Goal: Task Accomplishment & Management: Manage account settings

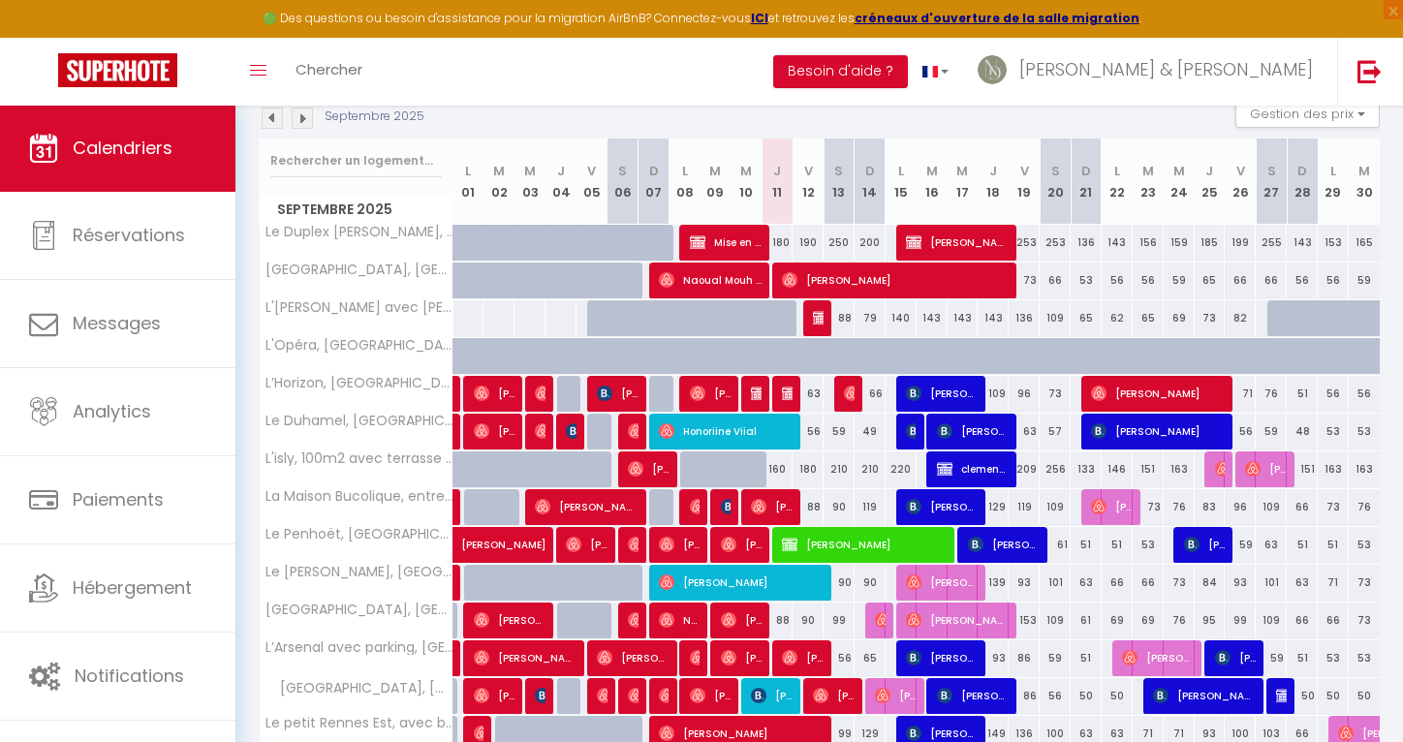
scroll to position [218, 0]
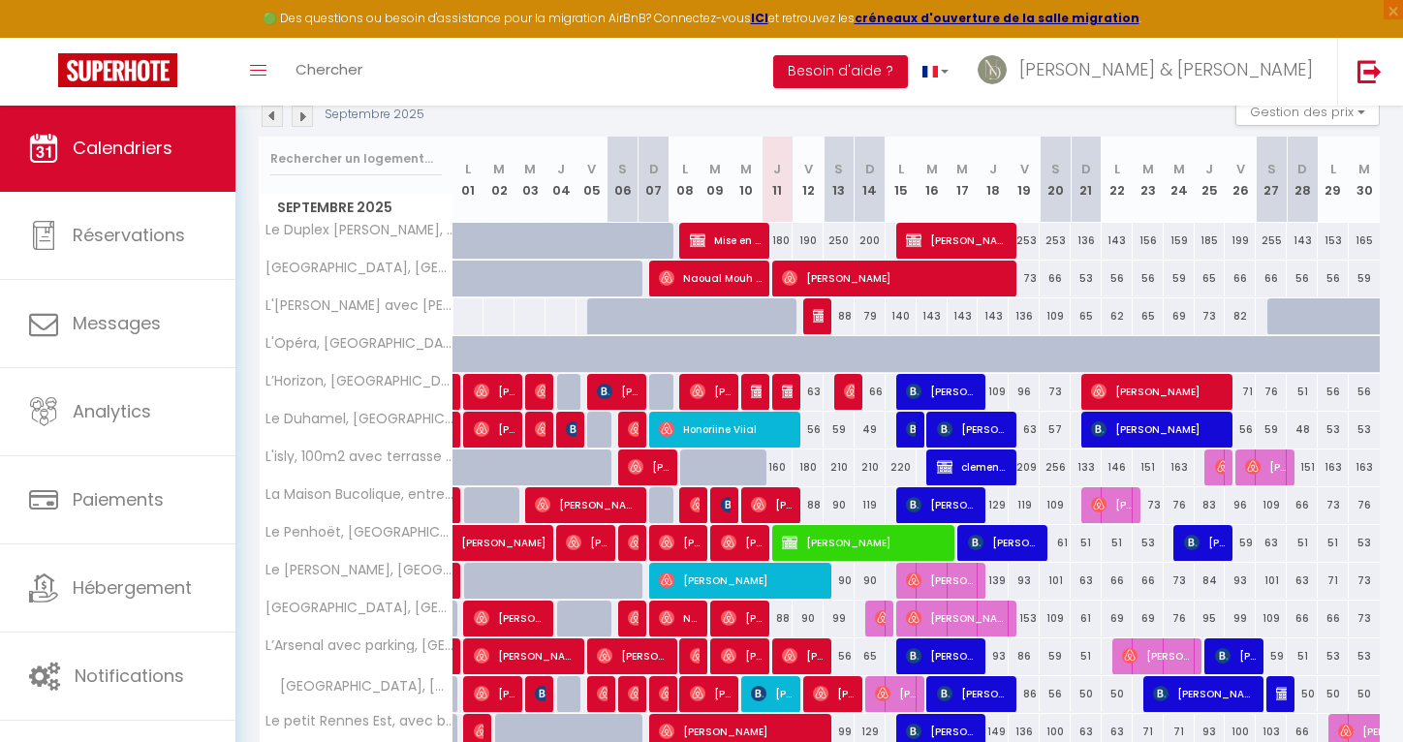
click at [959, 237] on span "Nicolas BEDRUNE" at bounding box center [958, 240] width 104 height 37
select select "KO"
select select "0"
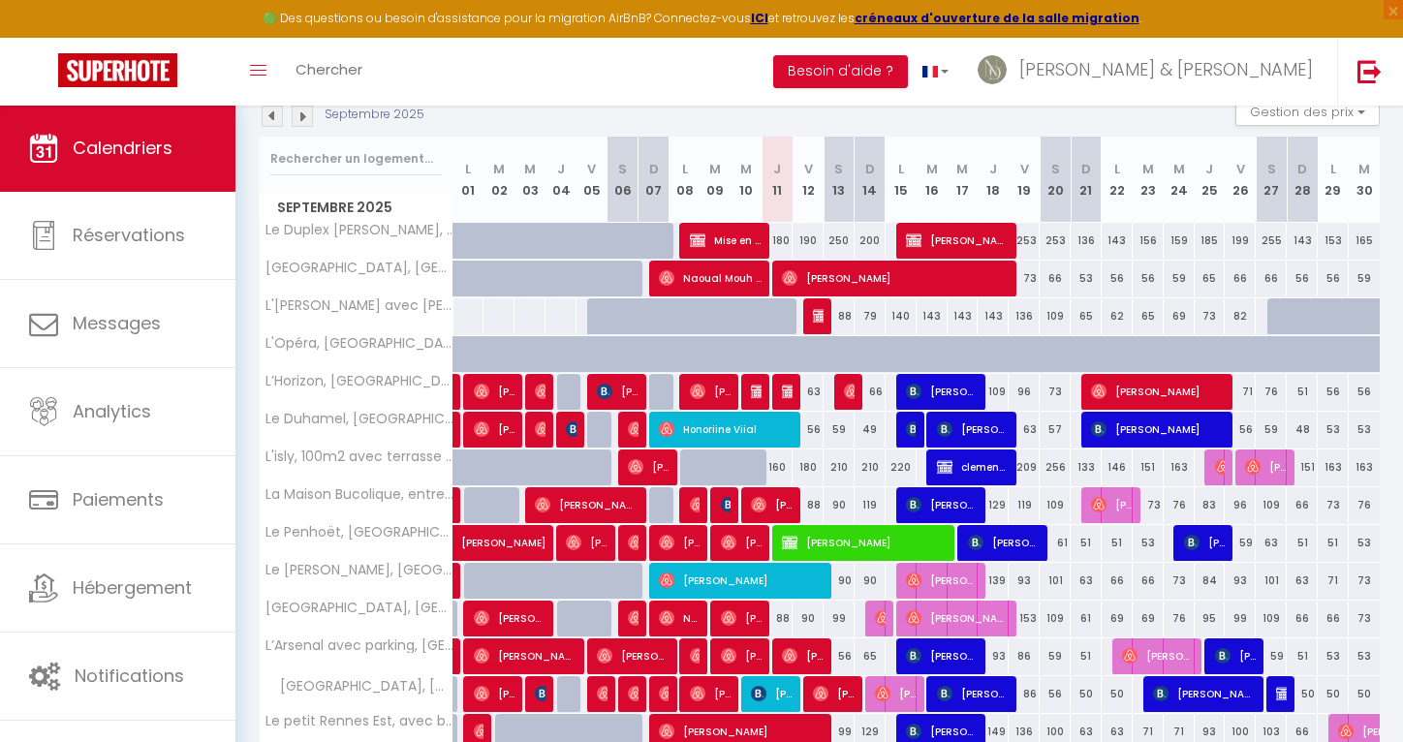
select select "1"
select select
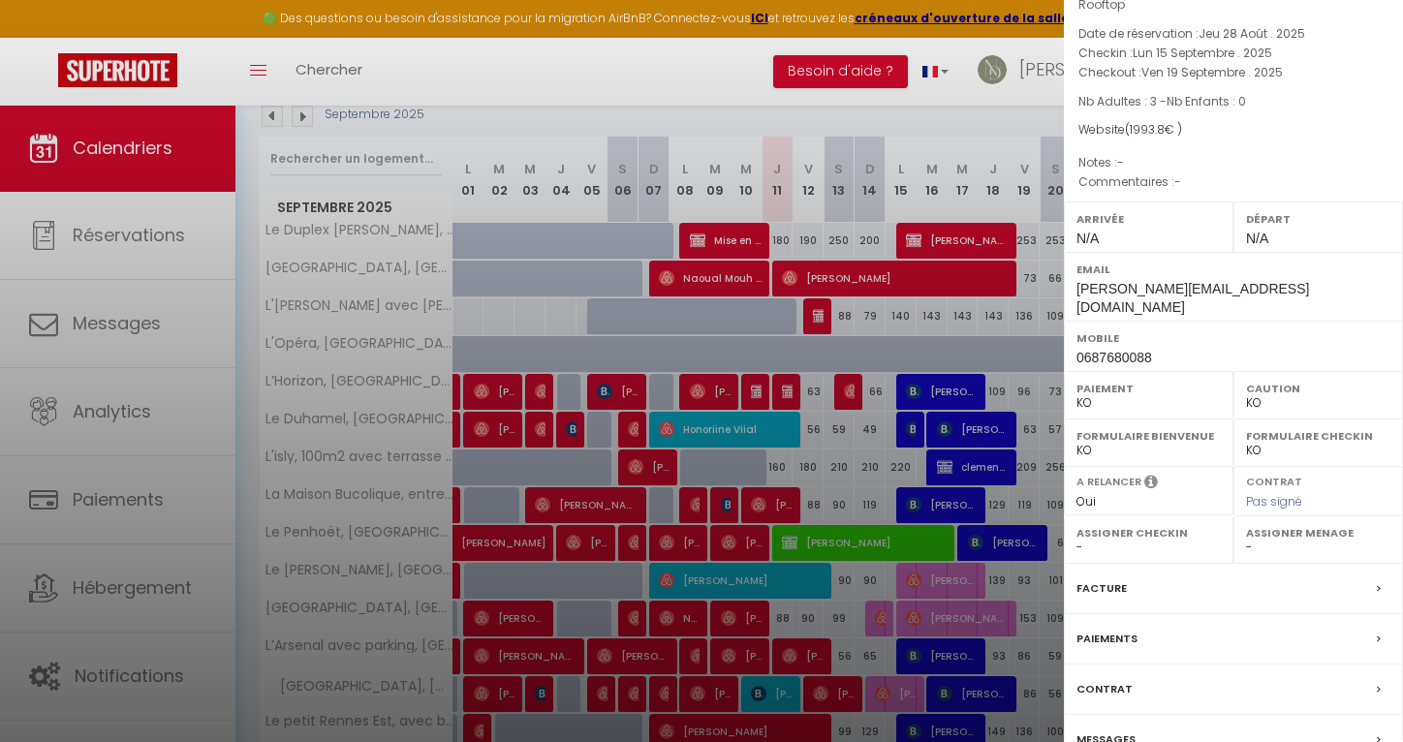
scroll to position [109, 0]
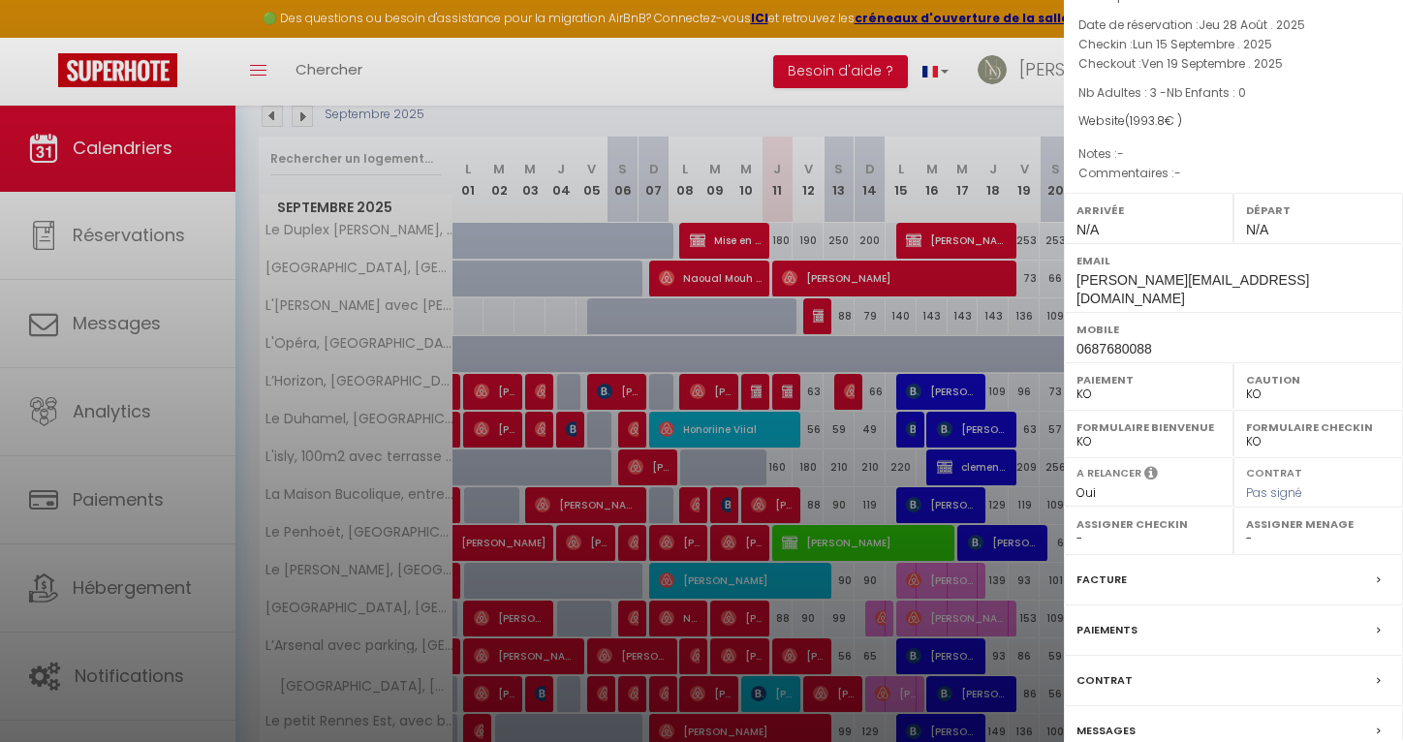
click at [1107, 570] on label "Facture" at bounding box center [1101, 580] width 50 height 20
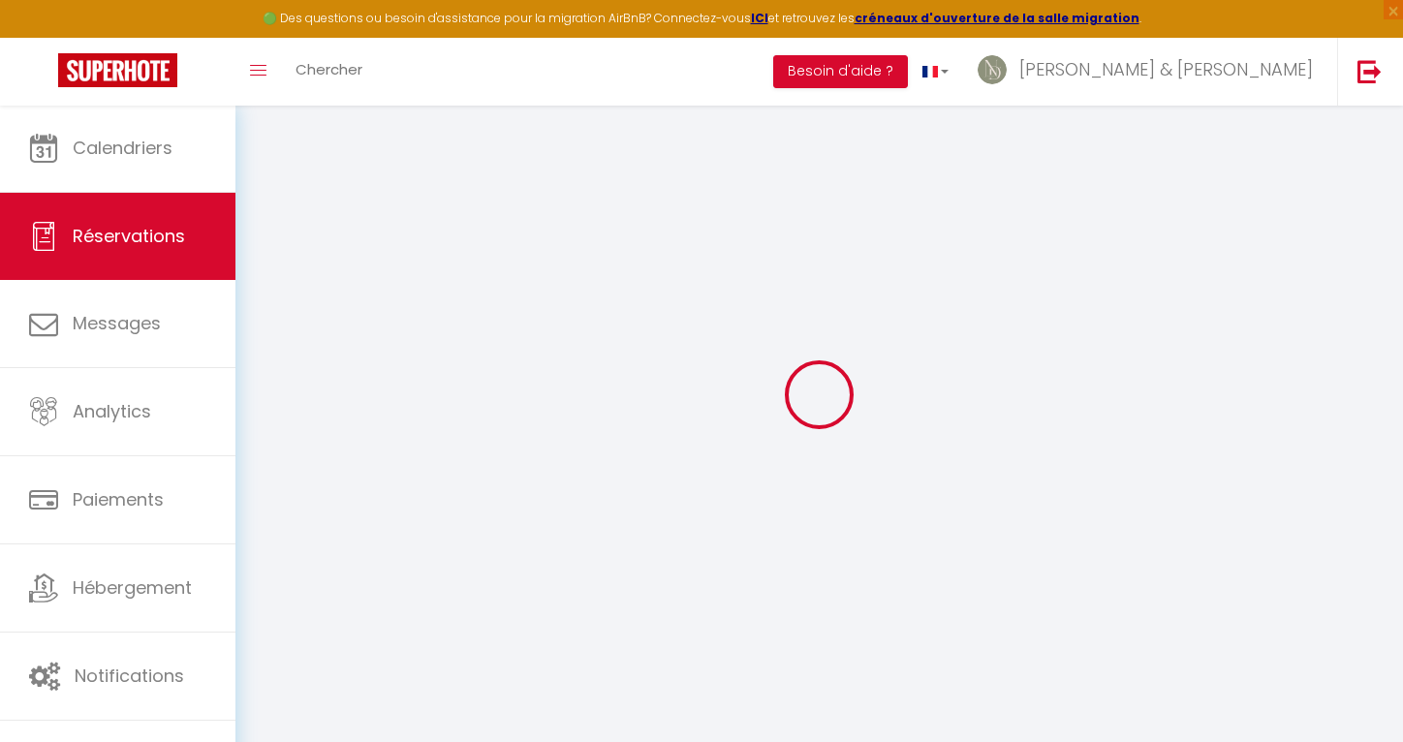
scroll to position [10, 0]
select select "cleaning"
select select "taxes"
select select
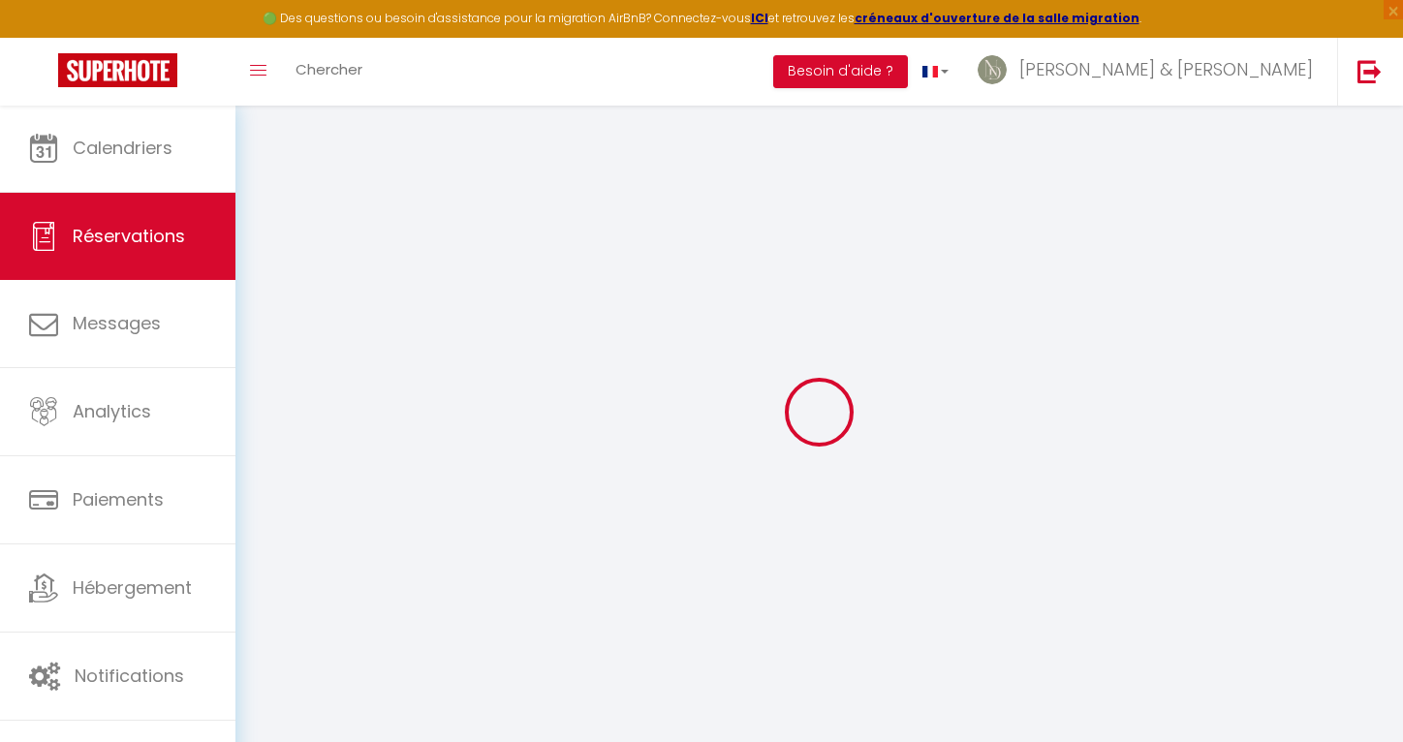
select select
checkbox input "false"
select select
checkbox input "false"
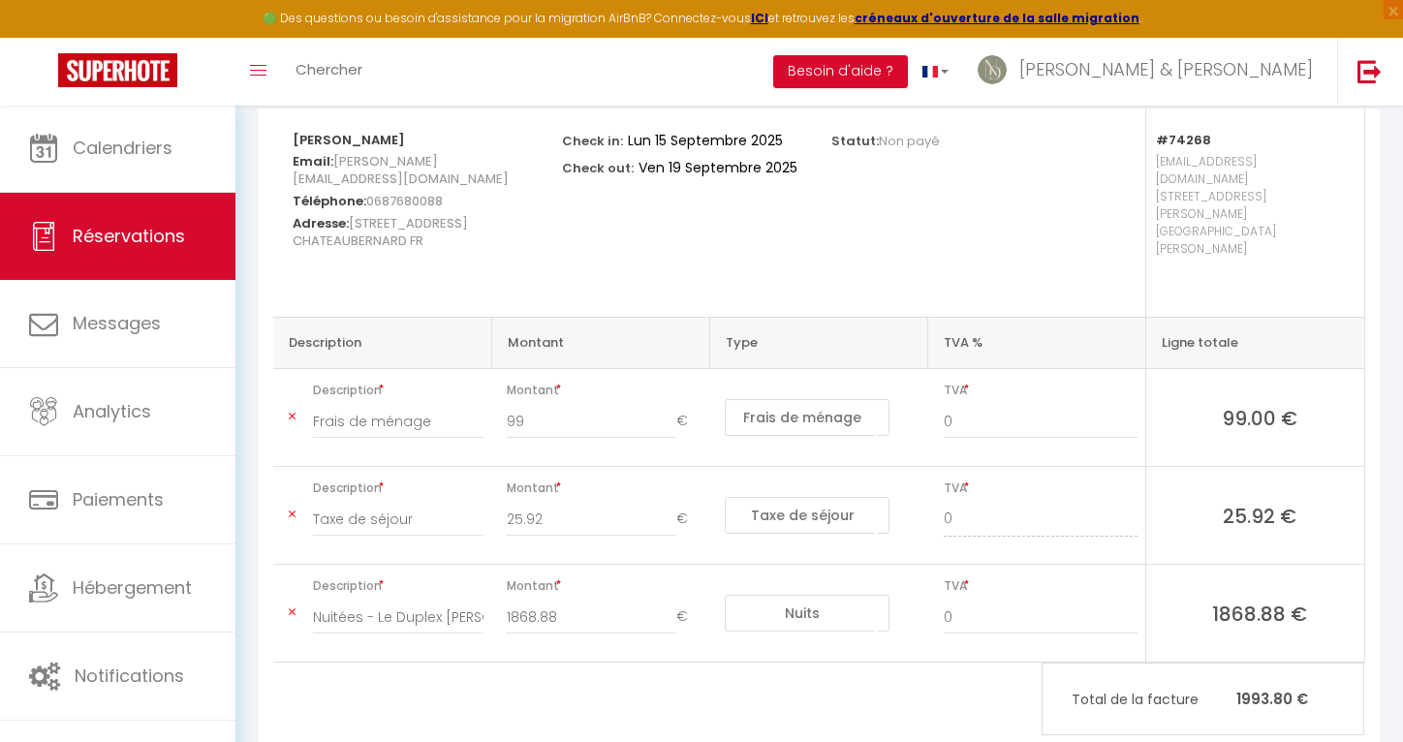
scroll to position [248, 0]
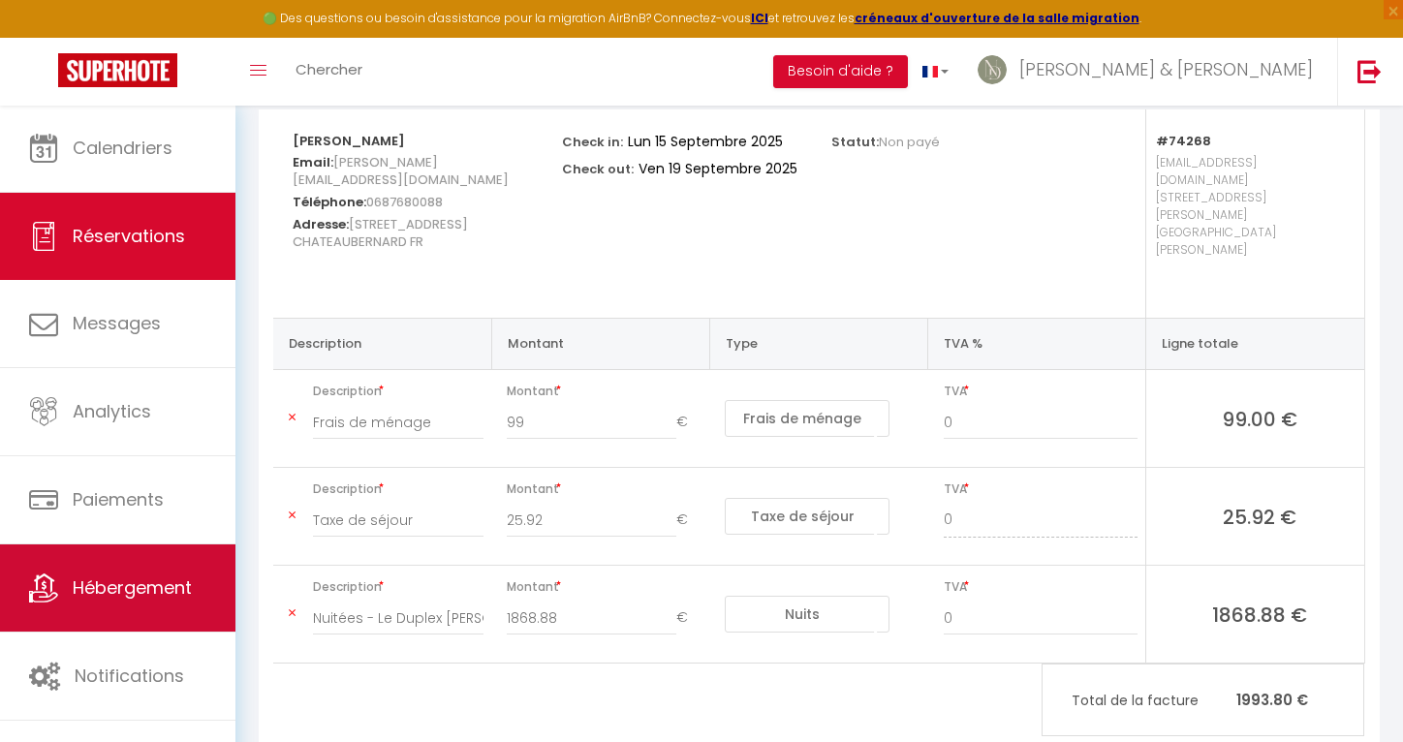
click at [87, 587] on span "Hébergement" at bounding box center [132, 587] width 119 height 24
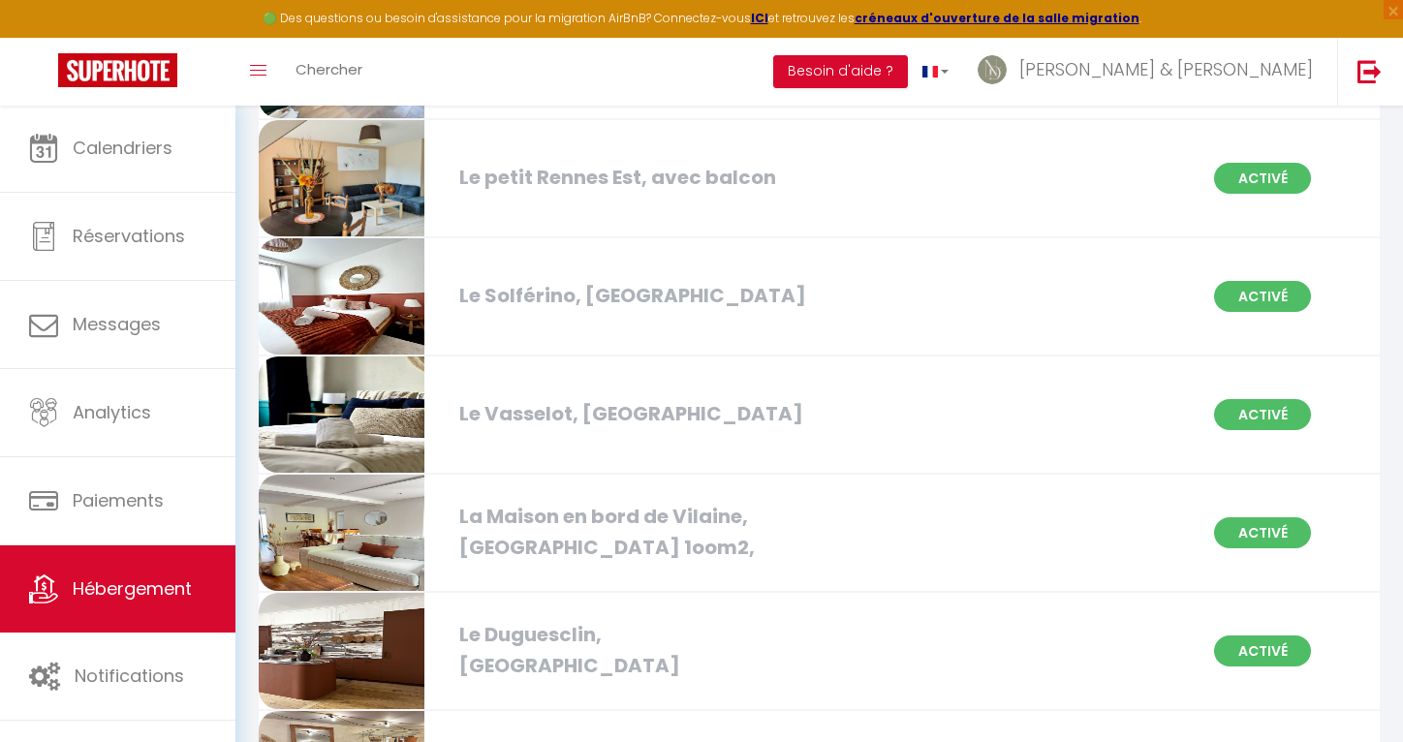
scroll to position [1792, 0]
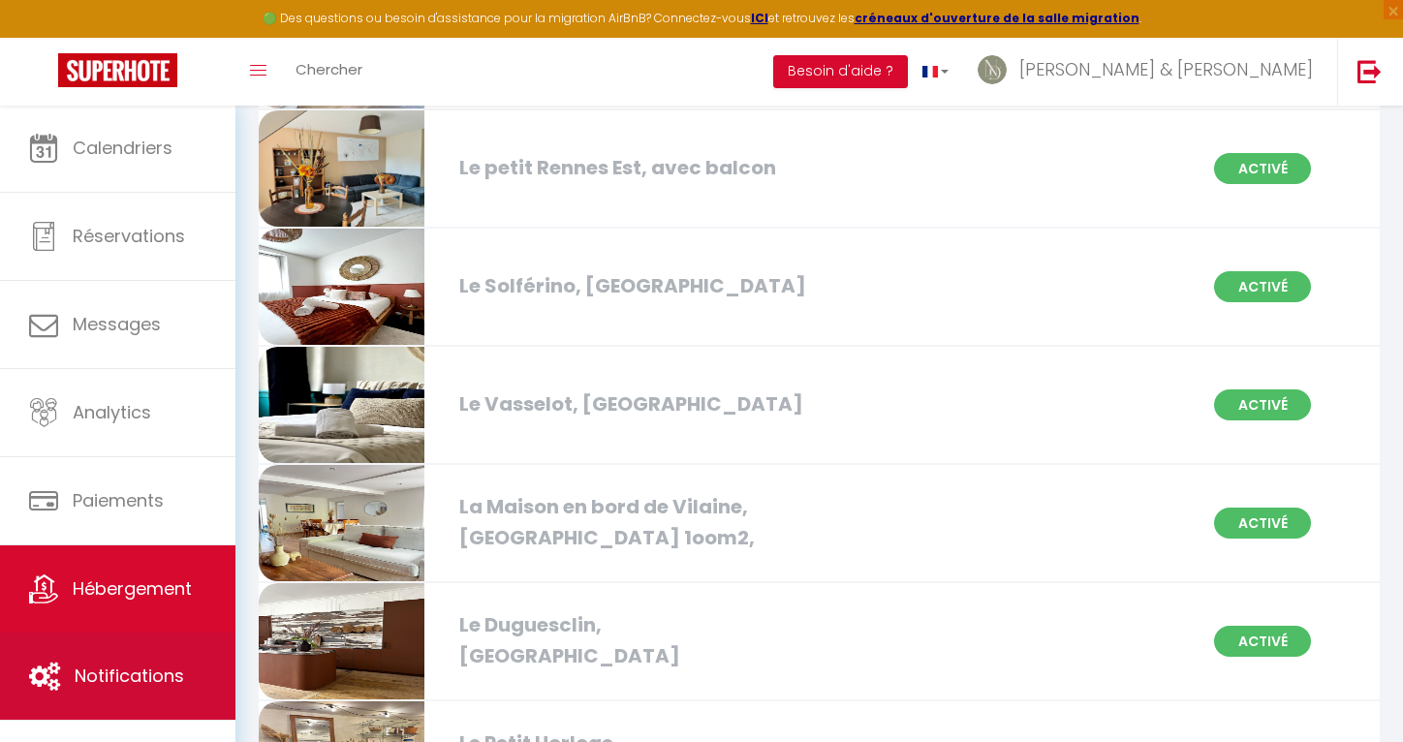
click at [125, 688] on span "Notifications" at bounding box center [129, 676] width 109 height 24
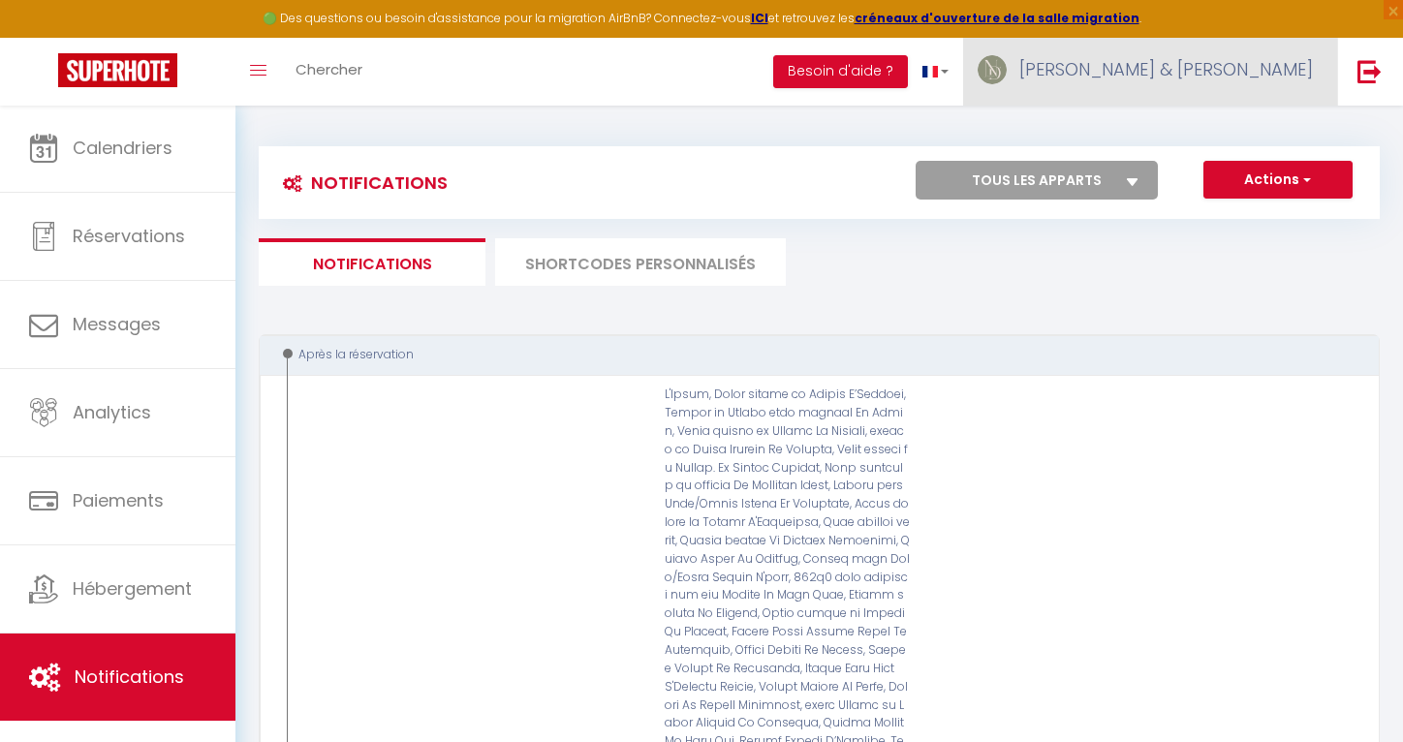
click at [1166, 87] on link "[PERSON_NAME] & [PERSON_NAME]" at bounding box center [1150, 72] width 374 height 68
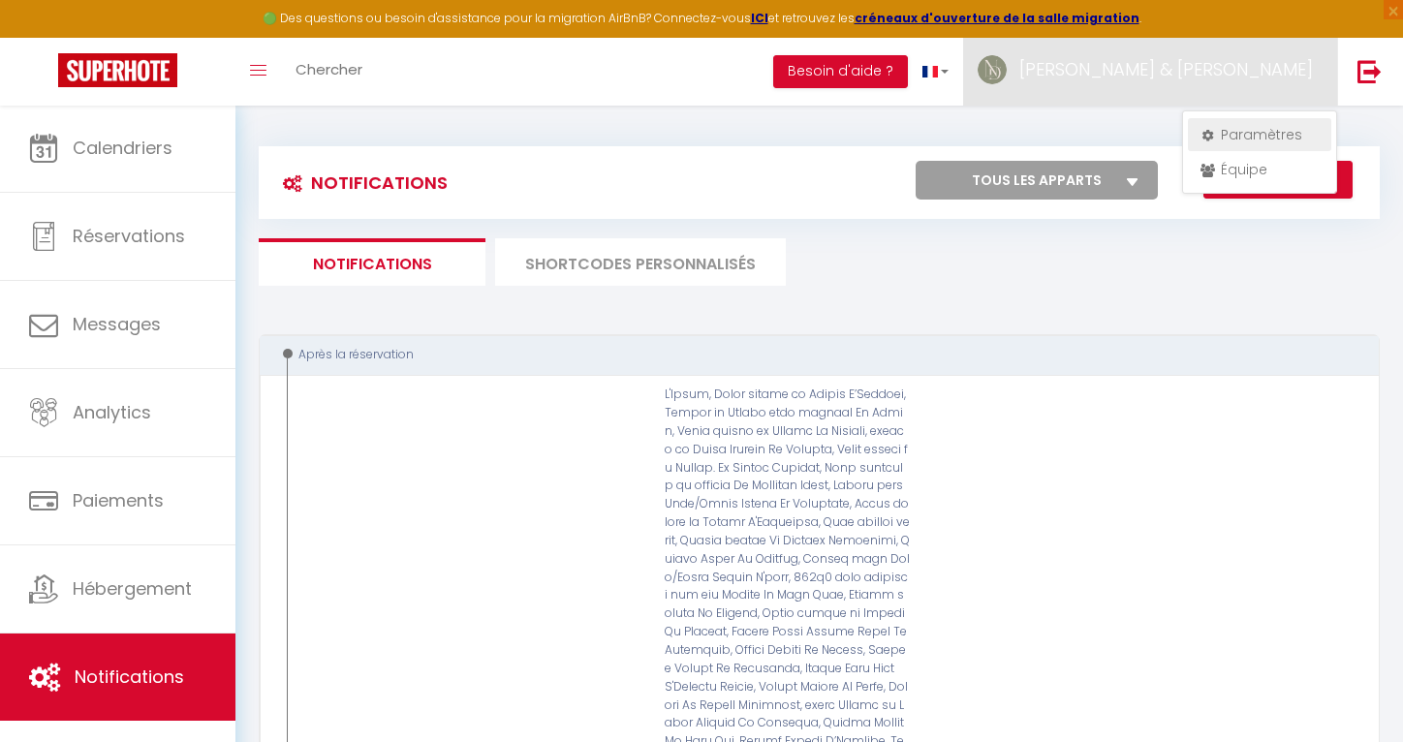
click at [1258, 149] on link "Paramètres" at bounding box center [1259, 134] width 143 height 33
select select "fr"
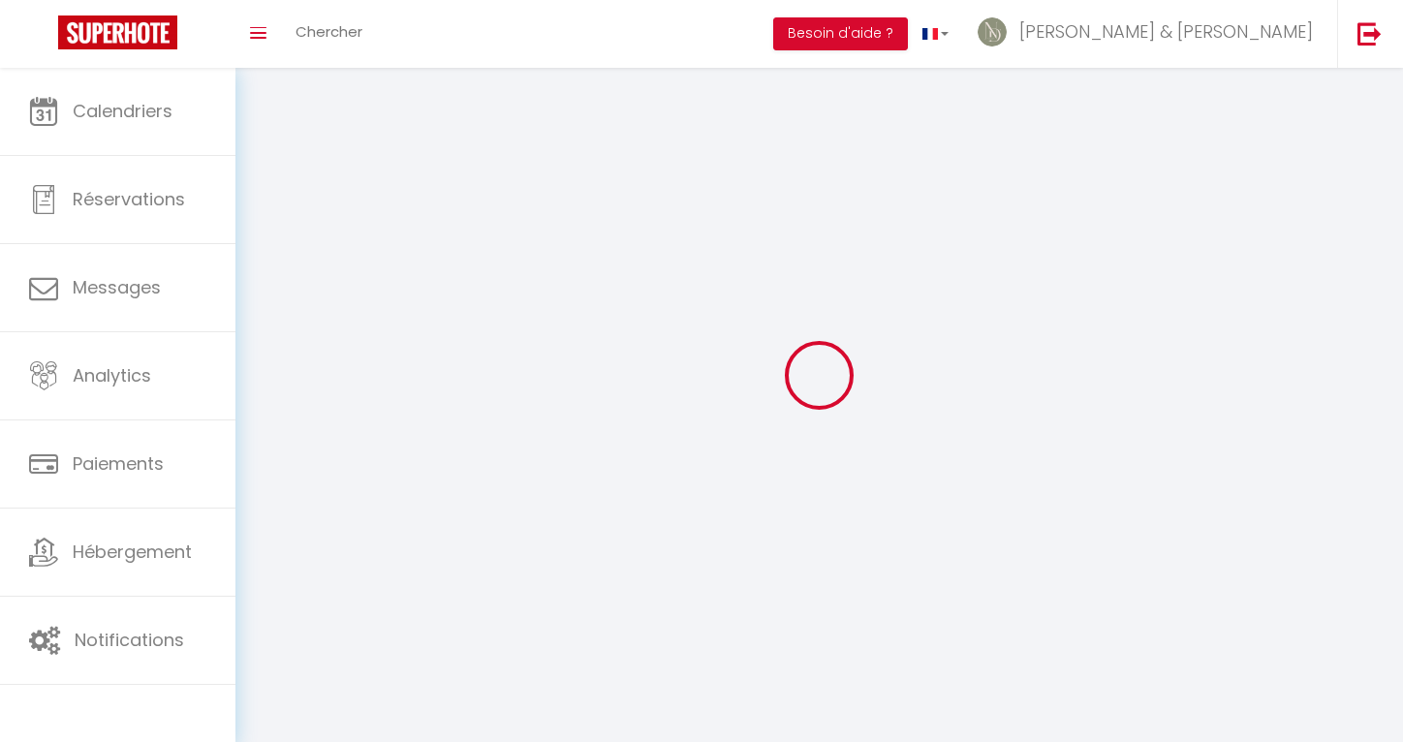
type input "[PERSON_NAME] & [PERSON_NAME]"
type input "SARL NOMAD Conciergerie"
type input "0756919248"
type input "[STREET_ADDRESS]"
type input "35000"
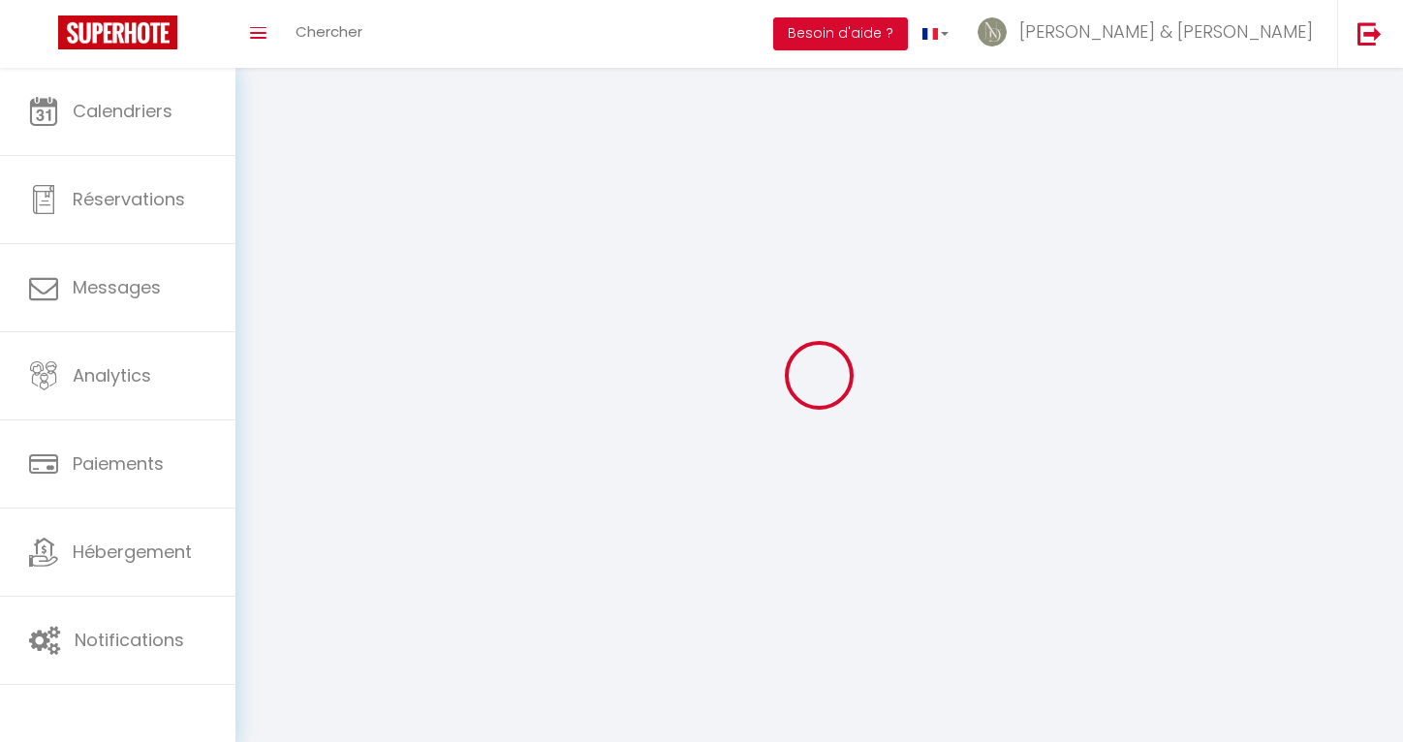
type input "[GEOGRAPHIC_DATA]"
type input "25mD5wmzUvFbNqwRKOKgPdl6Q"
type input "egi5z5jEKprUUqUKA5NYbNErG"
type input "[URL][DOMAIN_NAME]"
select select "1"
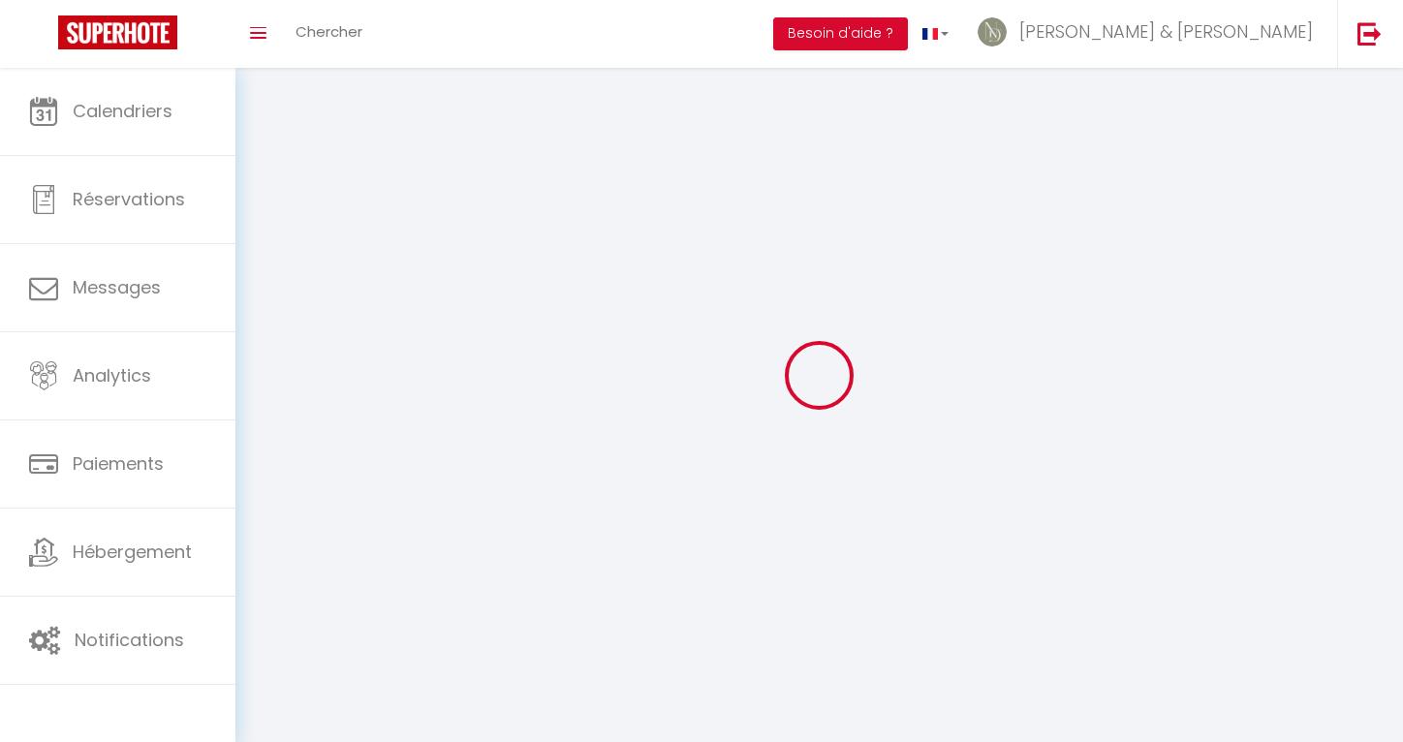
select select "28"
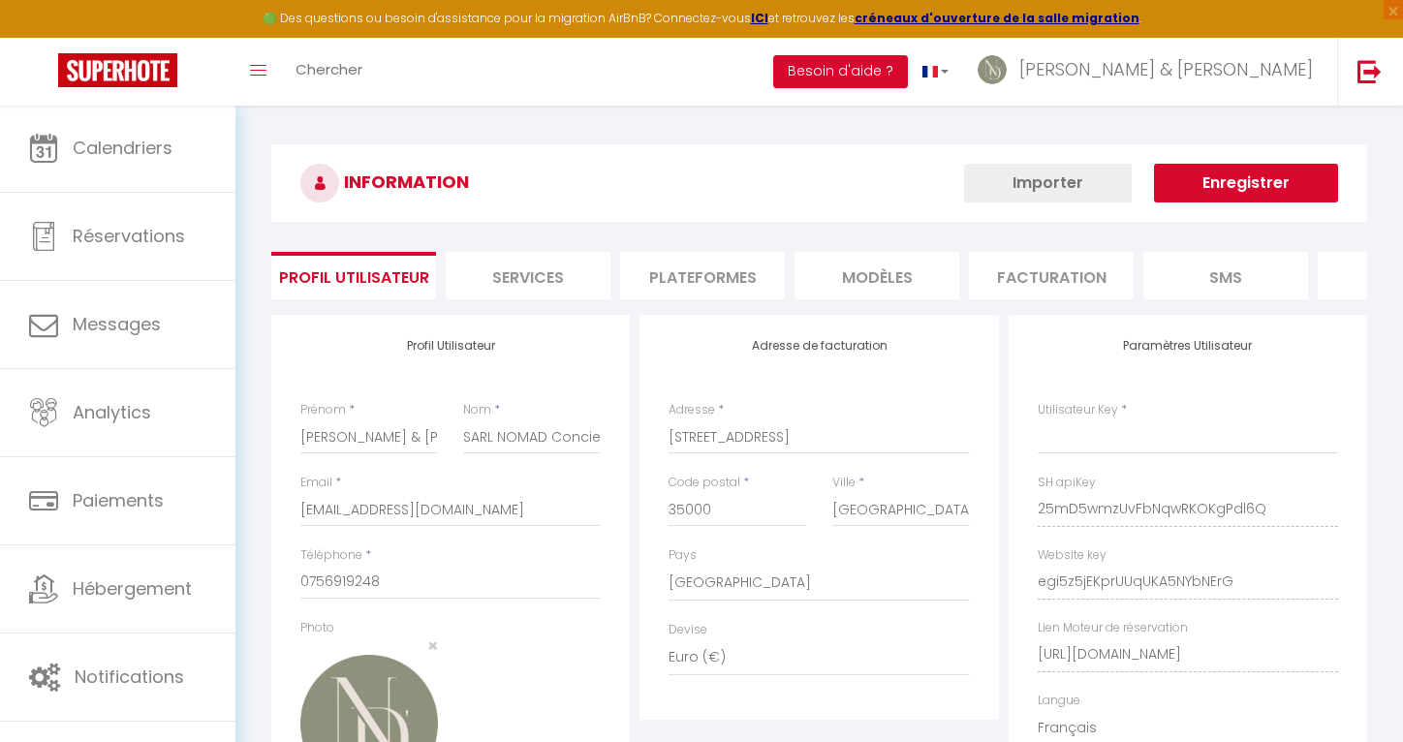
type input "25mD5wmzUvFbNqwRKOKgPdl6Q"
type input "egi5z5jEKprUUqUKA5NYbNErG"
type input "[URL][DOMAIN_NAME]"
select select "fr"
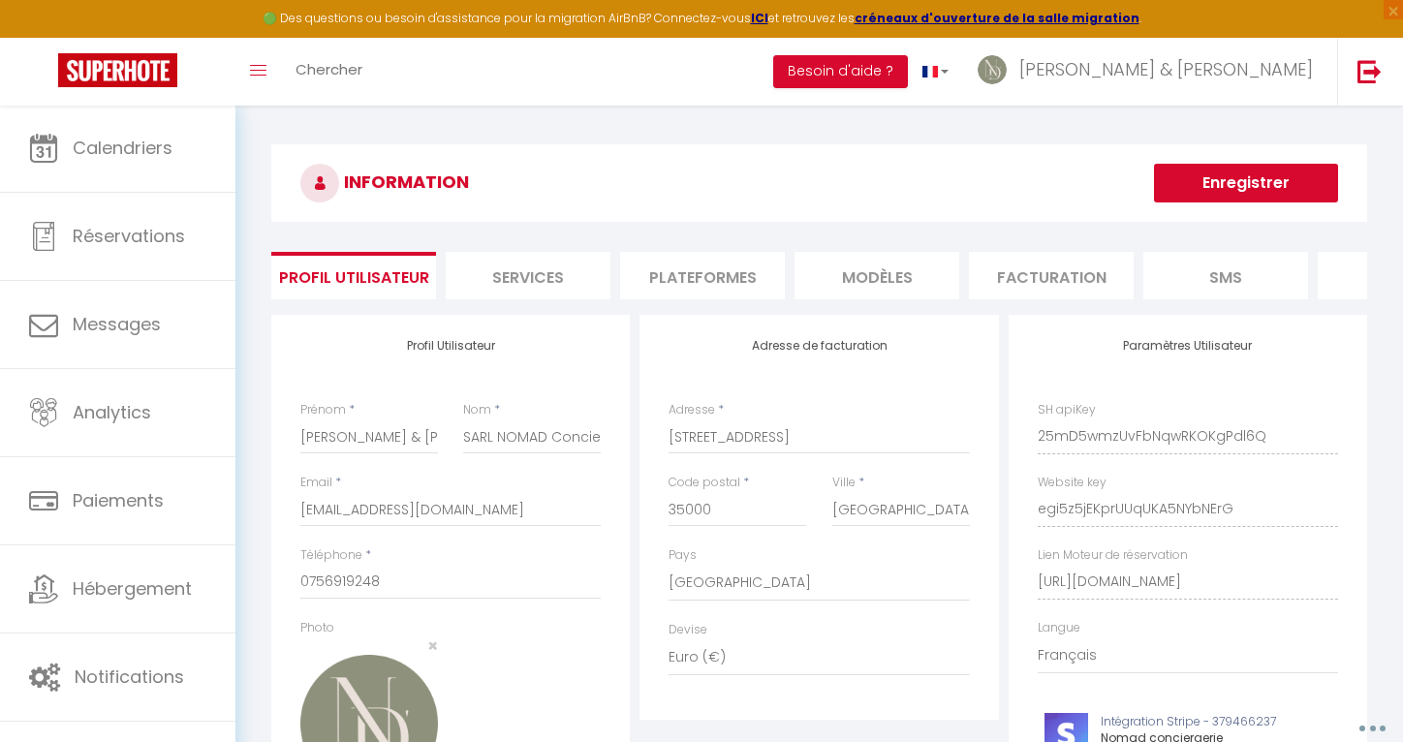
click at [701, 289] on li "Plateformes" at bounding box center [702, 275] width 165 height 47
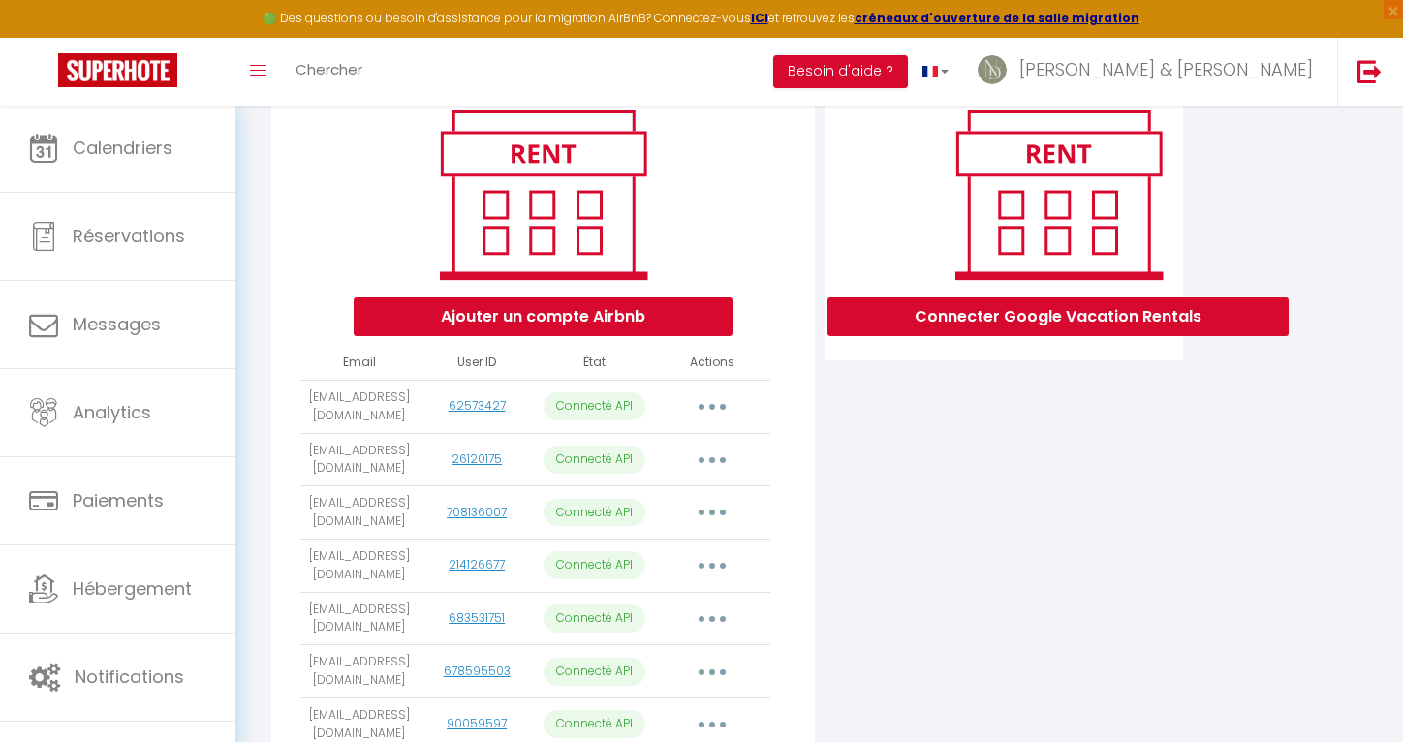
scroll to position [241, 0]
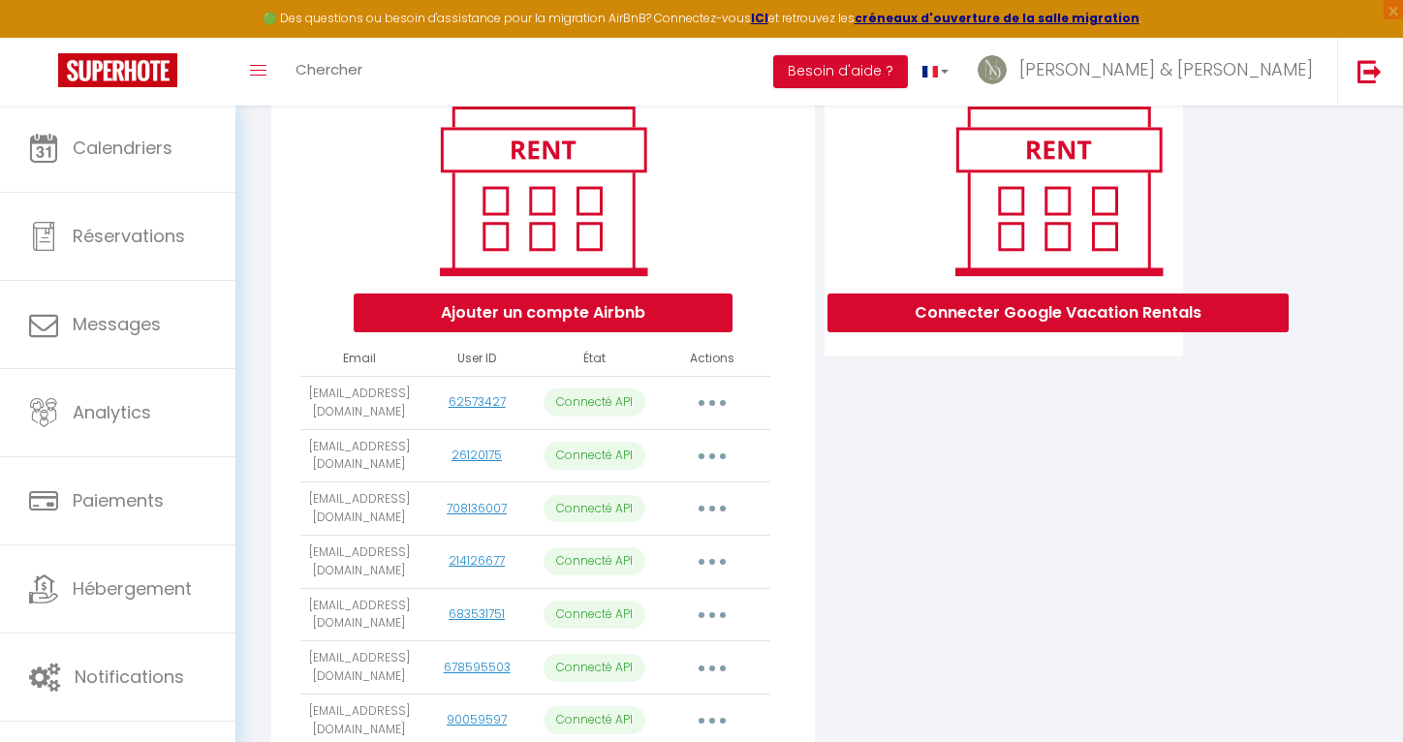
click at [521, 314] on button "Ajouter un compte Airbnb" at bounding box center [543, 313] width 379 height 39
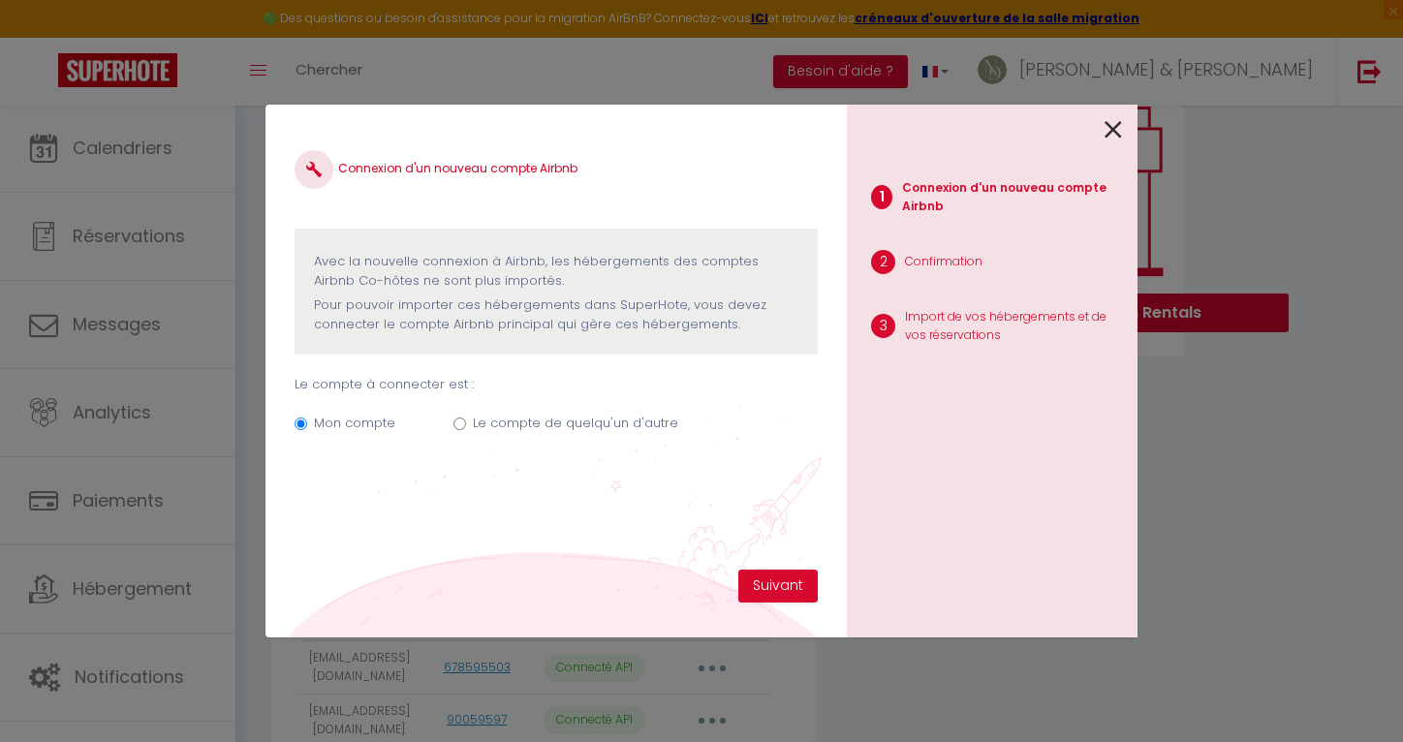
click at [502, 429] on label "Le compte de quelqu'un d'autre" at bounding box center [575, 423] width 205 height 19
click at [466, 429] on input "Le compte de quelqu'un d'autre" at bounding box center [459, 424] width 13 height 13
radio input "true"
radio input "false"
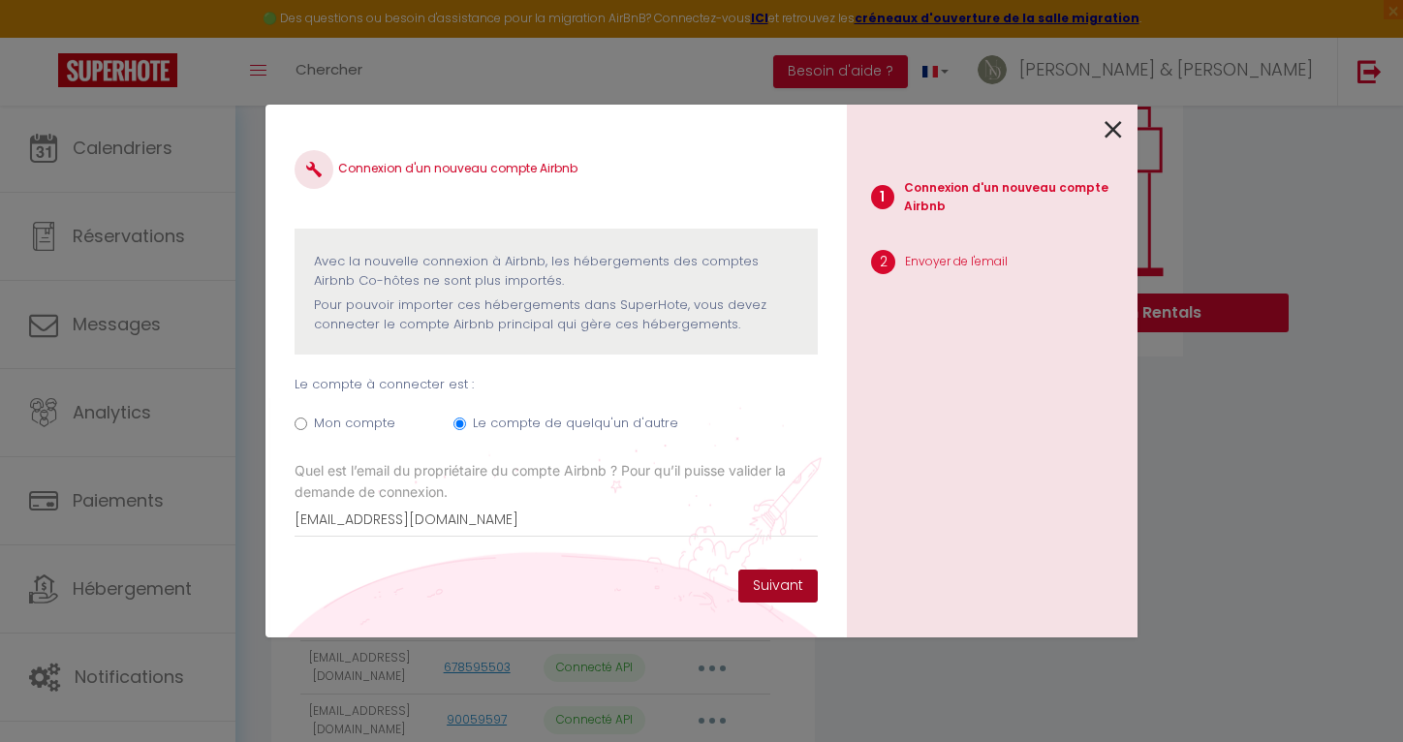
type input "[EMAIL_ADDRESS][DOMAIN_NAME]"
click at [798, 575] on button "Suivant" at bounding box center [777, 586] width 79 height 33
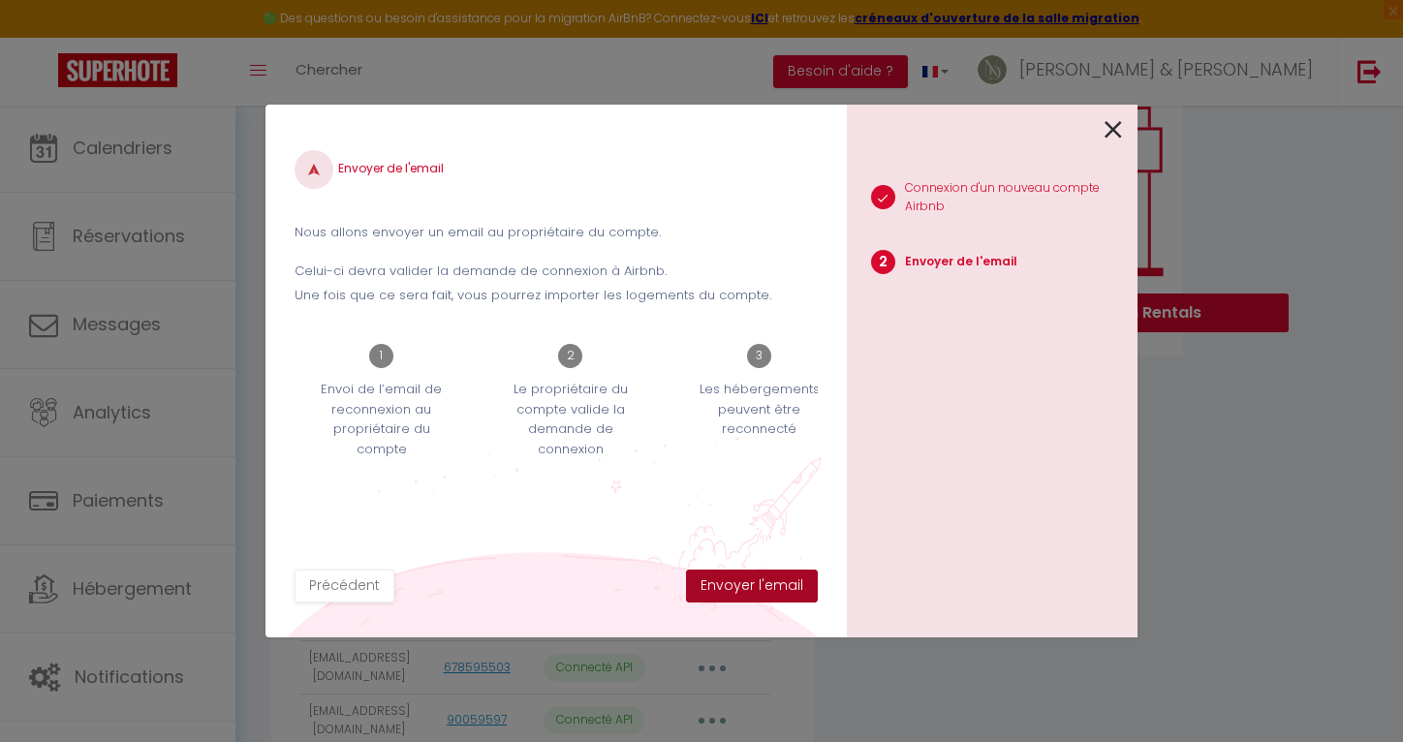
click at [784, 598] on button "Envoyer l'email" at bounding box center [752, 586] width 132 height 33
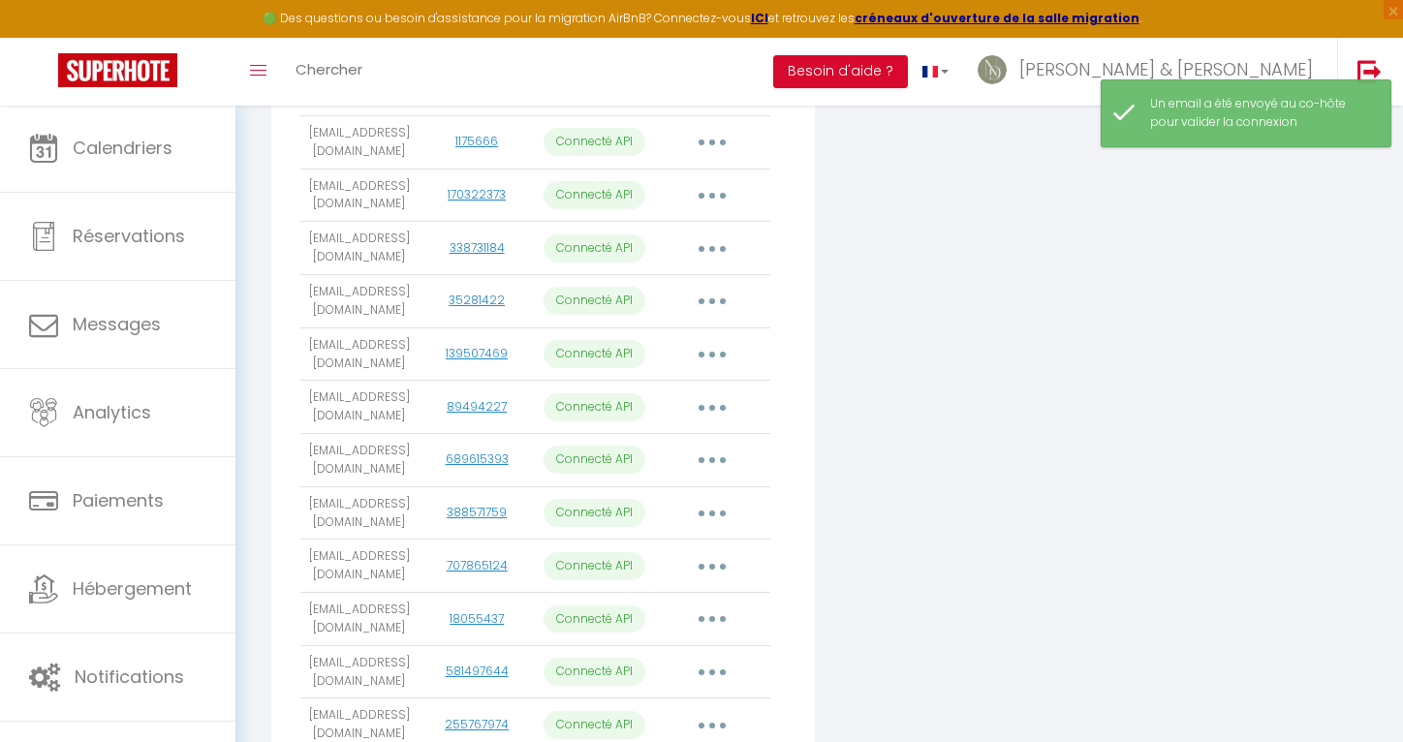
scroll to position [2289, 0]
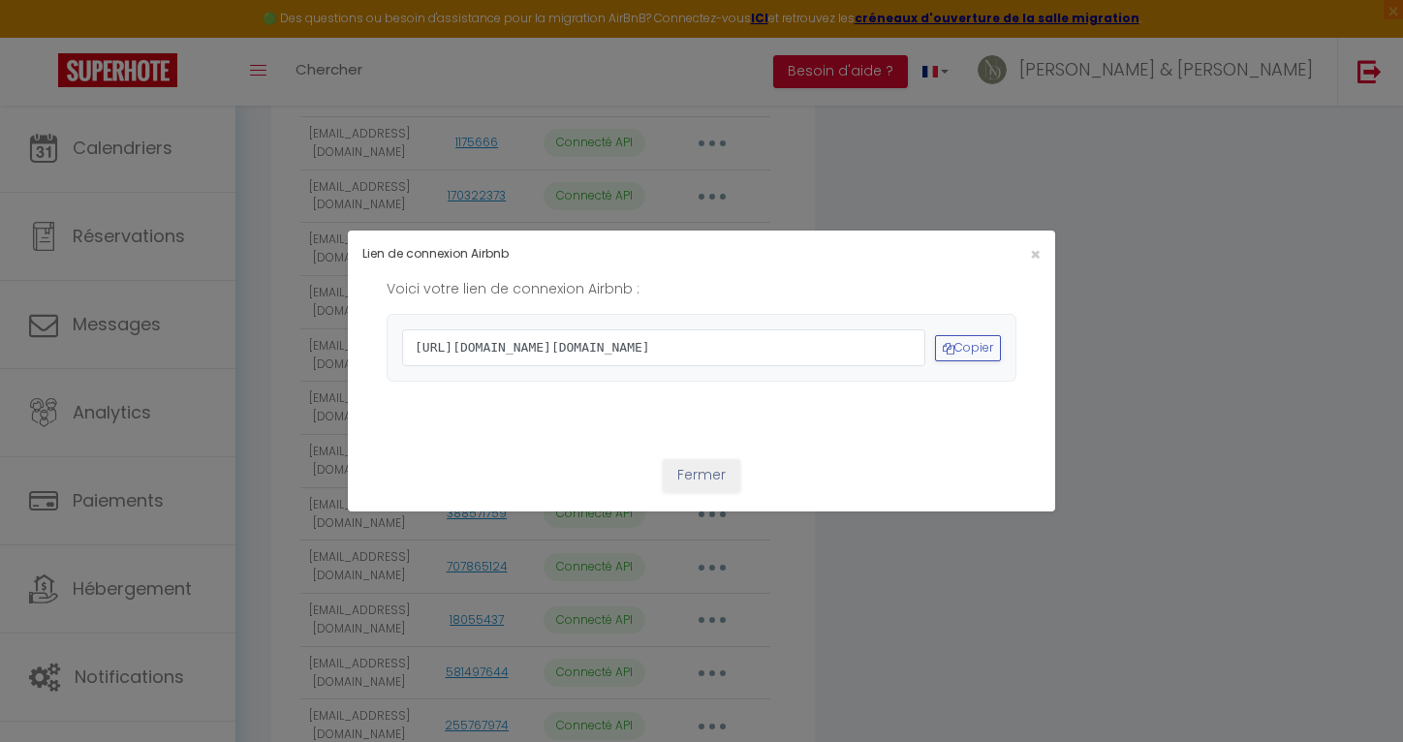
click at [1007, 345] on div "https://www.airbnb.com/oauth2/auth?client_id=41cohh4wmz0c6jjcf4i2t6tti&redirect…" at bounding box center [702, 348] width 630 height 68
click at [981, 350] on button "Copier" at bounding box center [968, 348] width 66 height 26
click at [687, 502] on div "Fermer" at bounding box center [701, 580] width 707 height 281
click at [686, 492] on button "Fermer" at bounding box center [702, 475] width 78 height 33
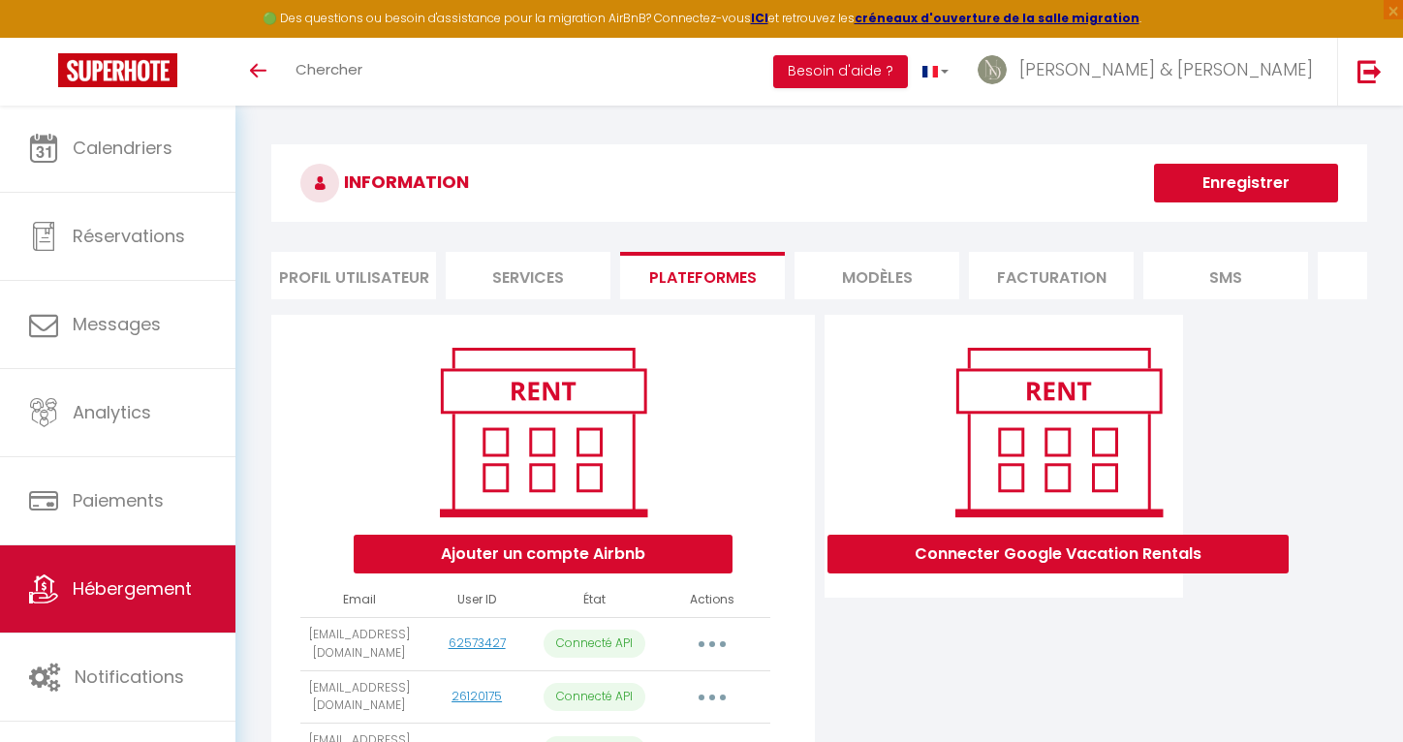
click at [135, 598] on span "Hébergement" at bounding box center [132, 588] width 119 height 24
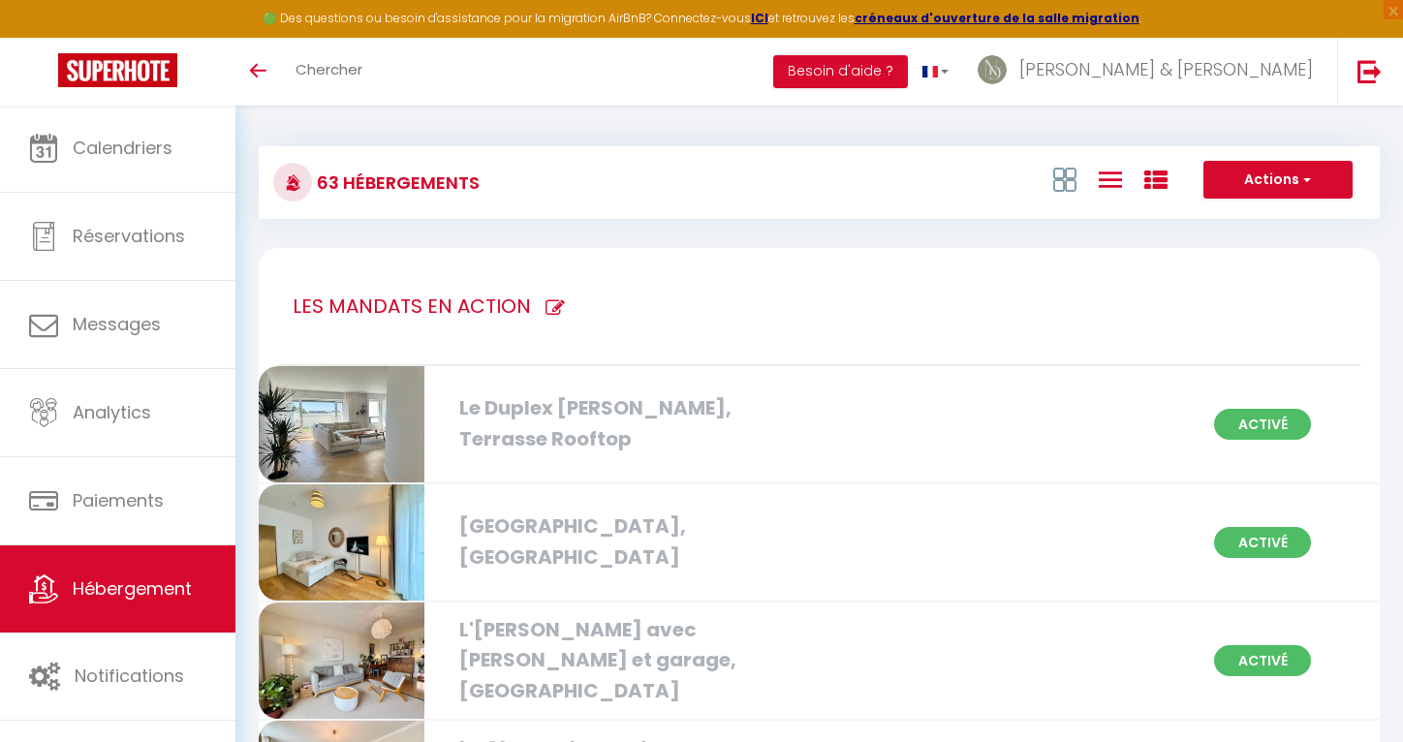
click at [1117, 180] on icon at bounding box center [1110, 180] width 23 height 24
checkbox Hélier "false"
checkbox Rennes "false"
checkbox Jacques "false"
checkbox Rennes\ "false"
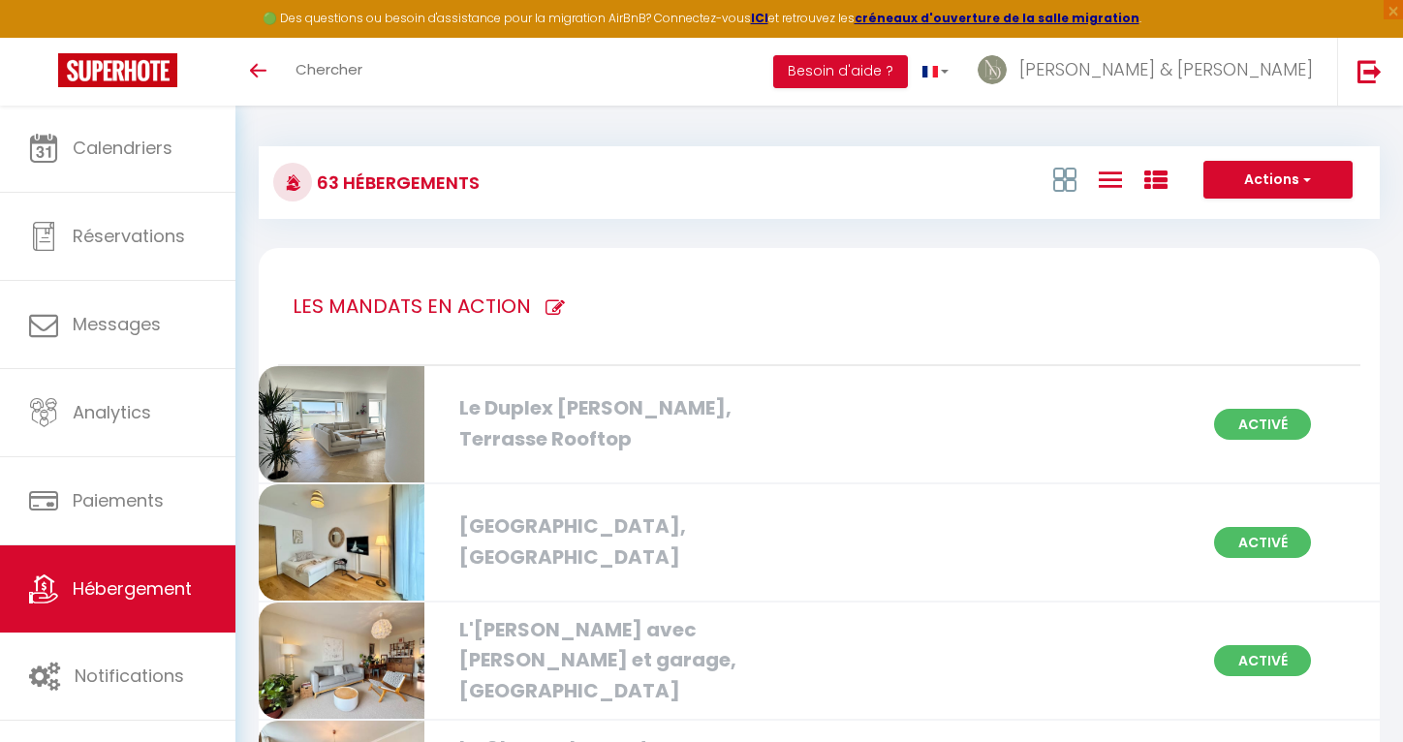
checkbox Rennes "false"
checkbox parking "false"
checkbox centre "false"
checkbox Hélier "false"
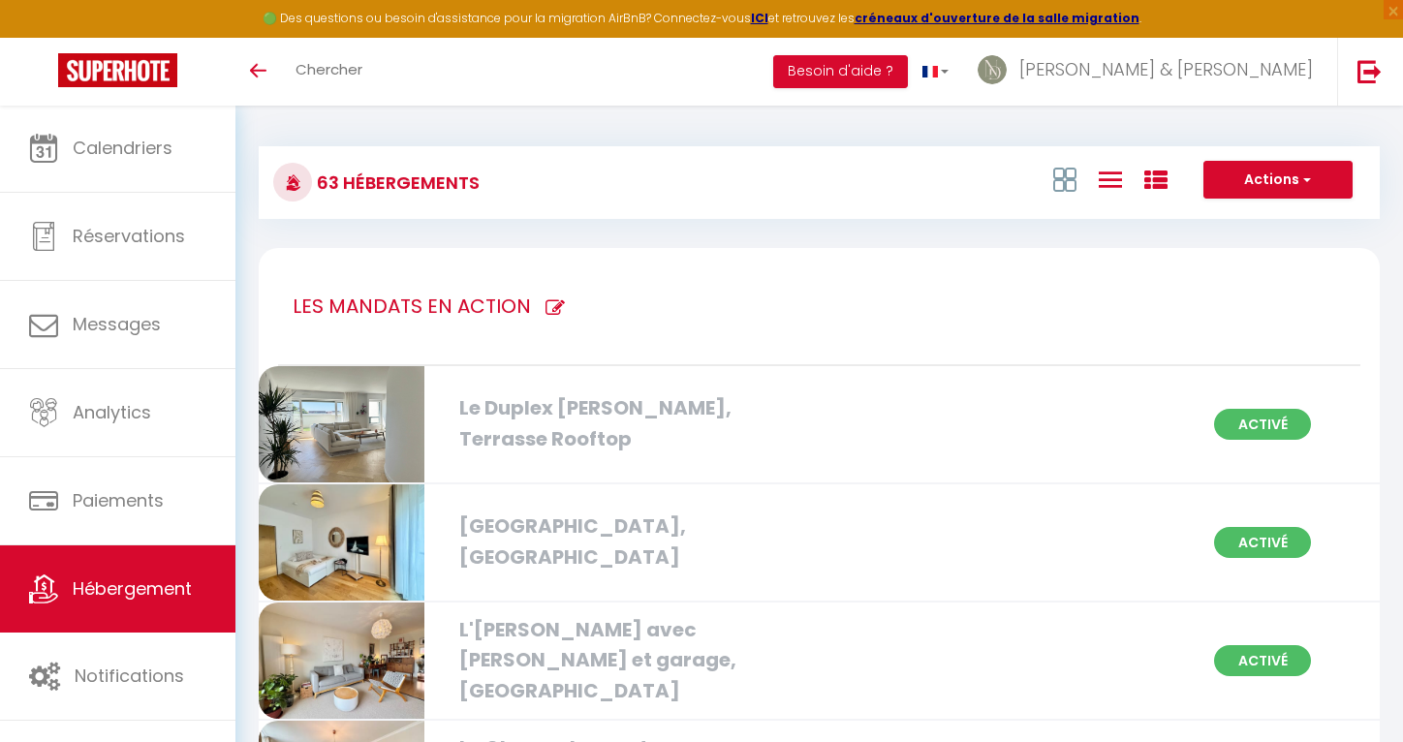
checkbox Rennes "false"
checkbox Centre "false"
checkbox Rennes "false"
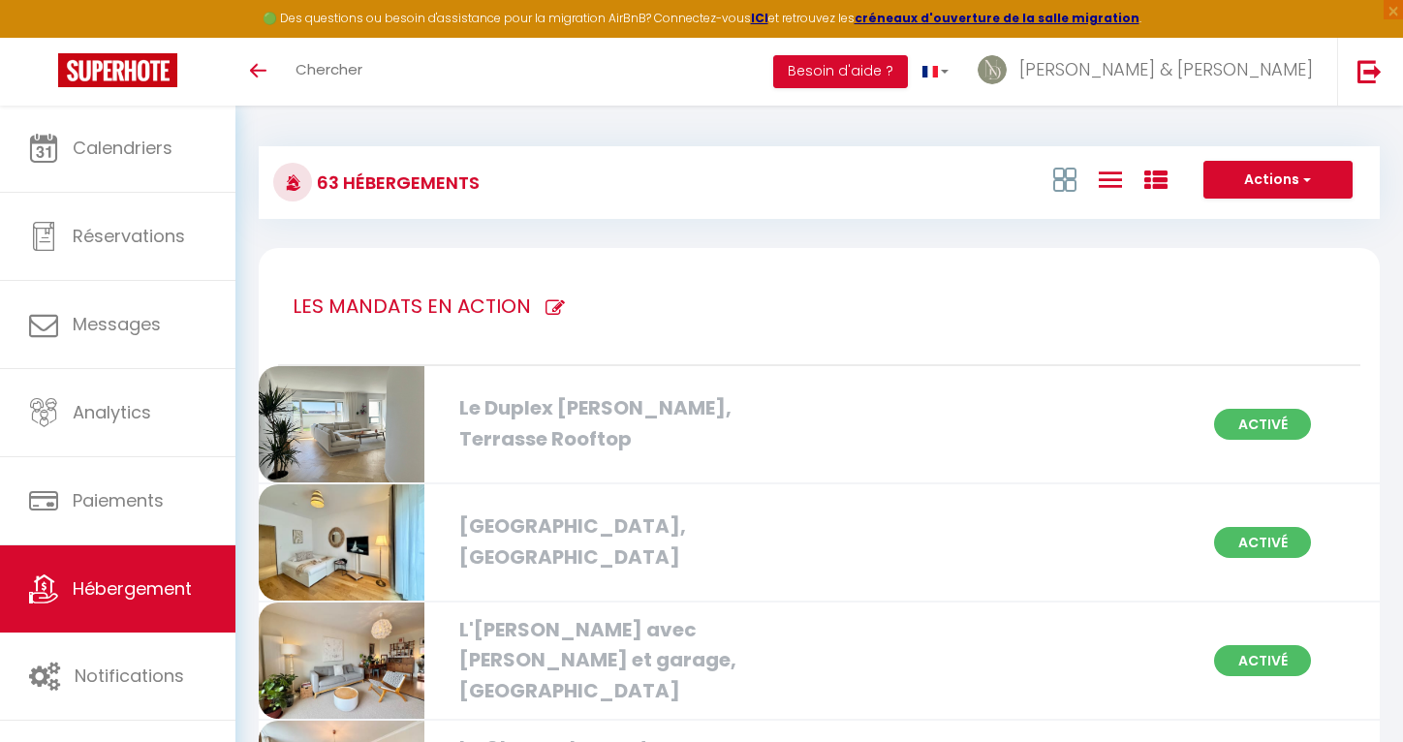
checkbox Jacques "false"
checkbox parking "false"
checkbox Centre "false"
checkbox Ville "false"
checkbox Rennes "false"
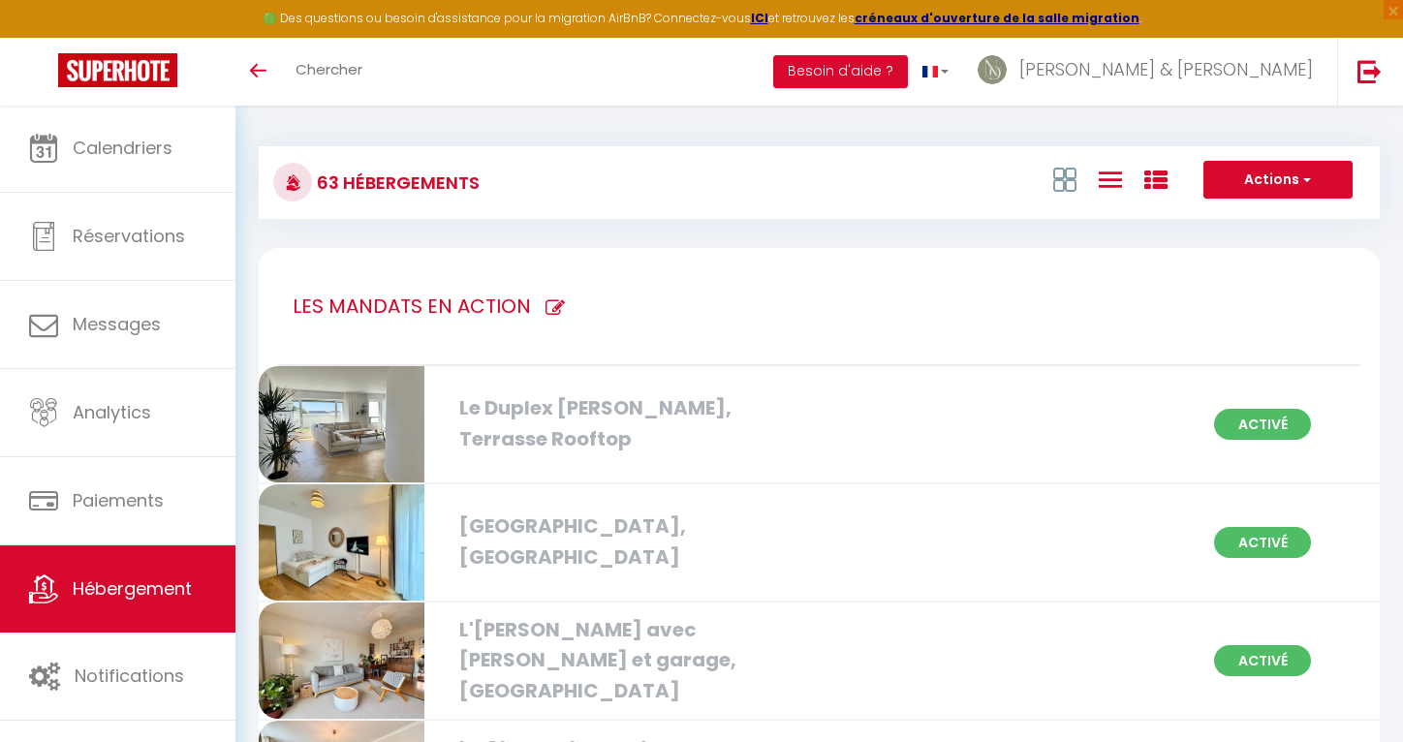
checkbox centre "false"
checkbox Ouest "false"
checkbox Rennes "false"
checkbox centre "false"
checkbox Centre "false"
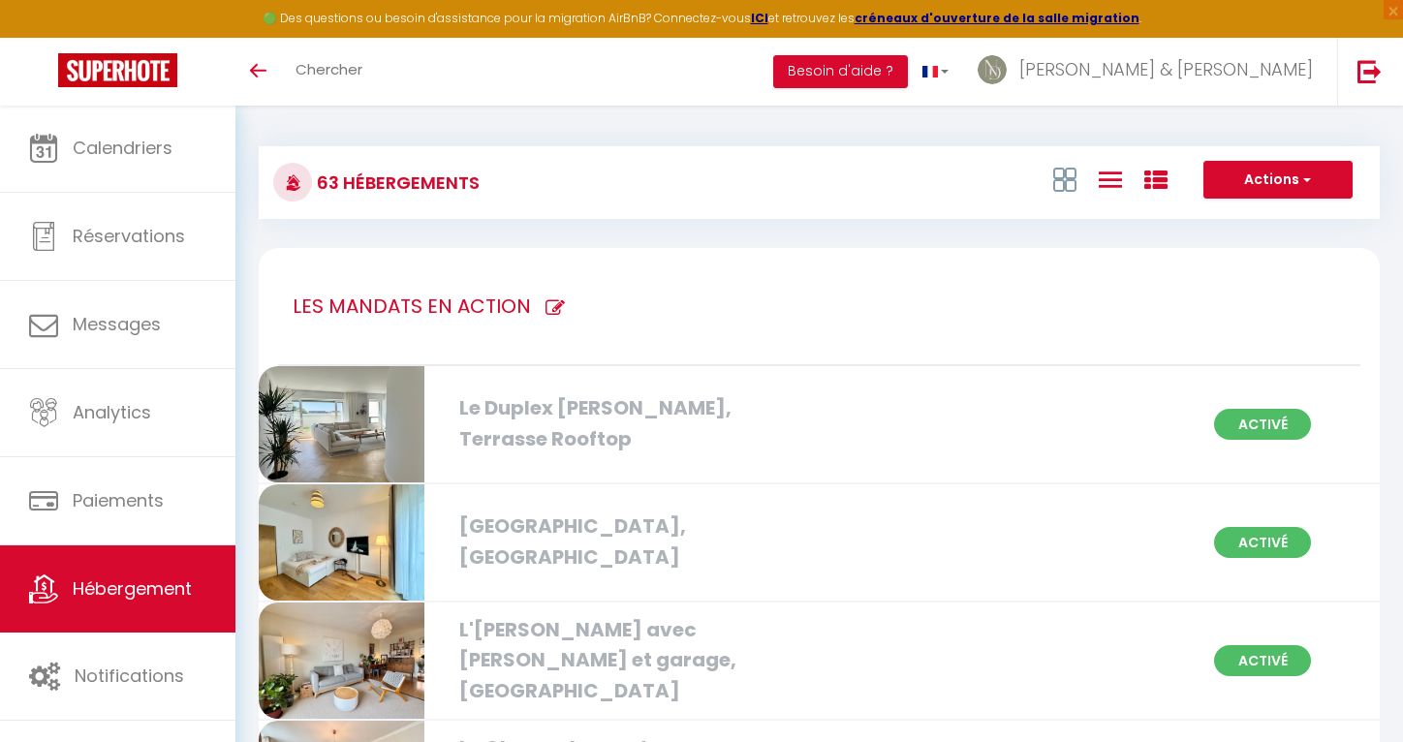
checkbox balcon "false"
checkbox Nord "false"
checkbox Centre "false"
checkbox Rennes "false"
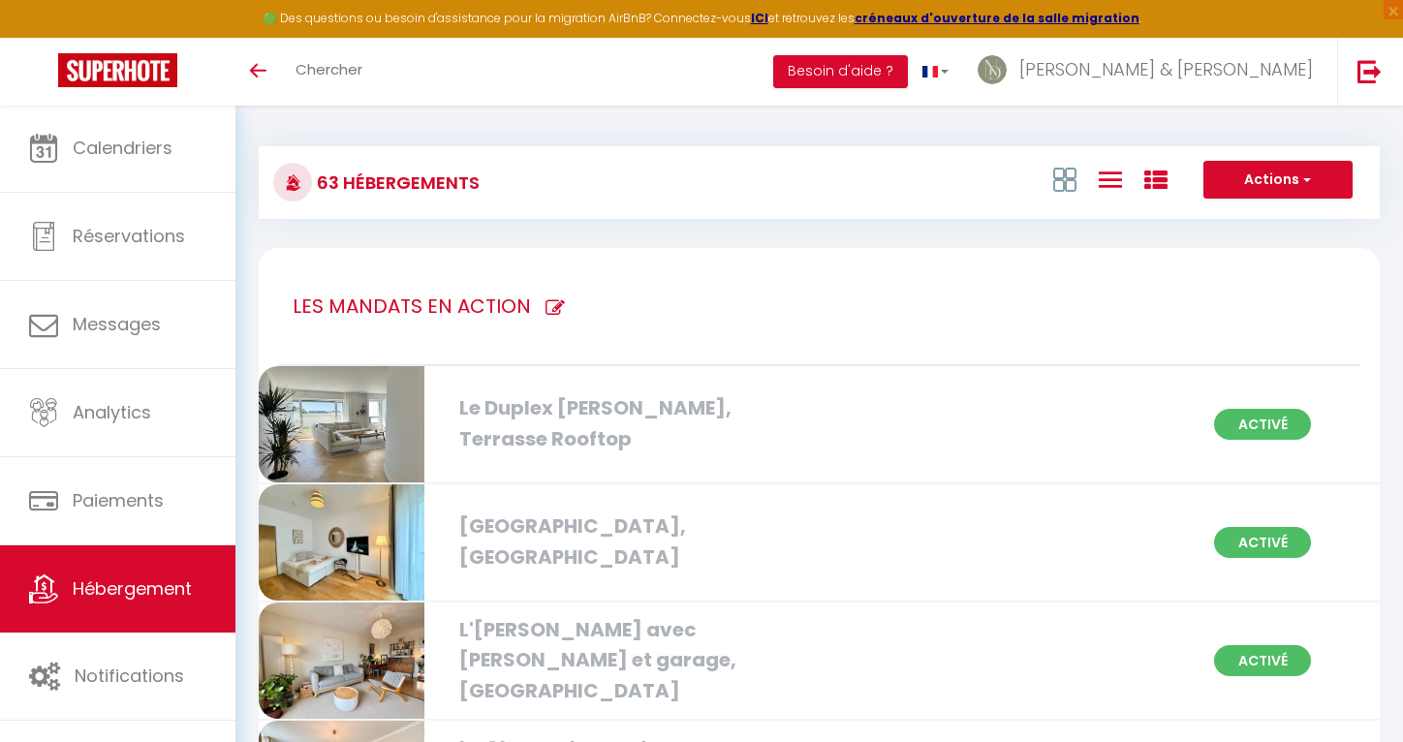
checkbox 1oom2\, "false"
checkbox parking "false"
checkbox Centre "false"
checkbox parking "false"
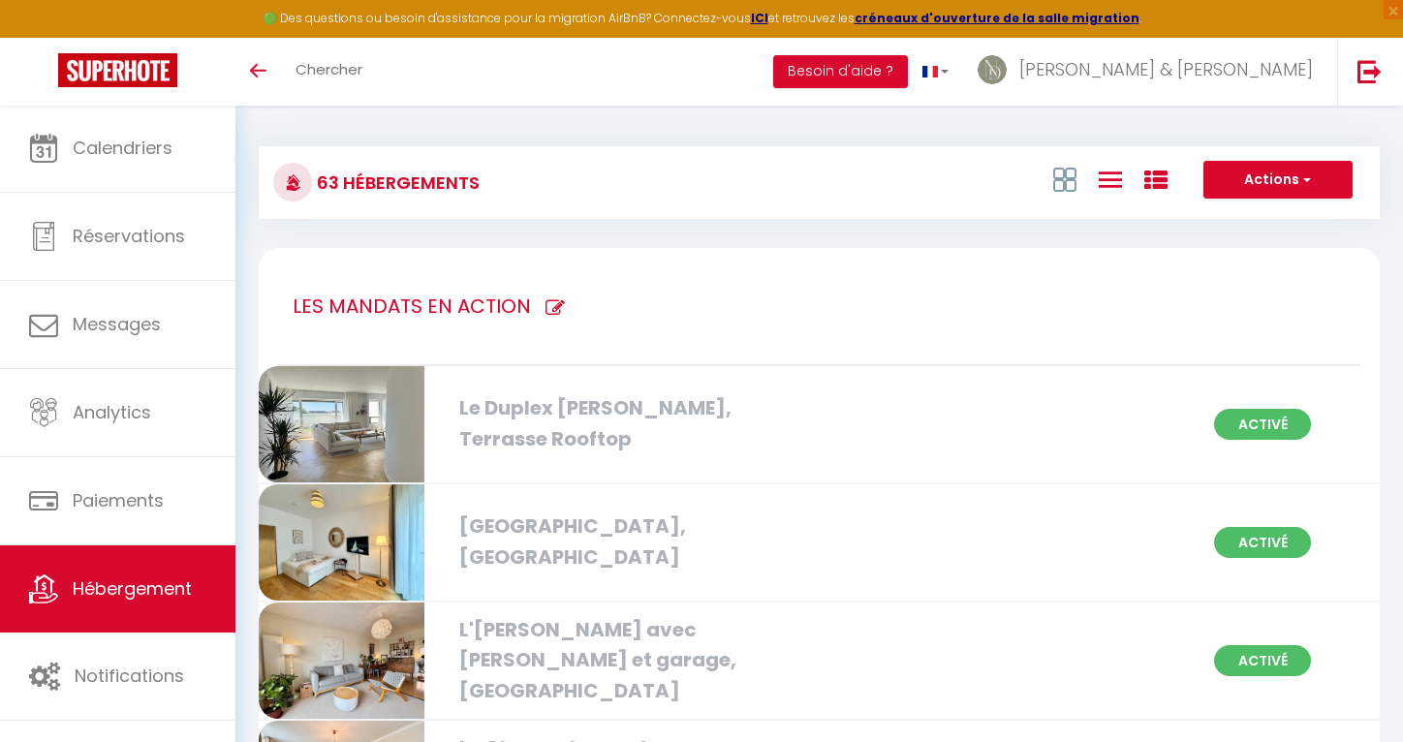
checkbox parking "false"
checkbox Rennes "false"
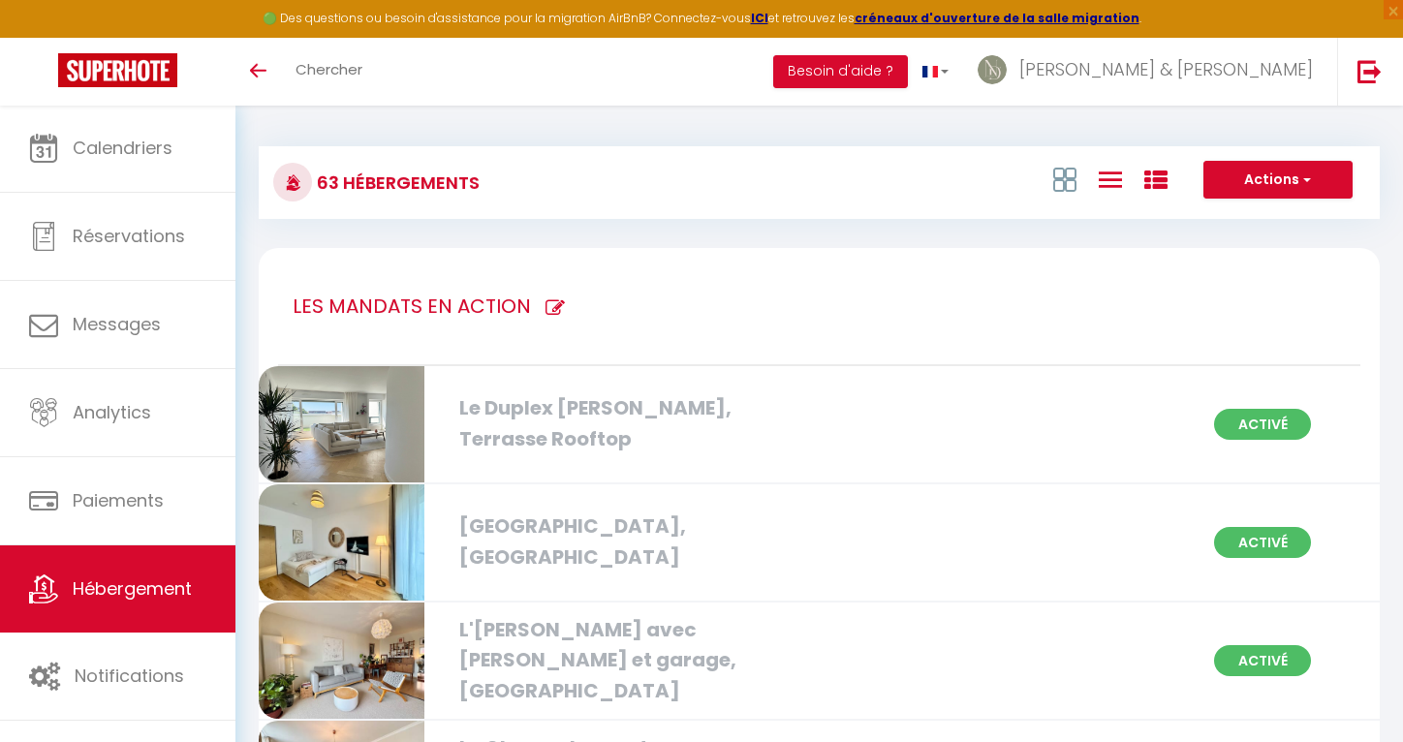
checkbox privé "false"
checkbox Rennes "false"
checkbox Saint-Pierre "false"
checkbox balcon "false"
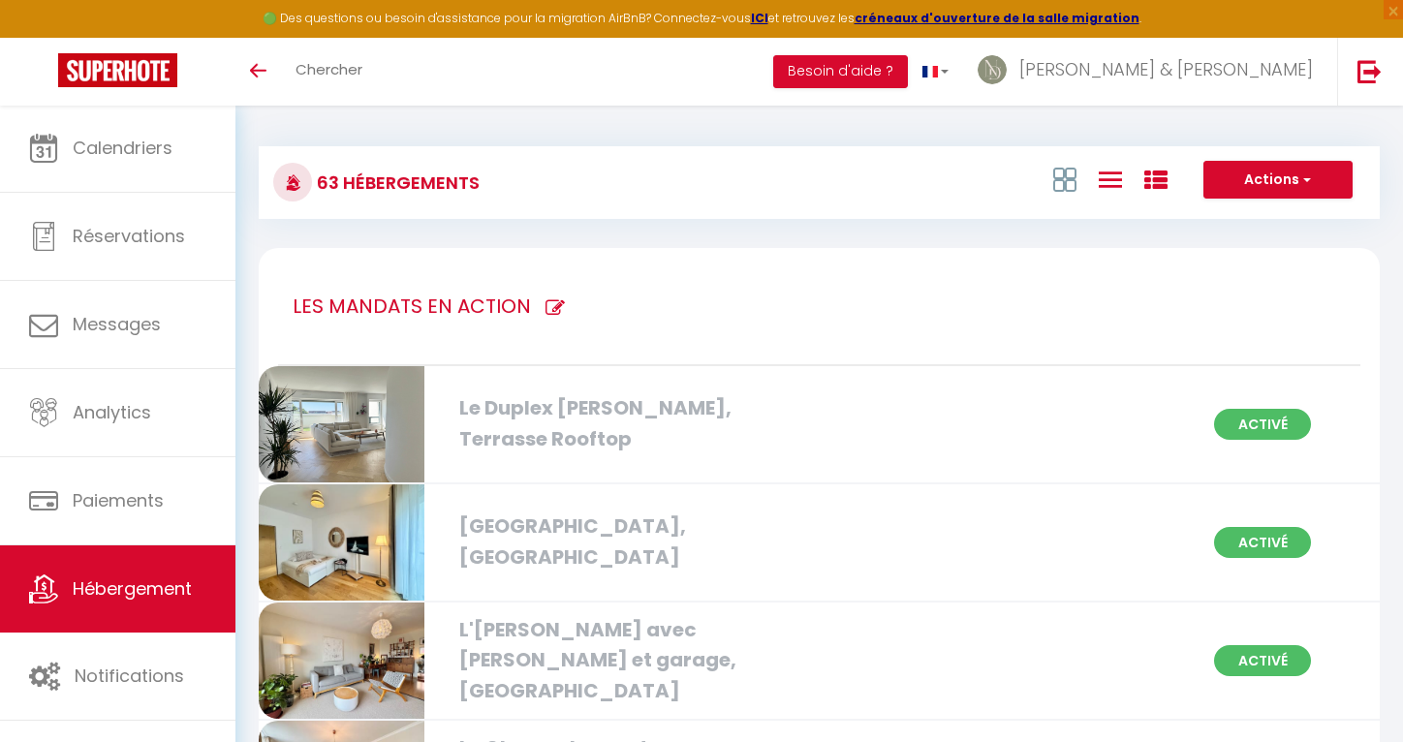
checkbox Gregroire "false"
checkbox Rennes "false"
checkbox privé "false"
checkbox créateurs "false"
checkbox Rennes "false"
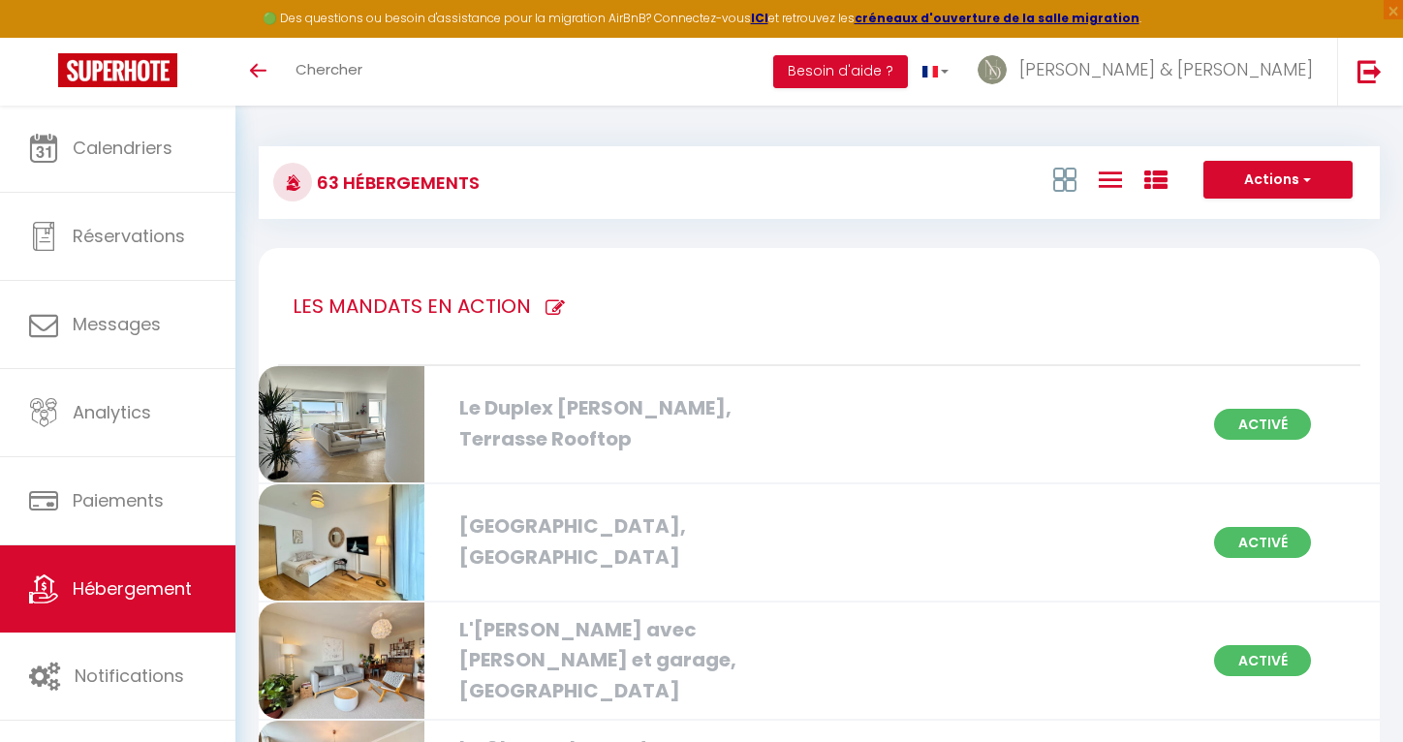
checkbox privé "false"
checkbox Rennes "false"
checkbox Nord "false"
checkbox Rennes "false"
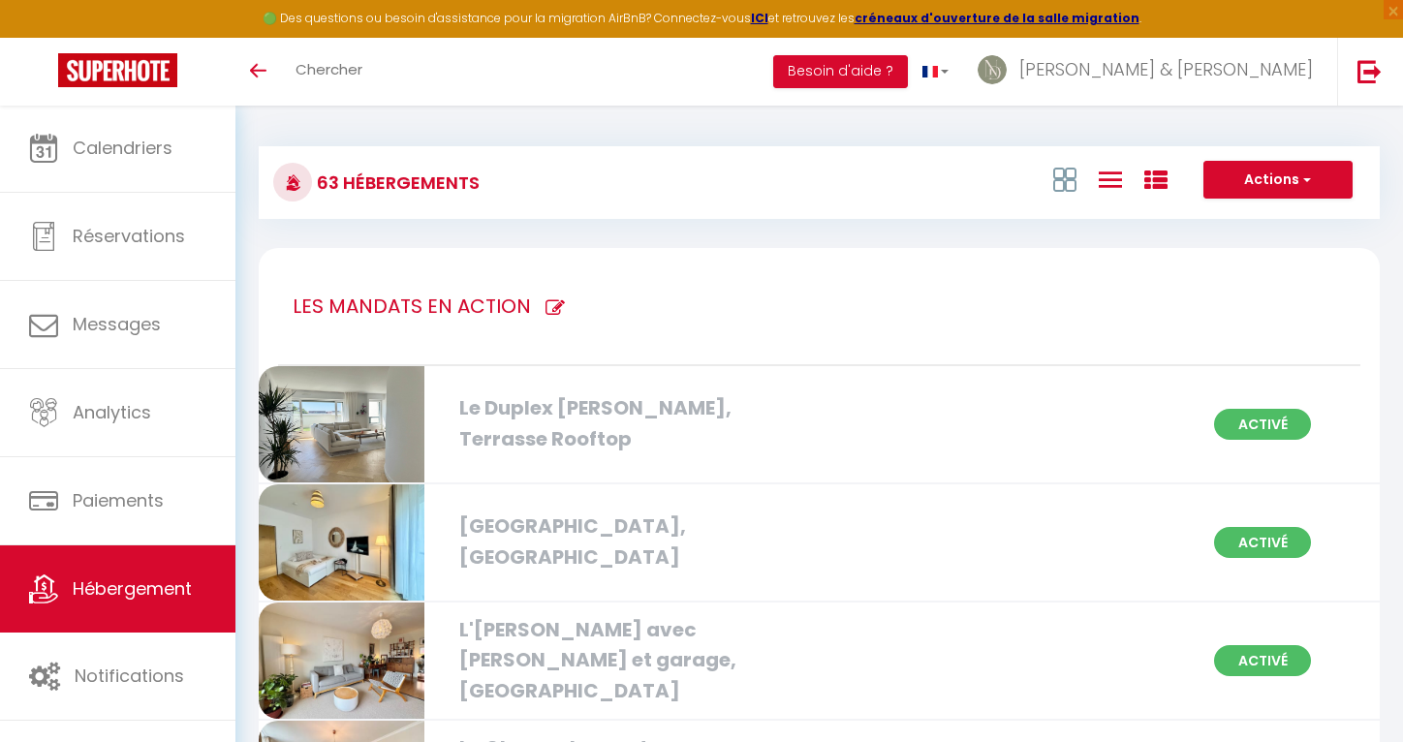
checkbox Rennes "false"
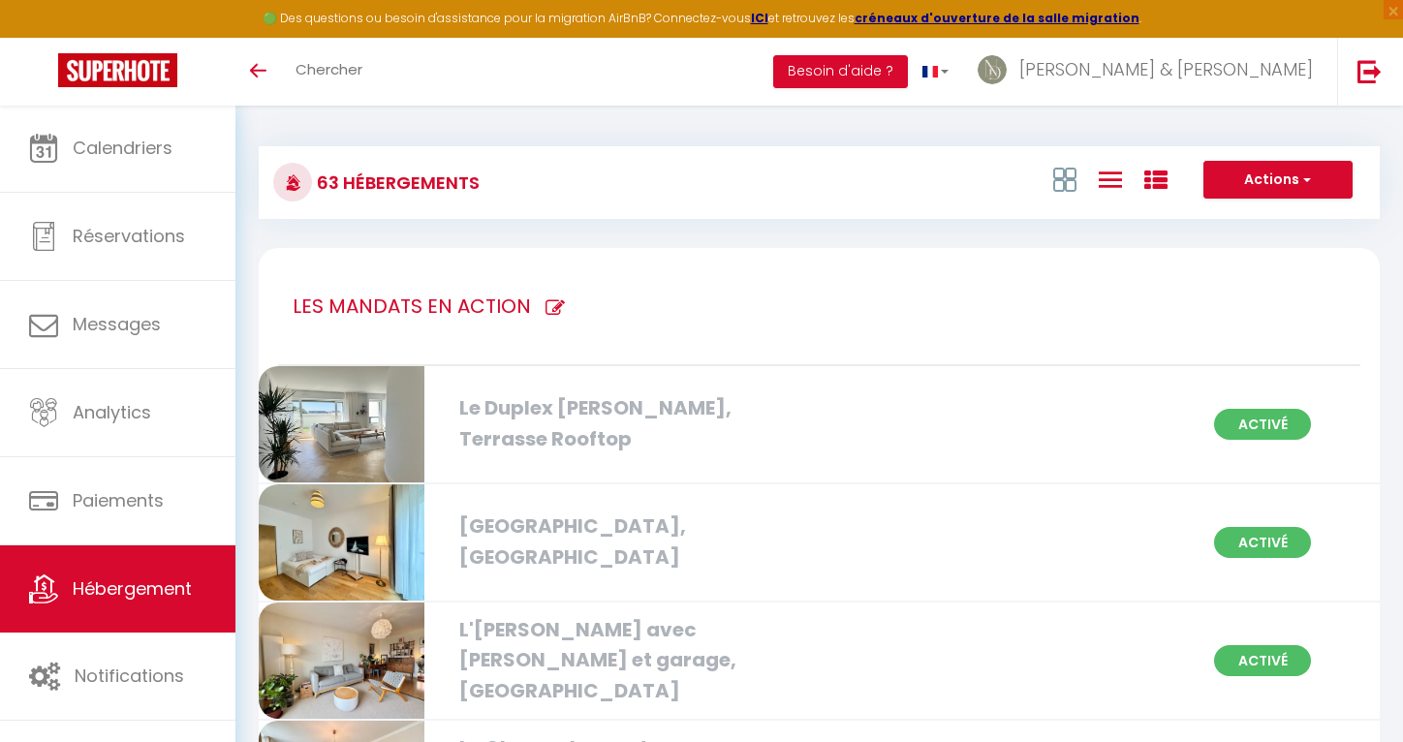
checkbox Rennes "false"
checkbox Rooftop "false"
checkbox Est "false"
checkbox Rennes "false"
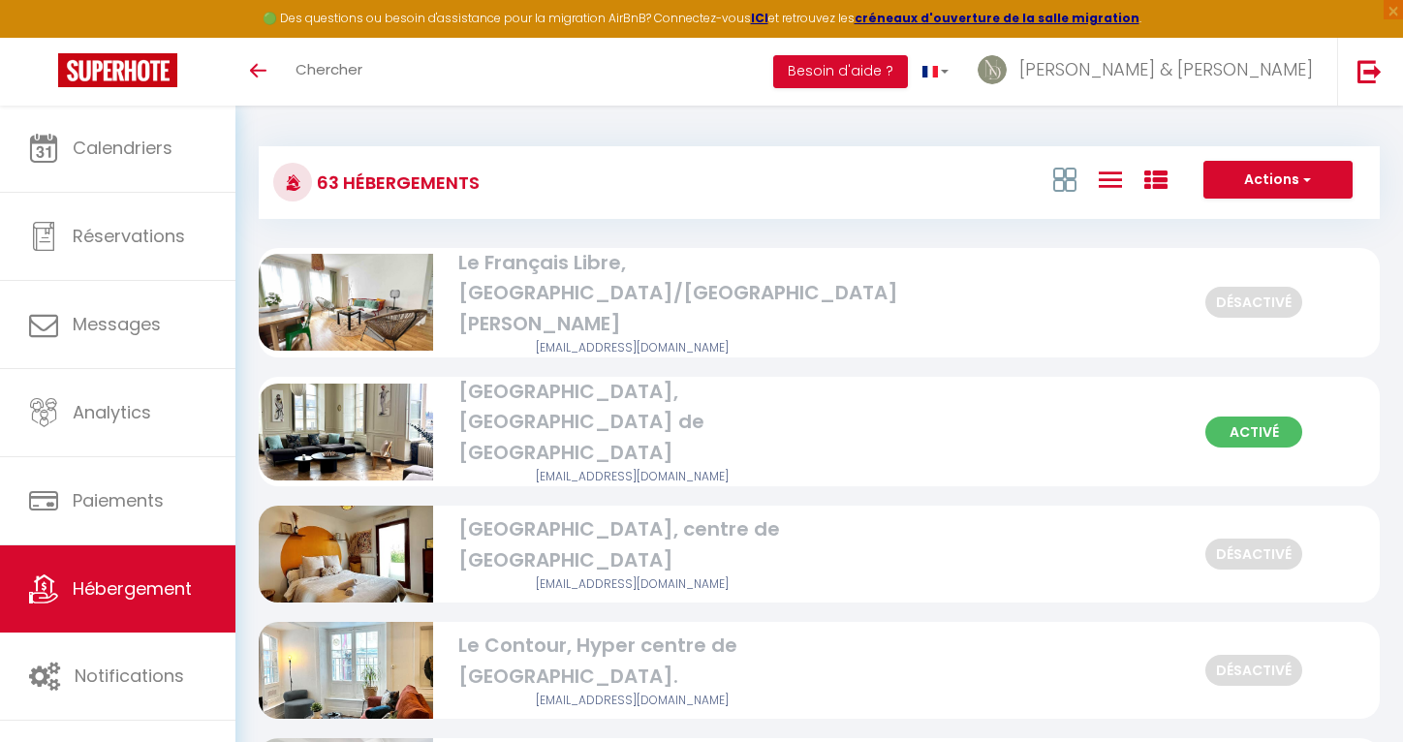
click at [1155, 179] on icon at bounding box center [1155, 180] width 23 height 23
checkbox Hélier "false"
checkbox Rennes "false"
checkbox Jacques "false"
checkbox Rennes\ "false"
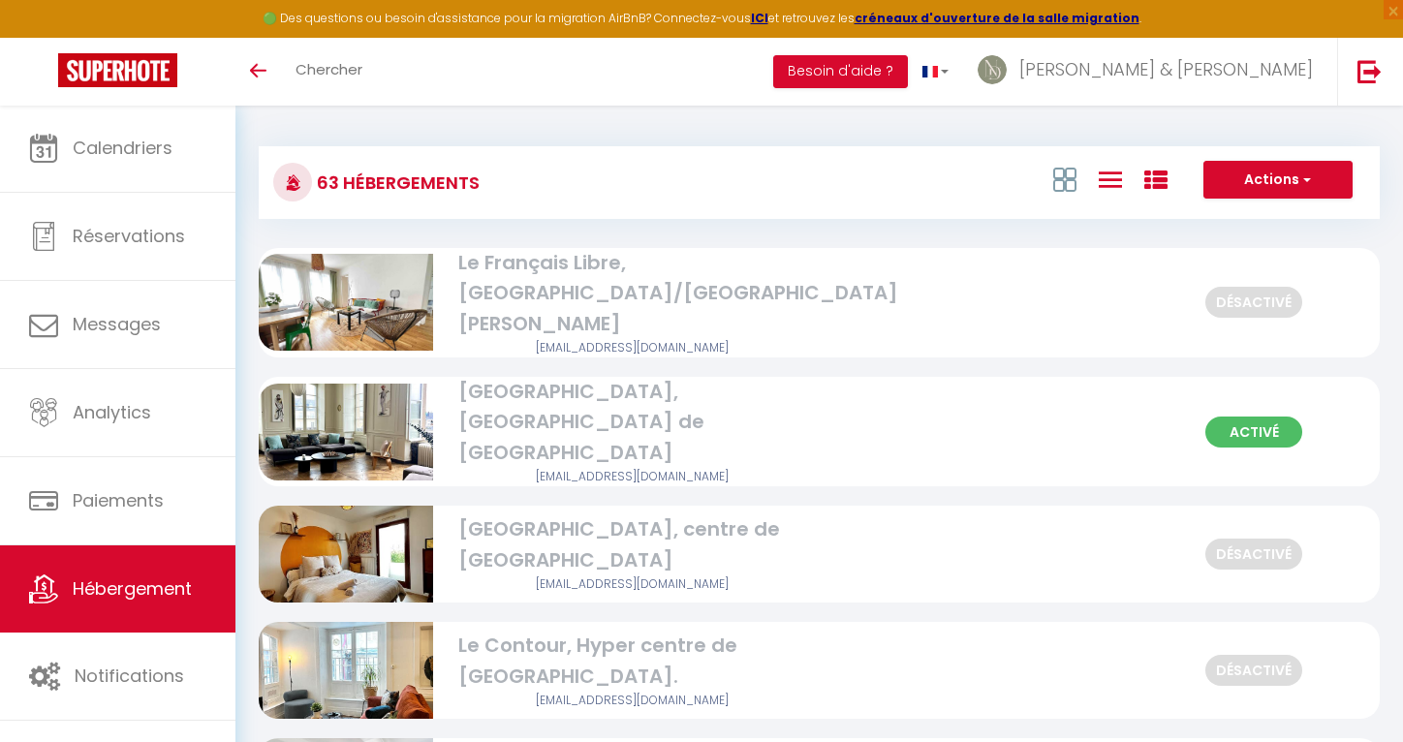
checkbox Rennes "false"
checkbox parking "false"
checkbox centre "false"
checkbox Hélier "false"
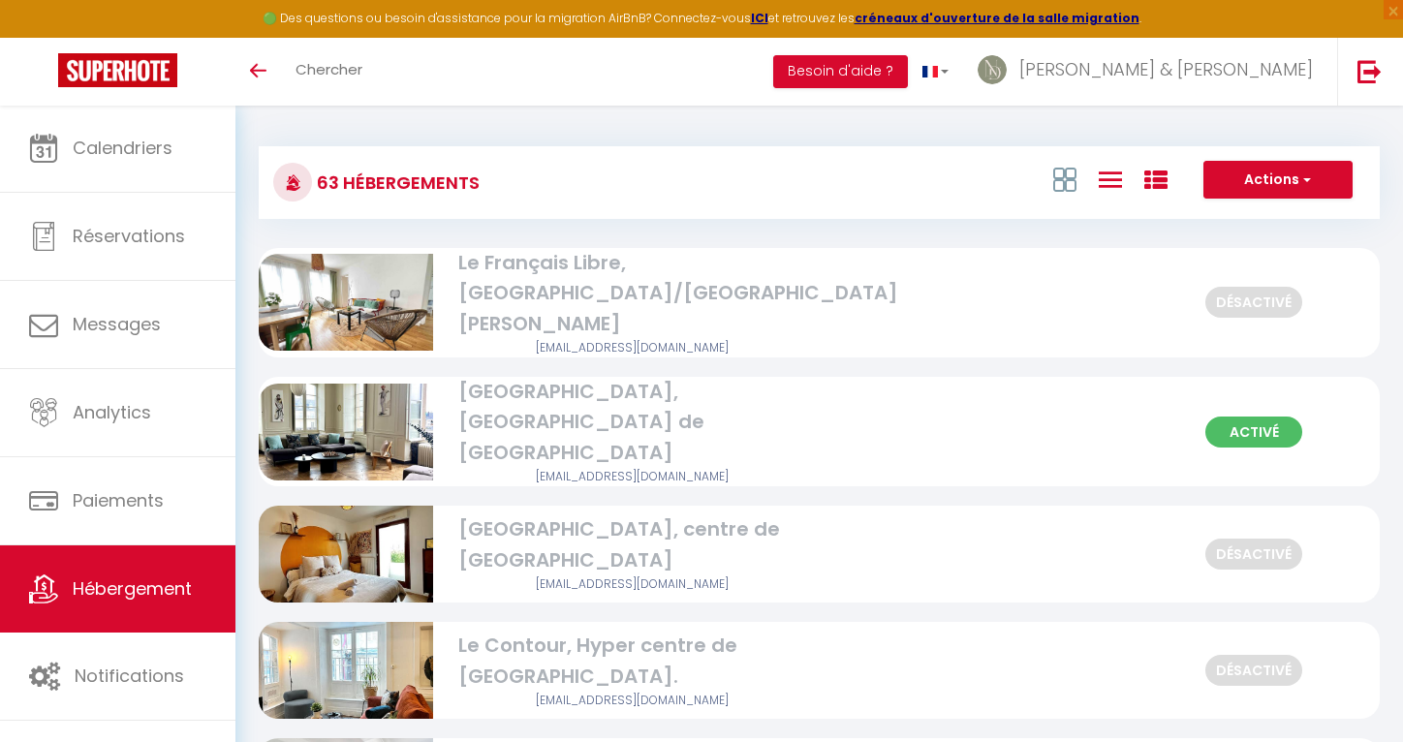
checkbox Rennes "false"
checkbox Centre "false"
checkbox Rennes "false"
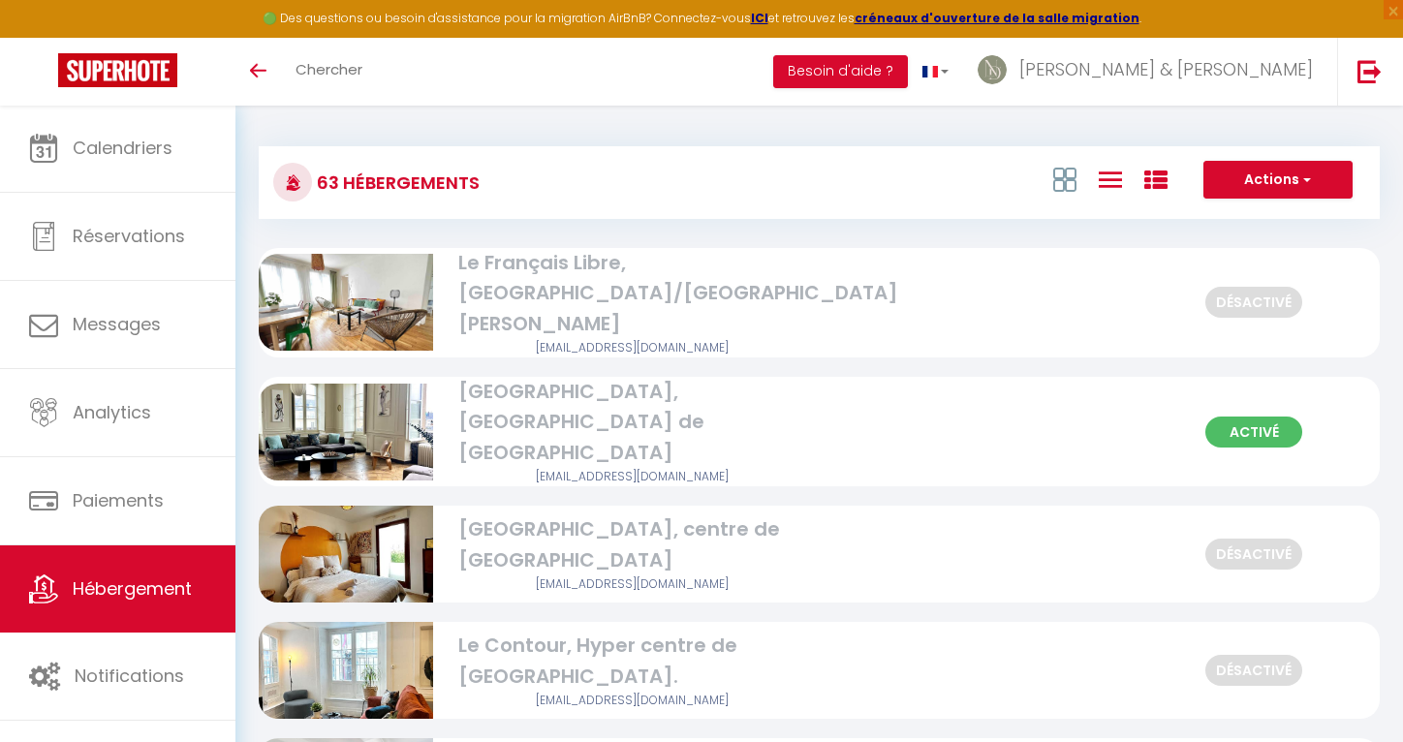
checkbox Jacques "false"
checkbox parking "false"
checkbox Centre "false"
checkbox Ville "false"
checkbox Rennes "false"
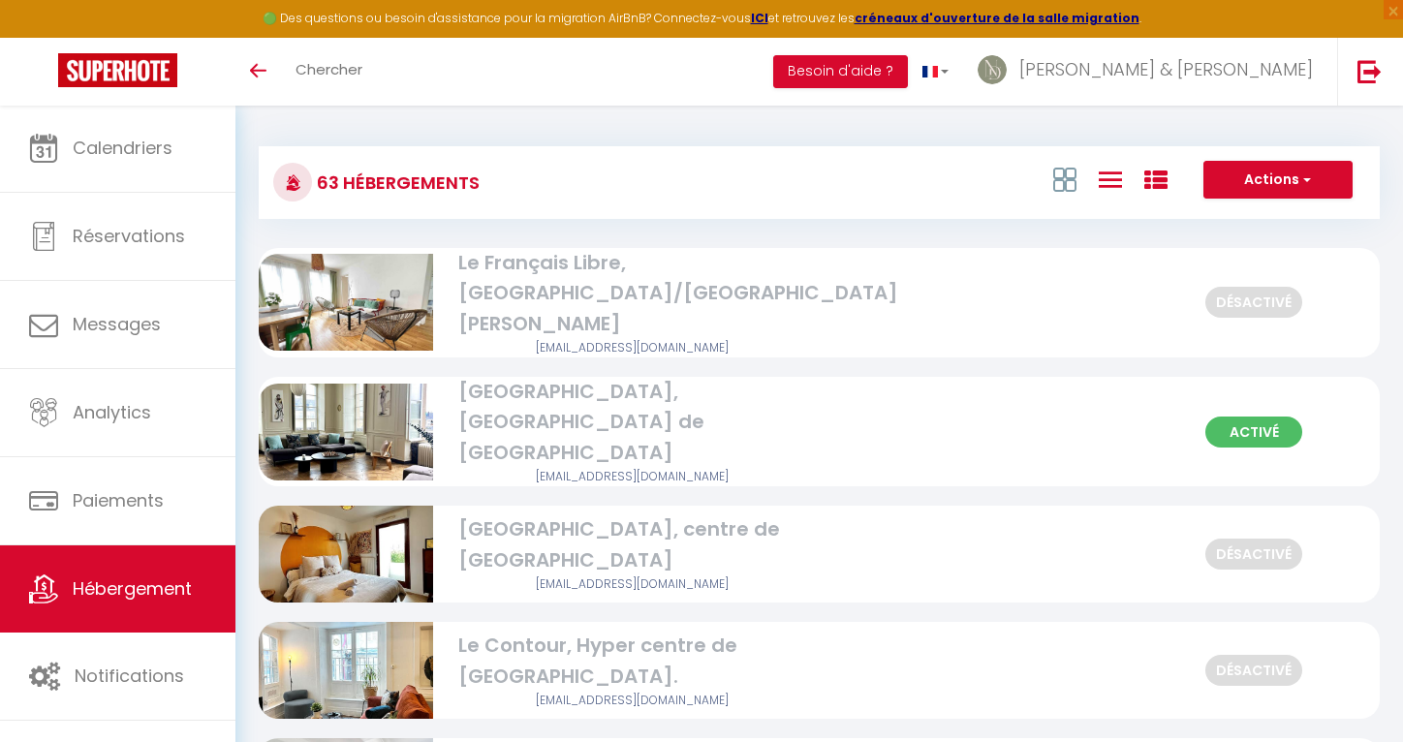
checkbox centre "false"
checkbox Ouest "false"
checkbox Rennes "false"
checkbox centre "false"
checkbox Centre "false"
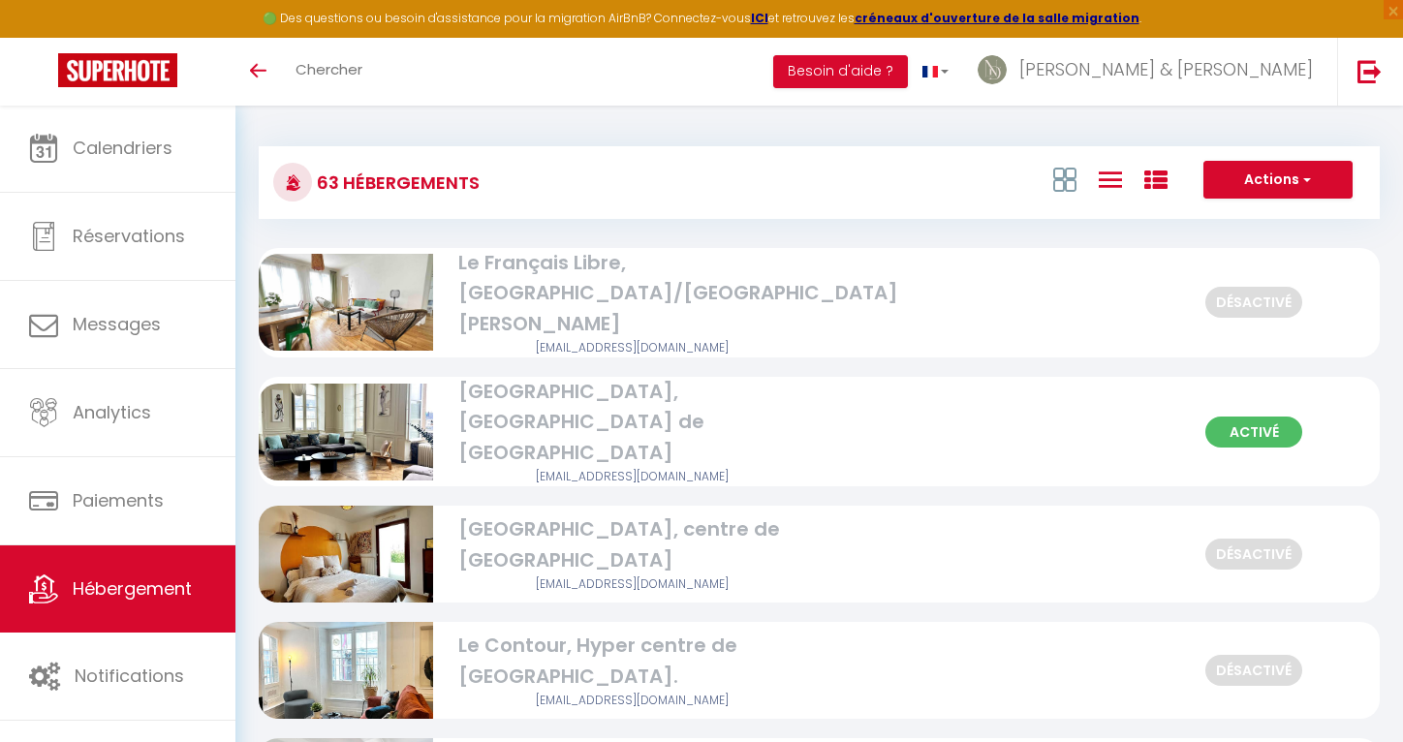
checkbox balcon "false"
checkbox Nord "false"
checkbox Centre "false"
checkbox Rennes "false"
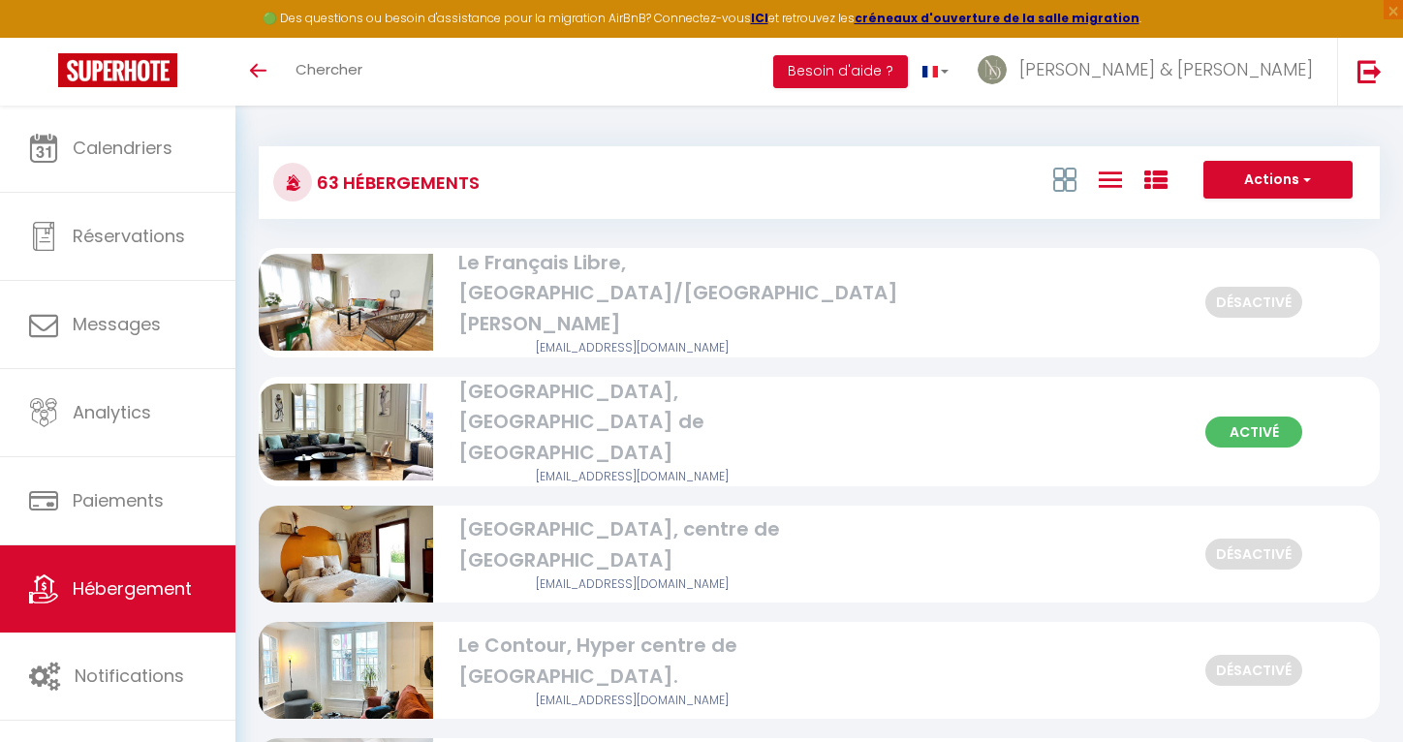
checkbox 1oom2\, "false"
checkbox parking "false"
checkbox Centre "false"
checkbox parking "false"
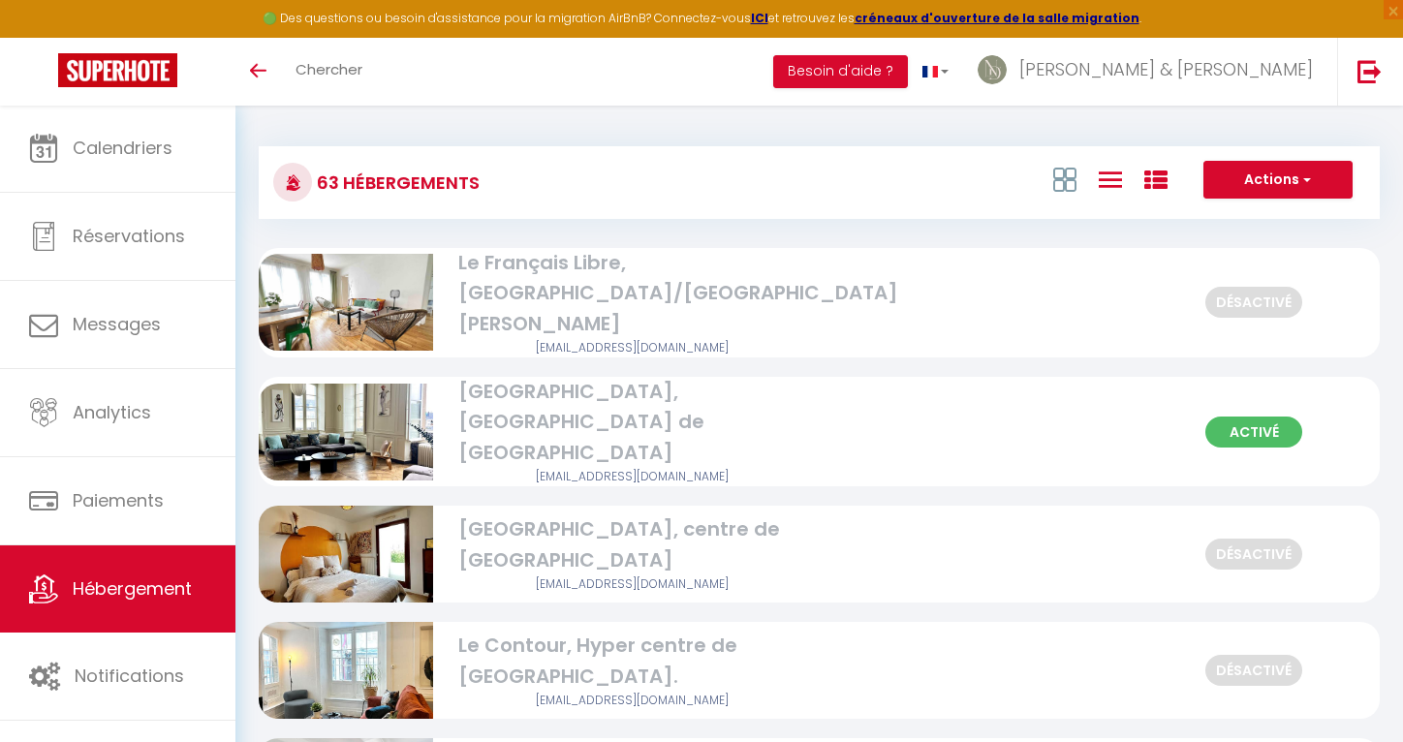
checkbox parking "false"
checkbox Rennes "false"
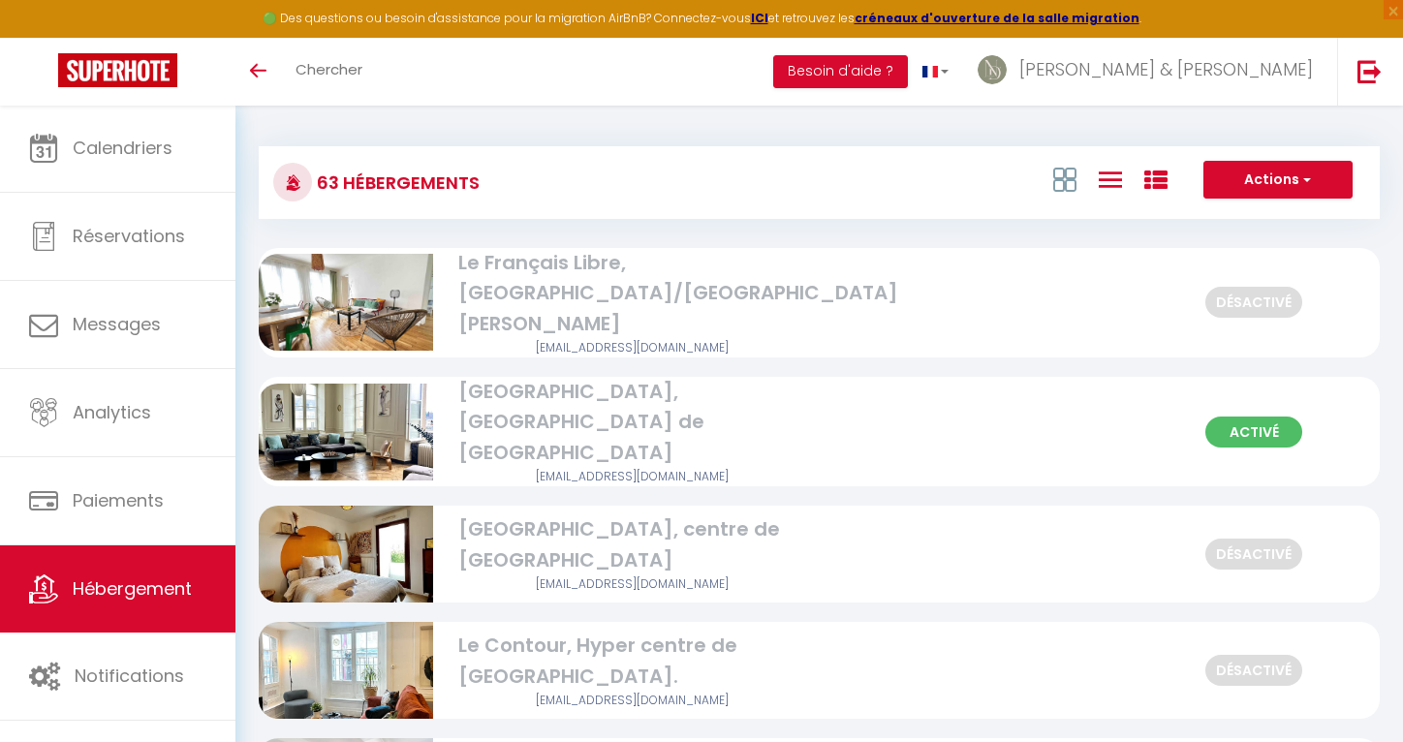
checkbox privé "false"
checkbox Rennes "false"
checkbox Saint-Pierre "false"
checkbox balcon "false"
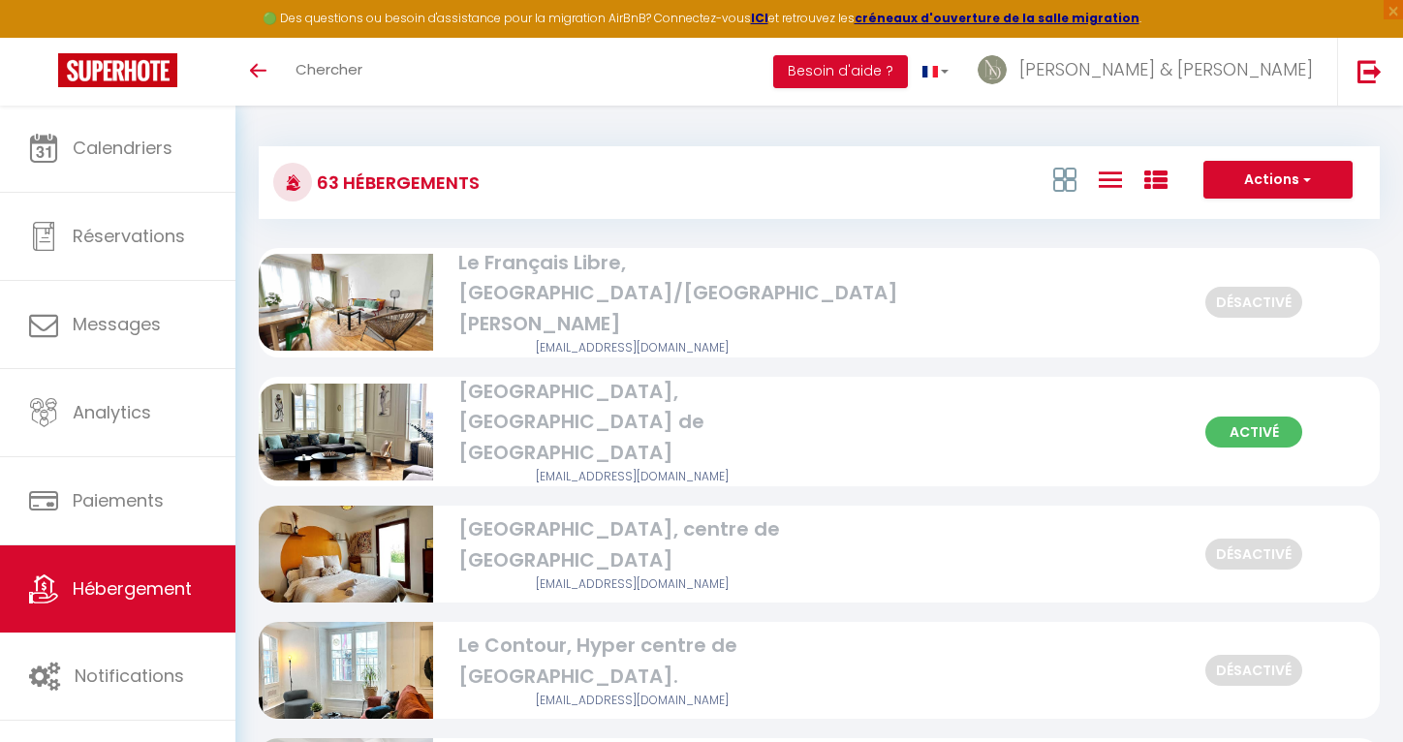
checkbox Gregroire "false"
checkbox Rennes "false"
checkbox privé "false"
checkbox créateurs "false"
checkbox Rennes "false"
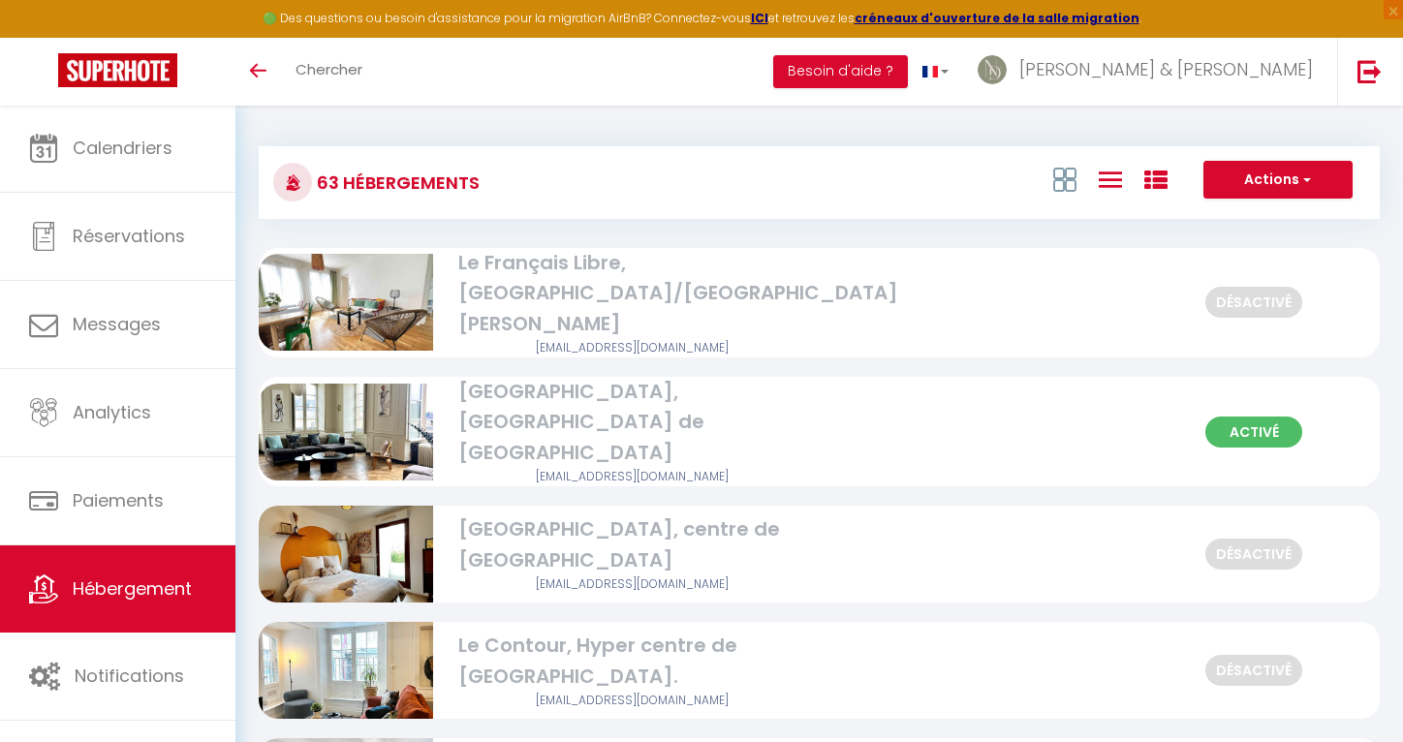
checkbox privé "false"
checkbox Rennes "false"
checkbox Nord "false"
checkbox Rennes "false"
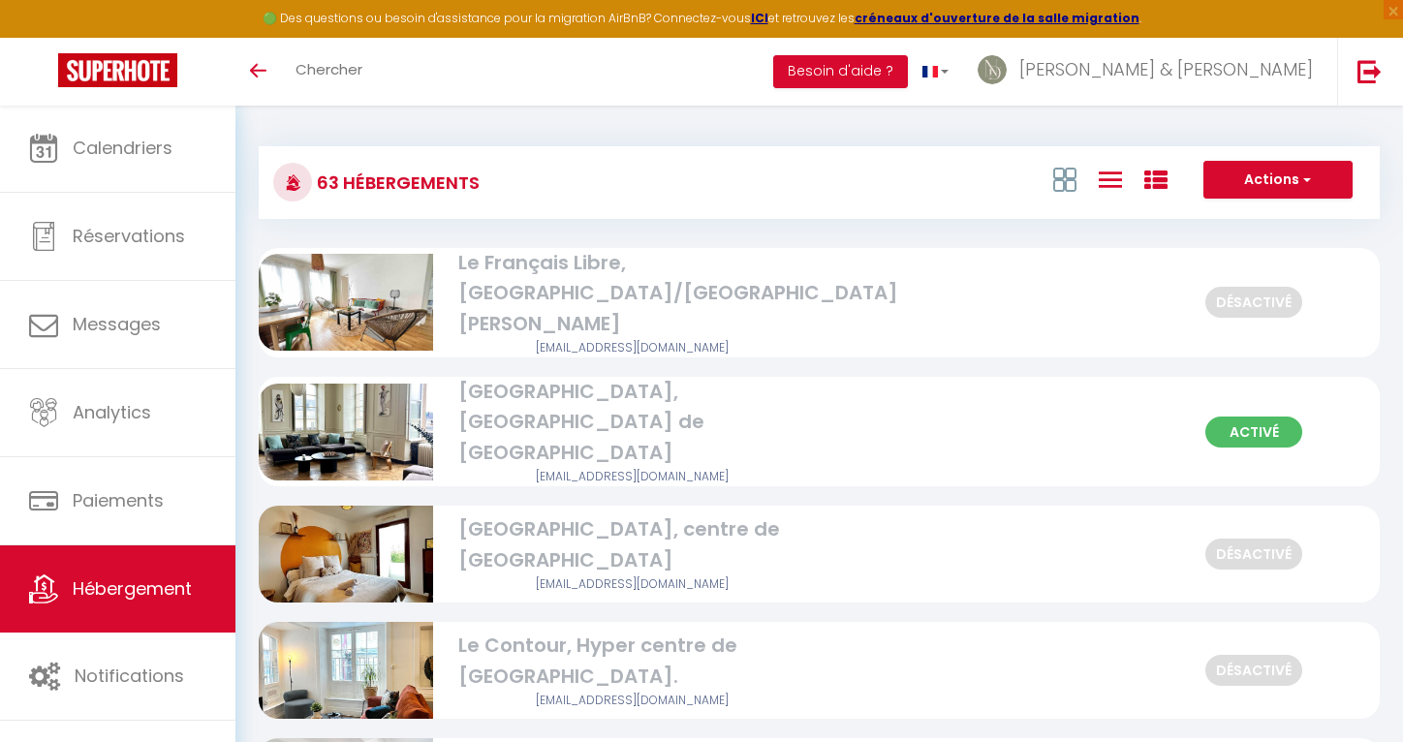
checkbox Rennes "false"
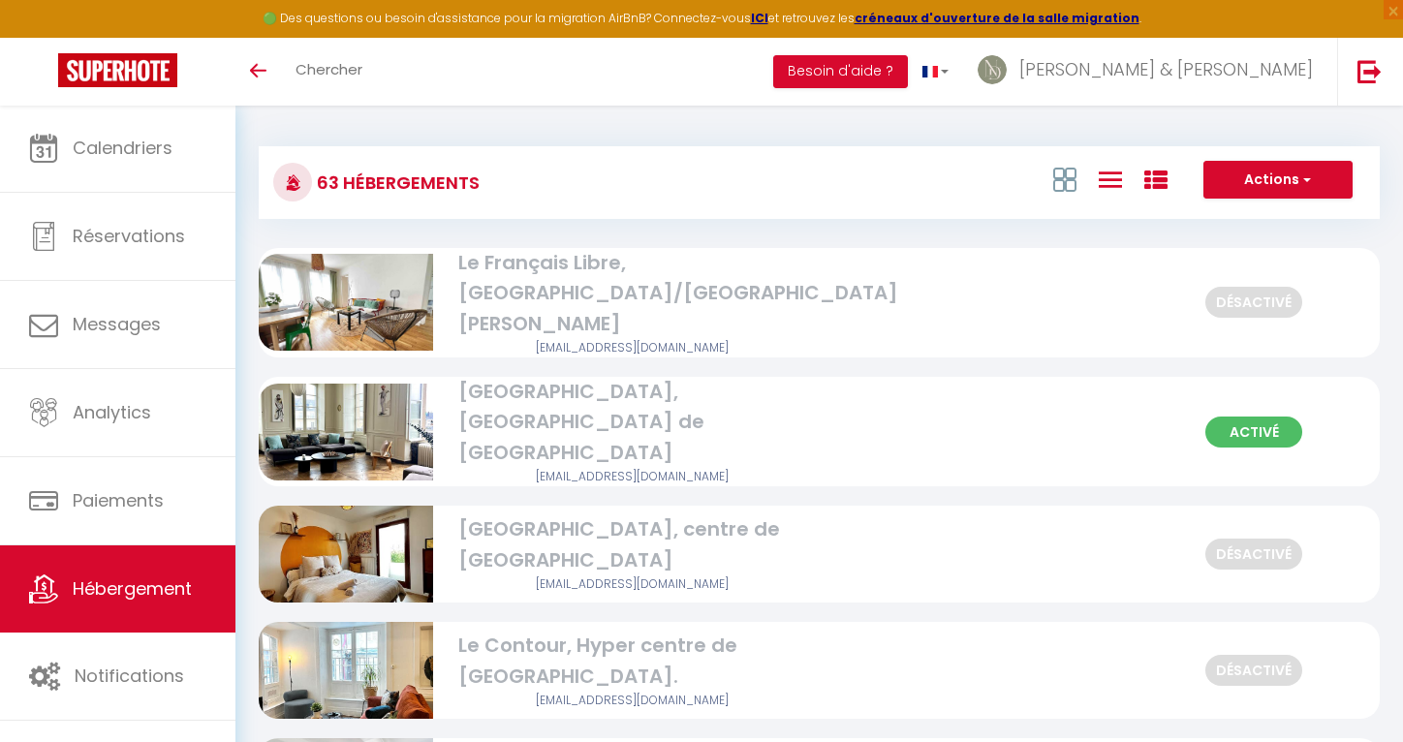
checkbox Rennes "false"
checkbox Rooftop "false"
checkbox Est "false"
checkbox Rennes "false"
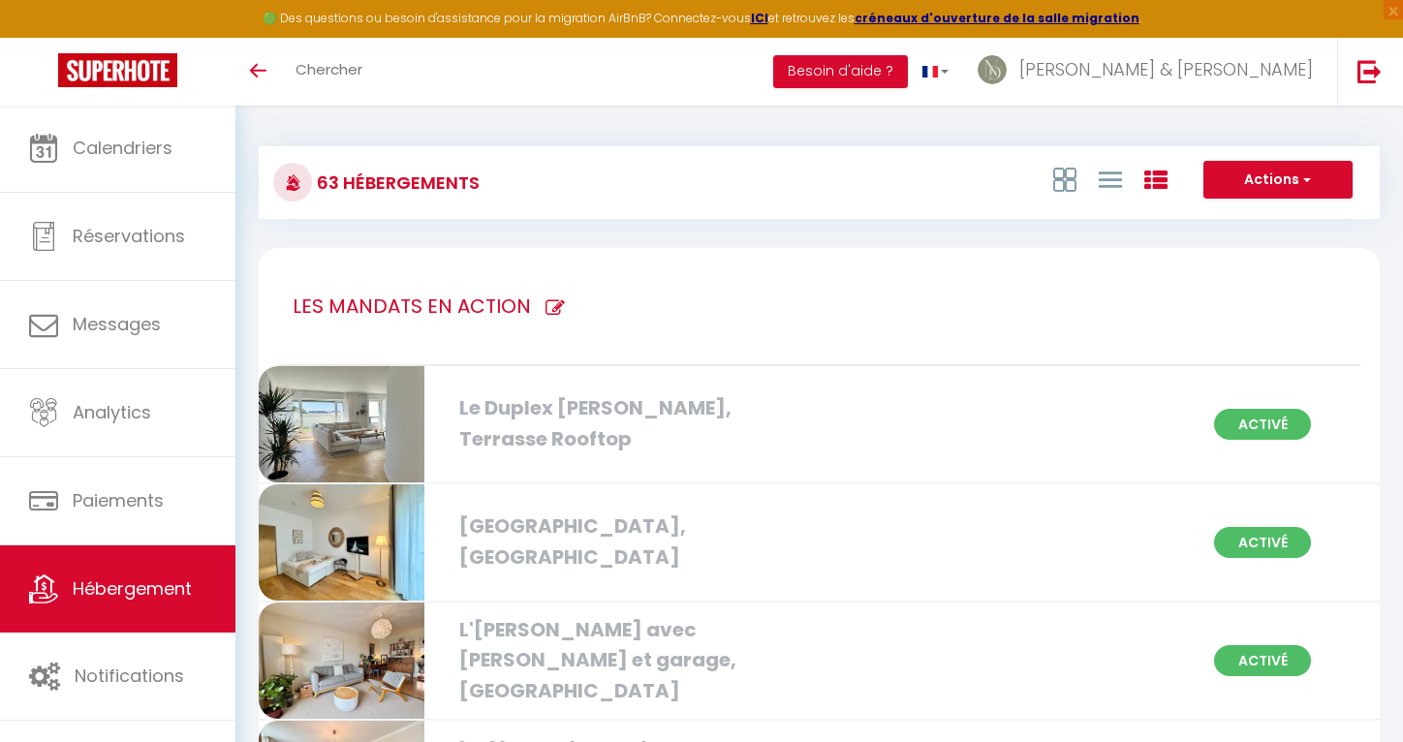
click at [545, 301] on icon at bounding box center [554, 307] width 19 height 19
type input "LES MANDATS EN ACTION"
checkbox parking "true"
checkbox Hélier "true"
checkbox Rennes "true"
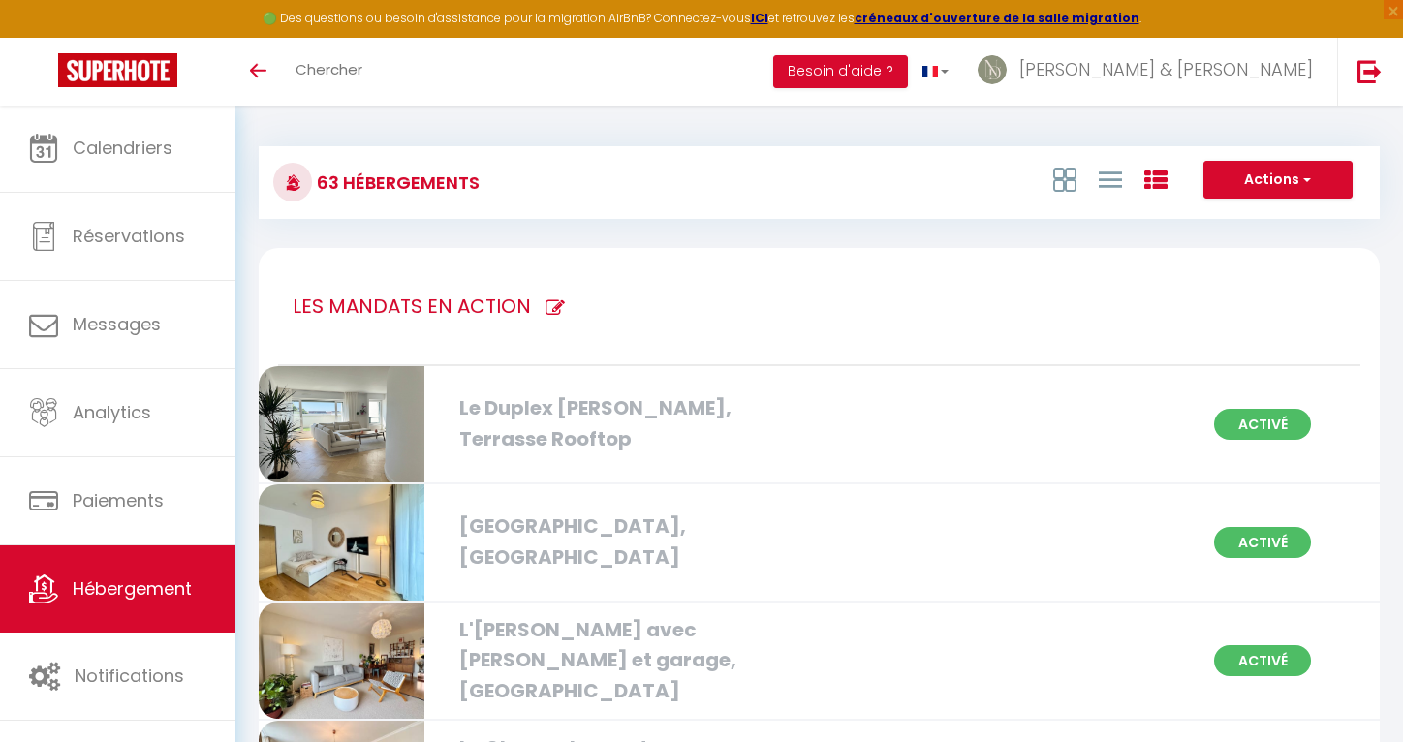
checkbox Jacques "true"
checkbox Ville "true"
checkbox Ouest "true"
checkbox Rennes "true"
checkbox centre "true"
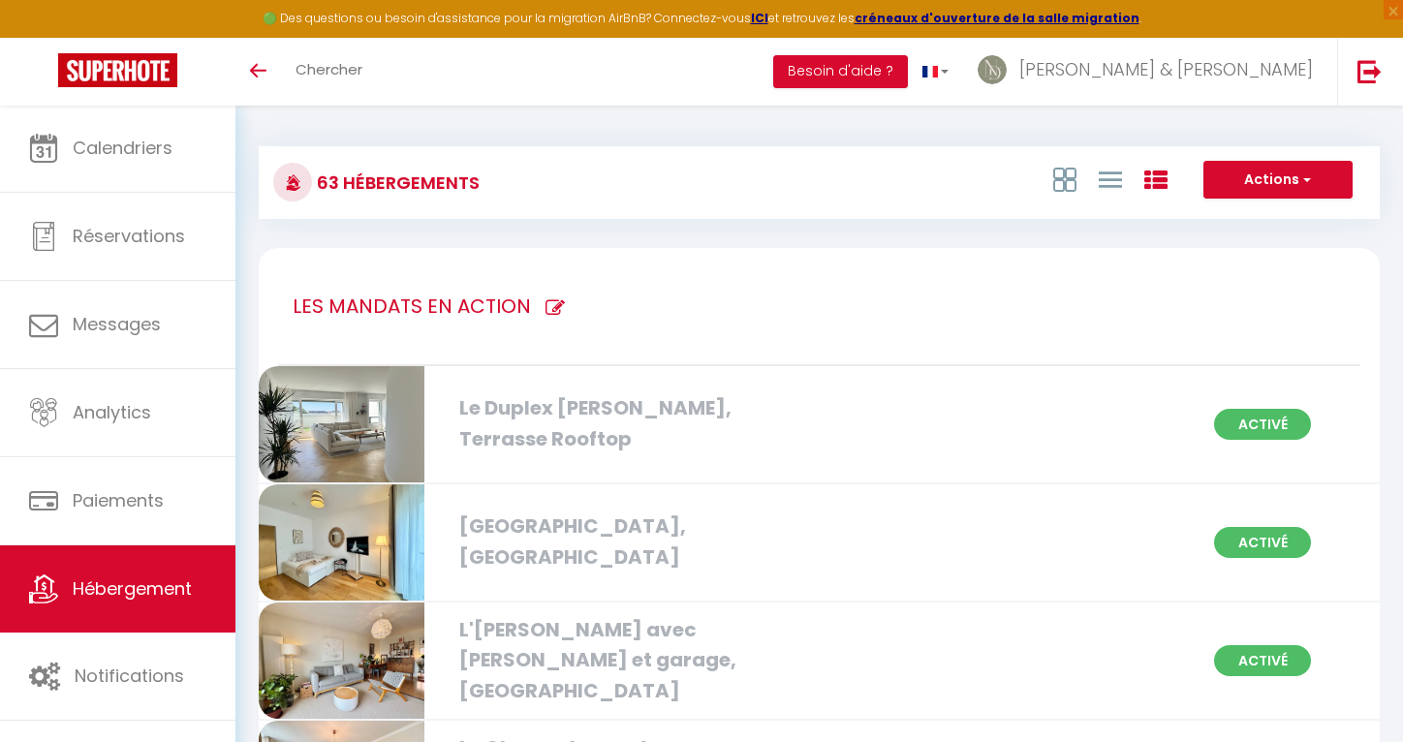
checkbox Centre "true"
checkbox balcon "true"
checkbox Nord "true"
checkbox Centre "true"
checkbox 1oom2\, "true"
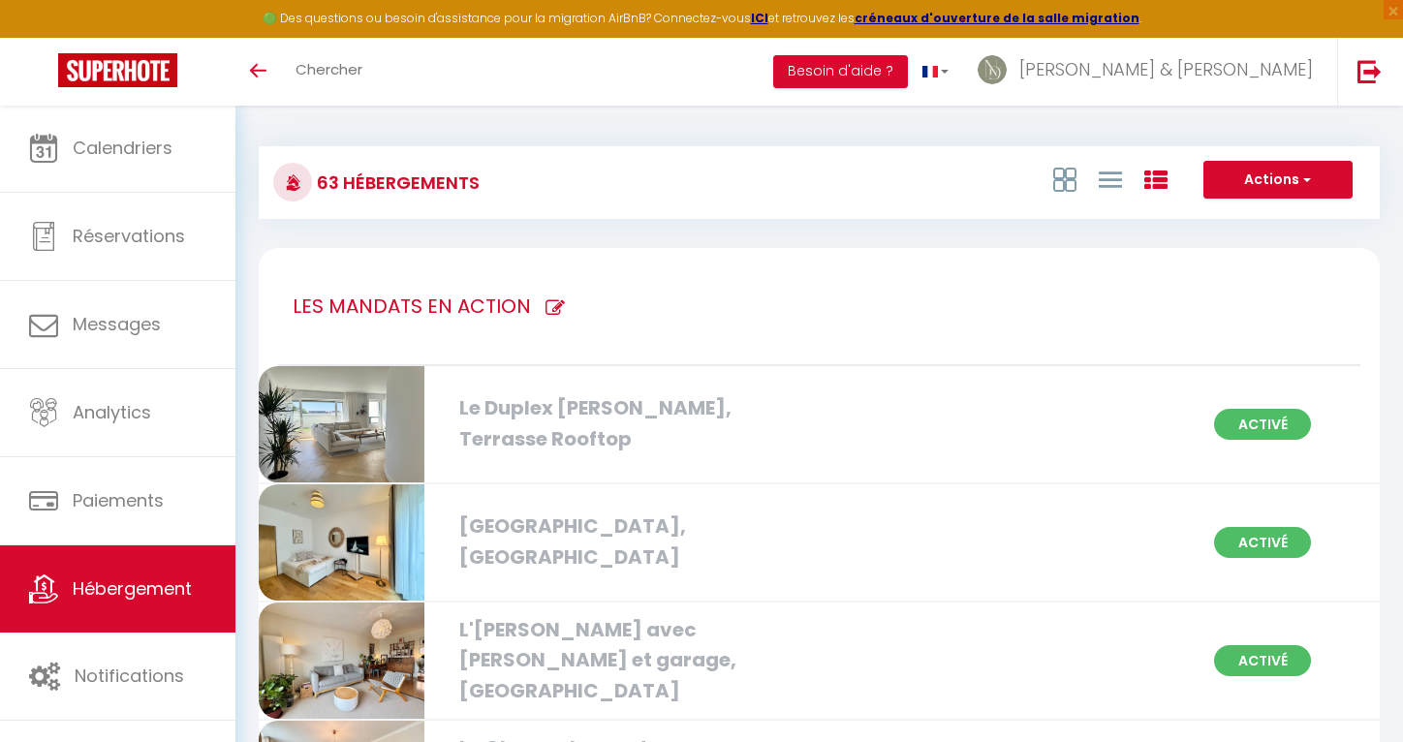
checkbox Centre "true"
checkbox Rennes "true"
checkbox privé "true"
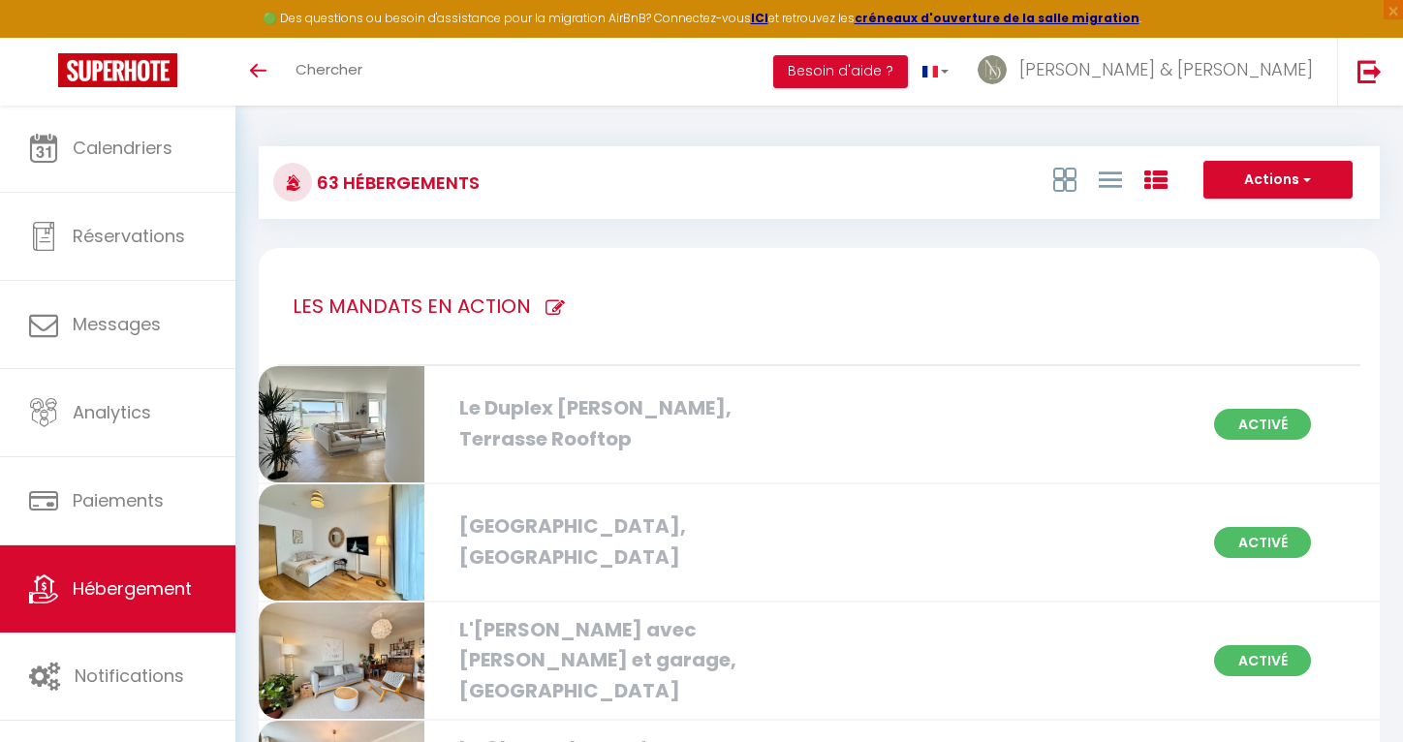
checkbox Rennes "true"
checkbox Saint-Pierre "true"
checkbox balcon "true"
checkbox Gregroire "true"
checkbox Rennes "true"
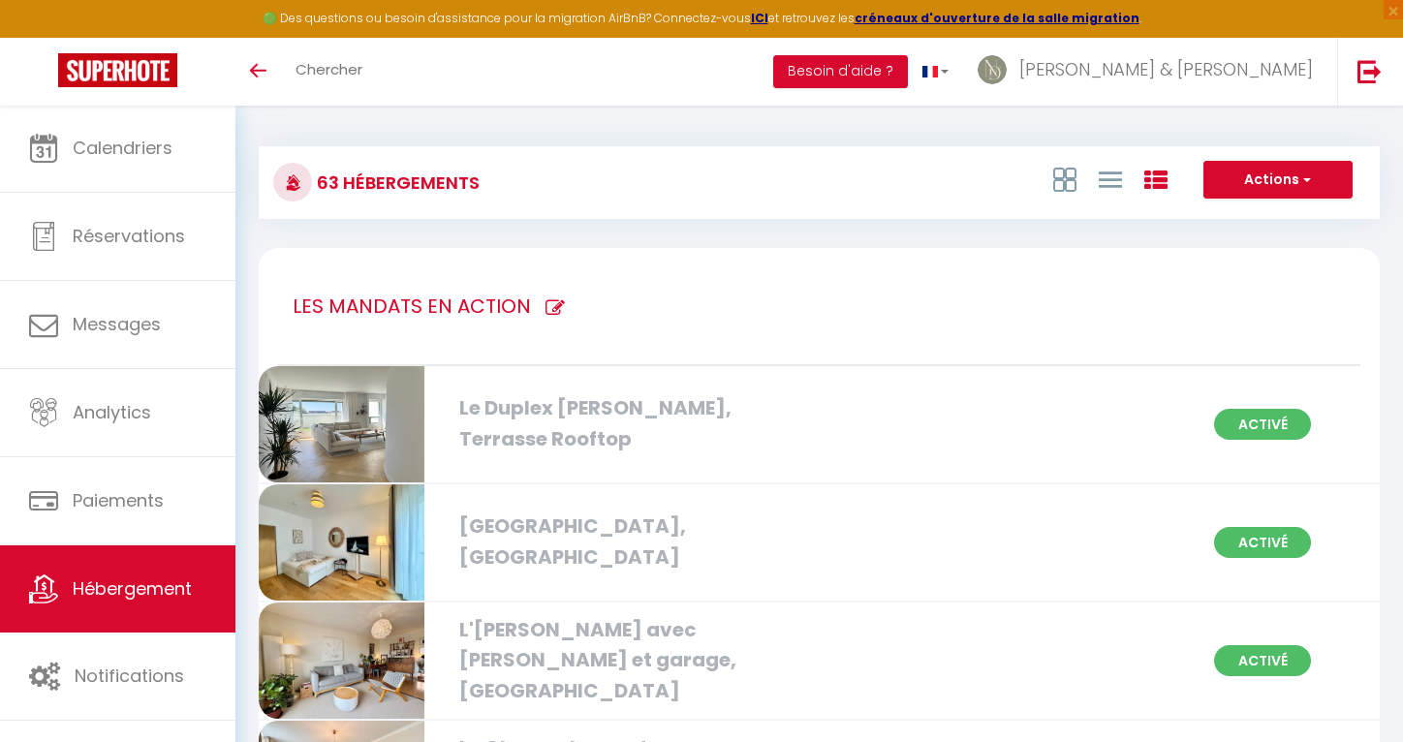
checkbox privé "true"
checkbox Rennes "true"
checkbox privé "true"
checkbox Rennes "true"
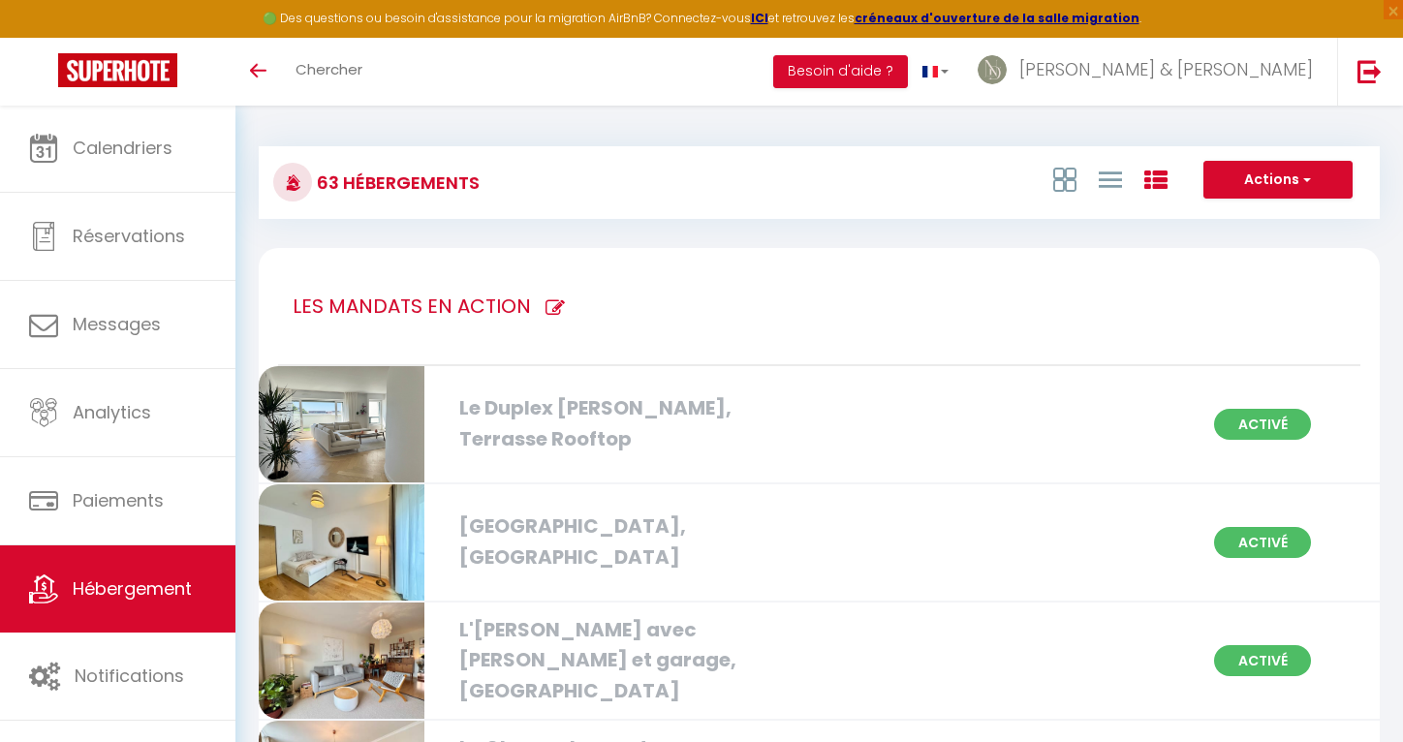
checkbox Rennes "true"
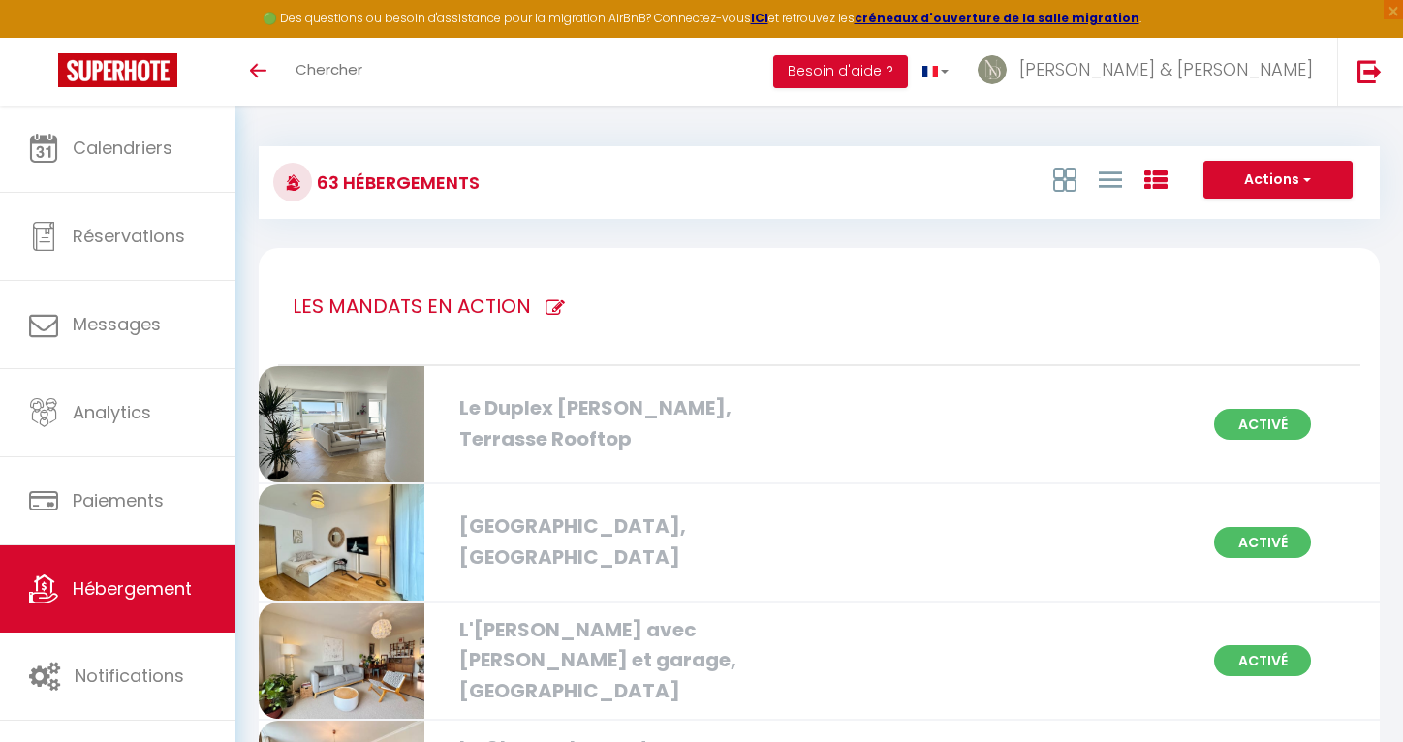
checkbox Rooftop "true"
checkbox Est "true"
checkbox Rennes "true"
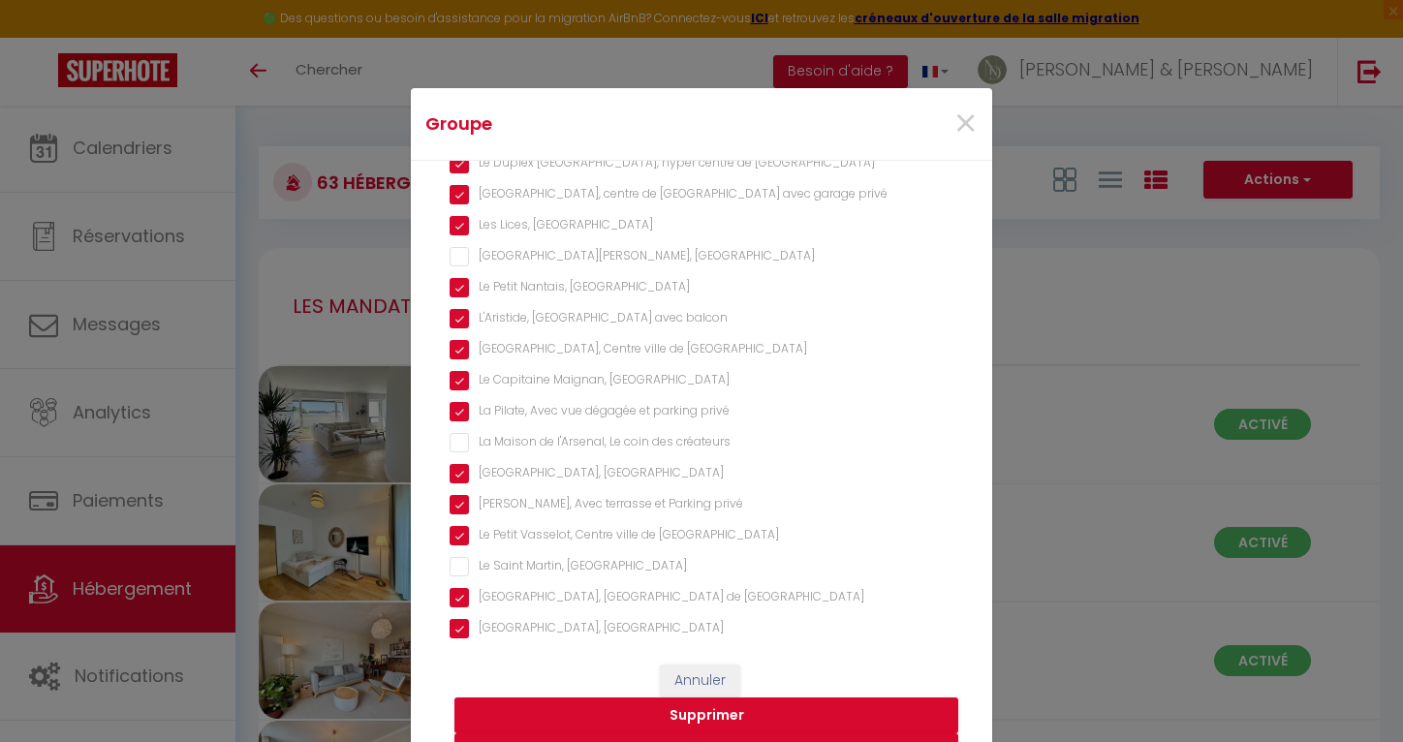
scroll to position [1313, 0]
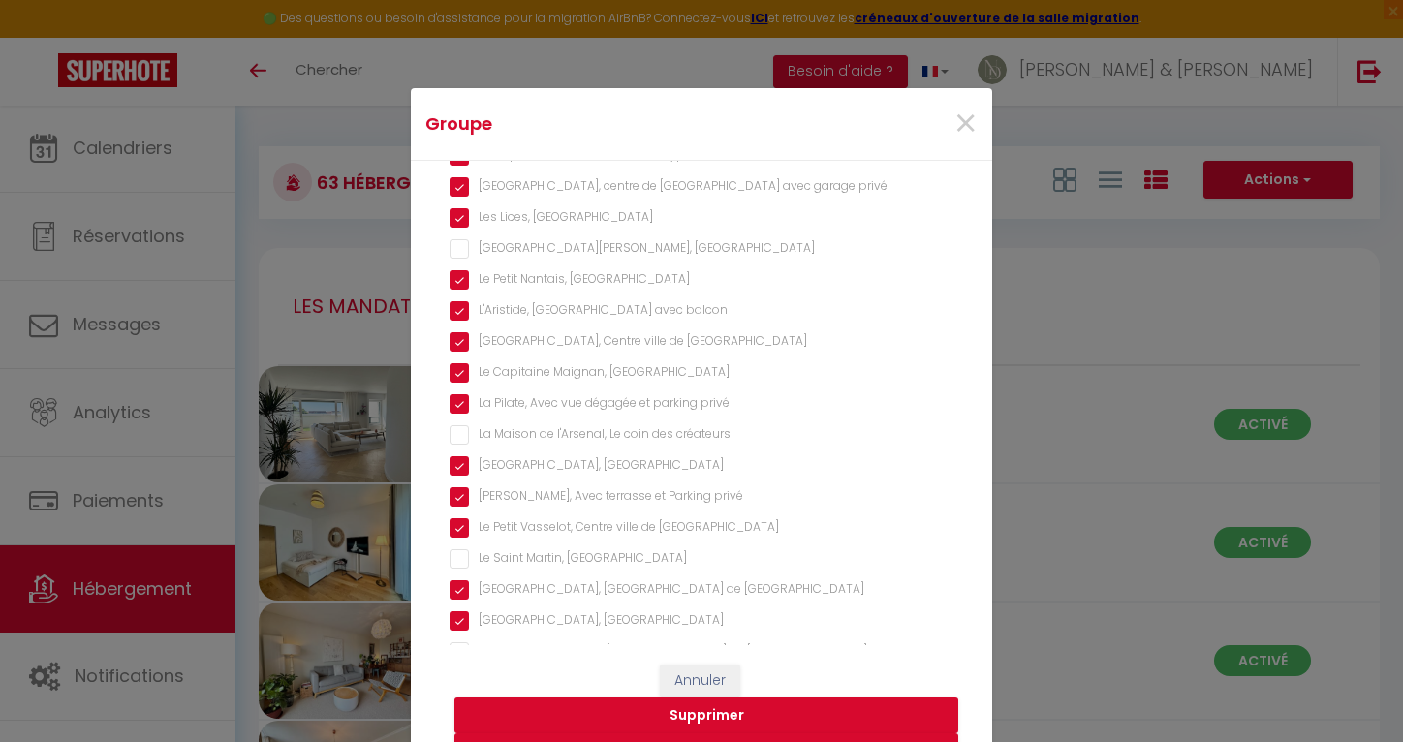
click at [549, 432] on créateurs "La Maison de l'Arsenal, Le coin des créateurs" at bounding box center [702, 434] width 504 height 19
checkbox créateurs "true"
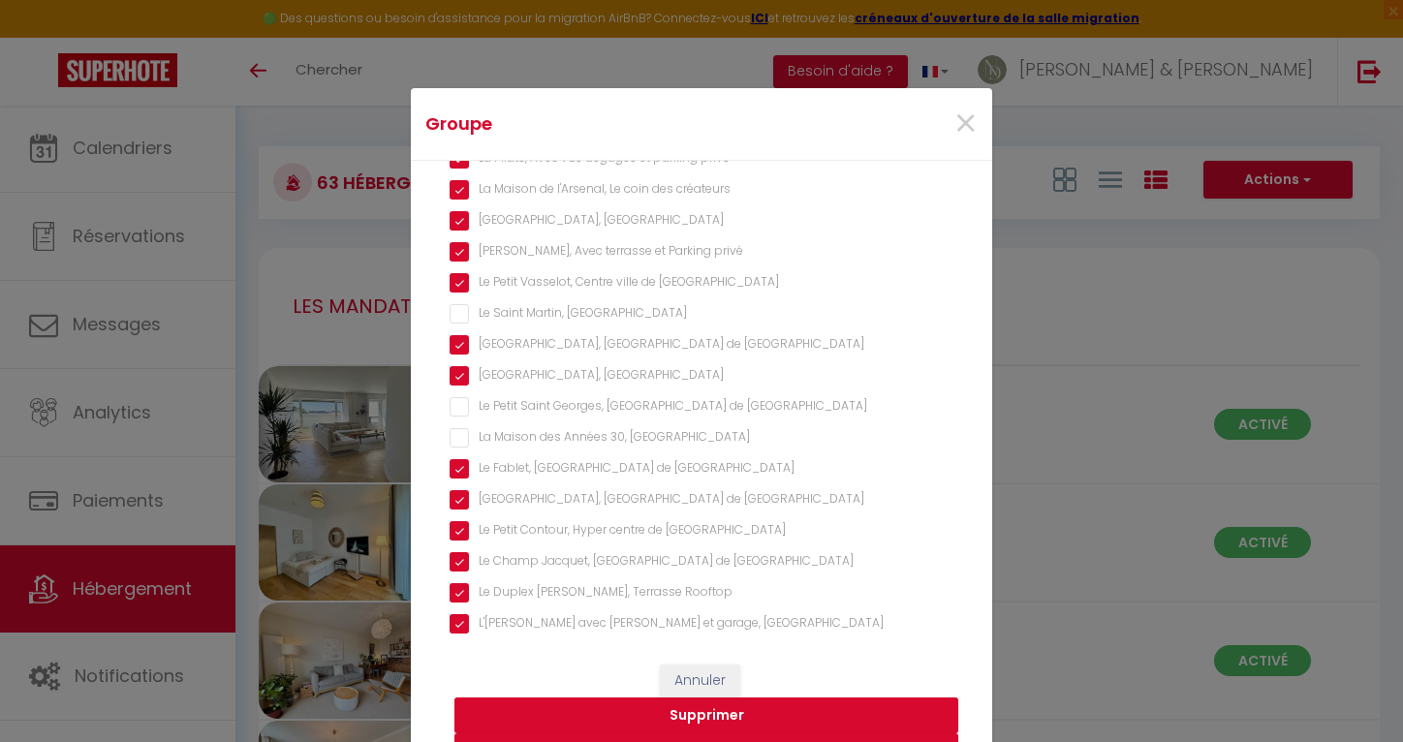
scroll to position [1564, 0]
click at [530, 430] on Rennes "La Maison des Années 30, [GEOGRAPHIC_DATA]" at bounding box center [702, 431] width 504 height 19
checkbox Rennes "true"
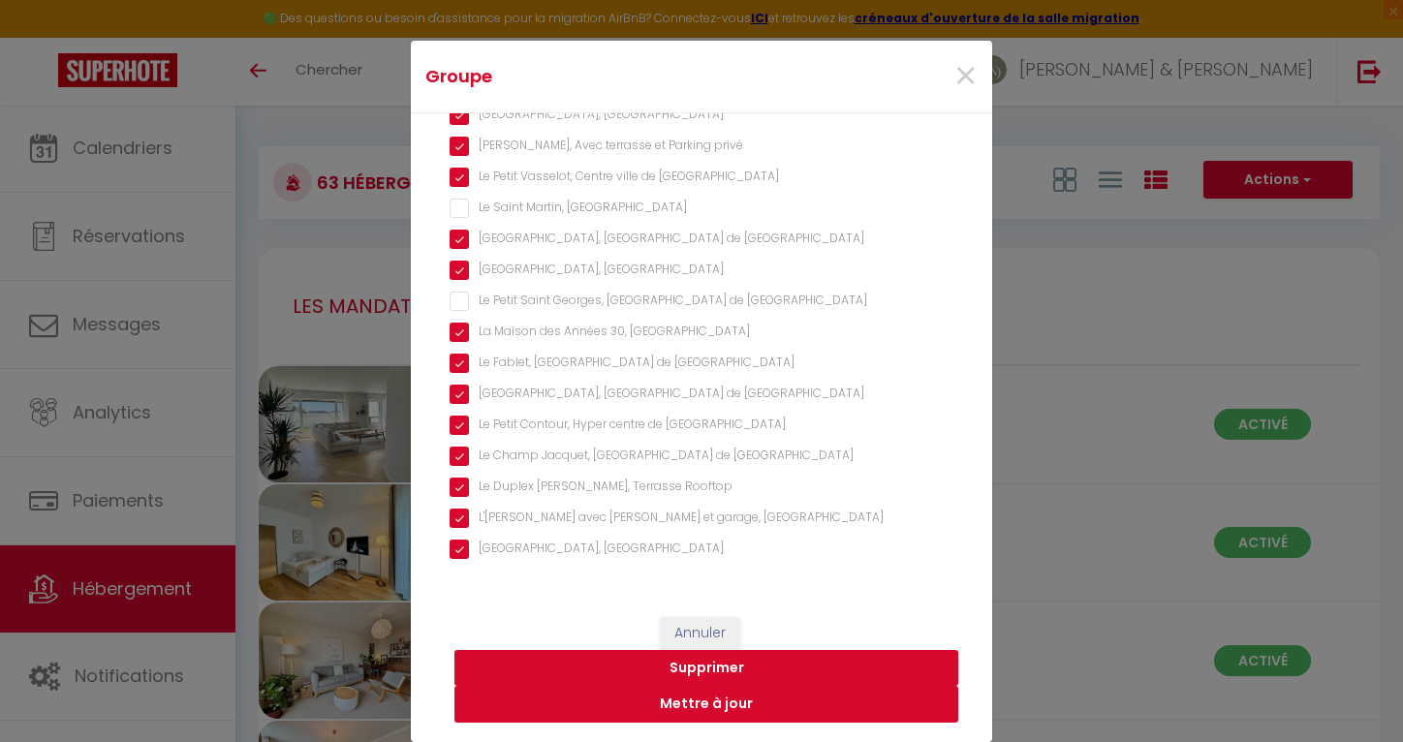
scroll to position [47, 0]
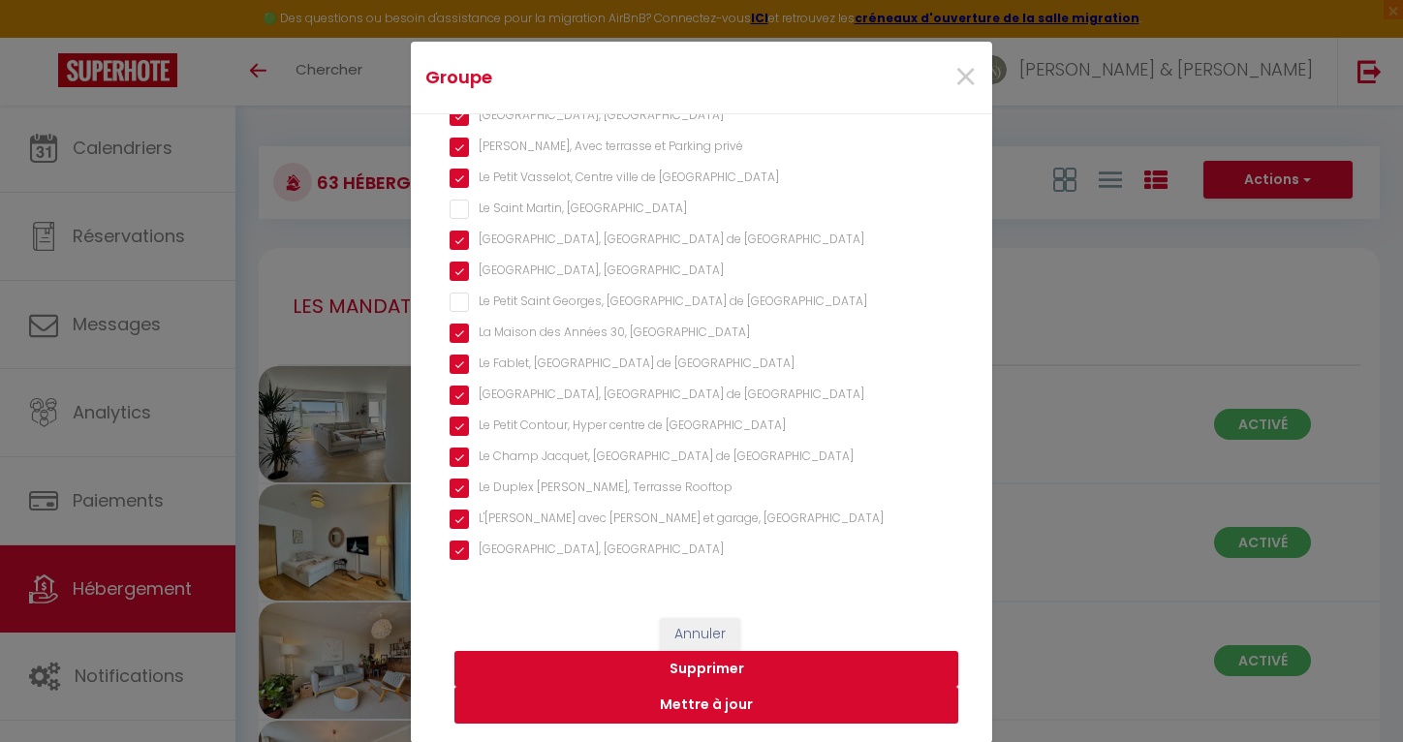
click at [649, 711] on button "Mettre à jour" at bounding box center [706, 705] width 504 height 37
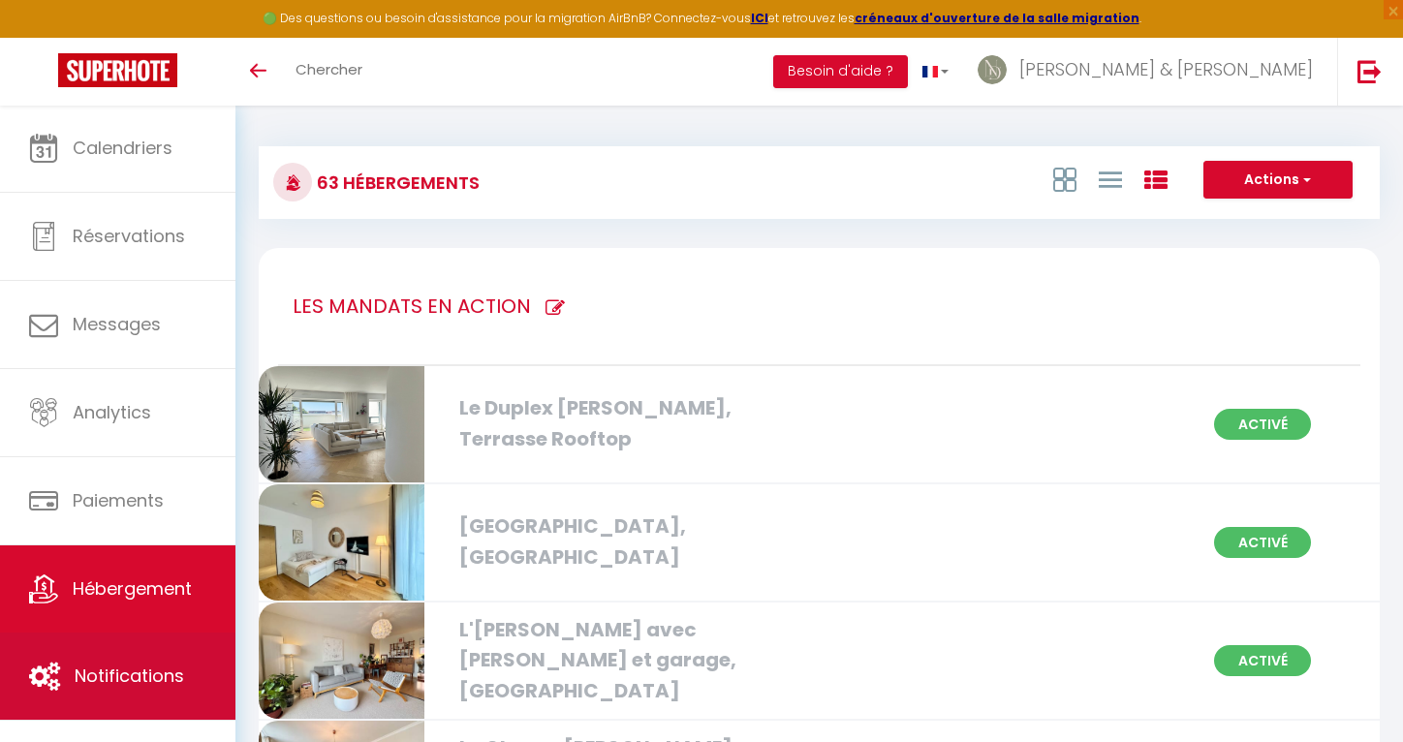
click at [96, 654] on link "Notifications" at bounding box center [117, 676] width 235 height 87
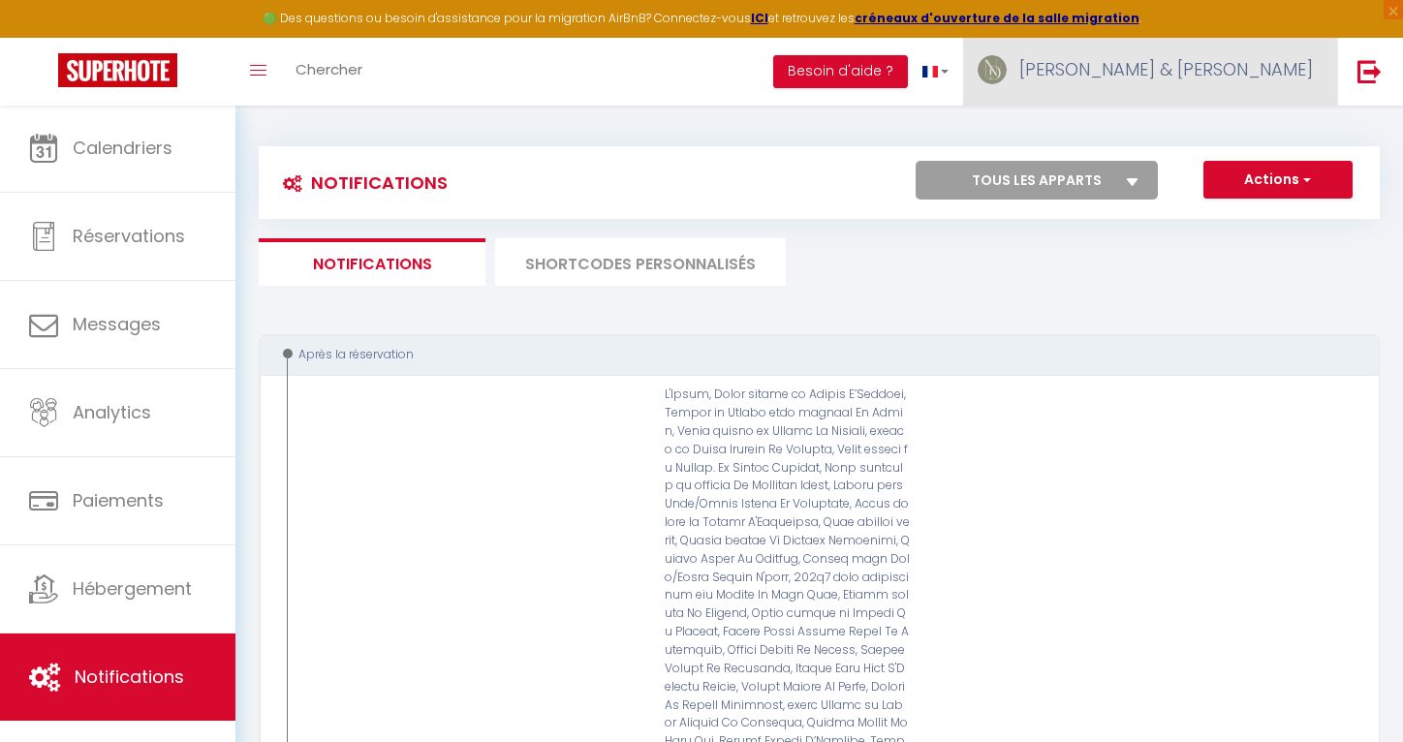
click at [1202, 74] on span "[PERSON_NAME] & [PERSON_NAME]" at bounding box center [1166, 69] width 294 height 24
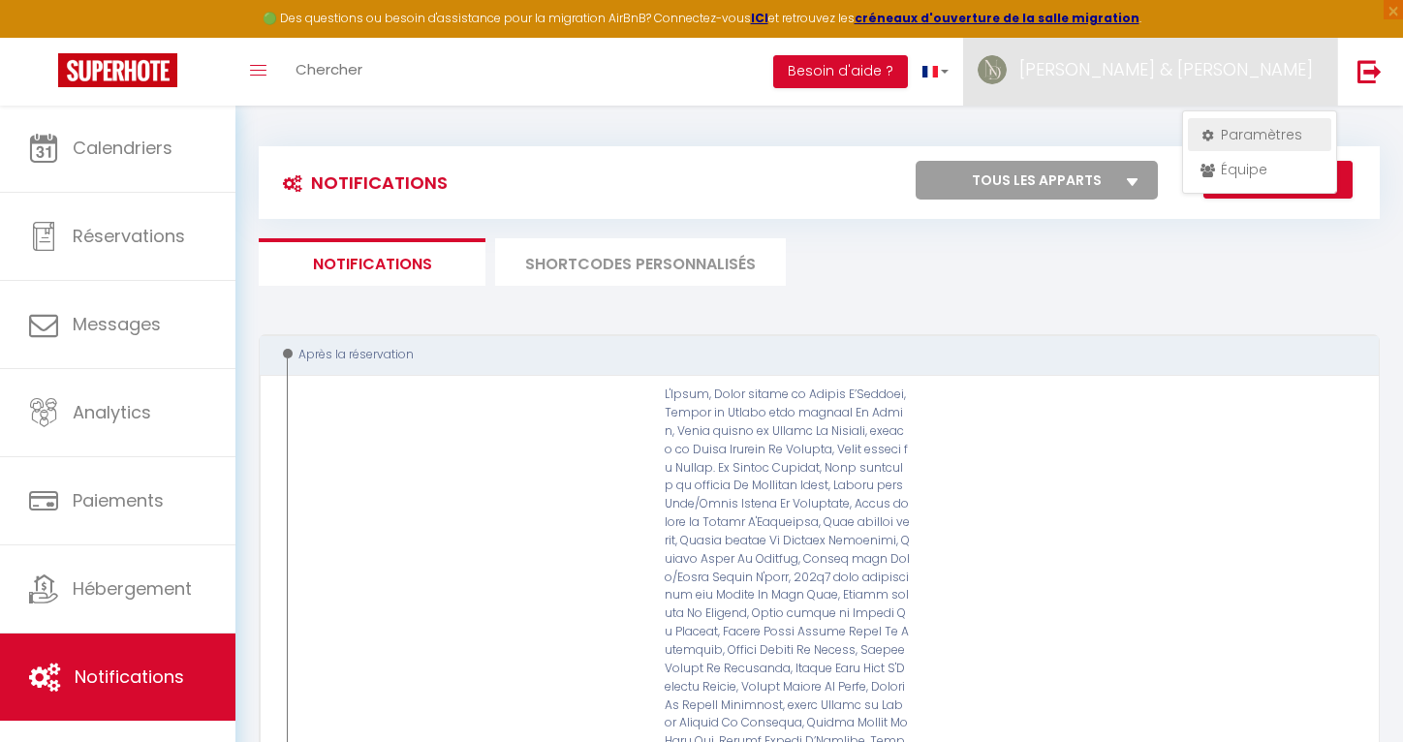
click at [1258, 130] on link "Paramètres" at bounding box center [1259, 134] width 143 height 33
select select "28"
select select "fr"
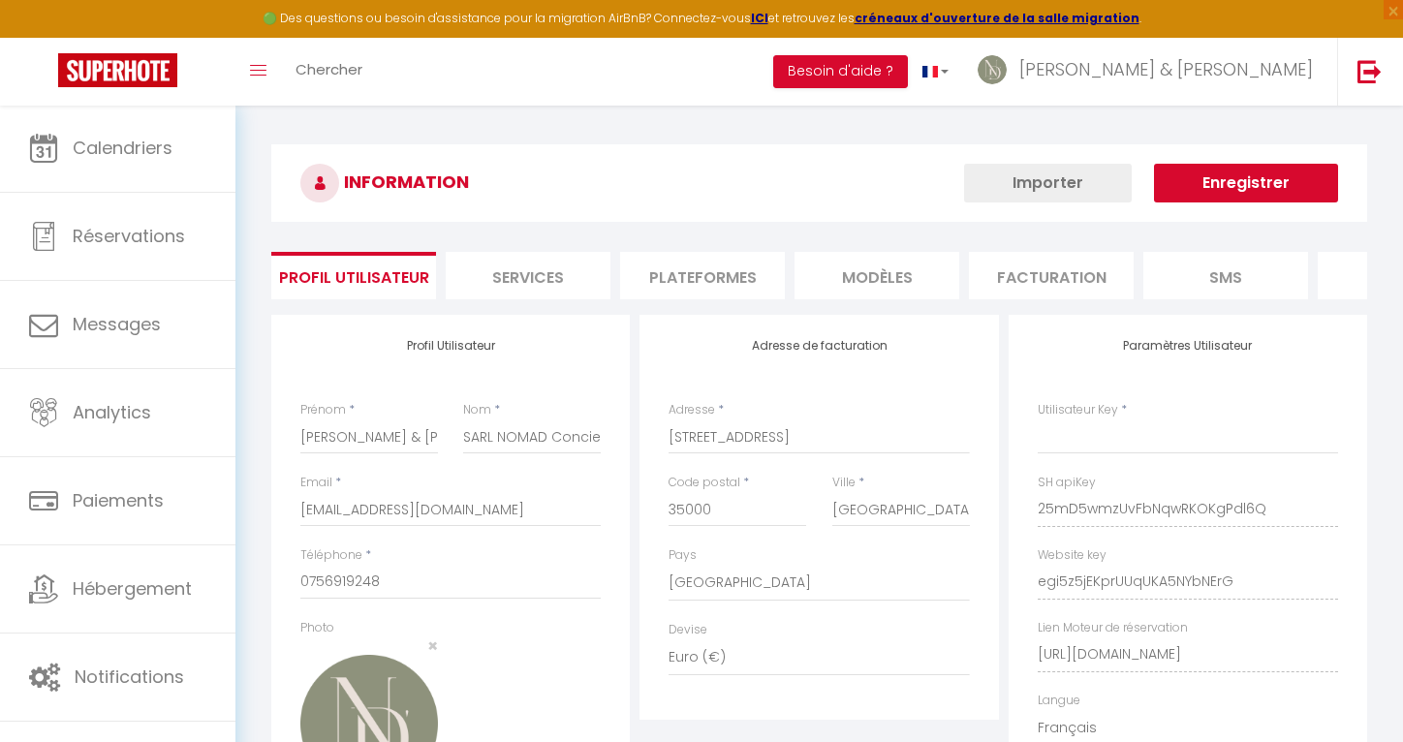
type input "25mD5wmzUvFbNqwRKOKgPdl6Q"
type input "egi5z5jEKprUUqUKA5NYbNErG"
type input "[URL][DOMAIN_NAME]"
select select "fr"
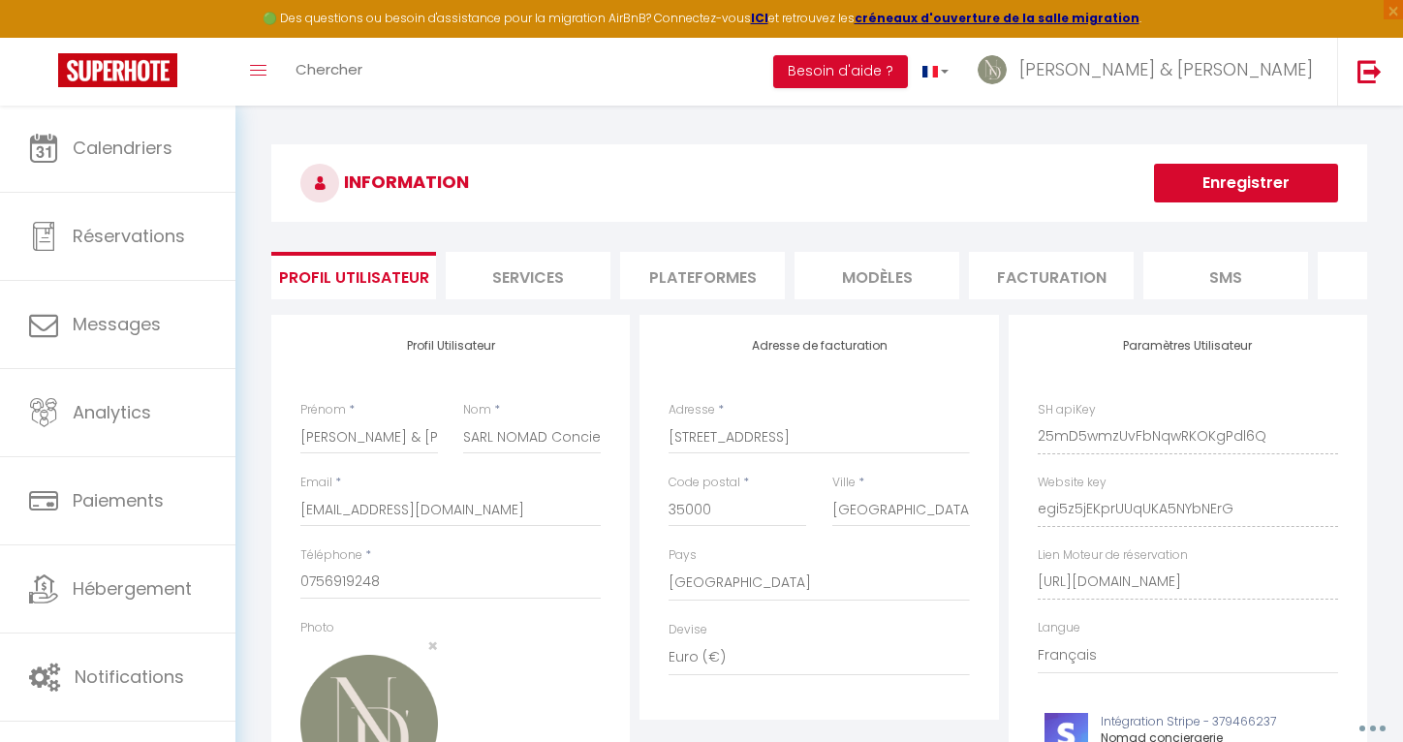
click at [722, 276] on li "Plateformes" at bounding box center [702, 275] width 165 height 47
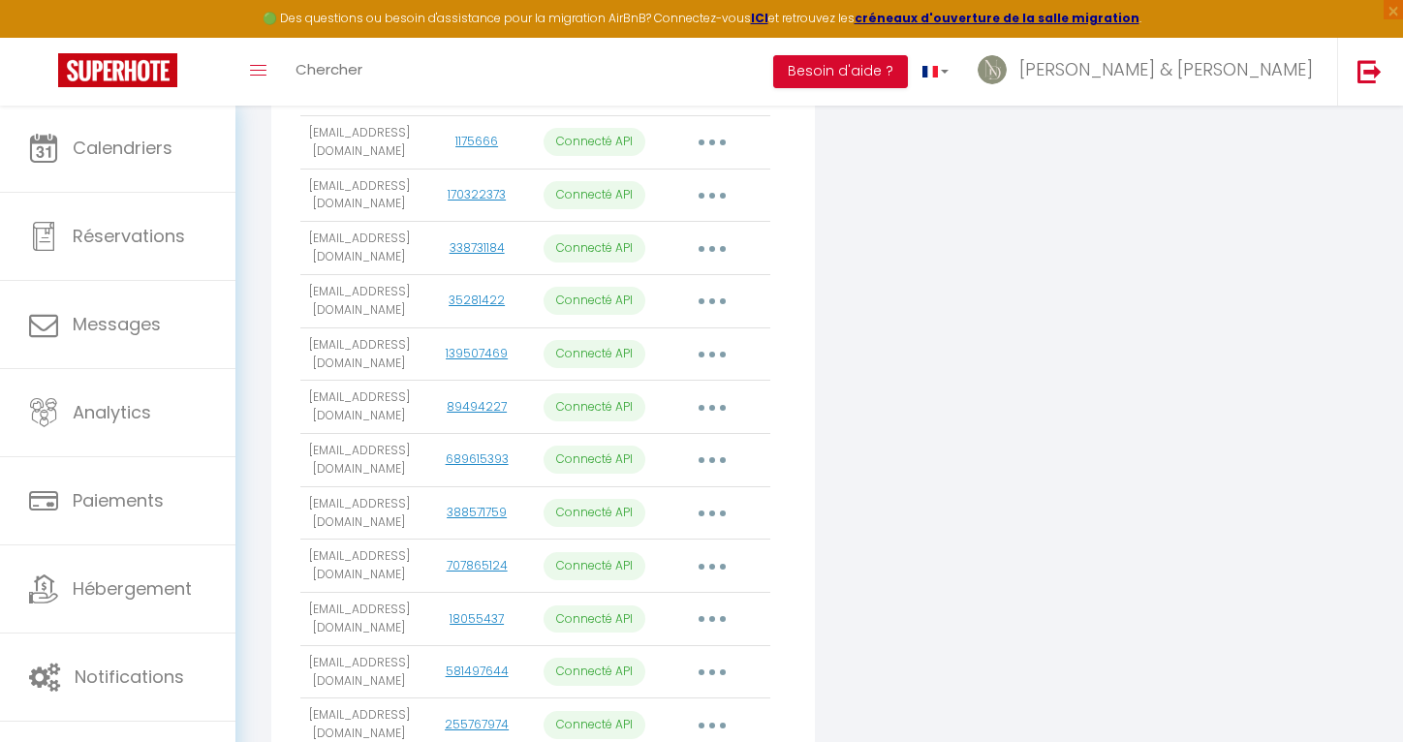
scroll to position [2289, 0]
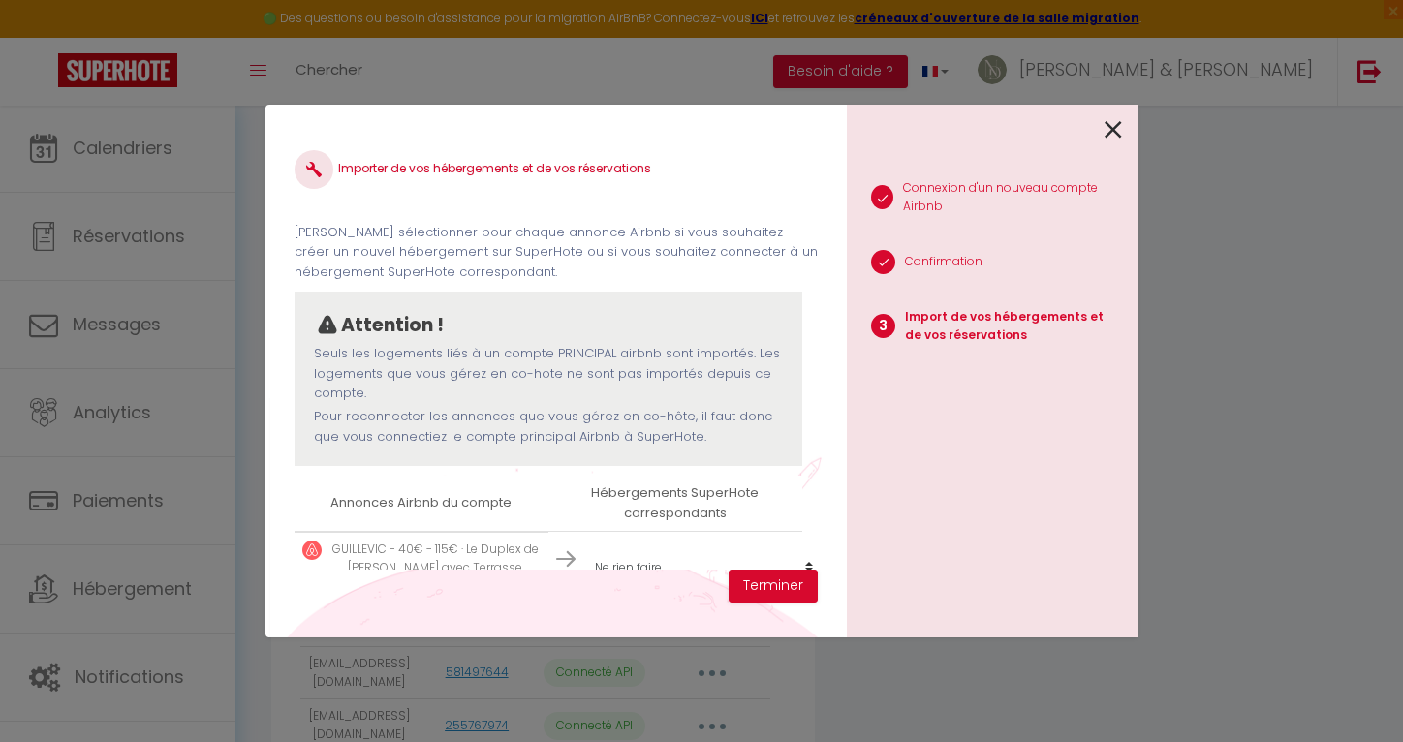
scroll to position [2, 0]
select select "create_new"
click at [788, 585] on button "Terminer" at bounding box center [773, 586] width 89 height 33
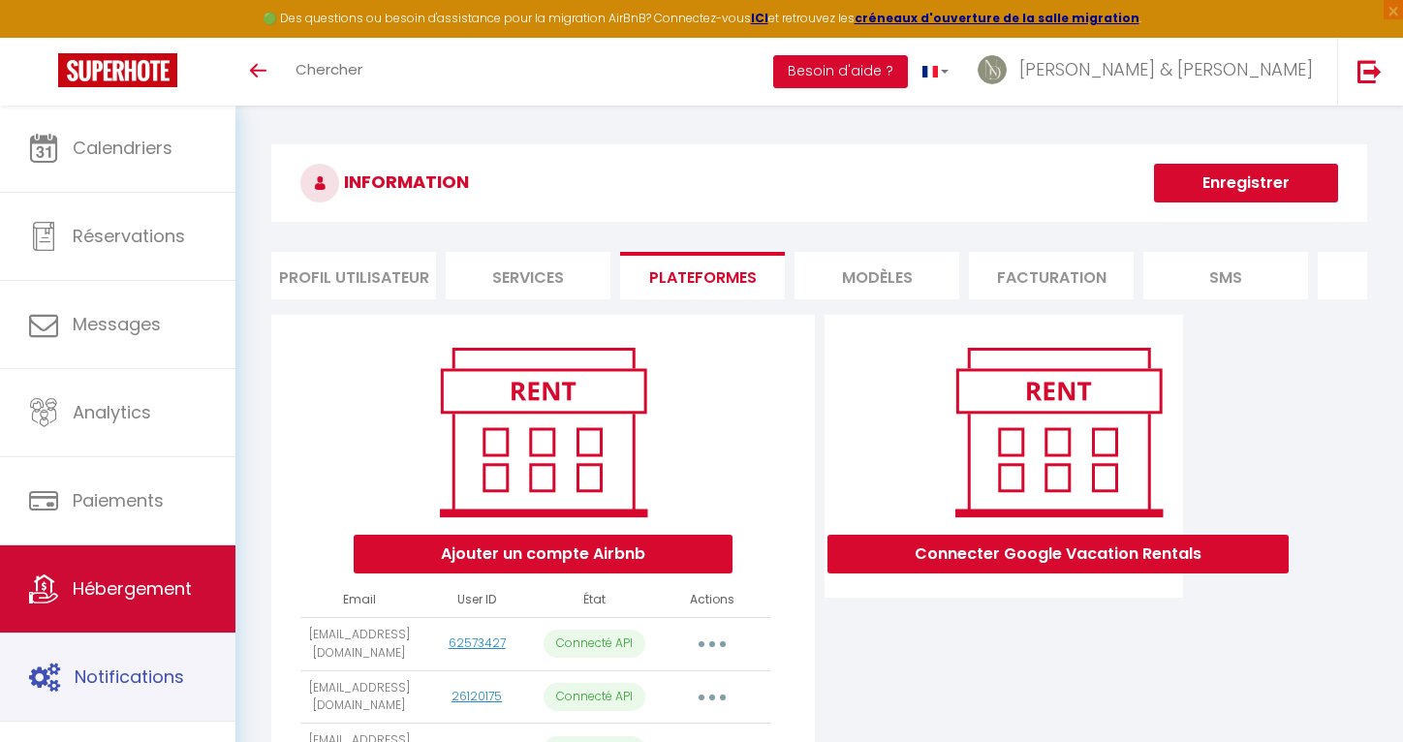
scroll to position [2289, 0]
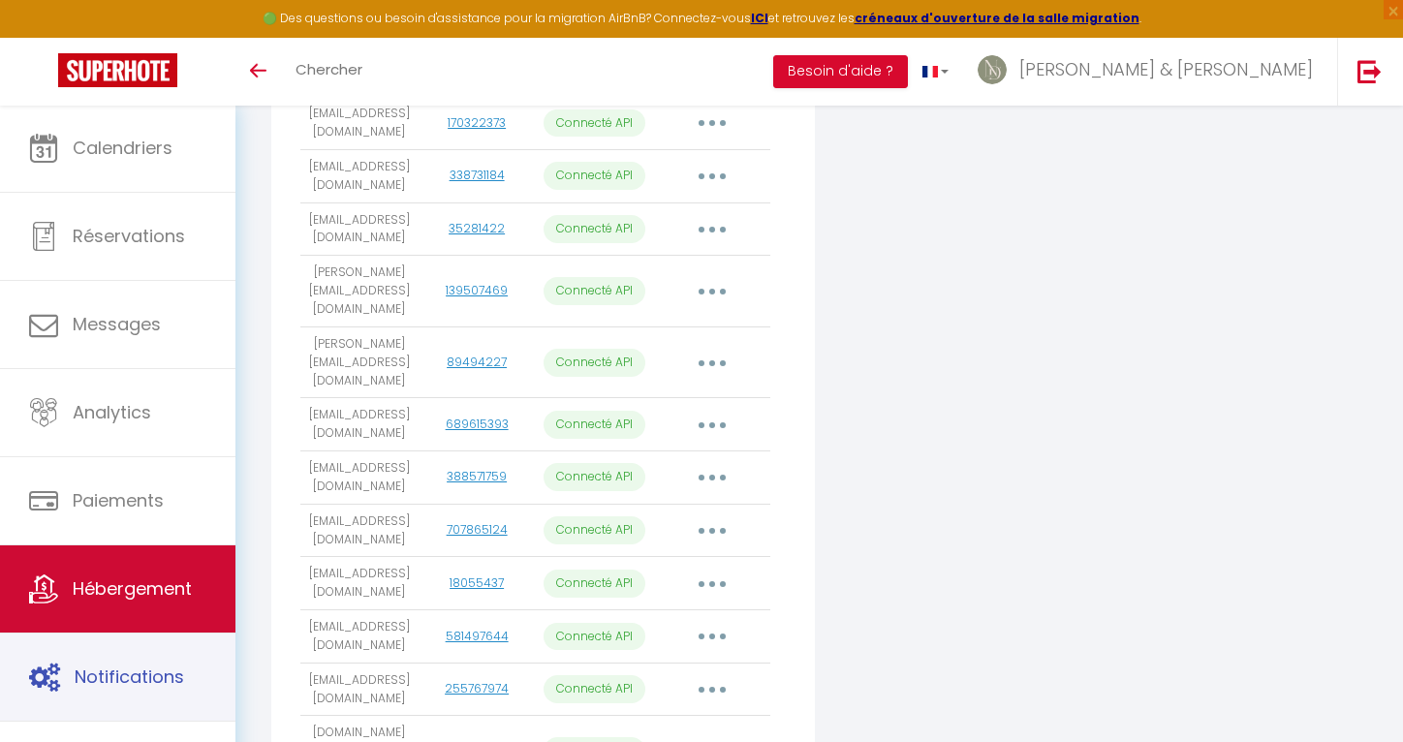
click at [106, 600] on span "Hébergement" at bounding box center [132, 588] width 119 height 24
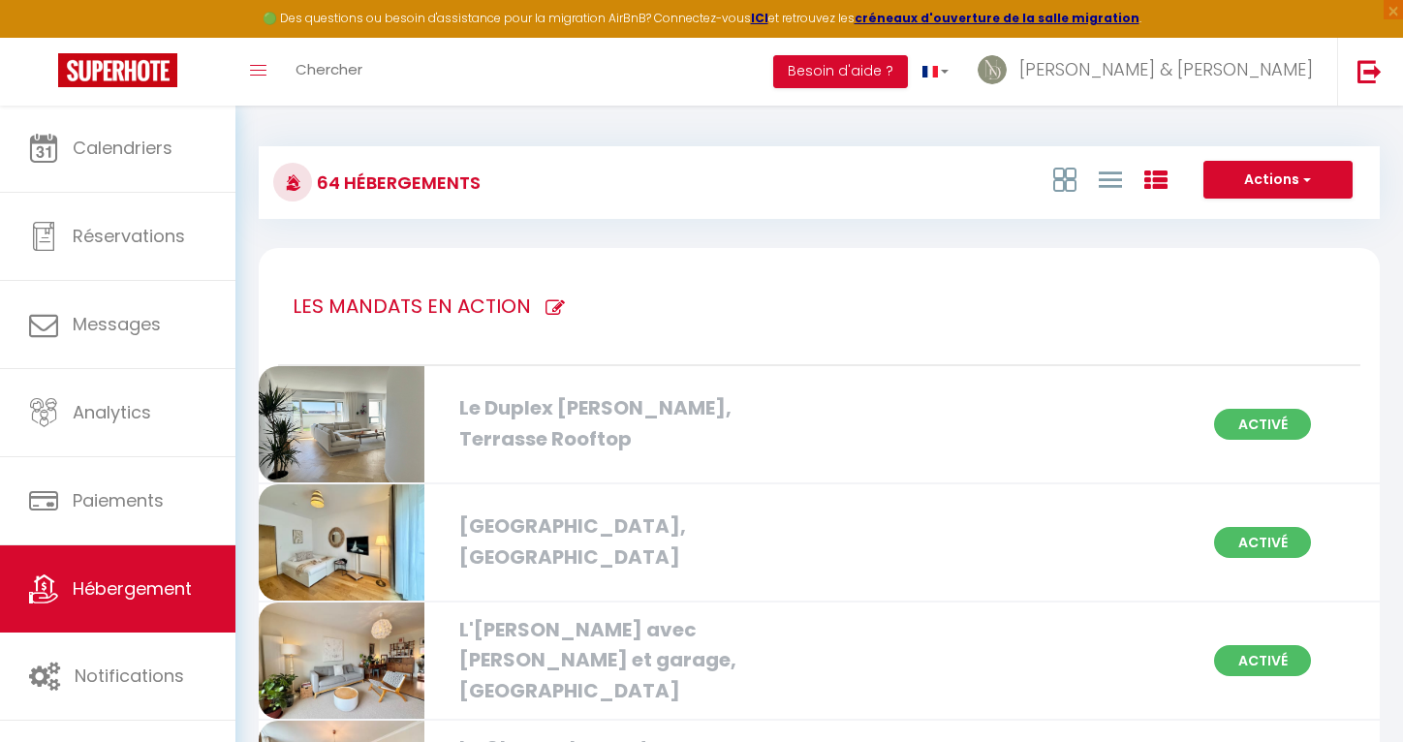
click at [427, 310] on h1 "LES MANDATS EN ACTION" at bounding box center [412, 306] width 238 height 116
type input "LES MANDATS EN ACTION"
checkbox parking "true"
checkbox Hélier "true"
checkbox Rennes "true"
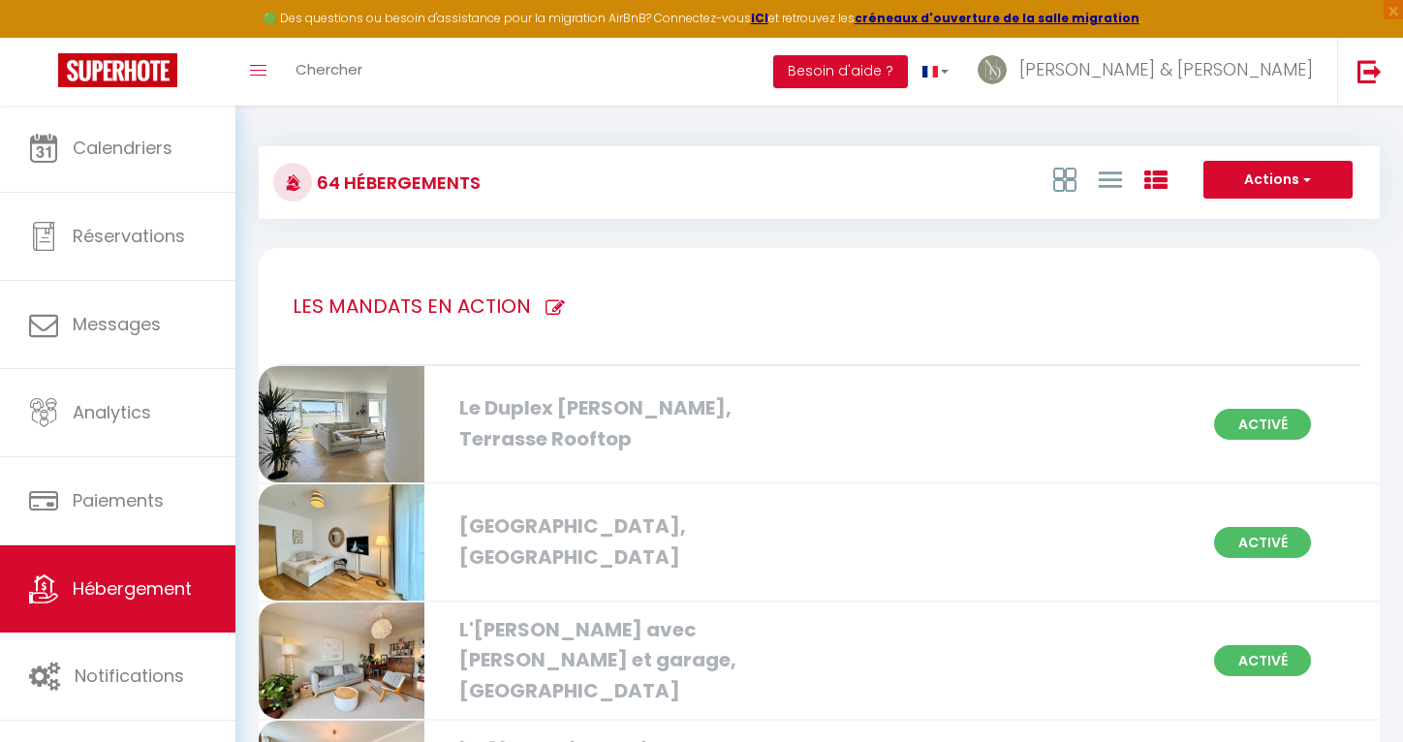
checkbox Jacques "true"
checkbox Ville "true"
checkbox Ouest "true"
checkbox Rennes "true"
checkbox centre "true"
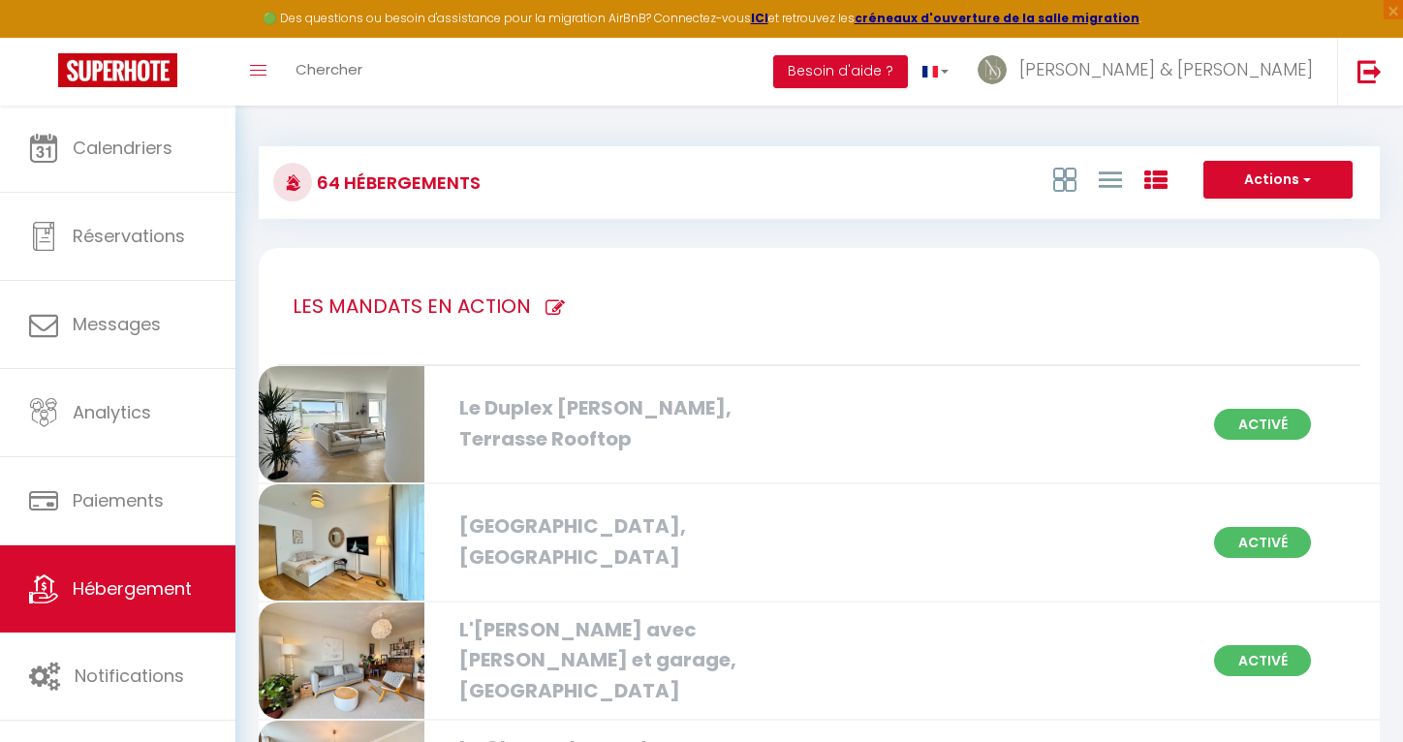
checkbox Centre "true"
checkbox balcon "true"
checkbox Nord "true"
checkbox Centre "true"
checkbox 1oom2\, "true"
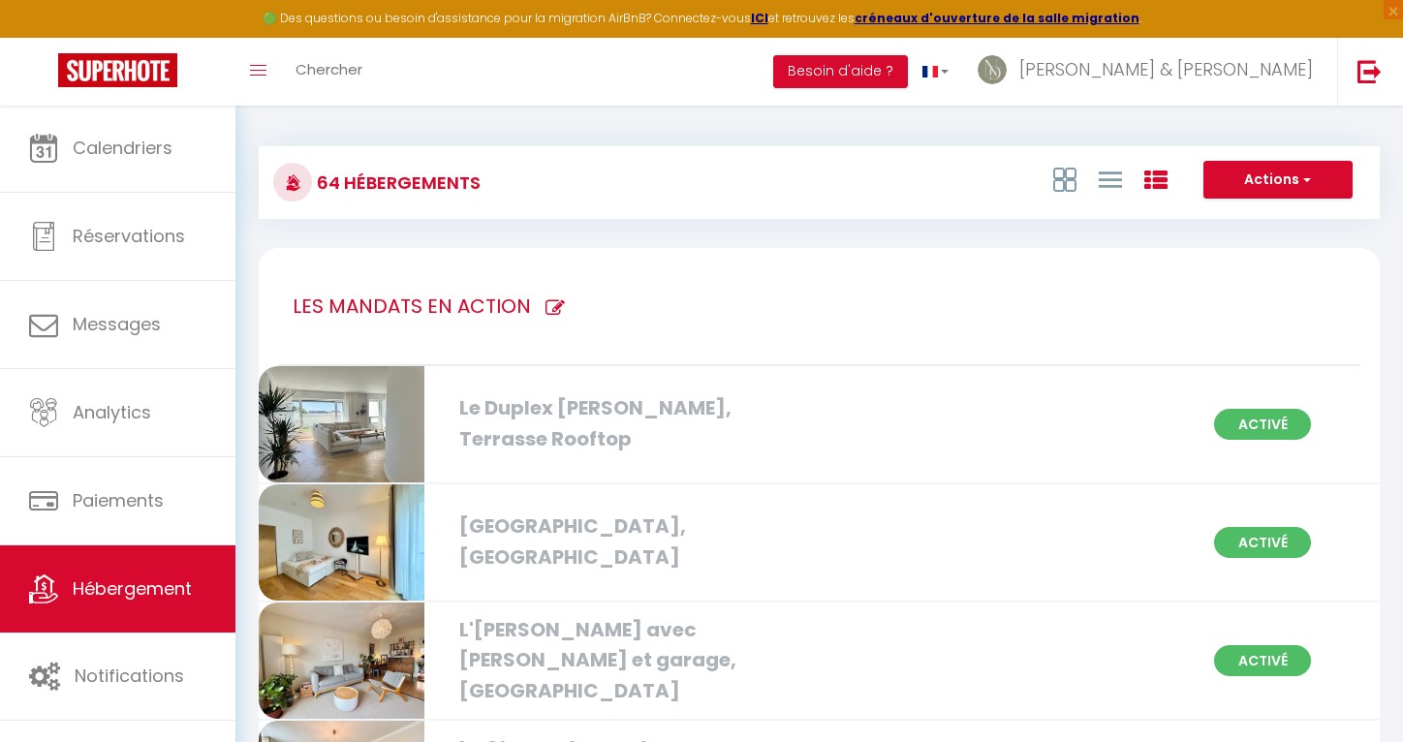
checkbox Centre "true"
checkbox Rennes "true"
checkbox privé "true"
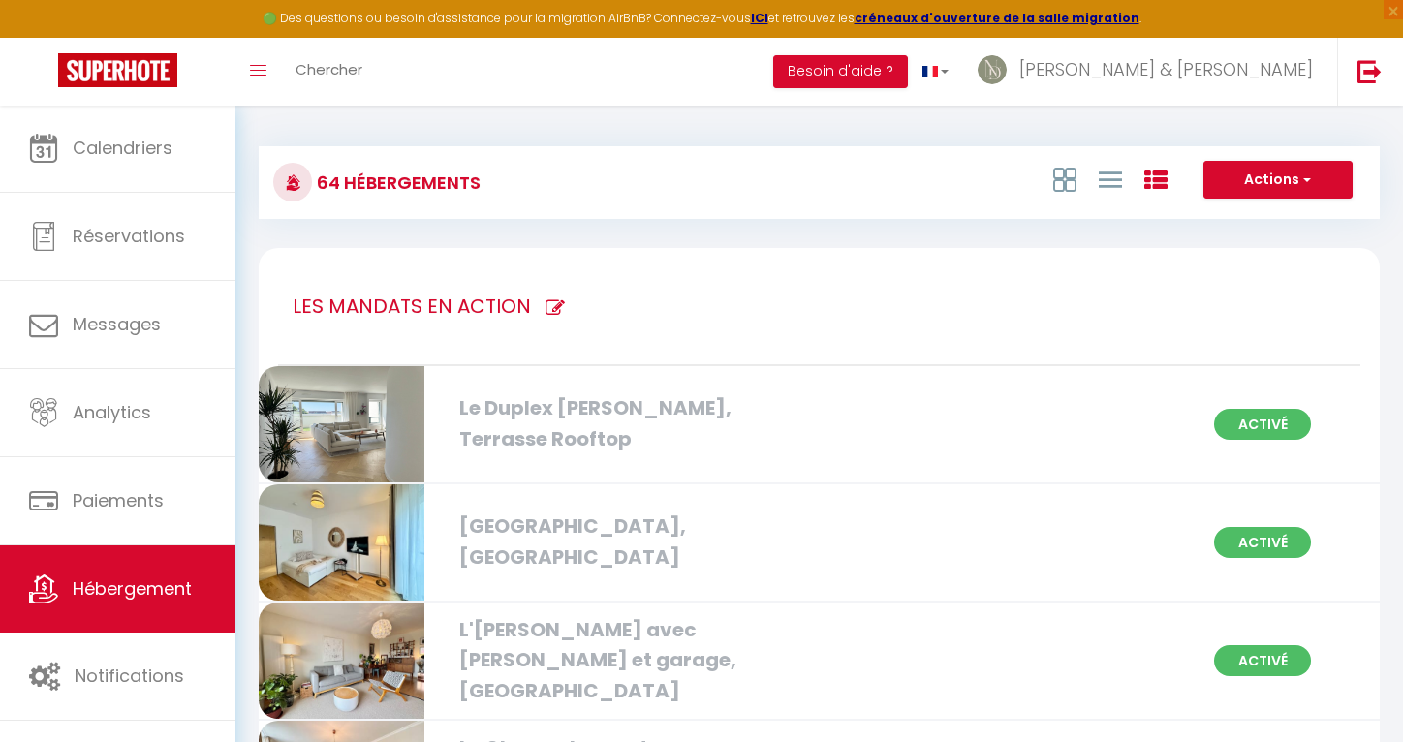
checkbox Rennes "true"
checkbox Saint-Pierre "true"
checkbox balcon "true"
checkbox Gregroire "true"
checkbox Rennes "true"
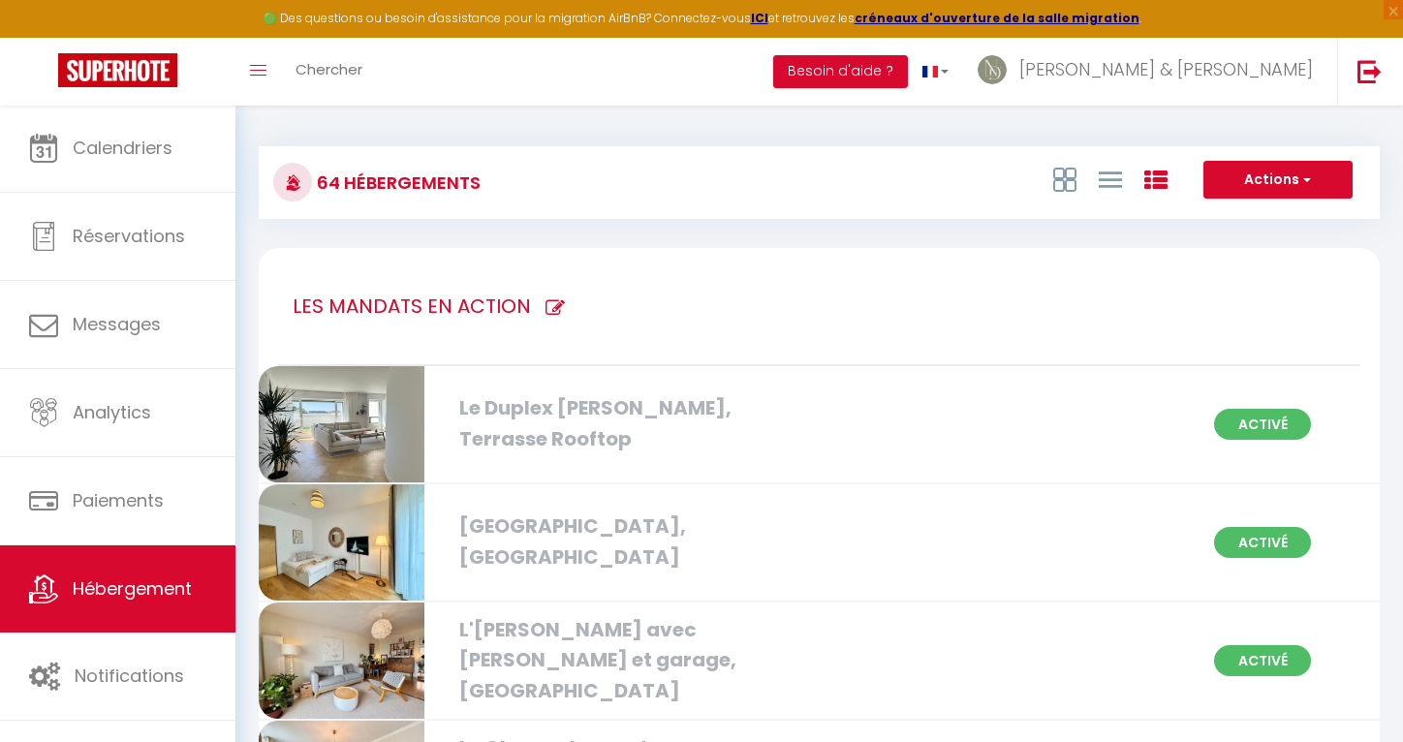
checkbox privé "true"
checkbox créateurs "true"
checkbox Rennes "true"
checkbox privé "true"
checkbox Rennes "true"
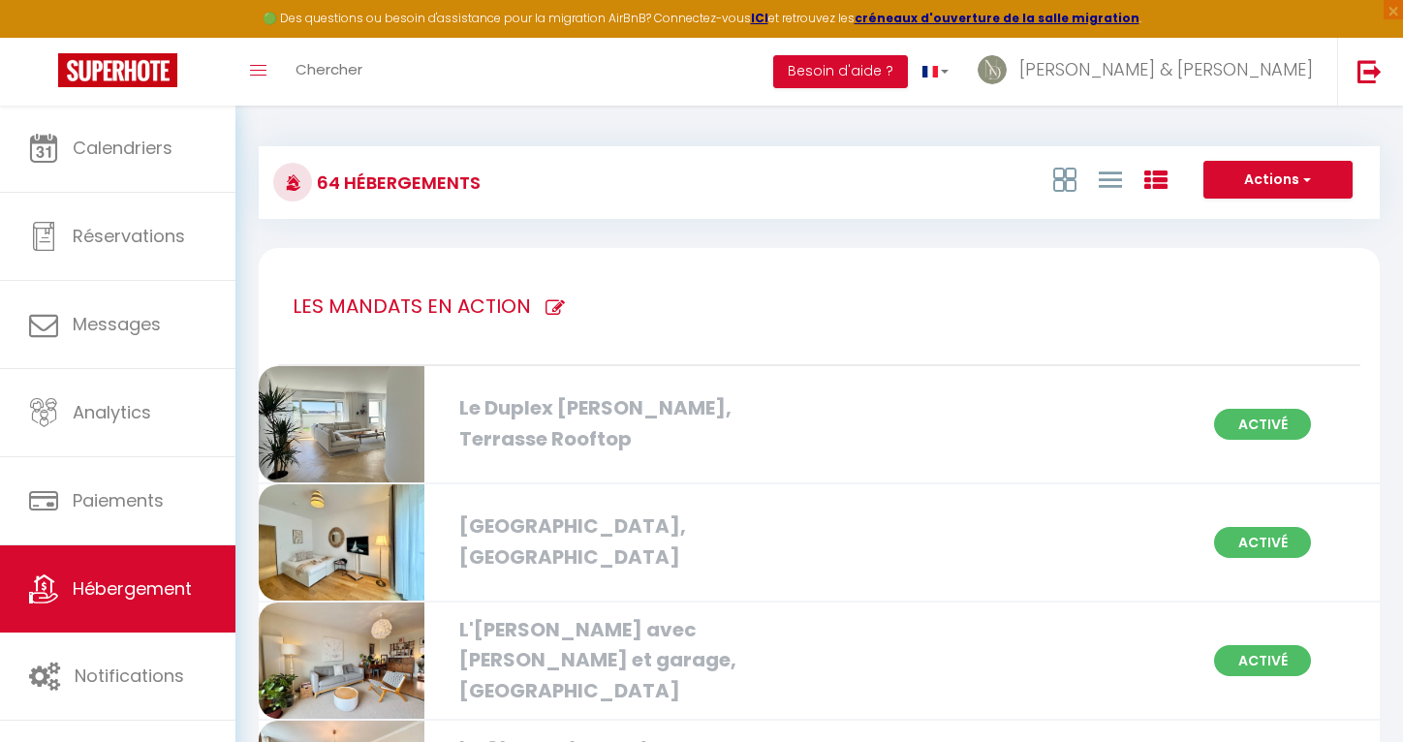
checkbox Rennes "true"
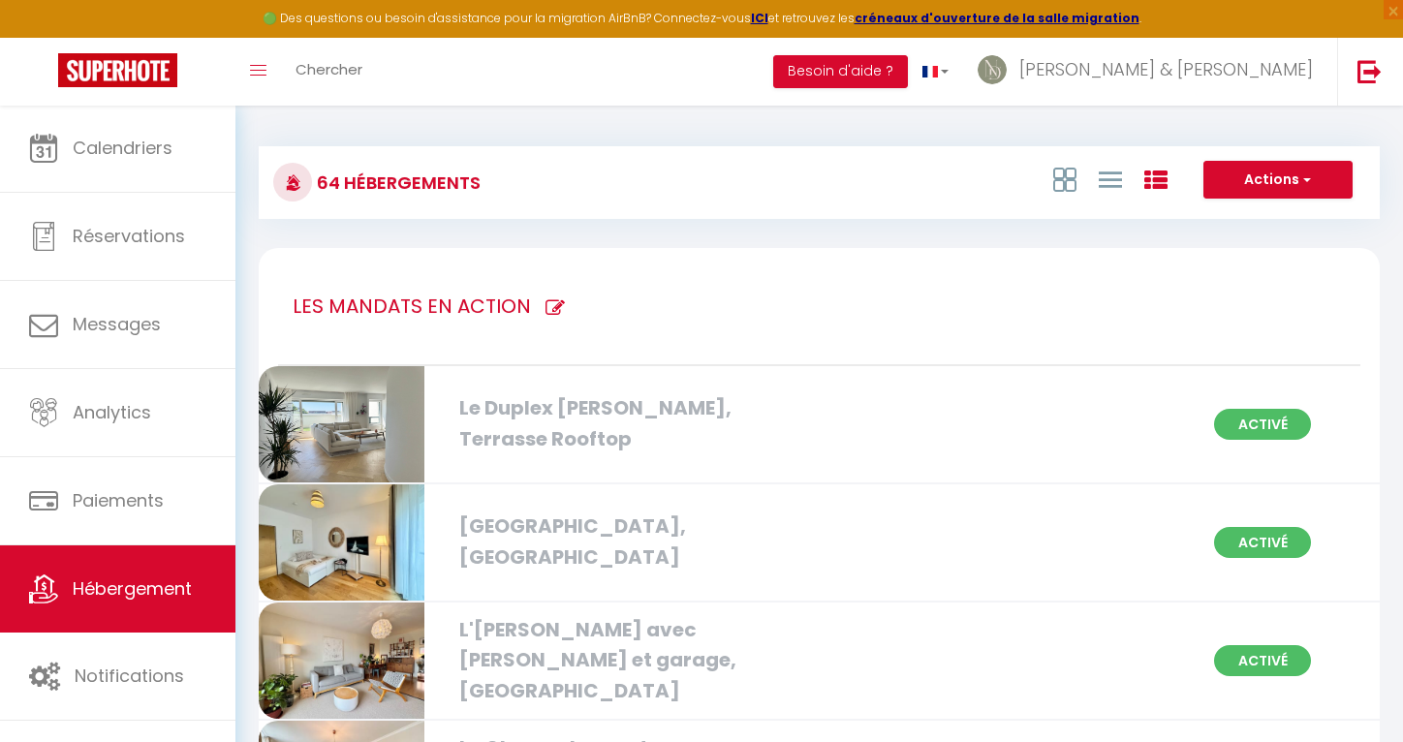
checkbox Rennes "true"
checkbox Rooftop "true"
checkbox Est "true"
checkbox Rennes "true"
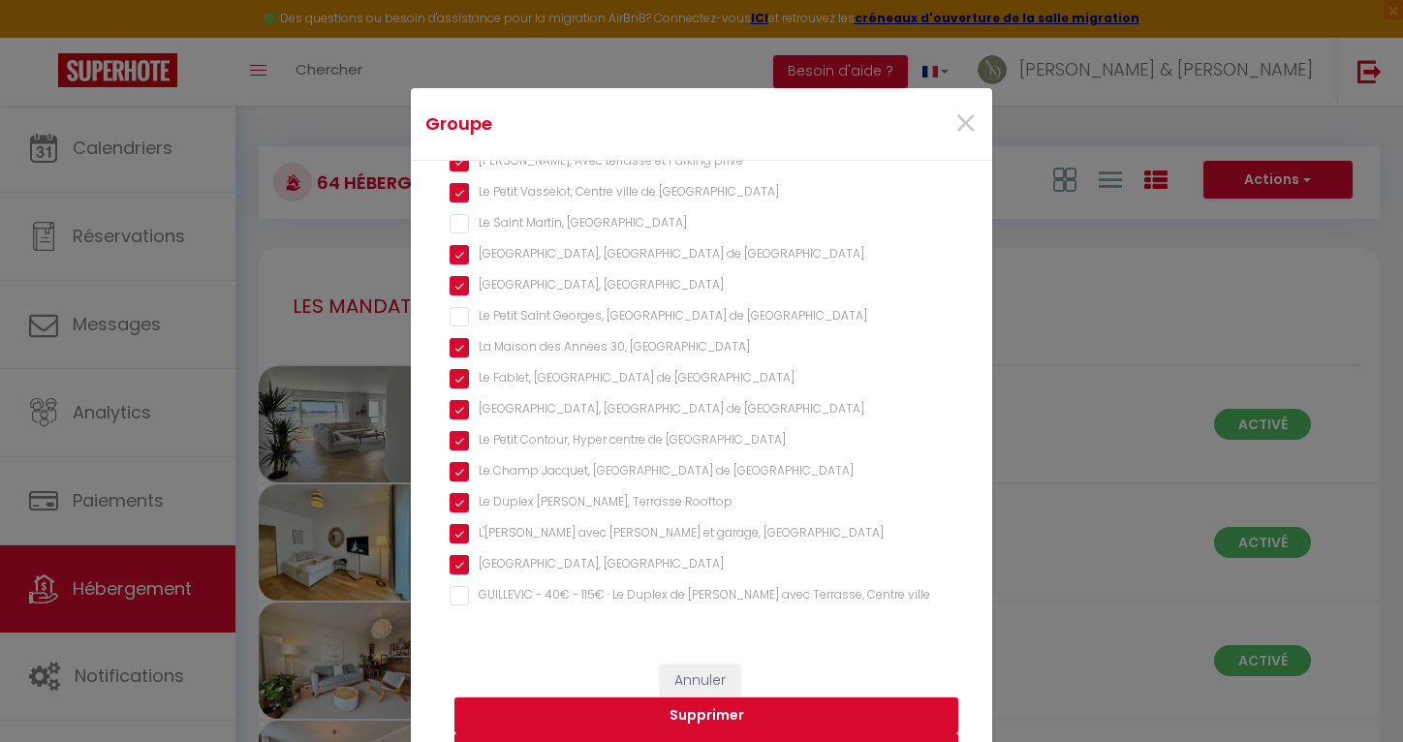
scroll to position [1647, 0]
click at [464, 601] on ville "GUILLEVIC - 40€ - 115€ · Le Duplex de [PERSON_NAME] avec Terrasse, Centre ville" at bounding box center [702, 596] width 504 height 19
checkbox ville "true"
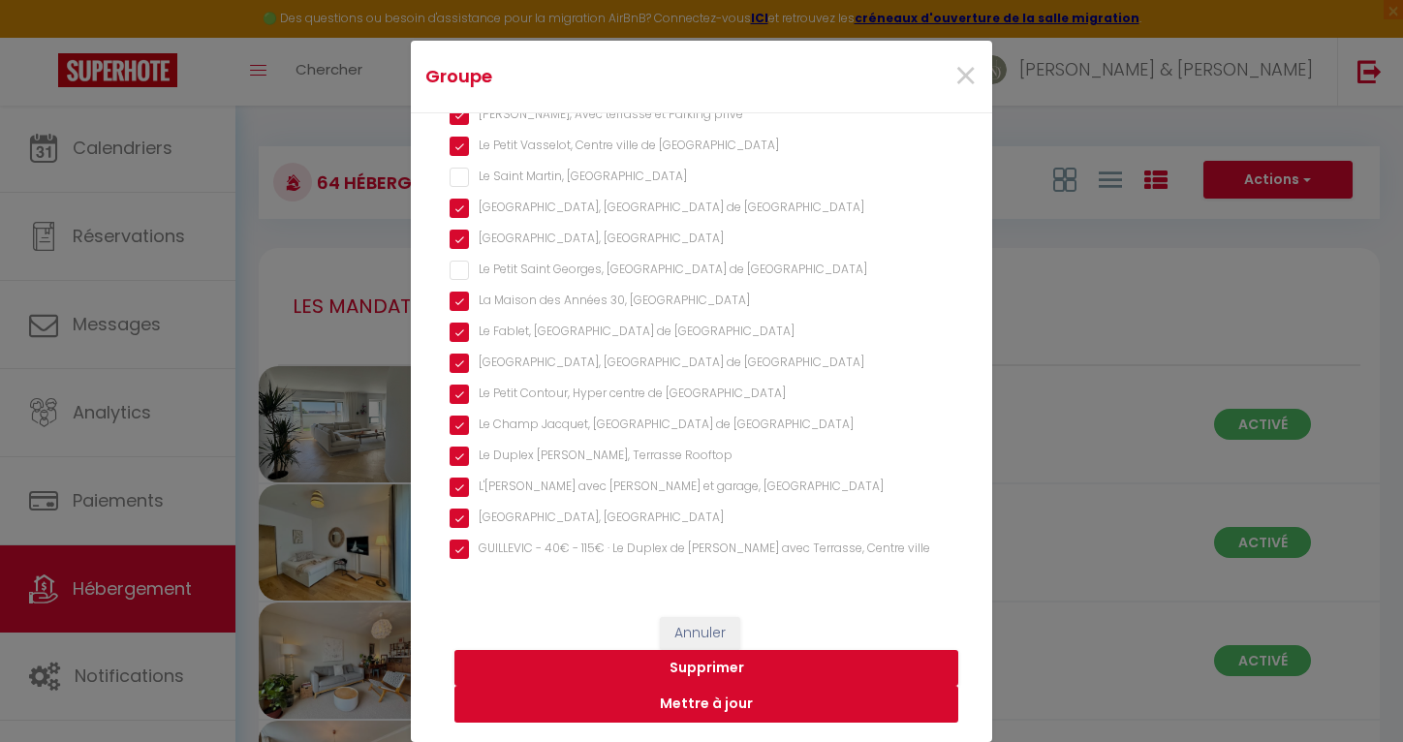
scroll to position [47, 0]
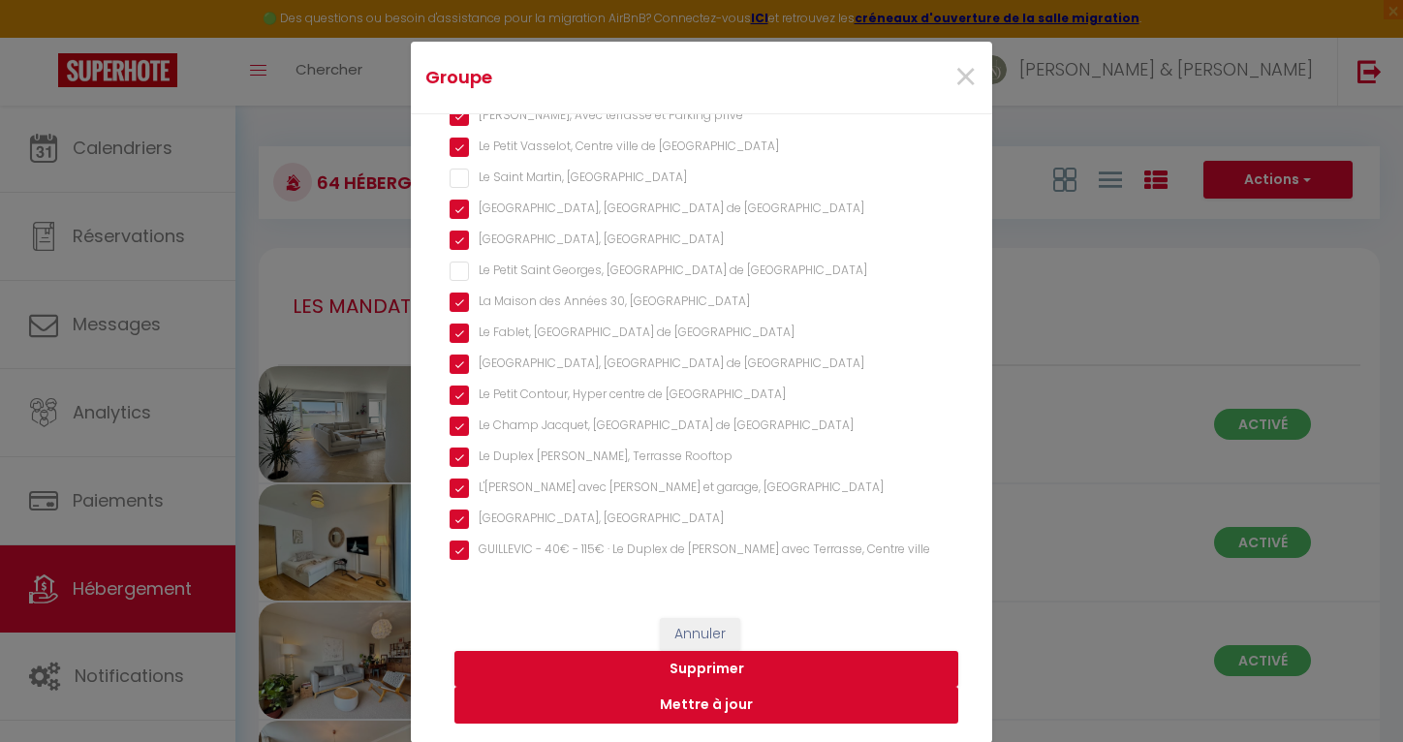
click at [774, 710] on button "Mettre à jour" at bounding box center [706, 705] width 504 height 37
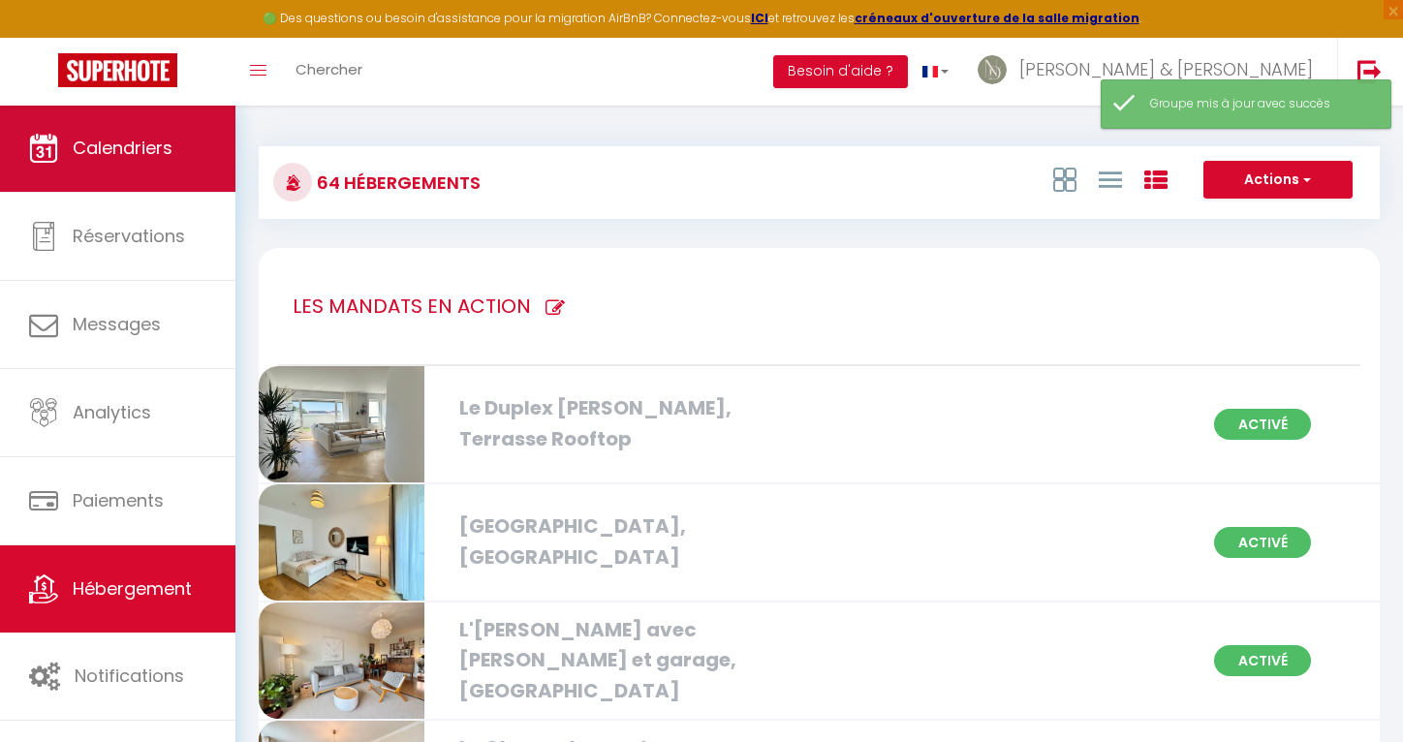
click at [148, 136] on link "Calendriers" at bounding box center [117, 148] width 235 height 87
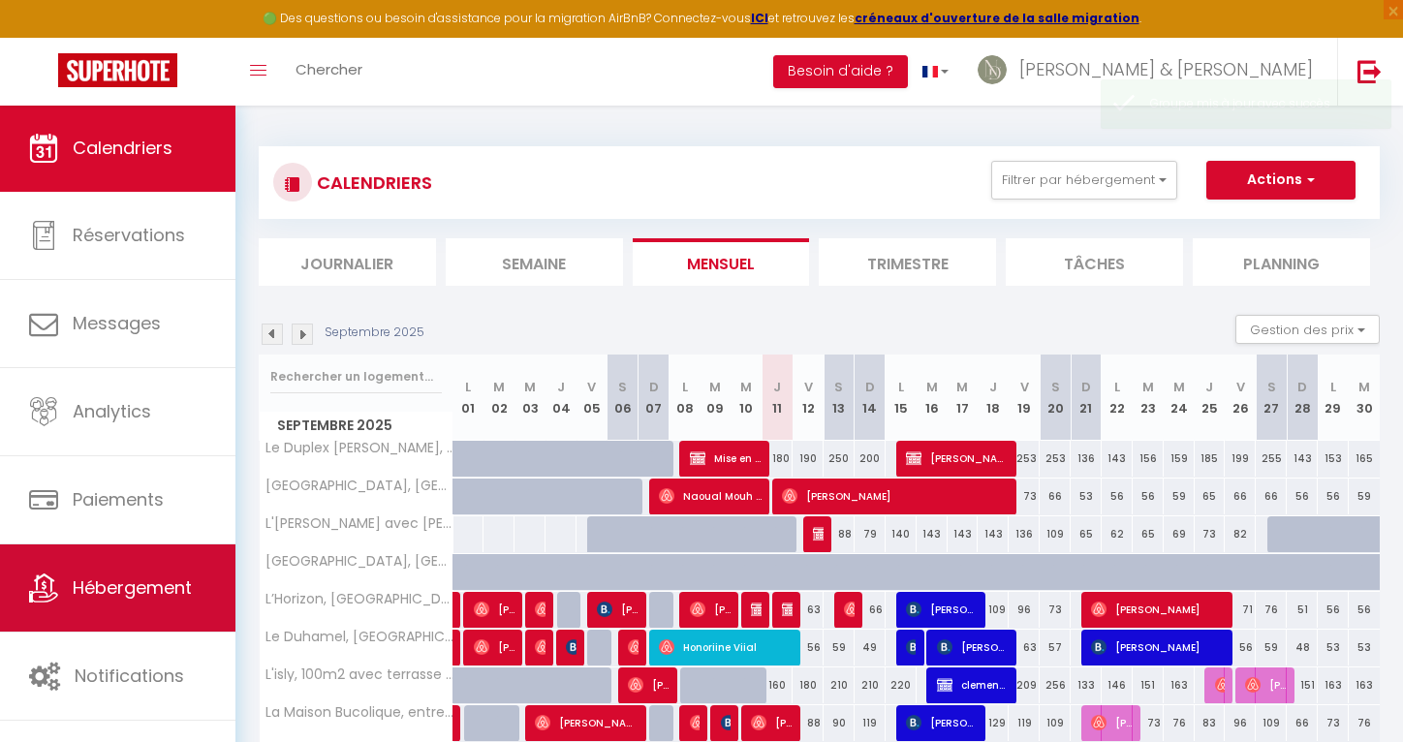
click at [130, 590] on span "Hébergement" at bounding box center [132, 587] width 119 height 24
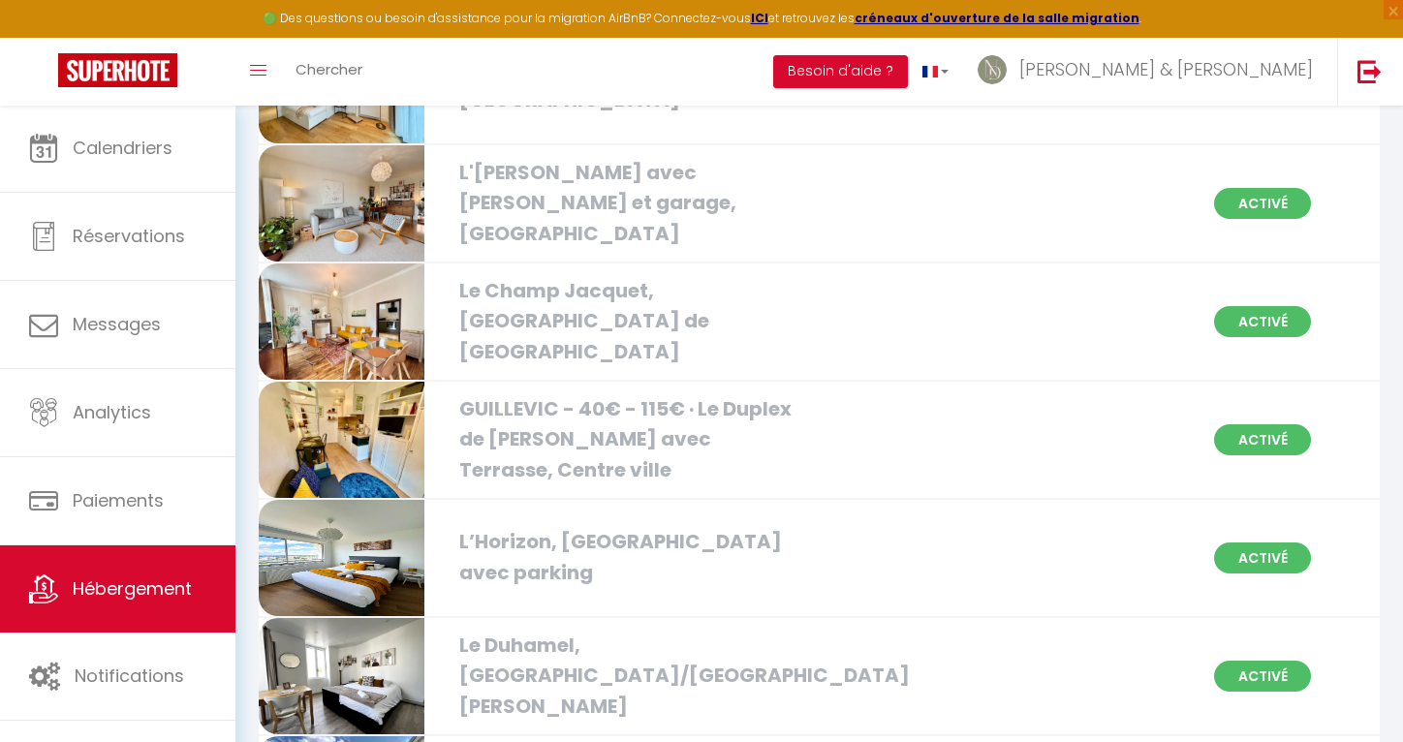
scroll to position [527, 0]
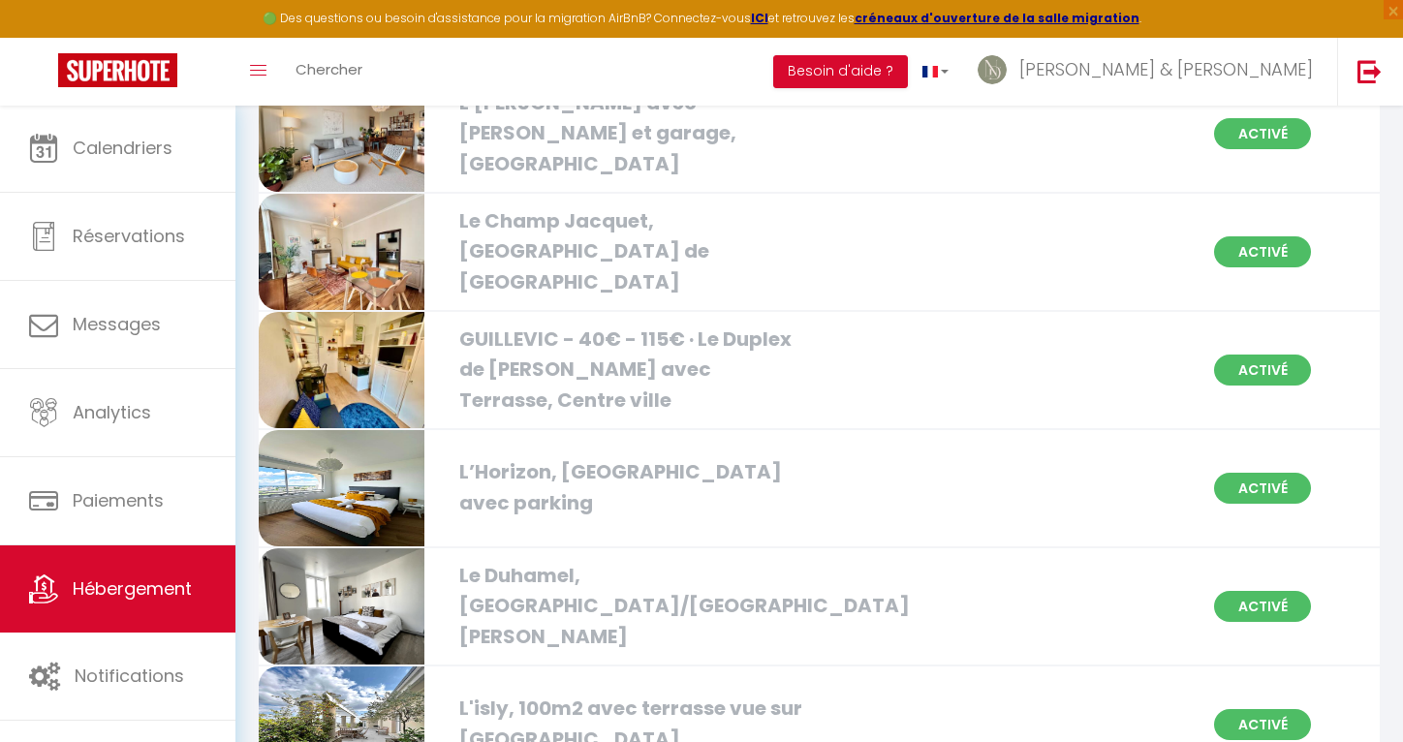
click at [350, 395] on img at bounding box center [342, 370] width 166 height 116
select select "3"
select select "2"
select select "1"
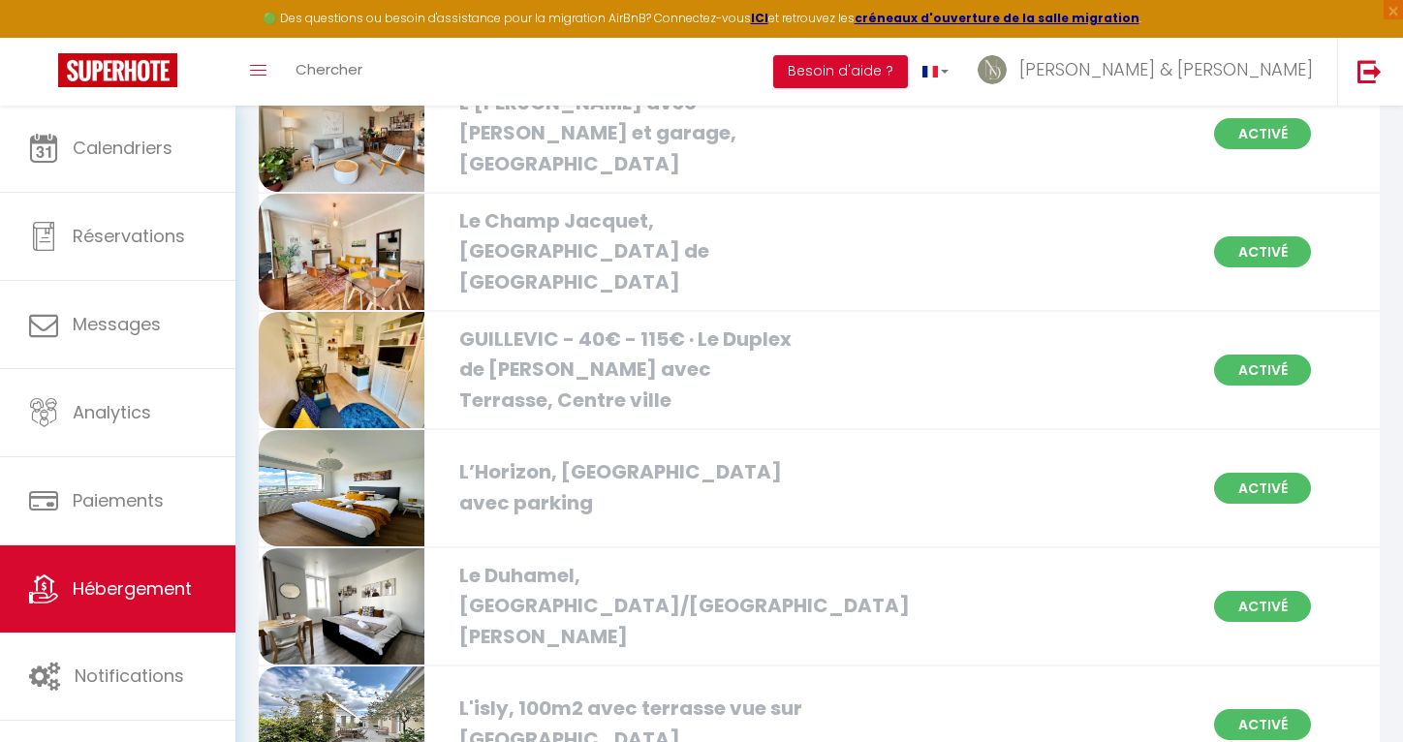
select select
select select "28"
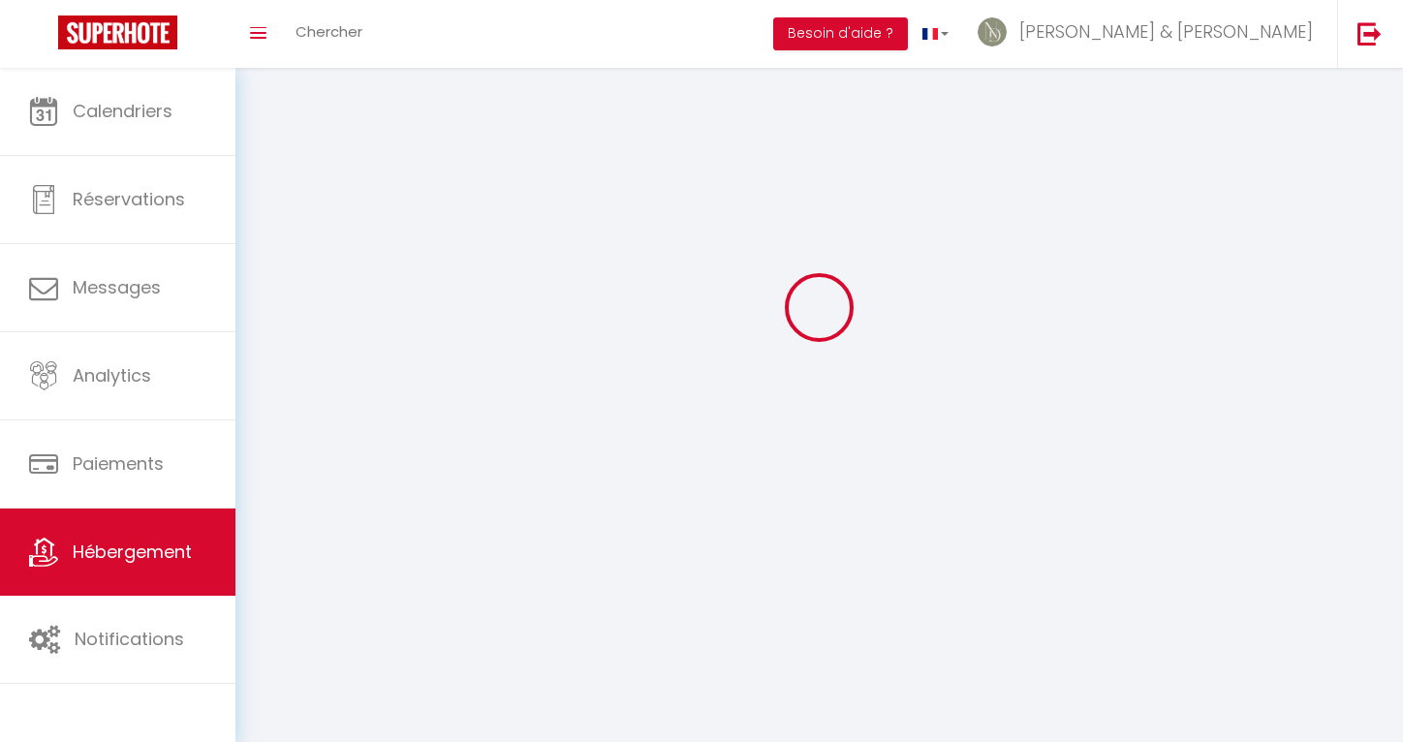
select select
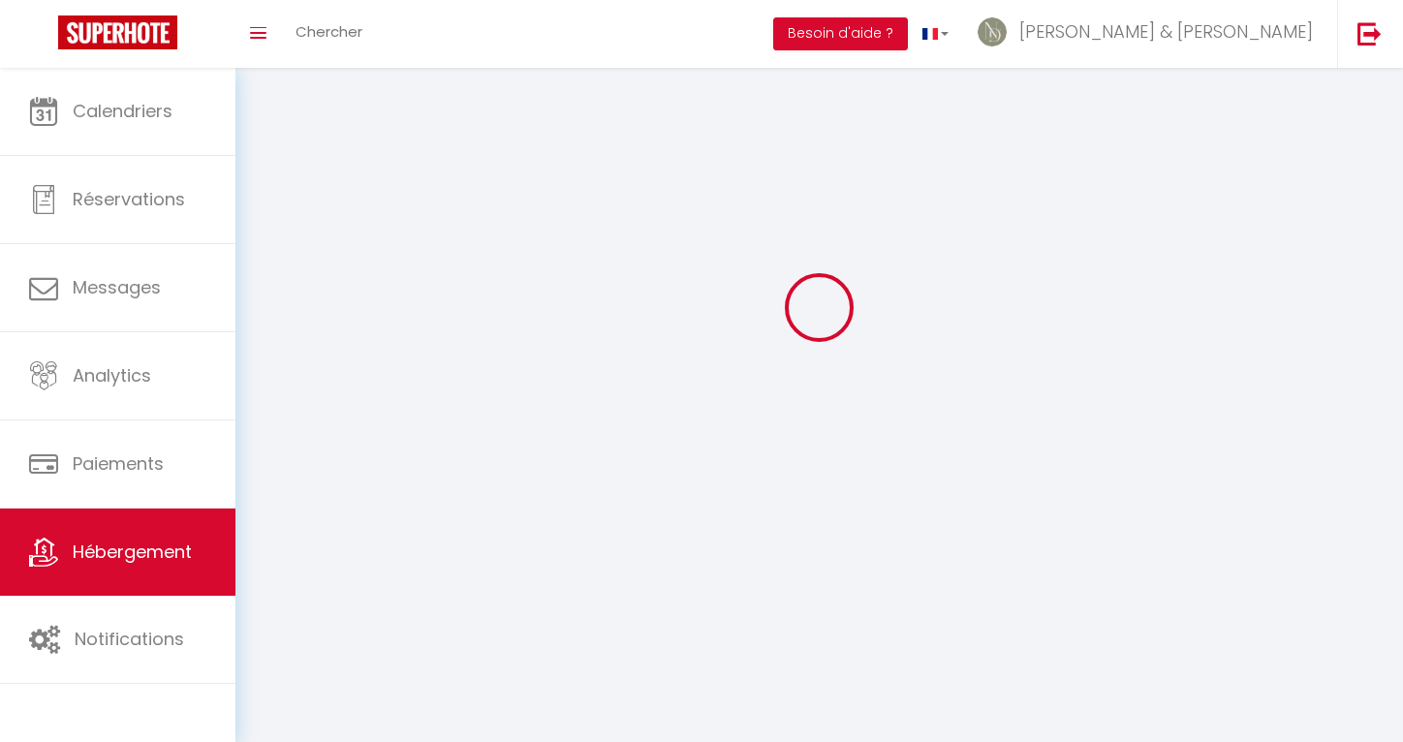
select select
checkbox input "false"
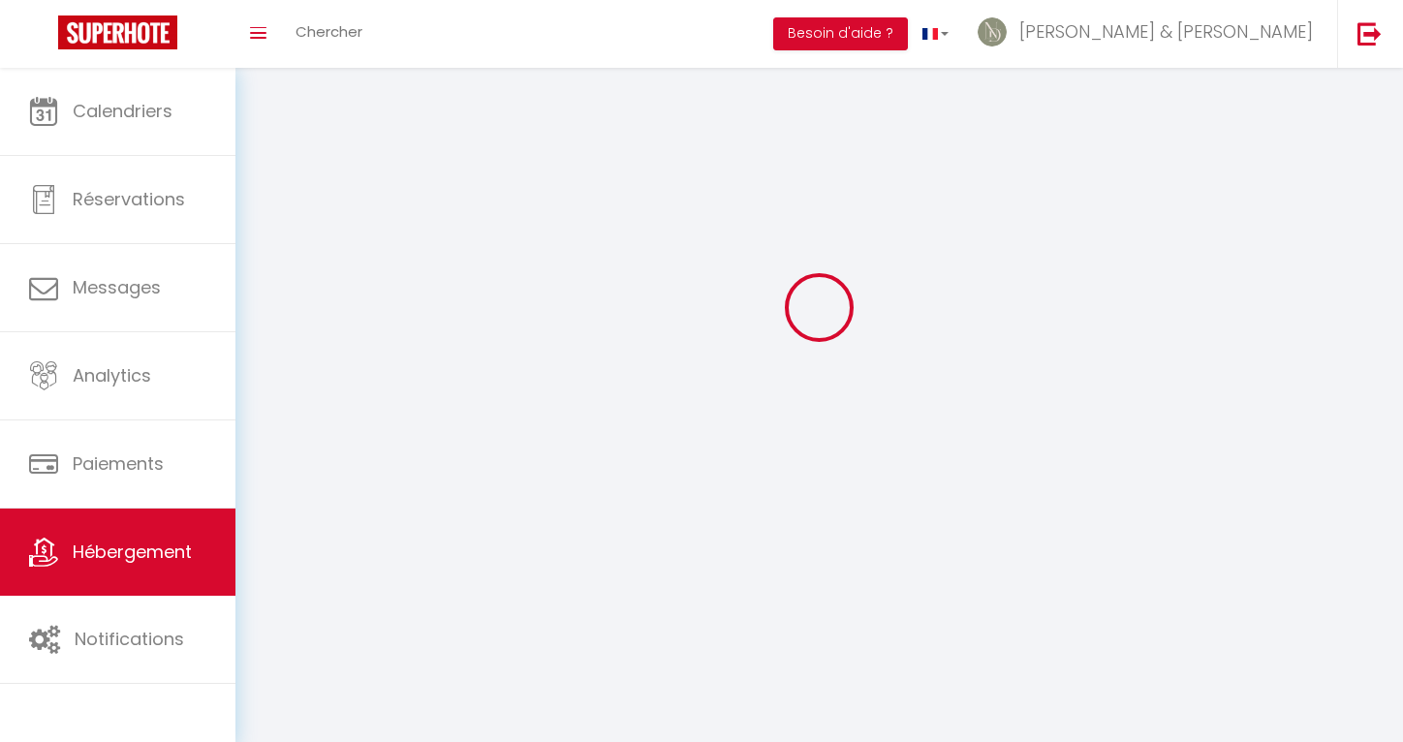
select select
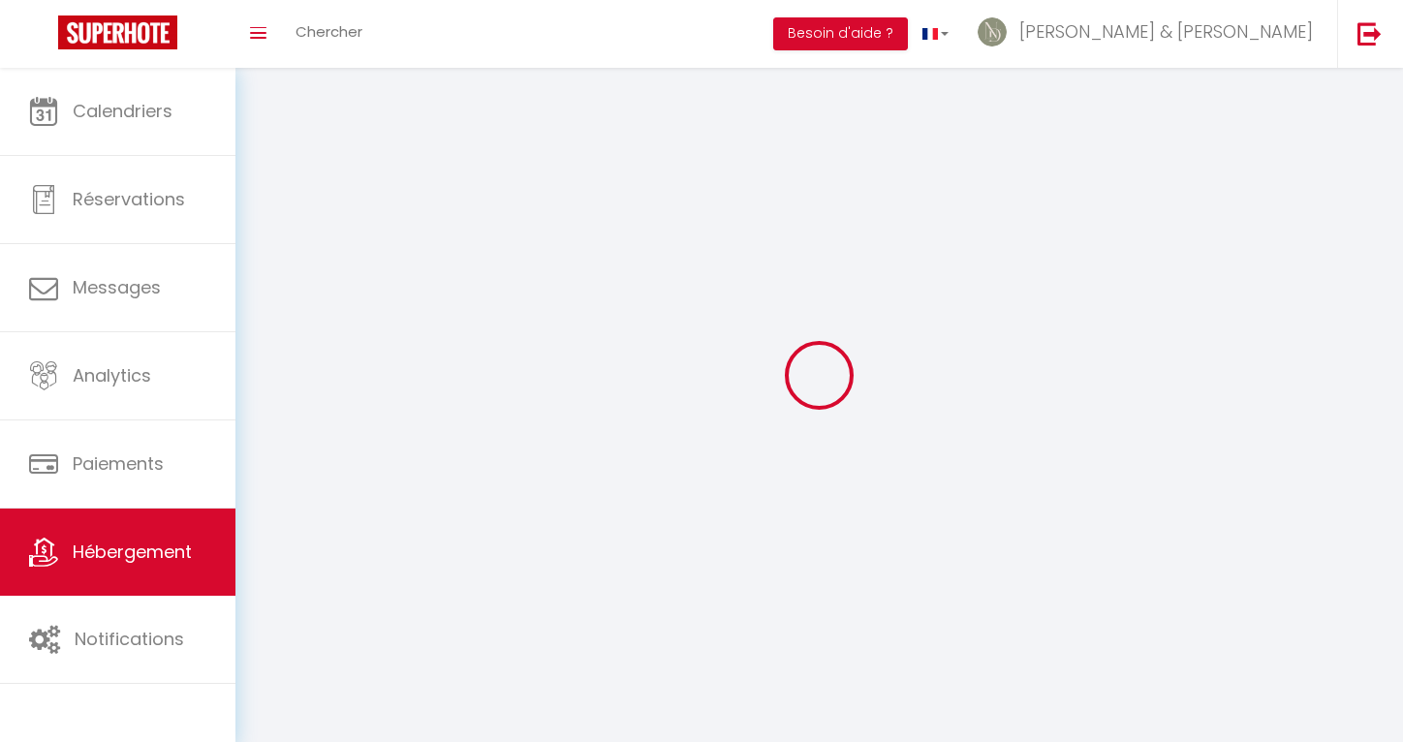
select select
checkbox input "false"
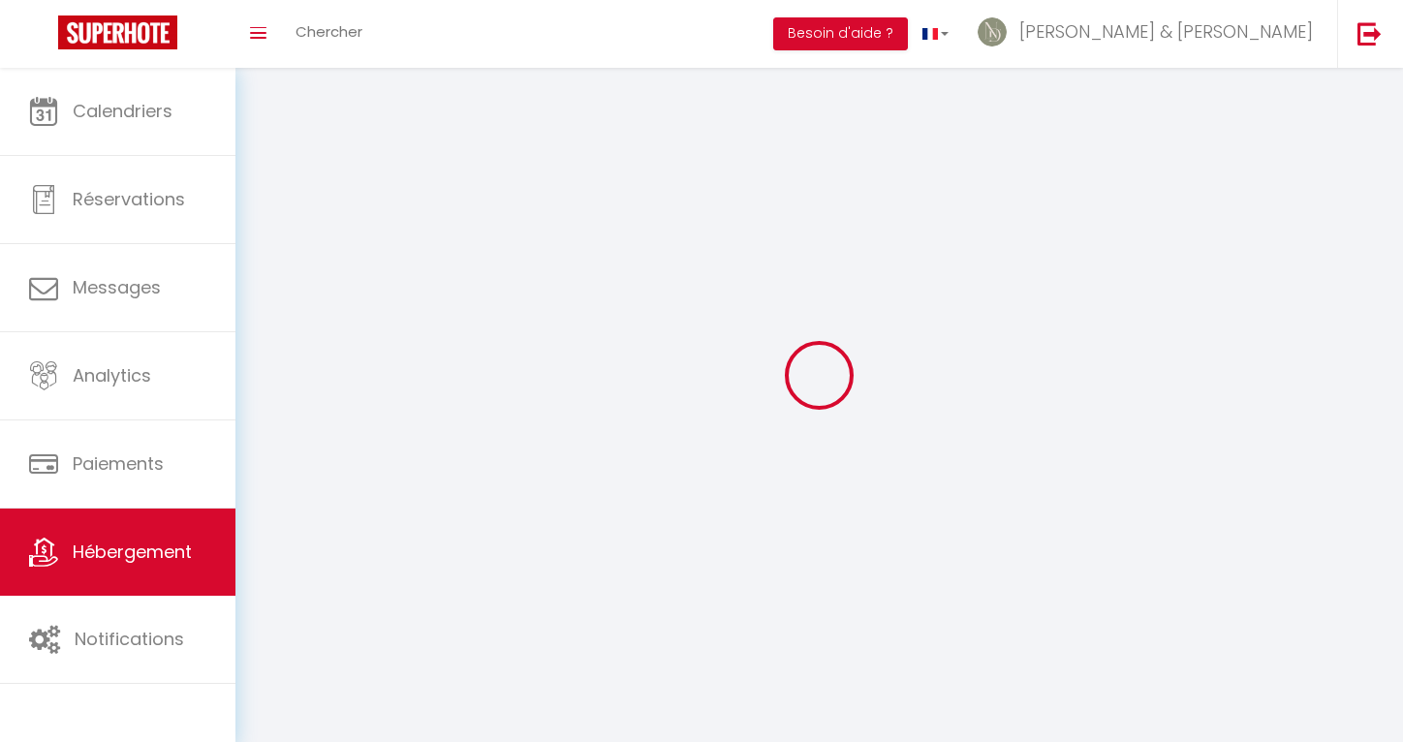
checkbox input "false"
select select
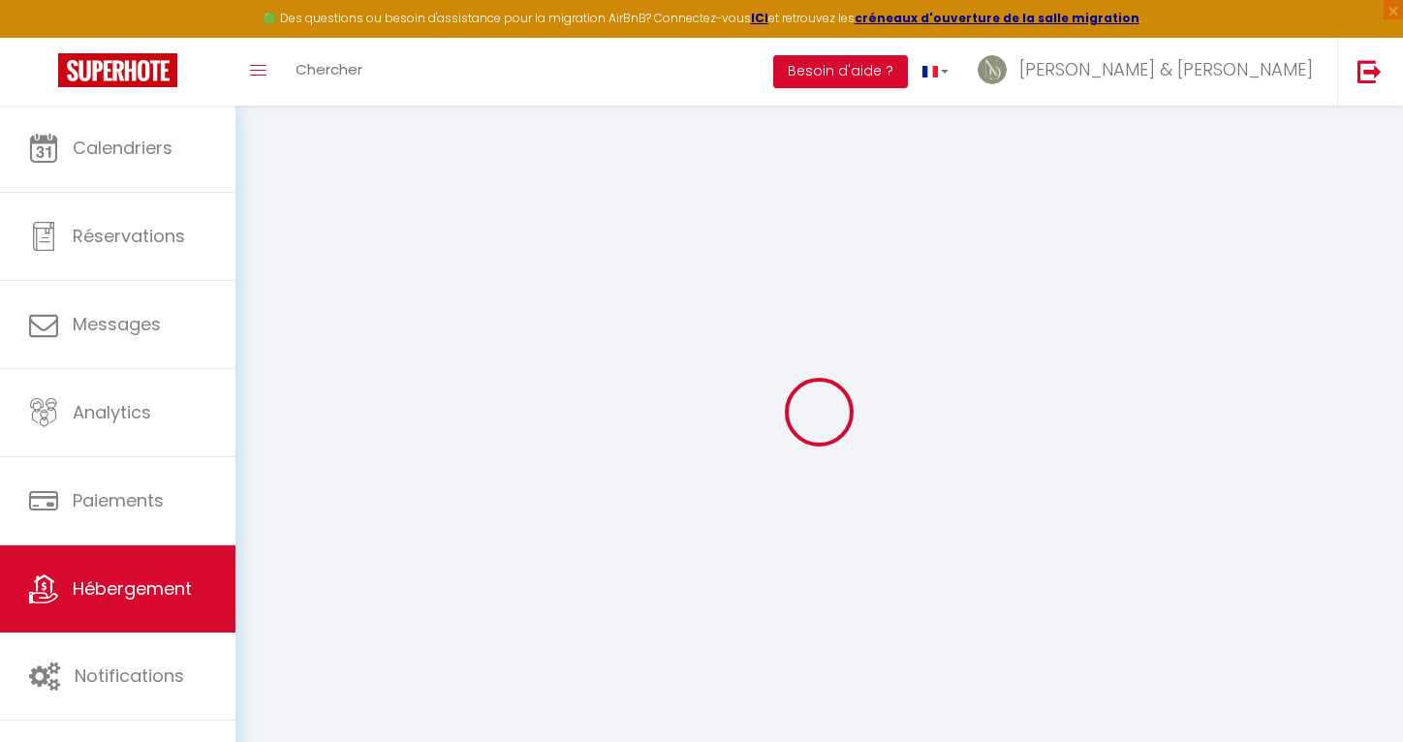
select select
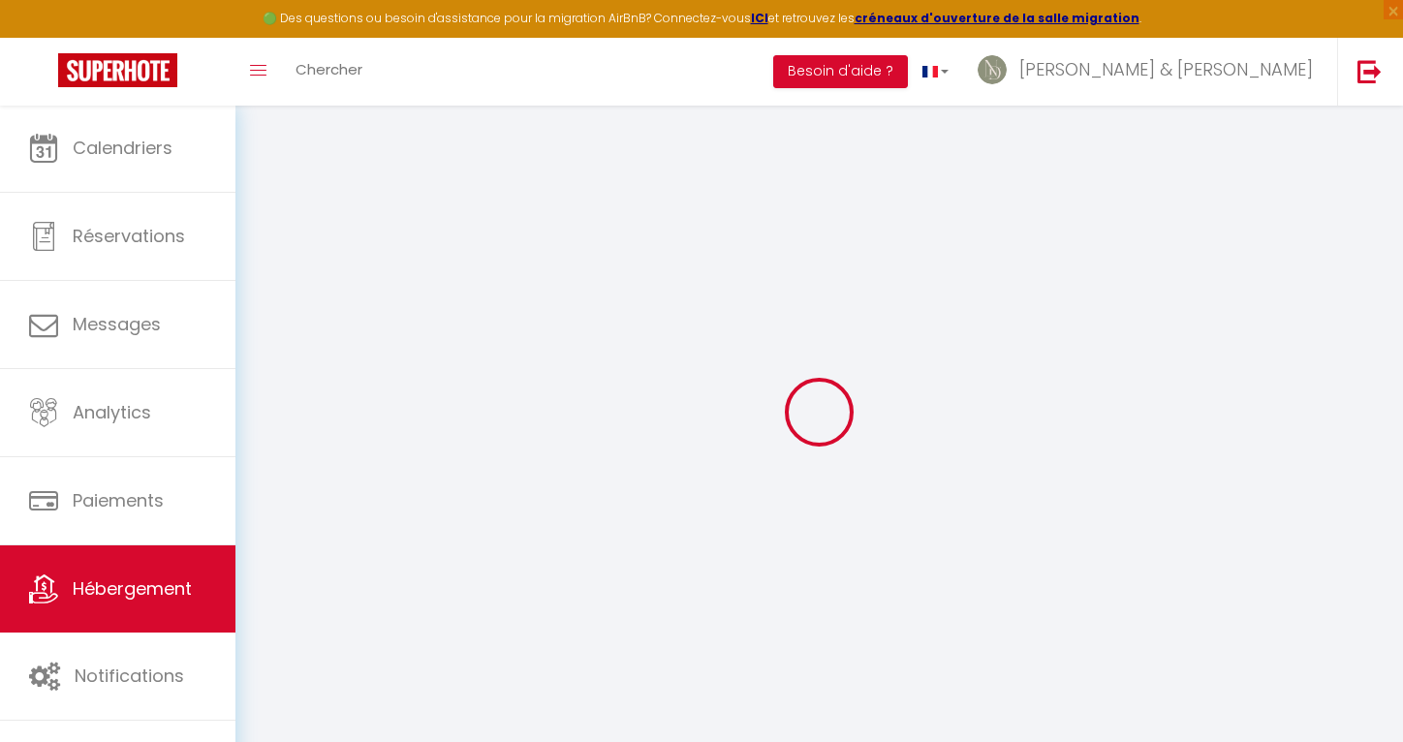
select select
checkbox input "false"
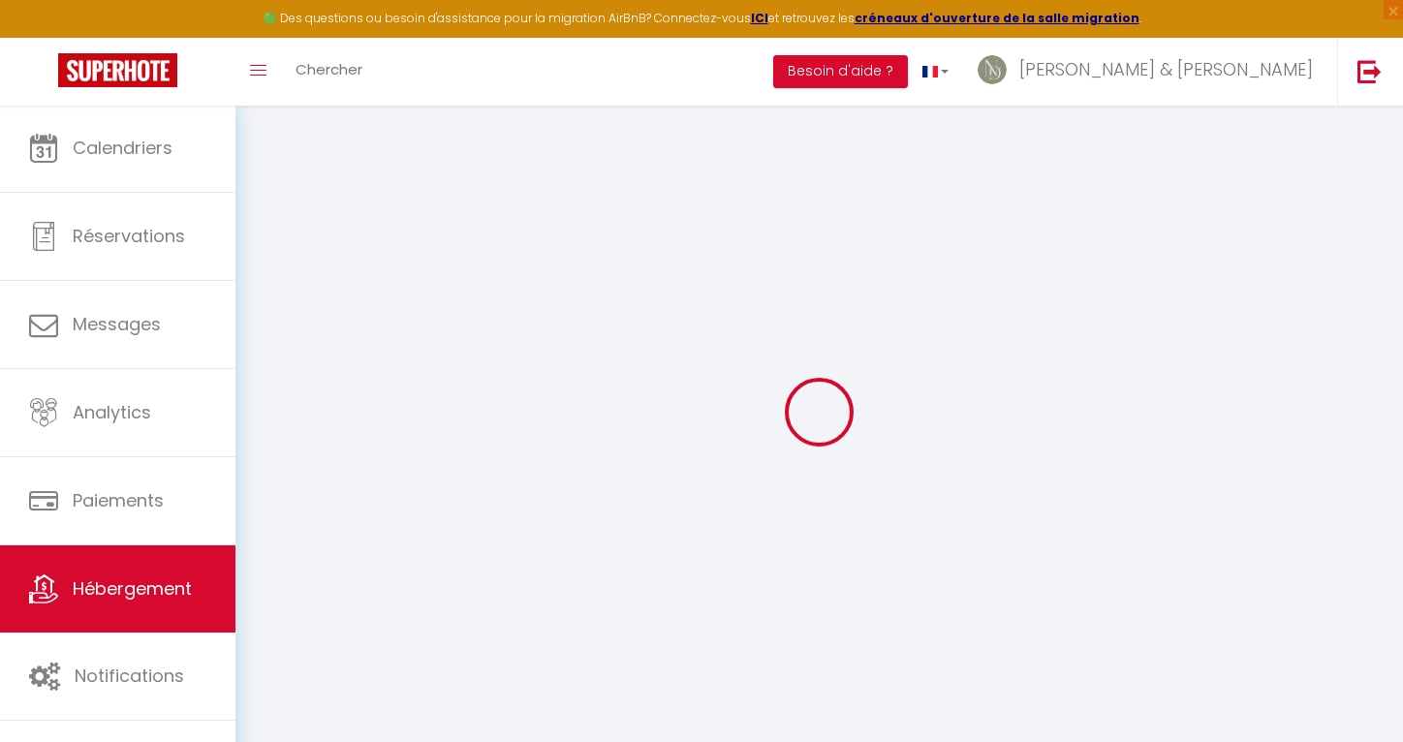
select select
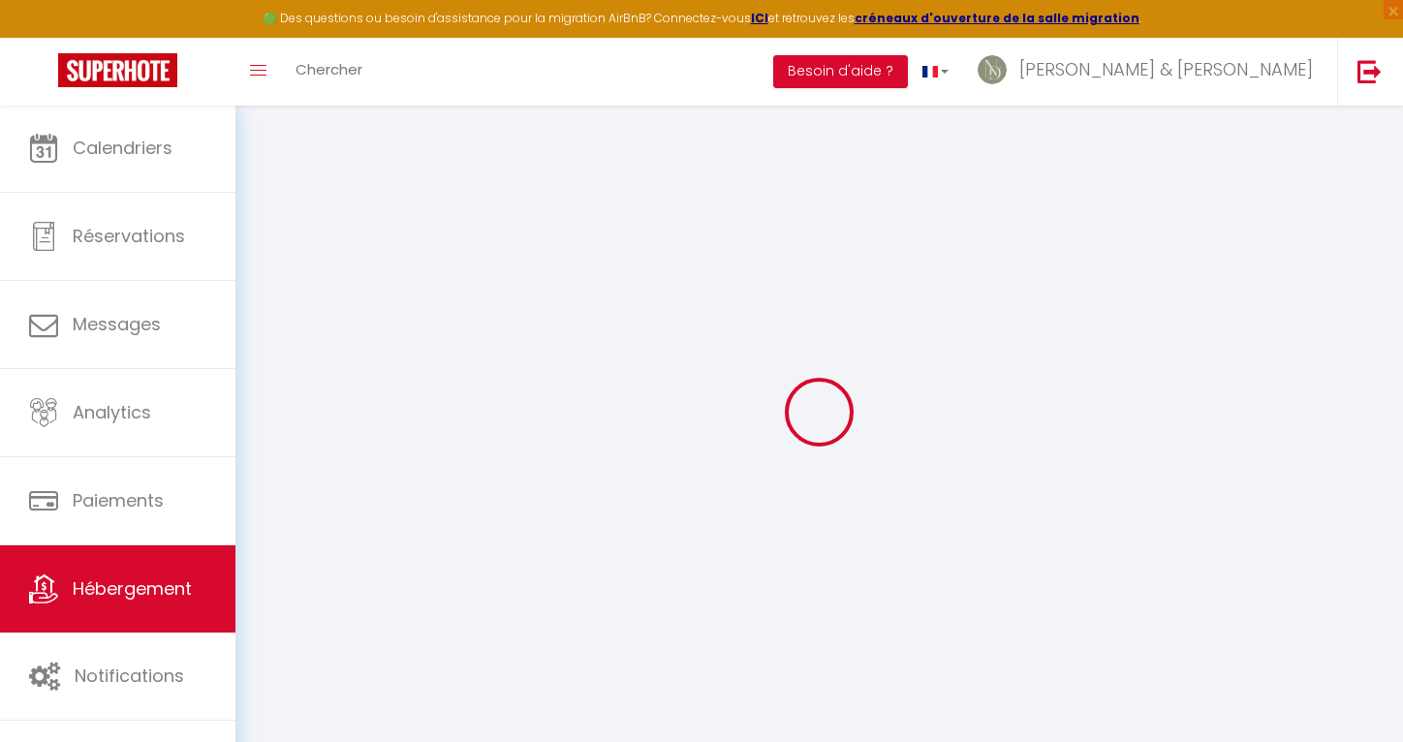
select select
checkbox input "false"
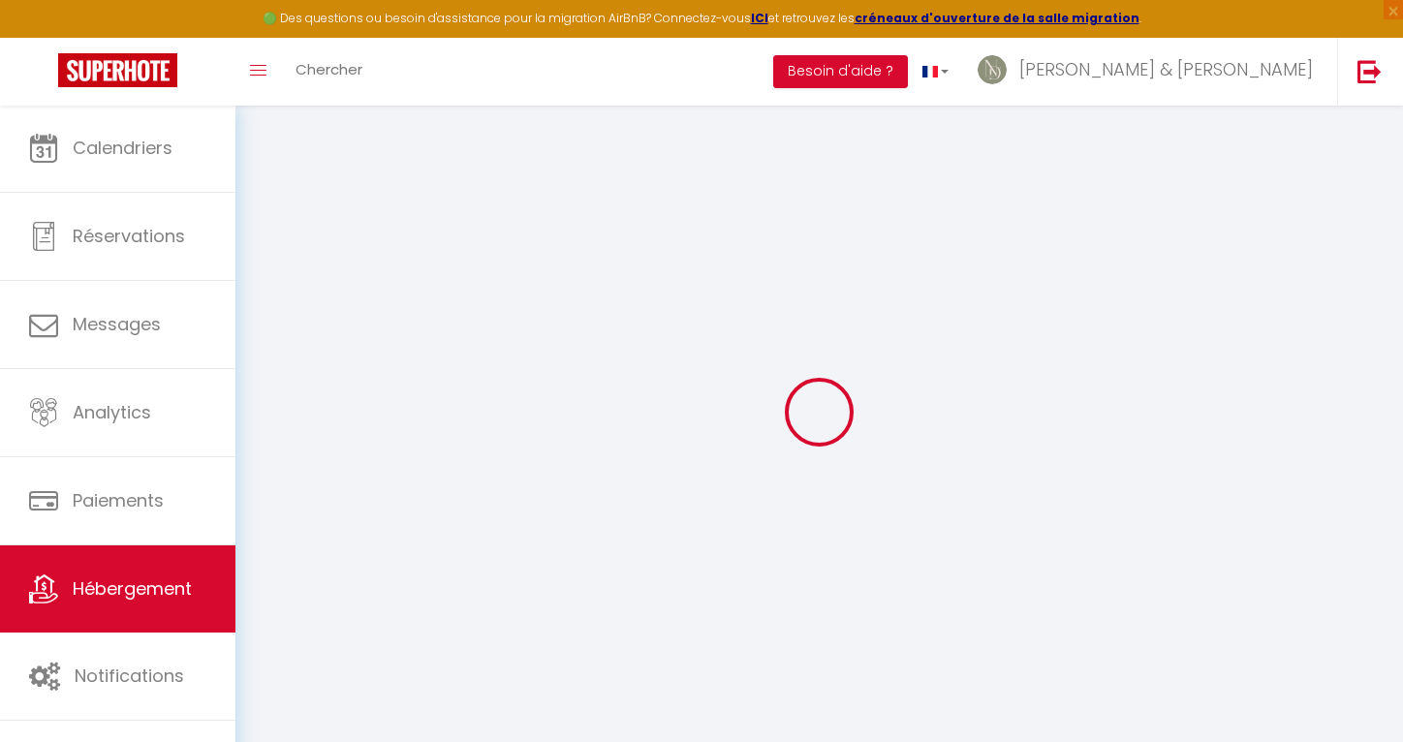
checkbox input "false"
select select
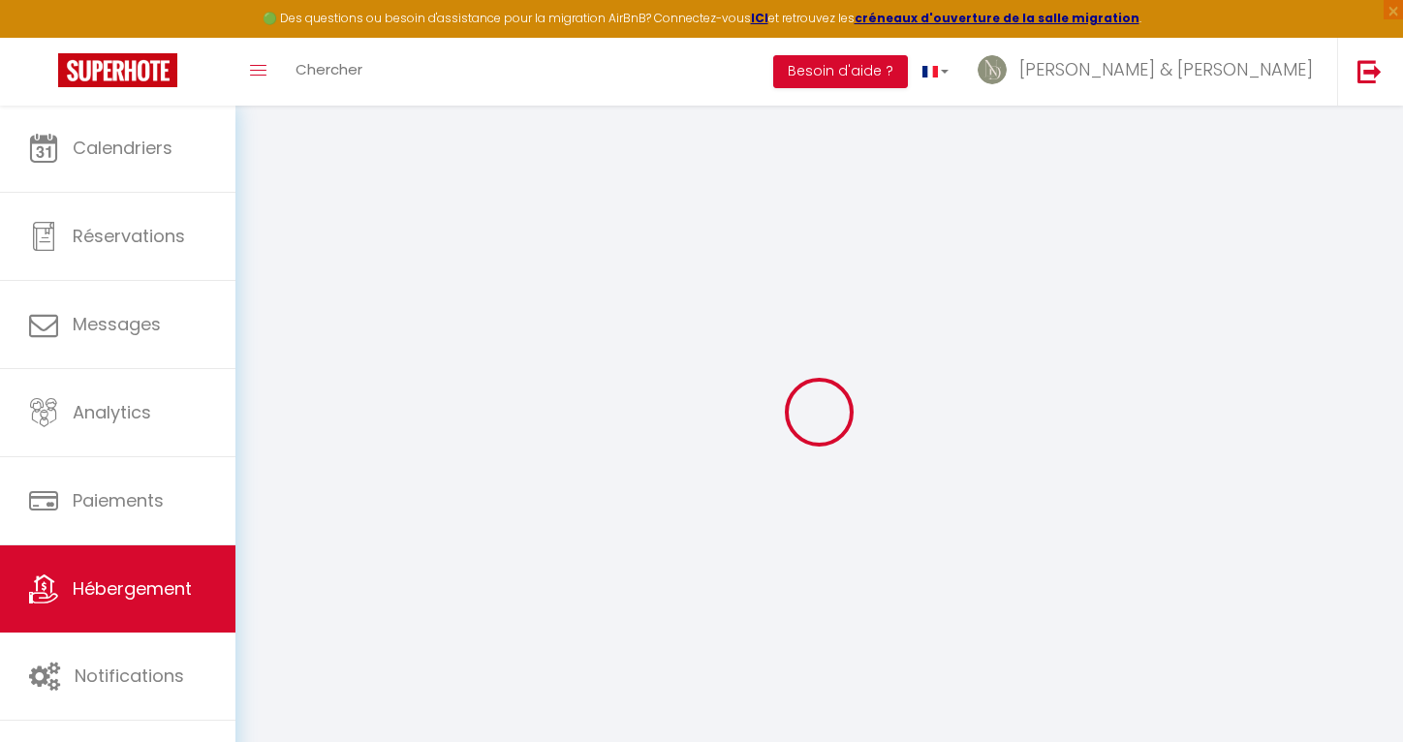
select select
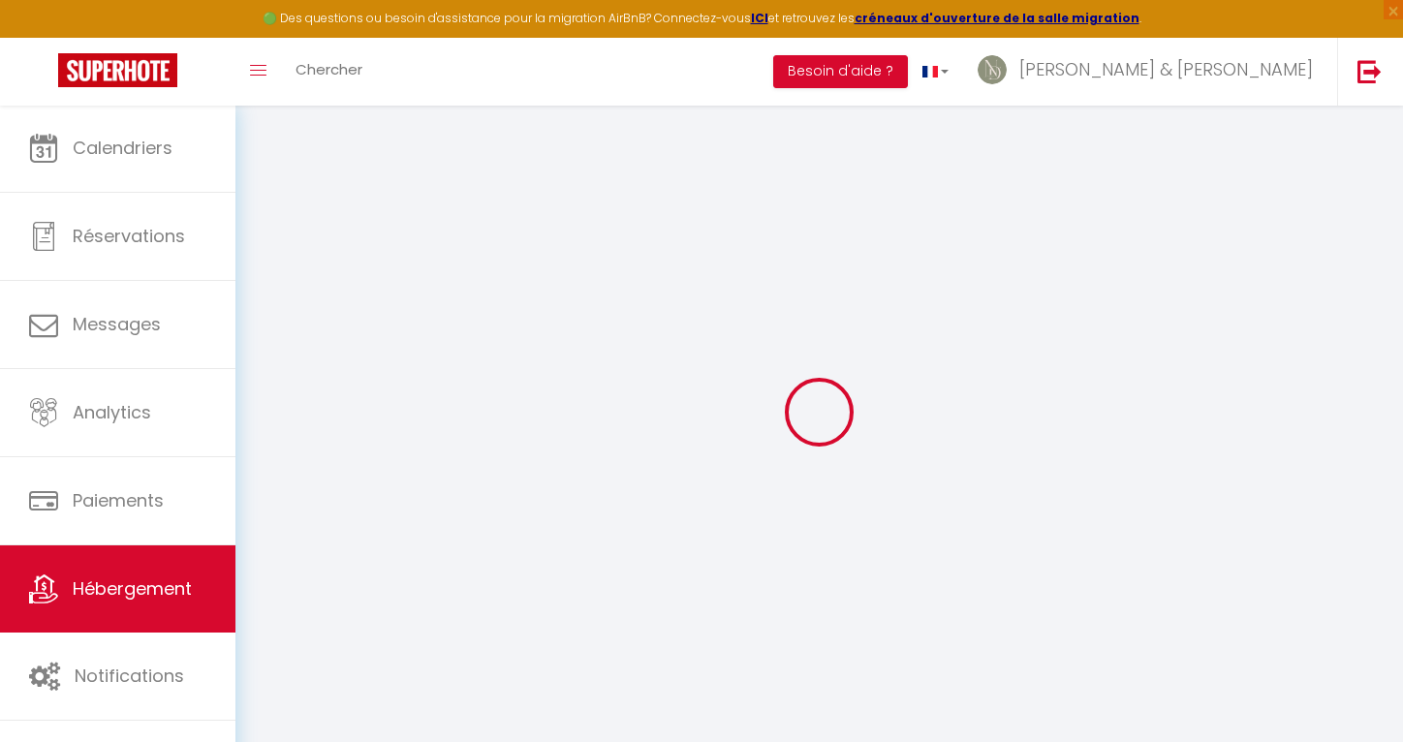
checkbox input "false"
select select
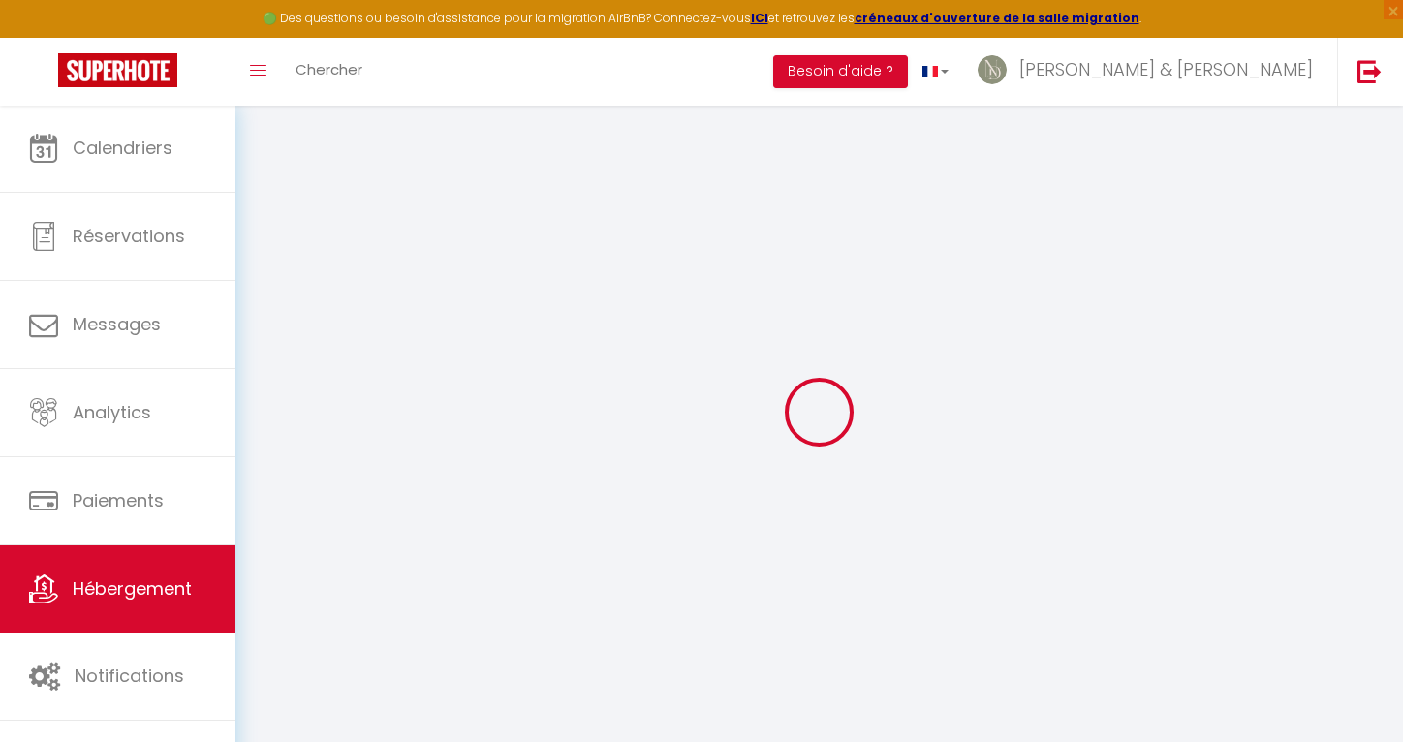
select select
type input "GUILLEVIC - 40€ - 115€ · Le Duplex de [PERSON_NAME] avec Terrasse, Centre ville"
select select "2"
type input "55"
type input "30"
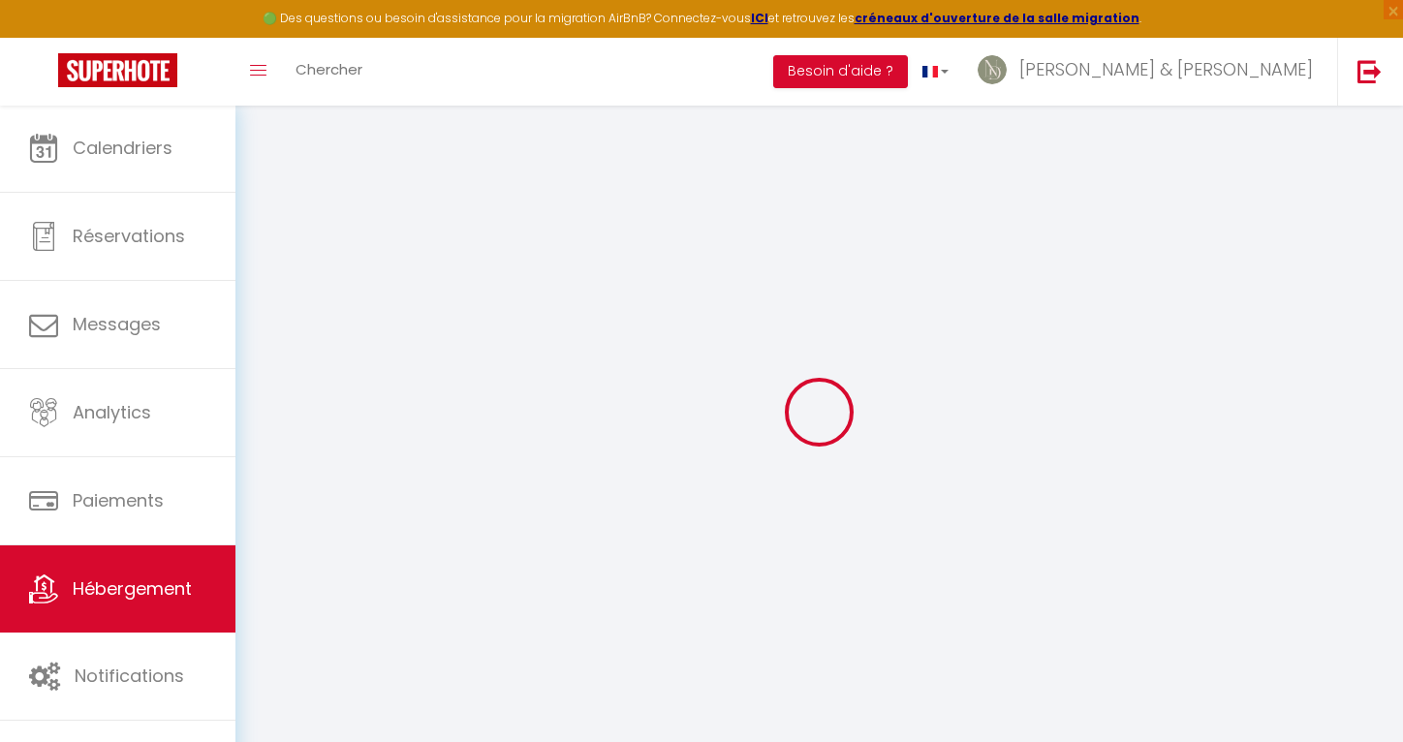
select select
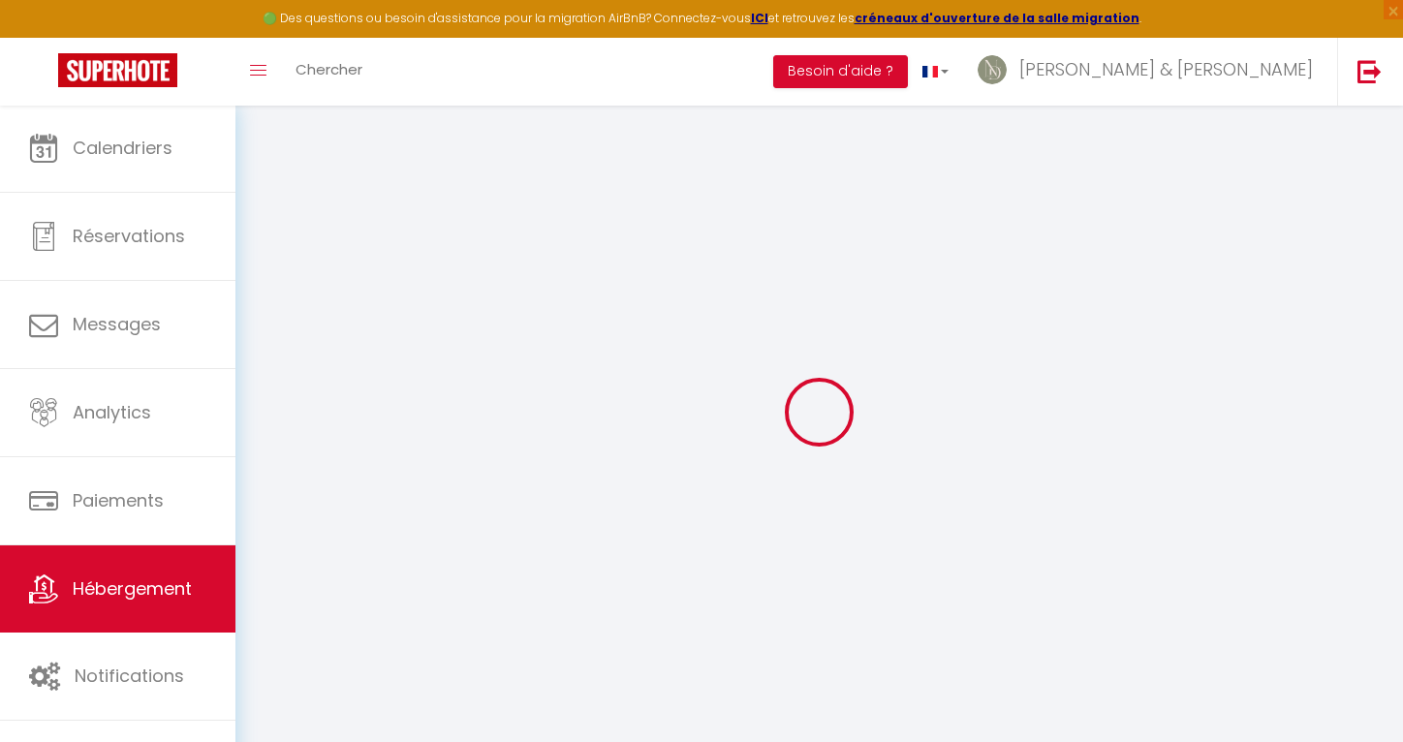
type input "[STREET_ADDRESS][PERSON_NAME]"
type input "35700"
type input "[GEOGRAPHIC_DATA]"
type input "[EMAIL_ADDRESS][DOMAIN_NAME]"
select select
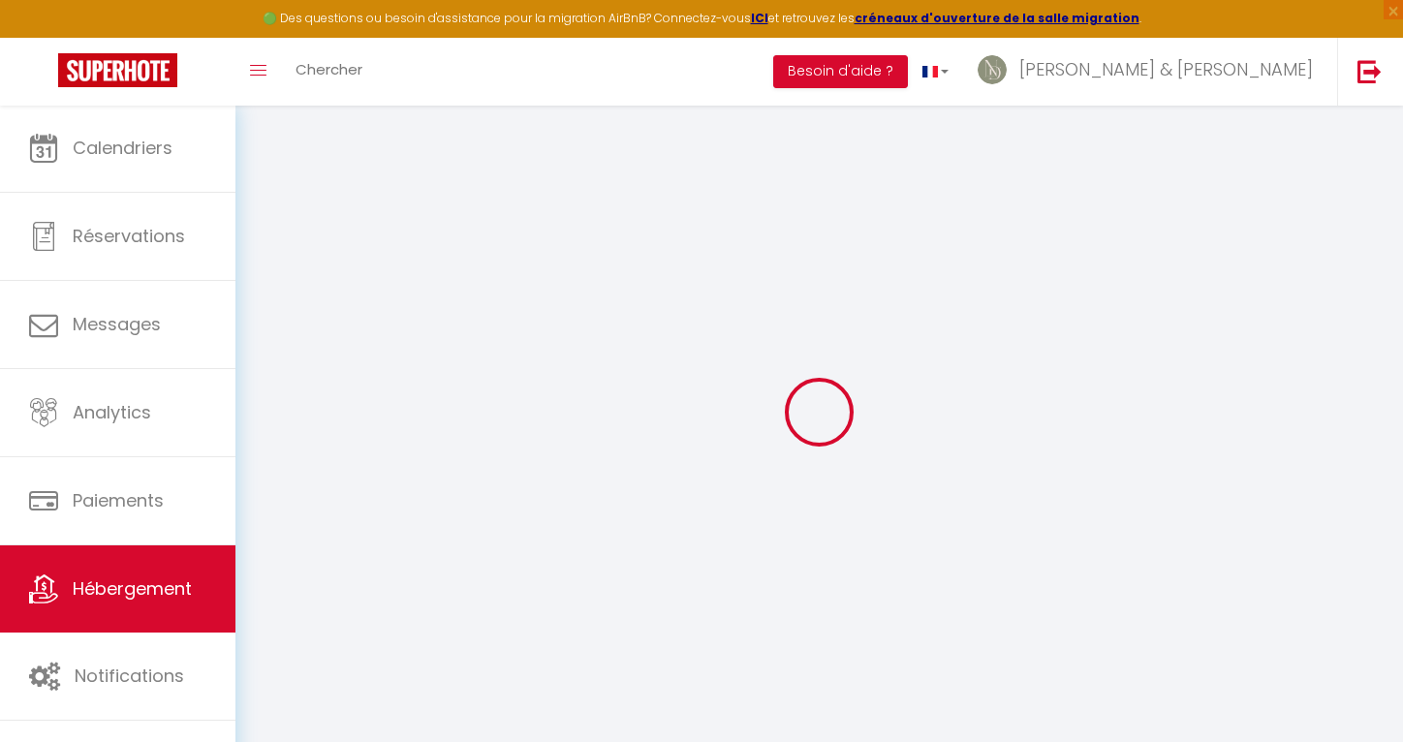
checkbox input "false"
type input "0"
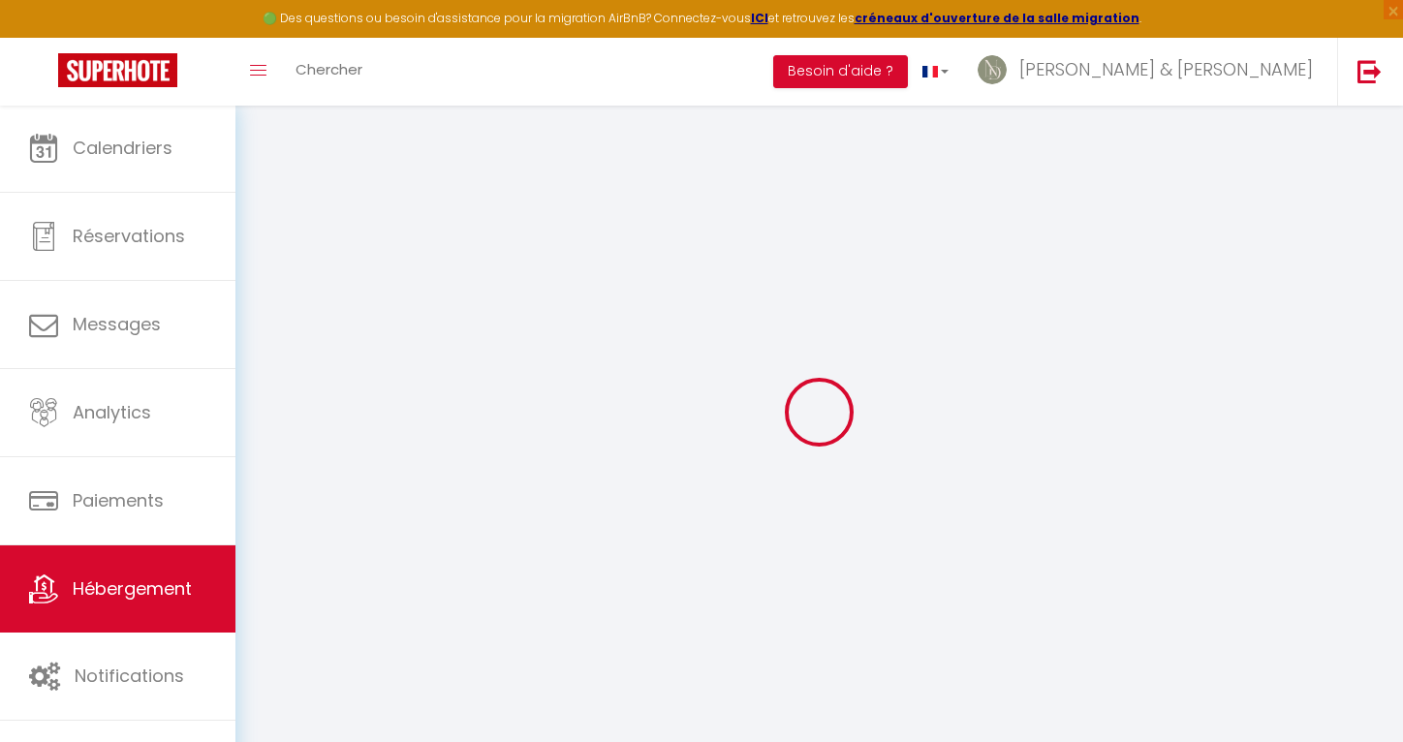
type input "0"
select select
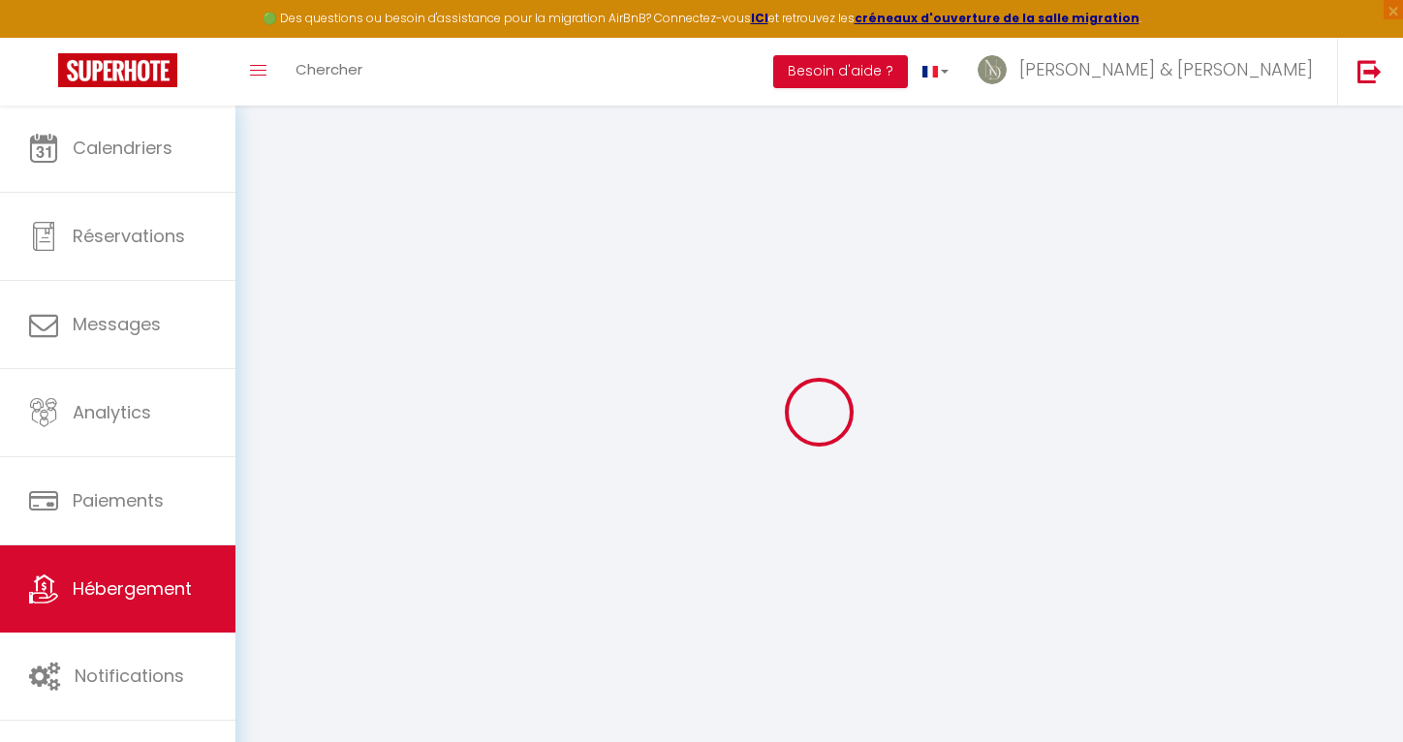
select select
checkbox input "false"
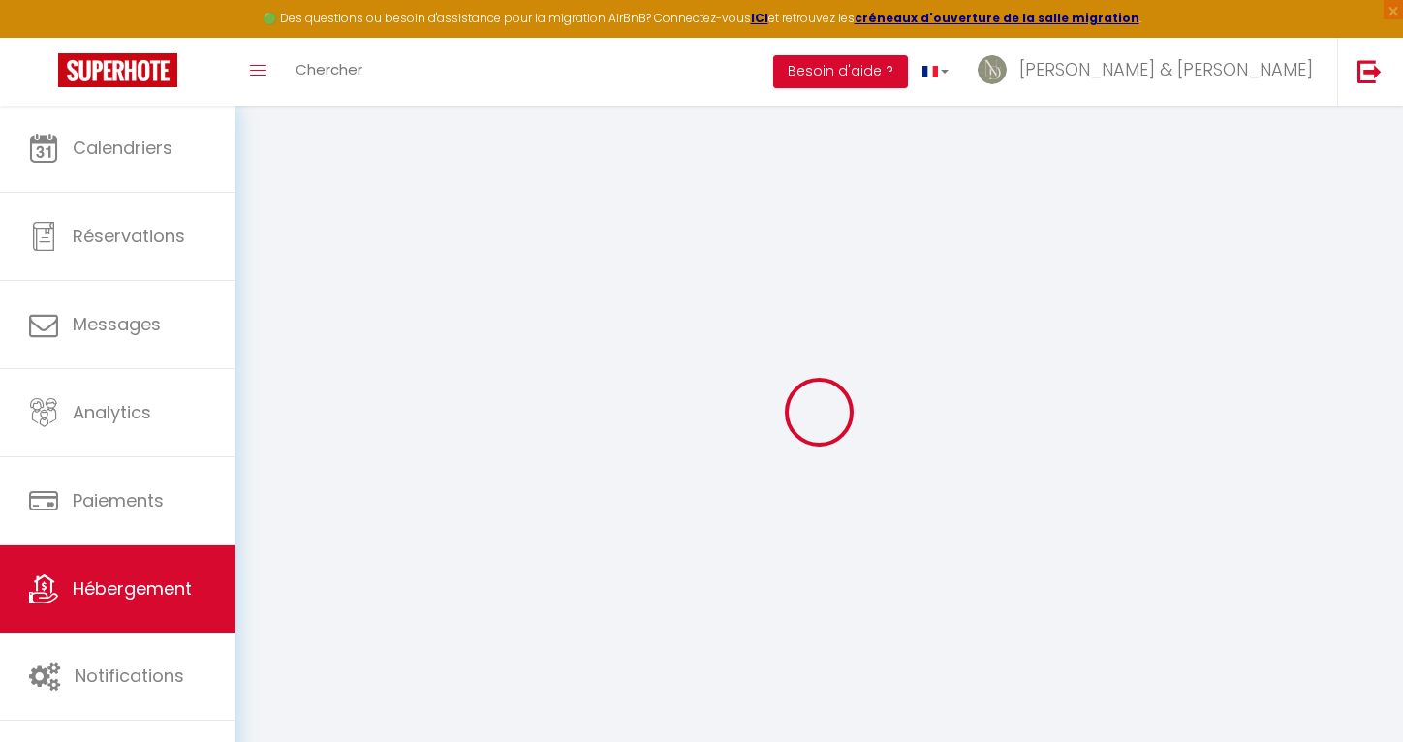
checkbox input "false"
select select
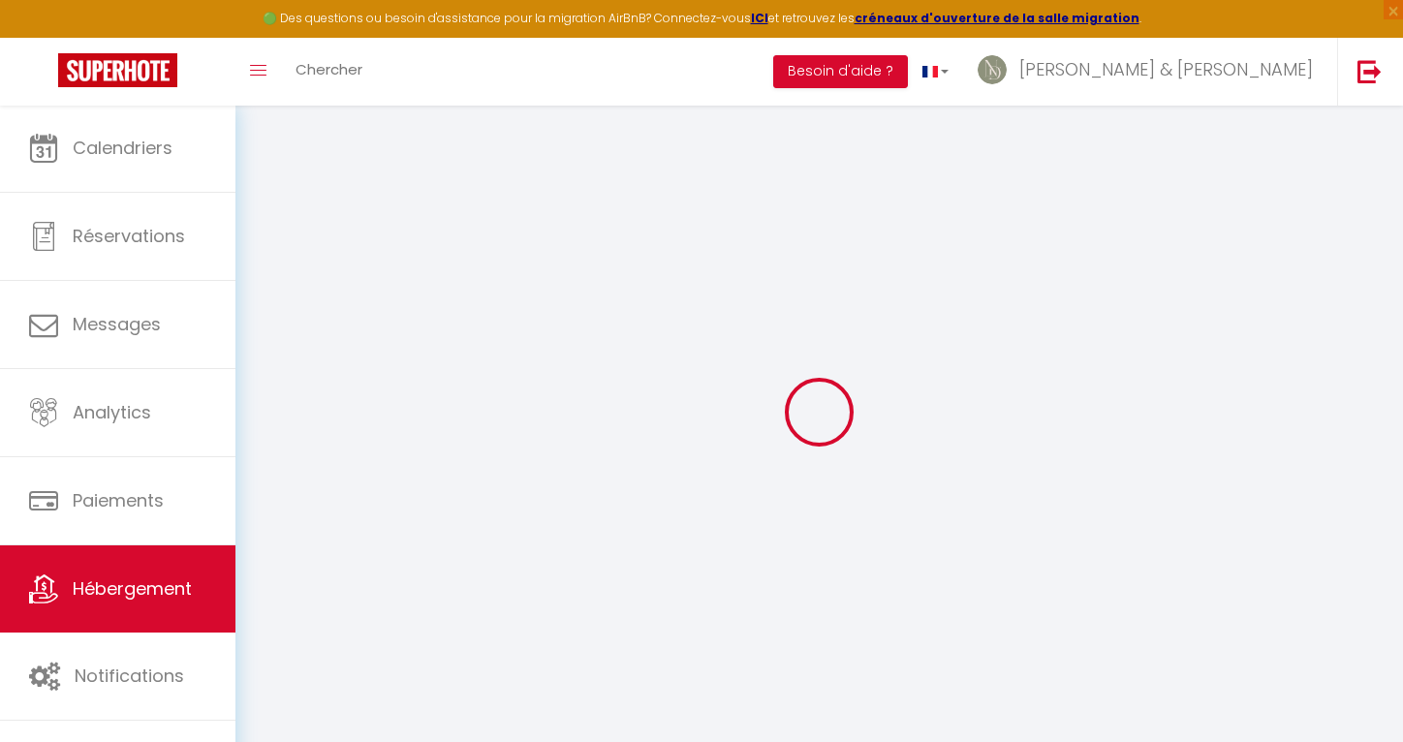
select select
checkbox input "false"
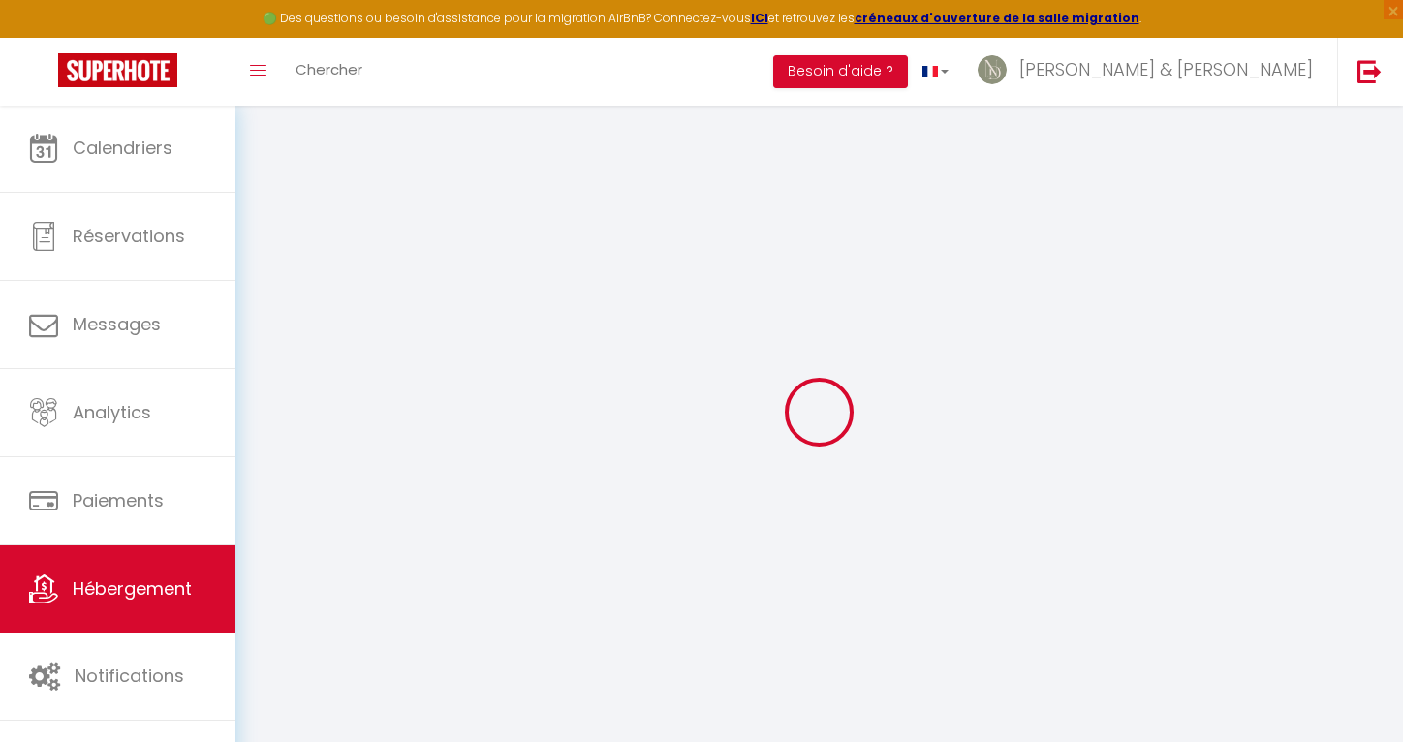
checkbox input "false"
select select
checkbox input "false"
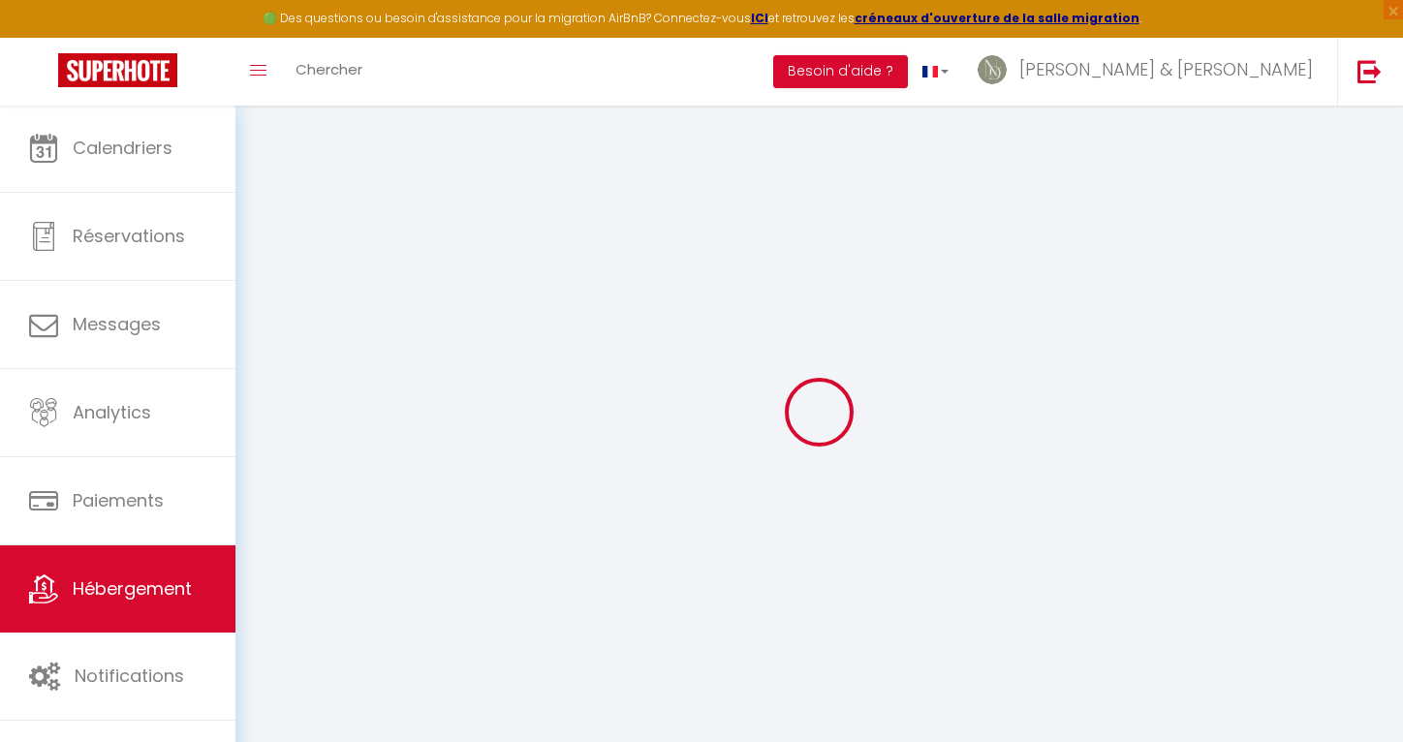
checkbox input "false"
select select "16:00"
select select "23:45"
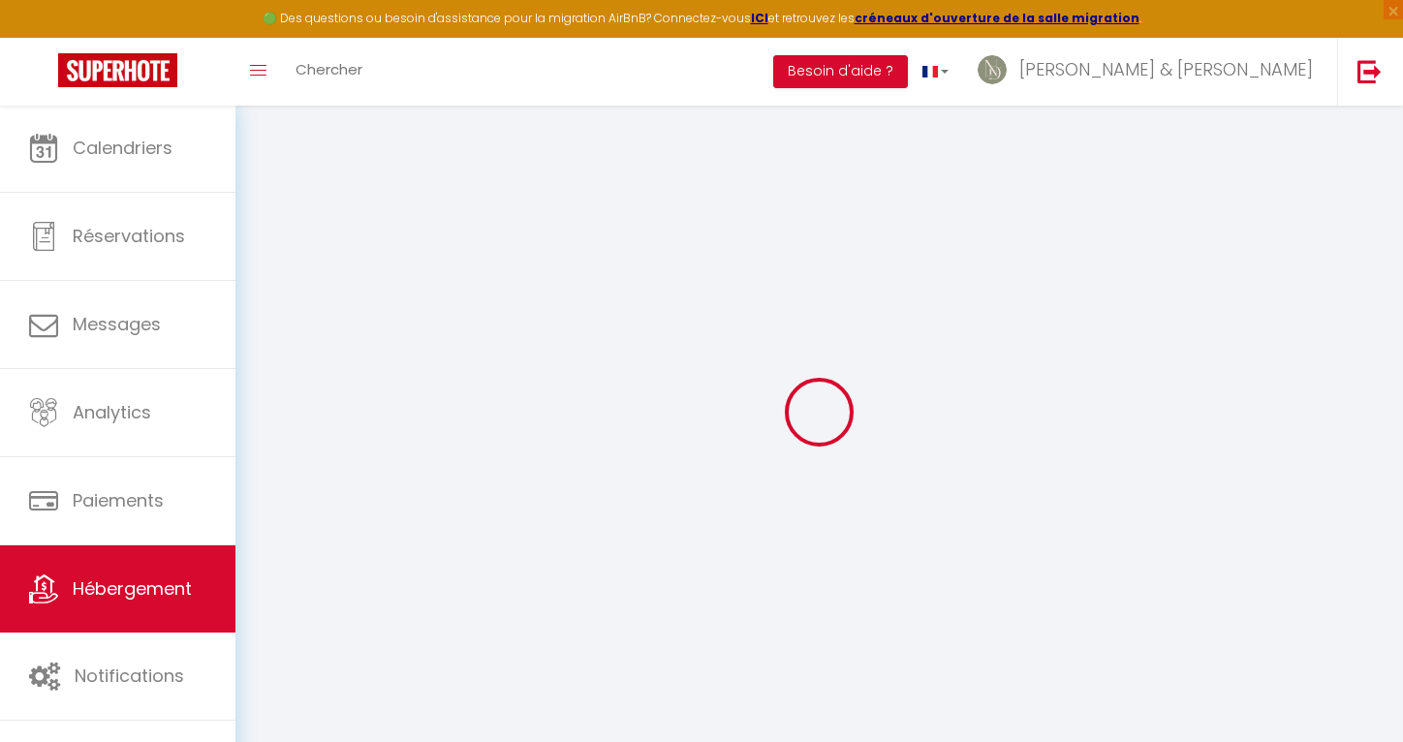
select select "10:00"
select select "30"
select select "120"
select select
checkbox input "false"
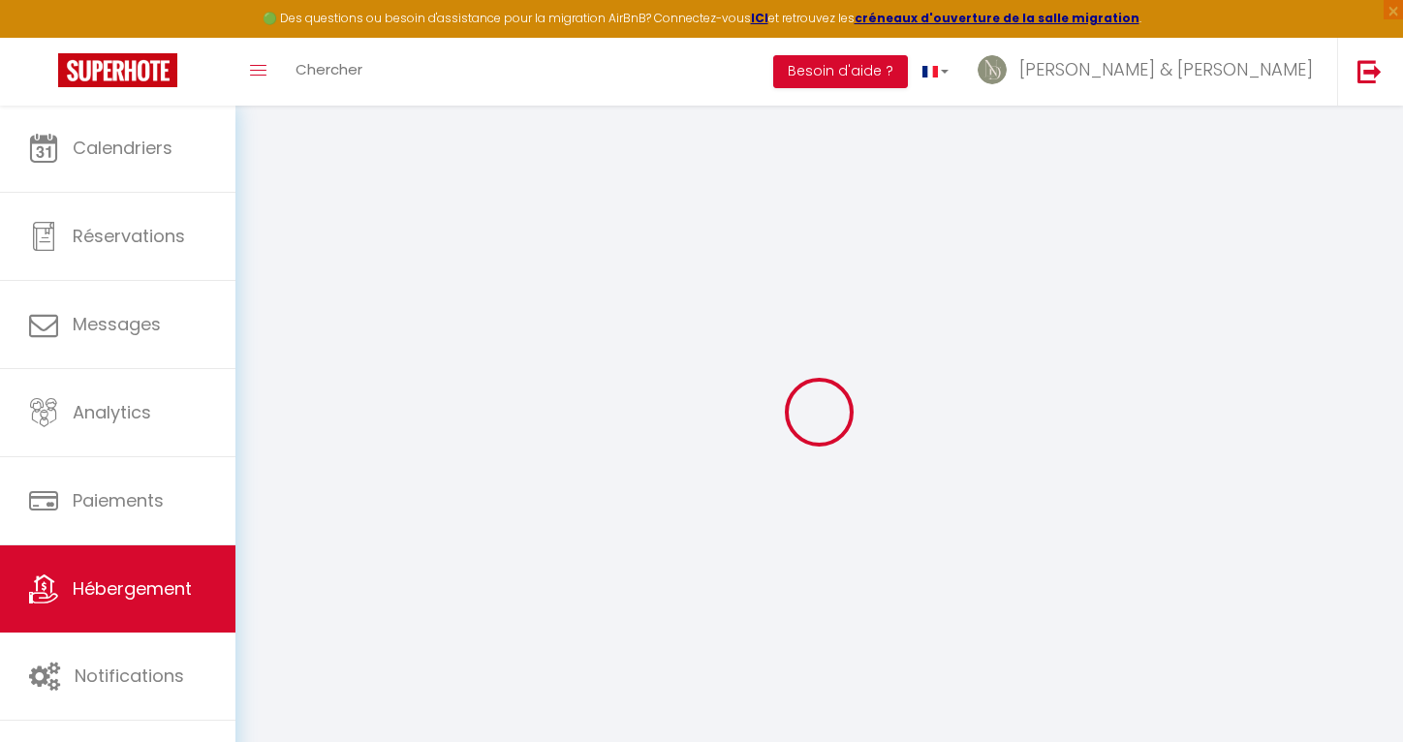
checkbox input "false"
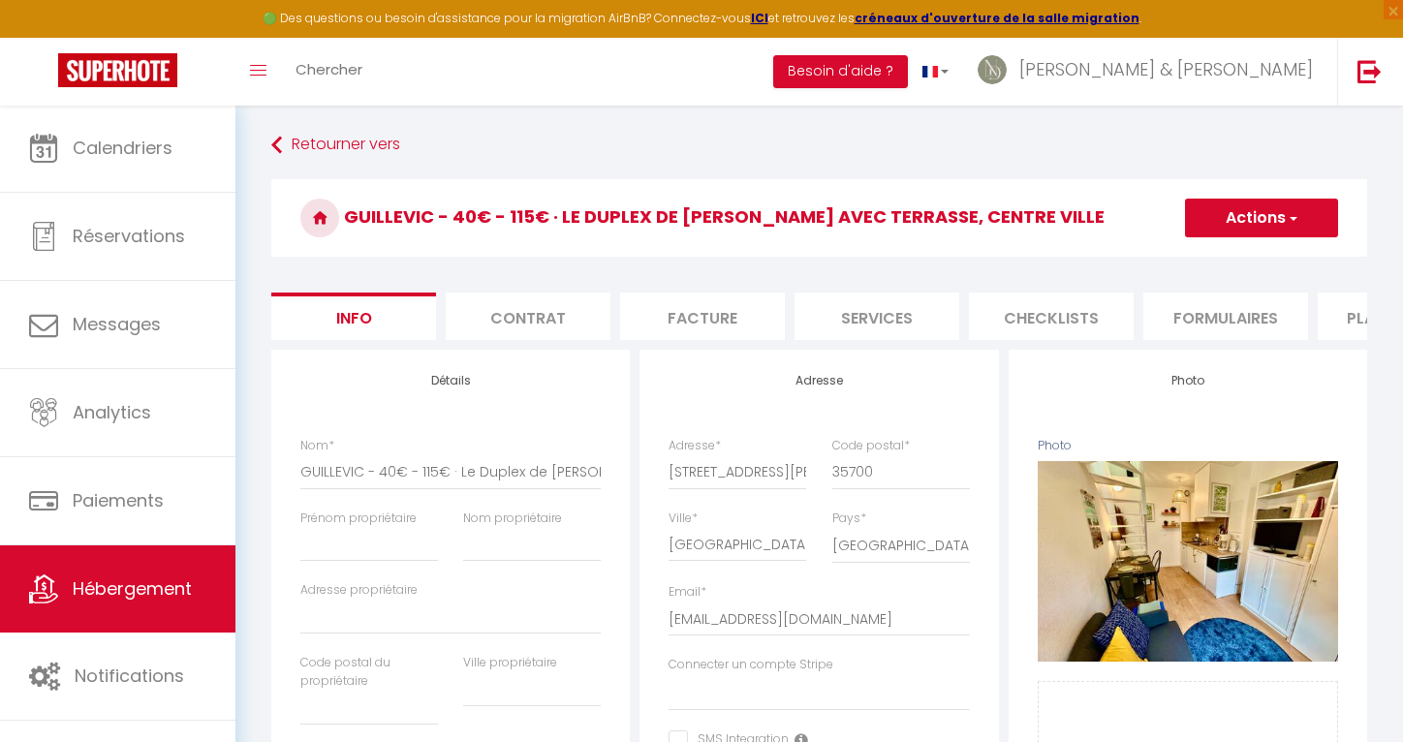
select select
checkbox input "false"
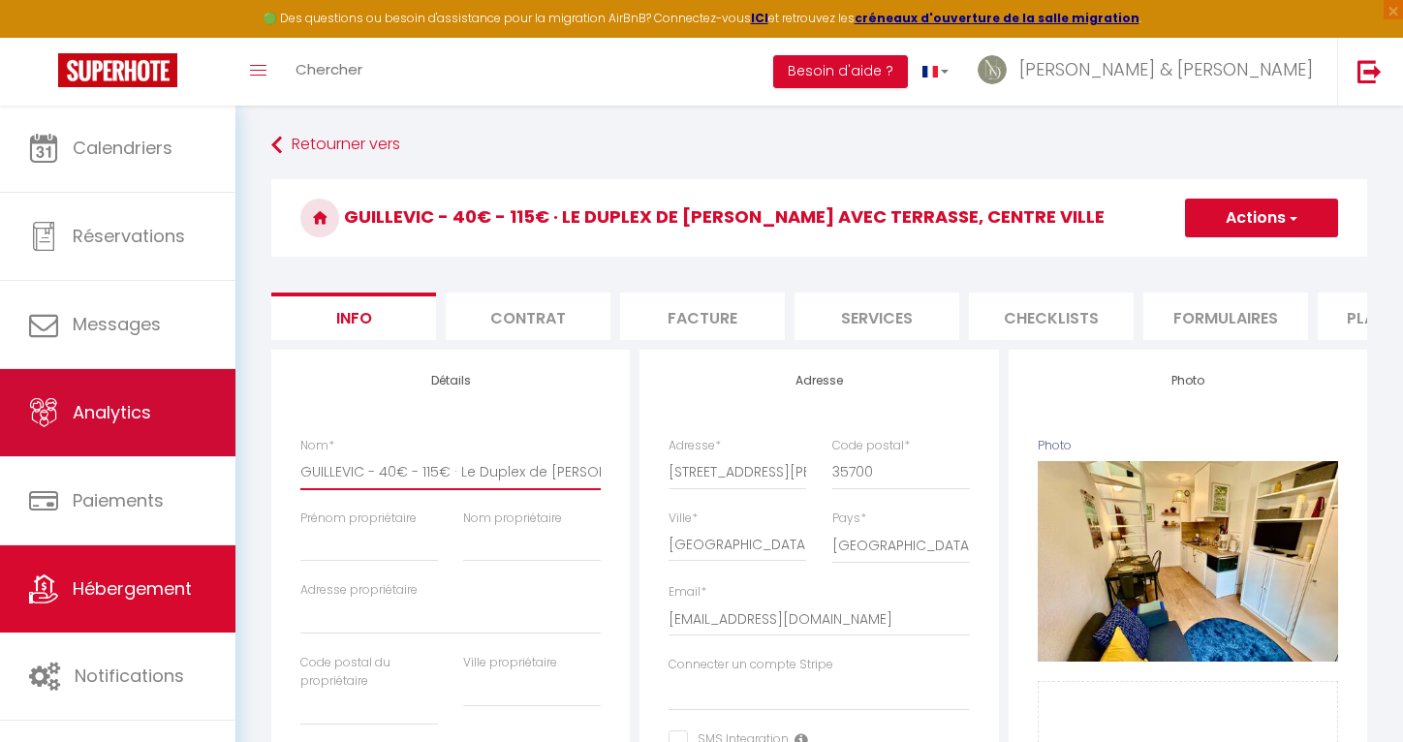
drag, startPoint x: 403, startPoint y: 475, endPoint x: 143, endPoint y: 445, distance: 261.4
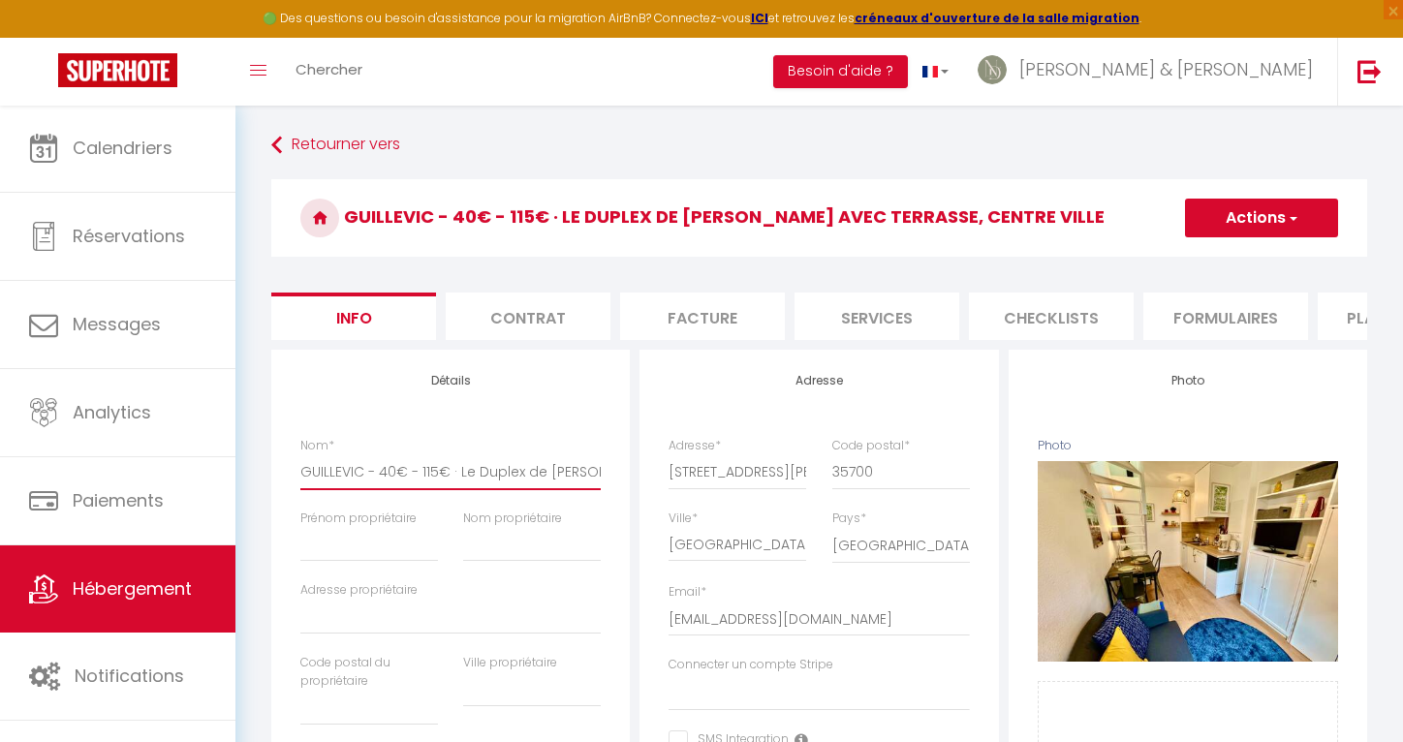
drag, startPoint x: 323, startPoint y: 470, endPoint x: 282, endPoint y: 471, distance: 40.7
click at [301, 471] on input "GUILLEVIC - 40€ - 115€ · Le Duplex de [PERSON_NAME] avec Terrasse, Centre ville" at bounding box center [450, 471] width 300 height 35
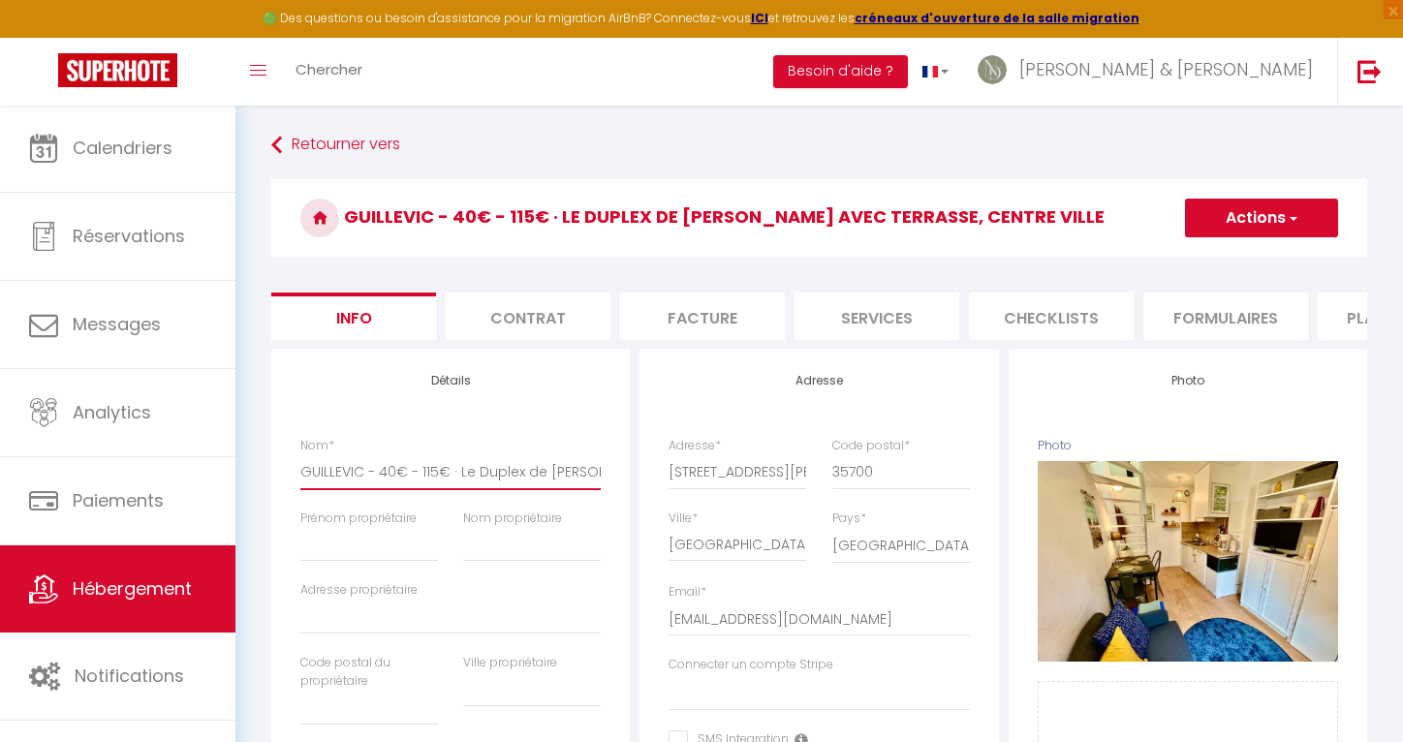
click at [301, 471] on input "GUILLEVIC - 40€ - 115€ · Le Duplex de [PERSON_NAME] avec Terrasse, Centre ville" at bounding box center [450, 471] width 300 height 35
drag, startPoint x: 458, startPoint y: 470, endPoint x: 346, endPoint y: 468, distance: 112.4
click at [346, 468] on input "GUILLEVIC - 40€ - 115€ · Le Duplex de [PERSON_NAME] avec Terrasse, Centre ville" at bounding box center [450, 471] width 300 height 35
click at [375, 477] on input "GUILLEVIC - 40€ - 115€ · Le Duplex de [PERSON_NAME] avec Terrasse, Centre ville" at bounding box center [450, 471] width 300 height 35
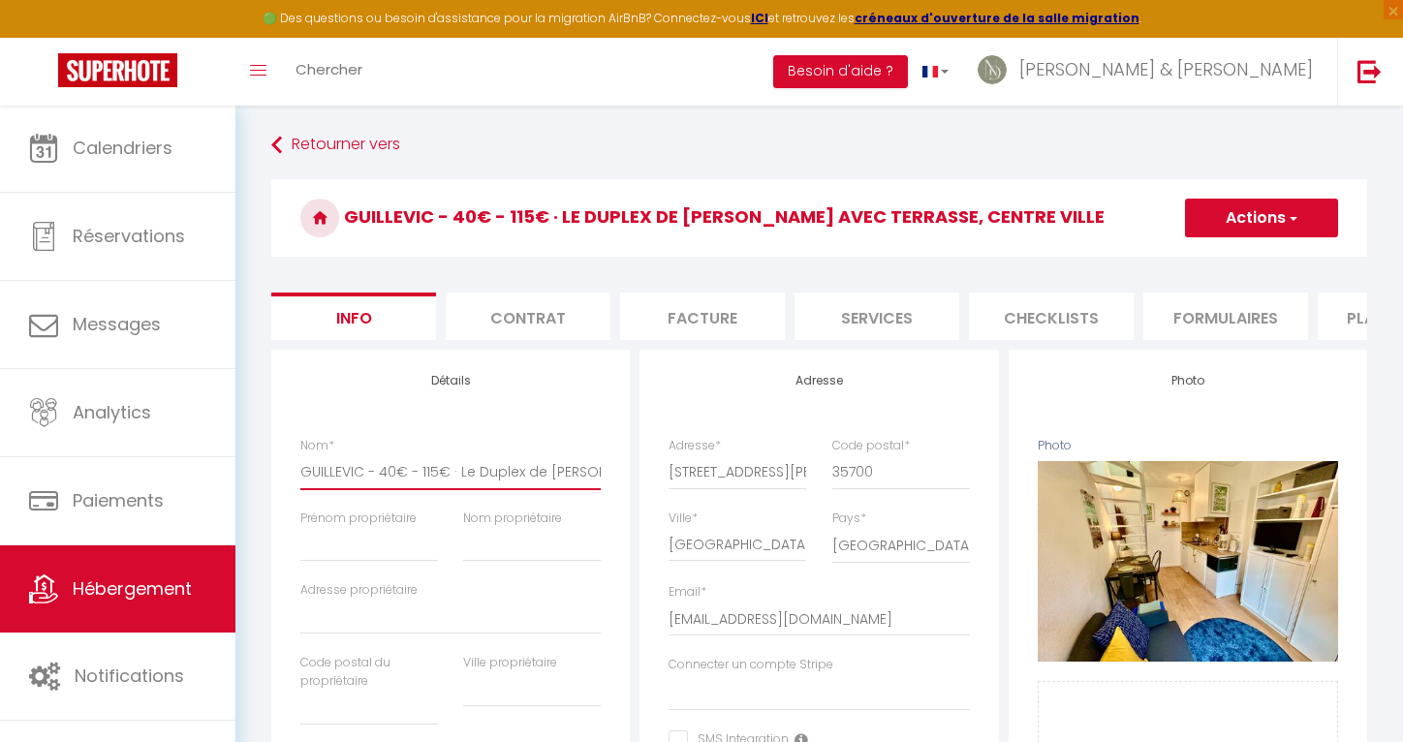
type input "GUILLEVIC -40€ - 115€ · Le Duplex de [PERSON_NAME] avec Terrasse, Centre ville"
select select
checkbox input "false"
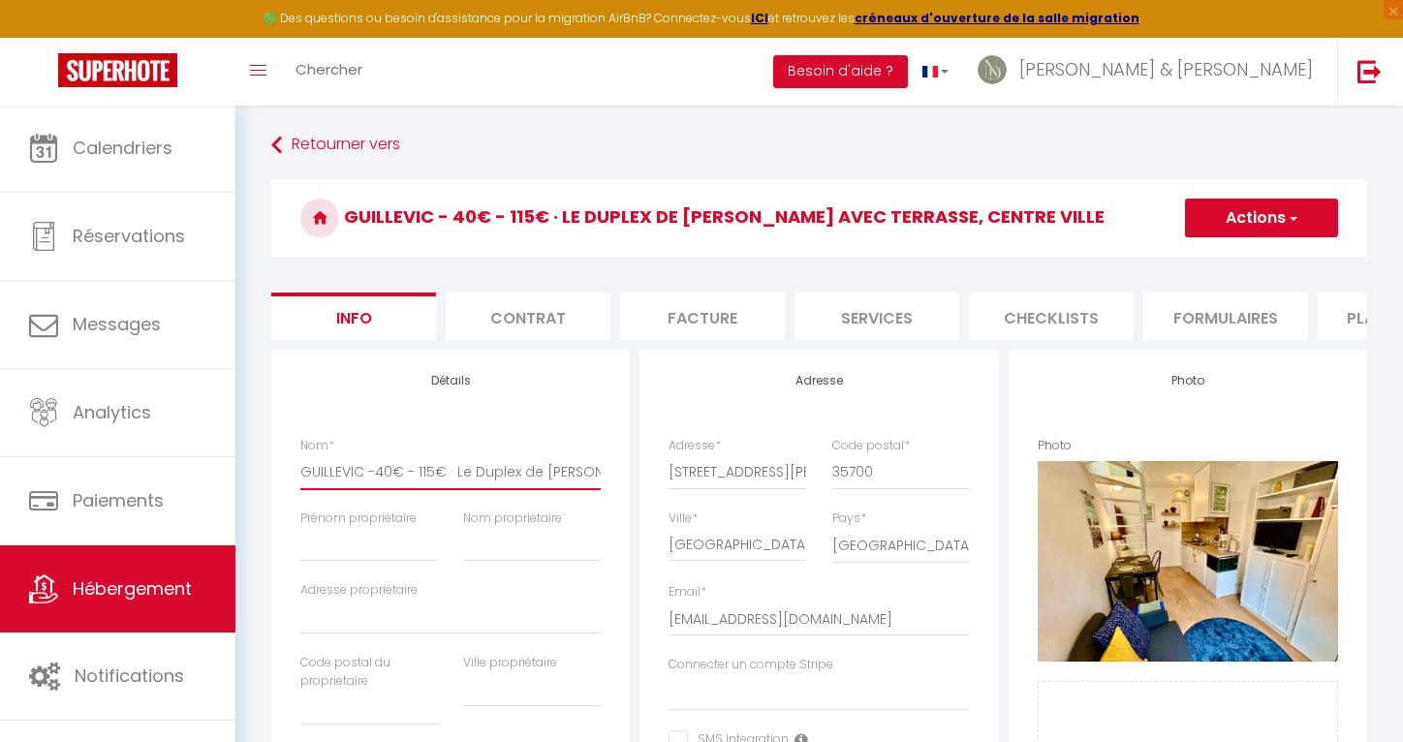
checkbox input "false"
click at [451, 472] on input "GUILLEVIC -40€ - 115€ · Le Duplex de [PERSON_NAME] avec Terrasse, Centre ville" at bounding box center [450, 471] width 300 height 35
type input "GUILLEVIC -40€ - 115€ ·Le Duplex de [PERSON_NAME] avec Terrasse, Centre ville"
select select
checkbox input "false"
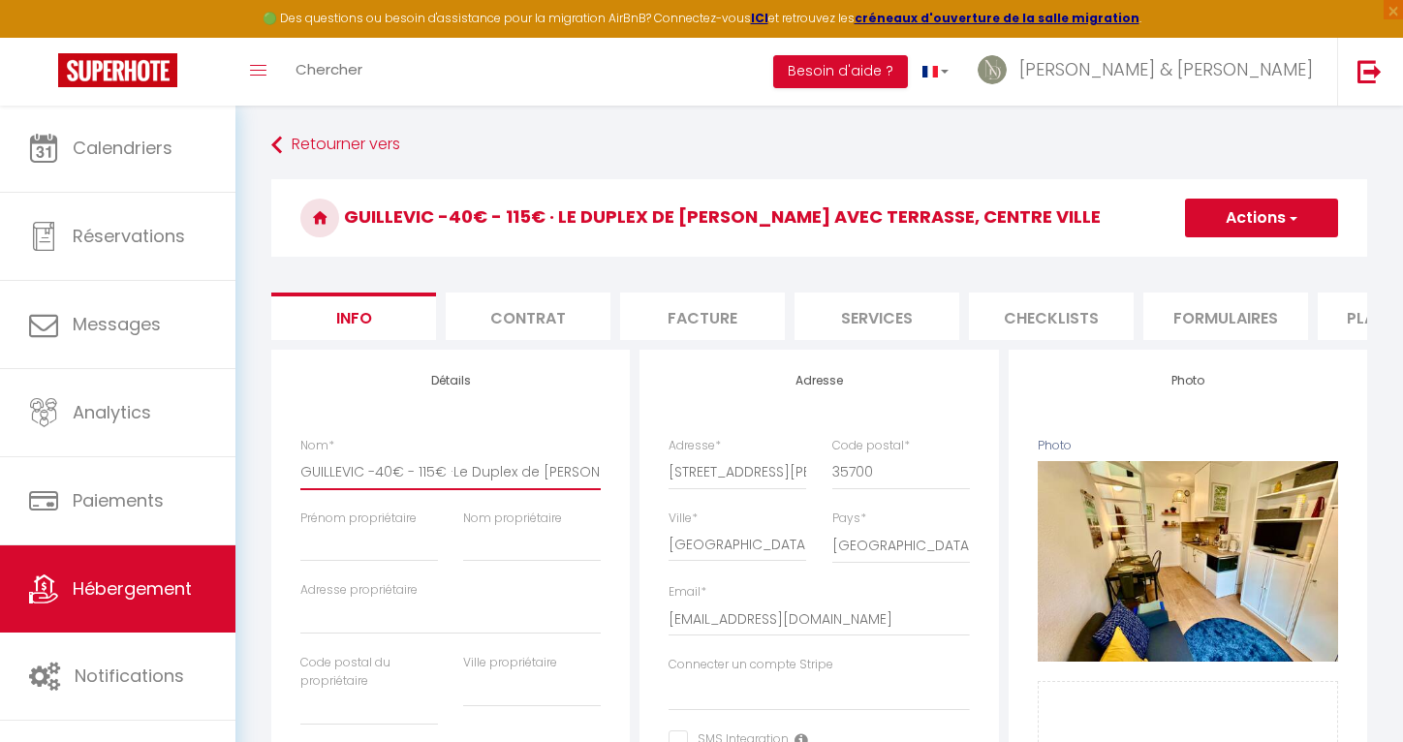
checkbox input "false"
type input "GUILLEVIC -40€ - 115€ Le Duplex de Jean avec Terrasse, [GEOGRAPHIC_DATA]"
select select
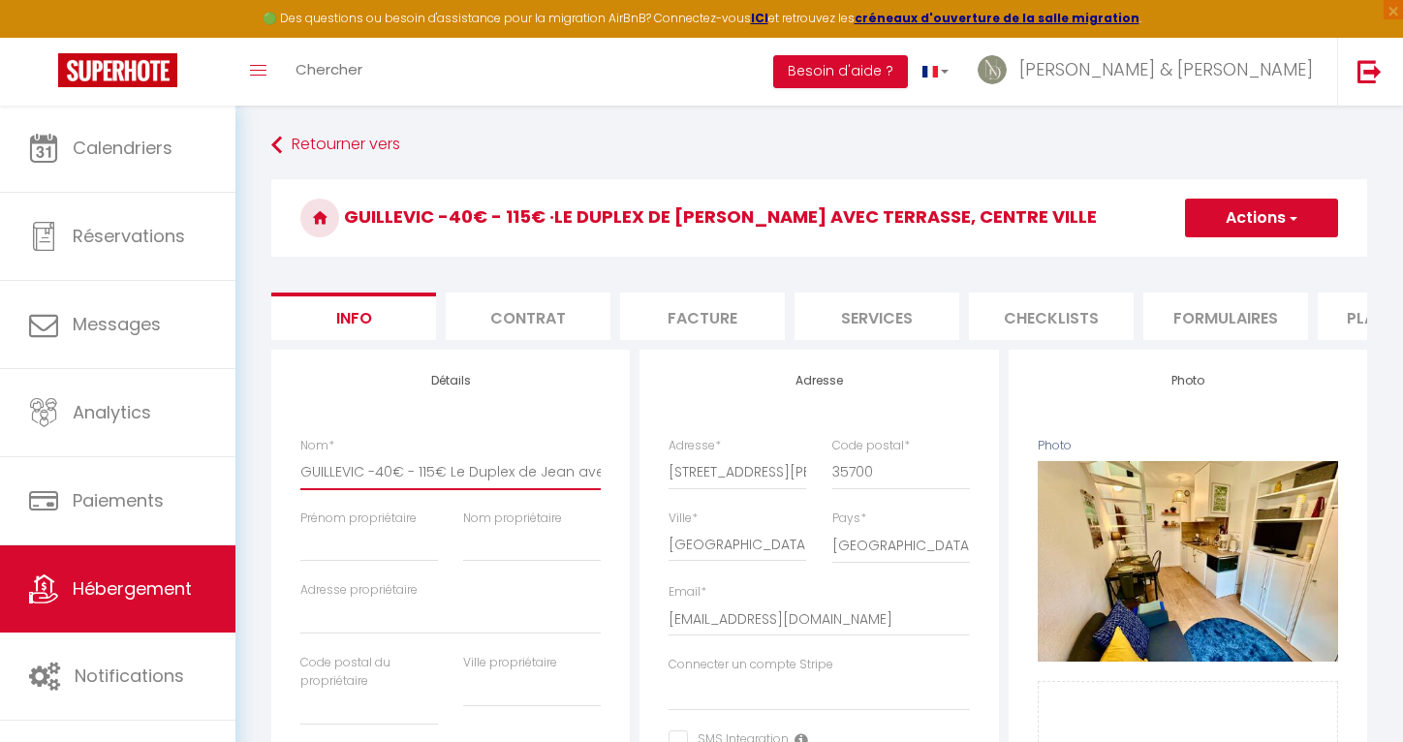
checkbox input "false"
type input "GUILLEVIC -40€ - 115€Le Duplex de Jean avec Terrasse, [GEOGRAPHIC_DATA]"
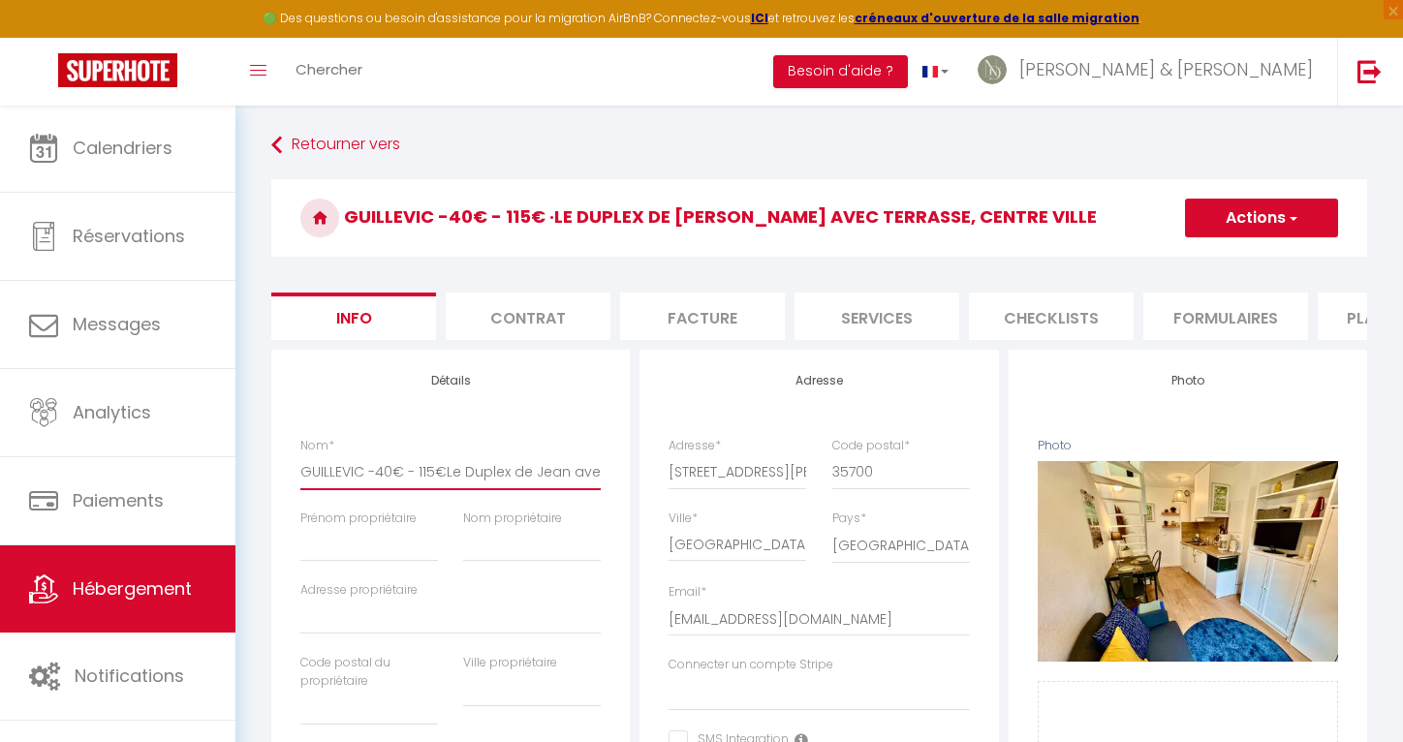
select select
checkbox input "false"
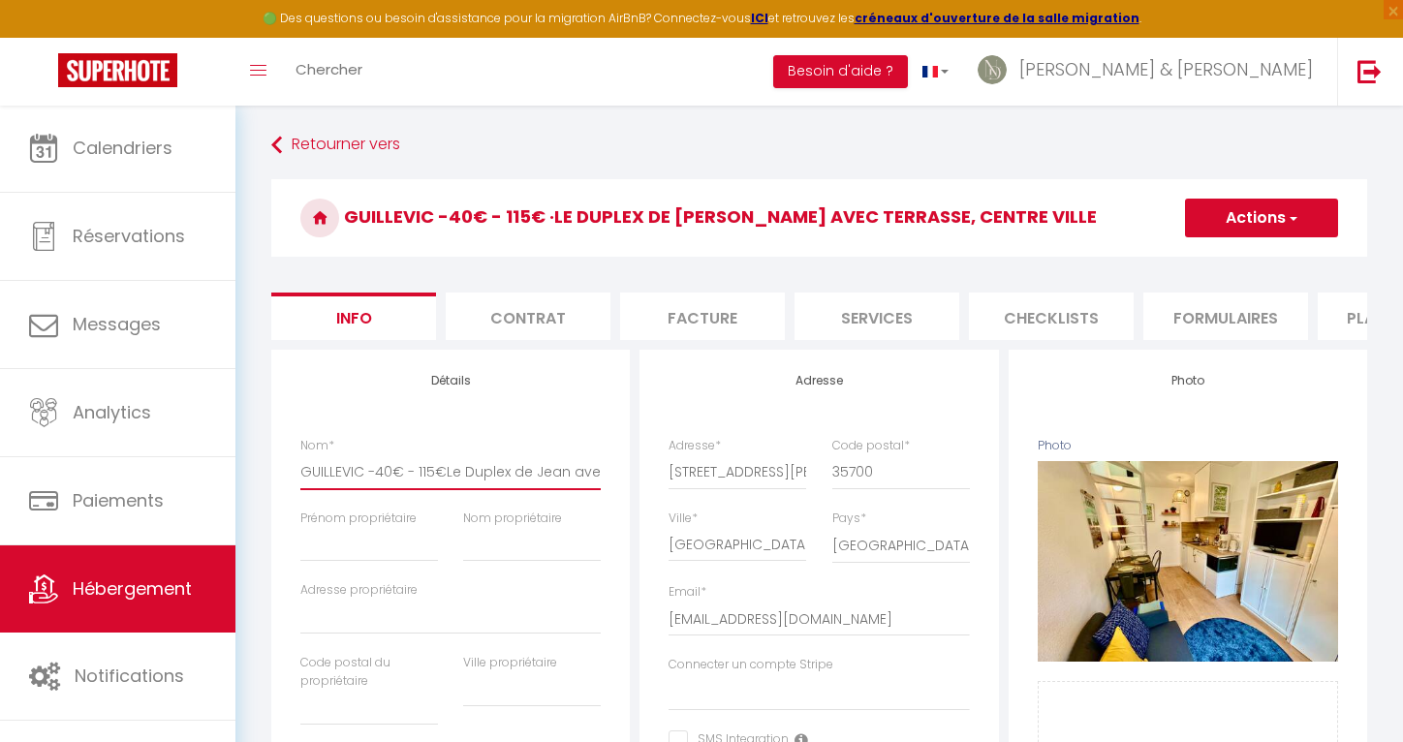
type input "GUILLEVIC -40€ - 115Le Duplex de Jean avec Terrasse, [GEOGRAPHIC_DATA]"
select select
checkbox input "false"
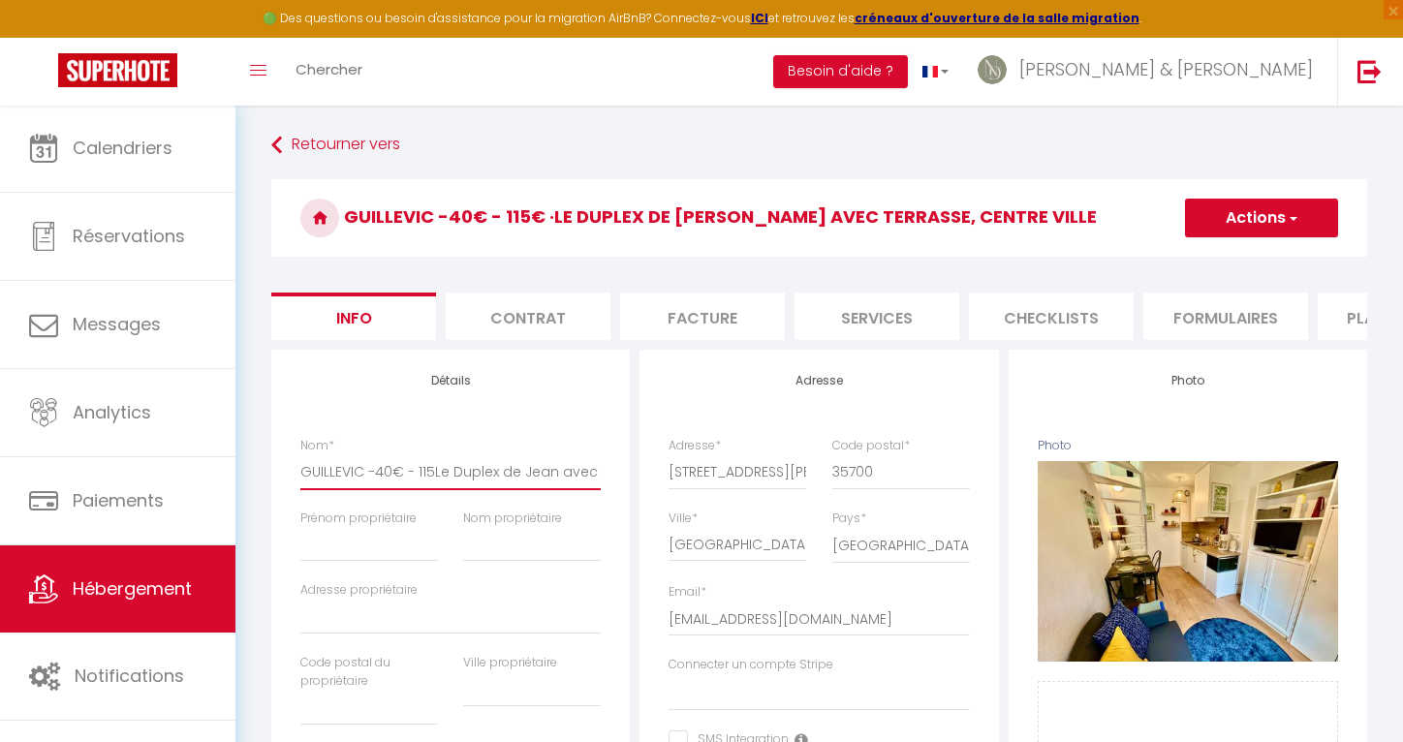
checkbox input "false"
type input "GUILLEVIC -40€ - 11Le Duplex de Jean avec Terrasse, [GEOGRAPHIC_DATA]"
select select
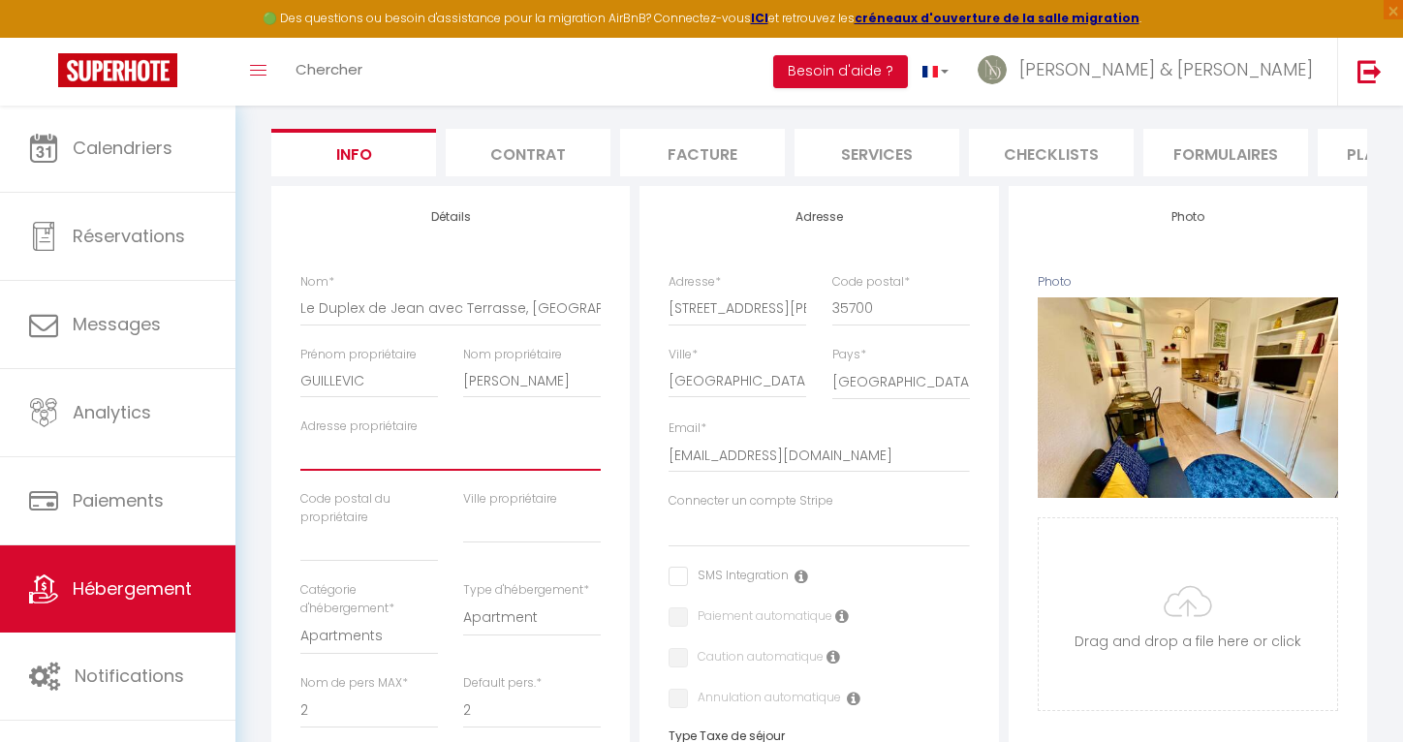
scroll to position [165, 0]
click at [456, 439] on input "Adresse propriétaire" at bounding box center [450, 452] width 300 height 35
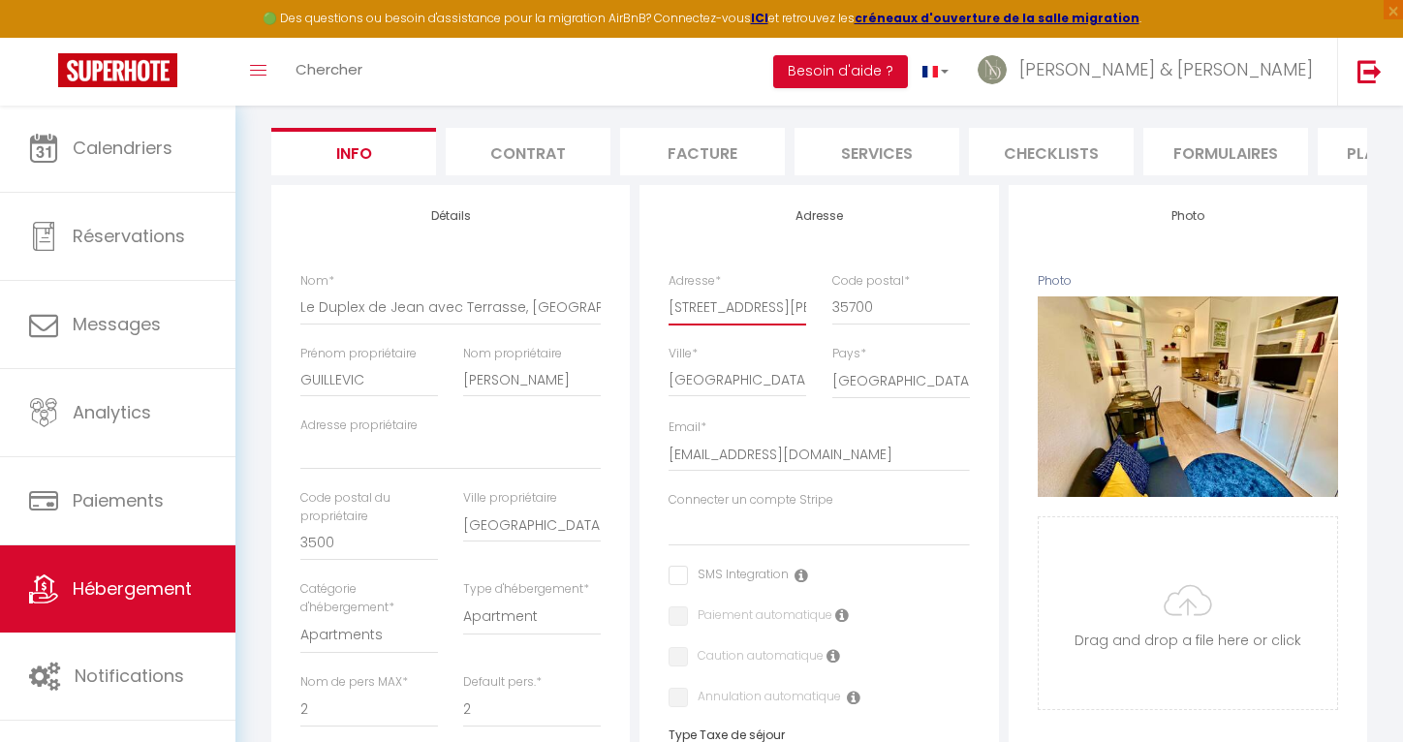
drag, startPoint x: 670, startPoint y: 304, endPoint x: 773, endPoint y: 302, distance: 102.7
click at [773, 302] on input "[STREET_ADDRESS][PERSON_NAME]" at bounding box center [737, 307] width 138 height 35
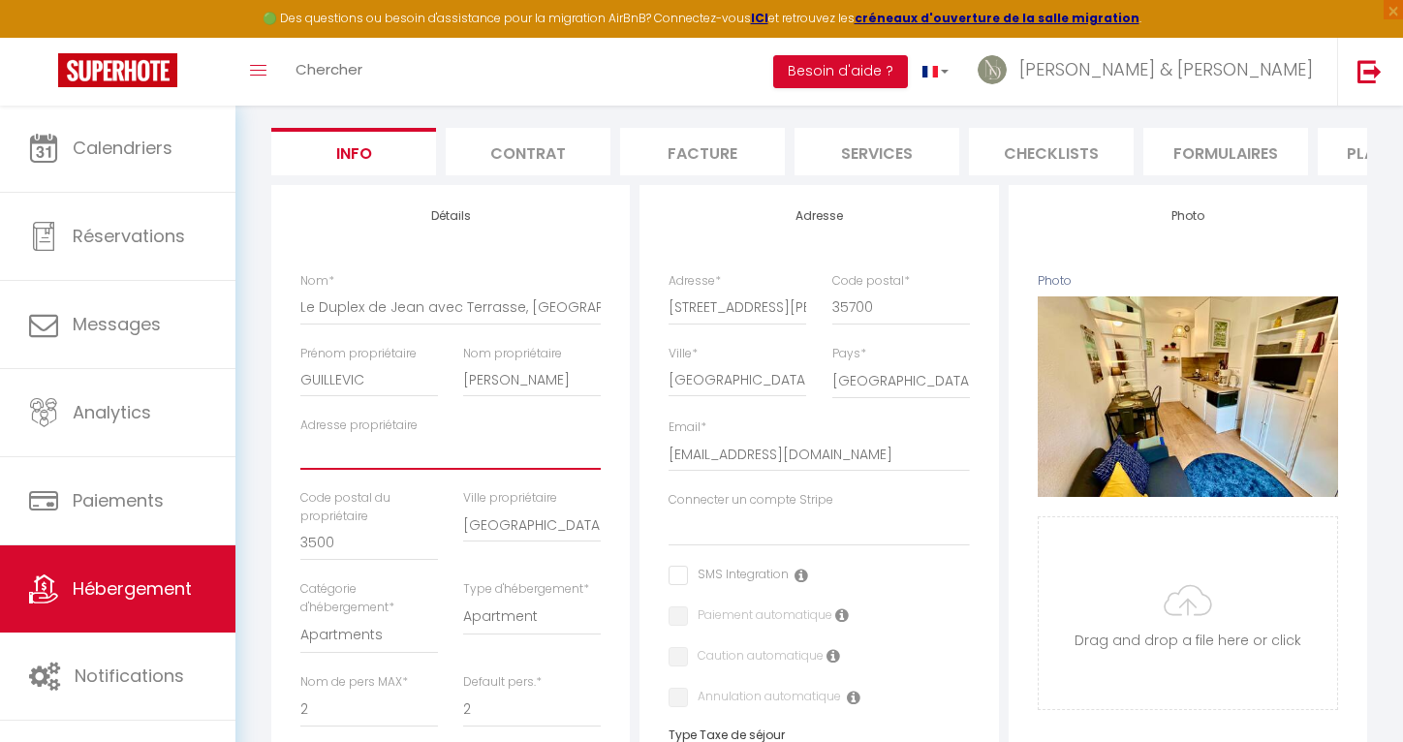
click at [331, 453] on input "Adresse propriétaire" at bounding box center [450, 452] width 300 height 35
paste input "[STREET_ADDRESS][PERSON_NAME]"
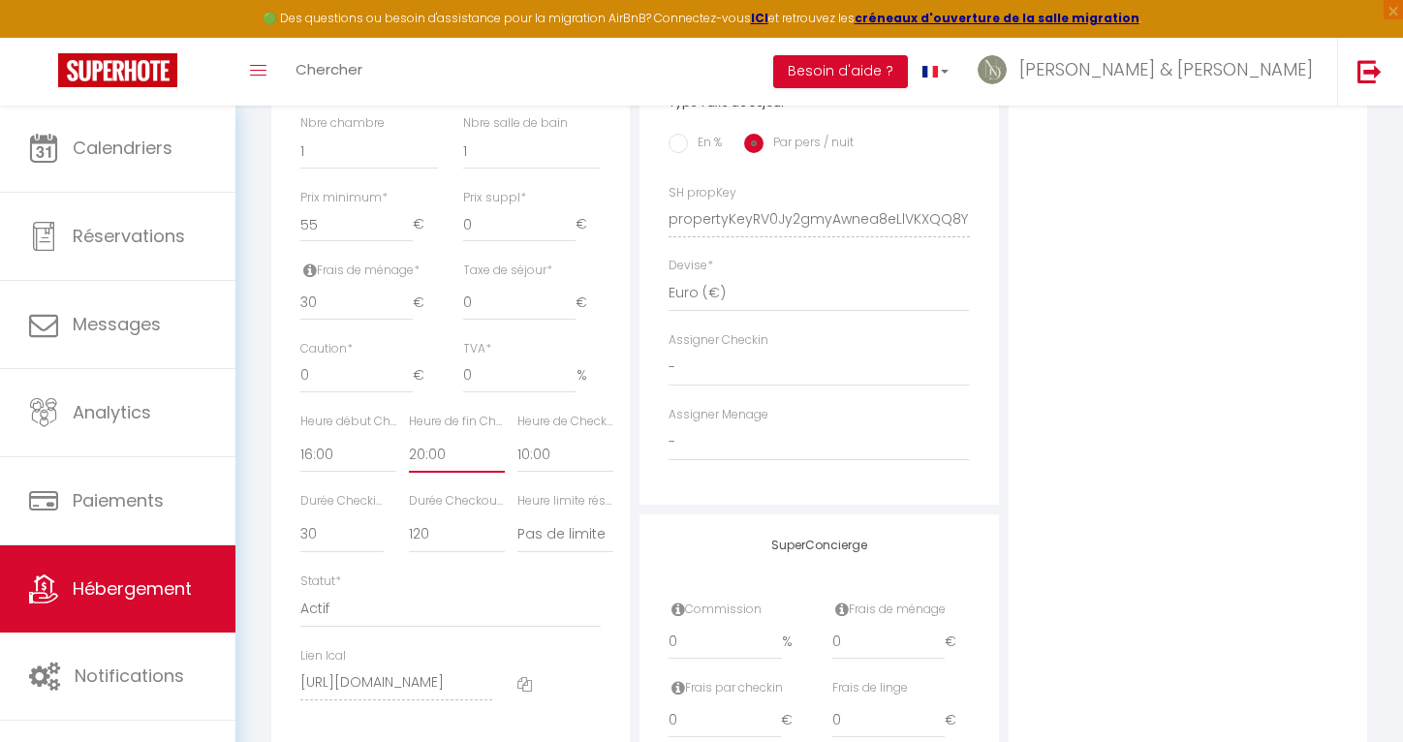
scroll to position [805, 0]
click at [698, 636] on input "0" at bounding box center [724, 634] width 113 height 35
click at [686, 621] on input "0" at bounding box center [724, 634] width 113 height 35
click at [324, 291] on input "30" at bounding box center [356, 295] width 112 height 35
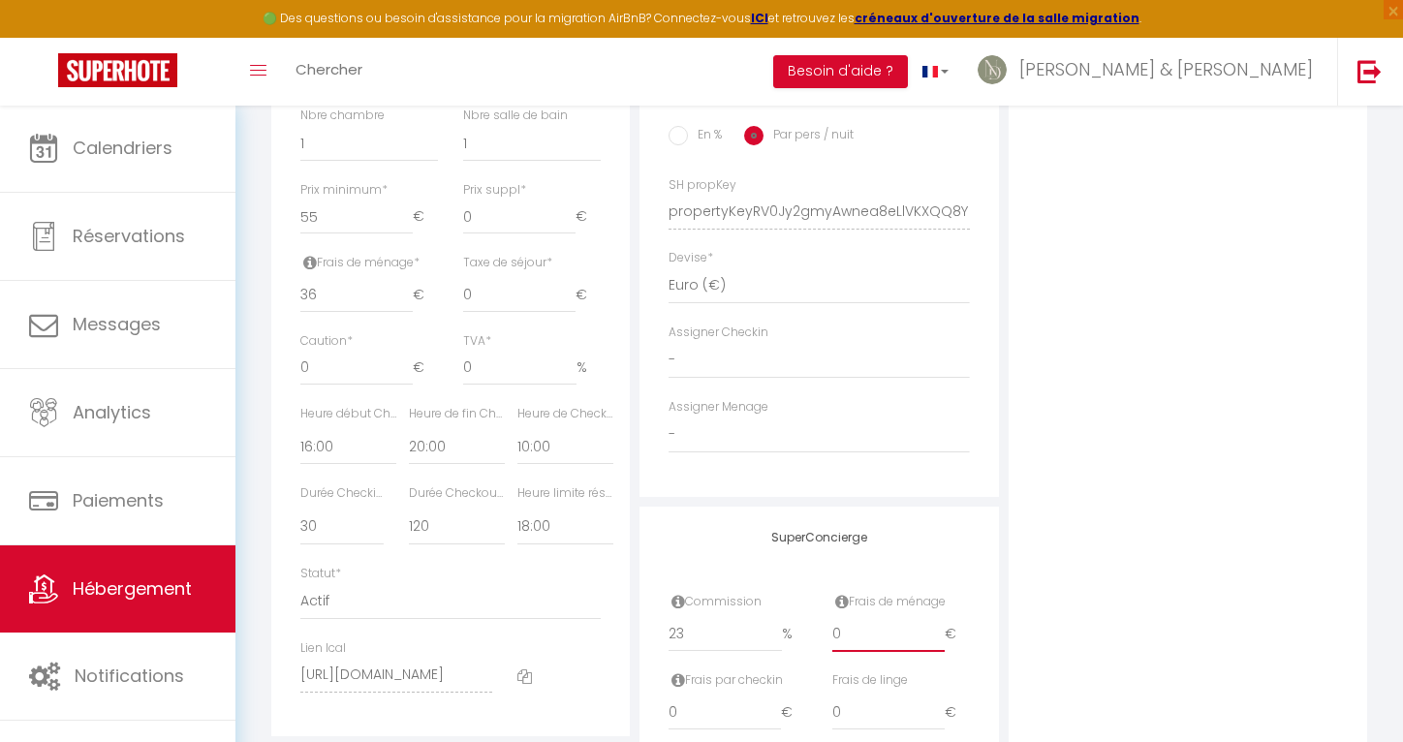
click at [843, 633] on input "0" at bounding box center [888, 634] width 112 height 35
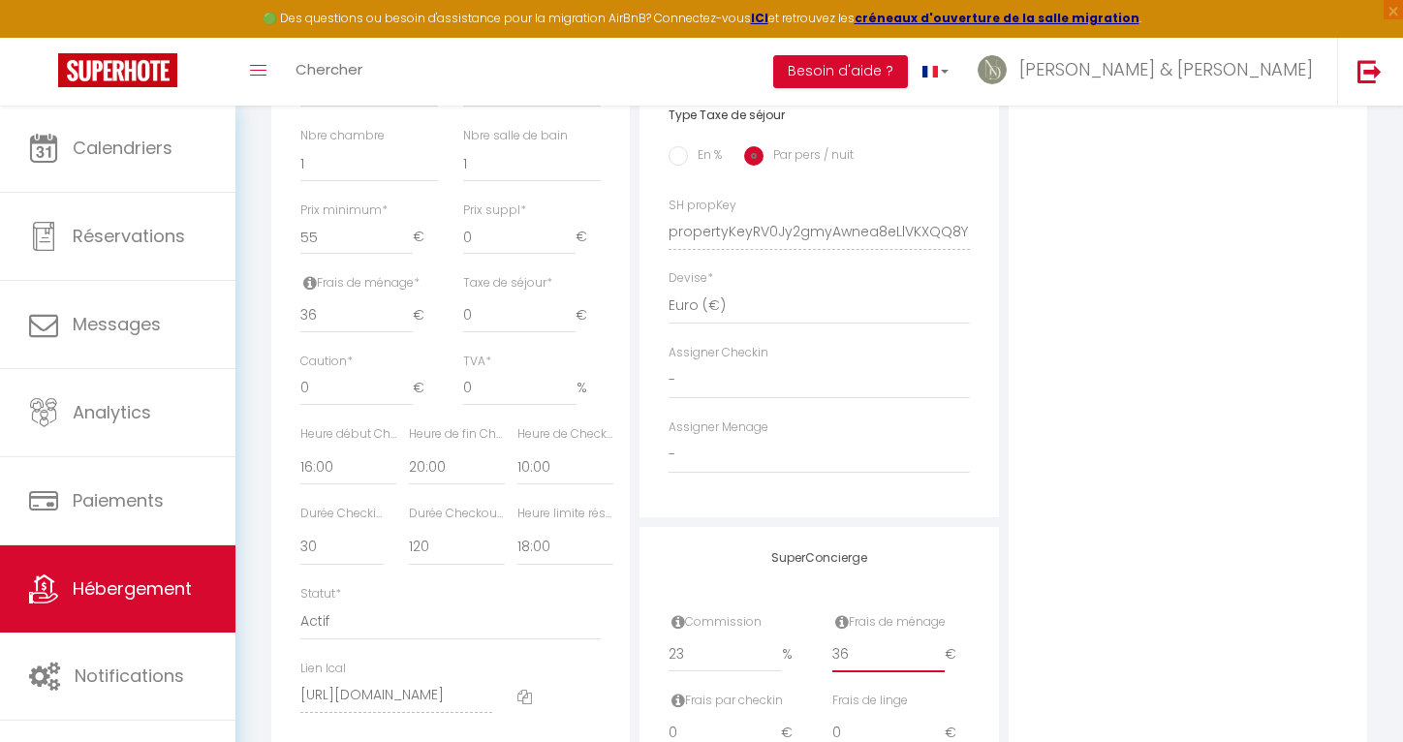
scroll to position [793, 0]
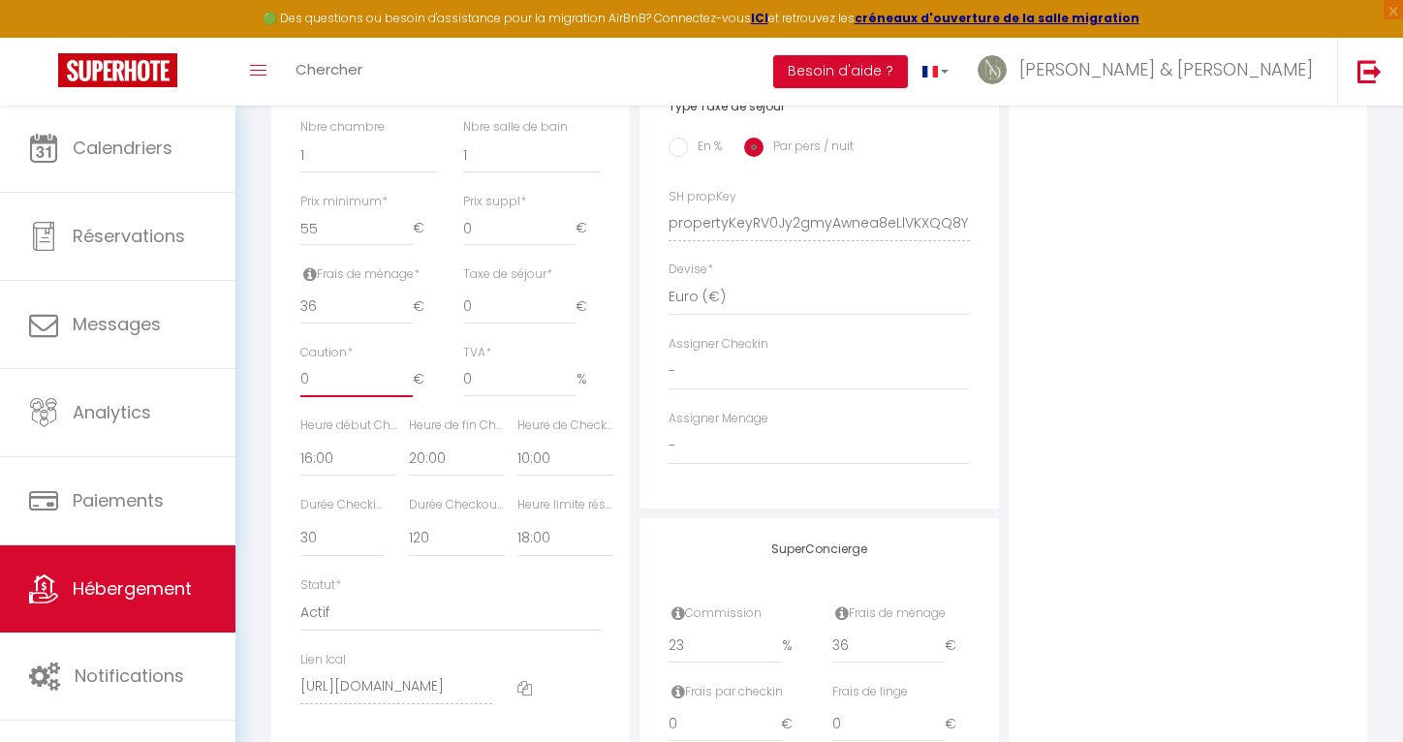
click at [326, 380] on input "0" at bounding box center [356, 379] width 112 height 35
click at [490, 309] on input "0" at bounding box center [519, 307] width 112 height 35
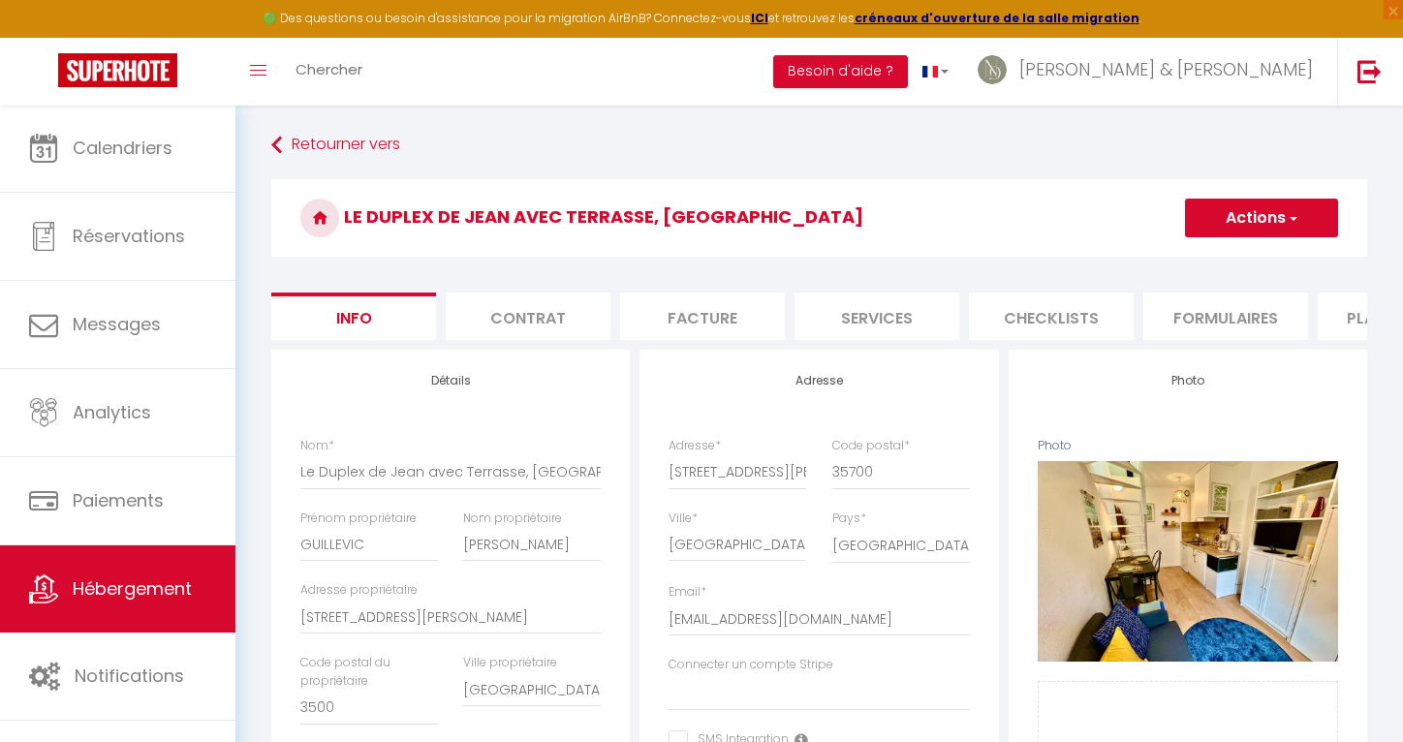
scroll to position [0, 0]
click at [1286, 212] on span "button" at bounding box center [1292, 217] width 13 height 19
click at [1213, 254] on input "Enregistrer" at bounding box center [1185, 260] width 72 height 19
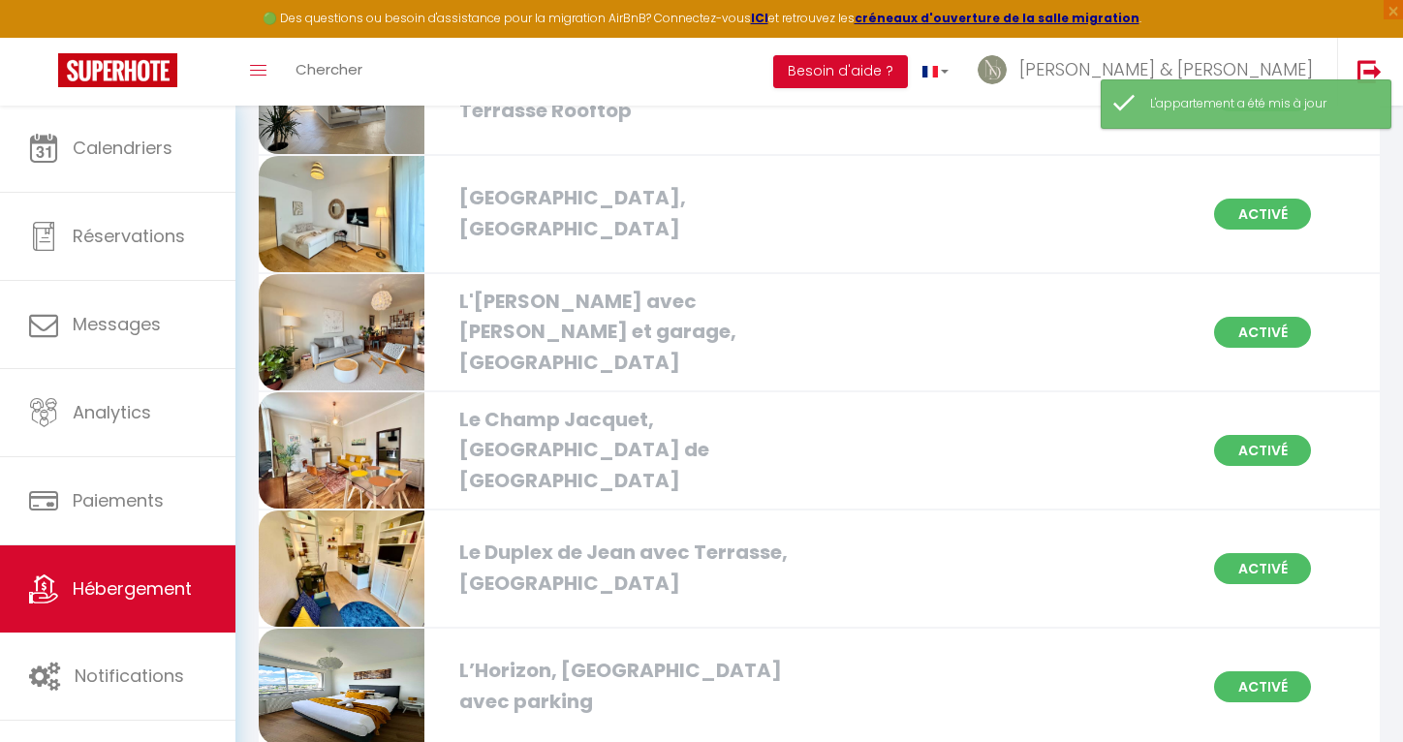
scroll to position [387, 0]
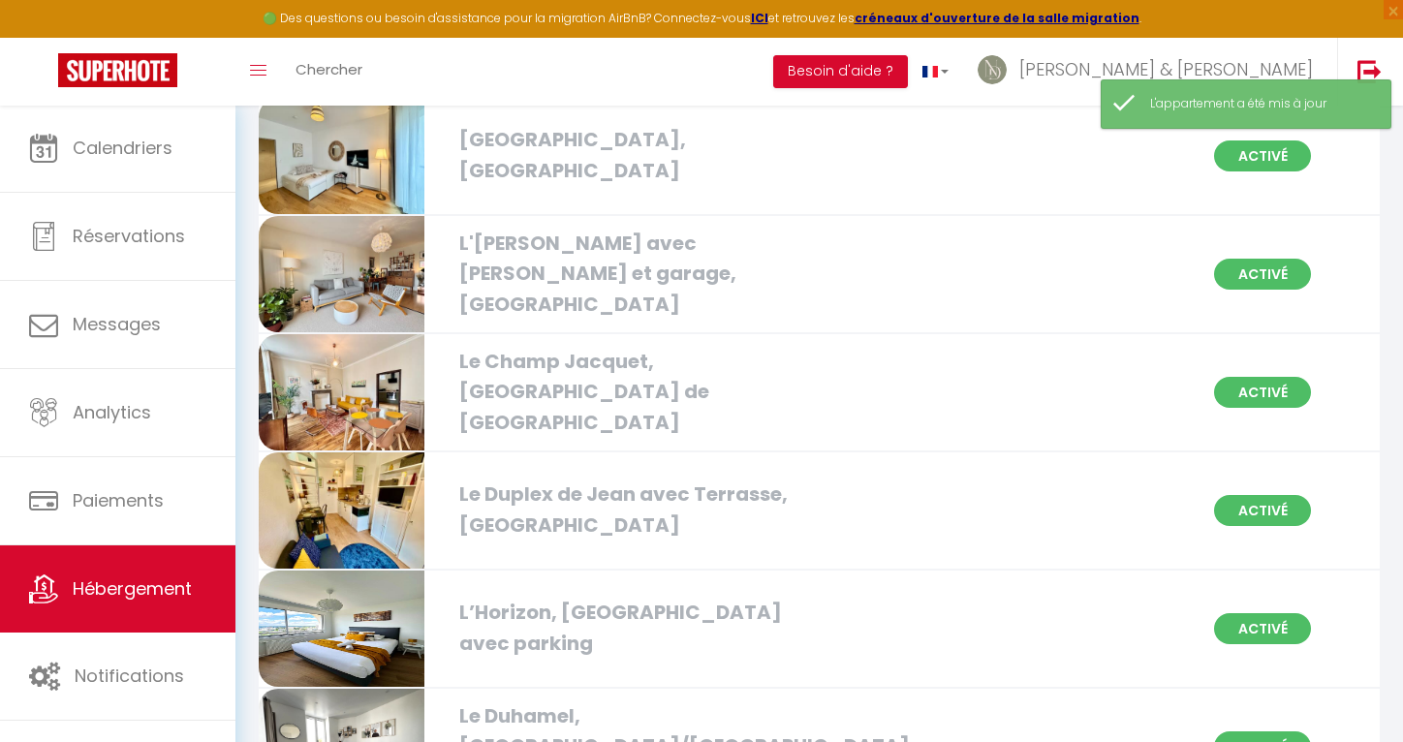
click at [372, 513] on img at bounding box center [342, 510] width 166 height 116
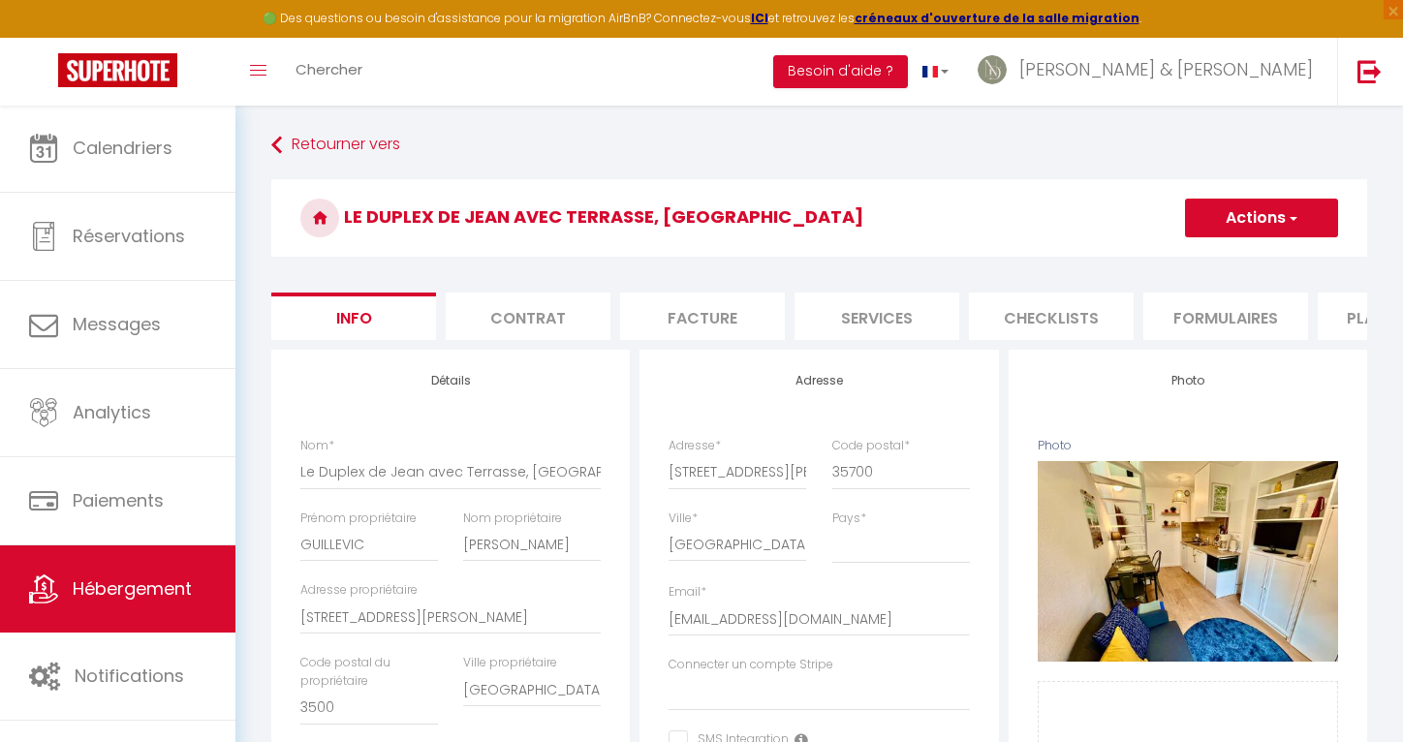
click at [501, 322] on li "Contrat" at bounding box center [528, 316] width 165 height 47
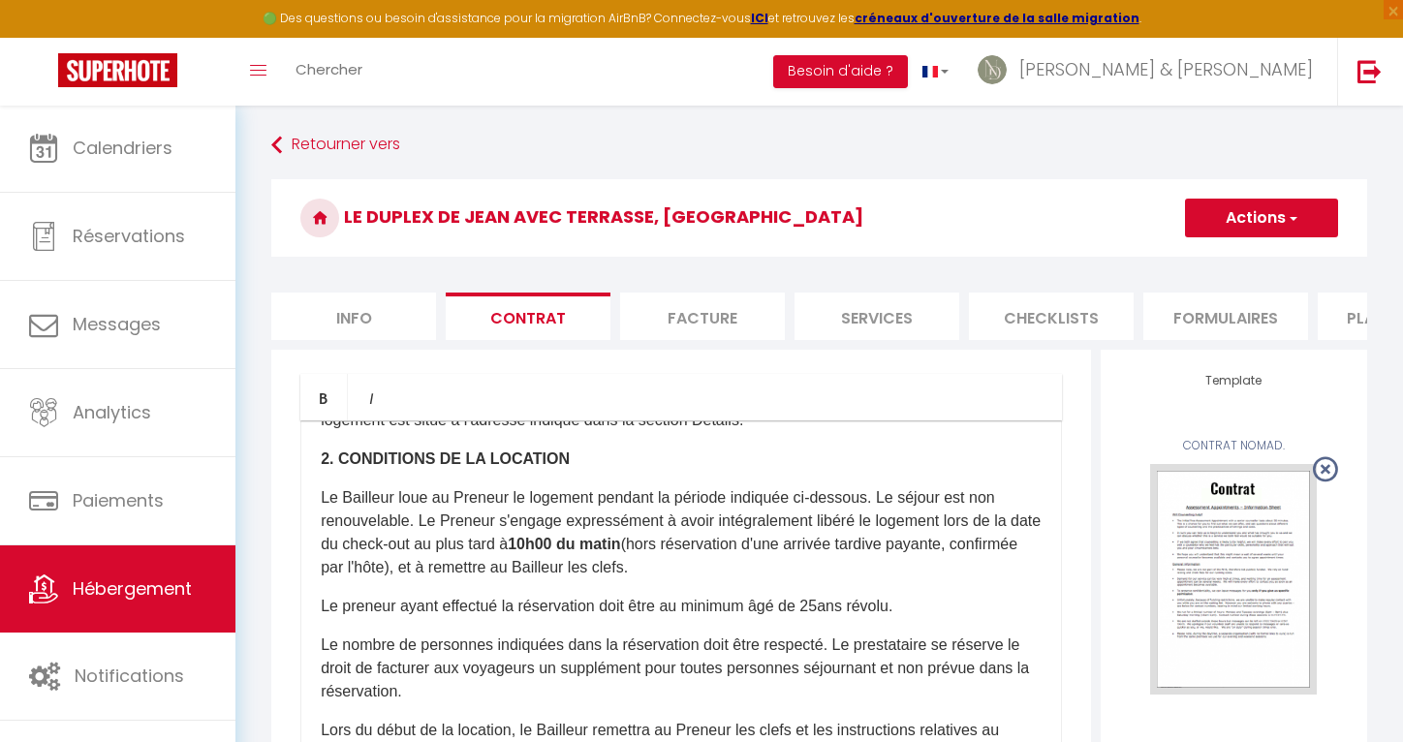
scroll to position [165, 0]
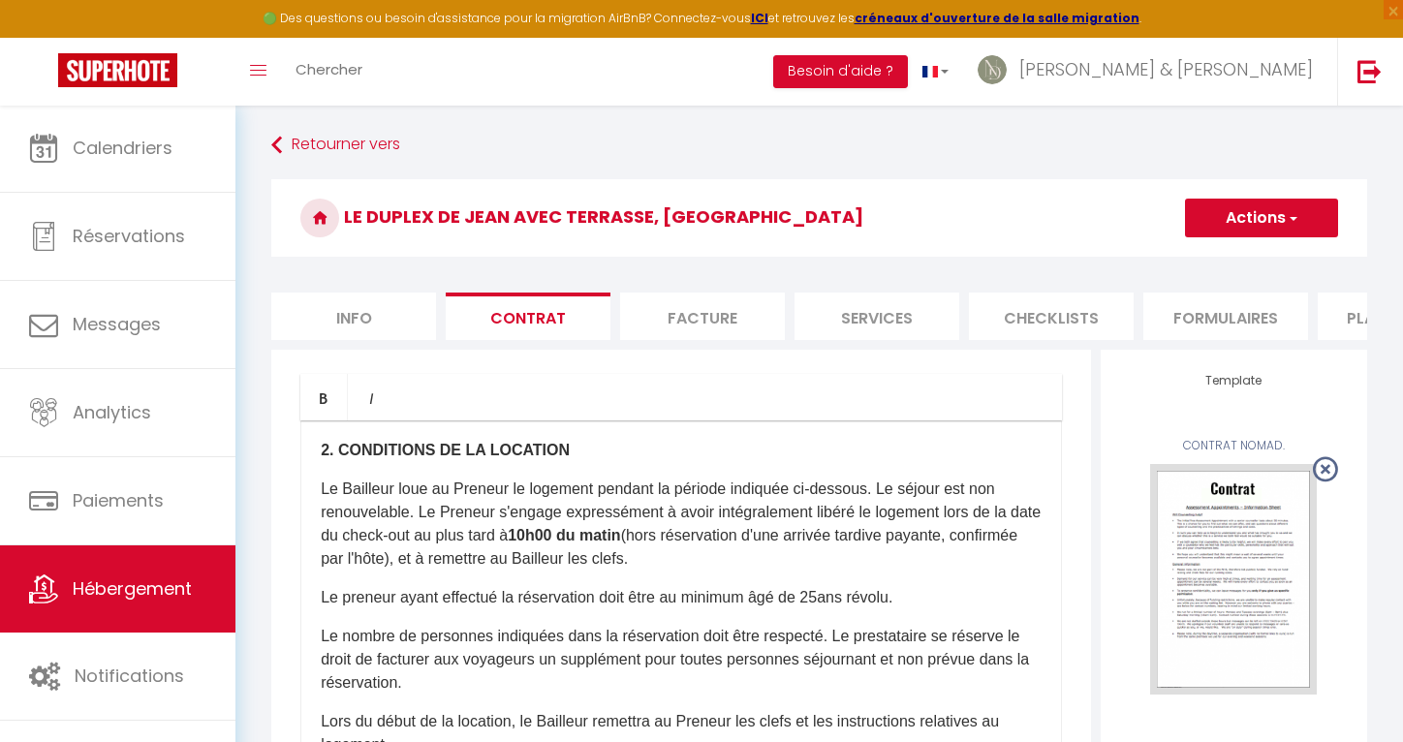
click at [693, 326] on li "Facture" at bounding box center [702, 316] width 165 height 47
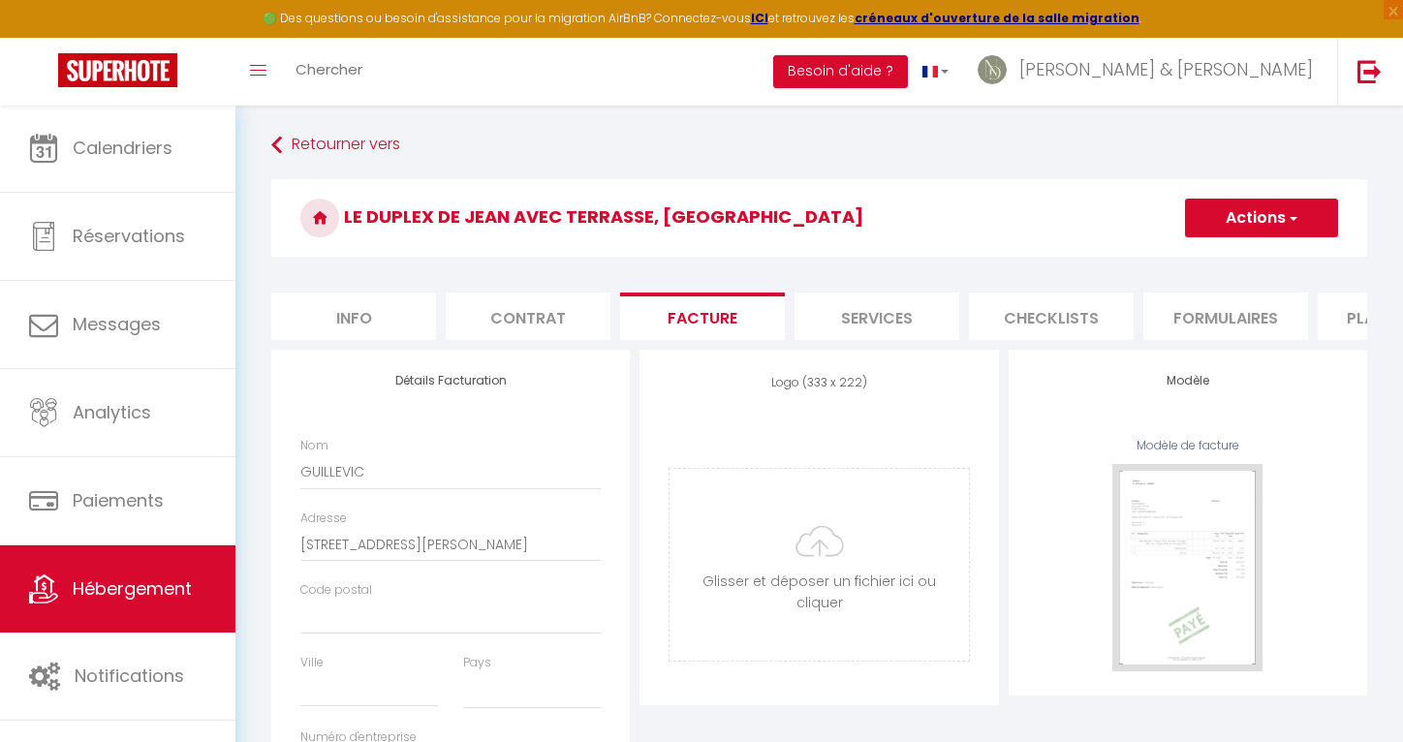
click at [380, 594] on div "Code postal" at bounding box center [450, 607] width 300 height 53
click at [1266, 223] on button "Actions" at bounding box center [1261, 218] width 153 height 39
click at [1239, 258] on link "Enregistrer" at bounding box center [1260, 260] width 153 height 25
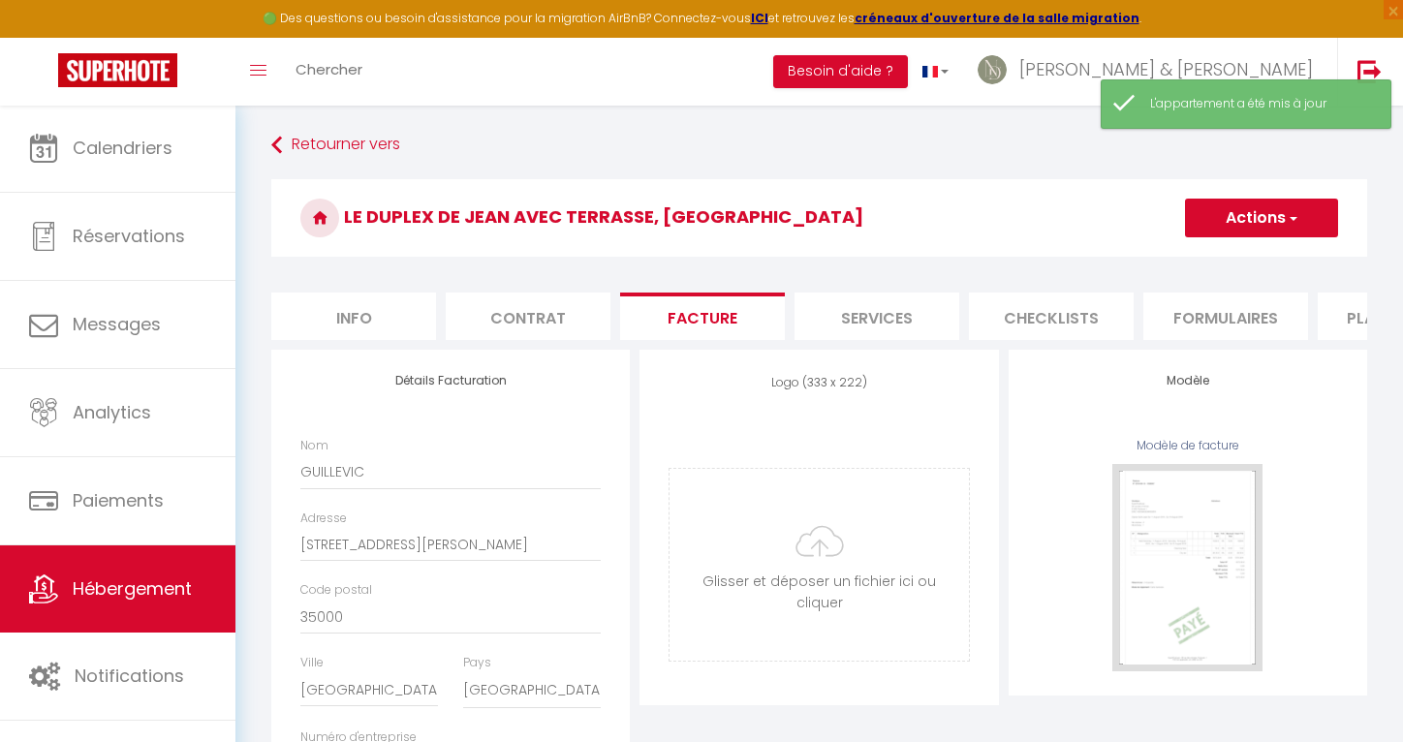
click at [895, 311] on li "Services" at bounding box center [876, 316] width 165 height 47
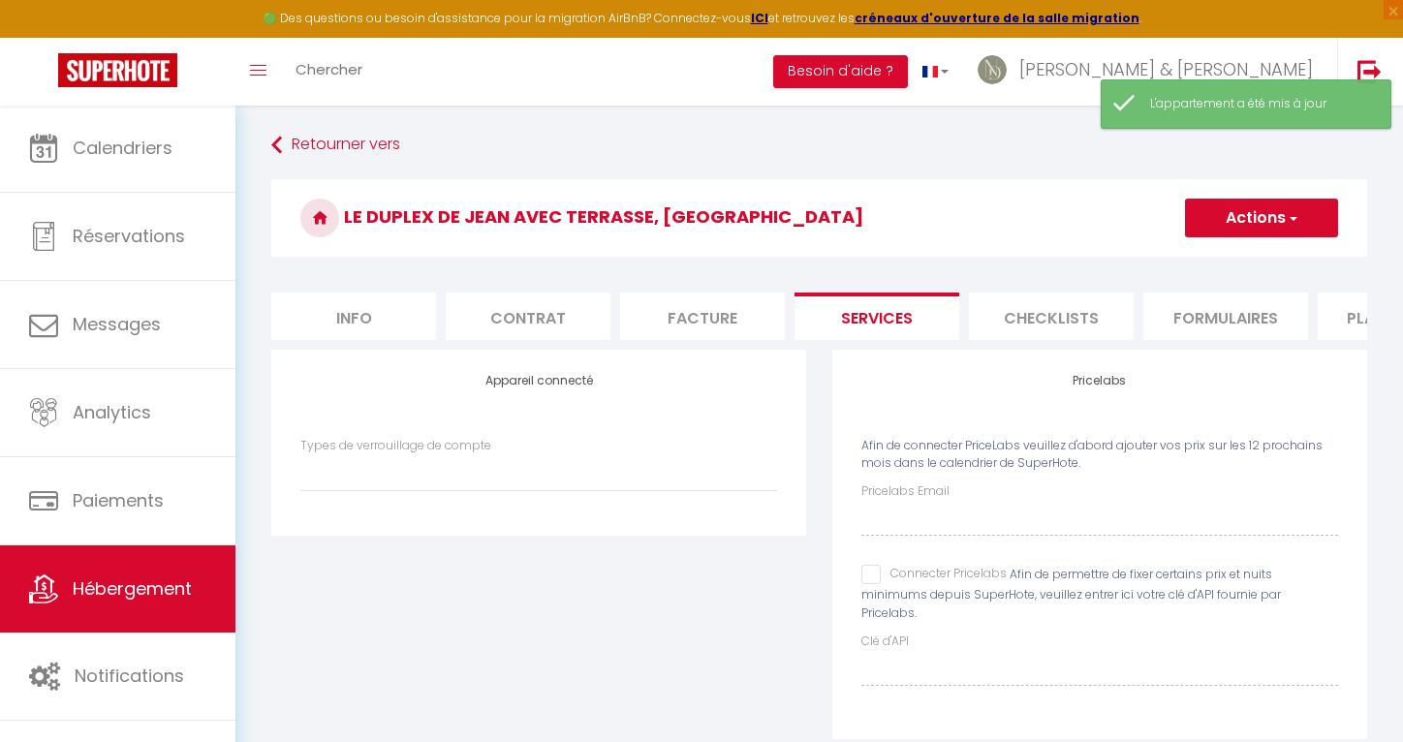
click at [1050, 326] on li "Checklists" at bounding box center [1051, 316] width 165 height 47
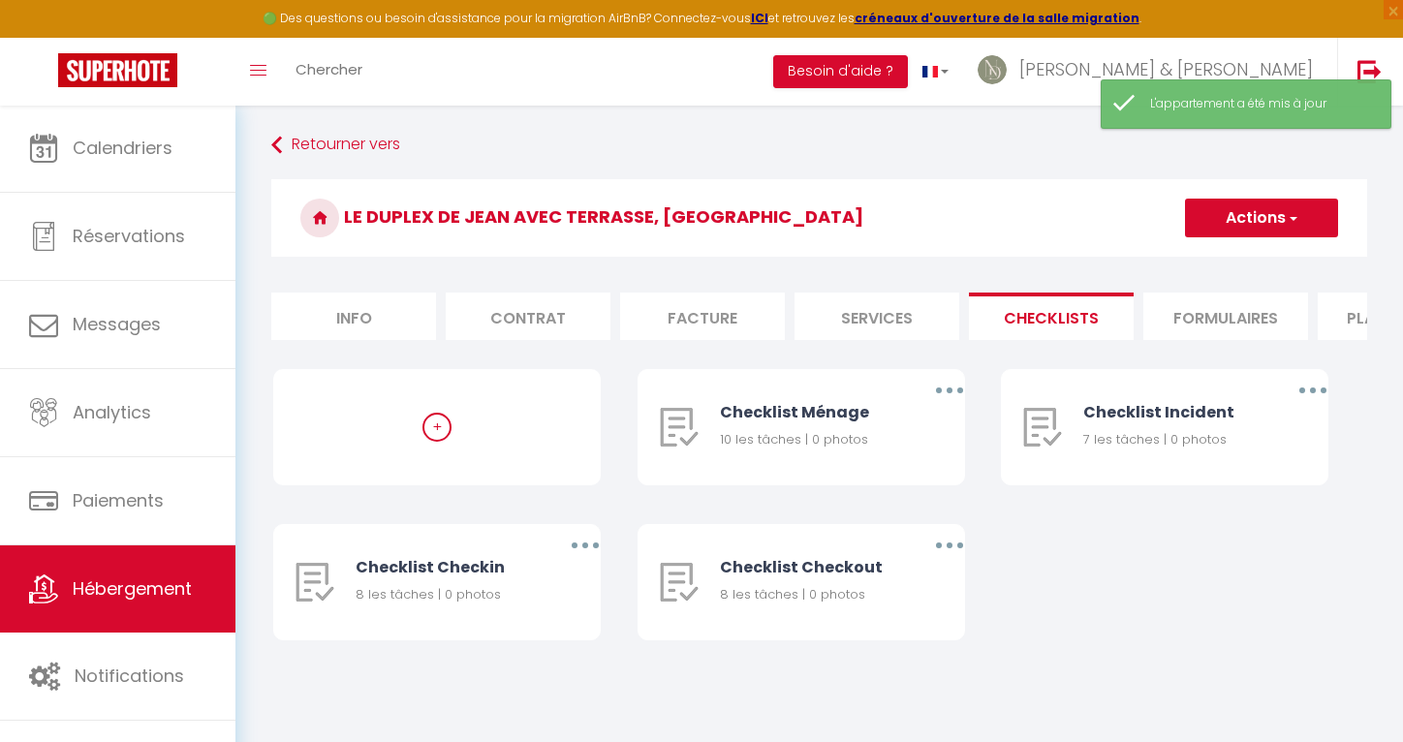
click at [1215, 324] on li "Formulaires" at bounding box center [1225, 316] width 165 height 47
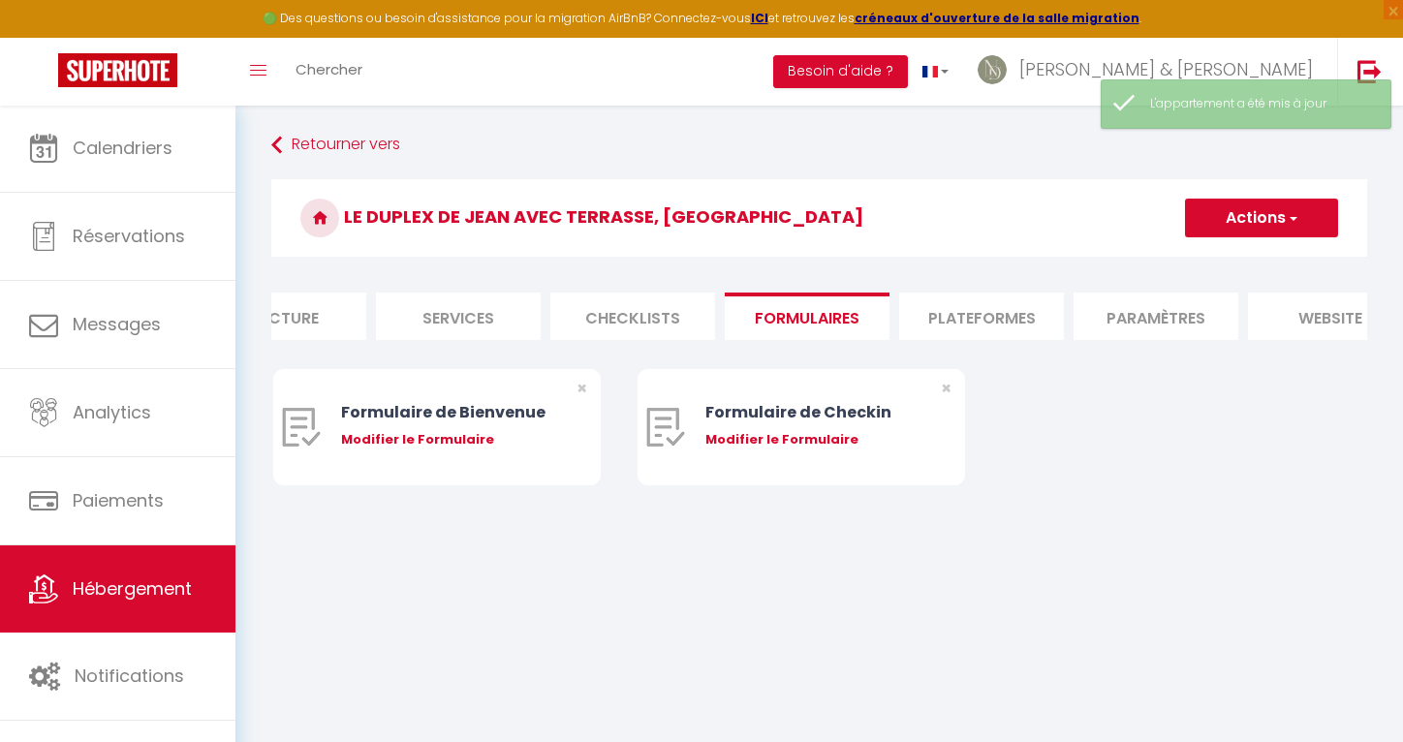
scroll to position [0, 441]
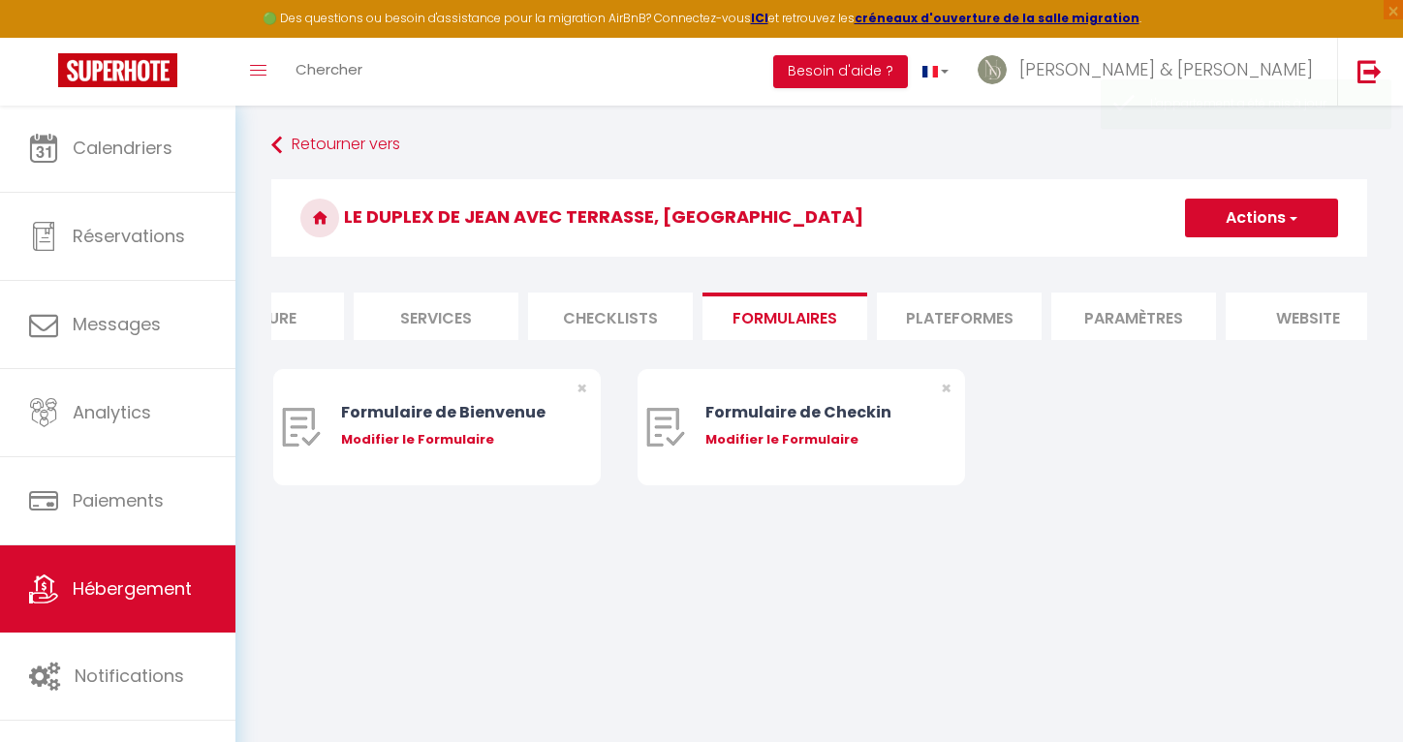
click at [961, 318] on li "Plateformes" at bounding box center [959, 316] width 165 height 47
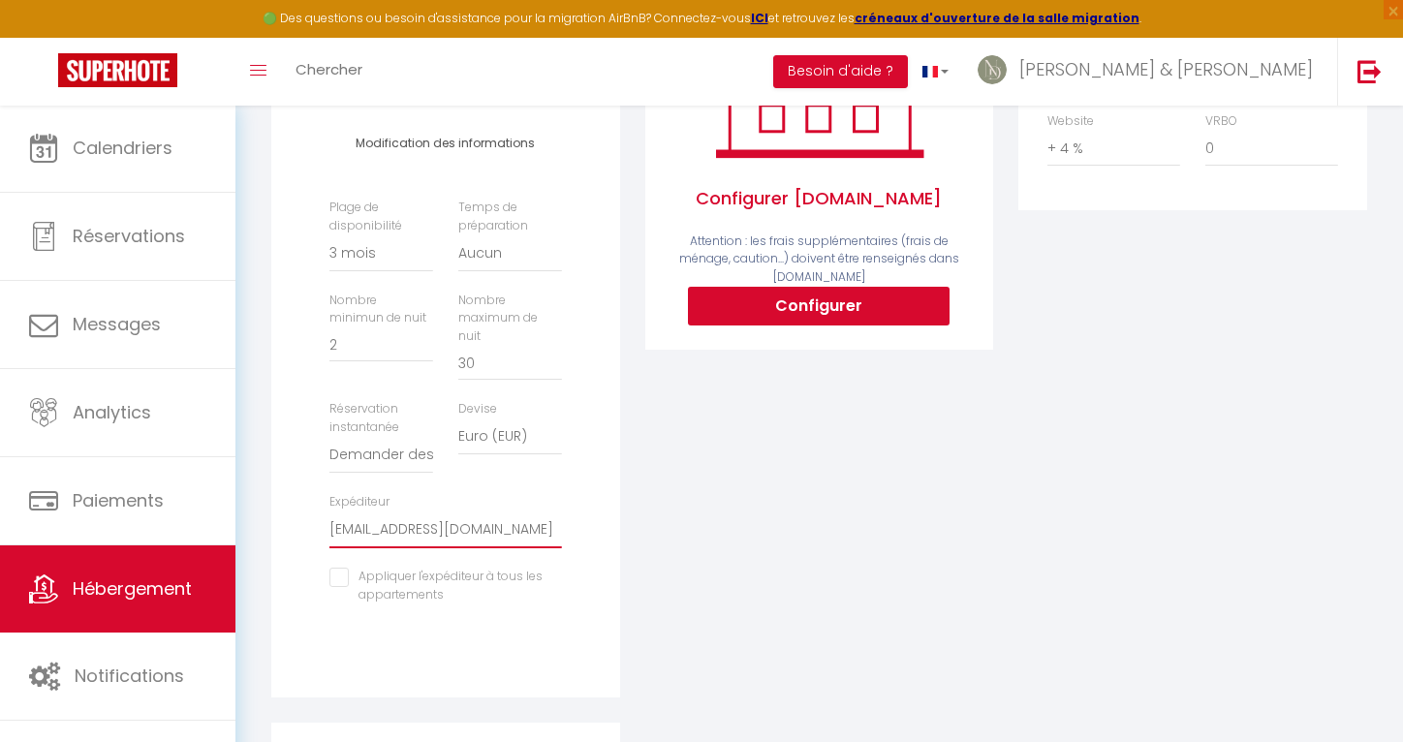
scroll to position [417, 0]
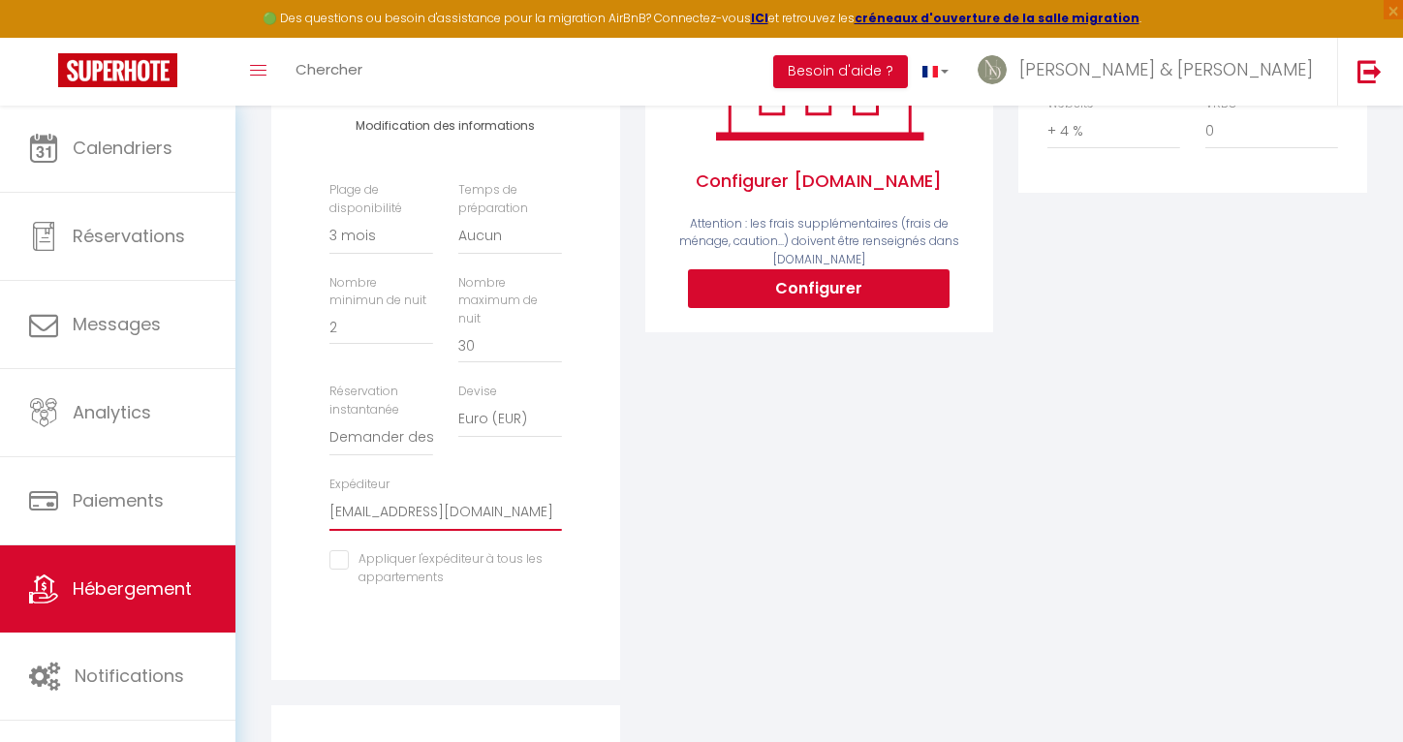
click at [436, 550] on input "checkbox" at bounding box center [445, 559] width 232 height 19
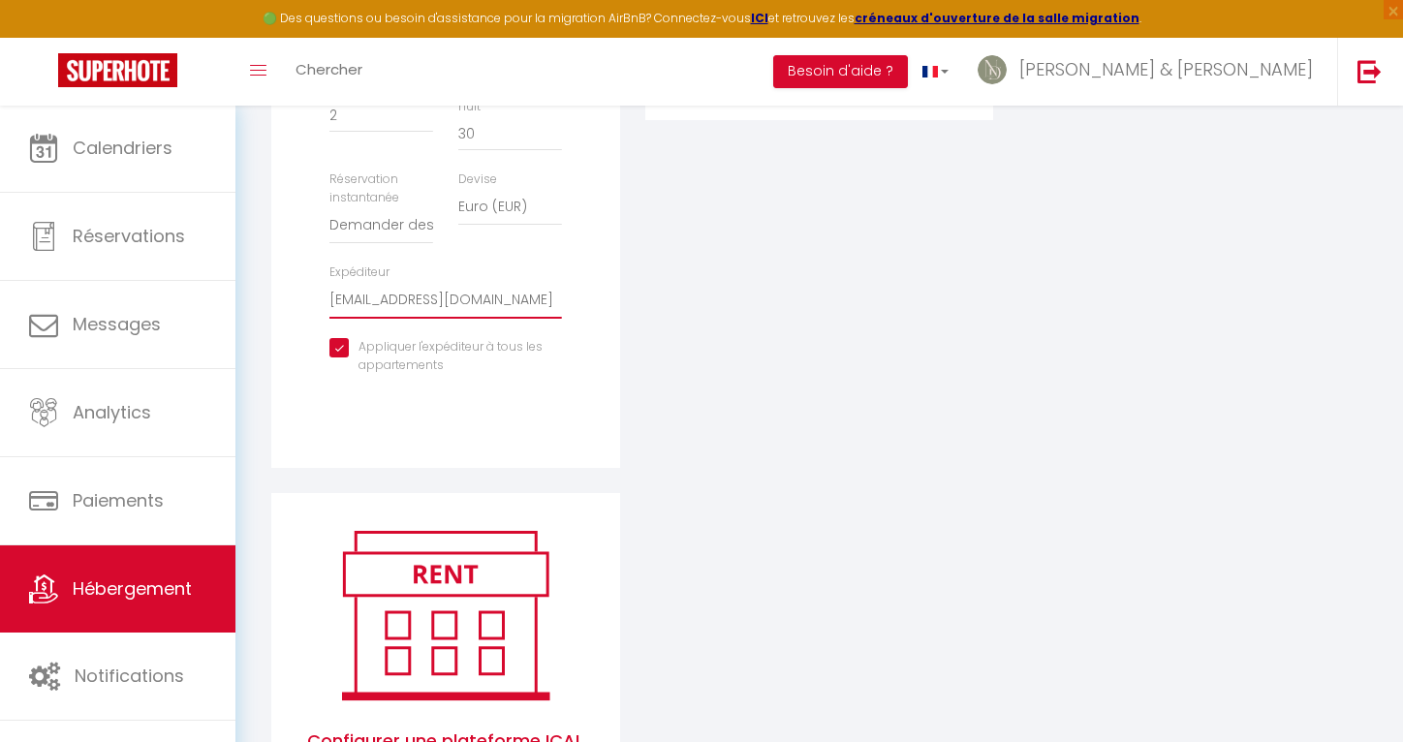
scroll to position [420, 0]
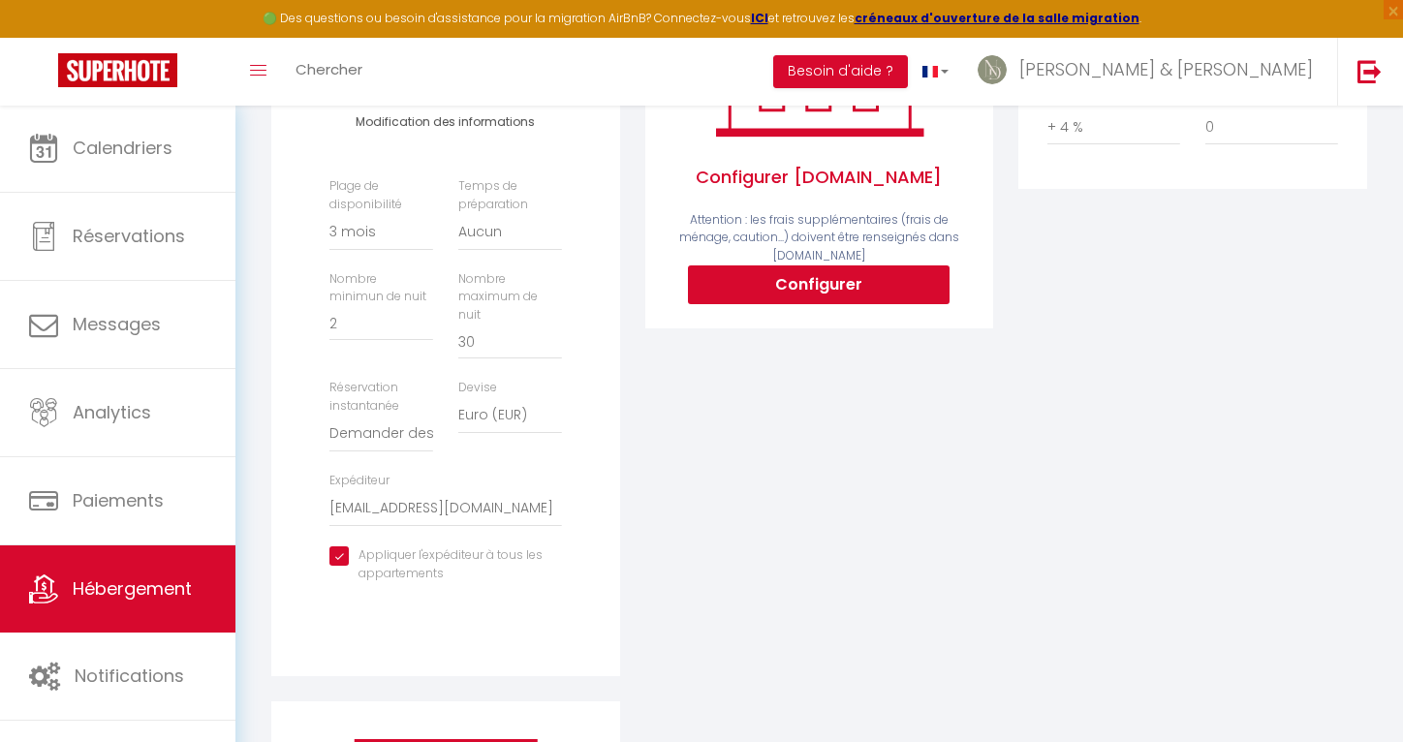
click at [342, 546] on input "checkbox" at bounding box center [445, 555] width 232 height 19
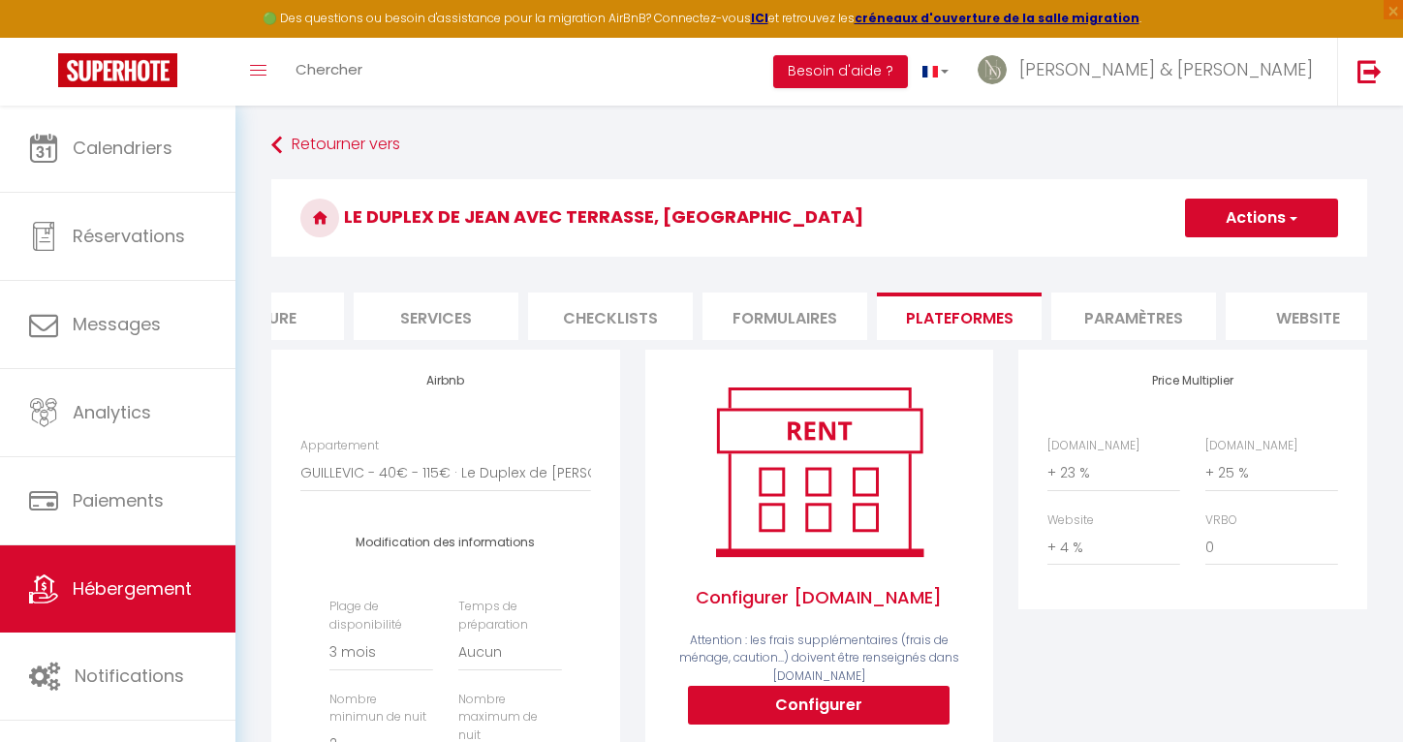
scroll to position [0, 0]
click at [1239, 215] on button "Actions" at bounding box center [1261, 218] width 153 height 39
click at [1220, 253] on link "Enregistrer" at bounding box center [1260, 260] width 153 height 25
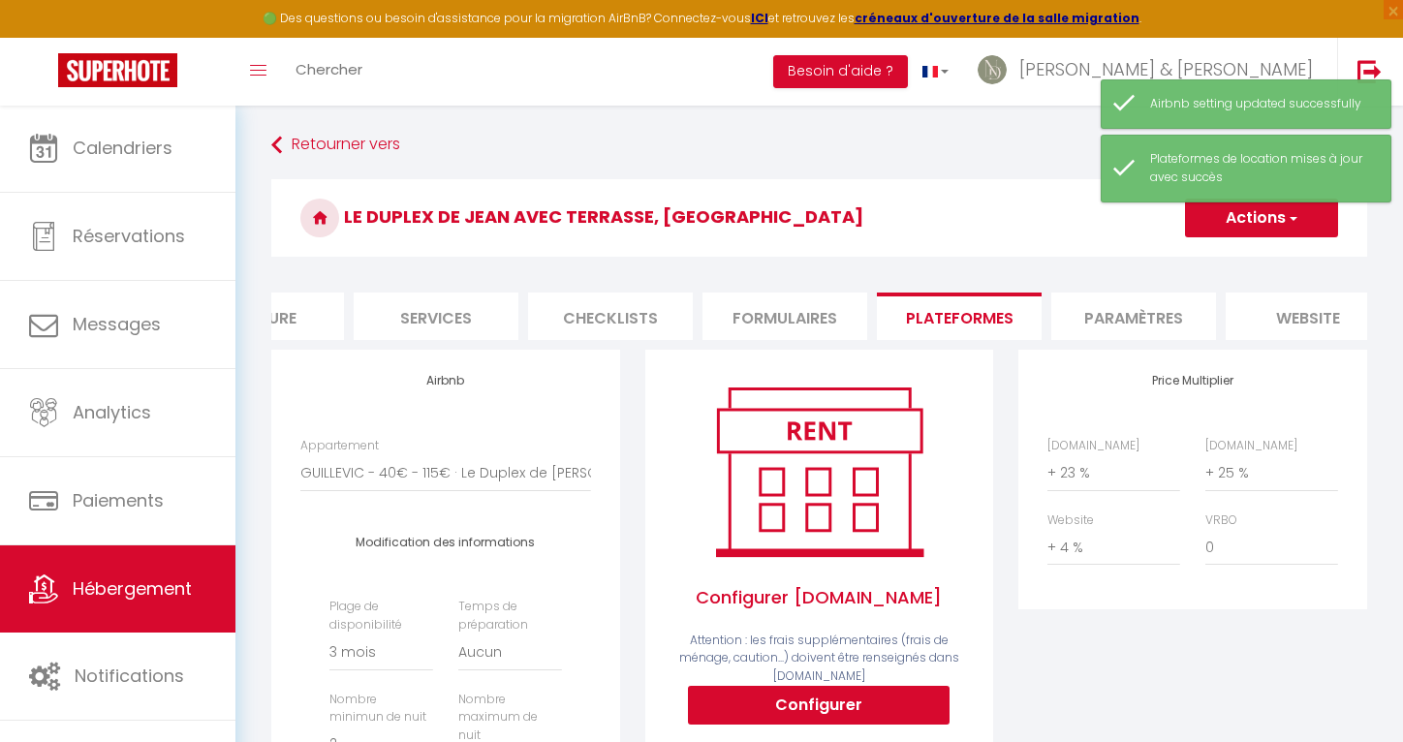
click at [761, 317] on li "Formulaires" at bounding box center [784, 316] width 165 height 47
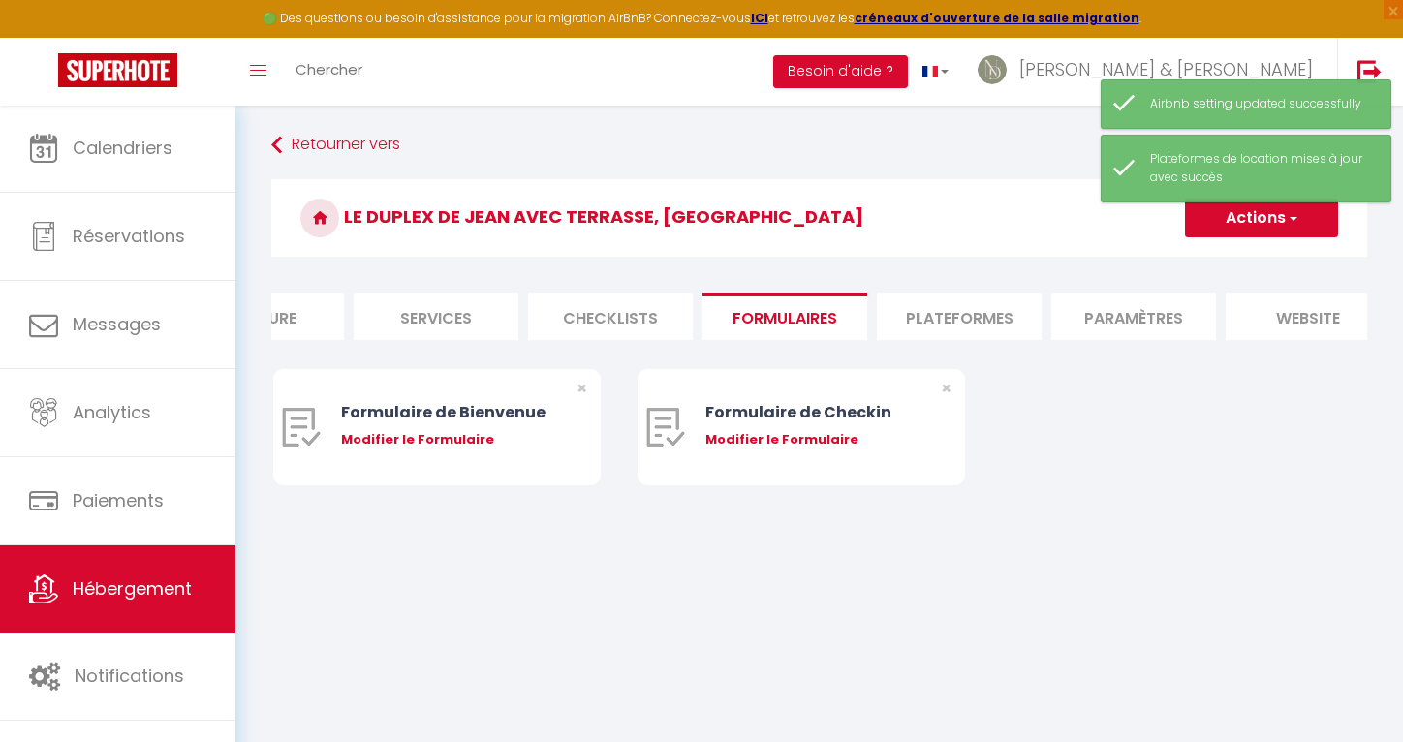
click at [661, 323] on li "Checklists" at bounding box center [610, 316] width 165 height 47
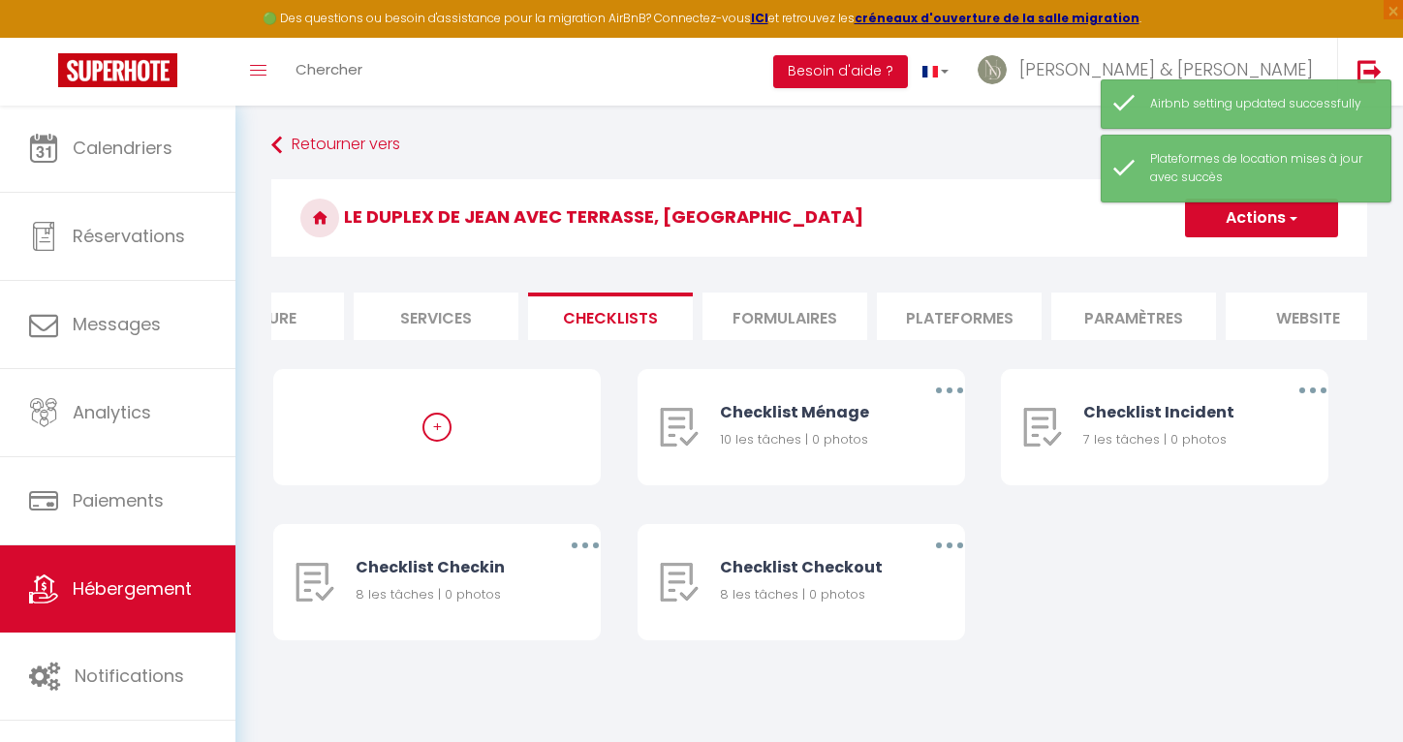
click at [501, 326] on li "Services" at bounding box center [436, 316] width 165 height 47
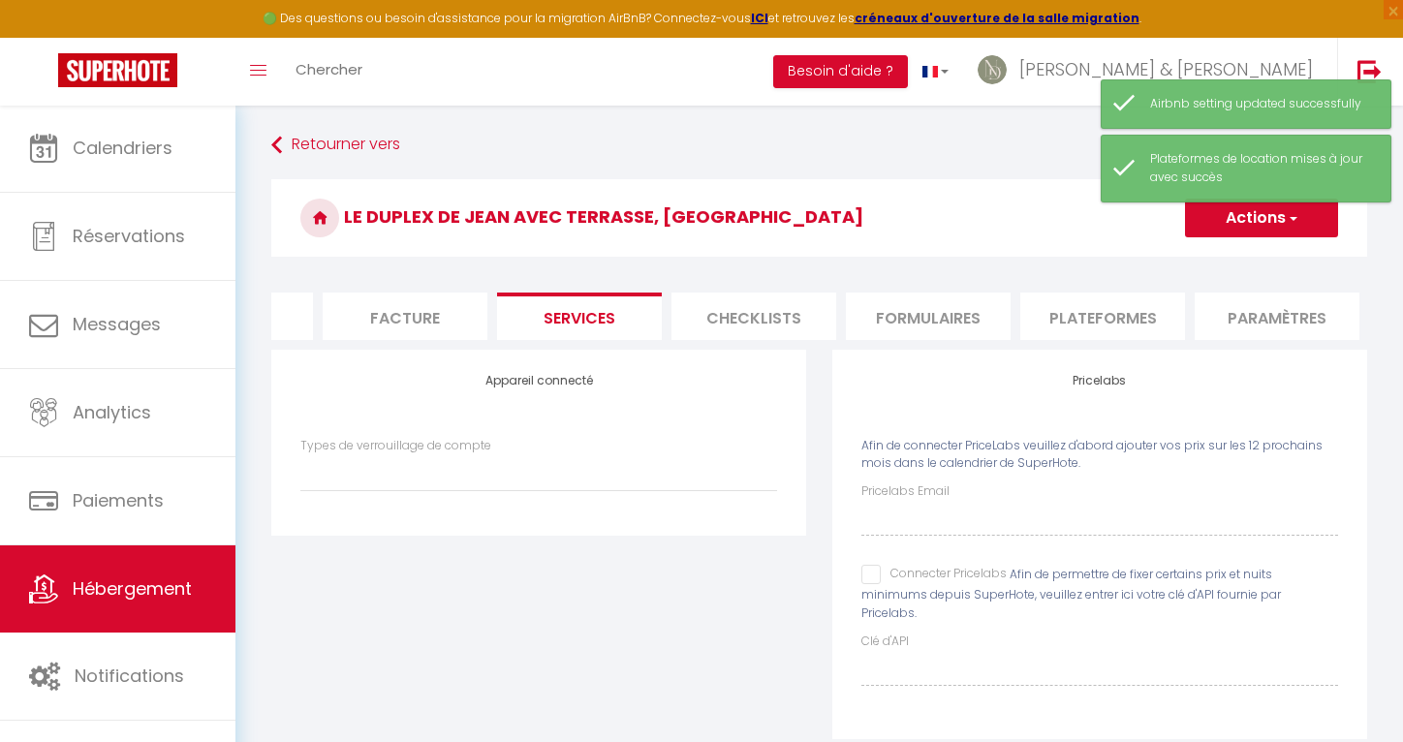
scroll to position [0, 286]
click at [384, 313] on li "Facture" at bounding box center [416, 316] width 165 height 47
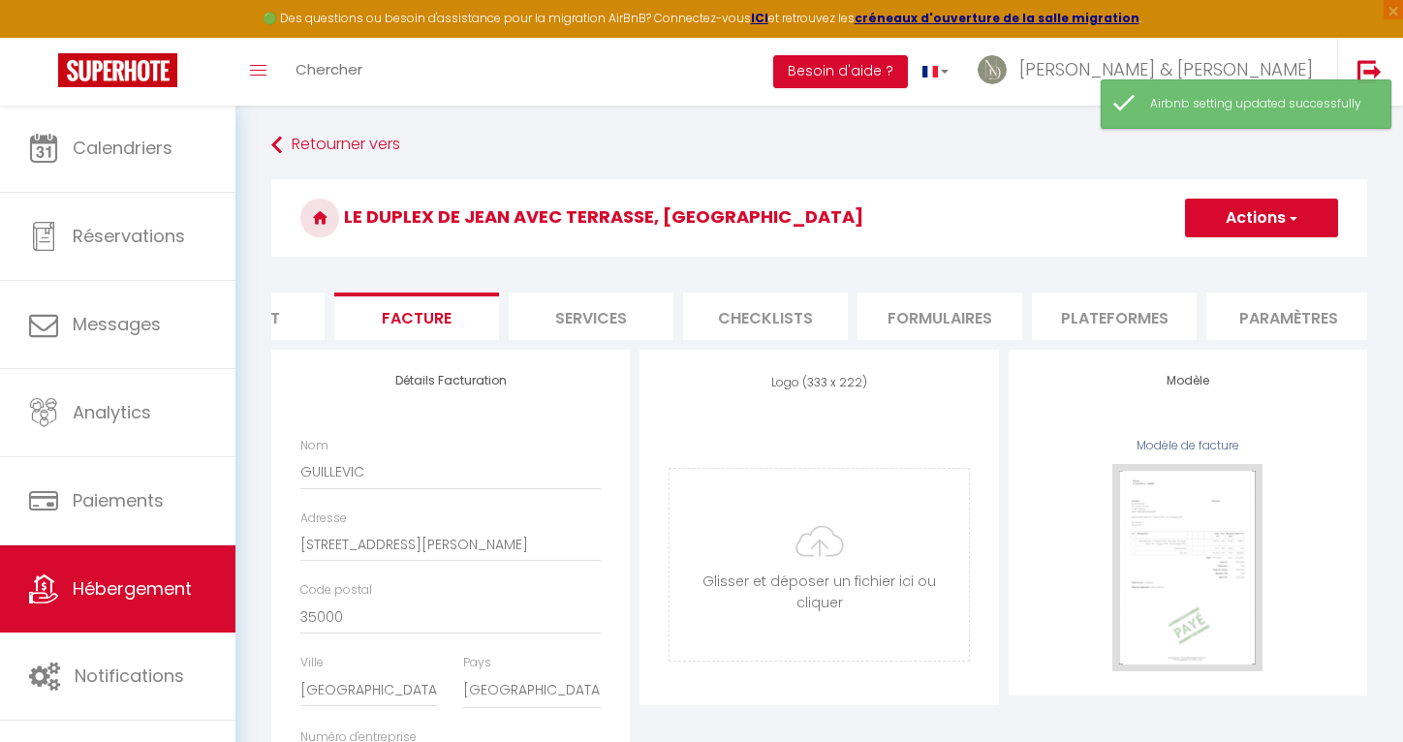
scroll to position [0, 342]
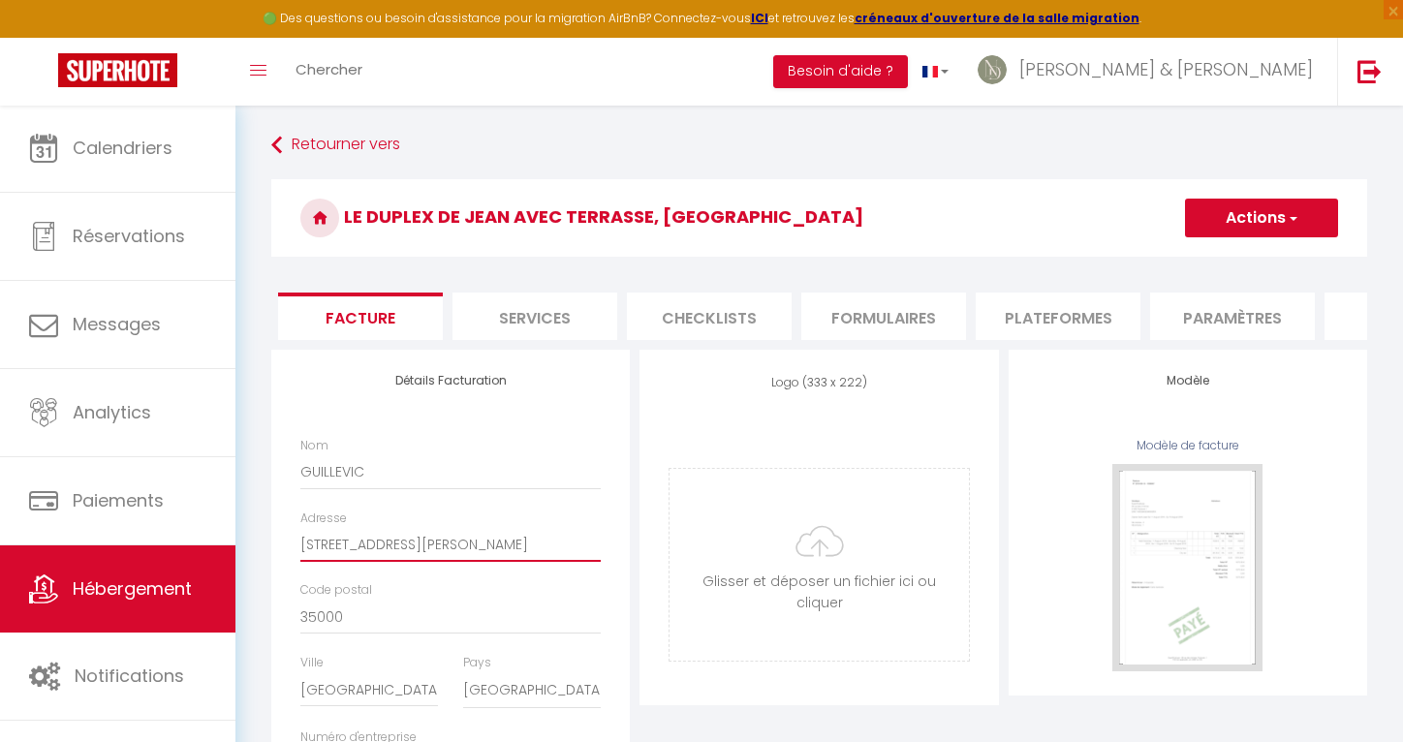
drag, startPoint x: 376, startPoint y: 544, endPoint x: 360, endPoint y: 544, distance: 15.5
click at [360, 544] on input "[STREET_ADDRESS][PERSON_NAME]" at bounding box center [450, 544] width 300 height 35
click at [396, 544] on input "[STREET_ADDRESS][PERSON_NAME]" at bounding box center [450, 544] width 300 height 35
click at [1248, 221] on button "Actions" at bounding box center [1261, 218] width 153 height 39
click at [1216, 262] on link "Enregistrer" at bounding box center [1260, 260] width 153 height 25
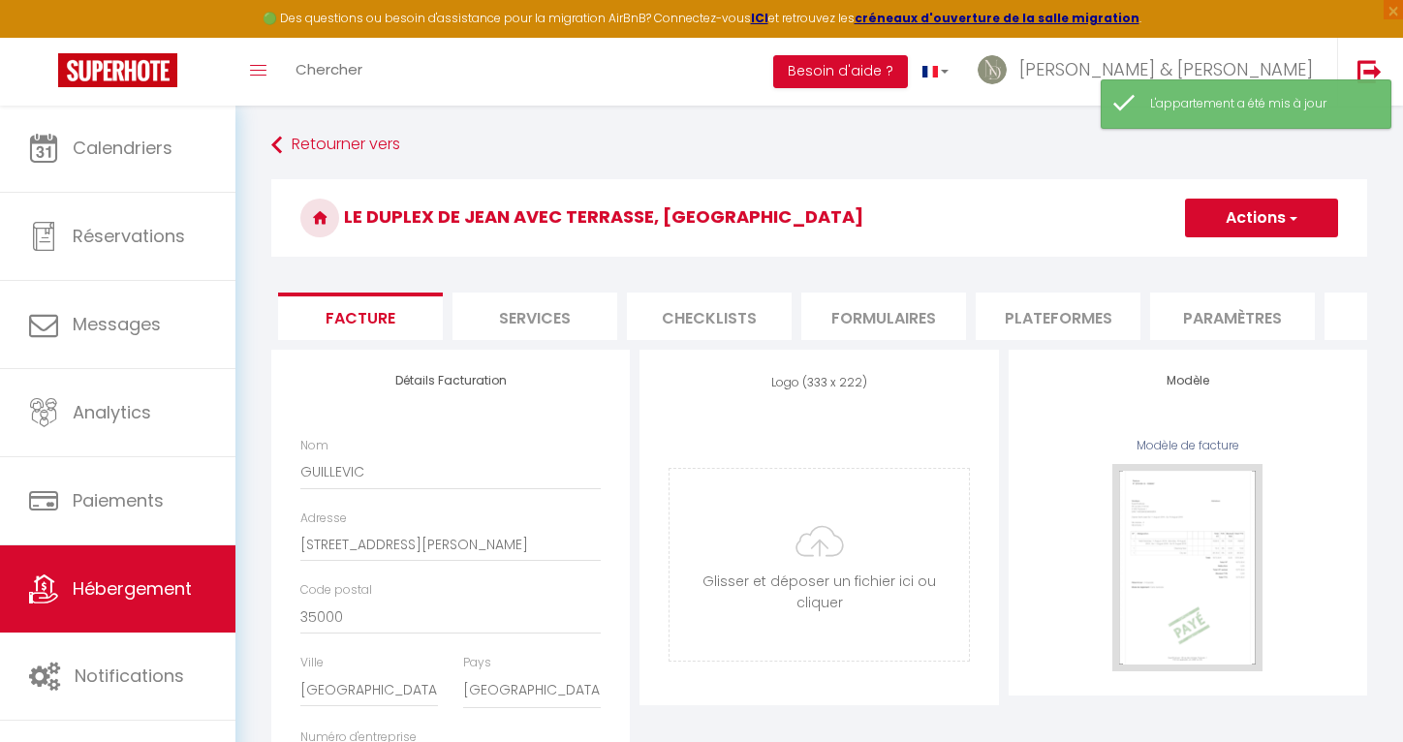
click at [1075, 323] on li "Plateformes" at bounding box center [1058, 316] width 165 height 47
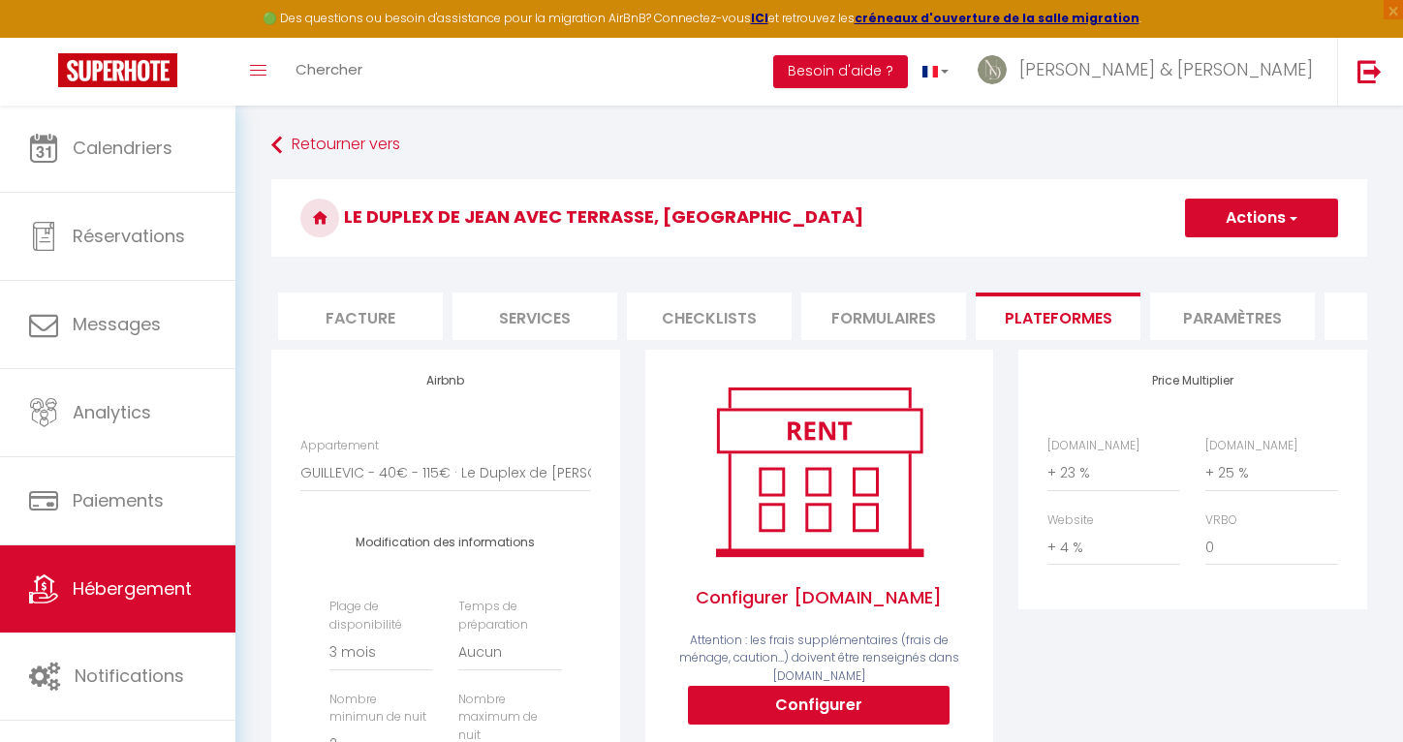
click at [1245, 305] on li "Paramètres" at bounding box center [1232, 316] width 165 height 47
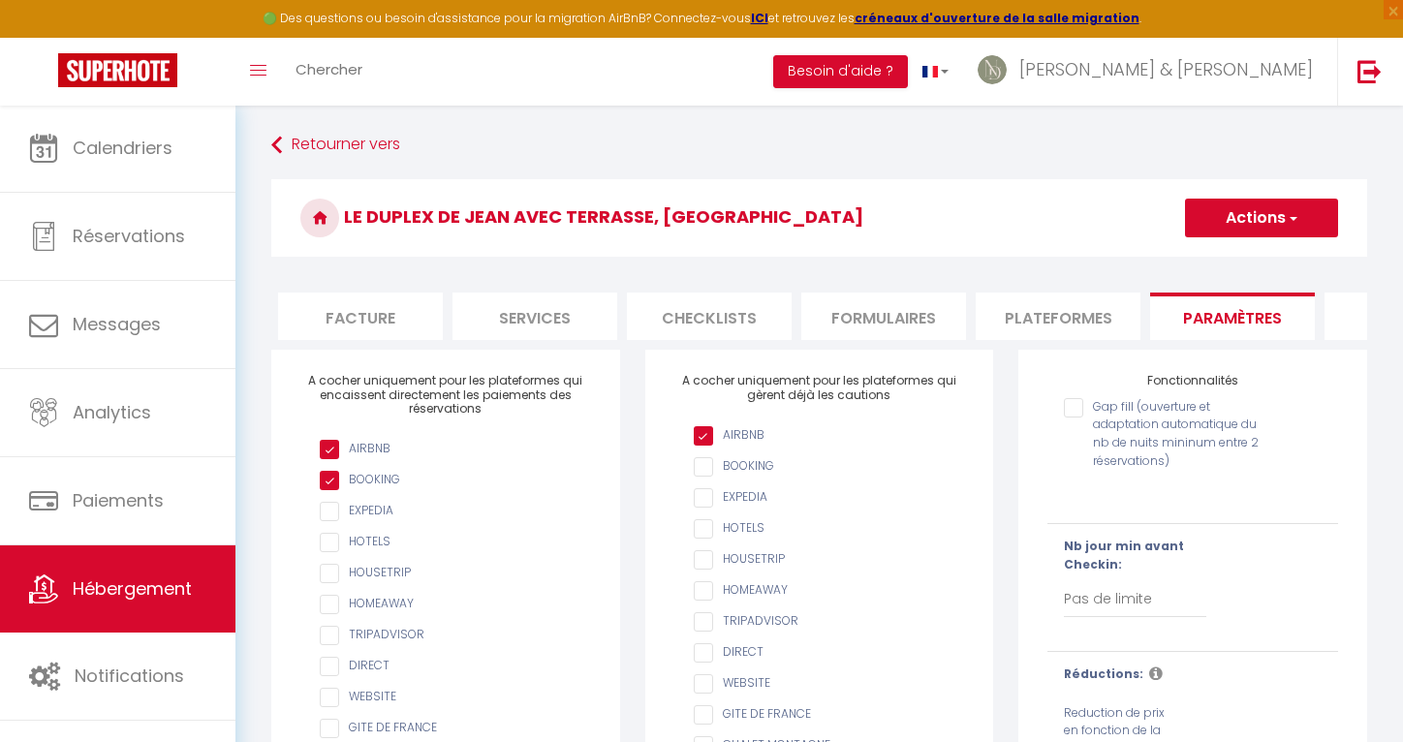
click at [1072, 412] on input "Gap fill (ouverture et adaptation automatique du nb de nuits mininum entre 2 ré…" at bounding box center [1167, 407] width 207 height 19
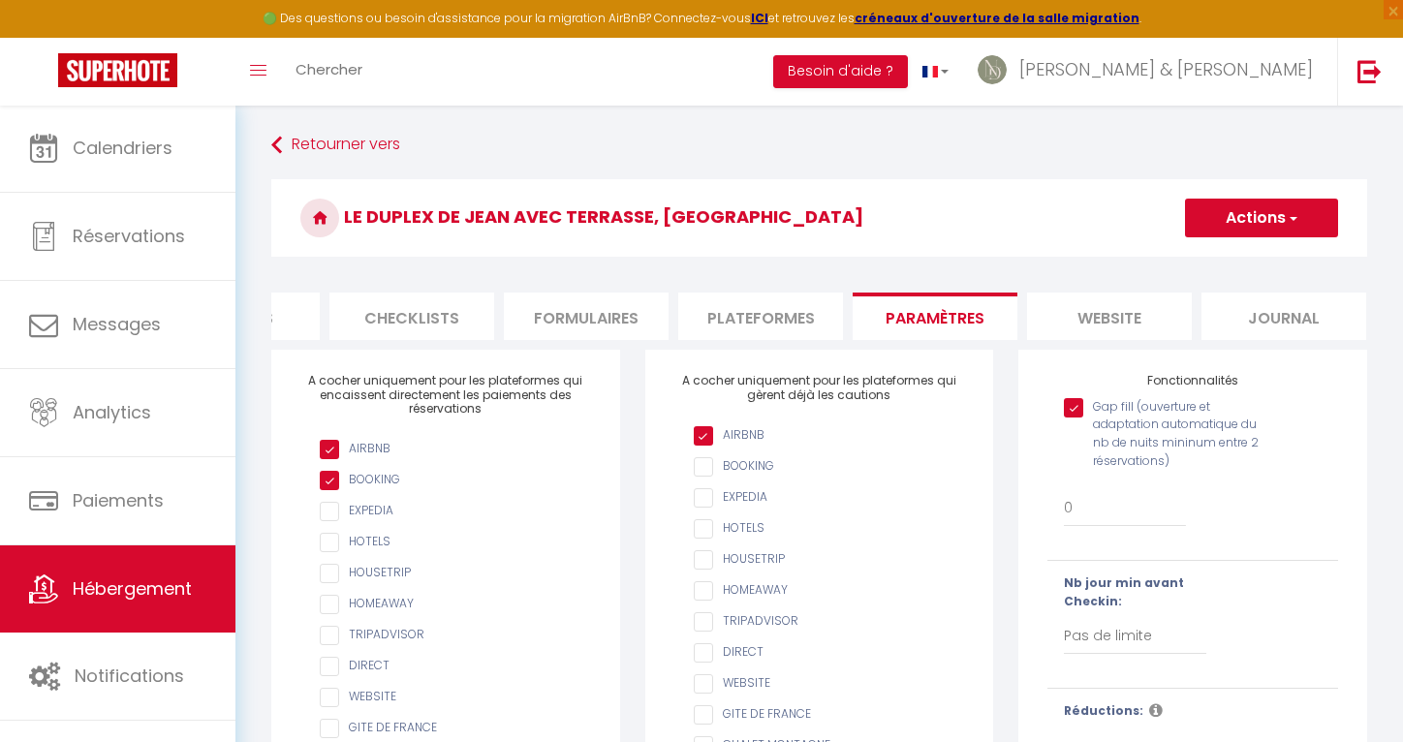
scroll to position [0, 638]
click at [1255, 215] on button "Actions" at bounding box center [1261, 218] width 153 height 39
click at [1227, 252] on input "Enregistrer" at bounding box center [1239, 260] width 72 height 19
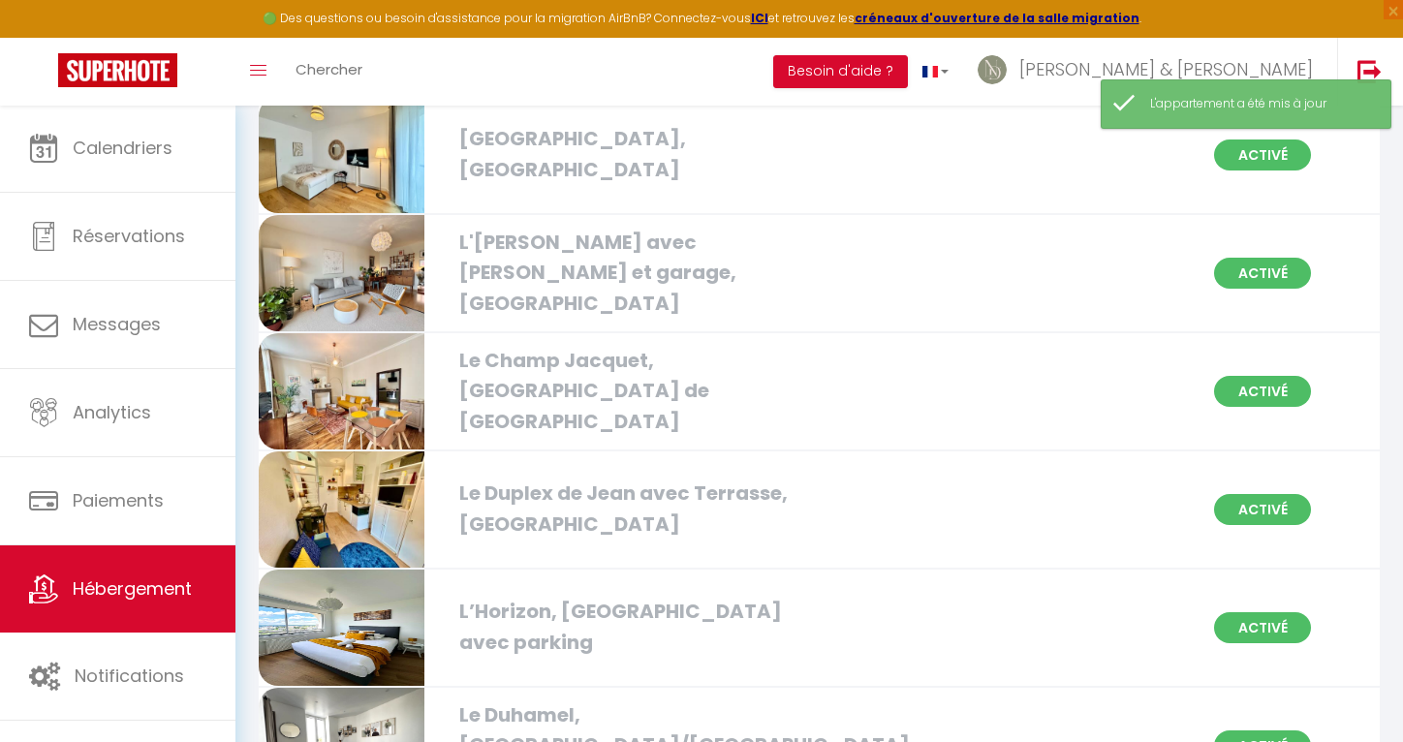
scroll to position [456, 0]
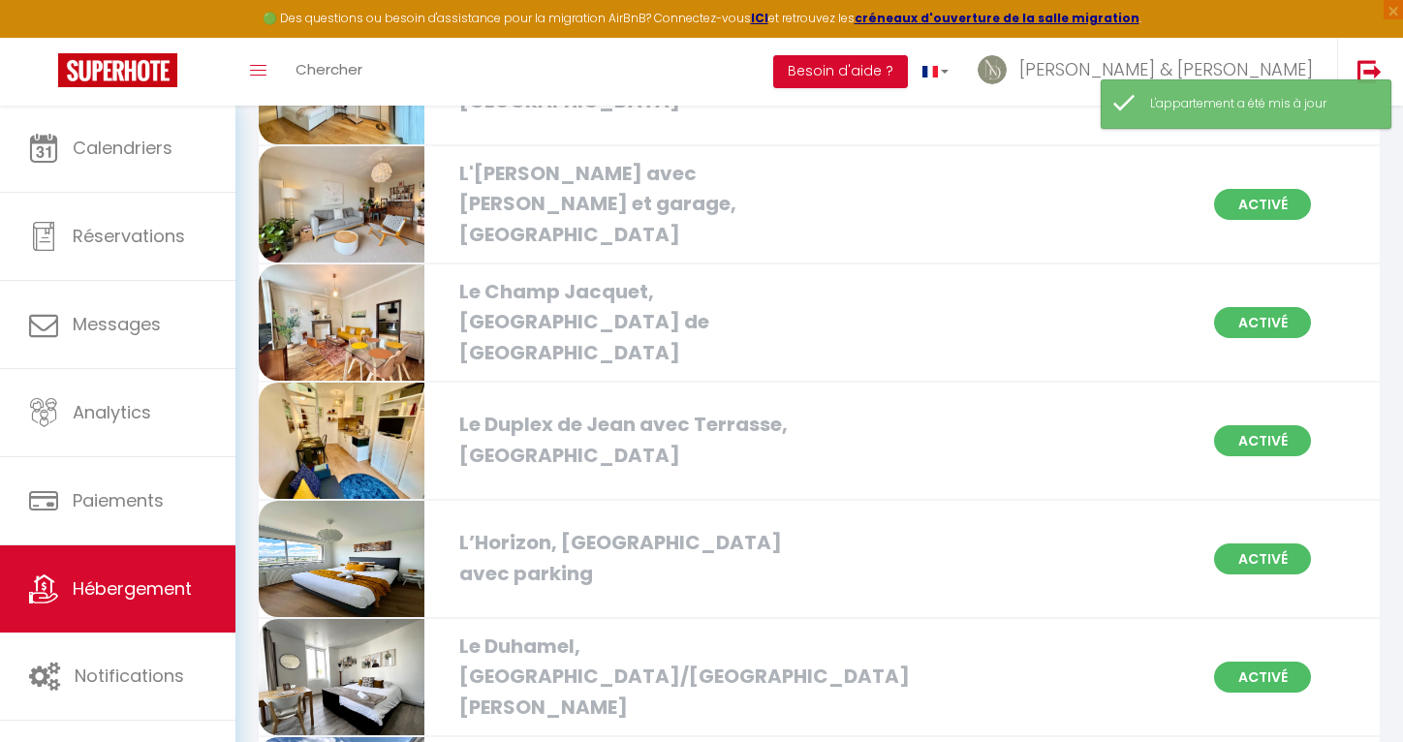
click at [316, 450] on img at bounding box center [342, 441] width 166 height 116
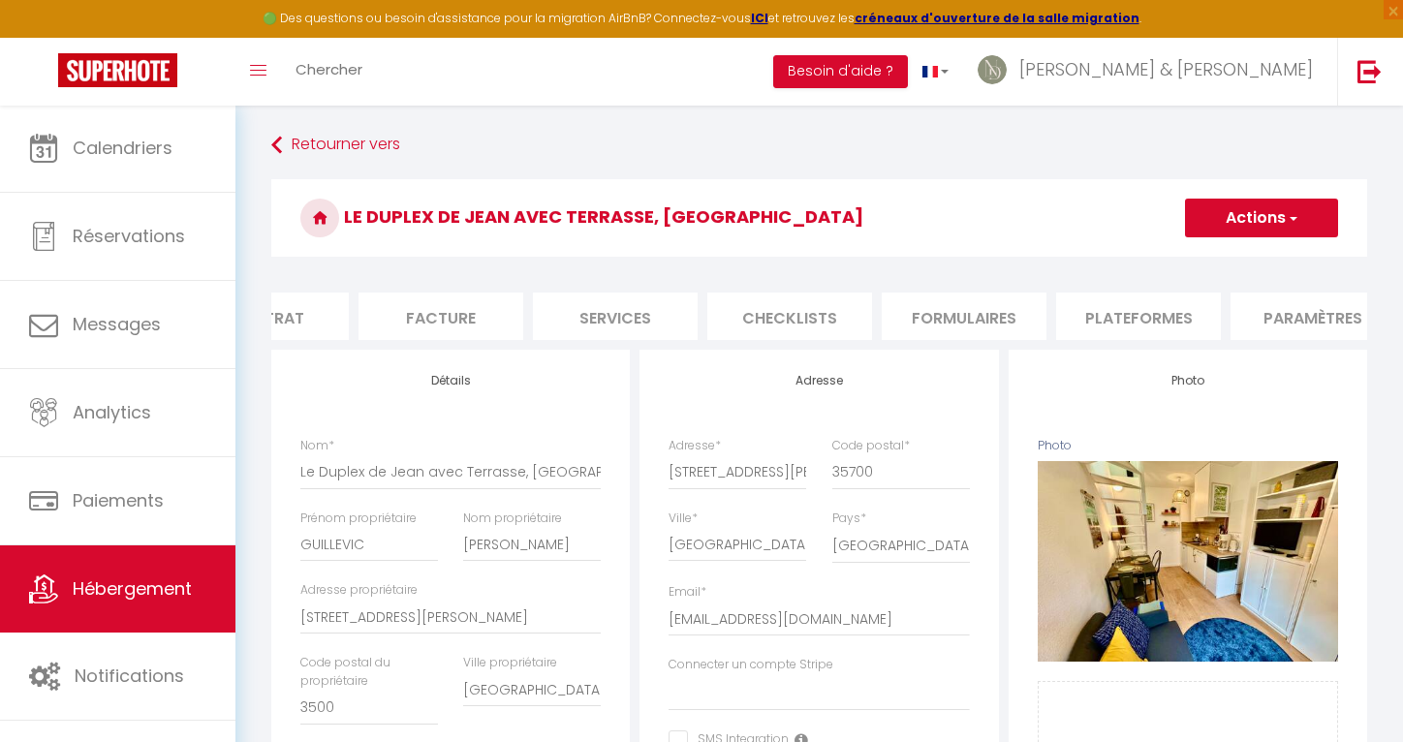
scroll to position [0, 285]
click at [1106, 319] on li "Plateformes" at bounding box center [1115, 316] width 165 height 47
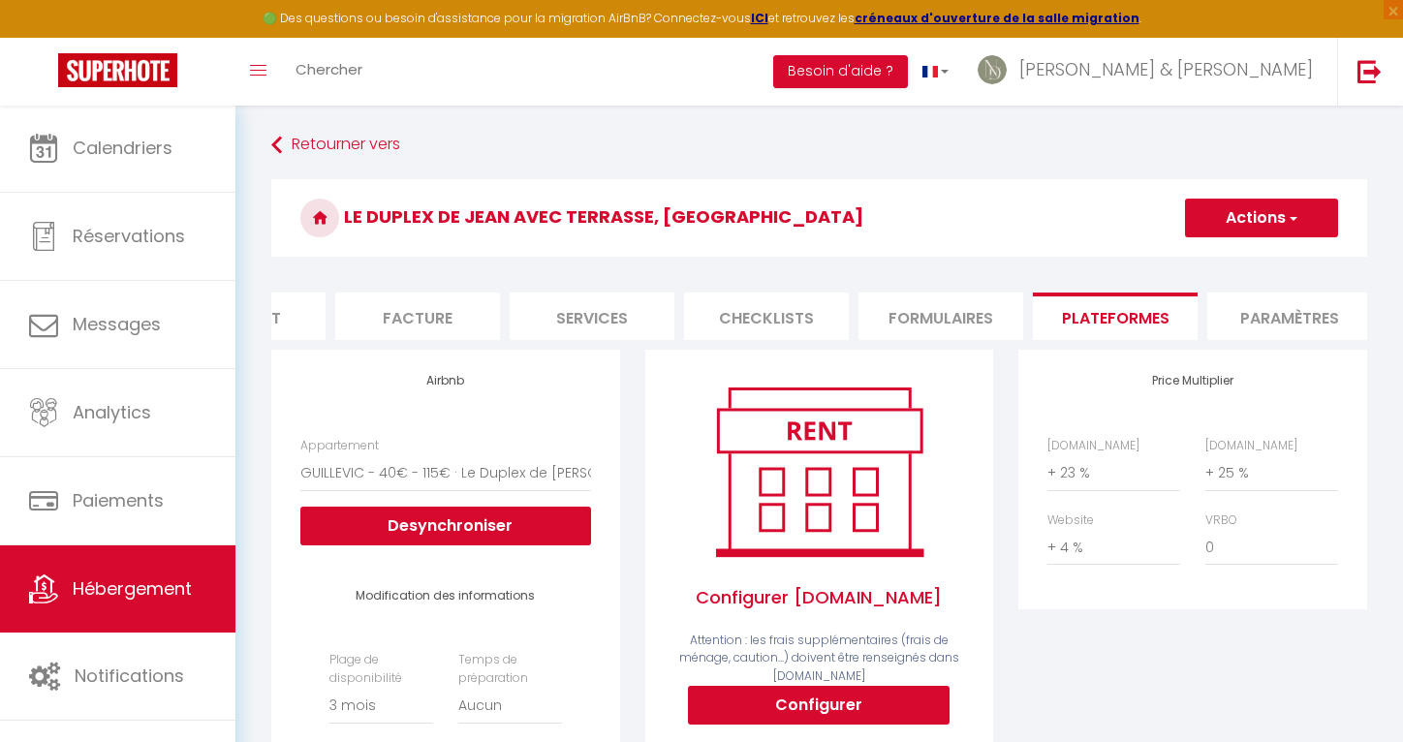
click at [1298, 318] on li "Paramètres" at bounding box center [1289, 316] width 165 height 47
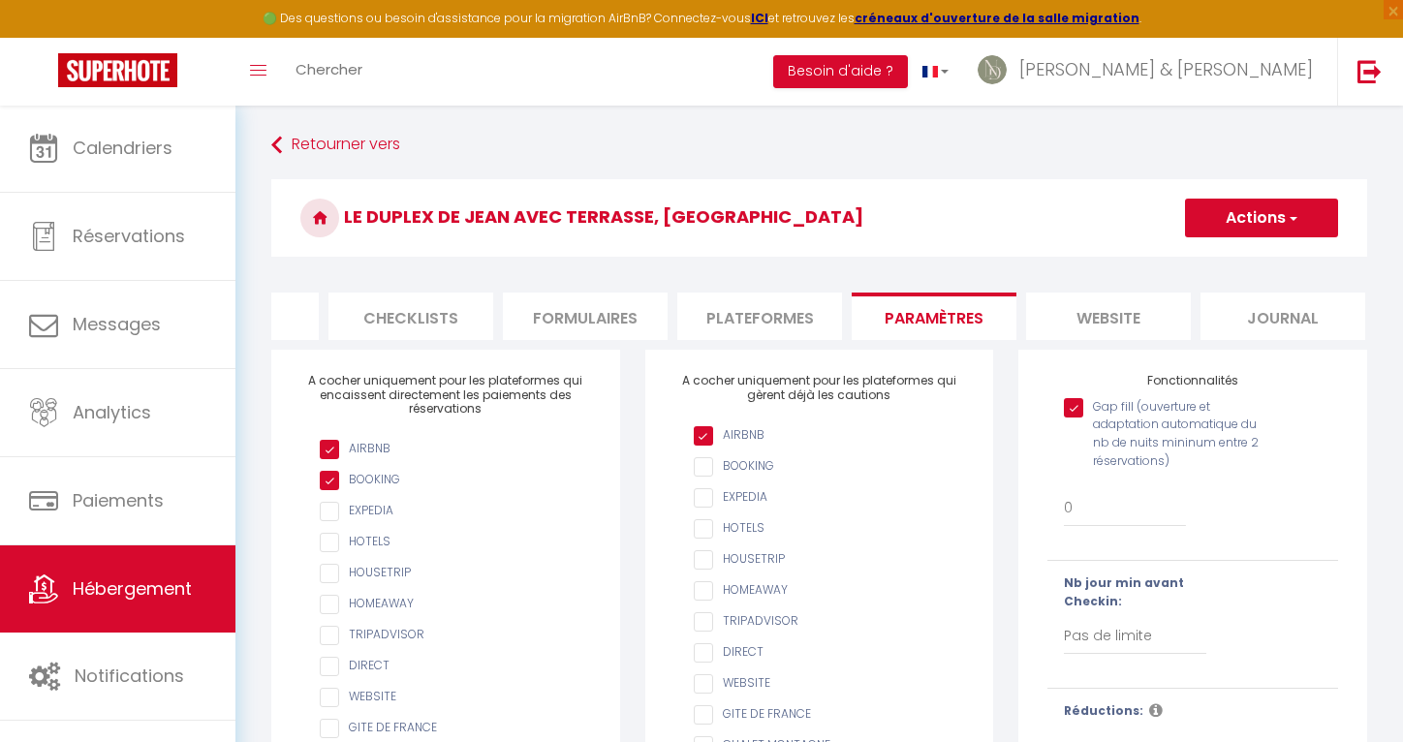
scroll to position [0, 638]
click at [1095, 323] on li "website" at bounding box center [1110, 316] width 165 height 47
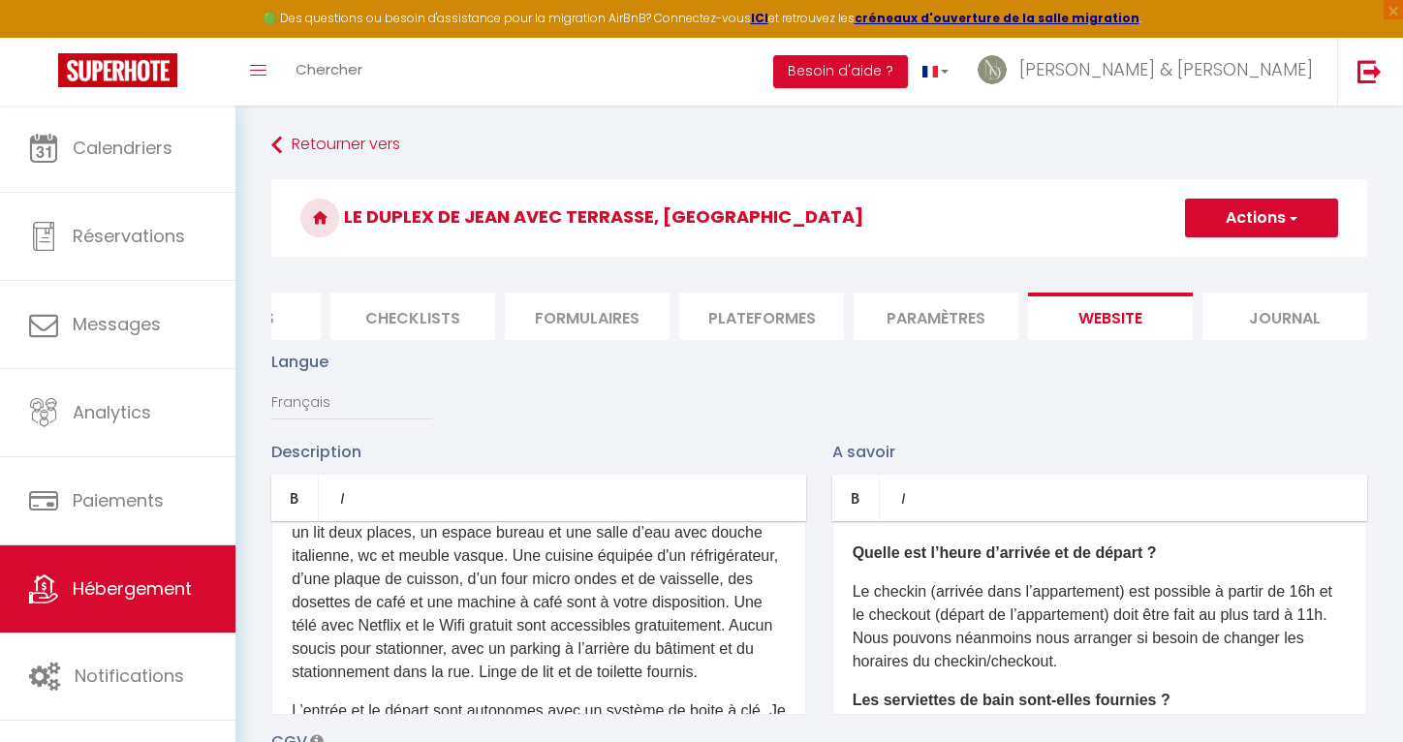
scroll to position [164, 0]
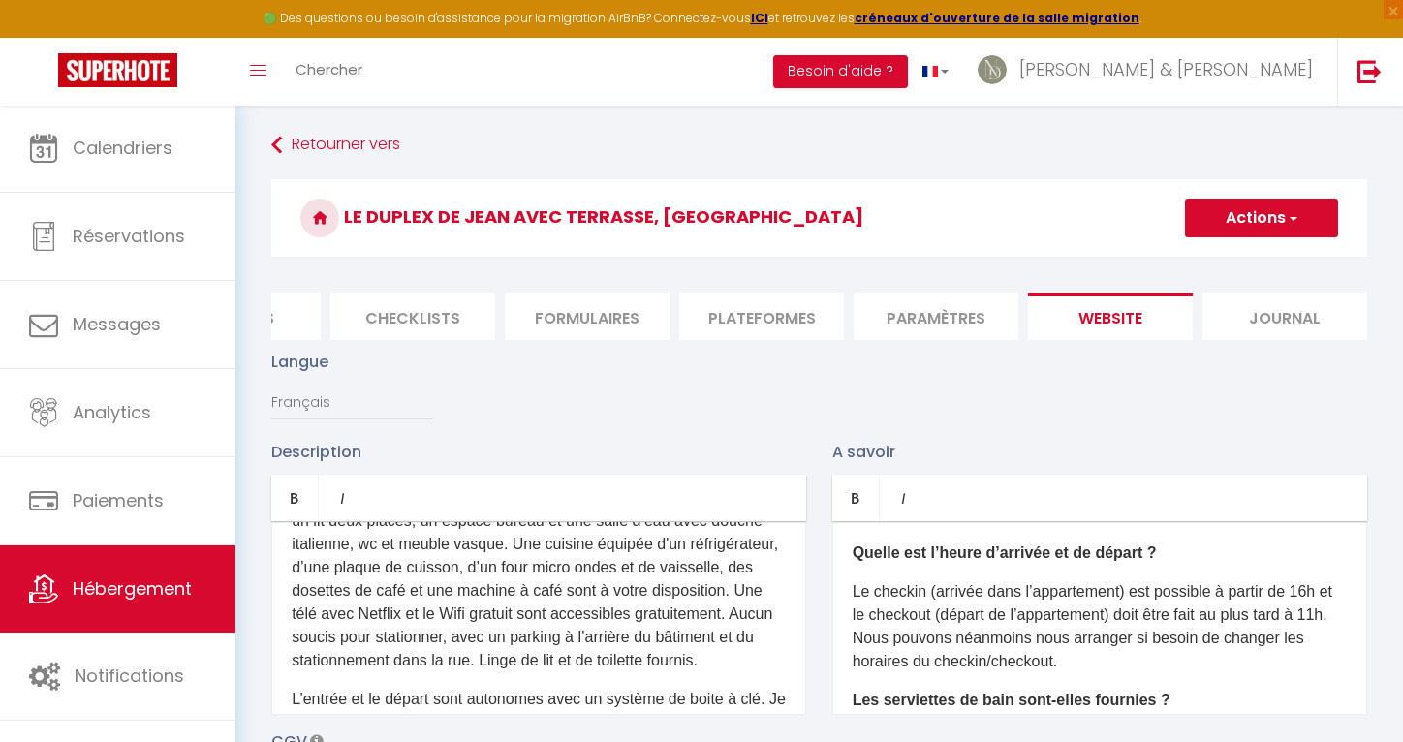
click at [495, 590] on p "Ce studio de 2 personnes vous offre tout le confort dont vous aurez besoin au 1…" at bounding box center [539, 567] width 494 height 209
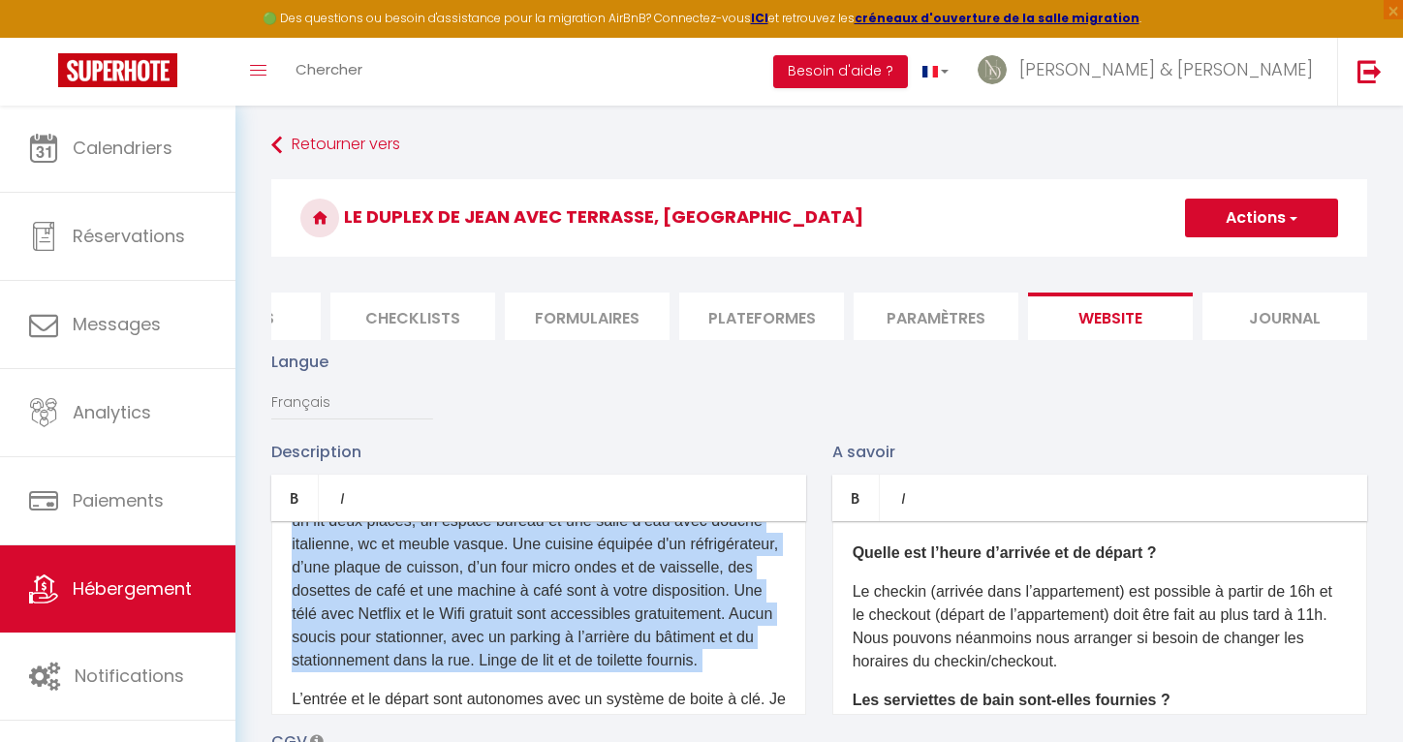
click at [495, 590] on p "Ce studio de 2 personnes vous offre tout le confort dont vous aurez besoin au 1…" at bounding box center [539, 567] width 494 height 209
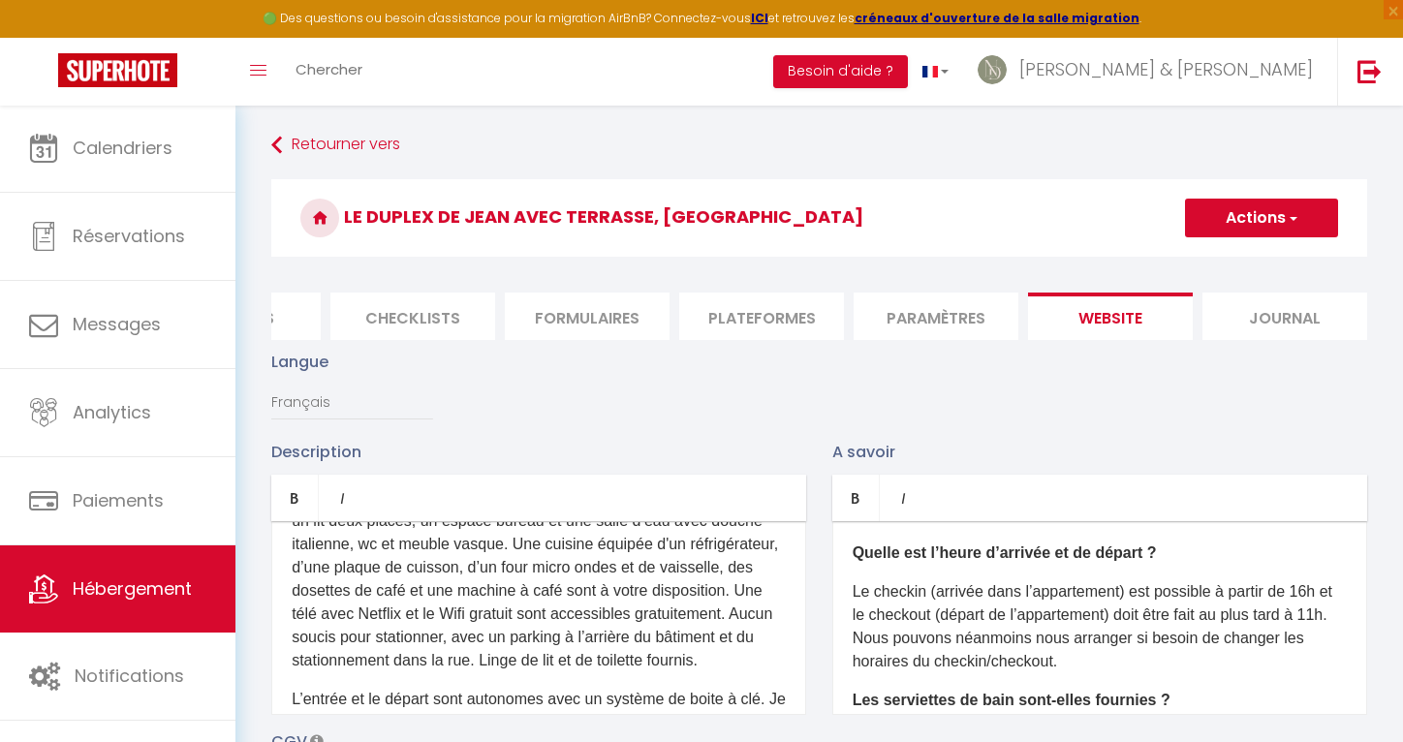
scroll to position [0, 0]
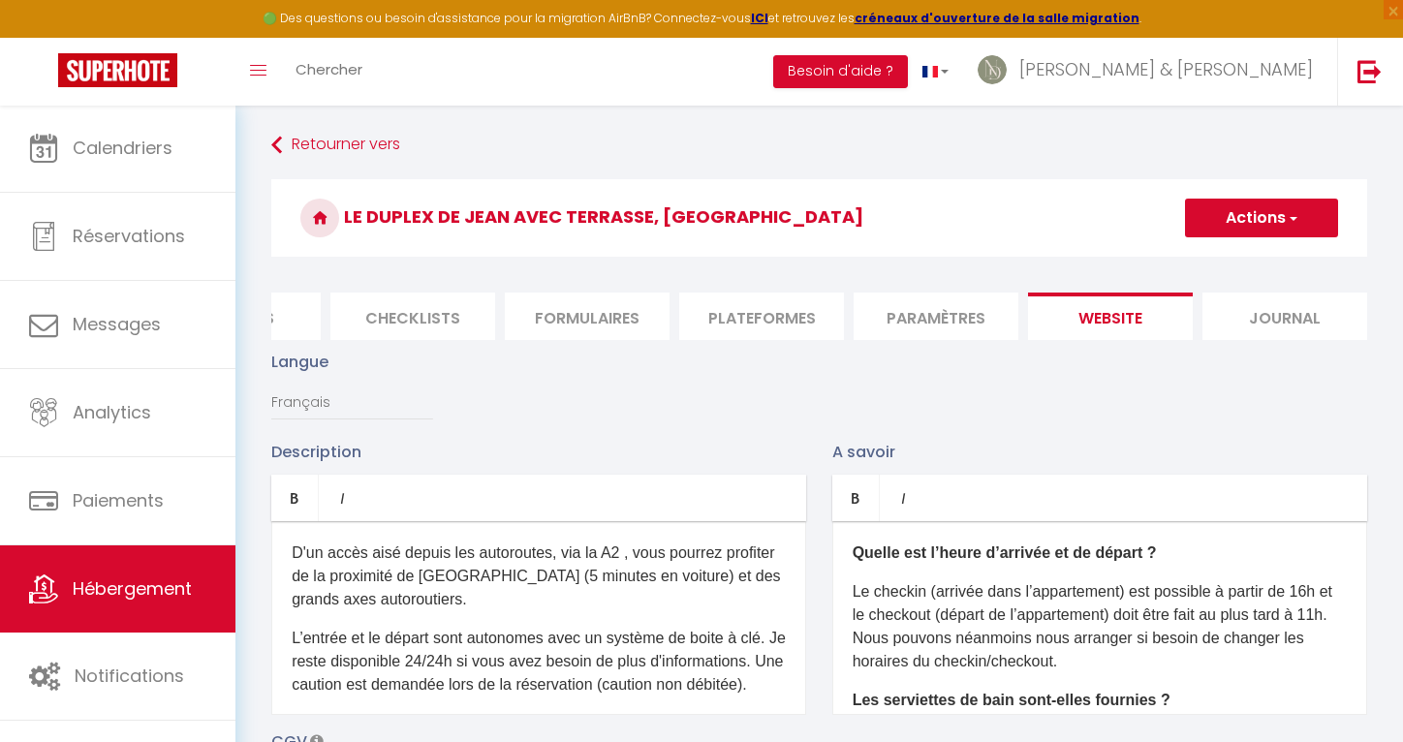
click at [440, 564] on p "D'un accès aisé depuis les autoroutes, via la A2 , vous pourrez profiter de la …" at bounding box center [539, 577] width 494 height 70
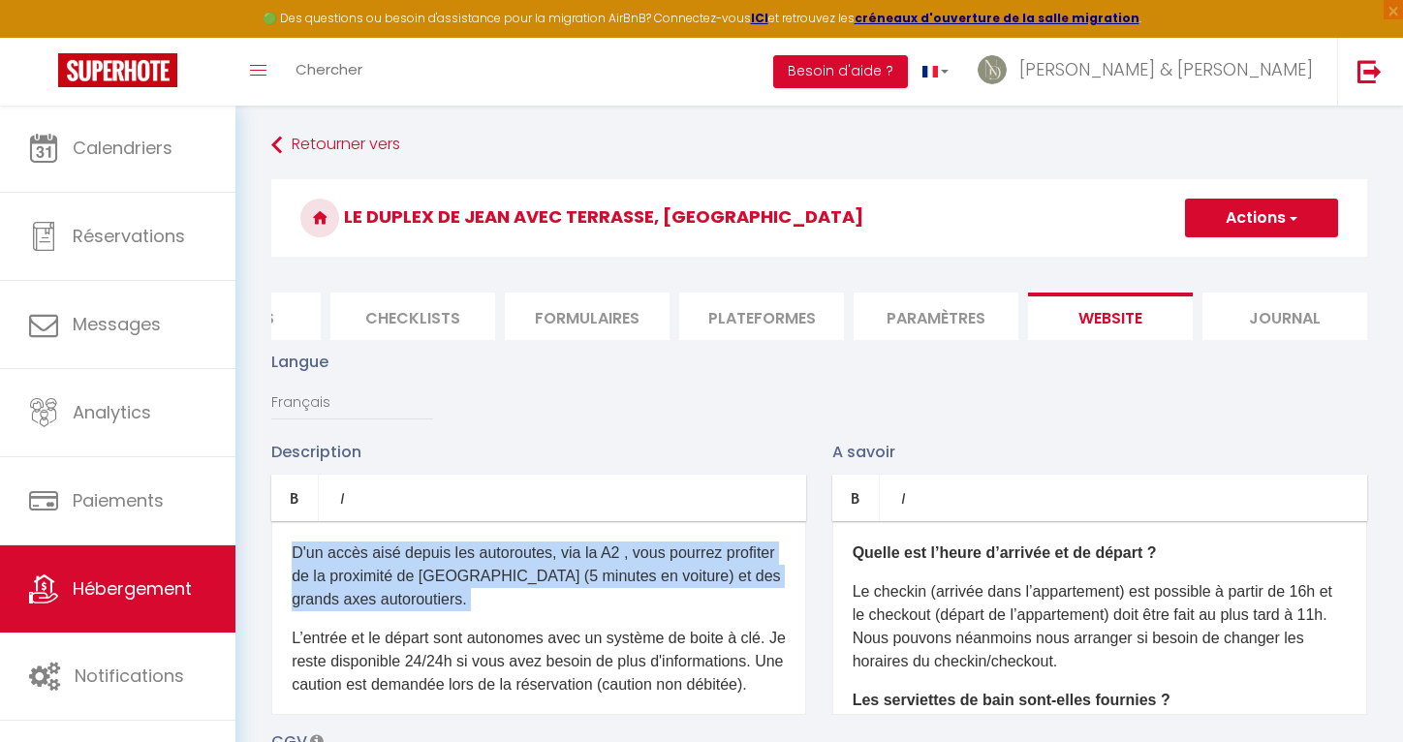
click at [440, 564] on p "D'un accès aisé depuis les autoroutes, via la A2 , vous pourrez profiter de la …" at bounding box center [539, 577] width 494 height 70
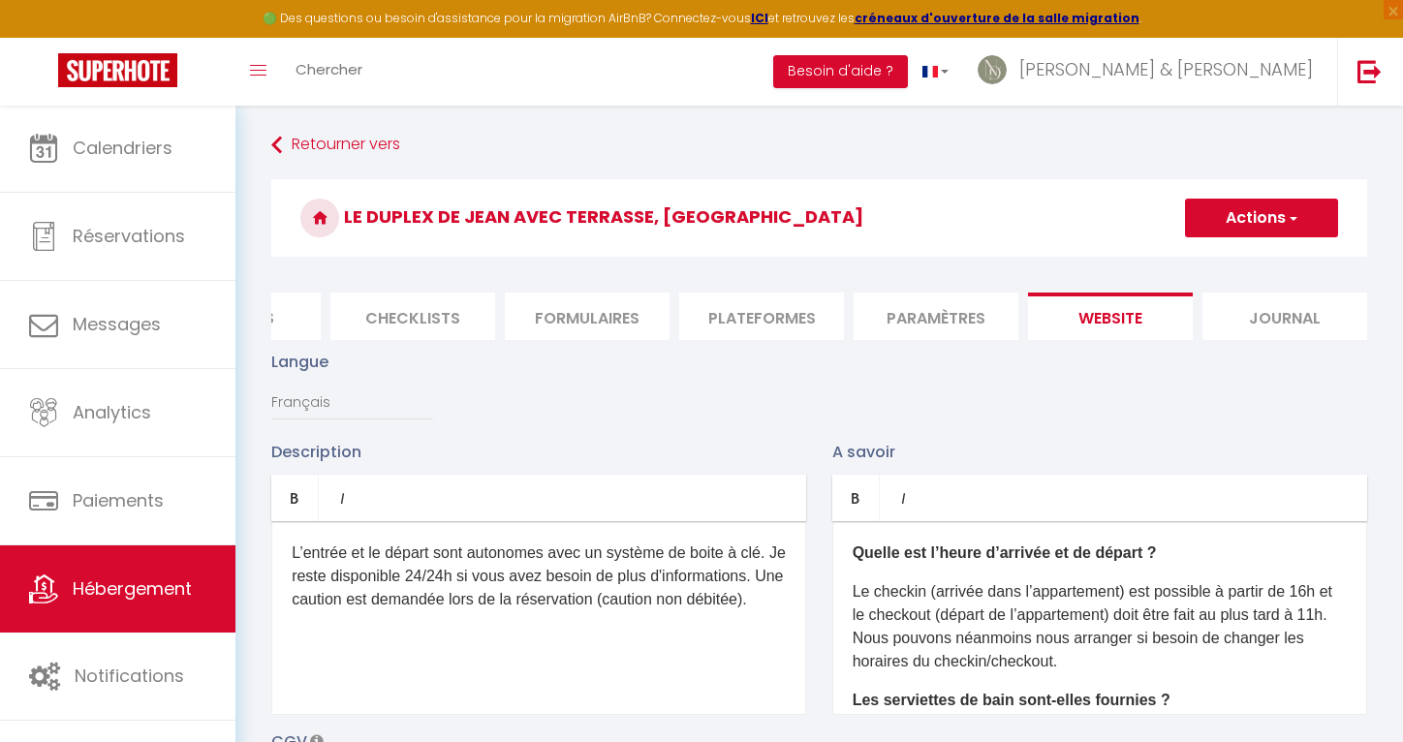
click at [417, 599] on p "L’entrée et le départ sont autonomes avec un système de boite à clé. Je reste d…" at bounding box center [539, 577] width 494 height 70
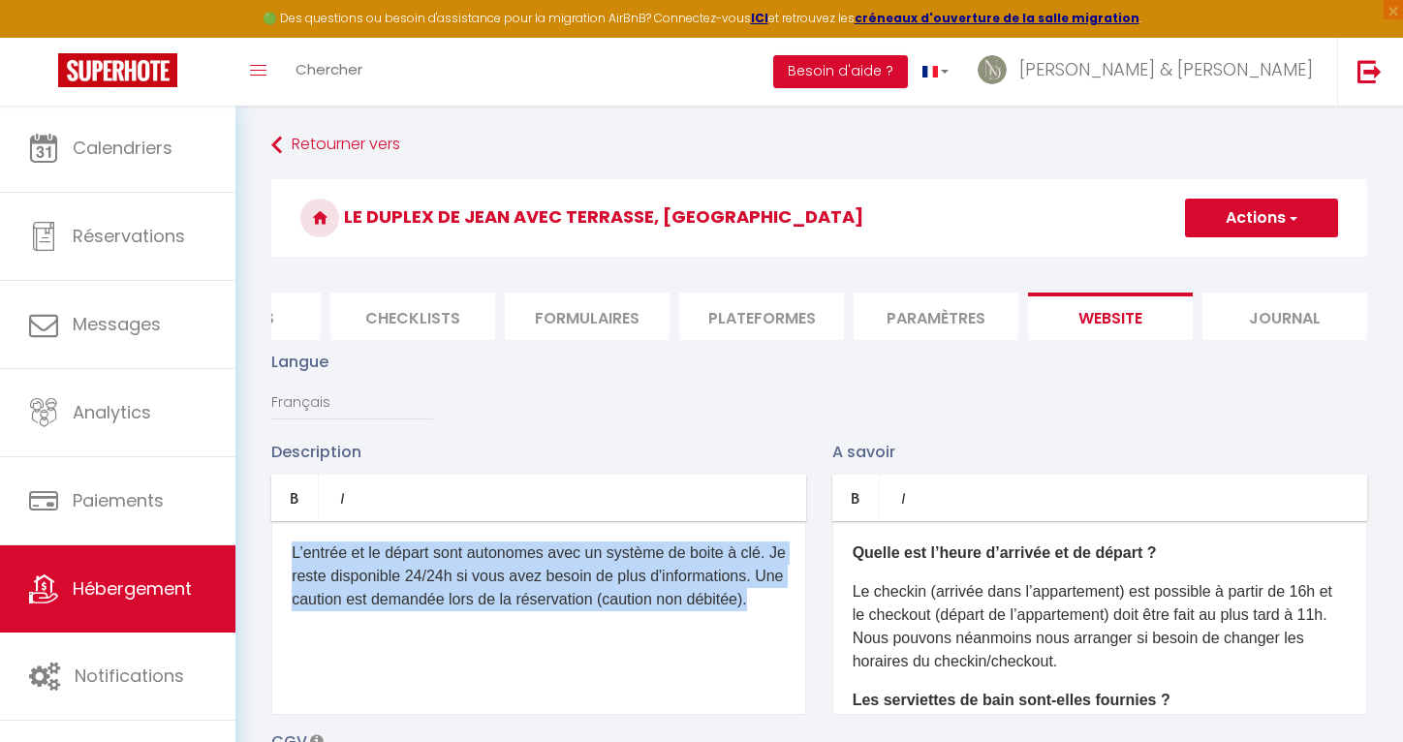
click at [417, 599] on p "L’entrée et le départ sont autonomes avec un système de boite à clé. Je reste d…" at bounding box center [539, 577] width 494 height 70
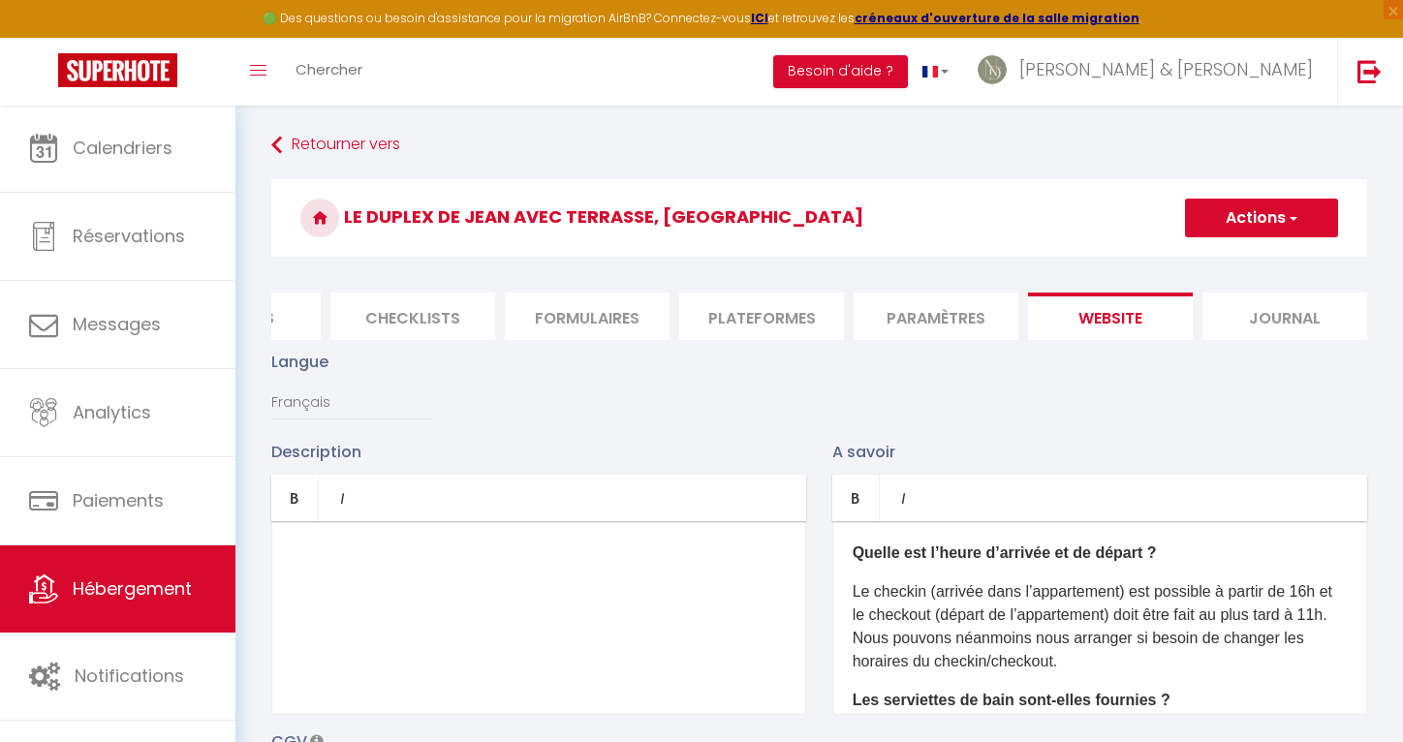
click at [958, 621] on p "Le checkin (arrivée dans l’appartement) est possible à partir de 16h et le chec…" at bounding box center [1100, 626] width 494 height 93
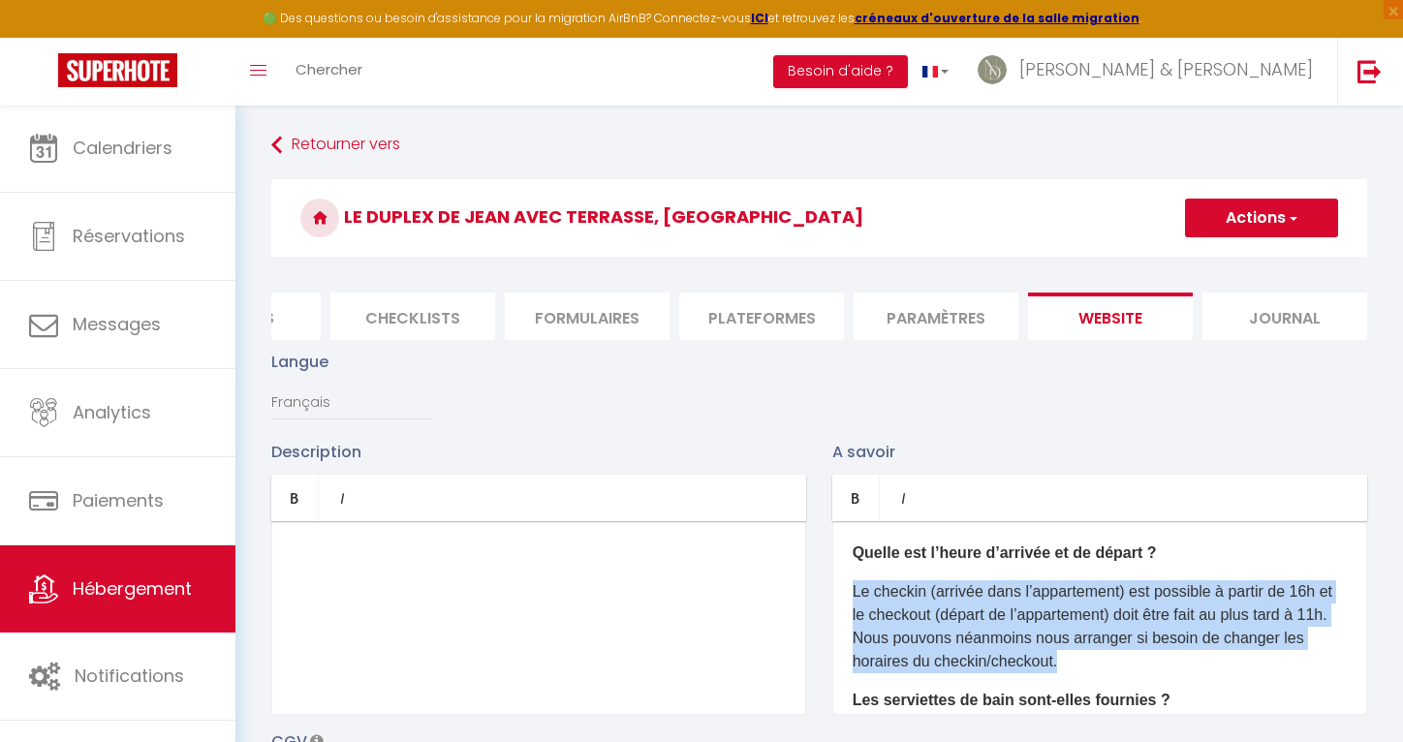
click at [958, 621] on p "Le checkin (arrivée dans l’appartement) est possible à partir de 16h et le chec…" at bounding box center [1100, 626] width 494 height 93
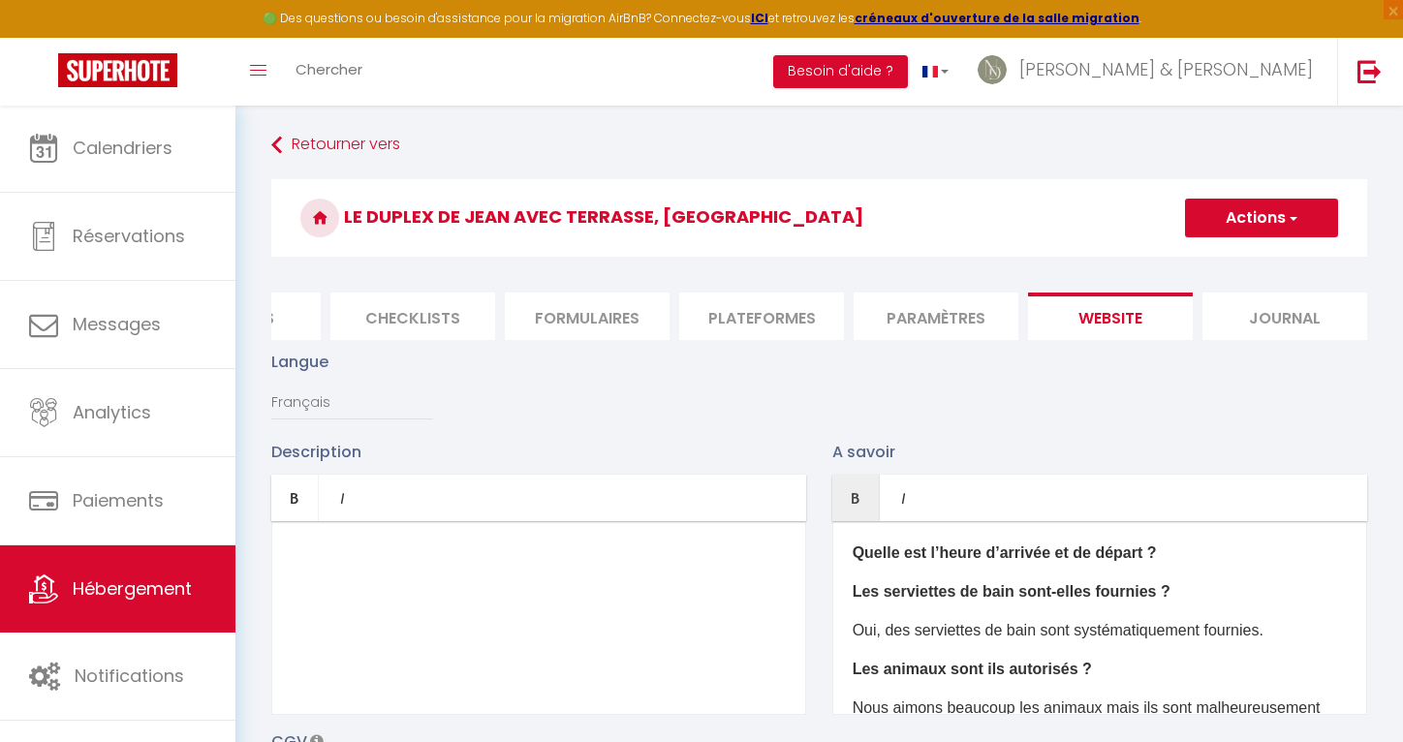
click at [956, 558] on b "Quelle est l’heure d’arrivée et de départ ?" at bounding box center [1005, 552] width 304 height 16
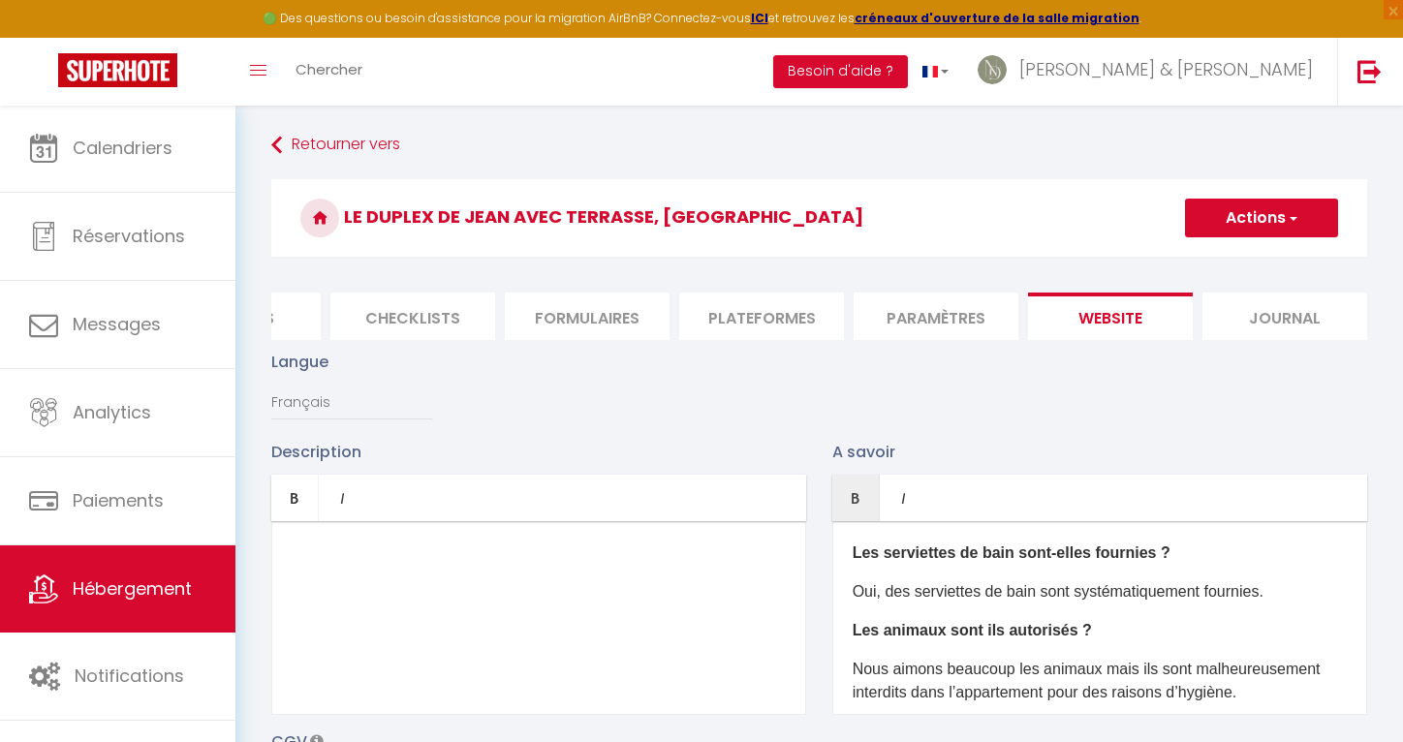
click at [953, 559] on b "Les serviettes de bain sont-elles fournies ?" at bounding box center [1012, 552] width 318 height 16
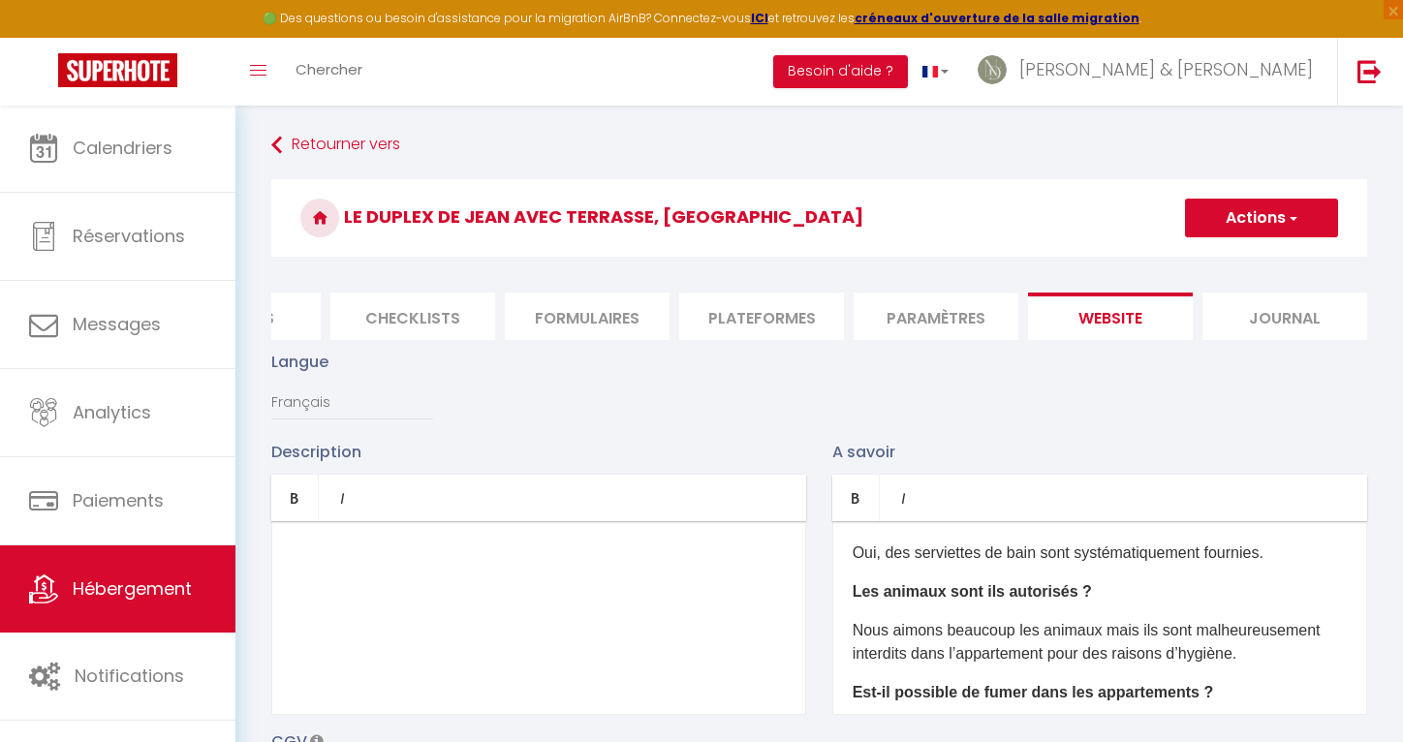
click at [948, 555] on p "Oui, des serviettes de bain sont systématiquement fournies." at bounding box center [1100, 553] width 494 height 23
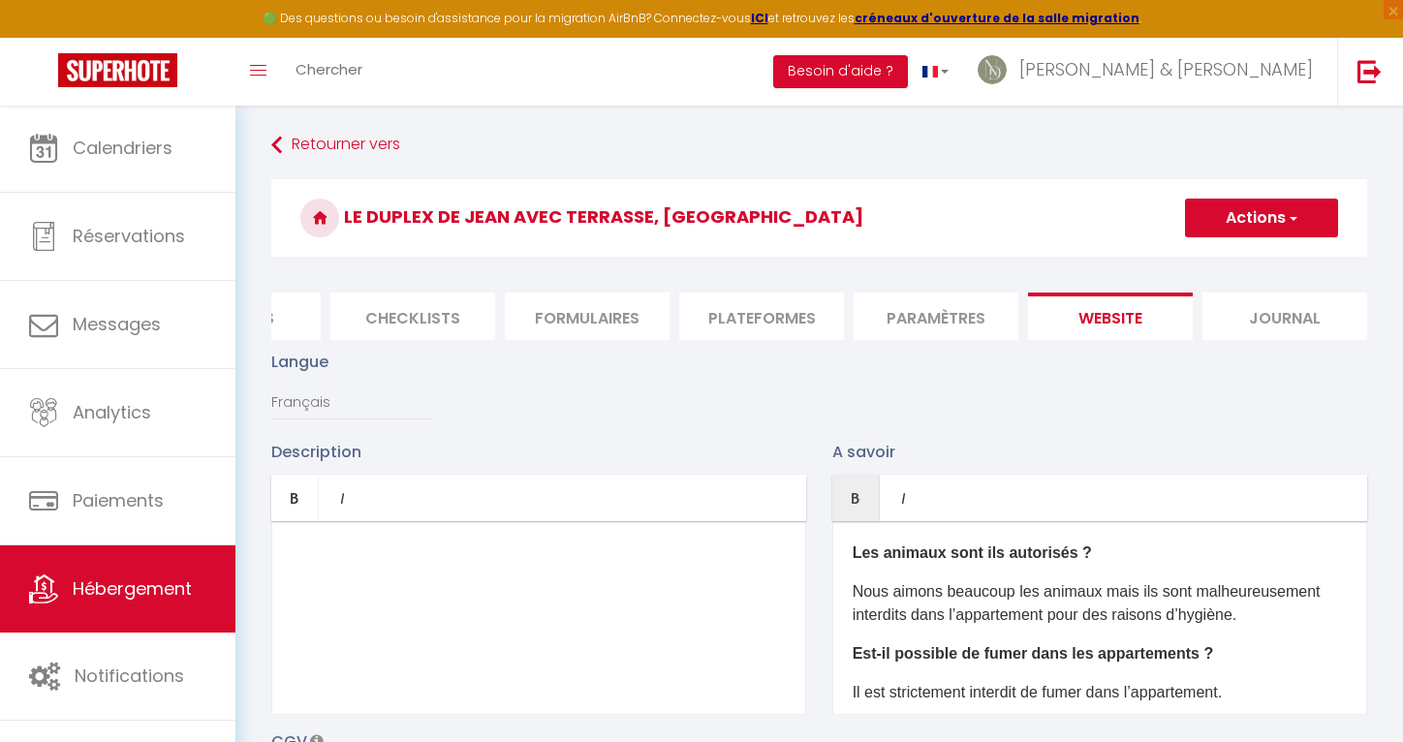
click at [948, 555] on b "Les animaux sont ils autorisés ?" at bounding box center [972, 552] width 239 height 16
click at [991, 551] on b "Les anima ils autorisés ?" at bounding box center [945, 552] width 184 height 16
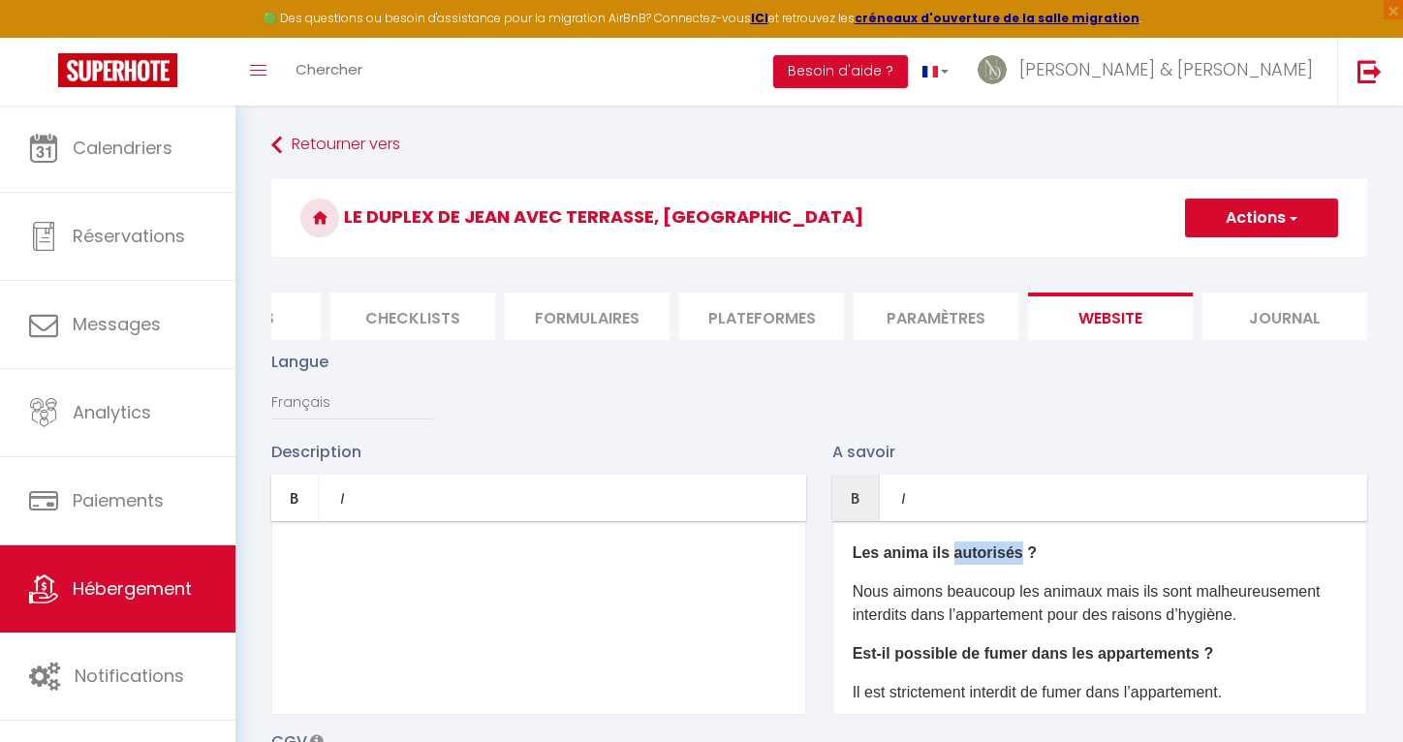
click at [991, 551] on b "Les anima ils autorisés ?" at bounding box center [945, 552] width 184 height 16
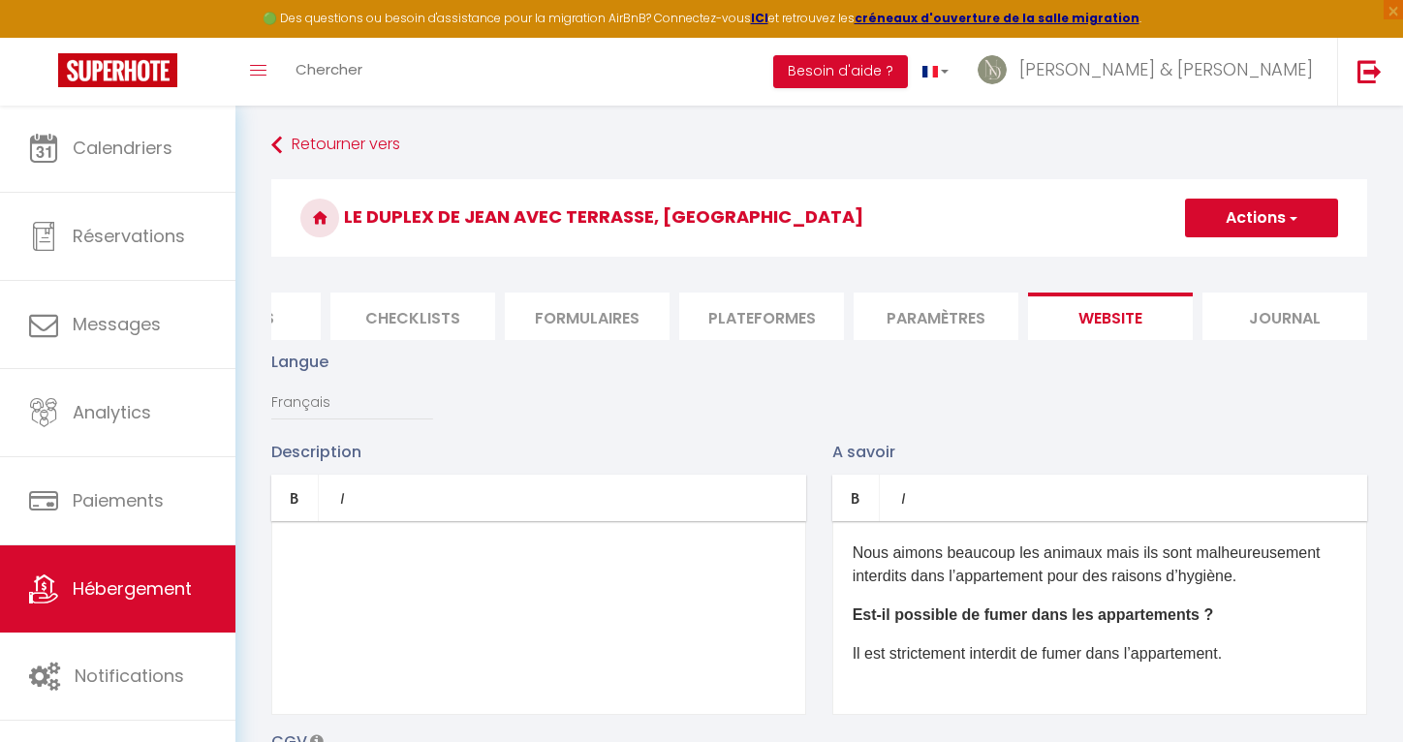
click at [991, 551] on p "Nous aimons beaucoup les animaux mais ils sont malheureusement interdits dans l…" at bounding box center [1100, 565] width 494 height 47
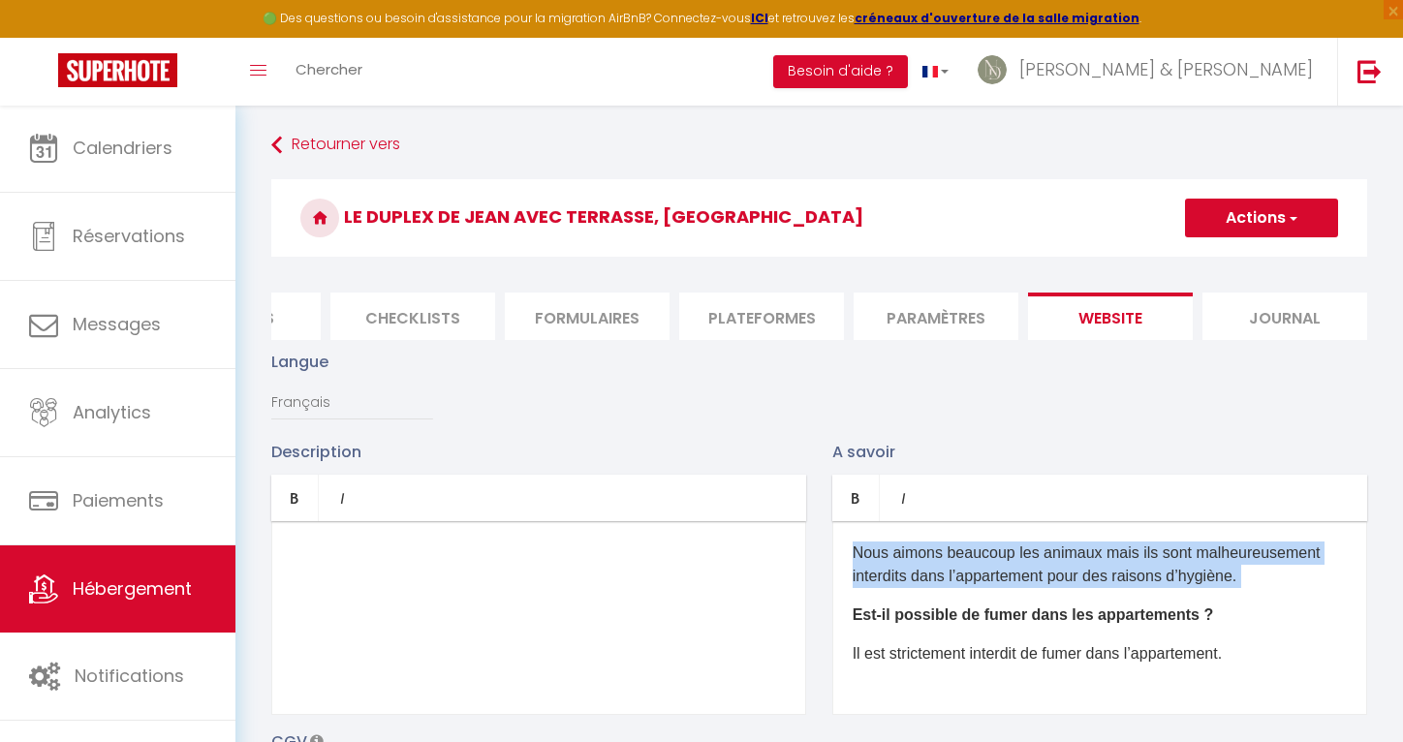
click at [991, 551] on p "Nous aimons beaucoup les animaux mais ils sont malheureusement interdits dans l…" at bounding box center [1100, 565] width 494 height 47
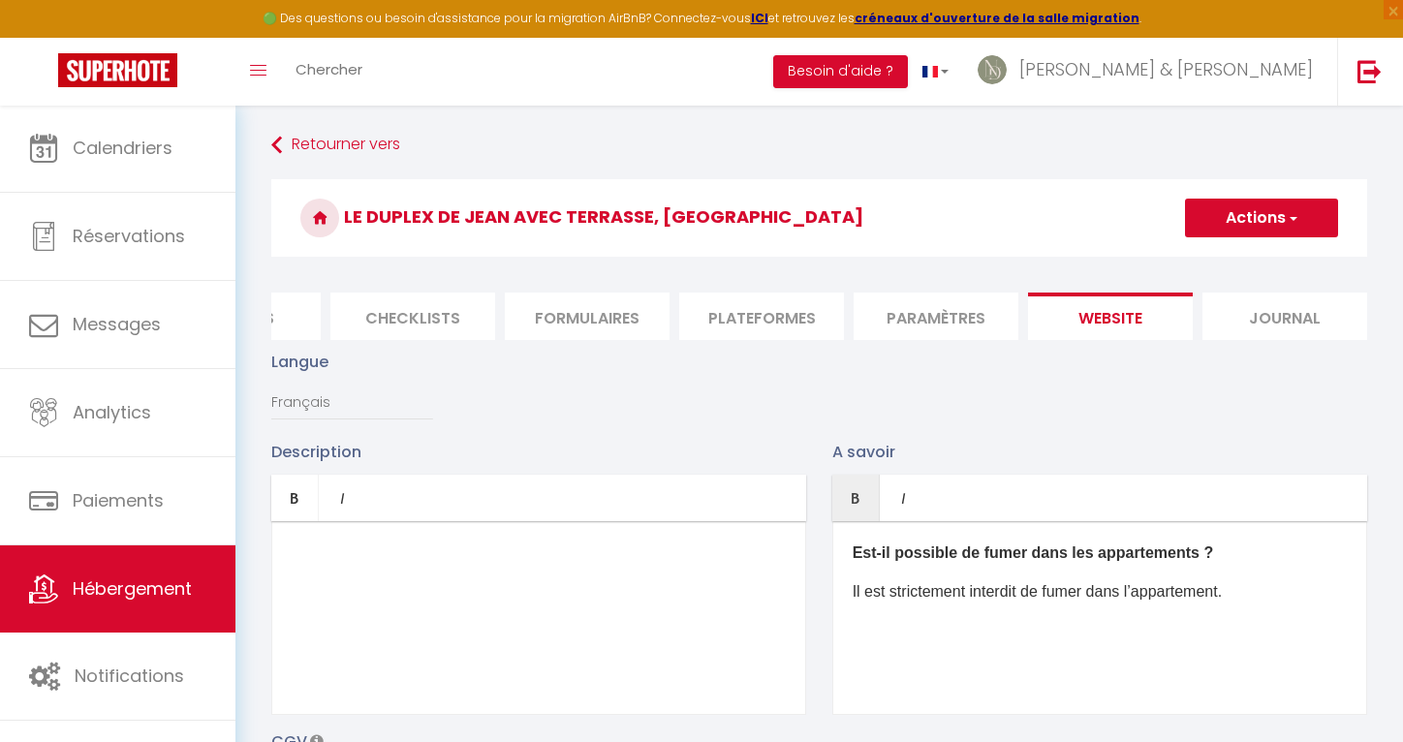
click at [977, 558] on b "Est-il possible de fumer dans les appartements ?" at bounding box center [1033, 552] width 361 height 16
click at [977, 558] on p "Il est strictement interdit de fumer dans l’appartement." at bounding box center [1100, 553] width 494 height 23
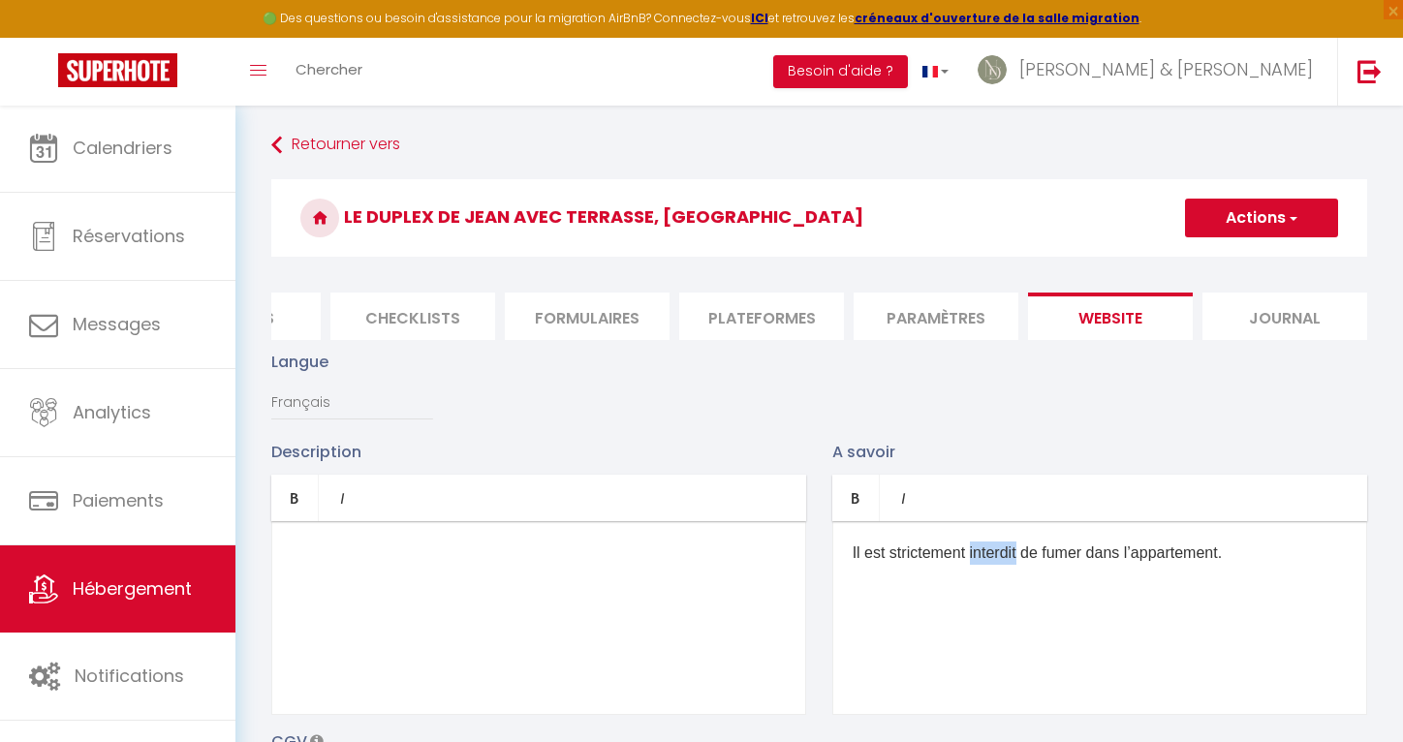
click at [977, 558] on p "Il est strictement interdit de fumer dans l’appartement." at bounding box center [1100, 553] width 494 height 23
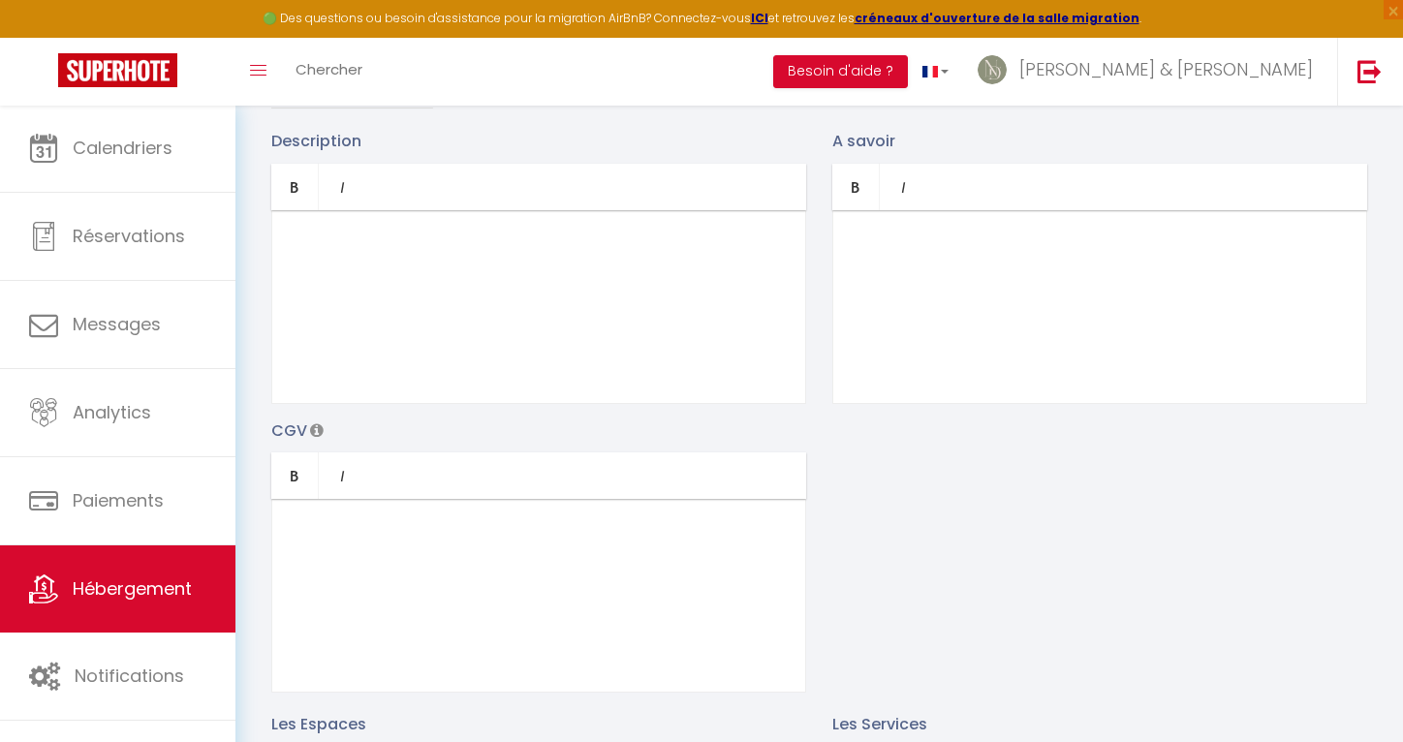
scroll to position [313, 1]
click at [765, 562] on div at bounding box center [538, 594] width 535 height 194
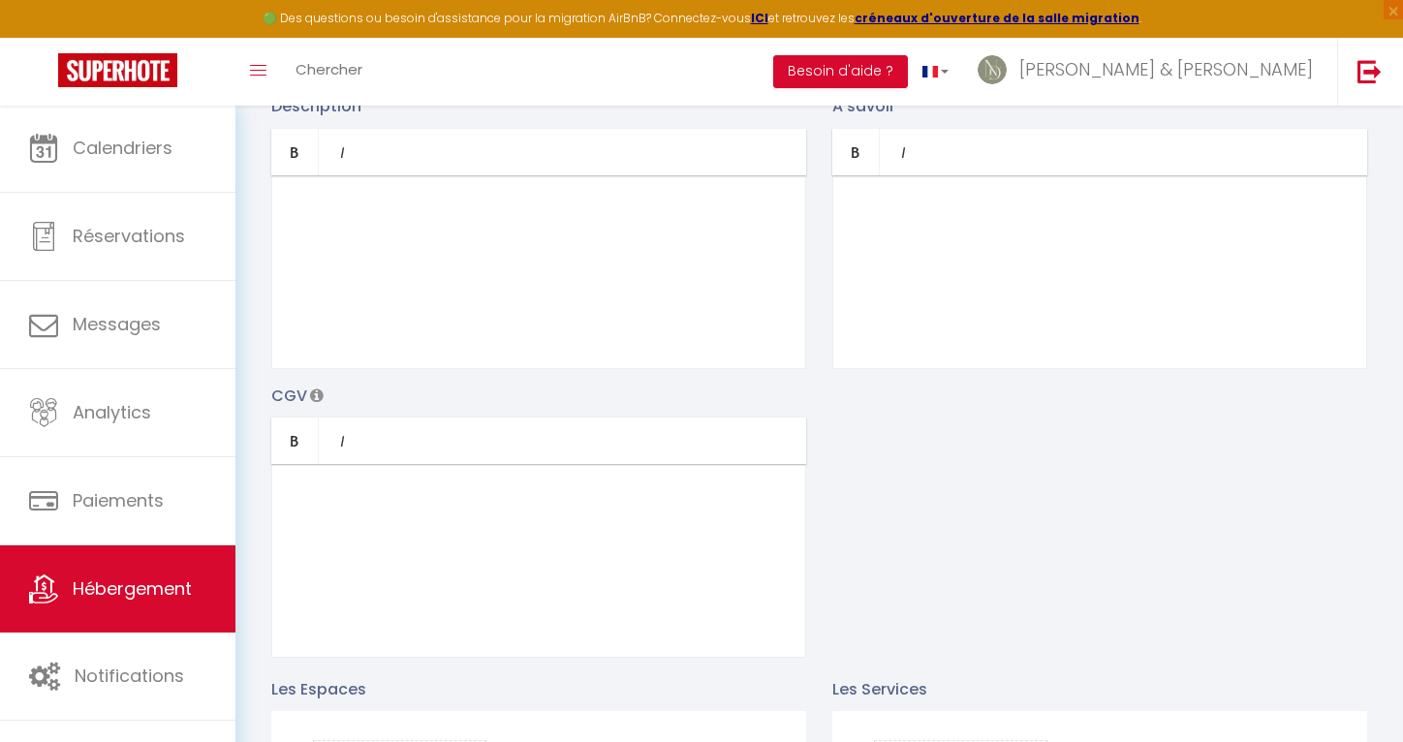
click at [1027, 218] on p "​" at bounding box center [1100, 207] width 494 height 23
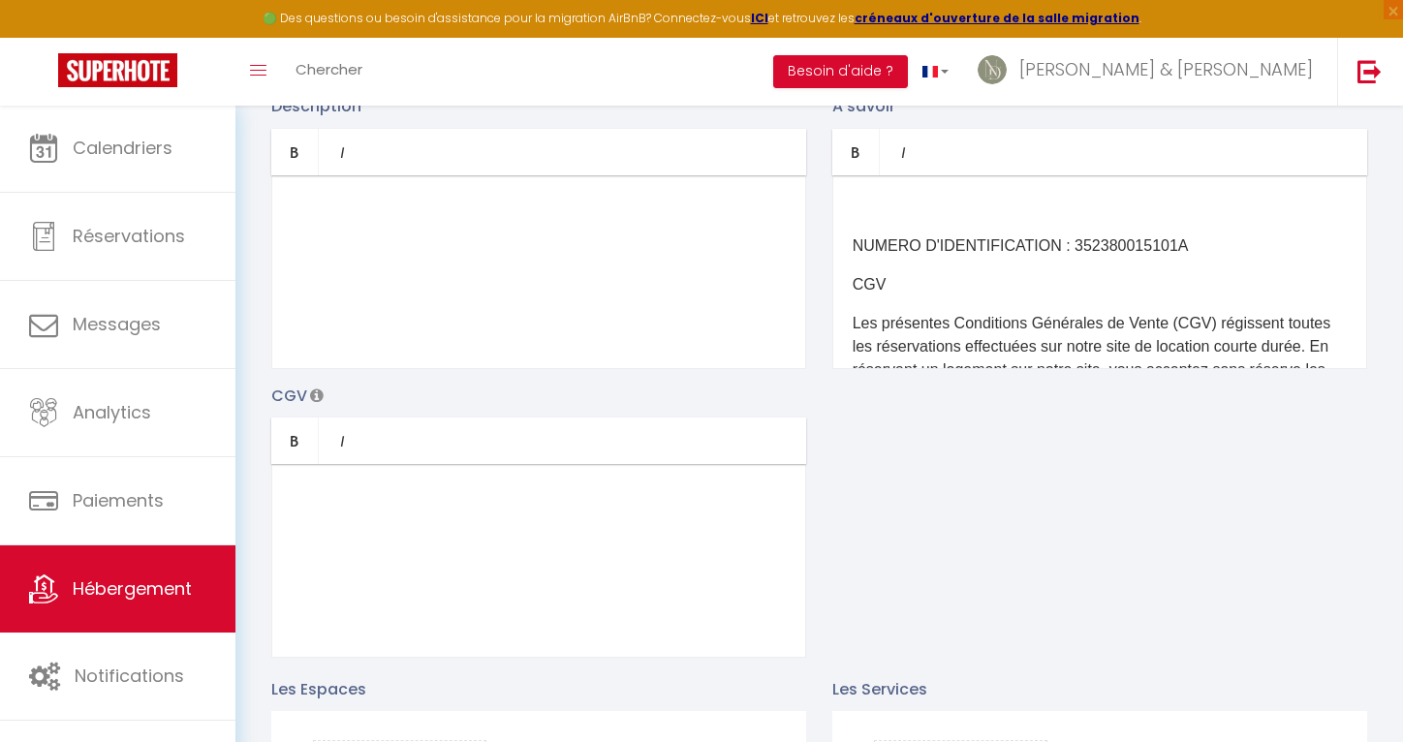
click at [564, 518] on div at bounding box center [538, 561] width 535 height 194
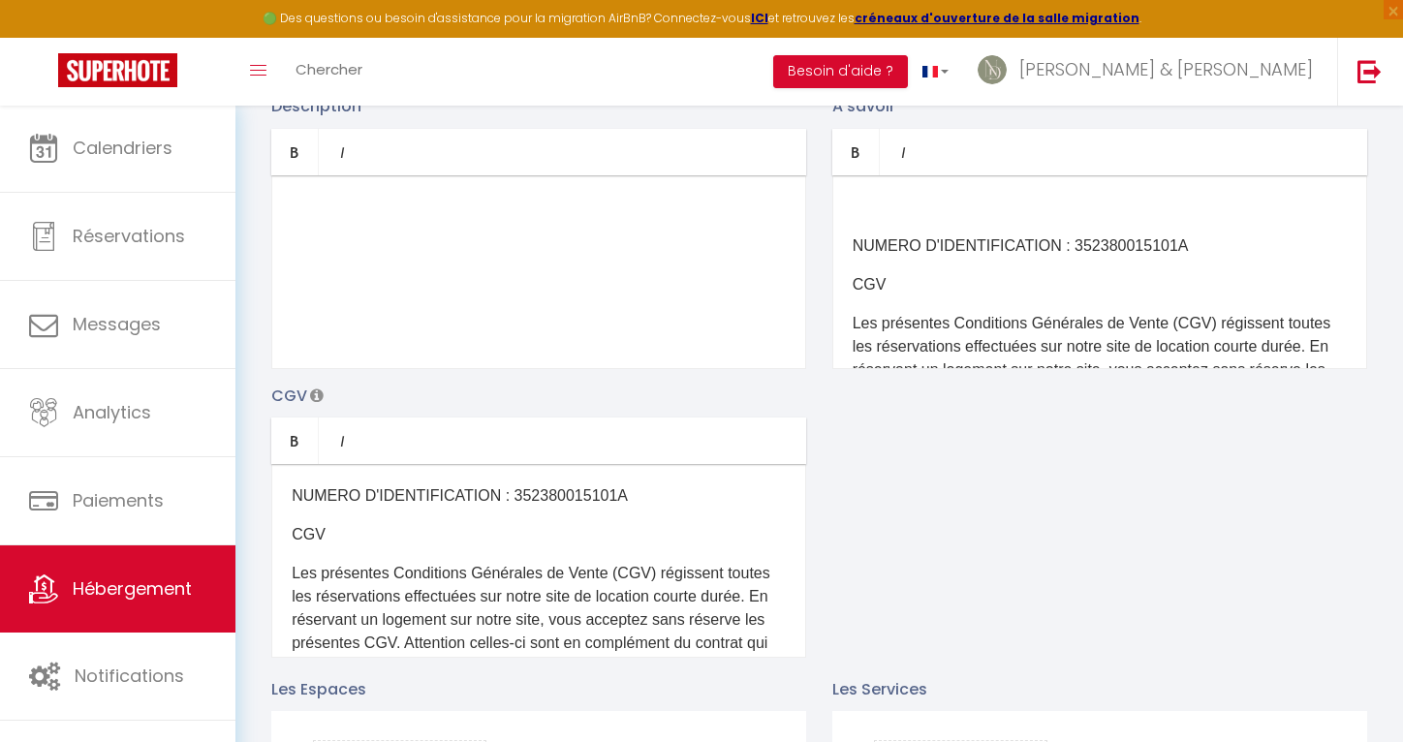
click at [559, 501] on p "NUMERO D'IDENTIFICATION : 352380015101A" at bounding box center [539, 495] width 494 height 23
click at [1106, 245] on p "NUMERO D'IDENTIFICATION : 352380015101A" at bounding box center [1100, 245] width 494 height 23
click at [558, 486] on p "NUMERO D'IDENTIFICATION :" at bounding box center [539, 495] width 494 height 23
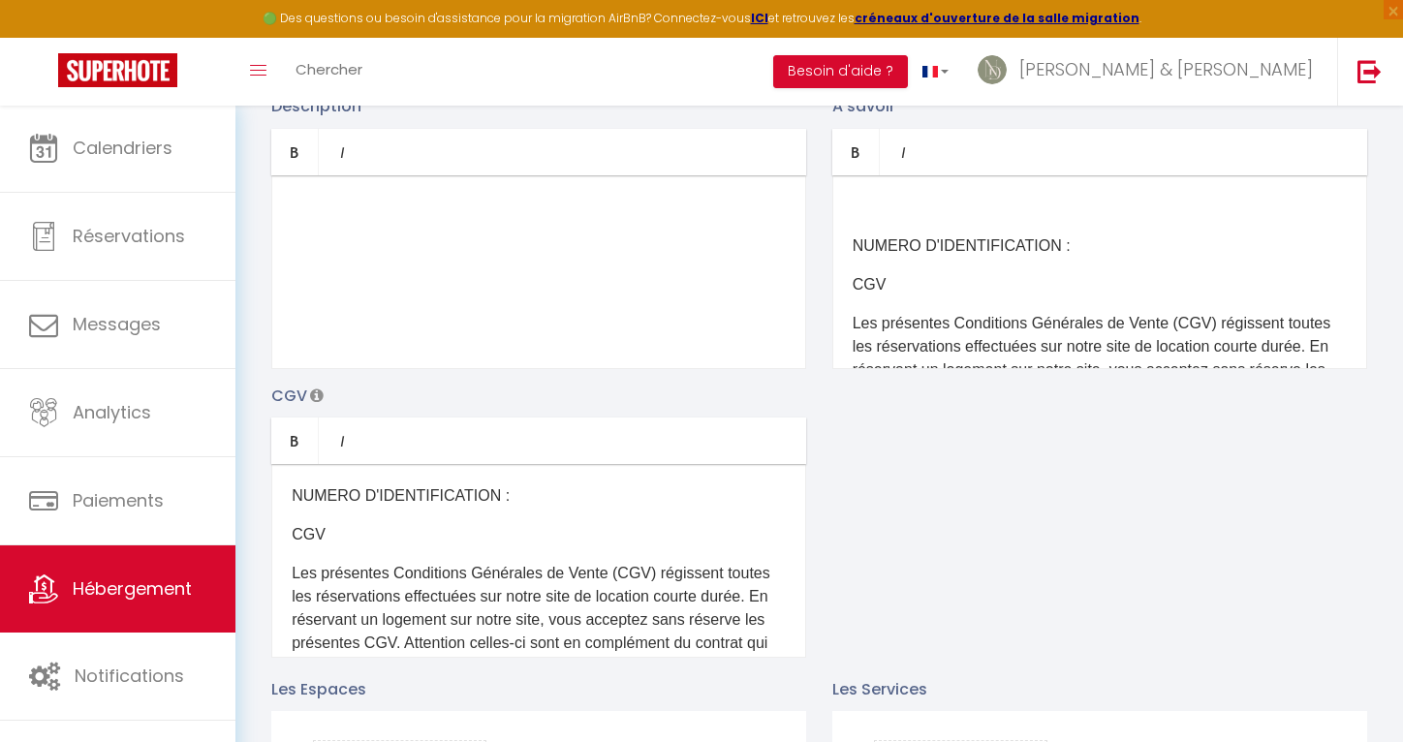
click at [1061, 247] on p "NUMERO D'IDENTIFICATION :" at bounding box center [1100, 245] width 494 height 23
click at [580, 493] on p "NUMERO D'IDENTIFICATION :" at bounding box center [539, 495] width 494 height 23
click at [388, 220] on div "​" at bounding box center [538, 272] width 535 height 194
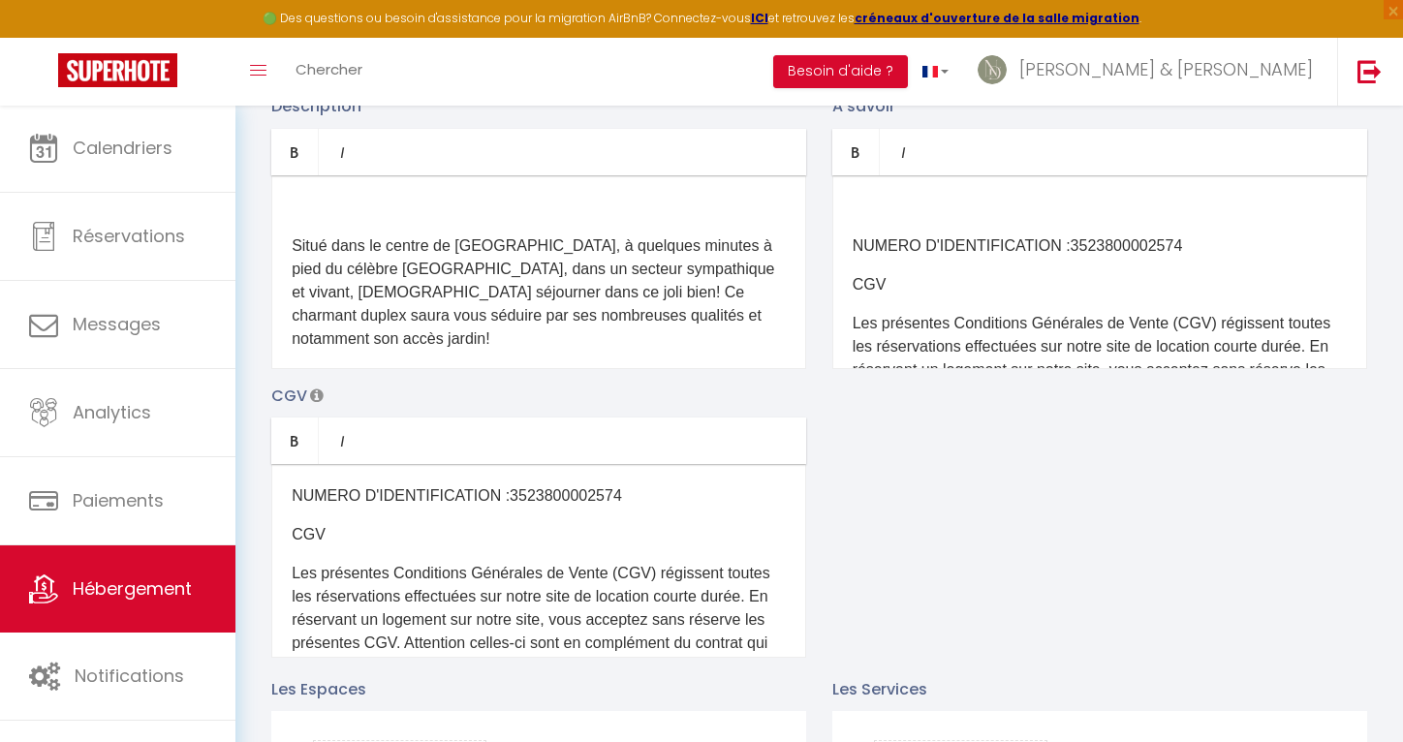
click at [388, 220] on div "​ Situé dans le centre de [GEOGRAPHIC_DATA], à quelques minutes à pied du célèb…" at bounding box center [538, 272] width 535 height 194
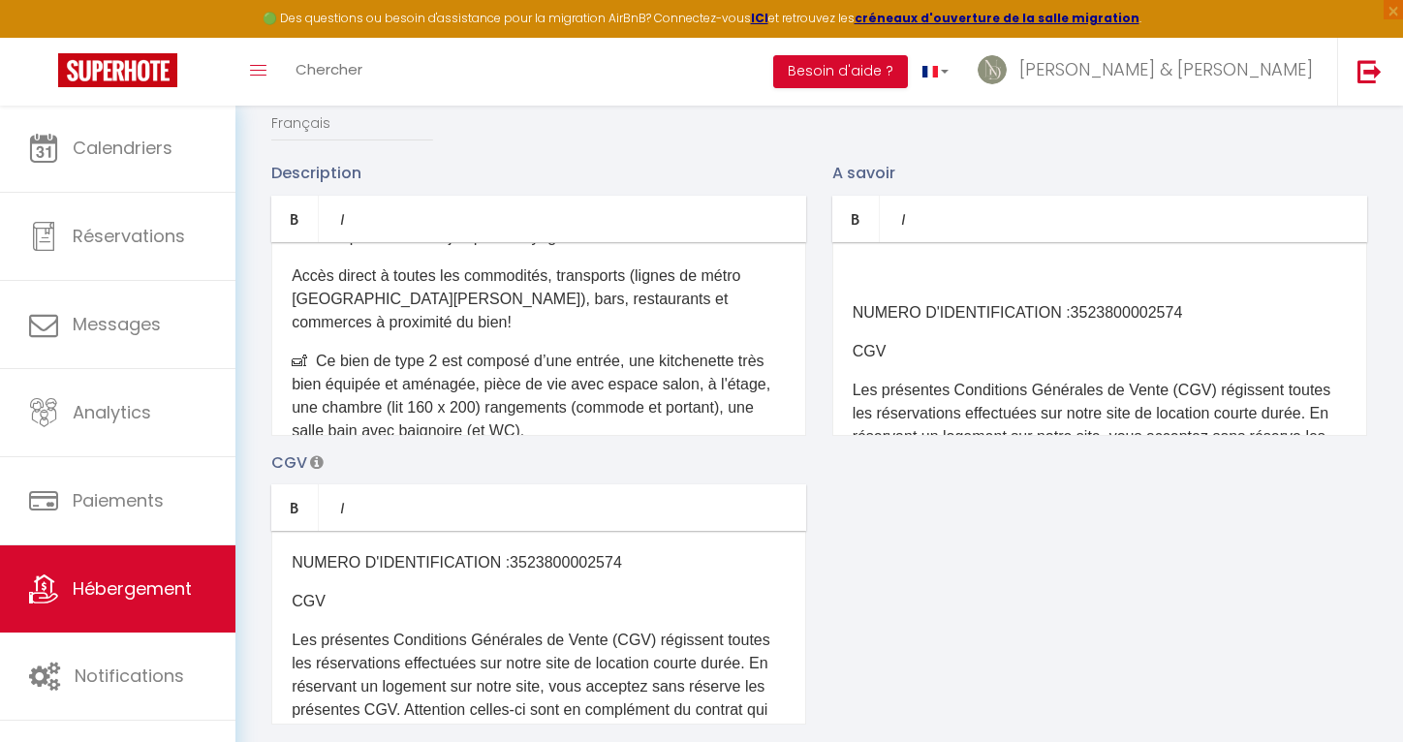
scroll to position [279, 0]
click at [496, 350] on p "🛋 Ce bien de type 2 est composé d’une entrée, une kitchenette très bien équipée…" at bounding box center [539, 396] width 494 height 93
drag, startPoint x: 541, startPoint y: 389, endPoint x: 272, endPoint y: 297, distance: 283.7
click at [272, 297] on div "​Situé dans le centre de [GEOGRAPHIC_DATA], à quelques minutes à pied du célèbr…" at bounding box center [538, 339] width 535 height 194
click at [309, 350] on p "🛋 Ce bien de type 2 est composé d’une entrée, une kitchenette très bien équipée…" at bounding box center [539, 396] width 494 height 93
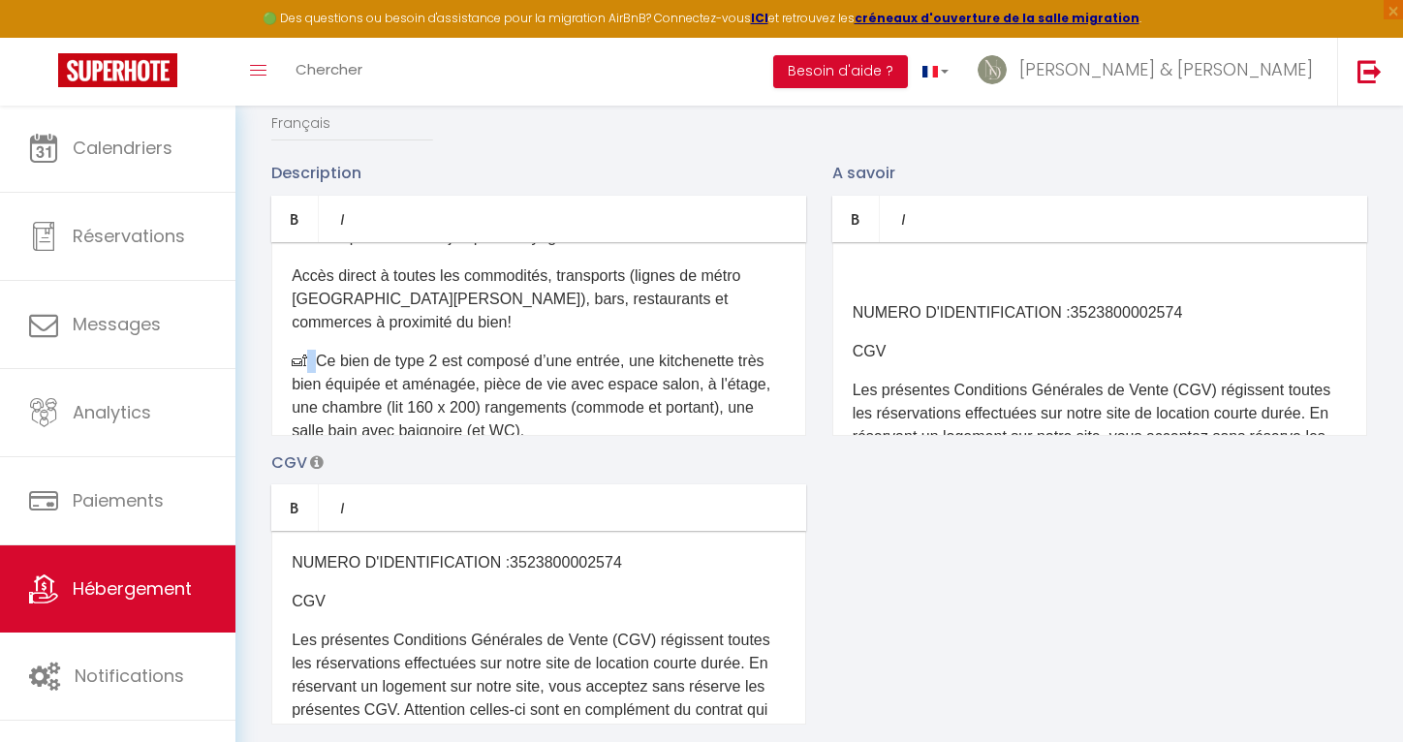
click at [309, 350] on p "🛋 Ce bien de type 2 est composé d’une entrée, une kitchenette très bien équipée…" at bounding box center [539, 396] width 494 height 93
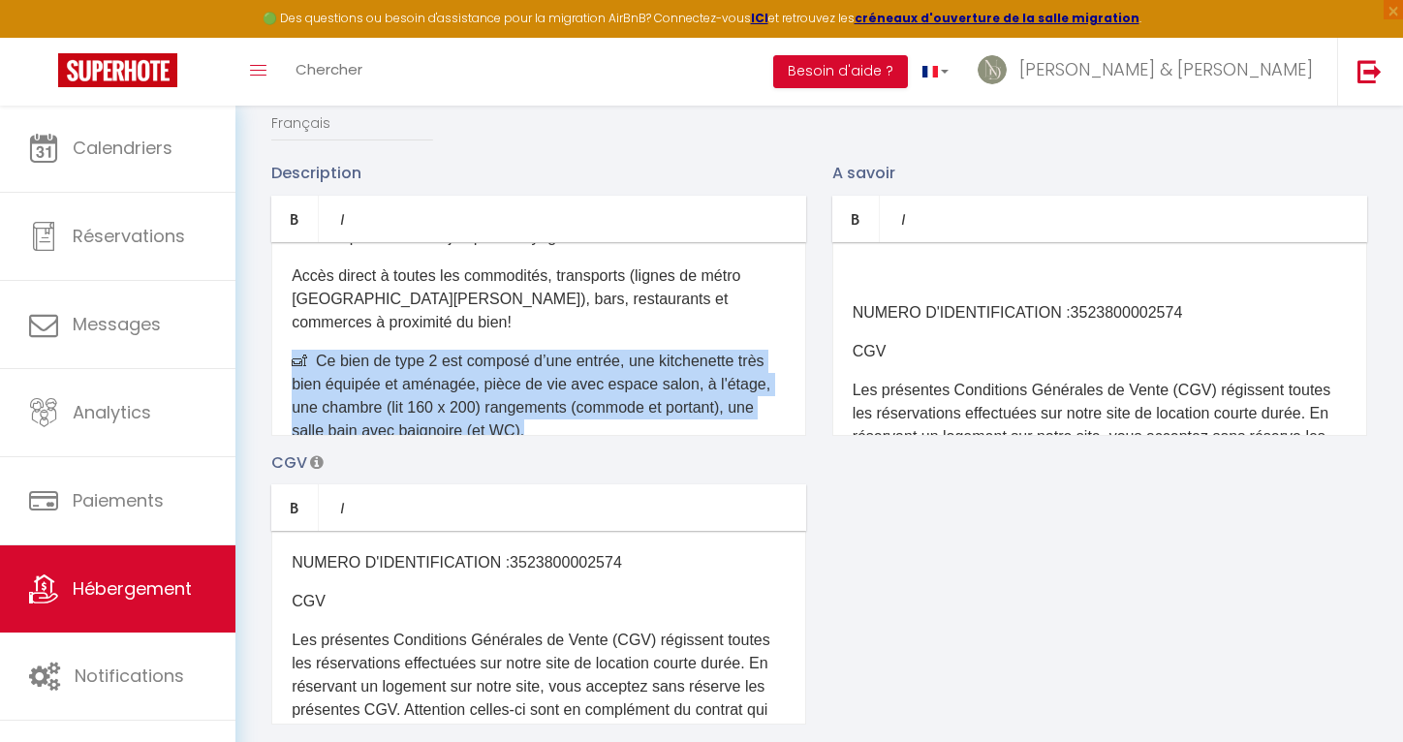
click at [309, 350] on p "🛋 Ce bien de type 2 est composé d’une entrée, une kitchenette très bien équipée…" at bounding box center [539, 396] width 494 height 93
copy p "🛋 Ce bien de type 2 est composé d’une entrée, une kitchenette très bien équipée…"
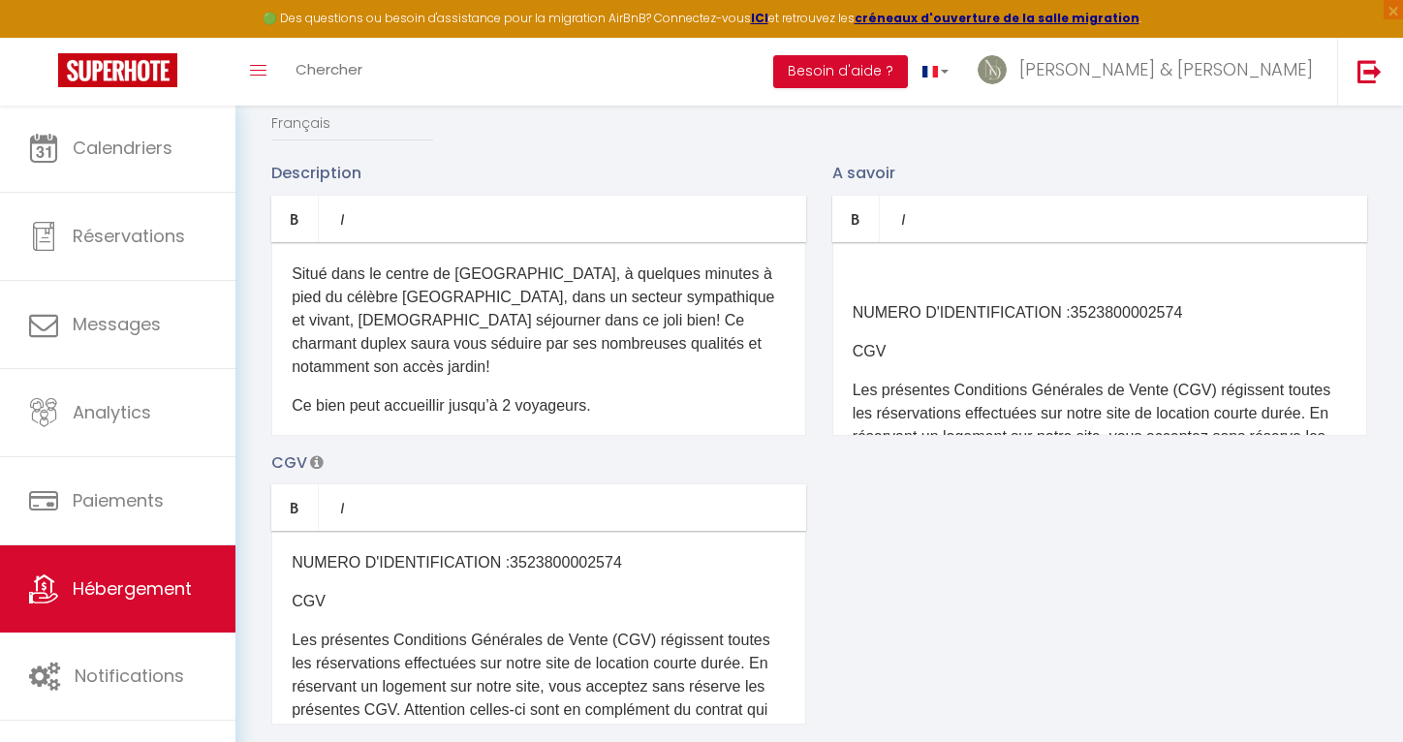
scroll to position [0, 0]
click at [866, 264] on p "​" at bounding box center [1100, 274] width 494 height 23
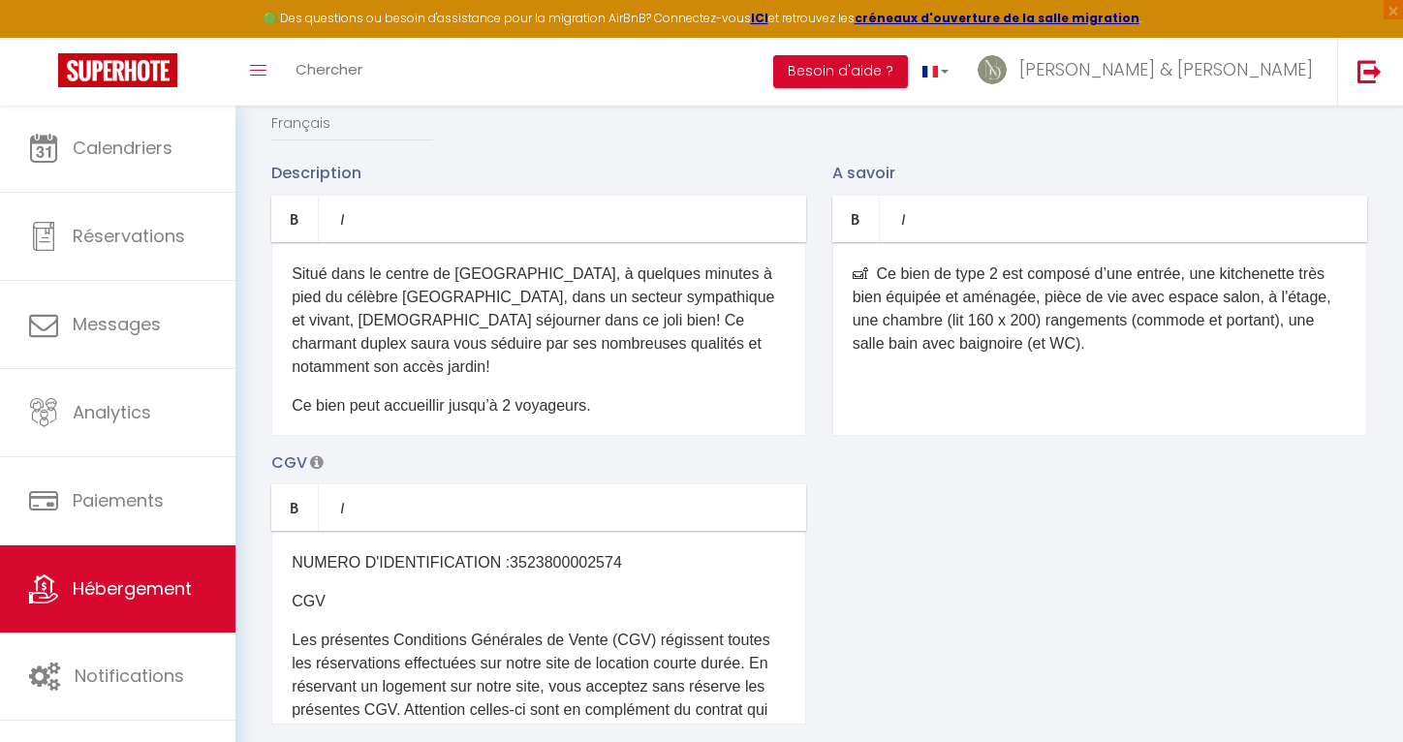
click at [858, 377] on p at bounding box center [1100, 382] width 494 height 23
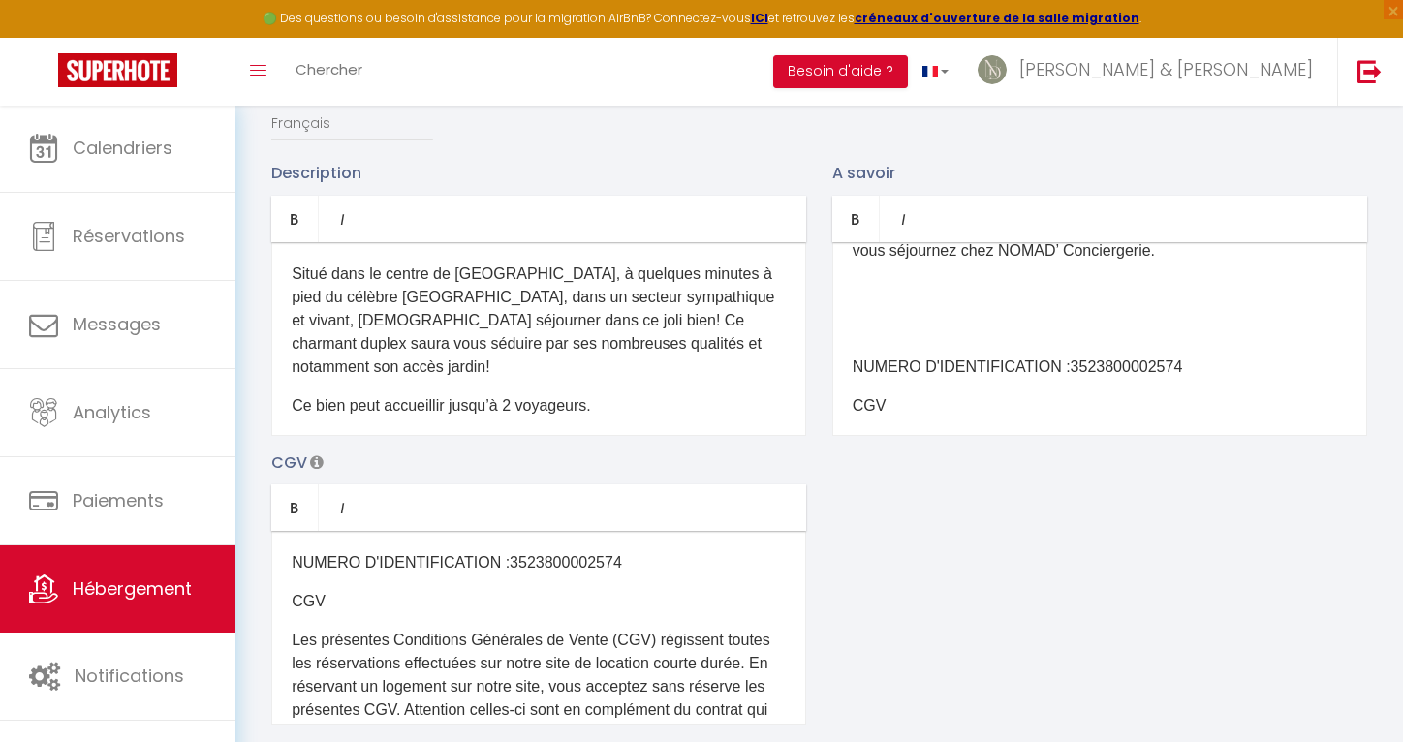
scroll to position [408, 0]
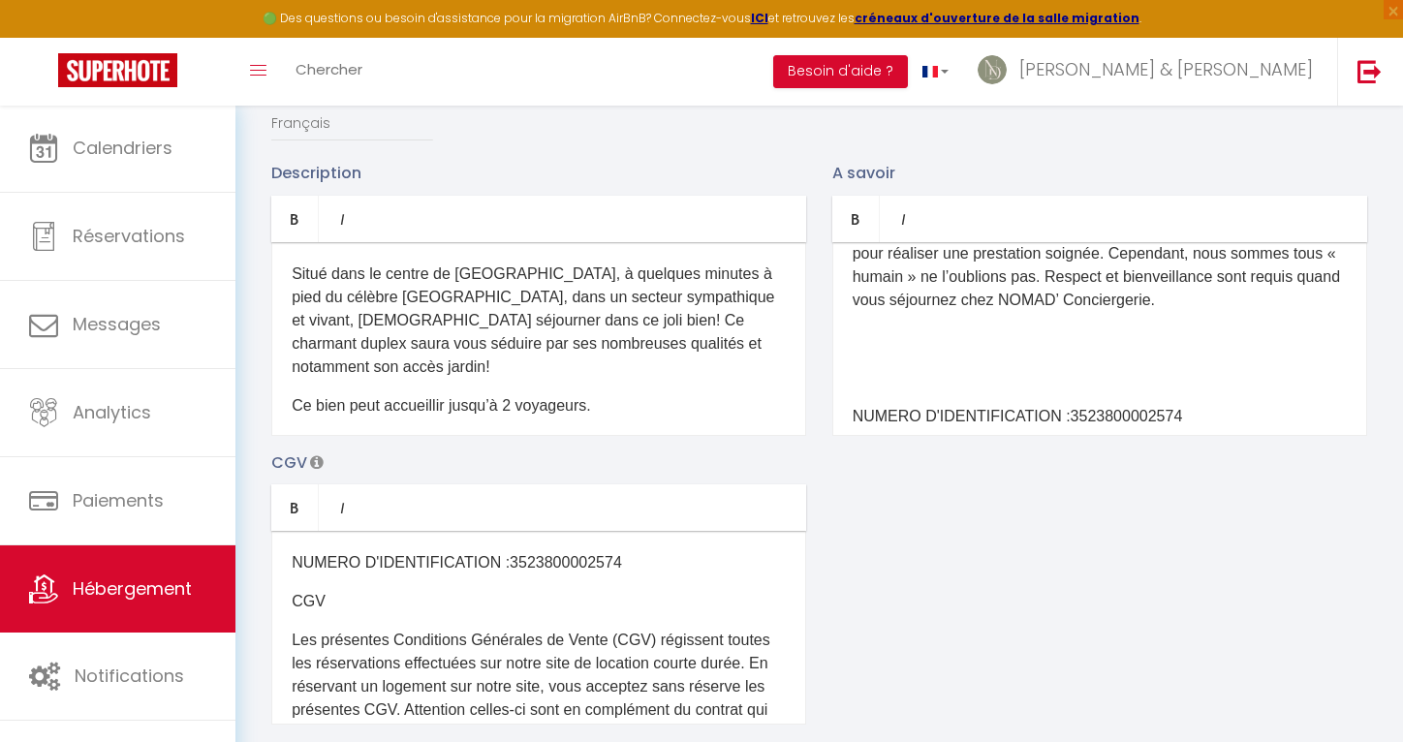
click at [1007, 351] on p at bounding box center [1100, 338] width 494 height 23
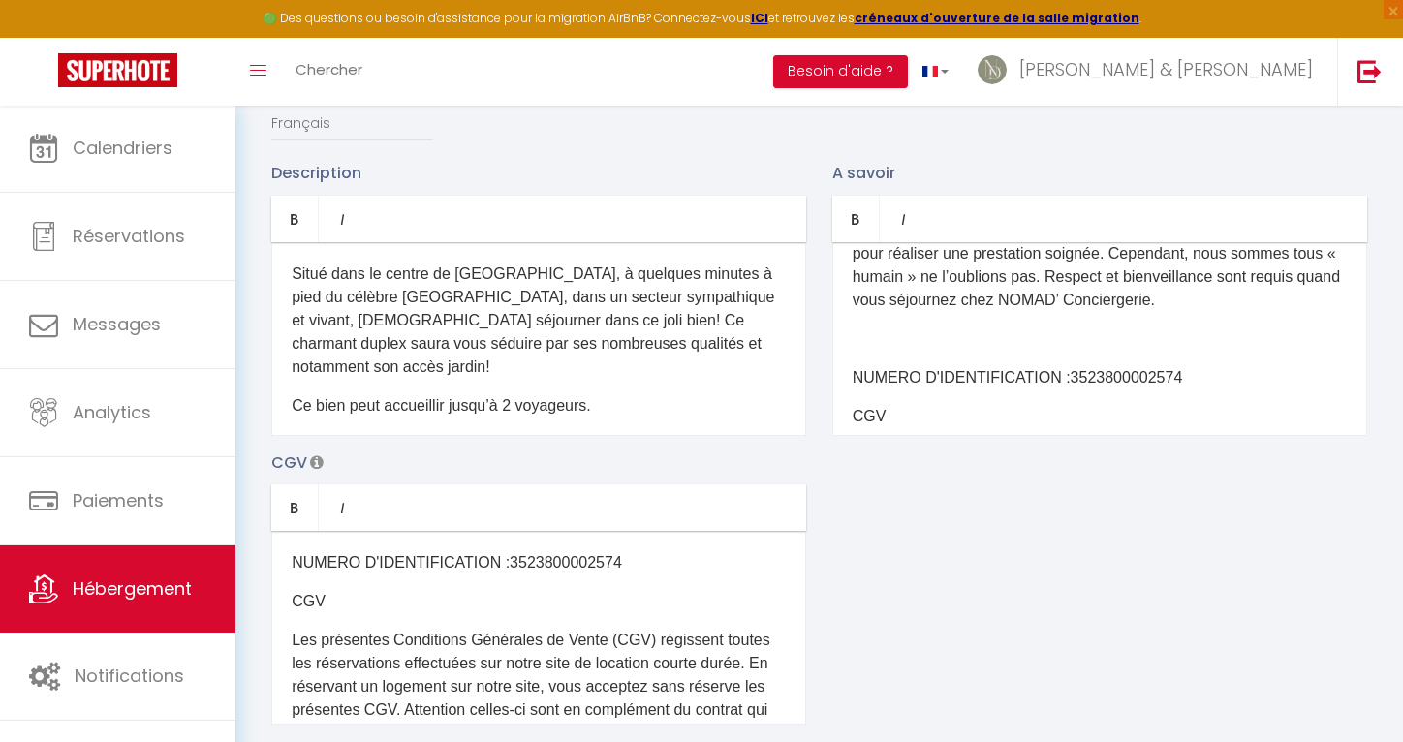
click at [904, 351] on p "​" at bounding box center [1100, 338] width 494 height 23
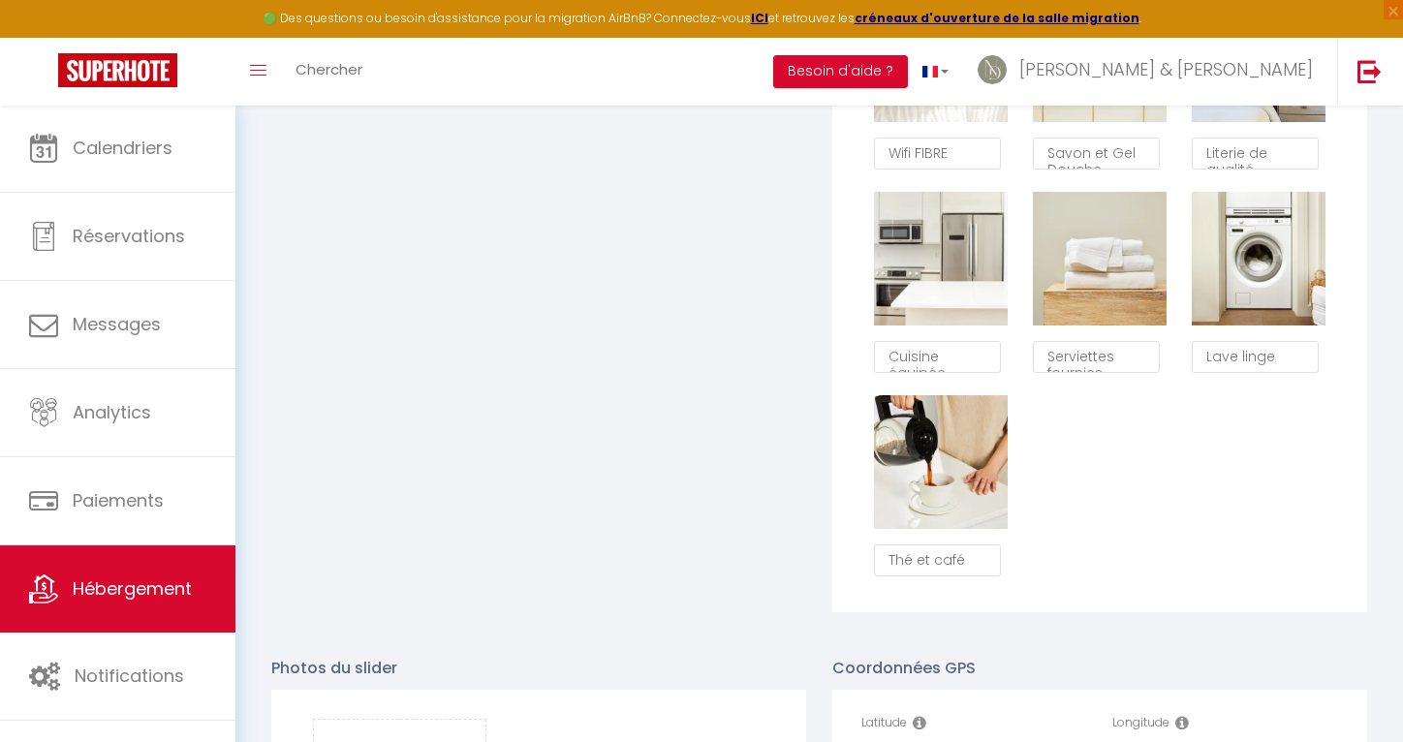
scroll to position [1505, 0]
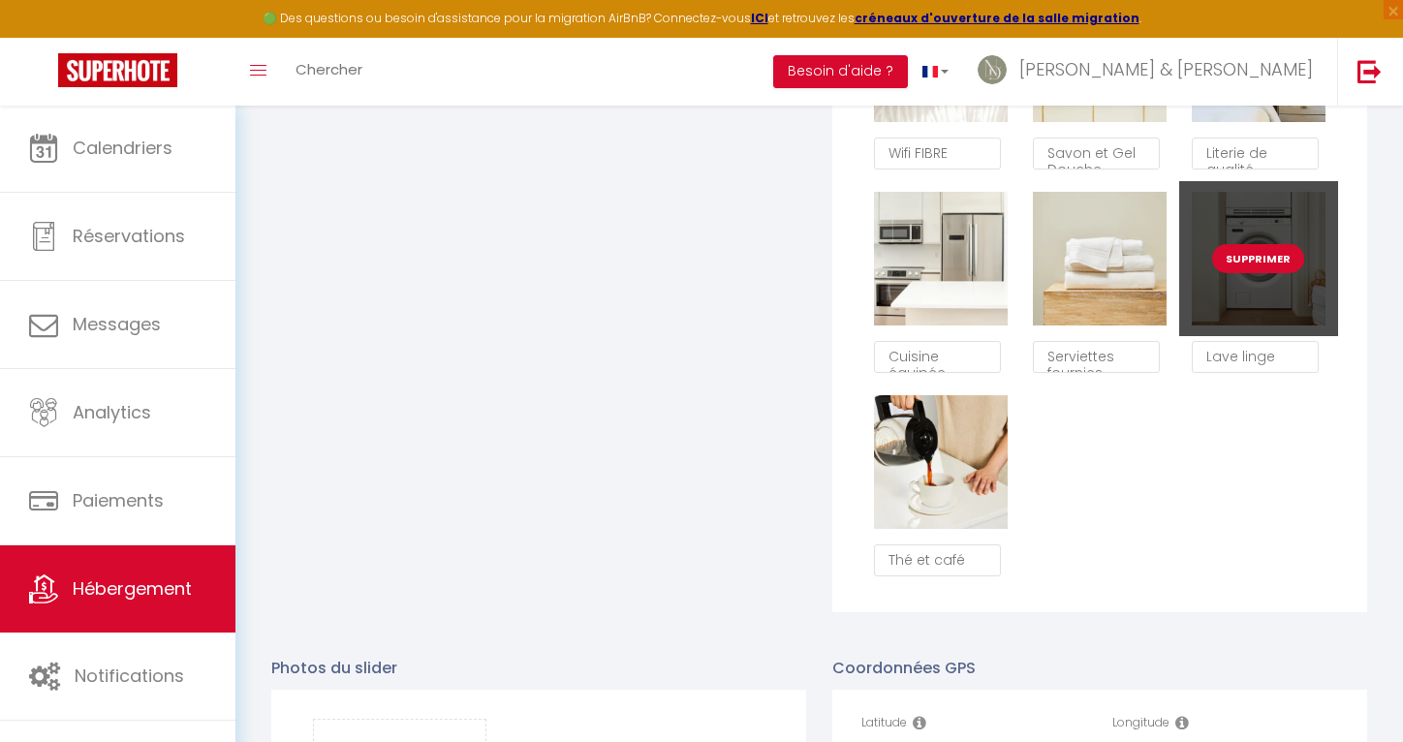
click at [1274, 259] on button "Supprimer" at bounding box center [1258, 258] width 92 height 29
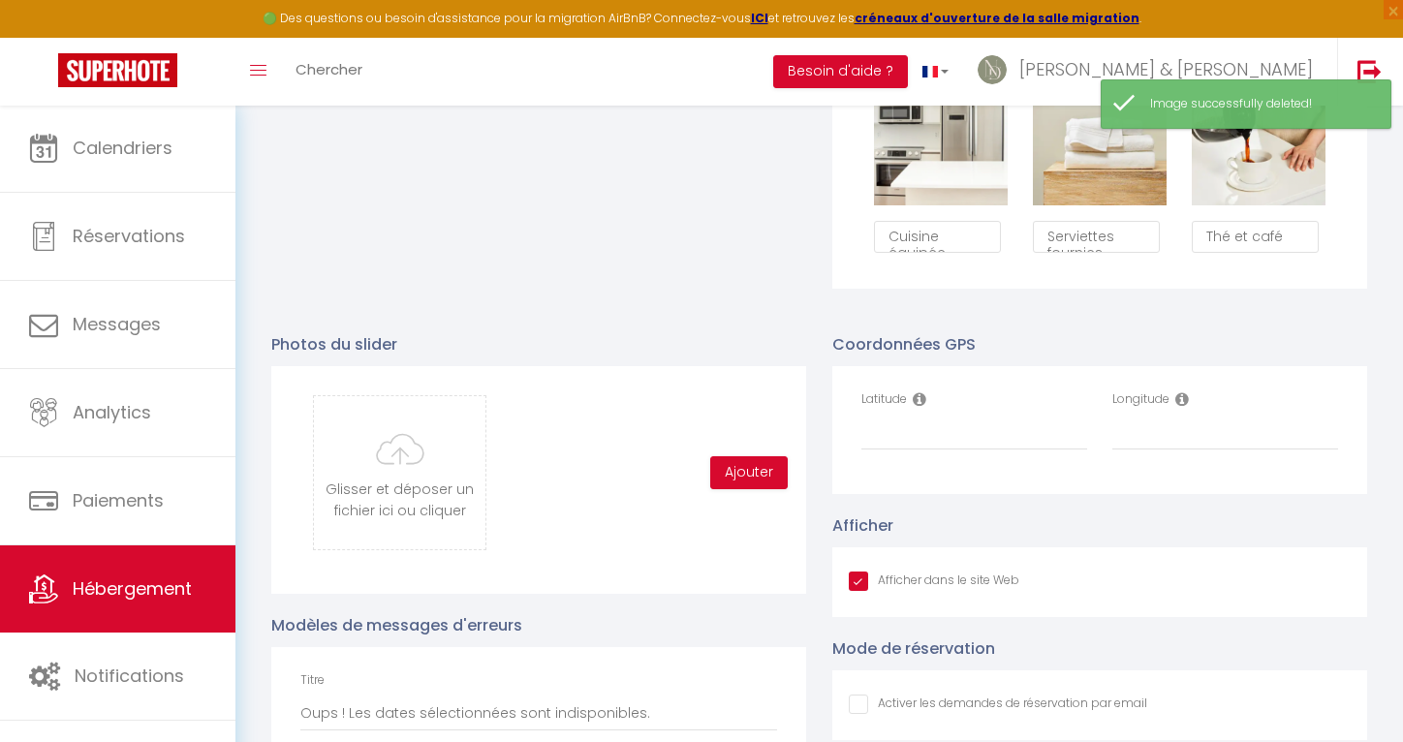
scroll to position [1662, 0]
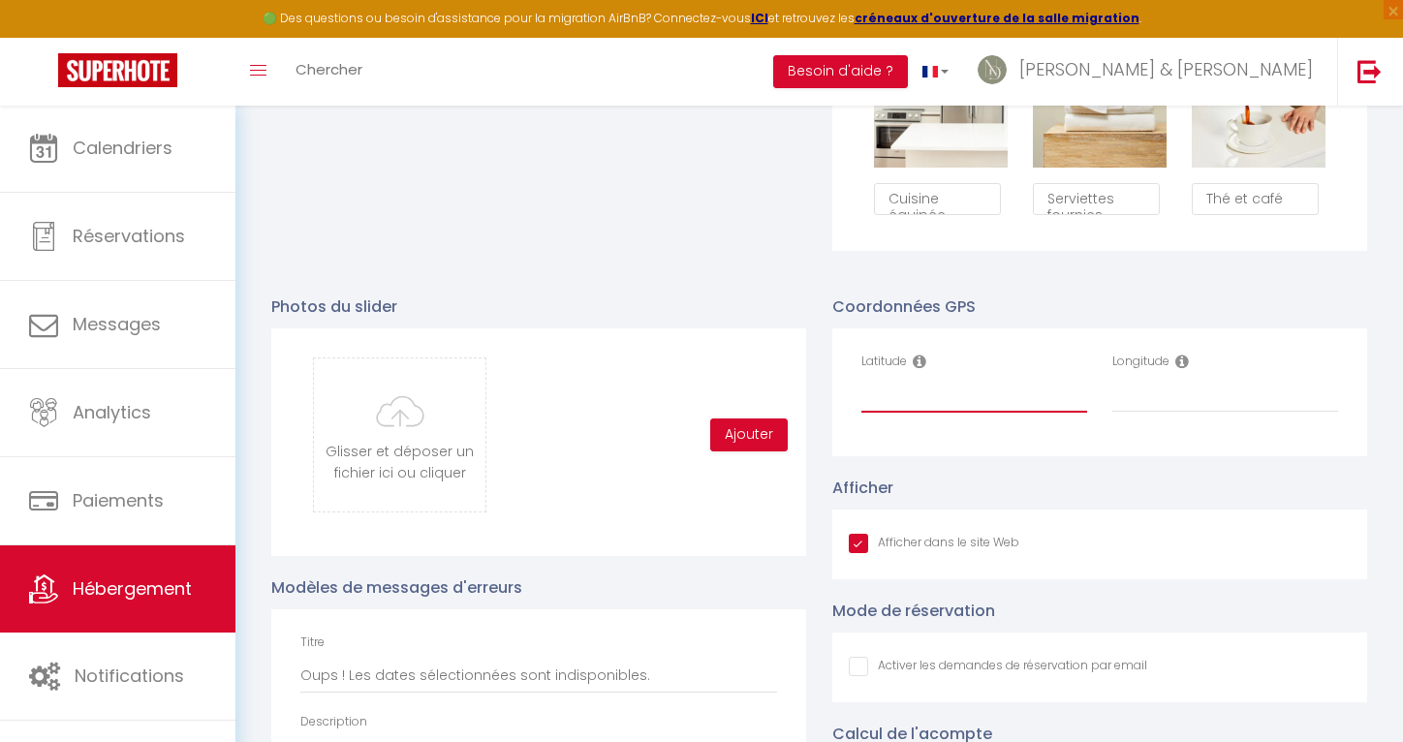
click at [879, 402] on input "Latitude" at bounding box center [974, 395] width 226 height 35
paste input "48.1182"
click at [1207, 393] on input "Longitude" at bounding box center [1225, 395] width 226 height 35
paste input "-1.67112"
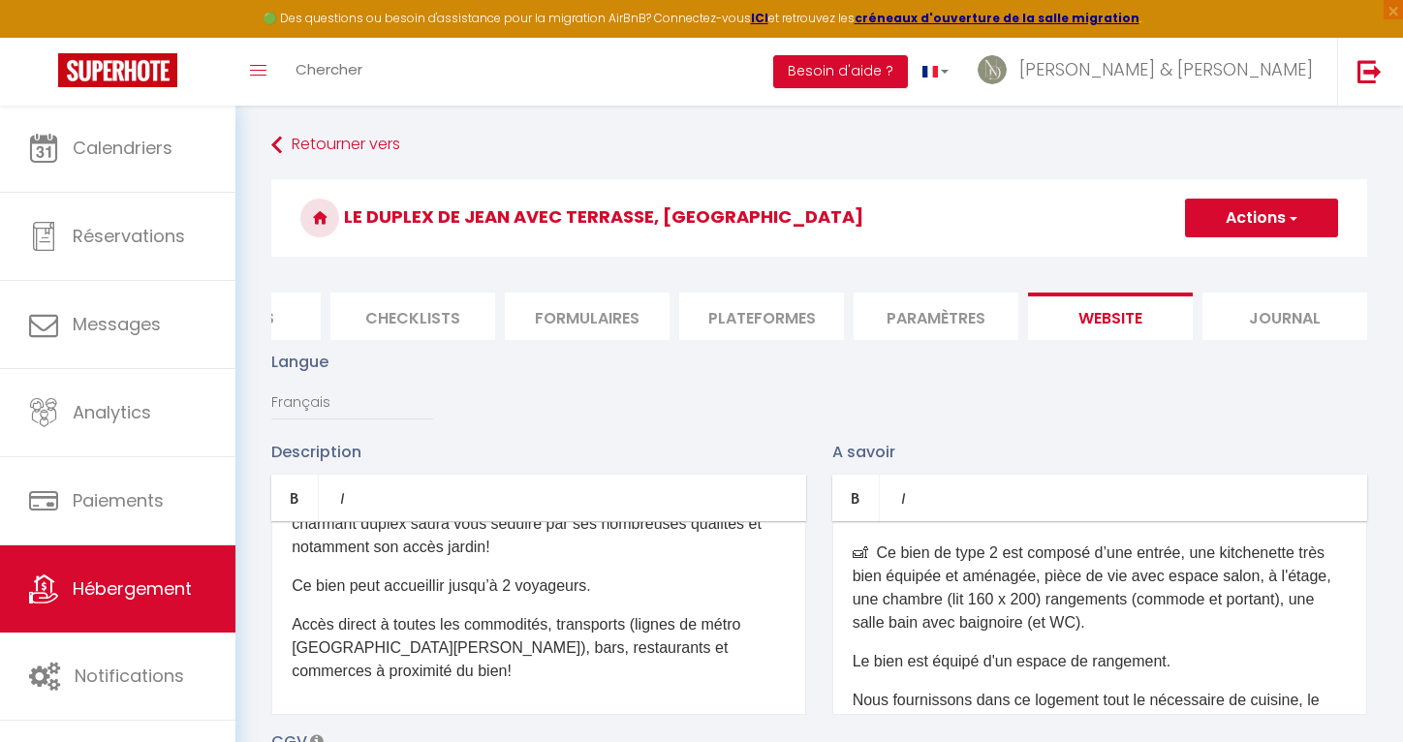
scroll to position [0, 0]
click at [1258, 217] on button "Actions" at bounding box center [1261, 218] width 153 height 39
click at [1230, 256] on input "Enregistrer" at bounding box center [1239, 260] width 72 height 19
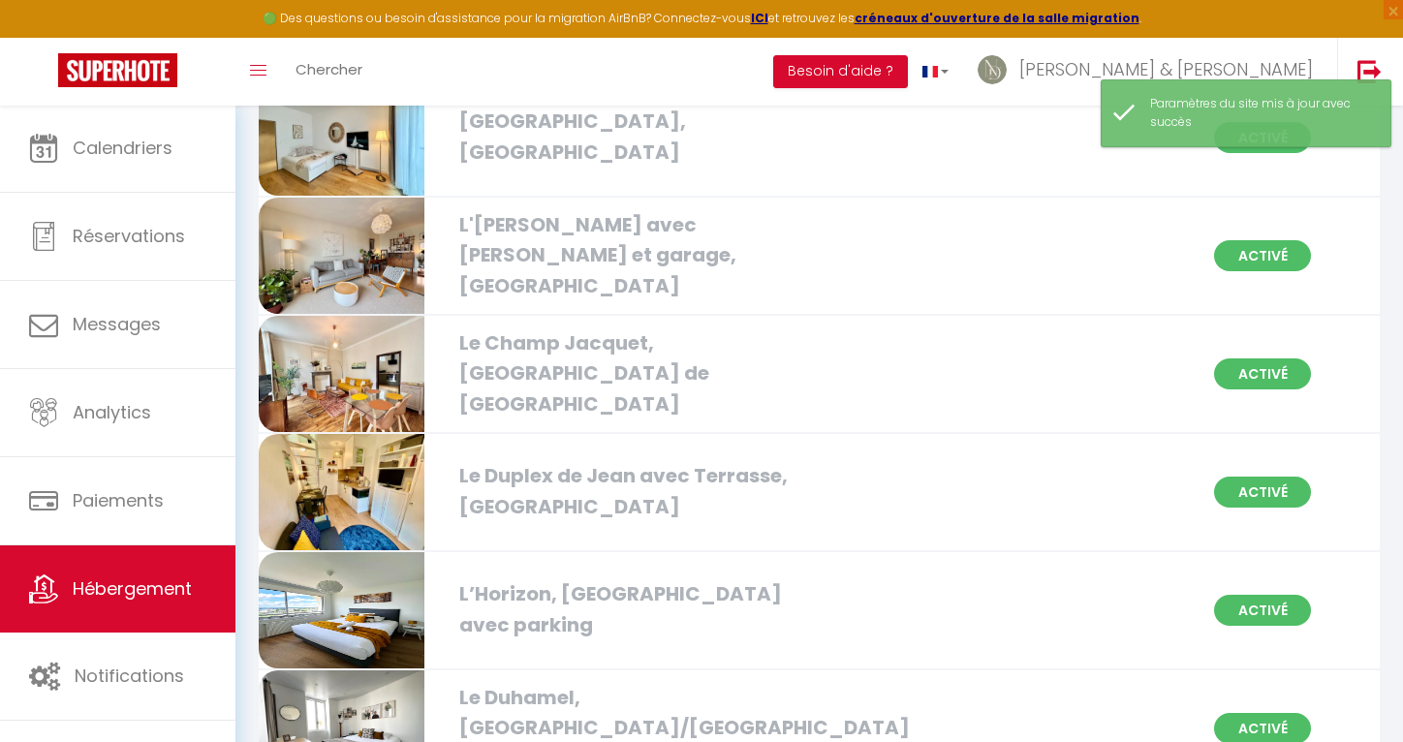
scroll to position [415, 0]
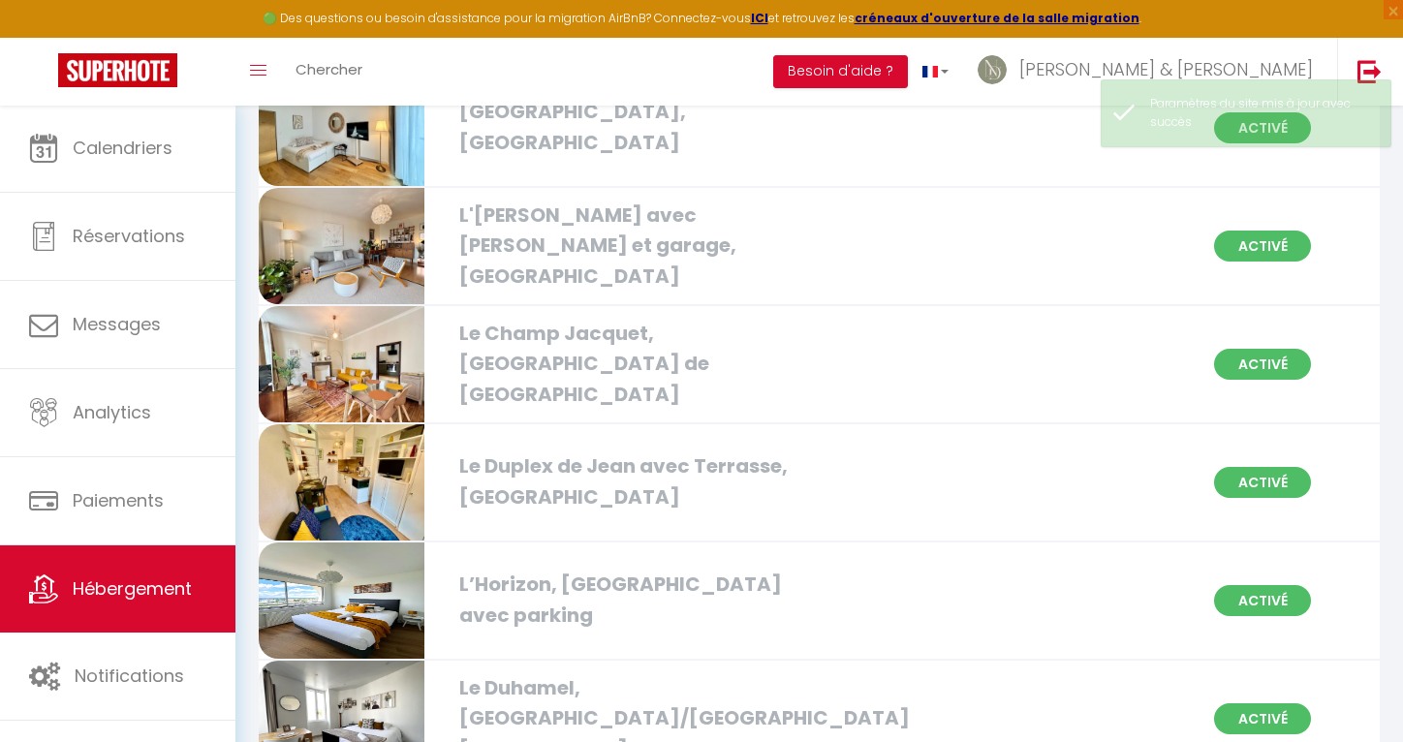
click at [359, 497] on img at bounding box center [342, 482] width 166 height 116
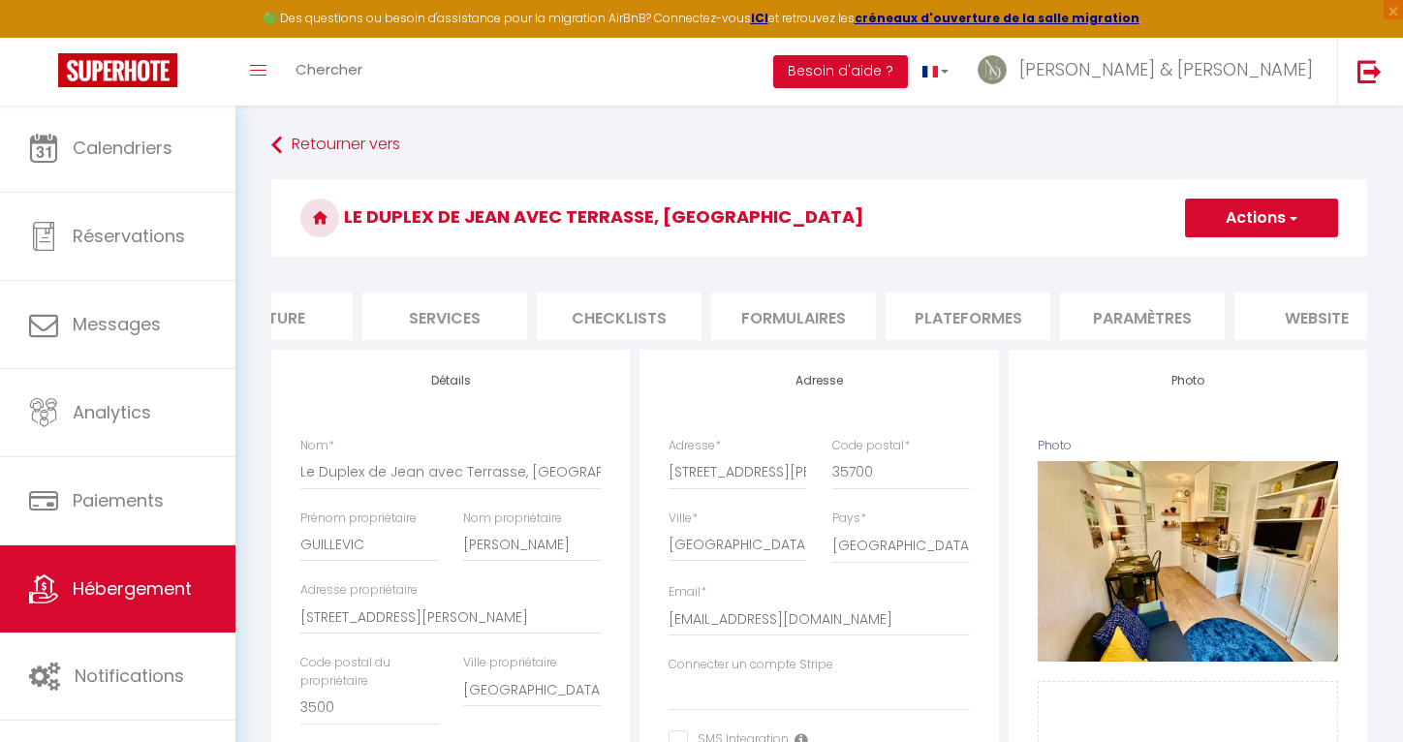
scroll to position [0, 539]
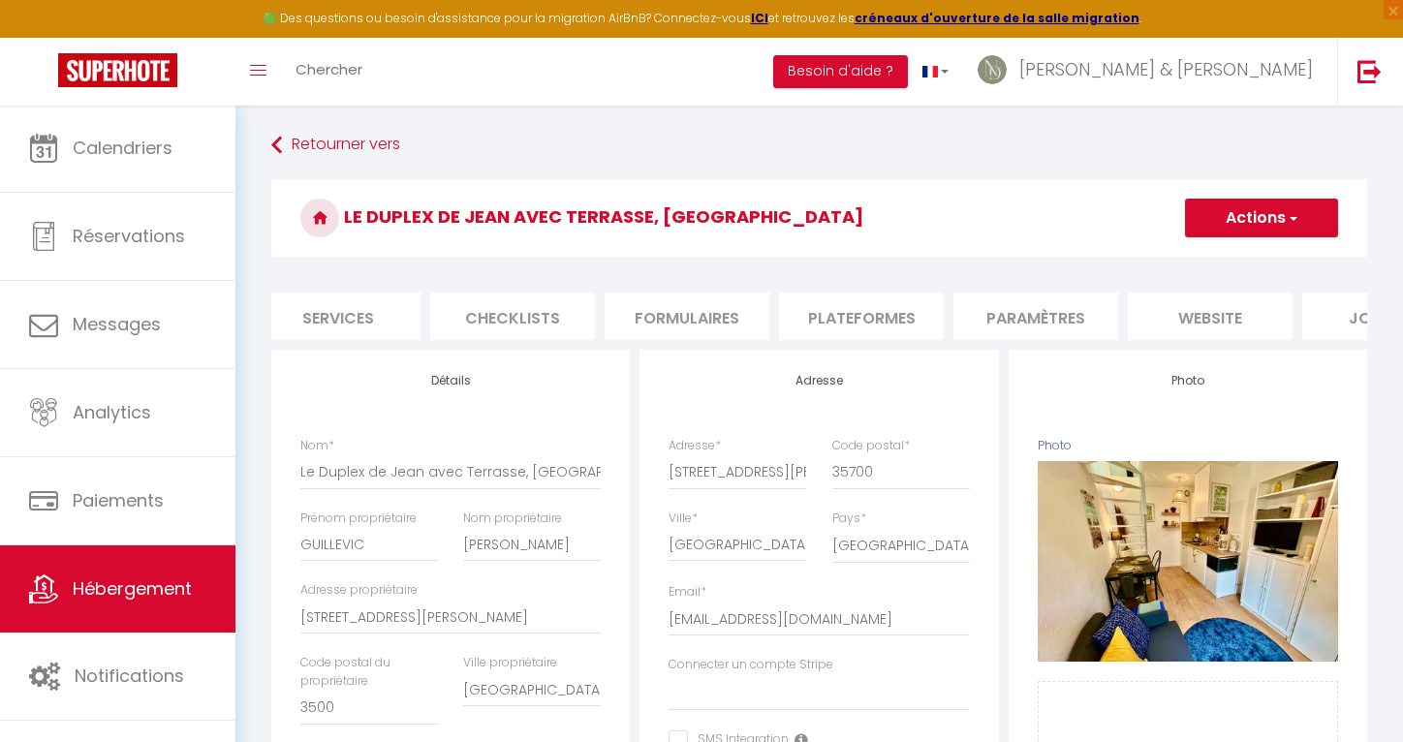
click at [891, 310] on li "Plateformes" at bounding box center [861, 316] width 165 height 47
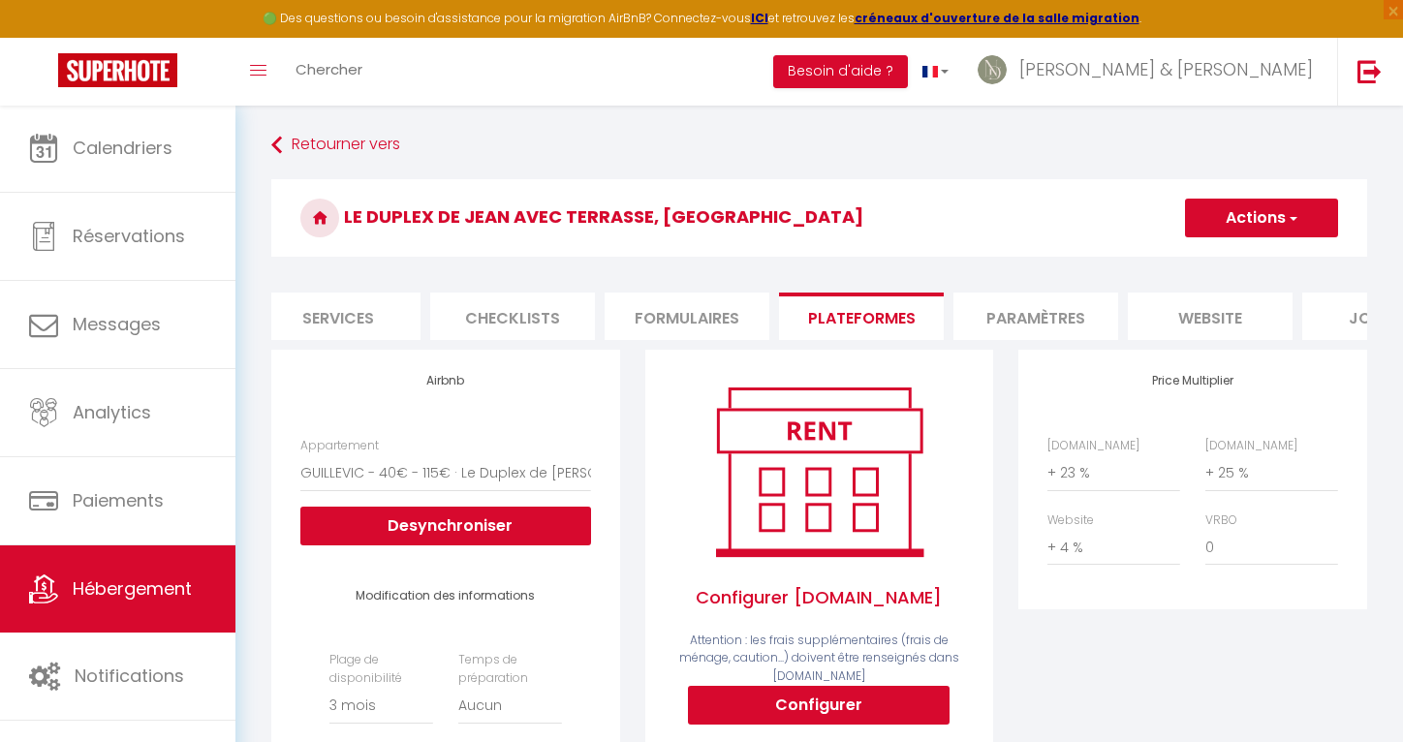
click at [1175, 313] on li "website" at bounding box center [1210, 316] width 165 height 47
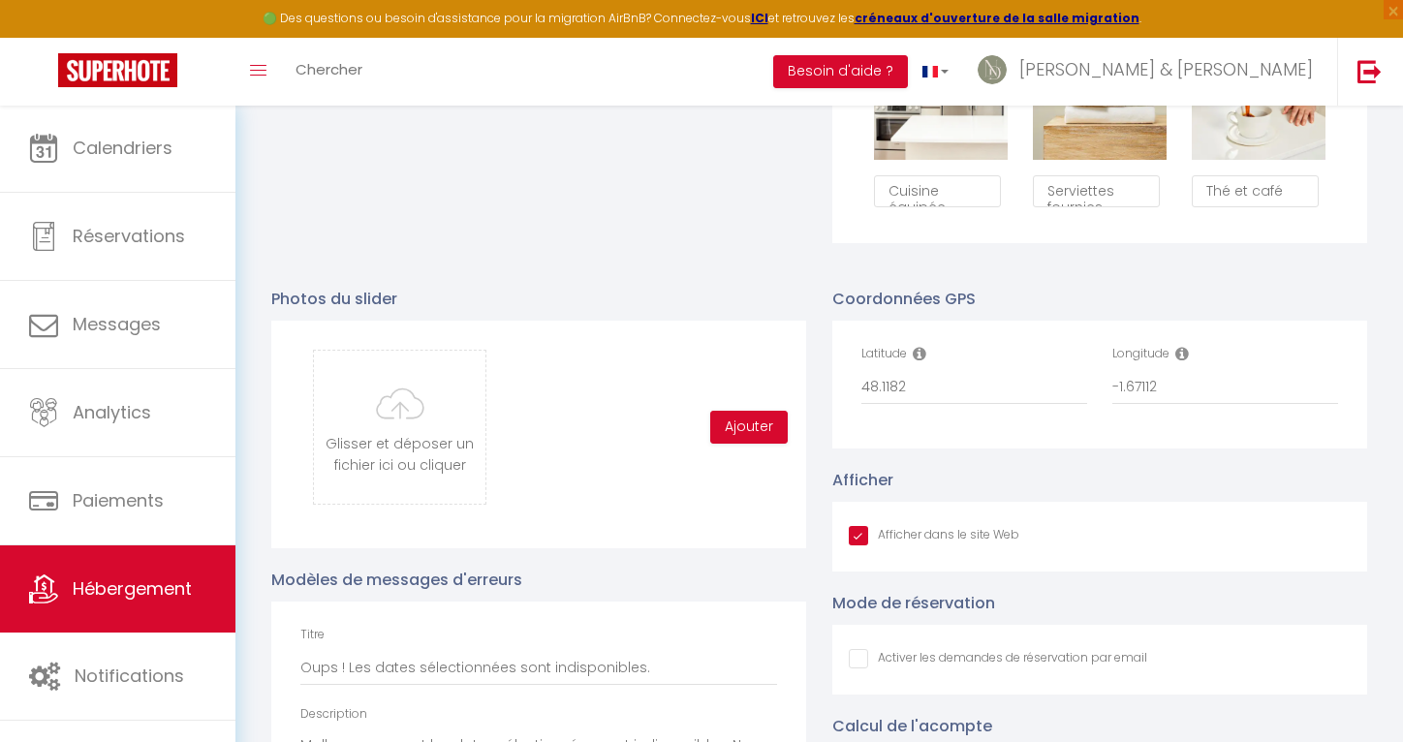
scroll to position [1676, 0]
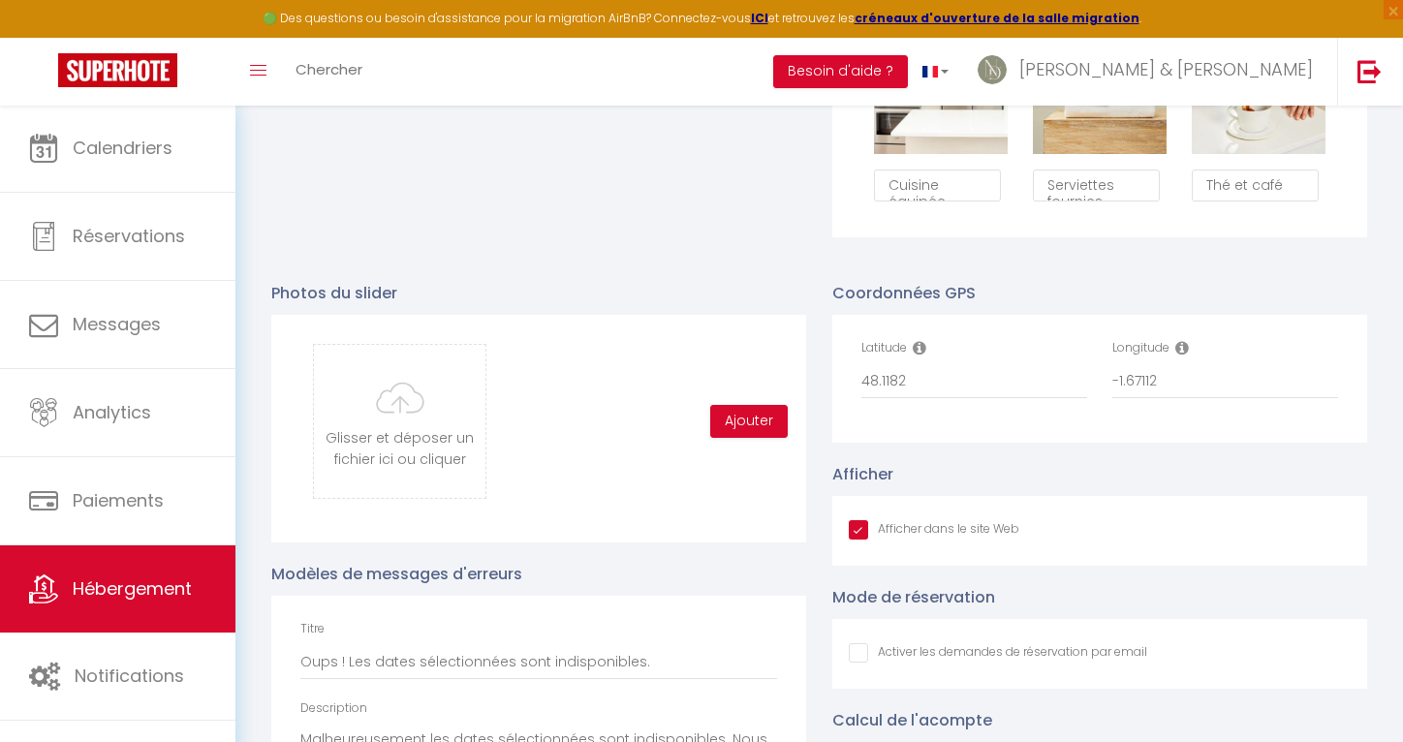
click at [852, 523] on input "Afficher dans le site Web" at bounding box center [934, 529] width 171 height 19
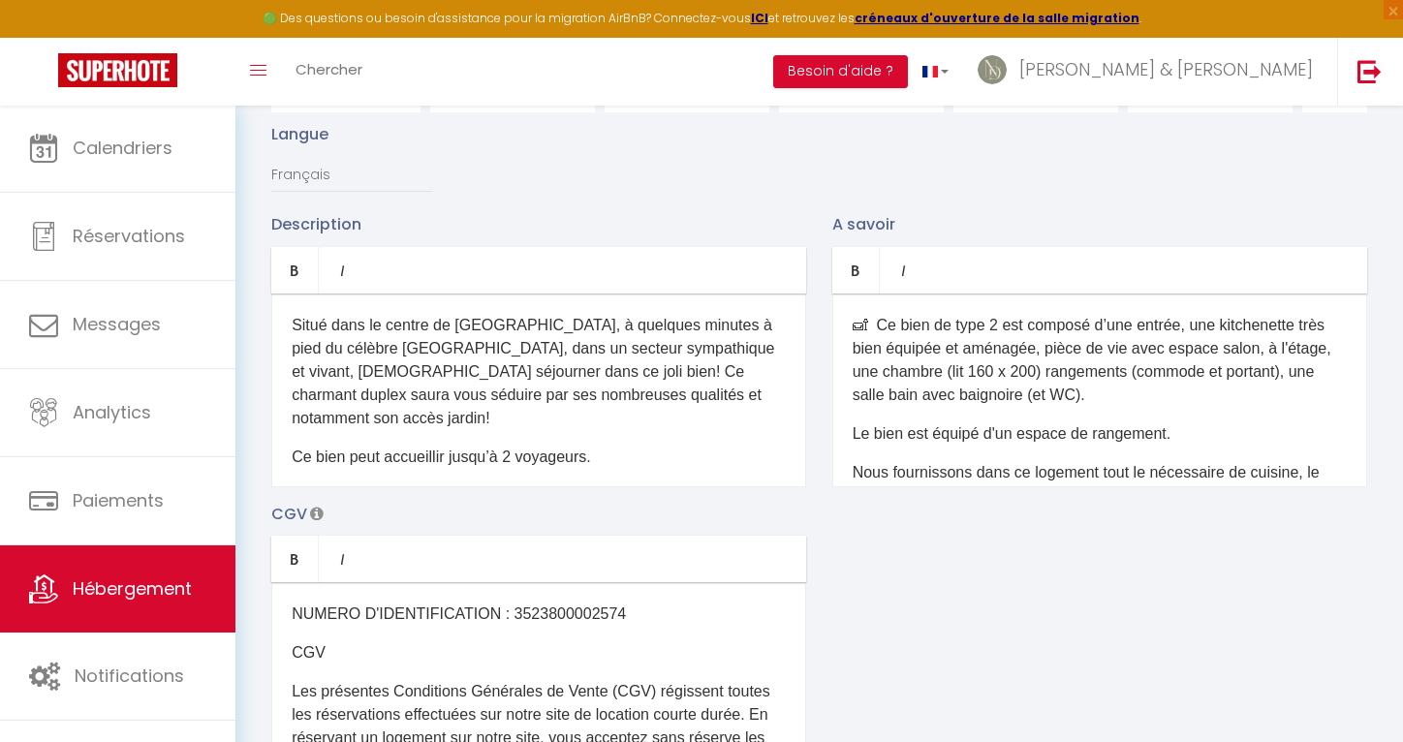
scroll to position [65, 0]
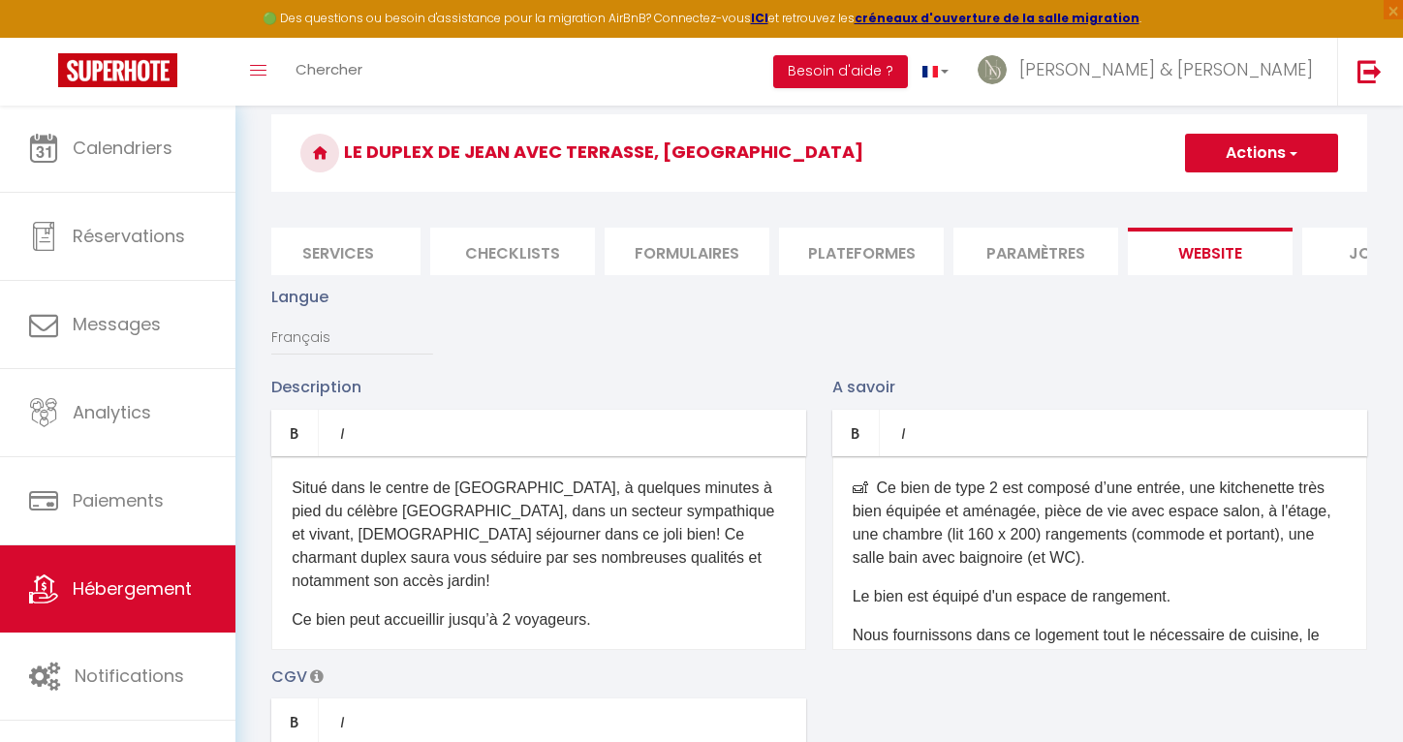
click at [1247, 150] on button "Actions" at bounding box center [1261, 153] width 153 height 39
click at [1234, 187] on input "Enregistrer" at bounding box center [1239, 195] width 72 height 19
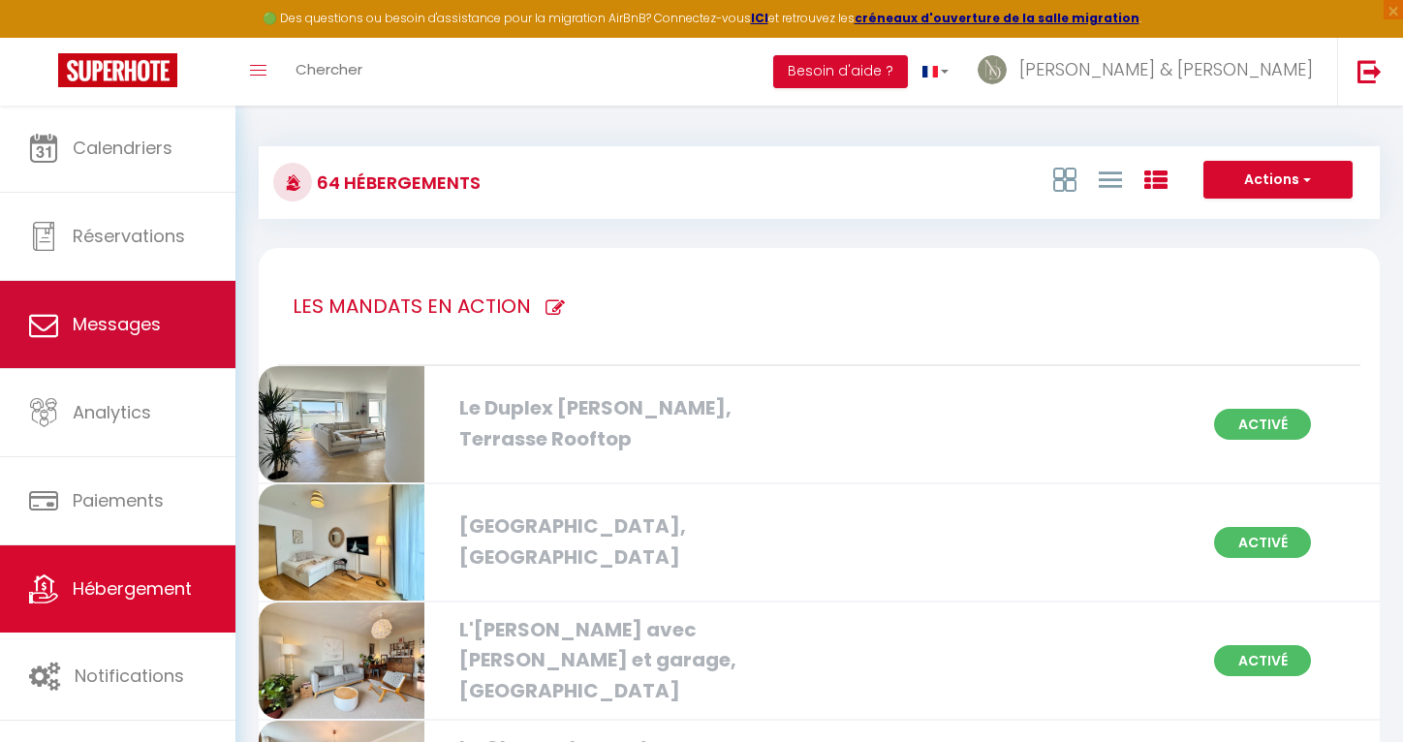
click at [172, 339] on link "Messages" at bounding box center [117, 324] width 235 height 87
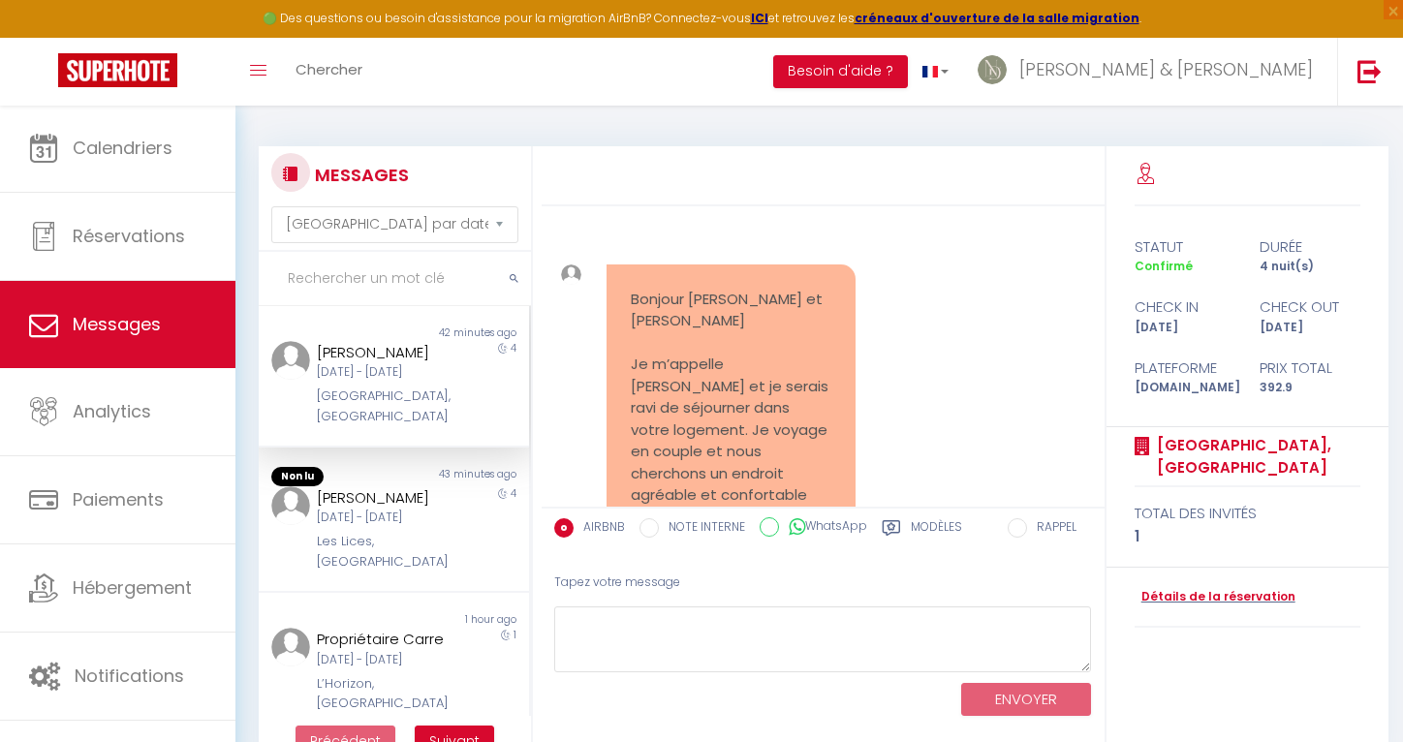
scroll to position [9673, 0]
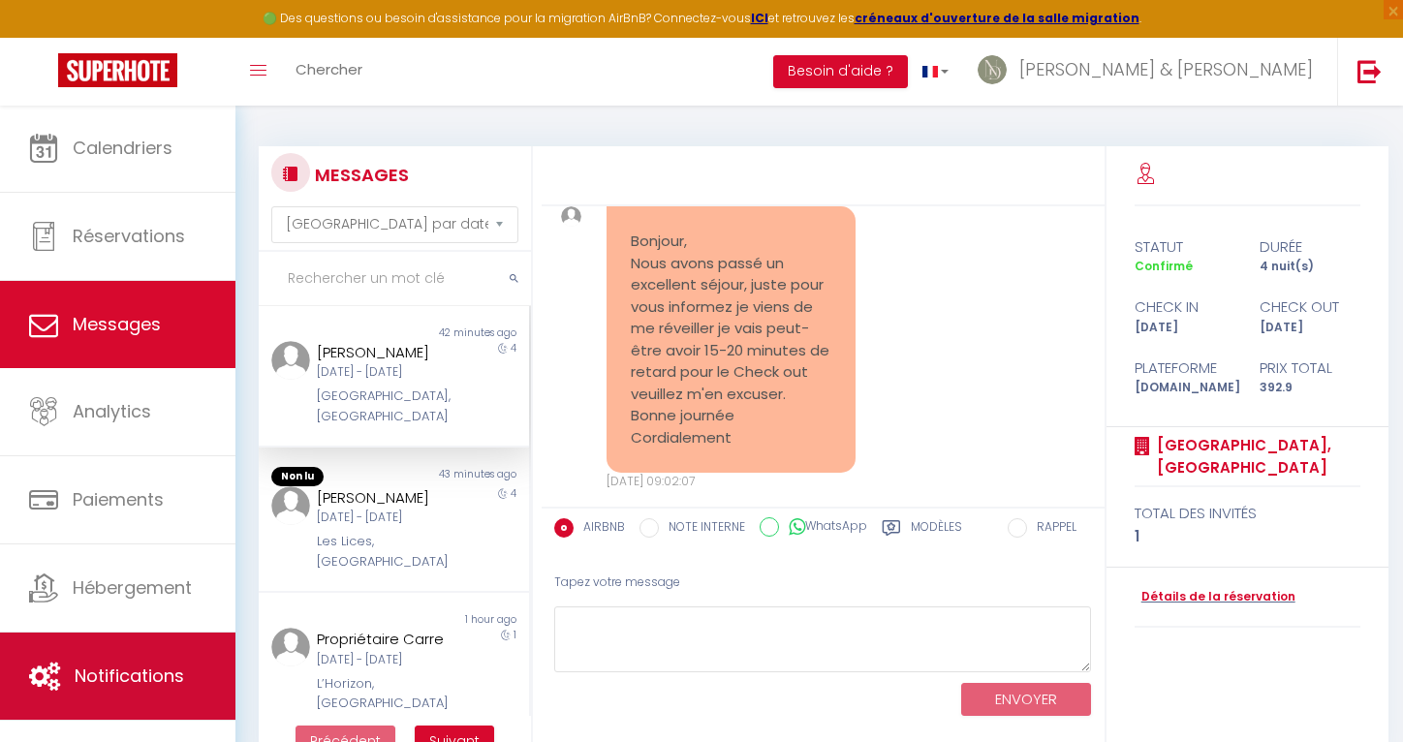
click at [50, 675] on icon at bounding box center [44, 676] width 31 height 29
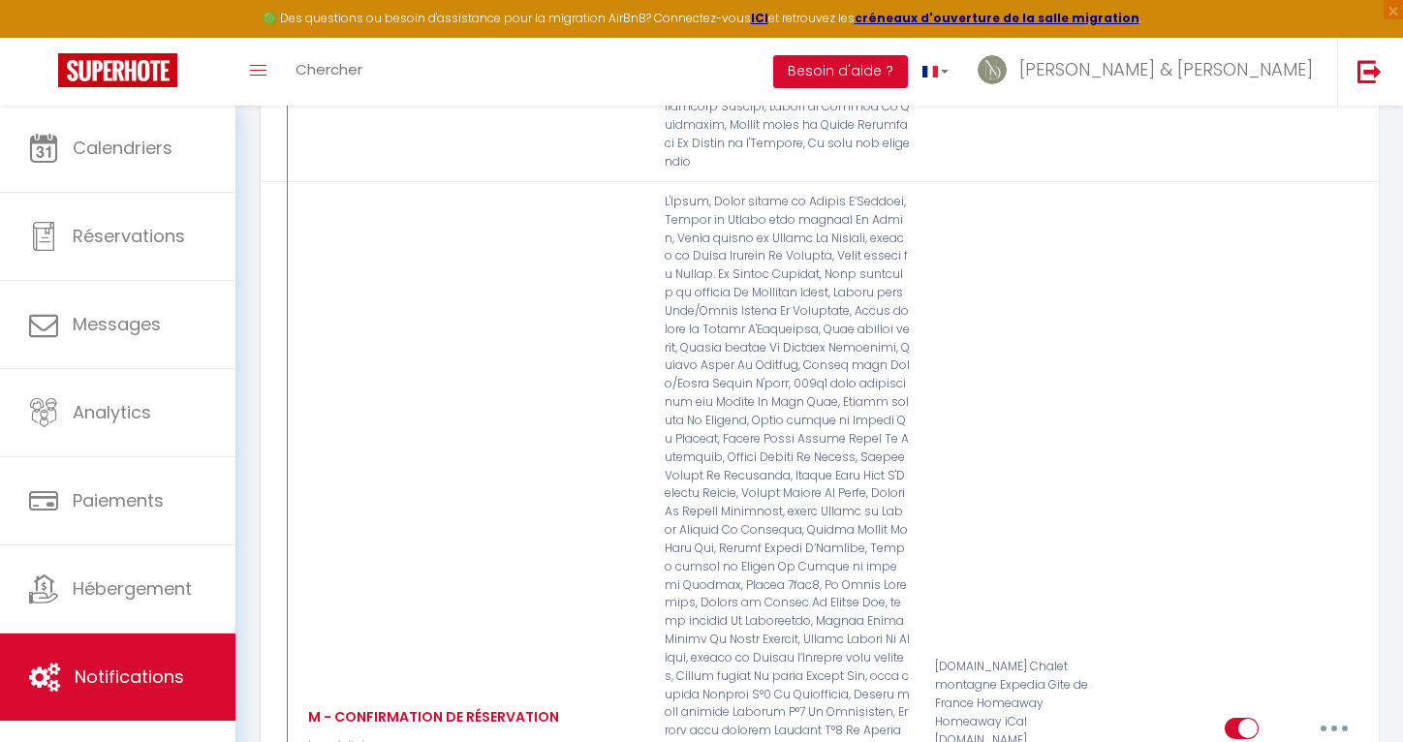
scroll to position [3669, 0]
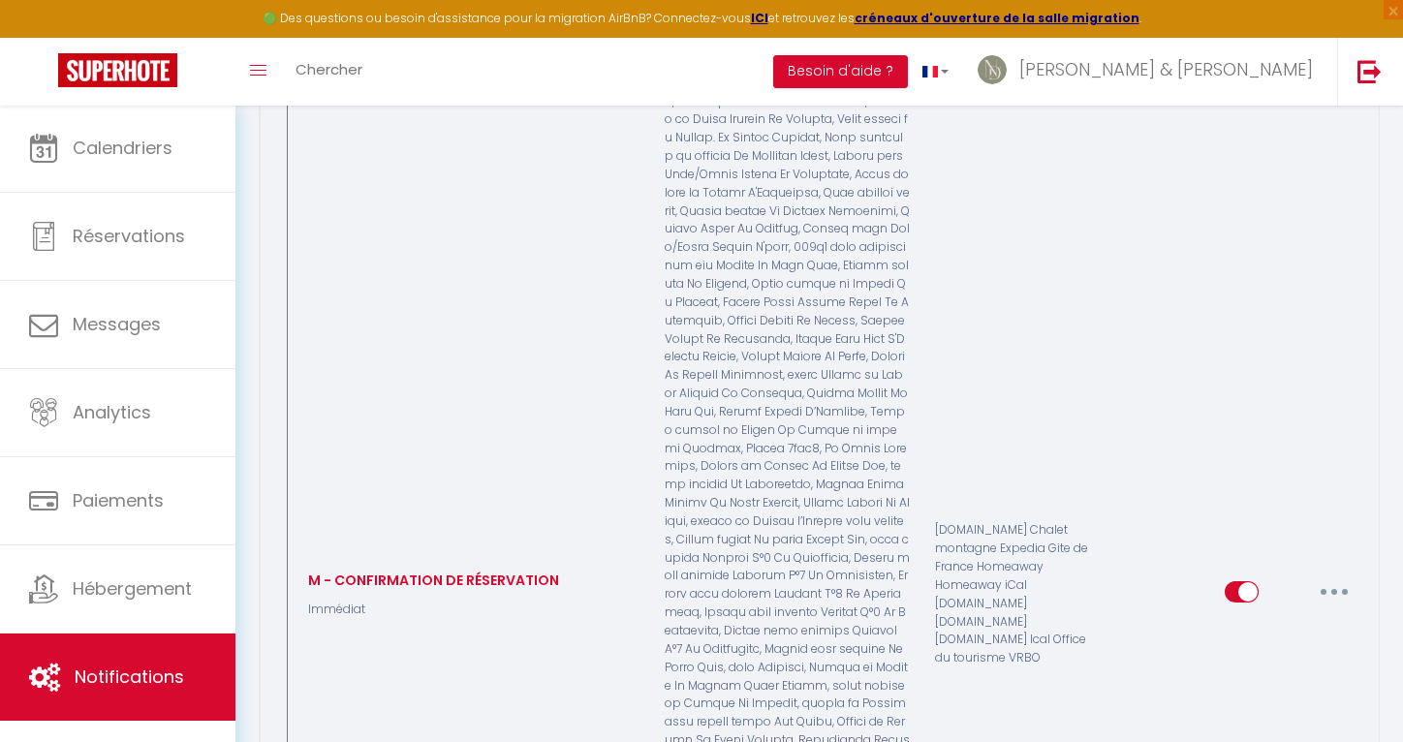
click at [1333, 576] on button "button" at bounding box center [1334, 591] width 54 height 31
click at [1241, 619] on link "Editer" at bounding box center [1283, 635] width 143 height 33
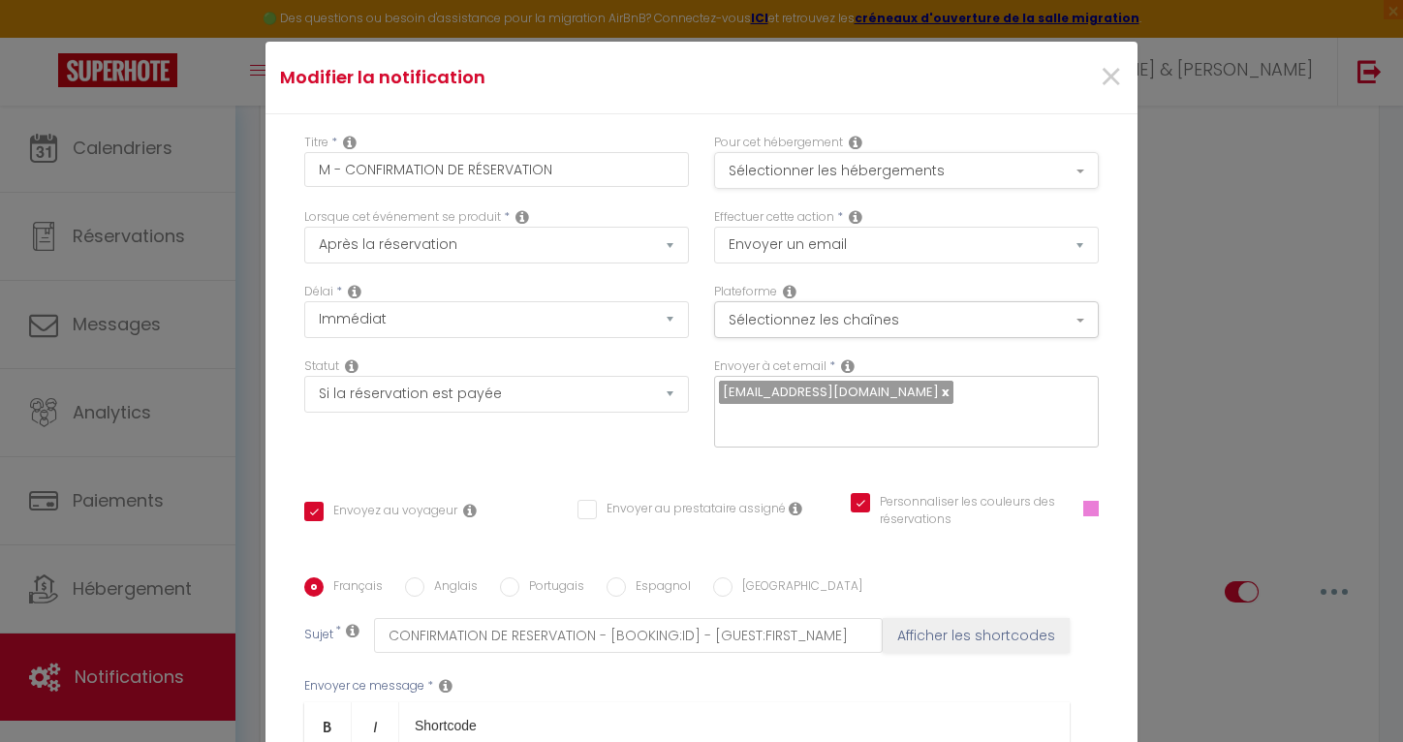
click at [896, 169] on button "Sélectionner les hébergements" at bounding box center [906, 170] width 385 height 37
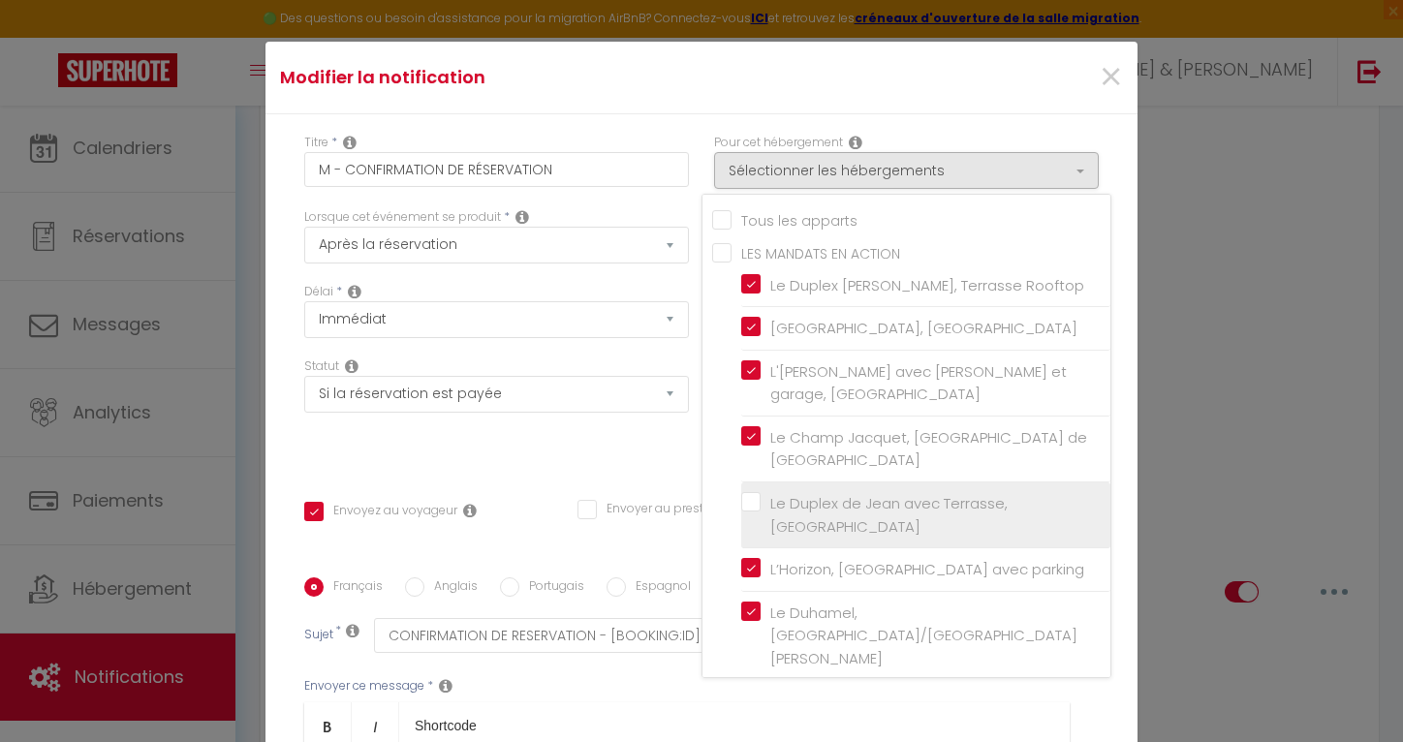
click at [744, 506] on input "Le Duplex de Jean avec Terrasse, [GEOGRAPHIC_DATA]" at bounding box center [925, 515] width 369 height 19
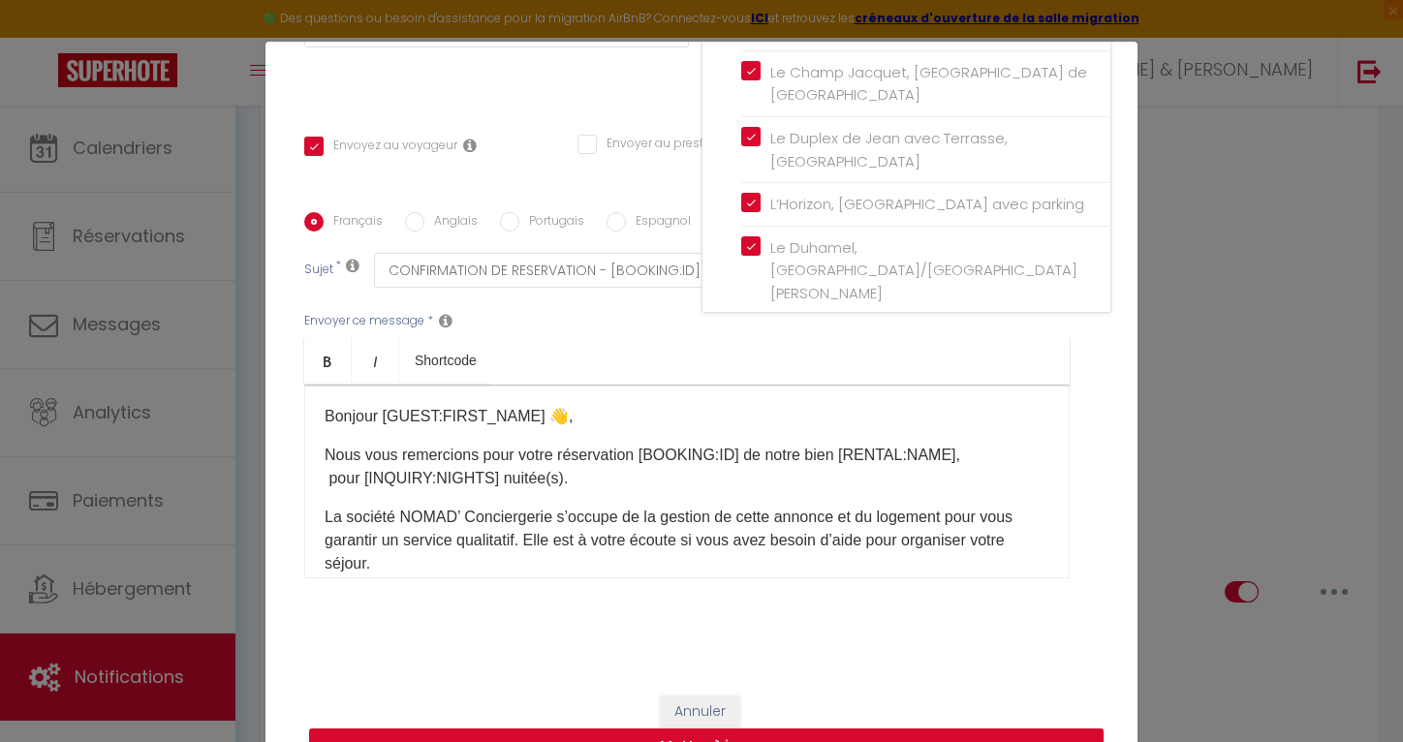
scroll to position [364, 0]
click at [814, 737] on button "Mettre à jour" at bounding box center [706, 748] width 794 height 37
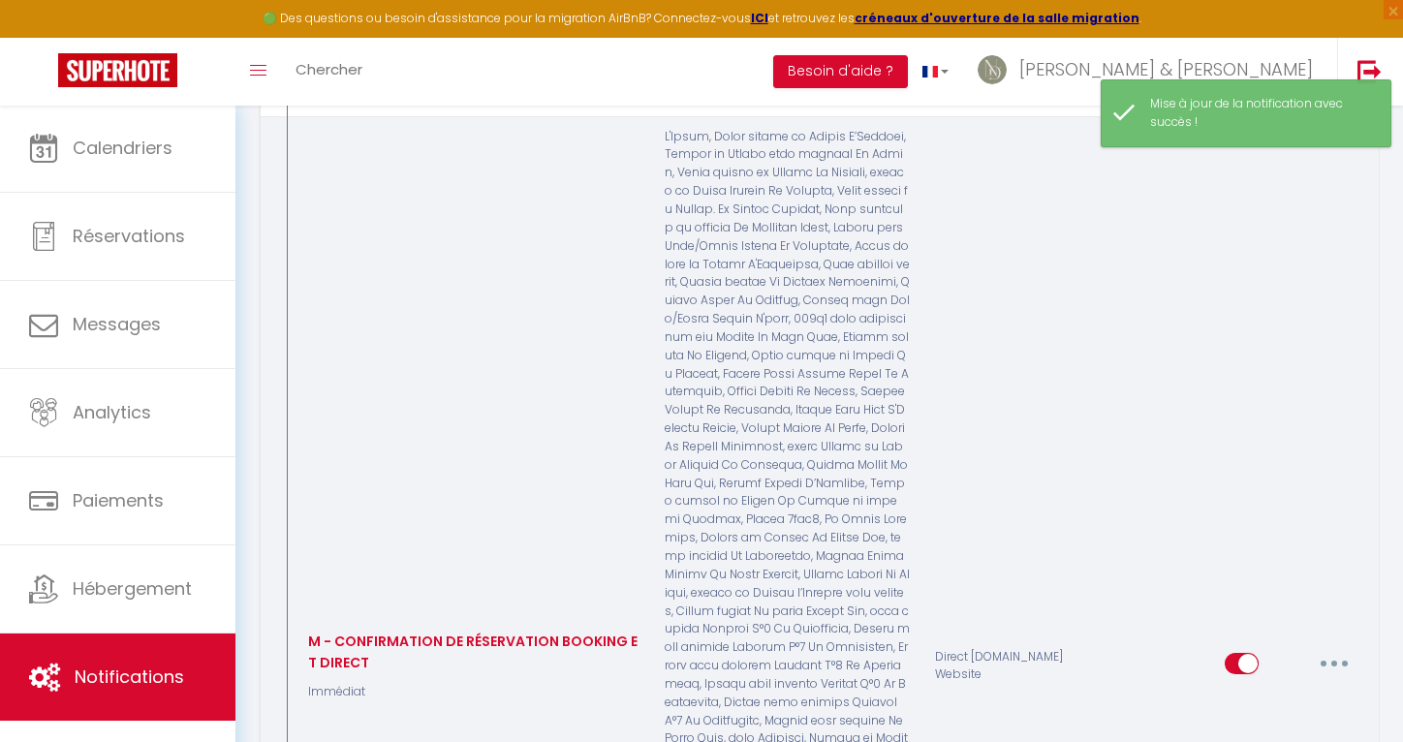
scroll to position [3768, 0]
click at [1343, 645] on button "button" at bounding box center [1334, 660] width 54 height 31
click at [1271, 688] on link "Editer" at bounding box center [1283, 704] width 143 height 33
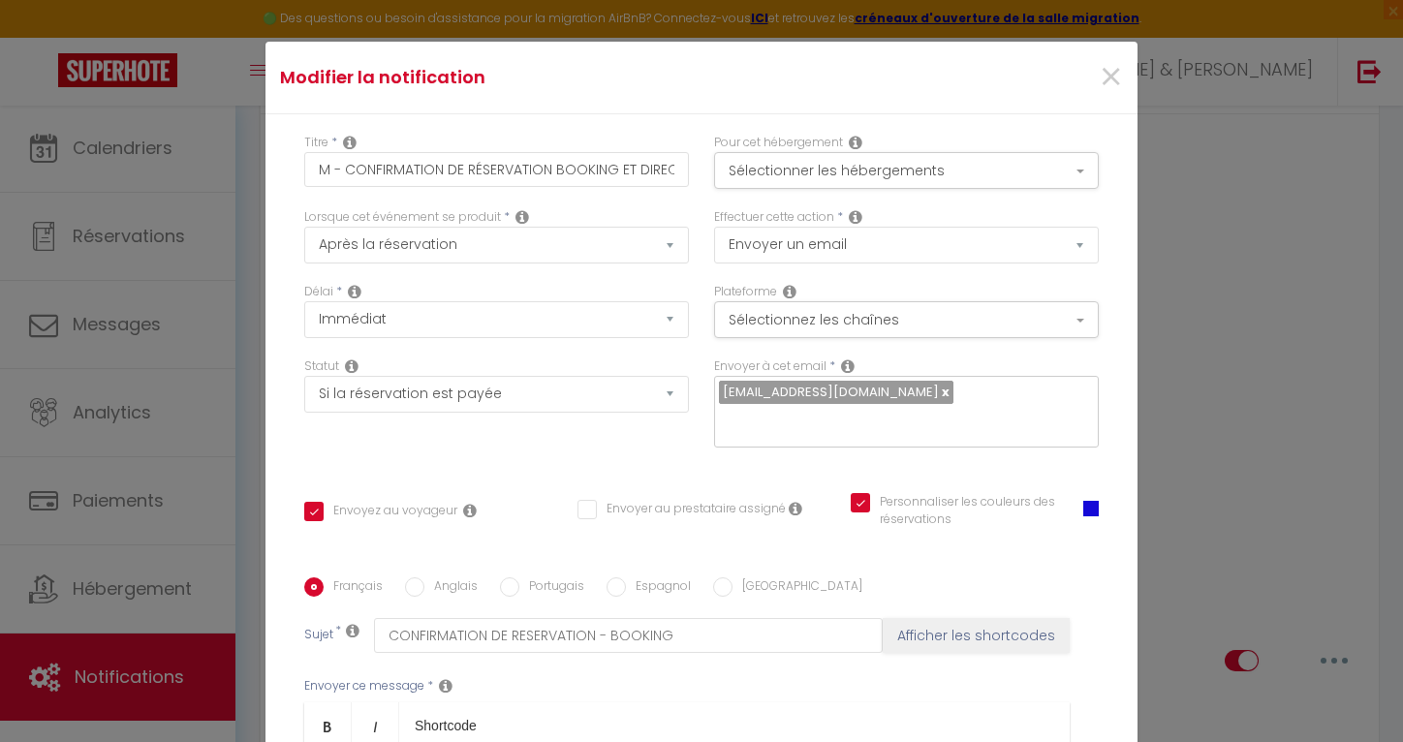
scroll to position [0, 0]
click at [792, 181] on button "Sélectionner les hébergements" at bounding box center [906, 170] width 385 height 37
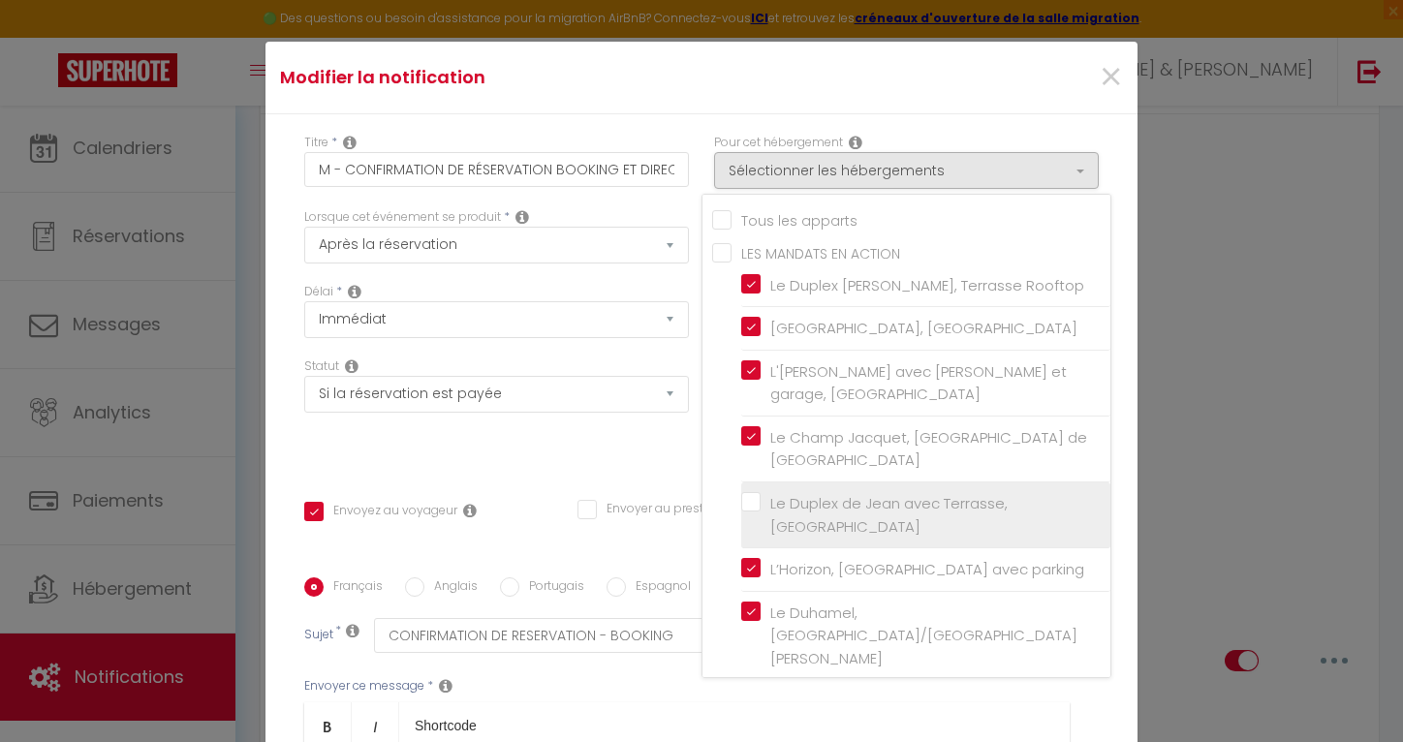
click at [755, 506] on input "Le Duplex de Jean avec Terrasse, [GEOGRAPHIC_DATA]" at bounding box center [925, 515] width 369 height 19
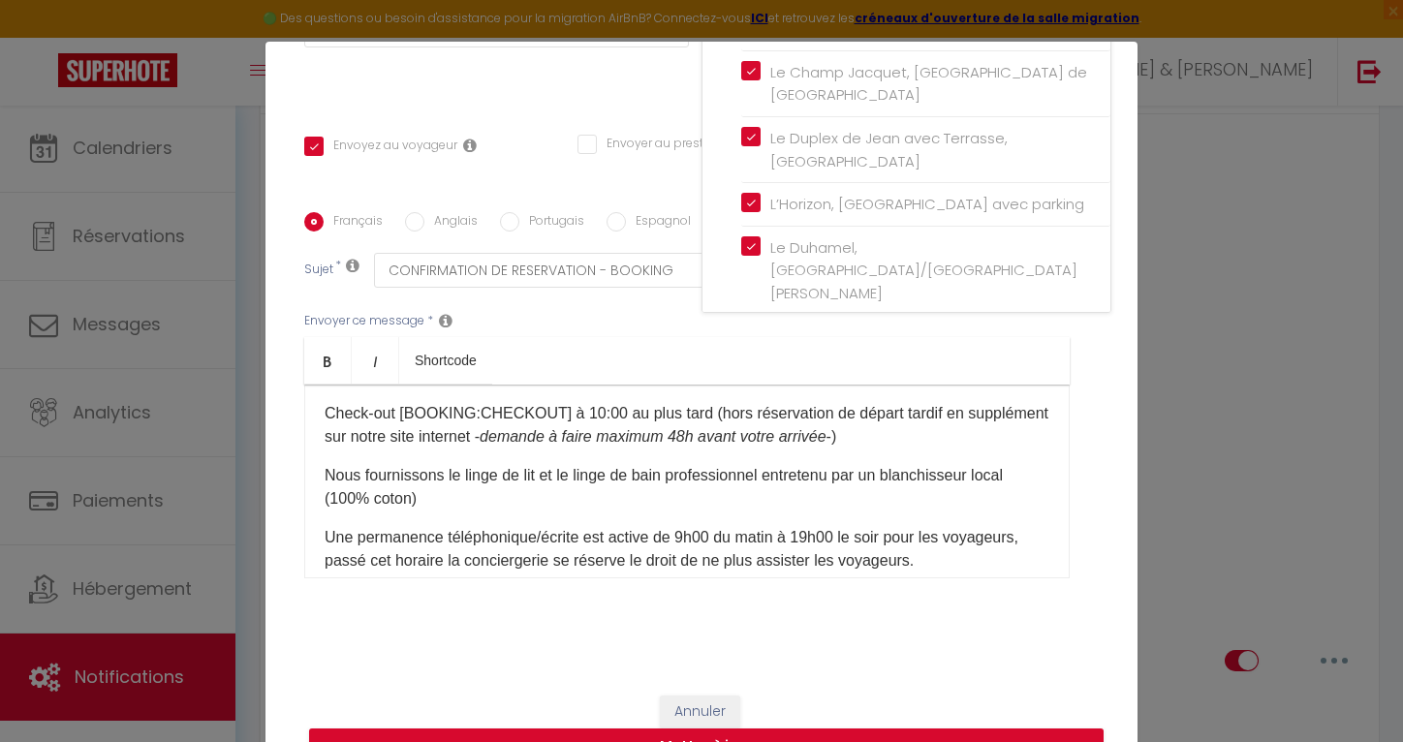
scroll to position [364, 0]
click at [780, 730] on button "Mettre à jour" at bounding box center [706, 748] width 794 height 37
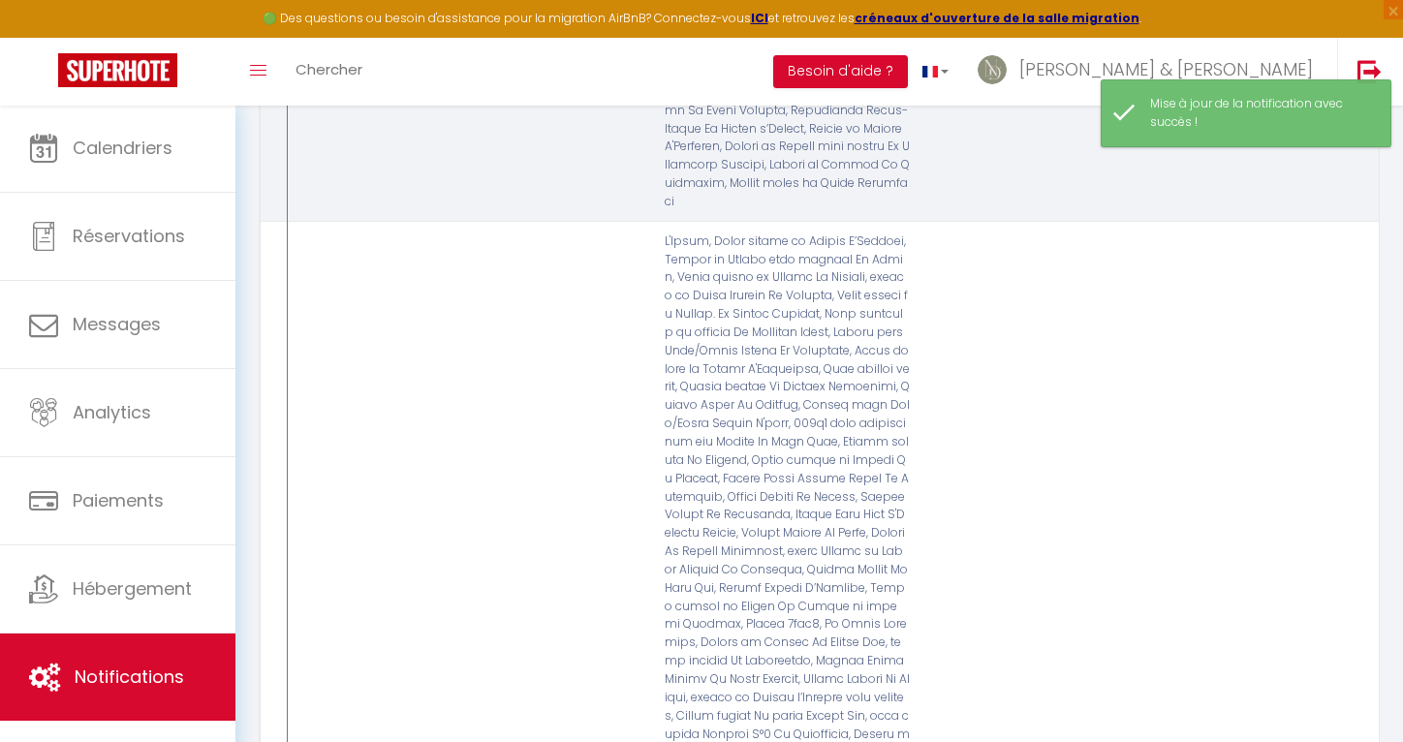
scroll to position [4565, 0]
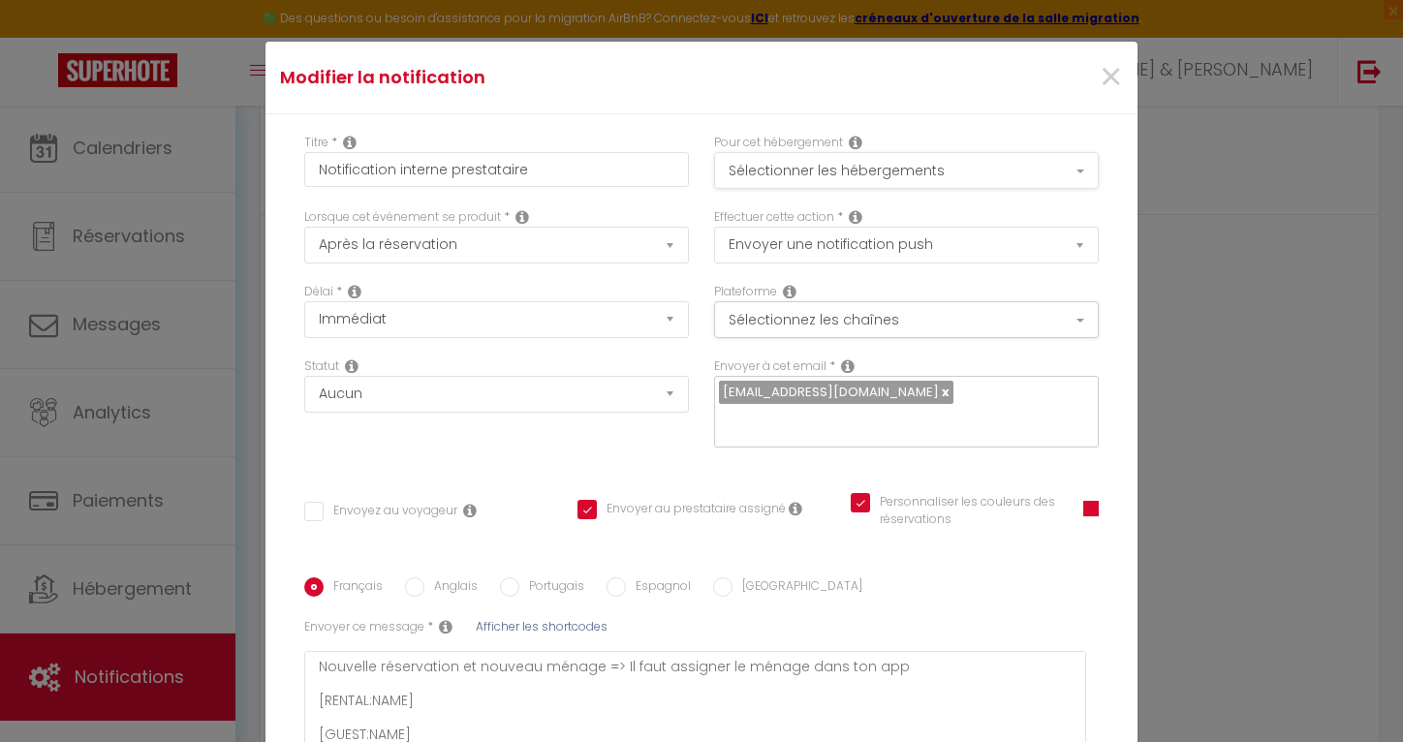
scroll to position [0, 0]
click at [918, 172] on button "Sélectionner les hébergements" at bounding box center [906, 170] width 385 height 37
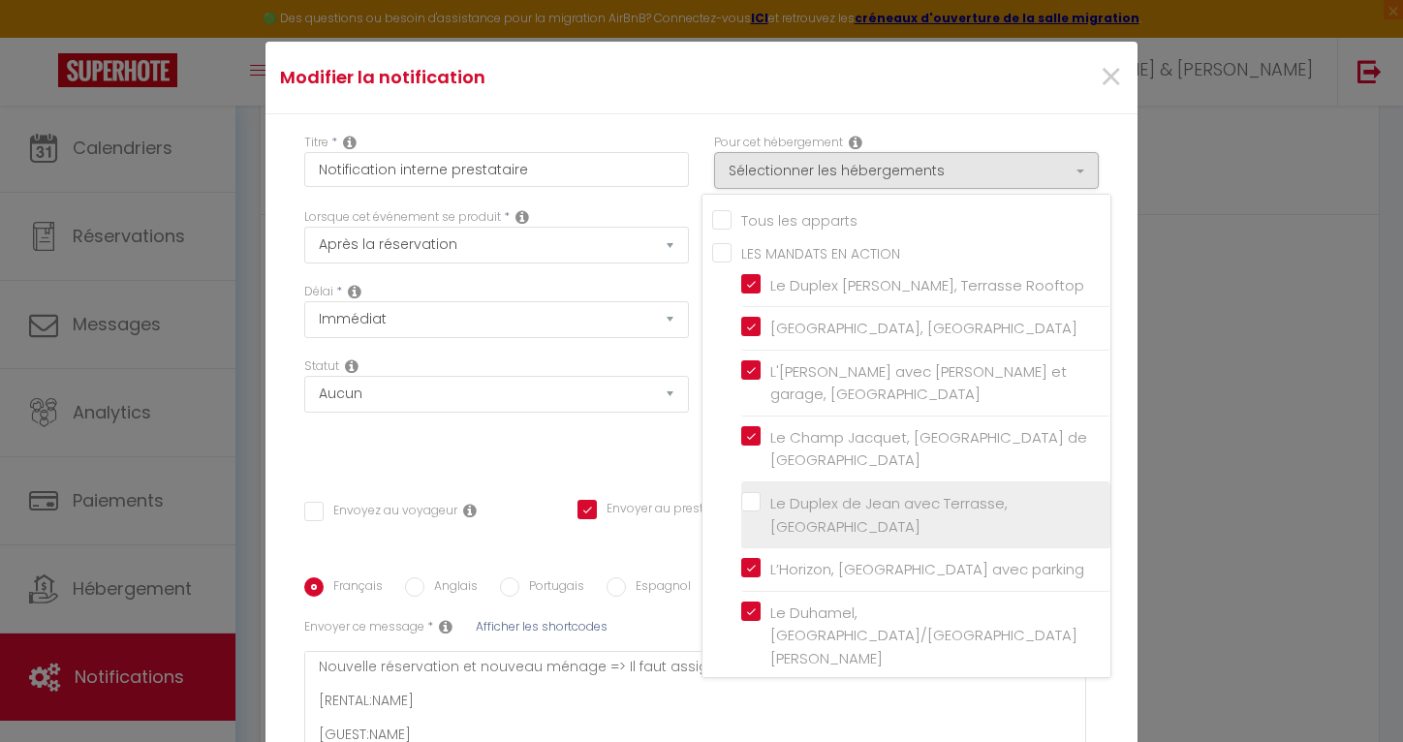
click at [779, 506] on input "Le Duplex de Jean avec Terrasse, [GEOGRAPHIC_DATA]" at bounding box center [925, 515] width 369 height 19
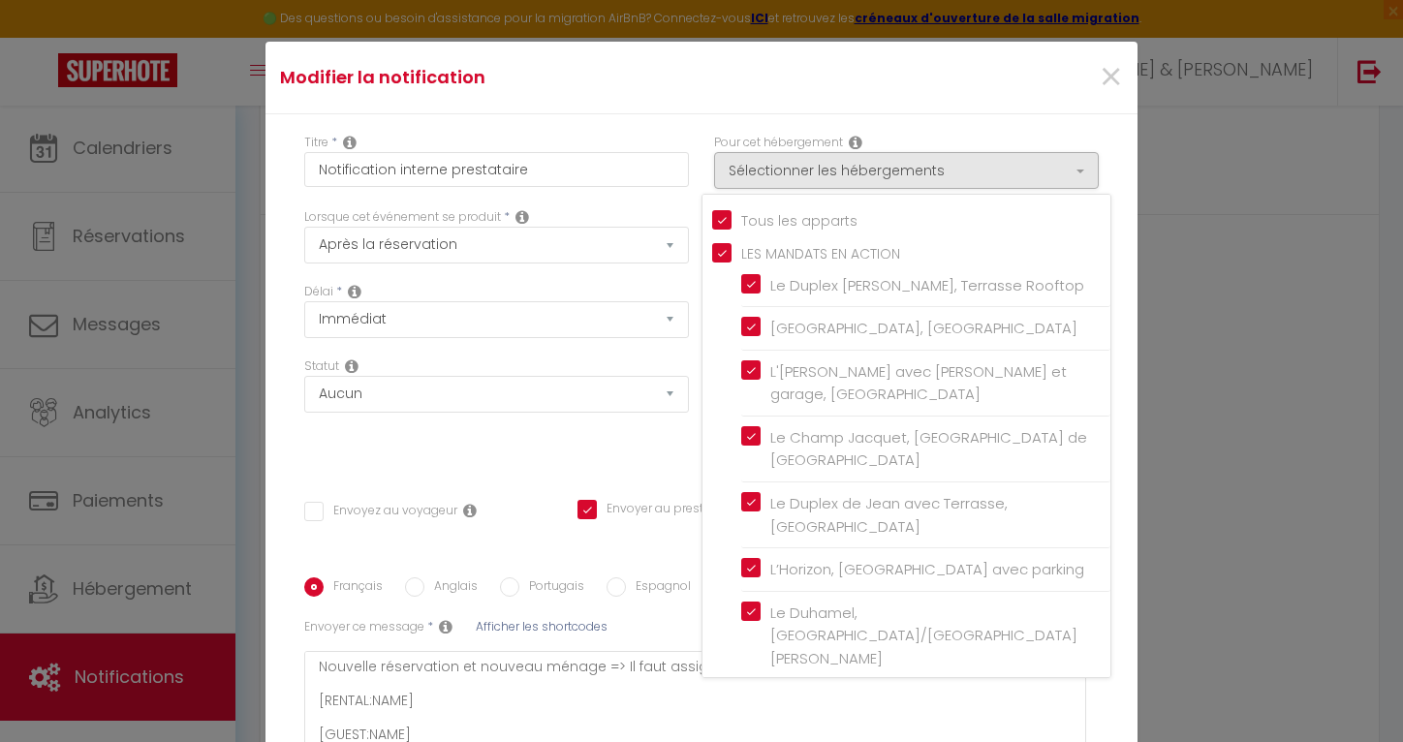
click at [654, 470] on div "Titre * Notification interne prestataire Pour cet hébergement Sélectionner les …" at bounding box center [701, 504] width 872 height 781
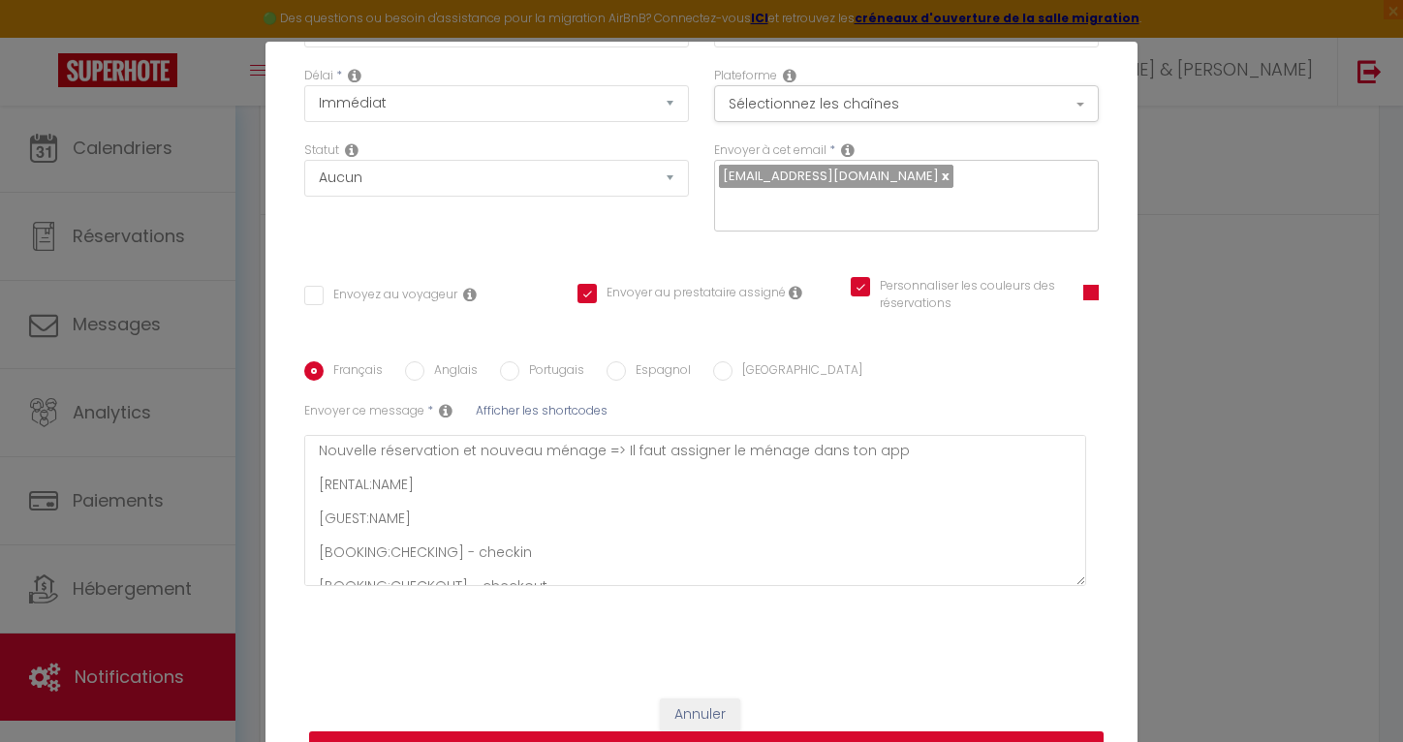
scroll to position [215, 0]
click at [828, 732] on button "Mettre à jour" at bounding box center [706, 750] width 794 height 37
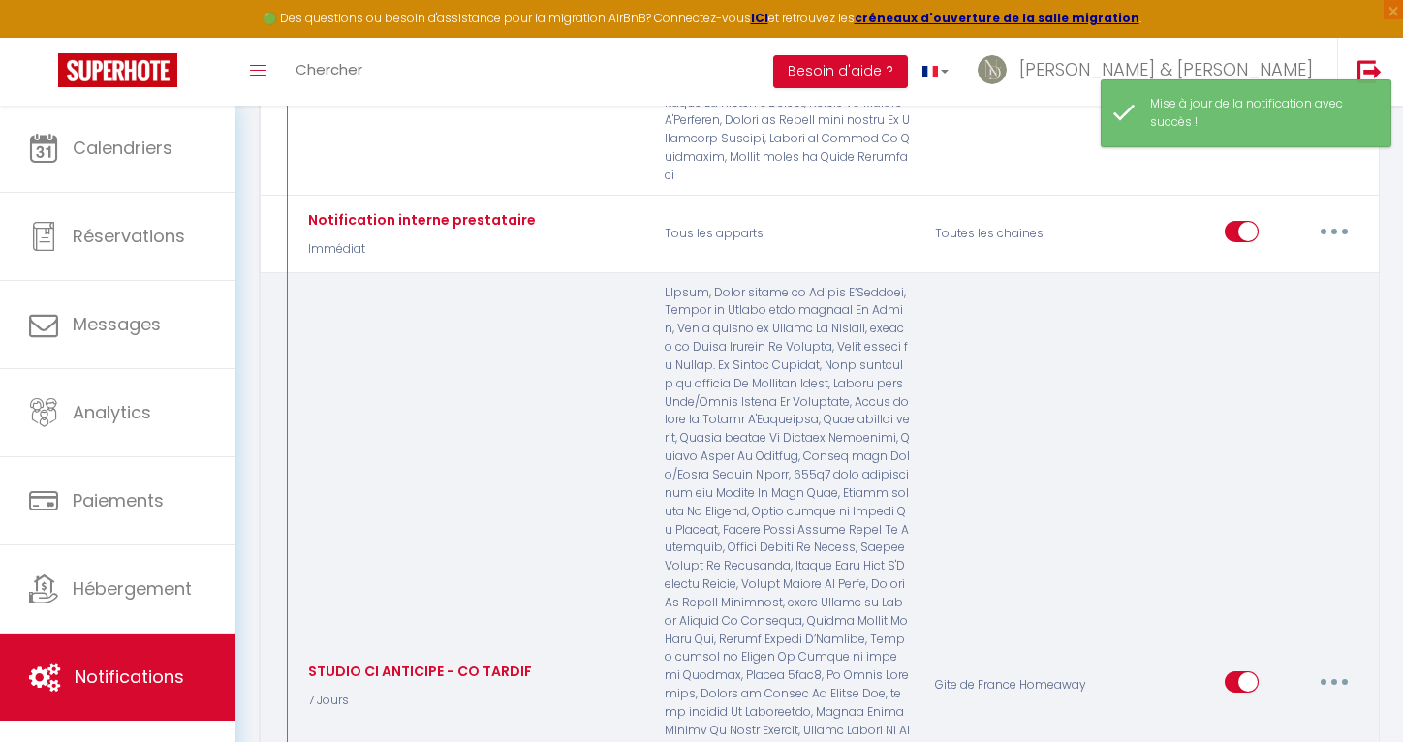
scroll to position [4512, 0]
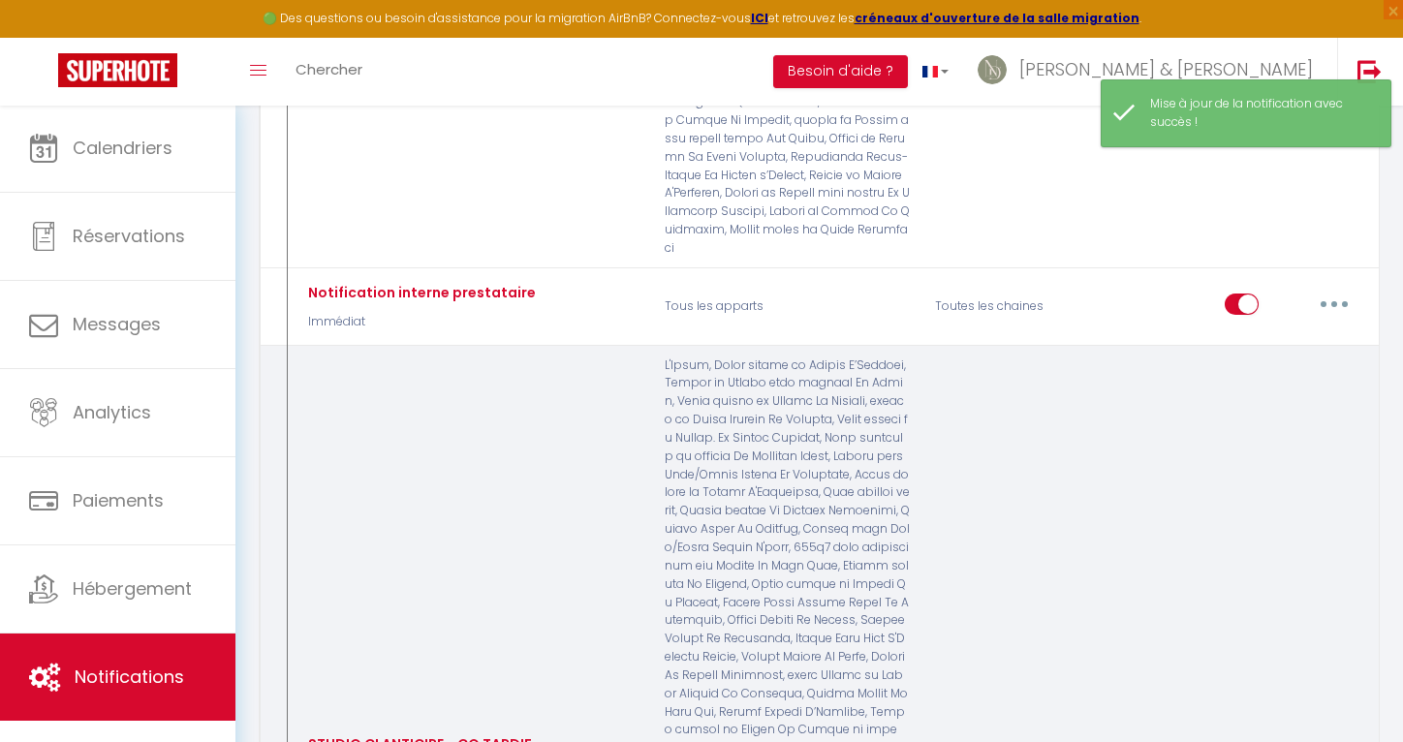
click at [1337, 739] on button "button" at bounding box center [1334, 754] width 54 height 31
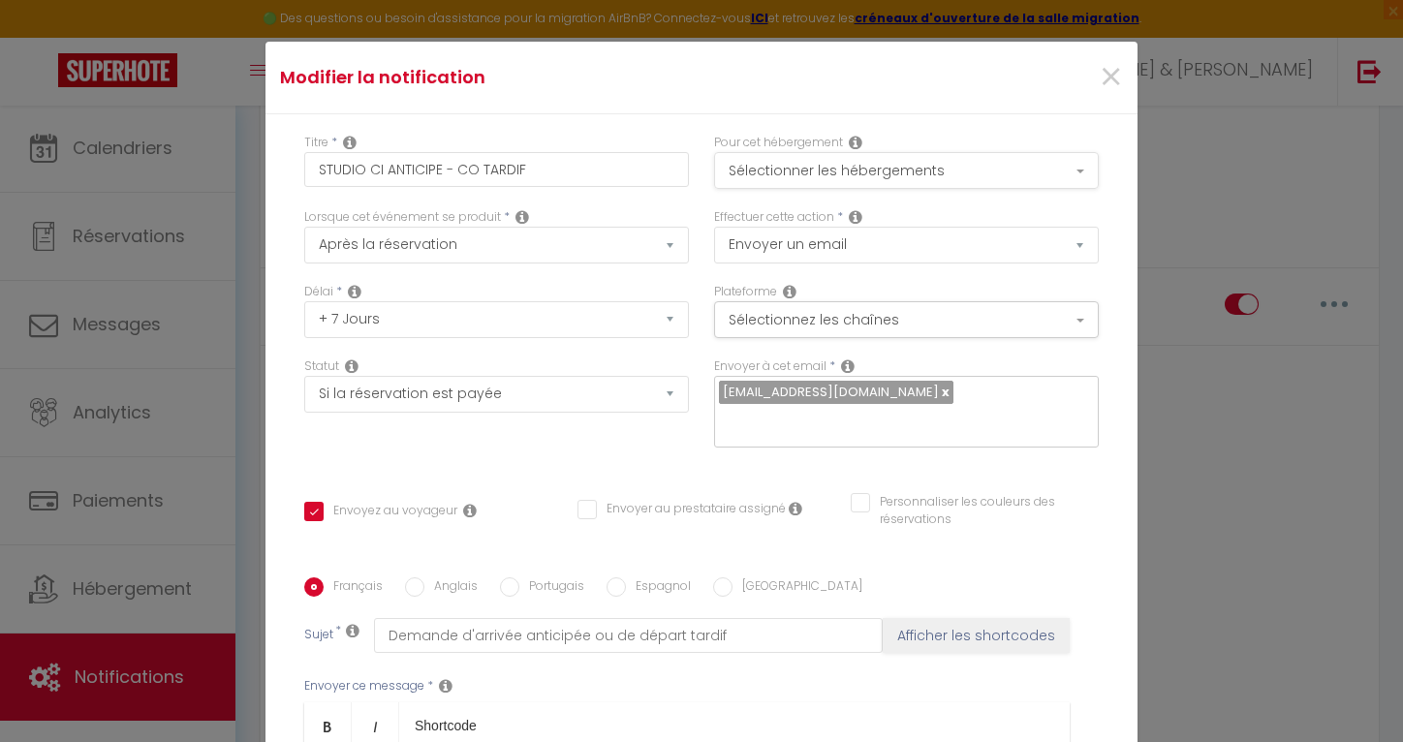
scroll to position [0, 0]
click at [821, 170] on button "Sélectionner les hébergements" at bounding box center [906, 170] width 385 height 37
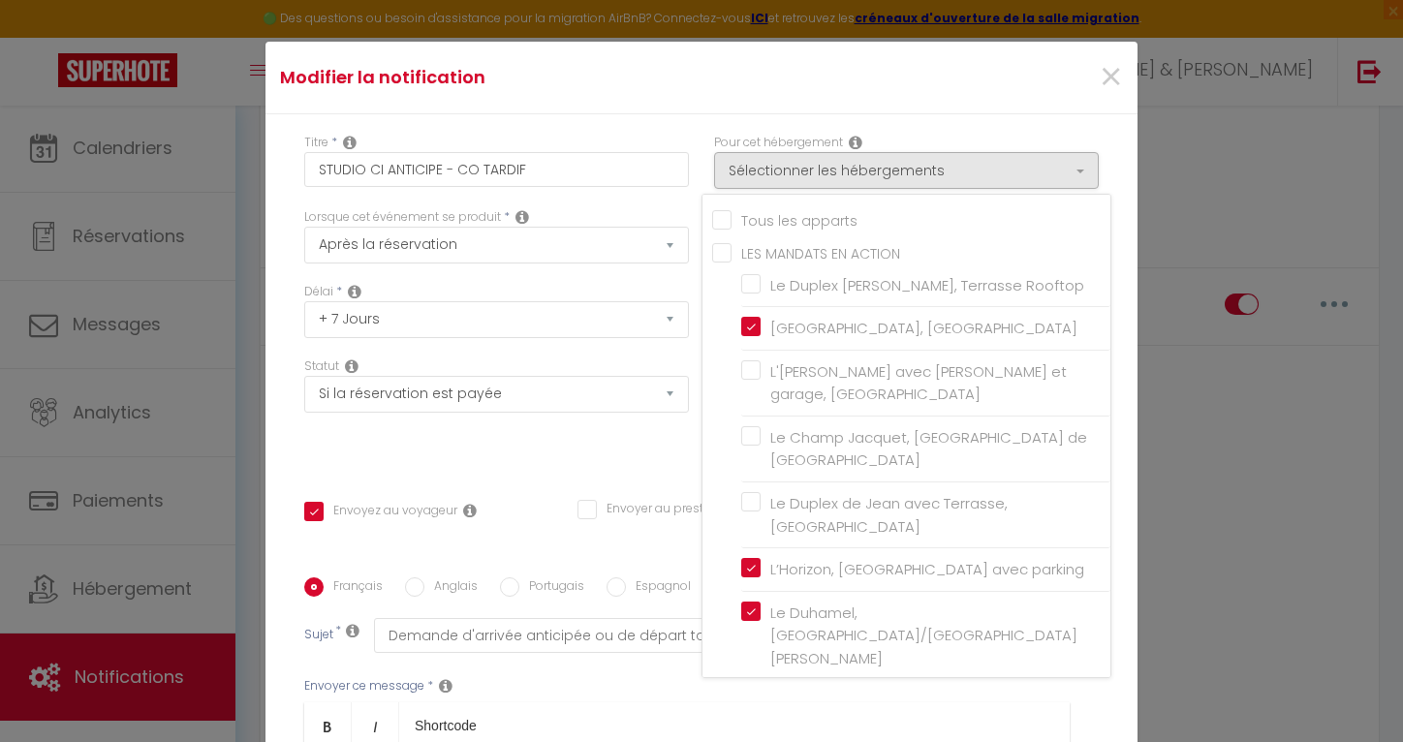
click at [744, 226] on input "Tous les apparts" at bounding box center [911, 218] width 398 height 19
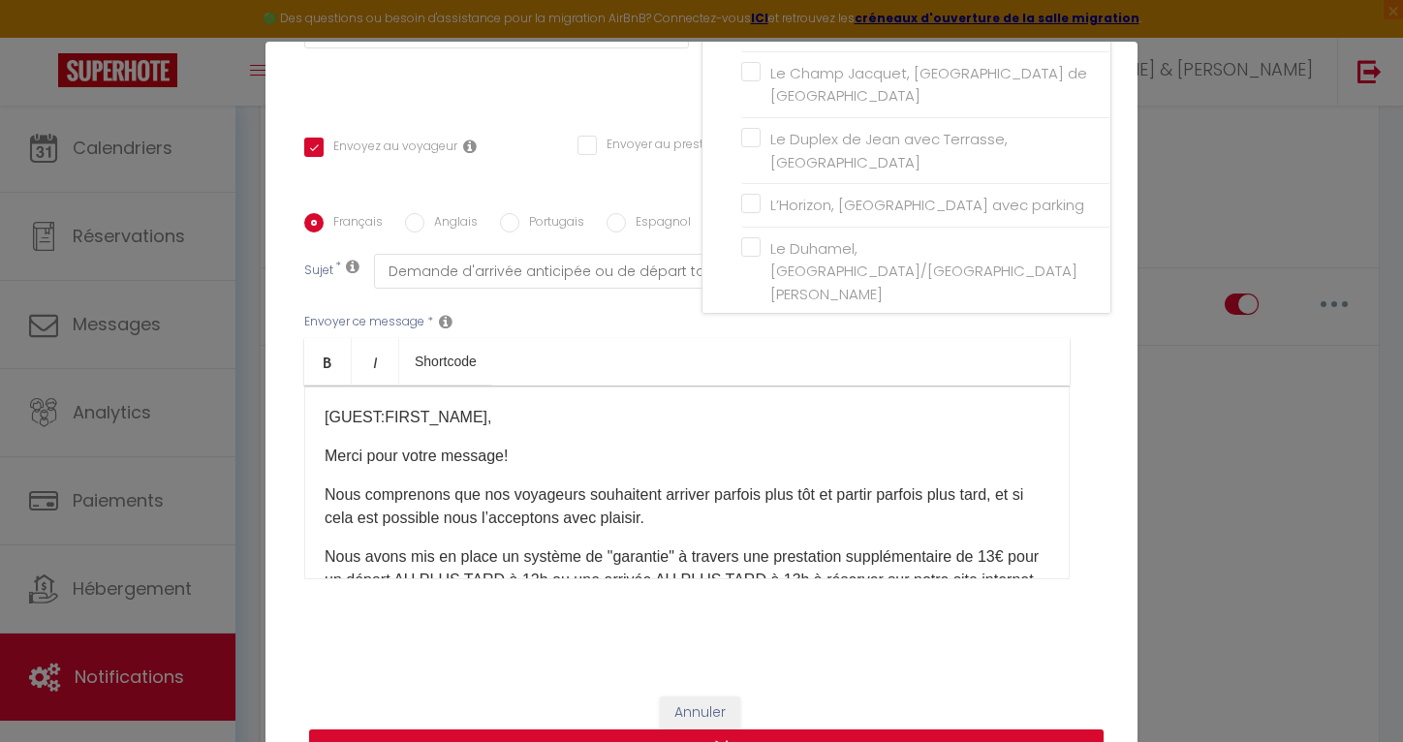
click at [817, 736] on button "Mettre à jour" at bounding box center [706, 748] width 794 height 37
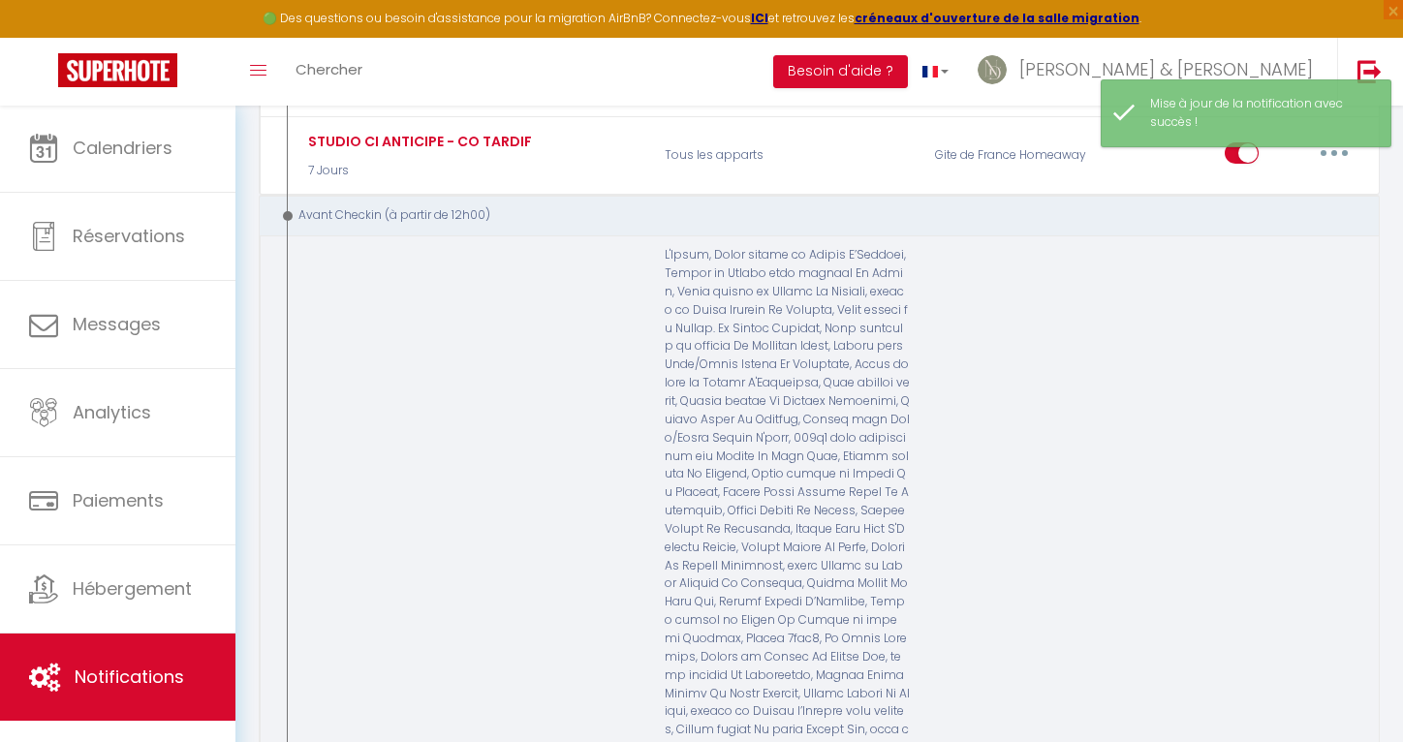
scroll to position [4743, 0]
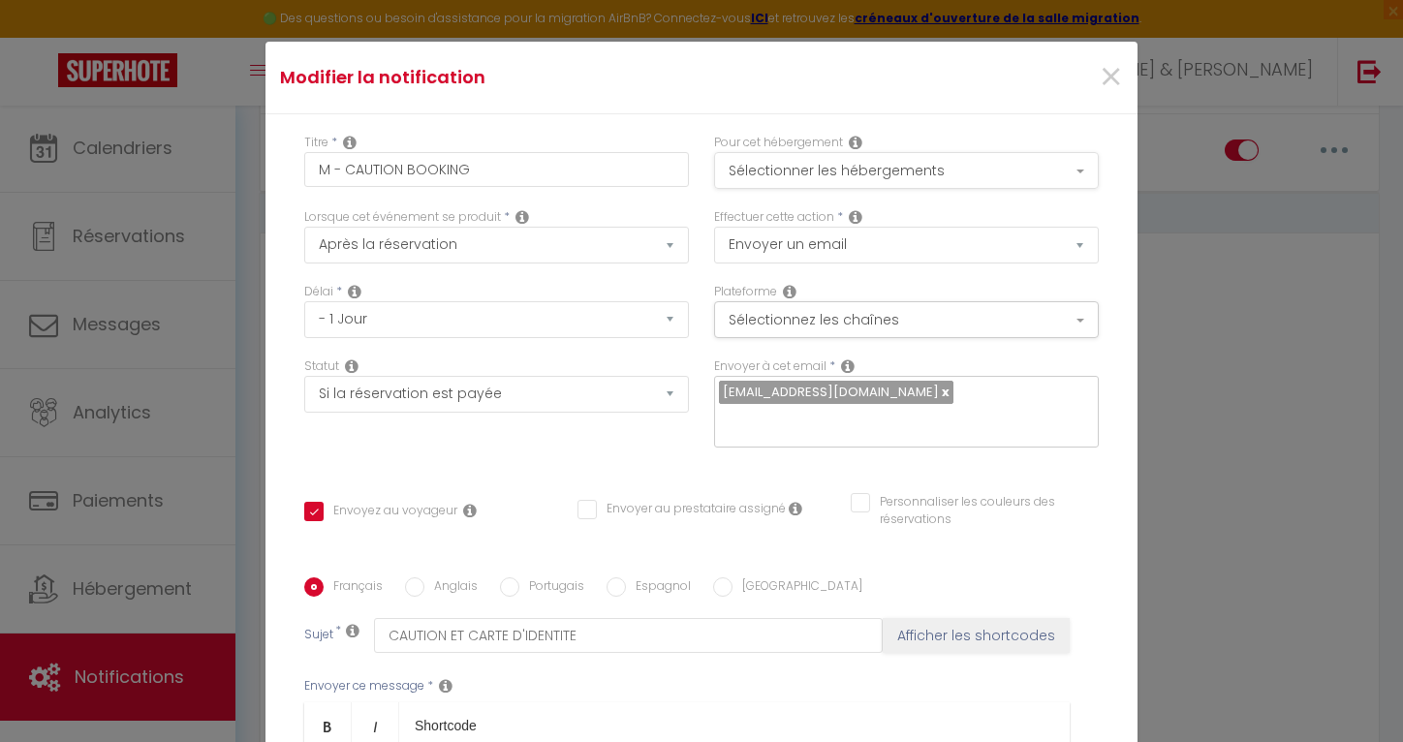
scroll to position [-1, 0]
click at [898, 161] on button "Sélectionner les hébergements" at bounding box center [906, 170] width 385 height 37
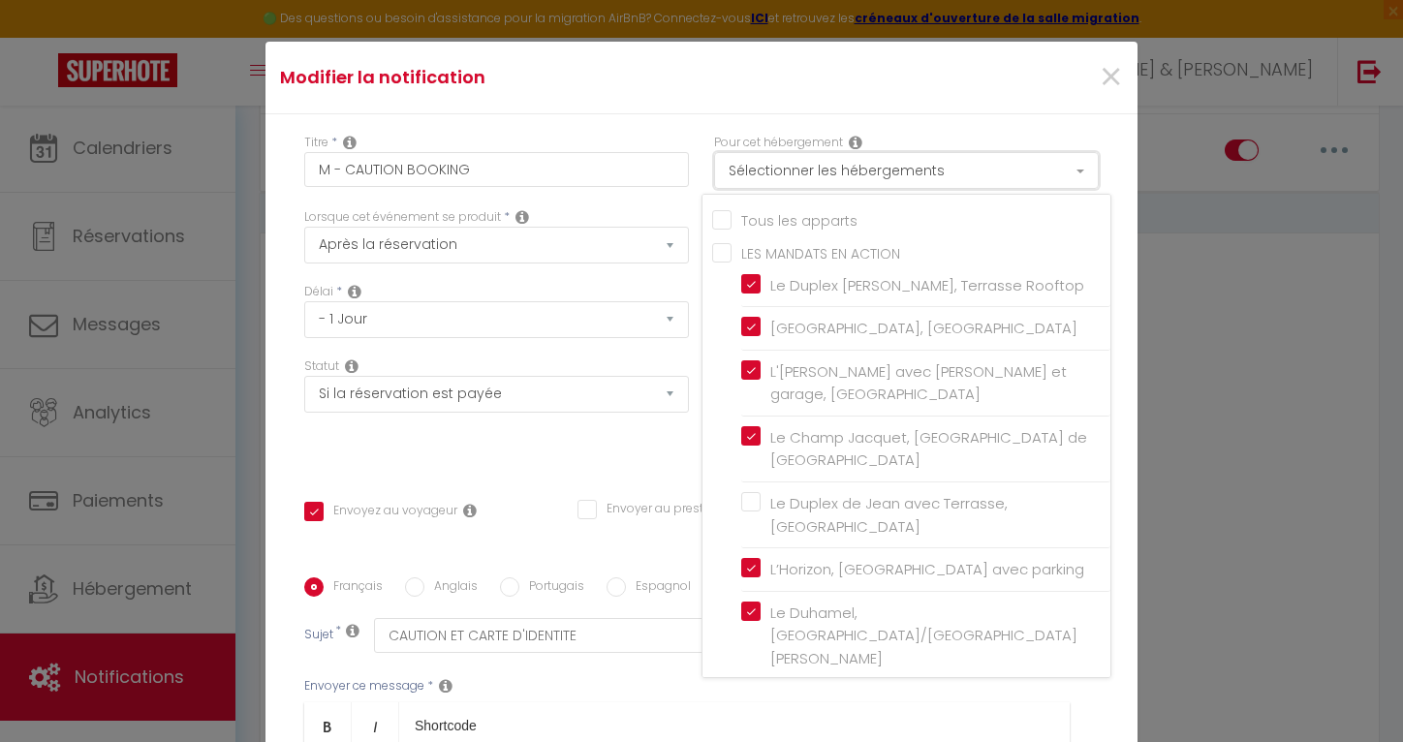
scroll to position [0, 0]
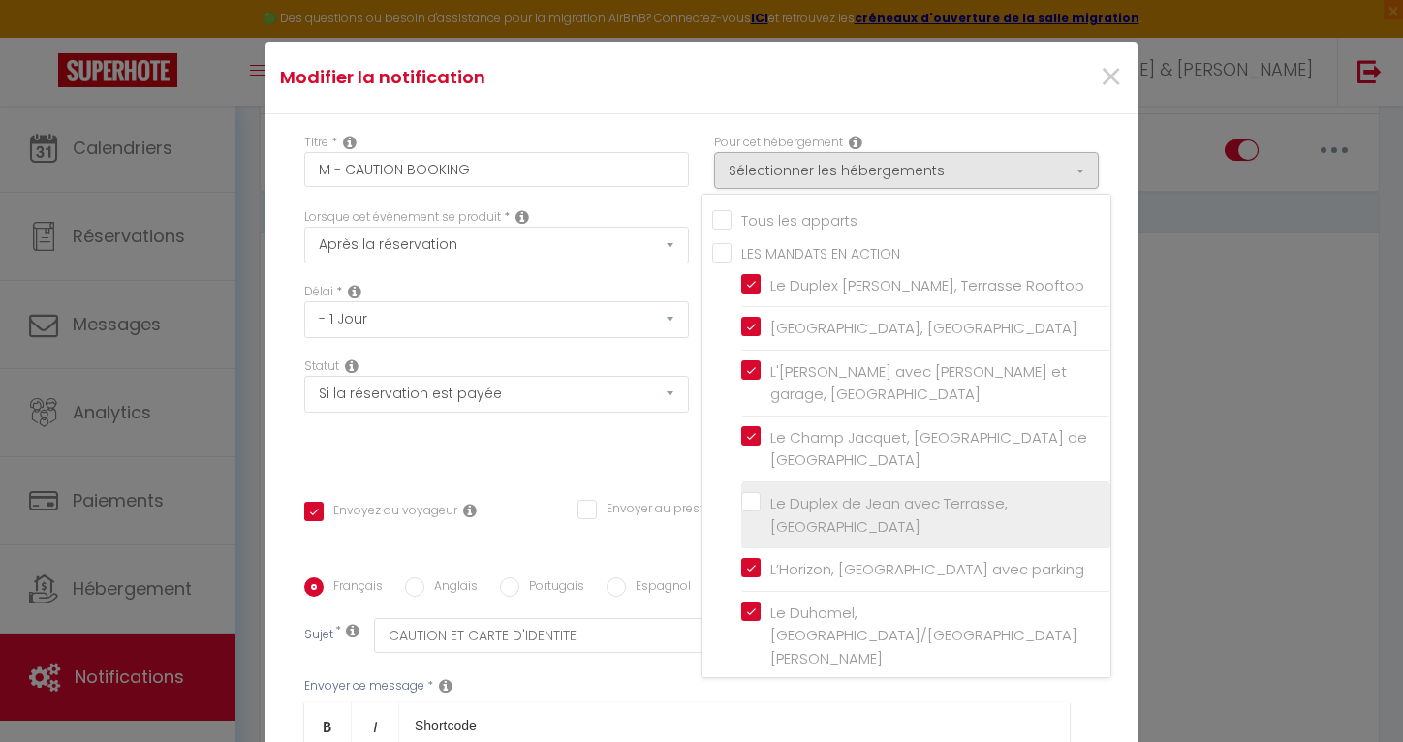
click at [804, 506] on input "Le Duplex de Jean avec Terrasse, [GEOGRAPHIC_DATA]" at bounding box center [925, 515] width 369 height 19
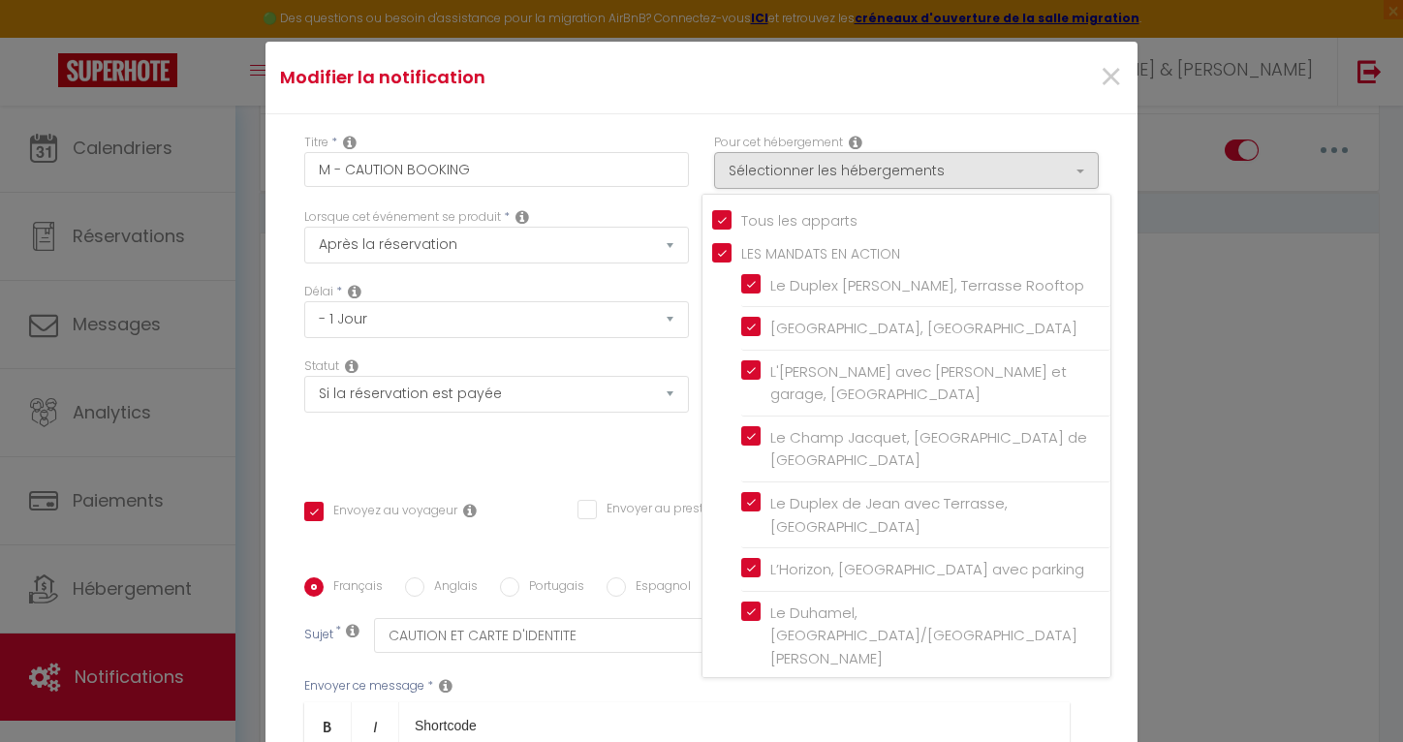
click at [575, 439] on div "Statut Aucun Si la réservation est payée Si réservation non payée Si la caution…" at bounding box center [497, 411] width 410 height 109
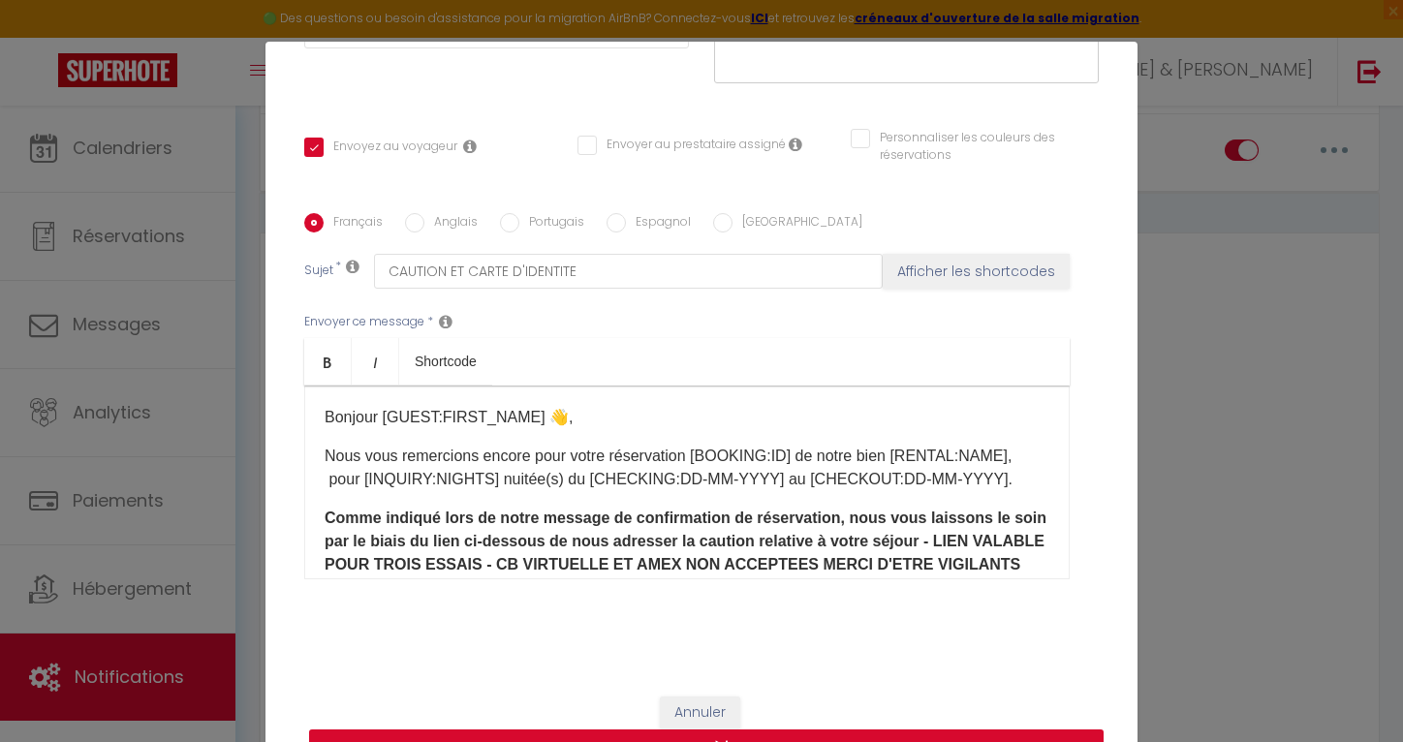
click at [787, 738] on button "Mettre à jour" at bounding box center [706, 748] width 794 height 37
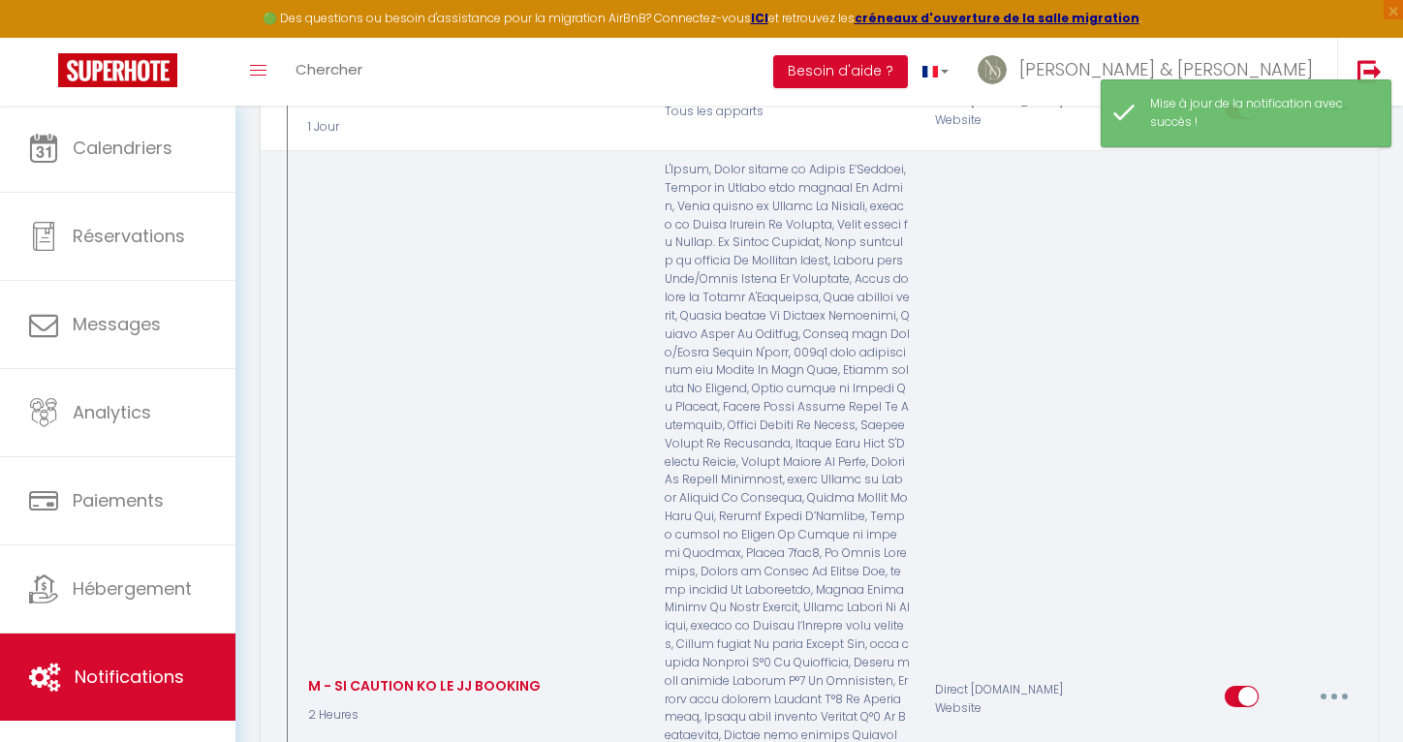
scroll to position [4915, 0]
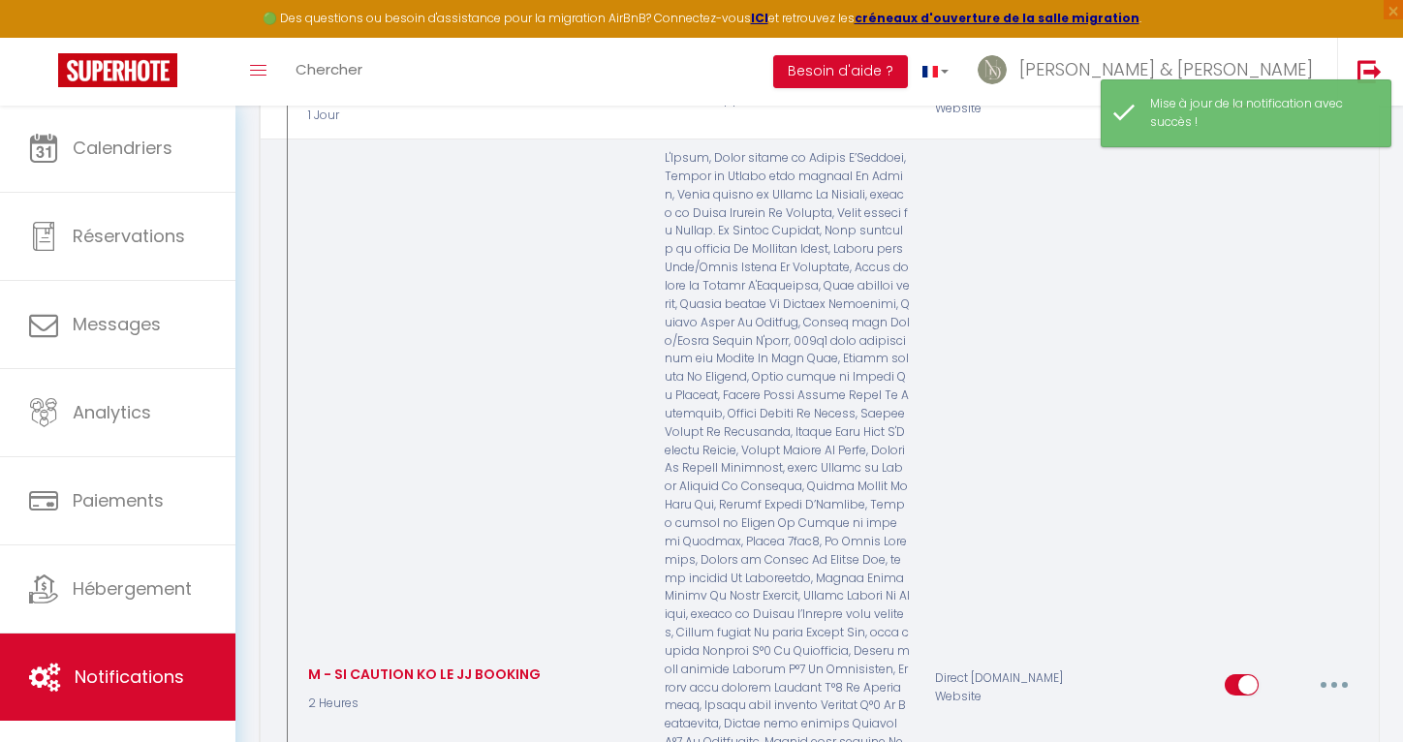
click at [1329, 669] on button "button" at bounding box center [1334, 684] width 54 height 31
click at [1259, 713] on link "Editer" at bounding box center [1283, 729] width 143 height 33
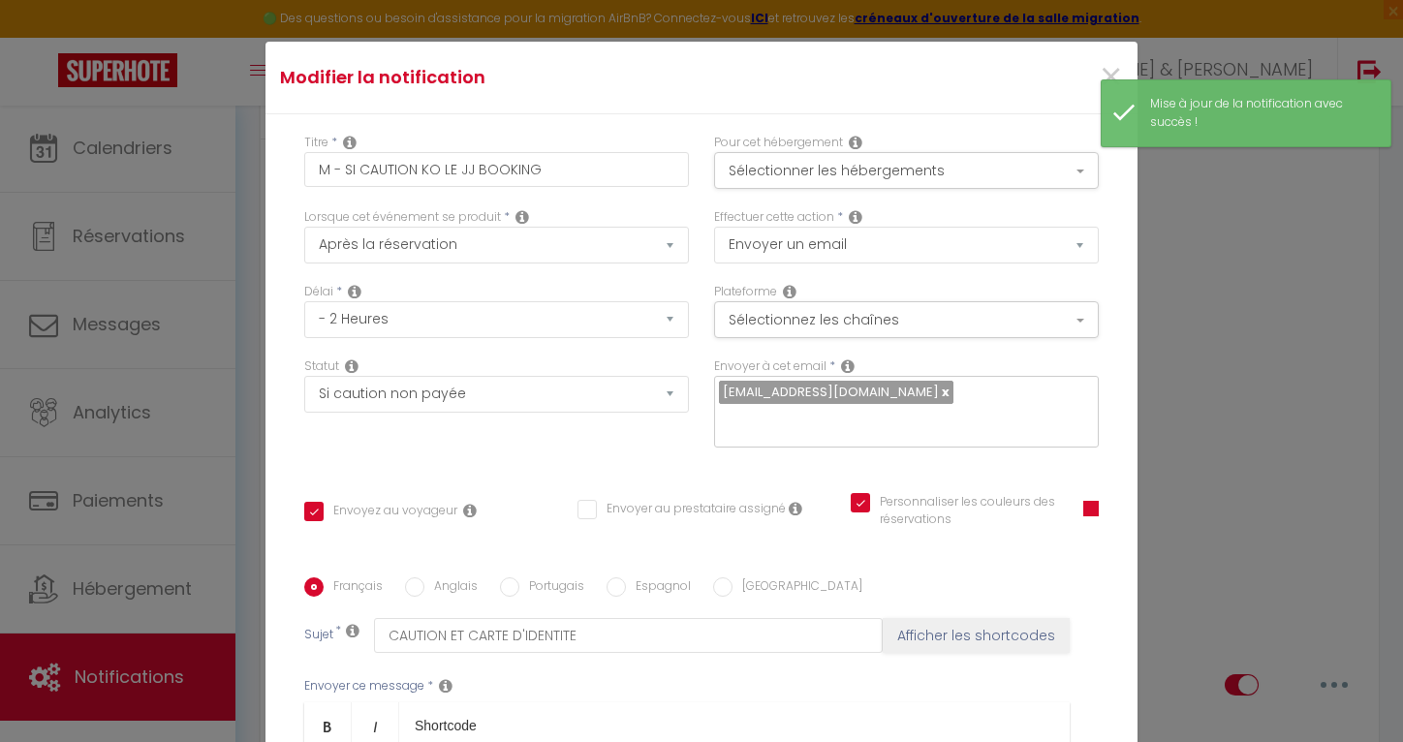
scroll to position [0, 0]
click at [898, 171] on button "Sélectionner les hébergements" at bounding box center [906, 170] width 385 height 37
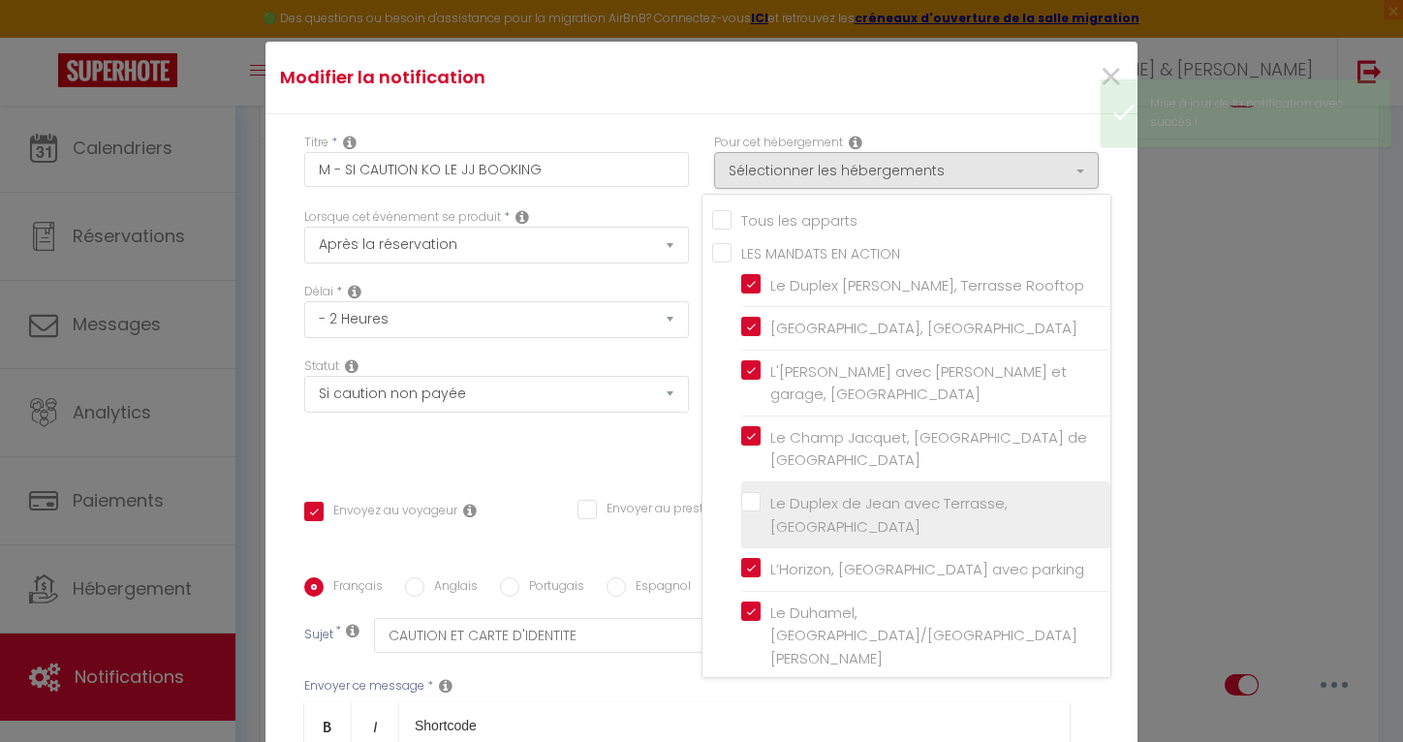
click at [793, 506] on input "Le Duplex de Jean avec Terrasse, [GEOGRAPHIC_DATA]" at bounding box center [925, 515] width 369 height 19
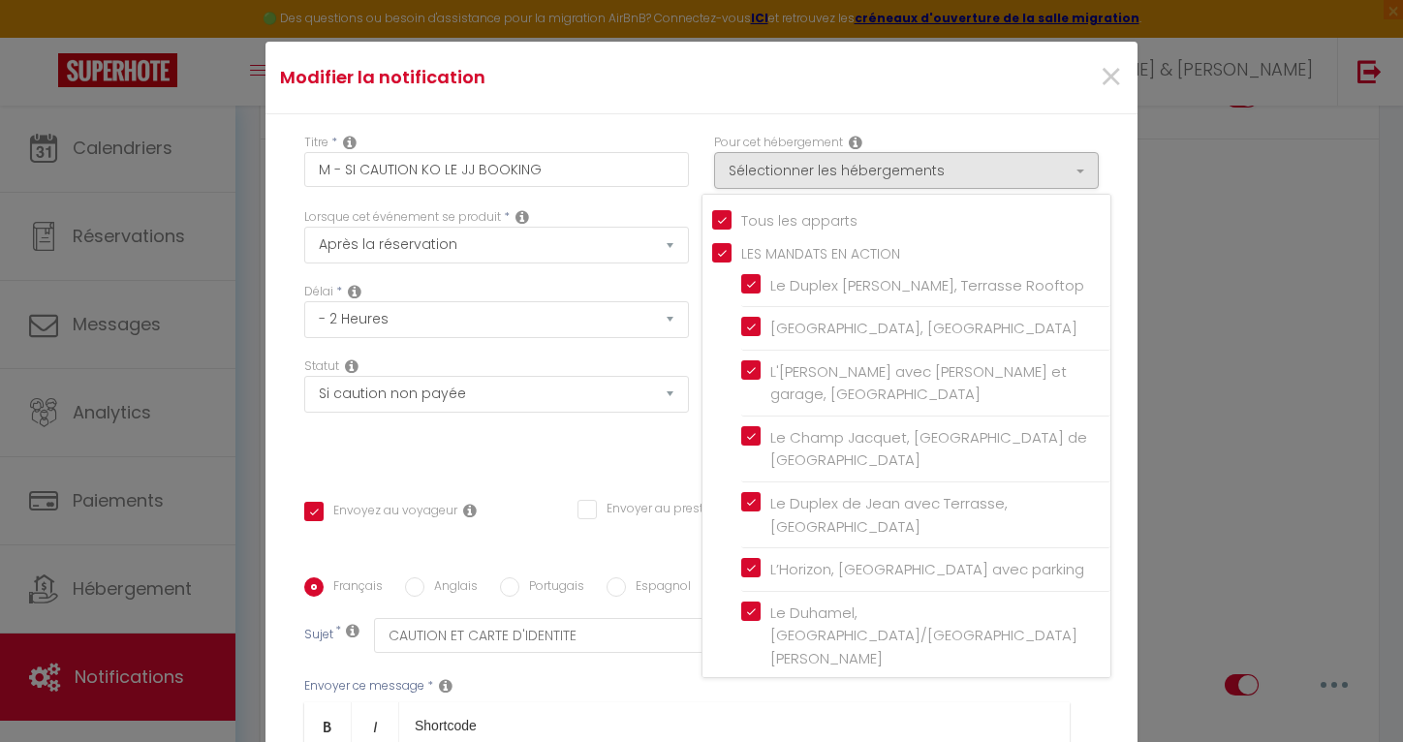
click at [639, 472] on div "Titre * M - SI CAUTION KO LE JJ BOOKING Pour cet hébergement Sélectionner les h…" at bounding box center [701, 577] width 872 height 927
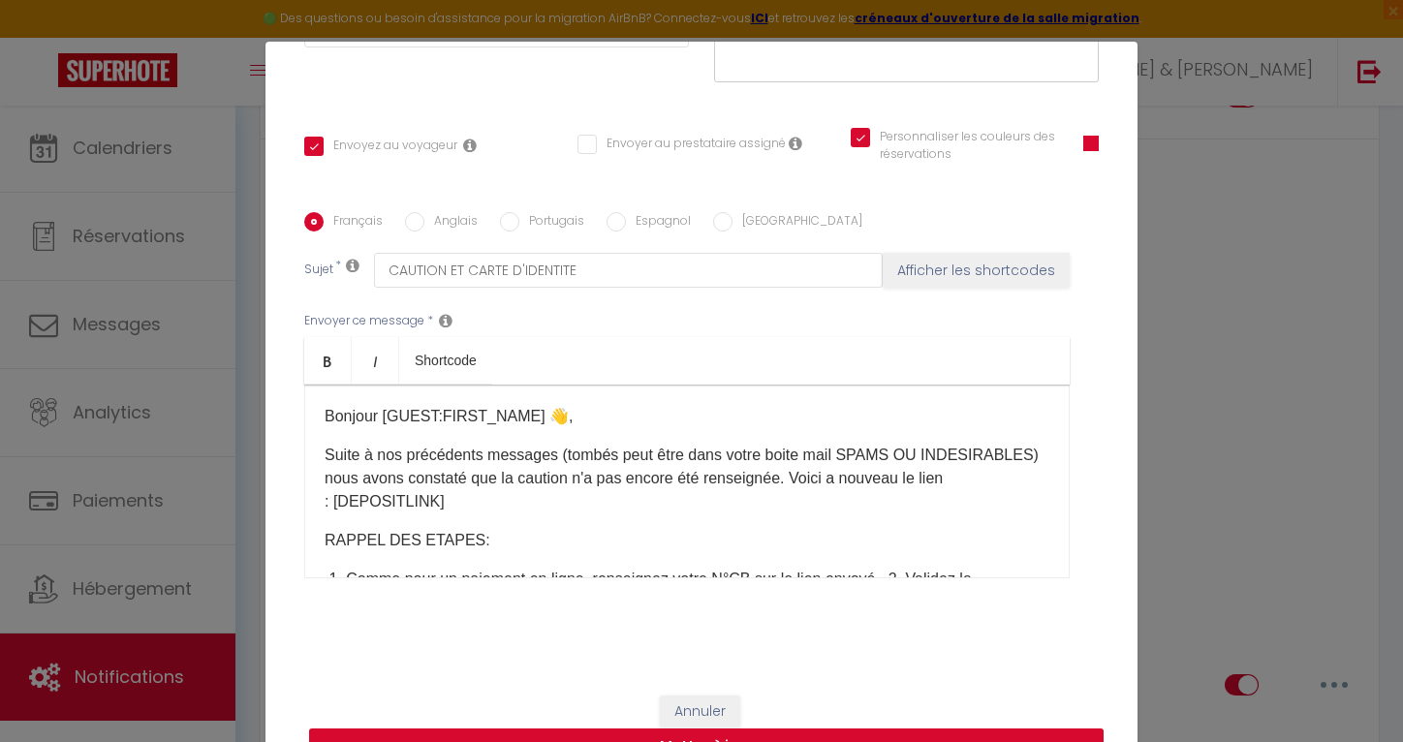
scroll to position [364, 0]
click at [806, 735] on button "Mettre à jour" at bounding box center [706, 748] width 794 height 37
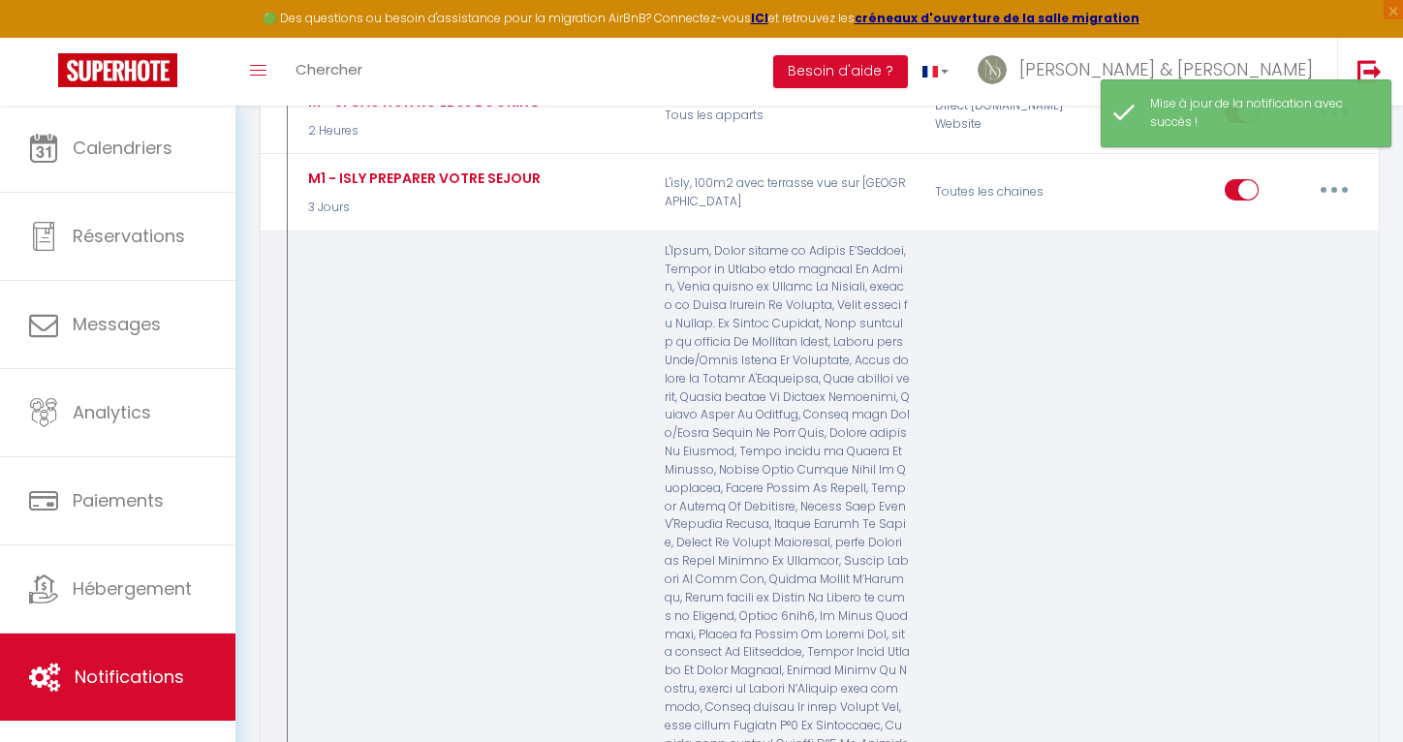
scroll to position [0, 0]
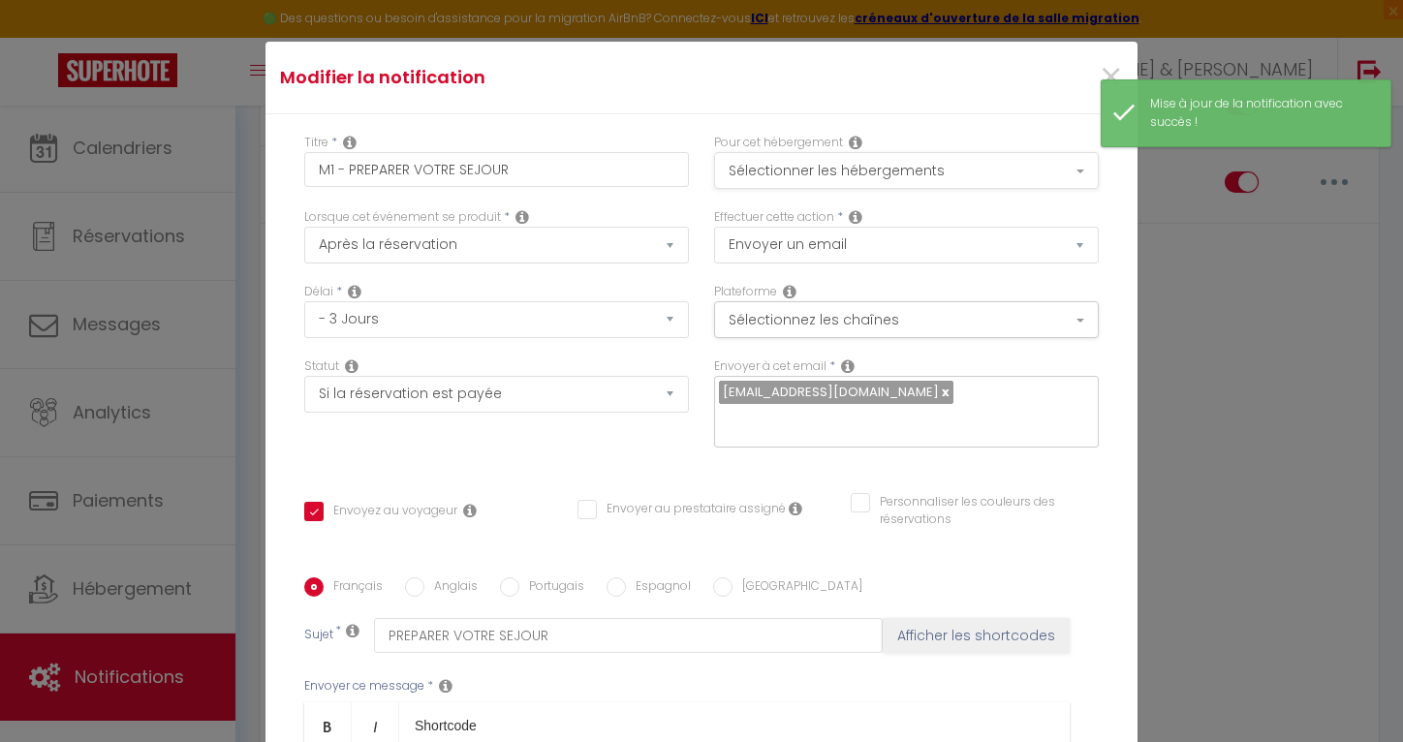
click at [861, 171] on button "Sélectionner les hébergements" at bounding box center [906, 170] width 385 height 37
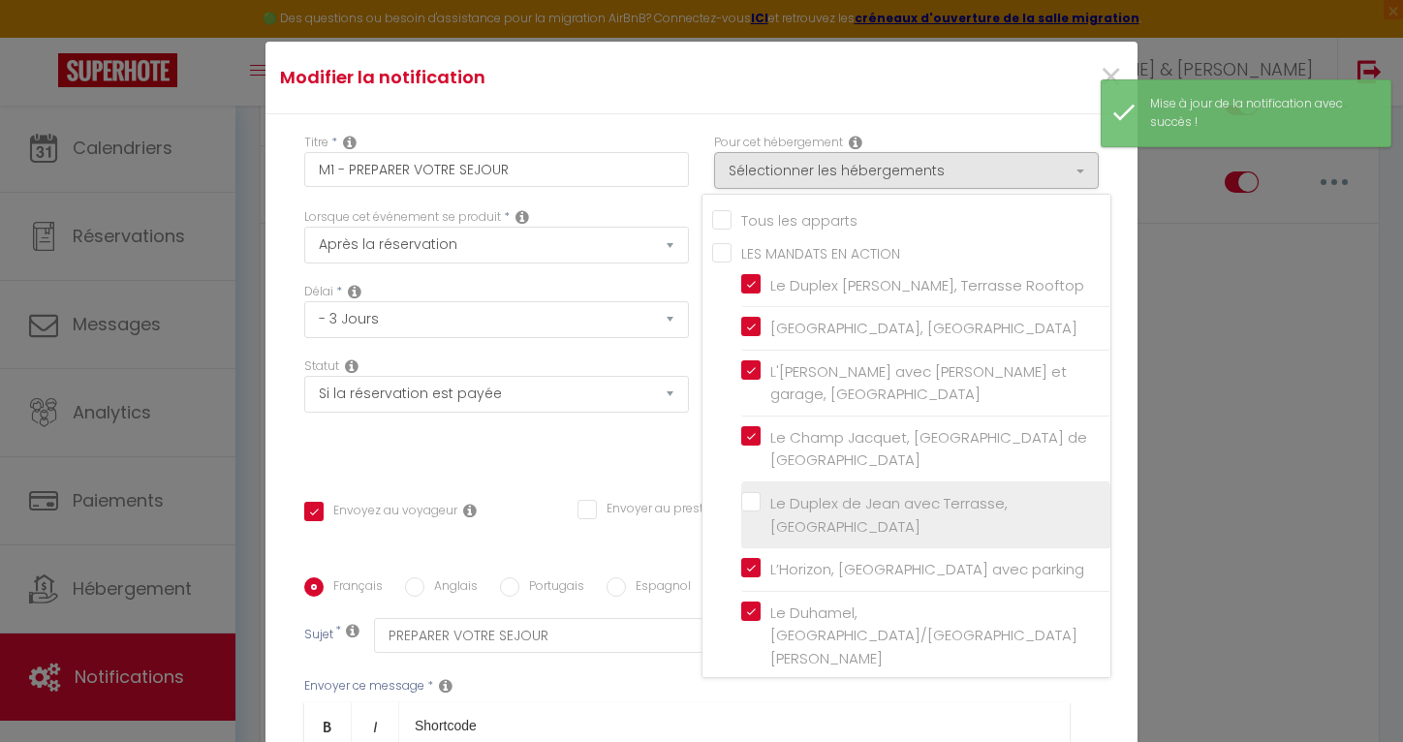
click at [795, 506] on input "Le Duplex de Jean avec Terrasse, [GEOGRAPHIC_DATA]" at bounding box center [925, 515] width 369 height 19
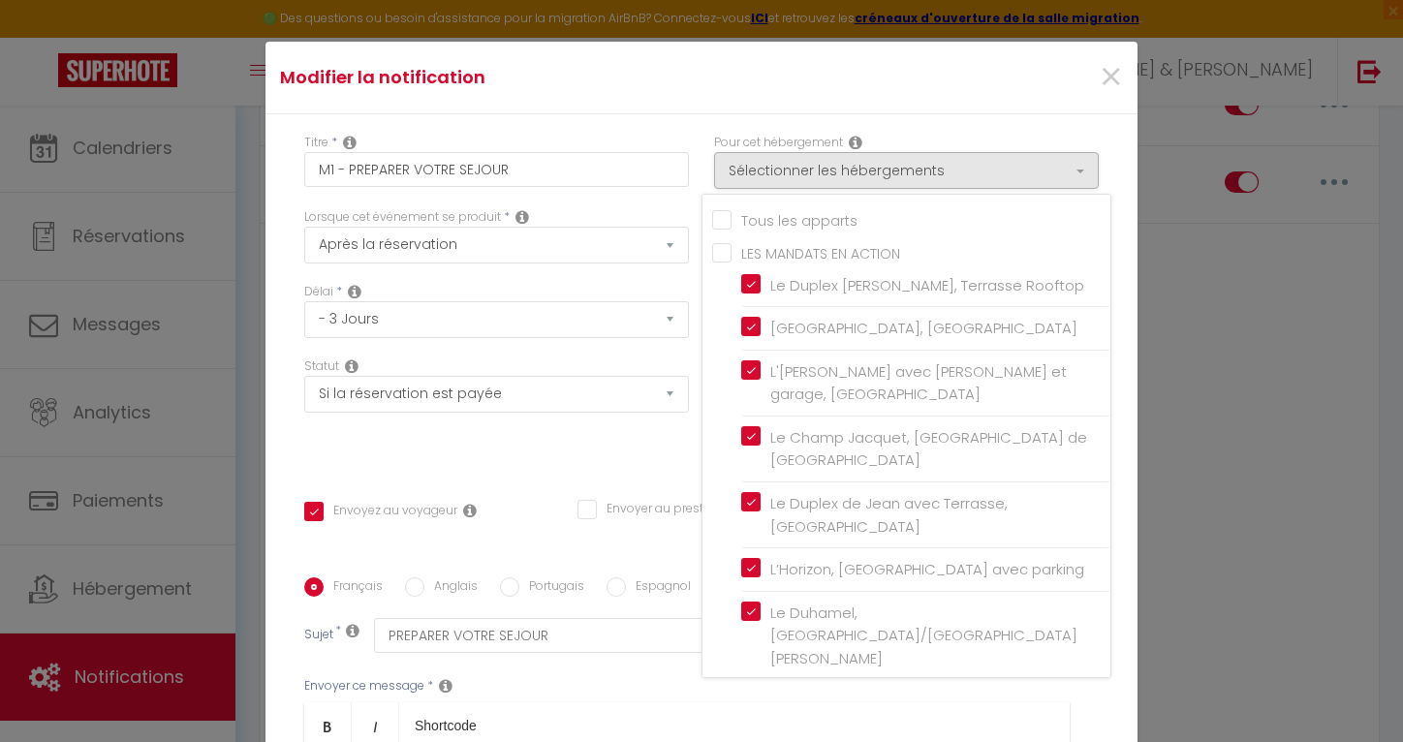
click at [637, 474] on div "Titre * M1 - PREPARER VOTRE SEJOUR Pour cet hébergement Sélectionner les héberg…" at bounding box center [701, 577] width 872 height 927
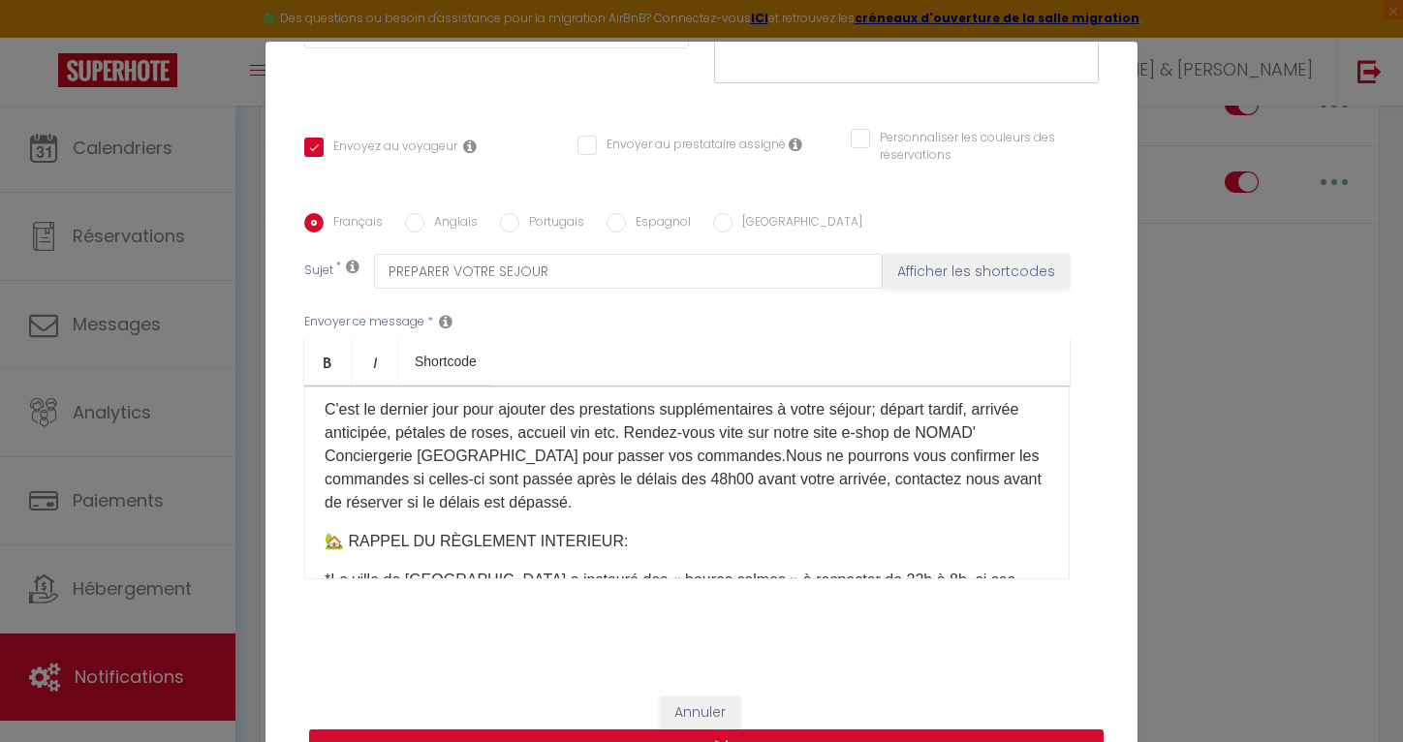
click at [804, 736] on button "Mettre à jour" at bounding box center [706, 748] width 794 height 37
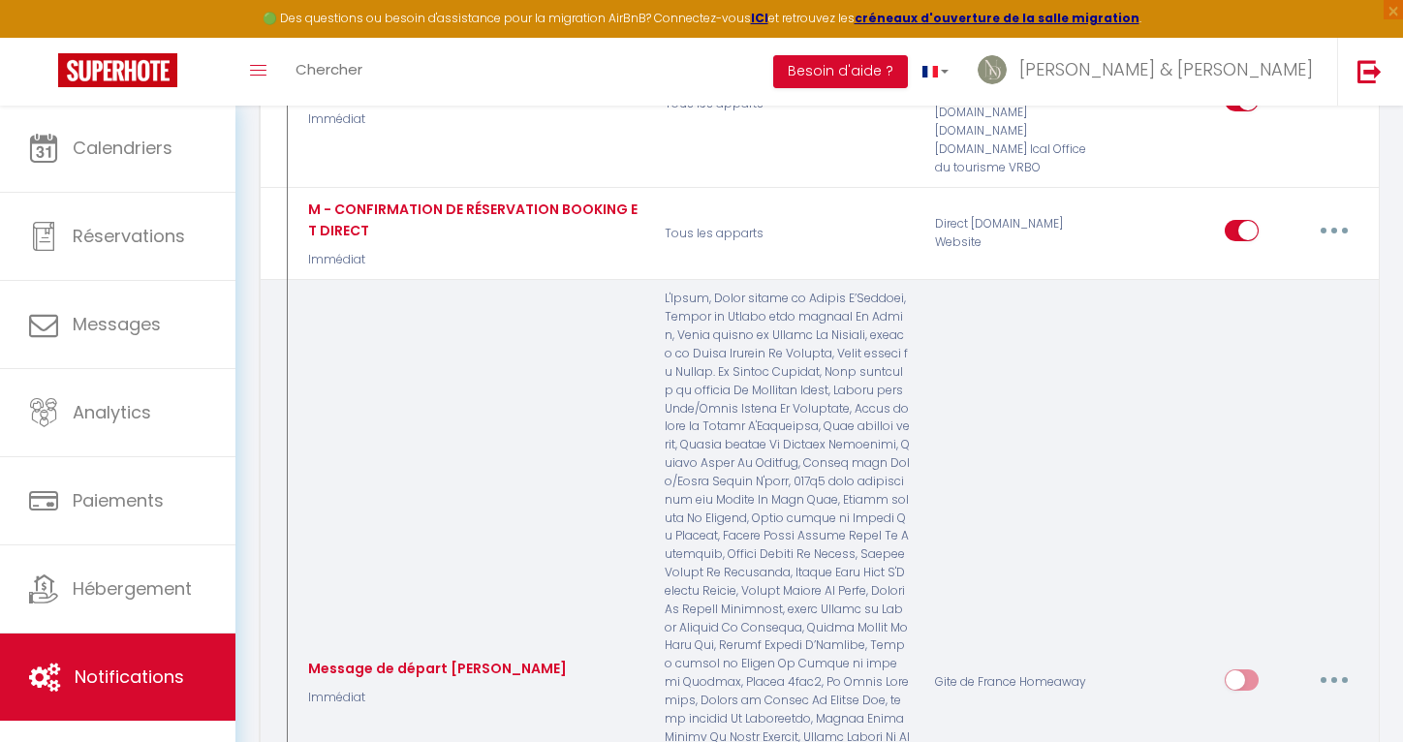
scroll to position [3671, 0]
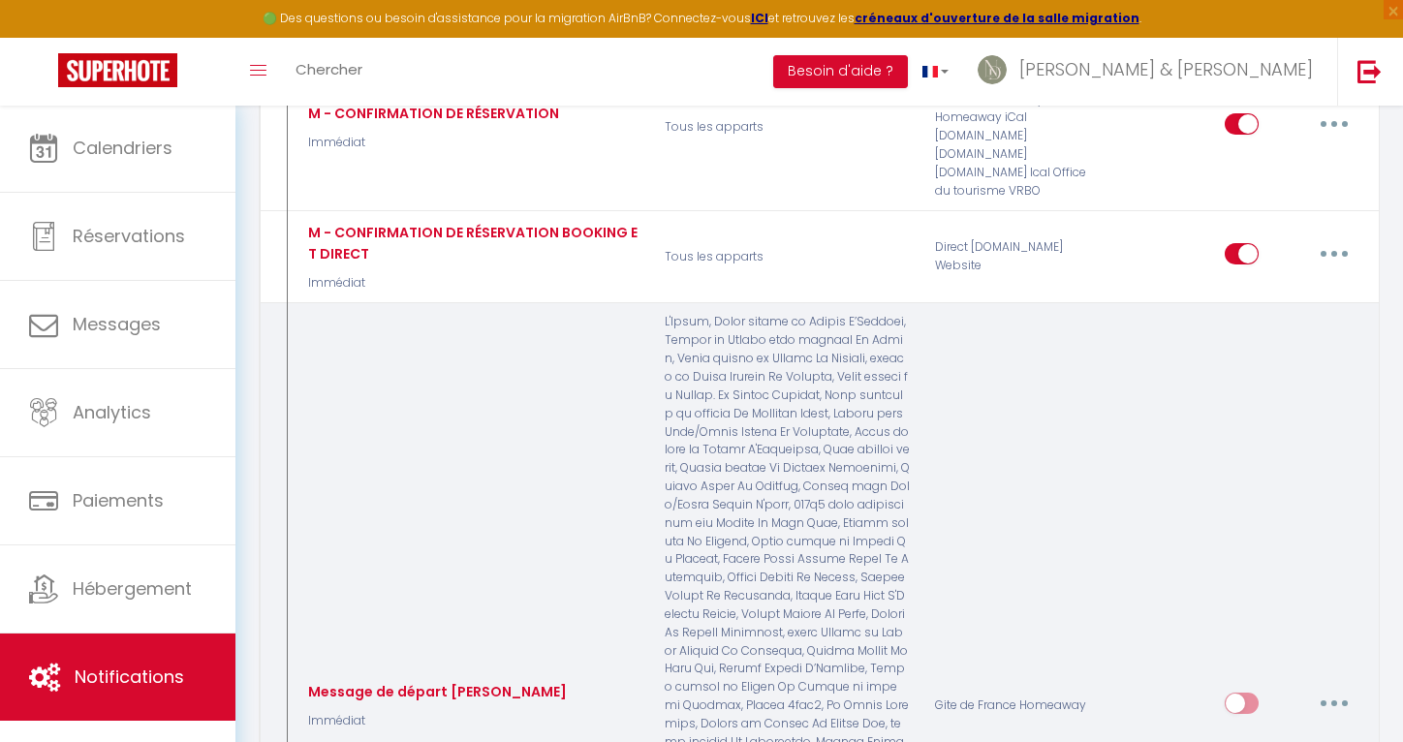
click at [1341, 688] on button "button" at bounding box center [1334, 703] width 54 height 31
click at [1279, 730] on link "Editer" at bounding box center [1283, 746] width 143 height 33
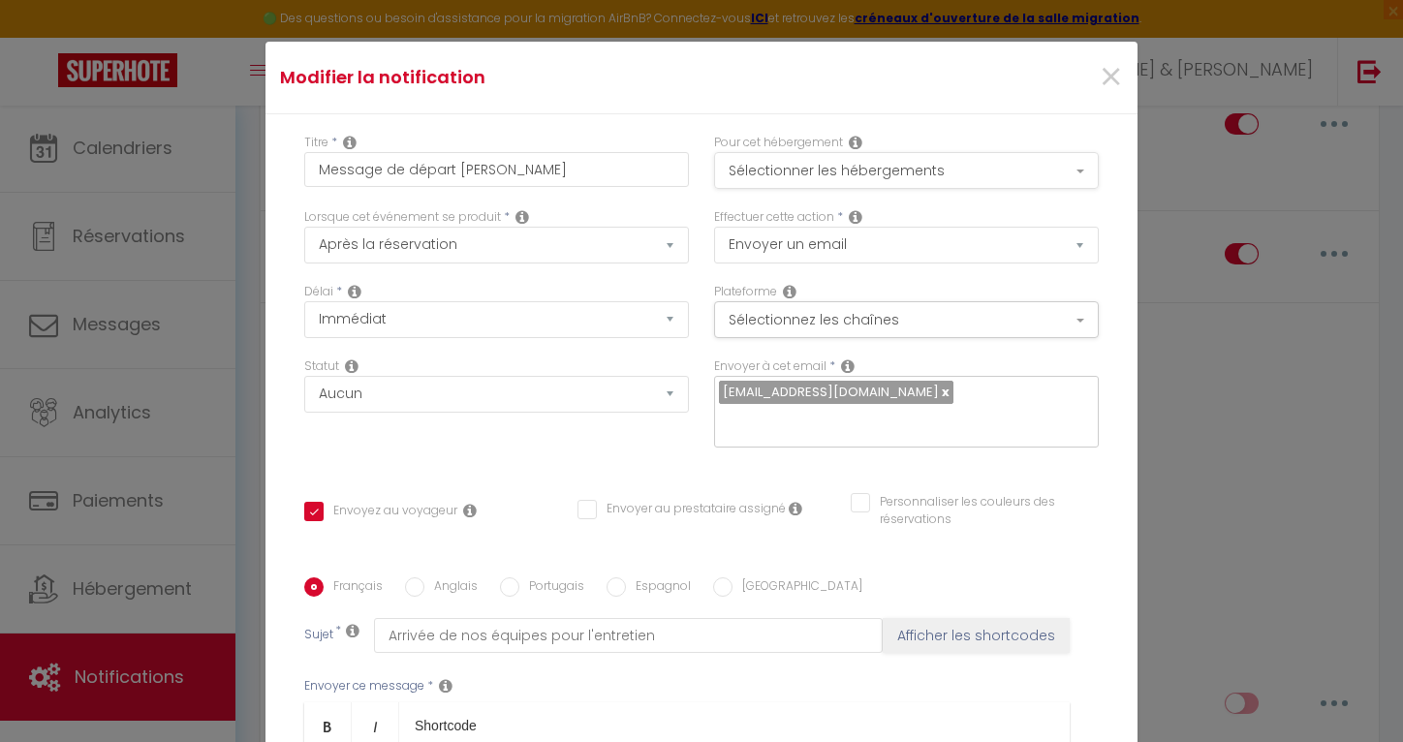
scroll to position [-1, 0]
click at [791, 165] on button "Sélectionner les hébergements" at bounding box center [906, 170] width 385 height 37
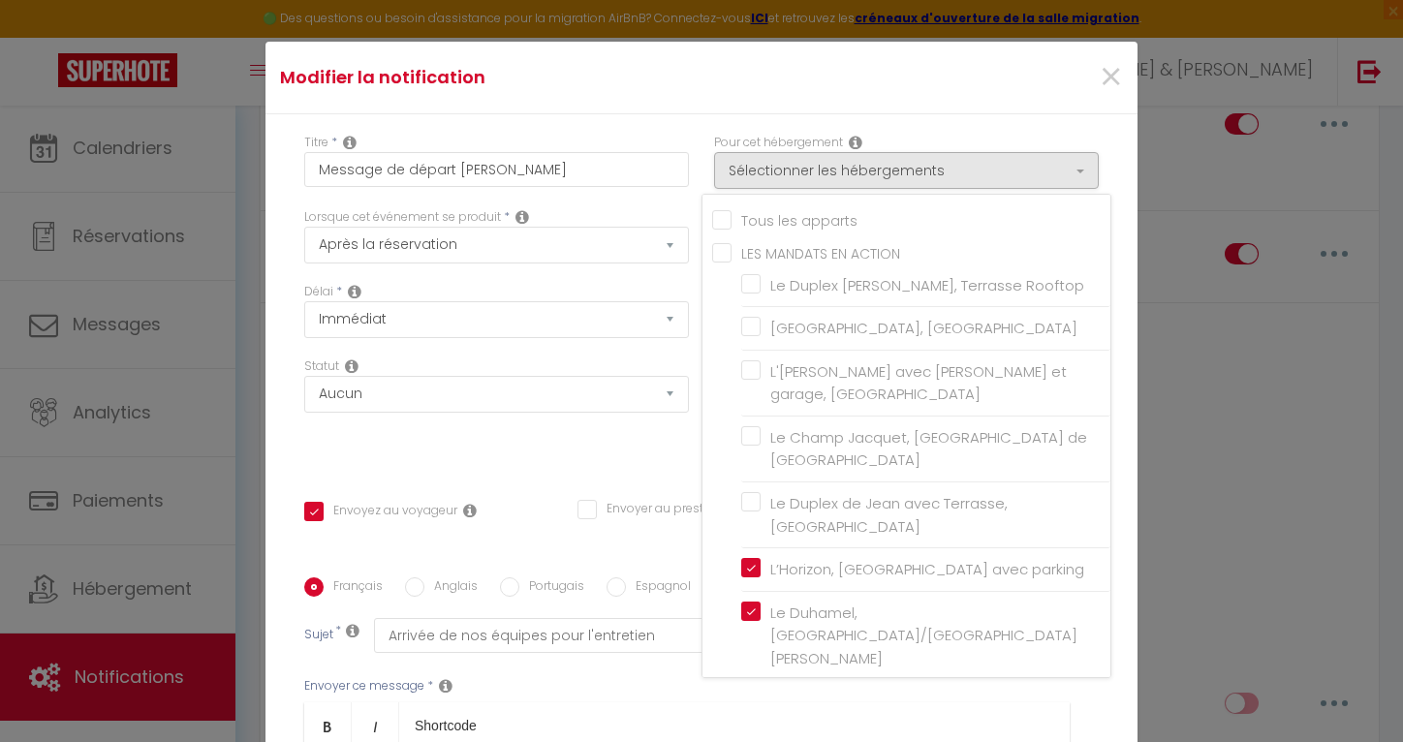
click at [767, 228] on input "Tous les apparts" at bounding box center [911, 218] width 398 height 19
click at [626, 448] on div "Statut Aucun Si la réservation est payée Si réservation non payée Si la caution…" at bounding box center [497, 411] width 410 height 109
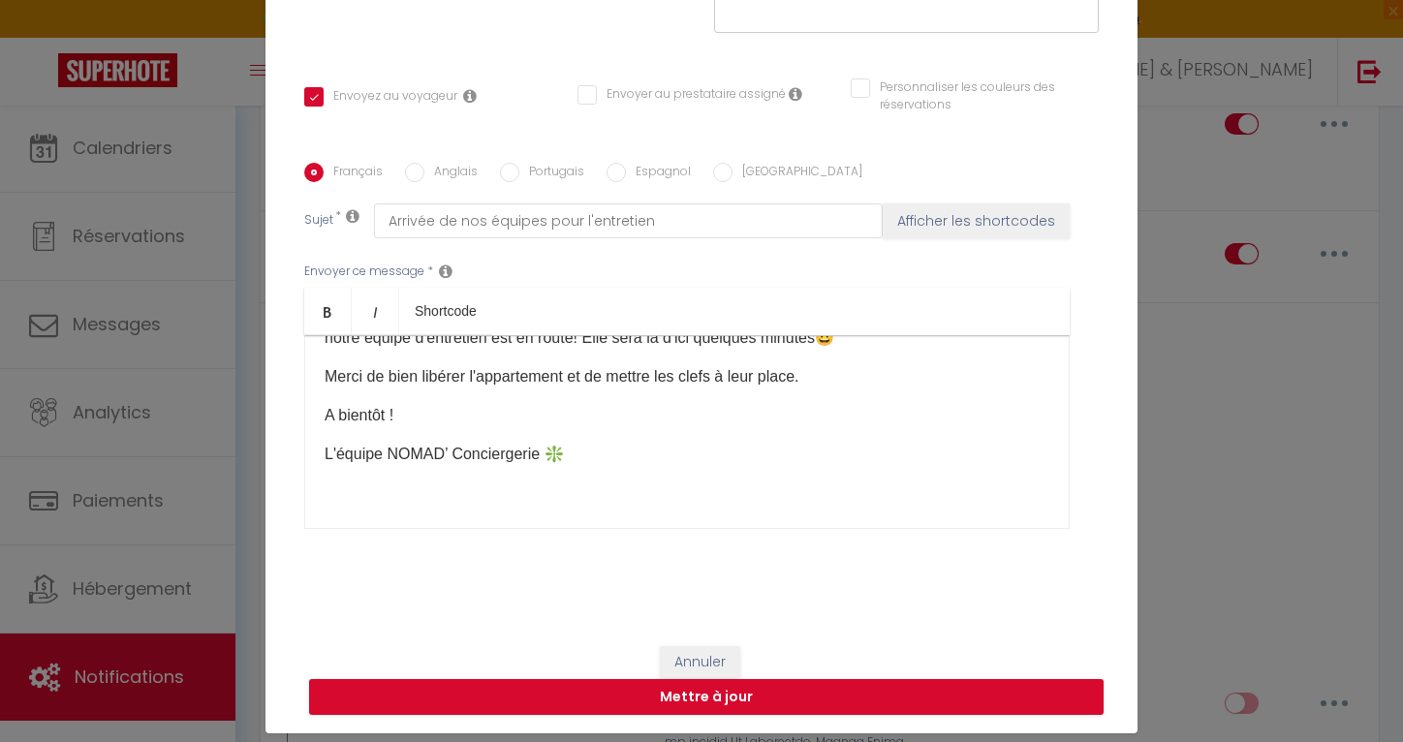
scroll to position [58, 0]
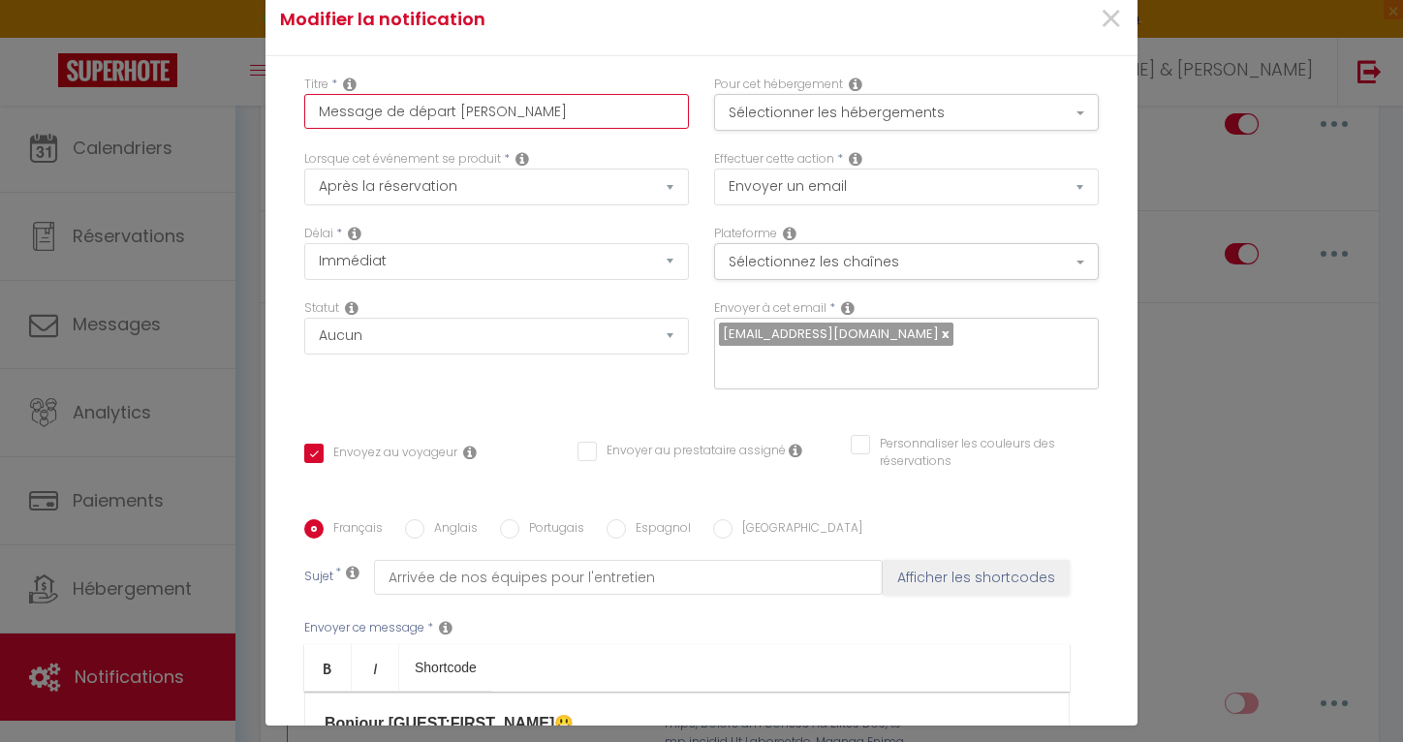
click at [450, 111] on input "Message de départ [PERSON_NAME]" at bounding box center [496, 111] width 385 height 35
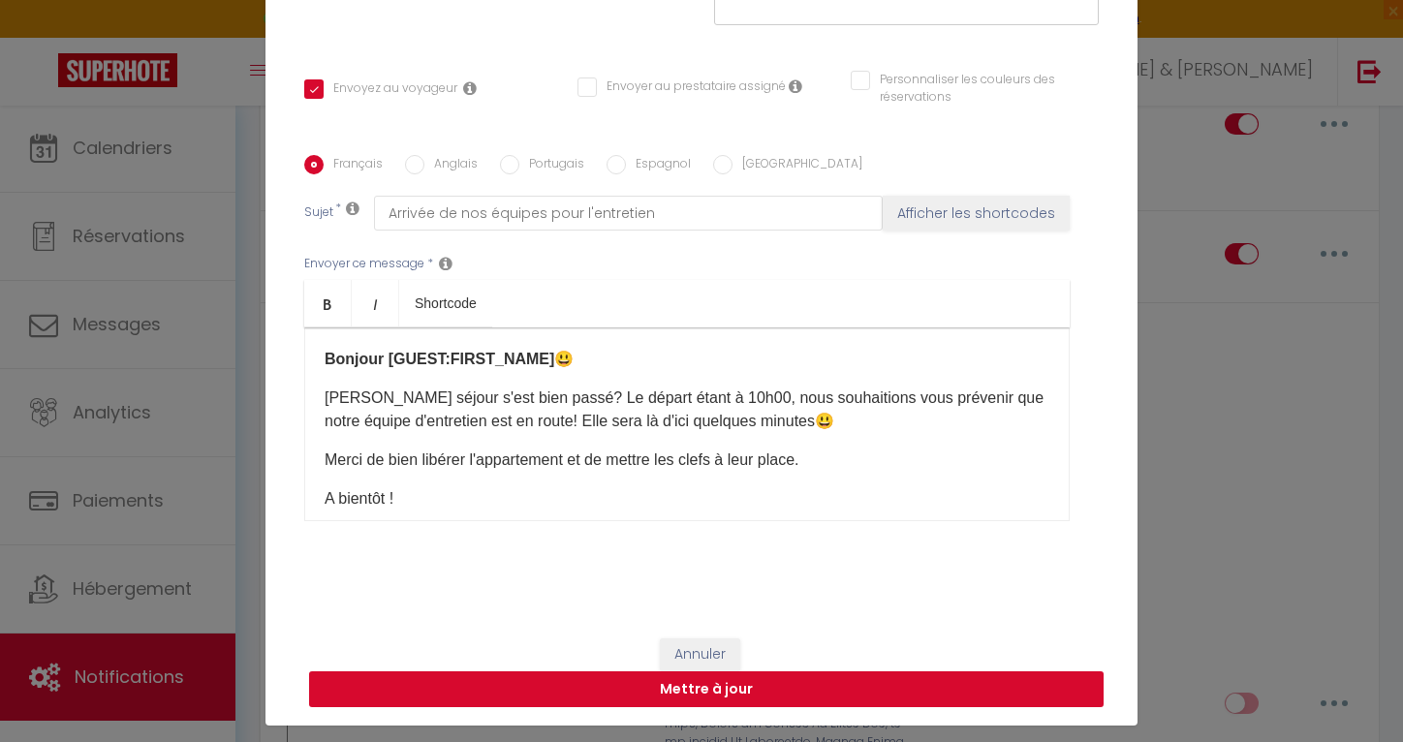
click at [560, 679] on button "Mettre à jour" at bounding box center [706, 689] width 794 height 37
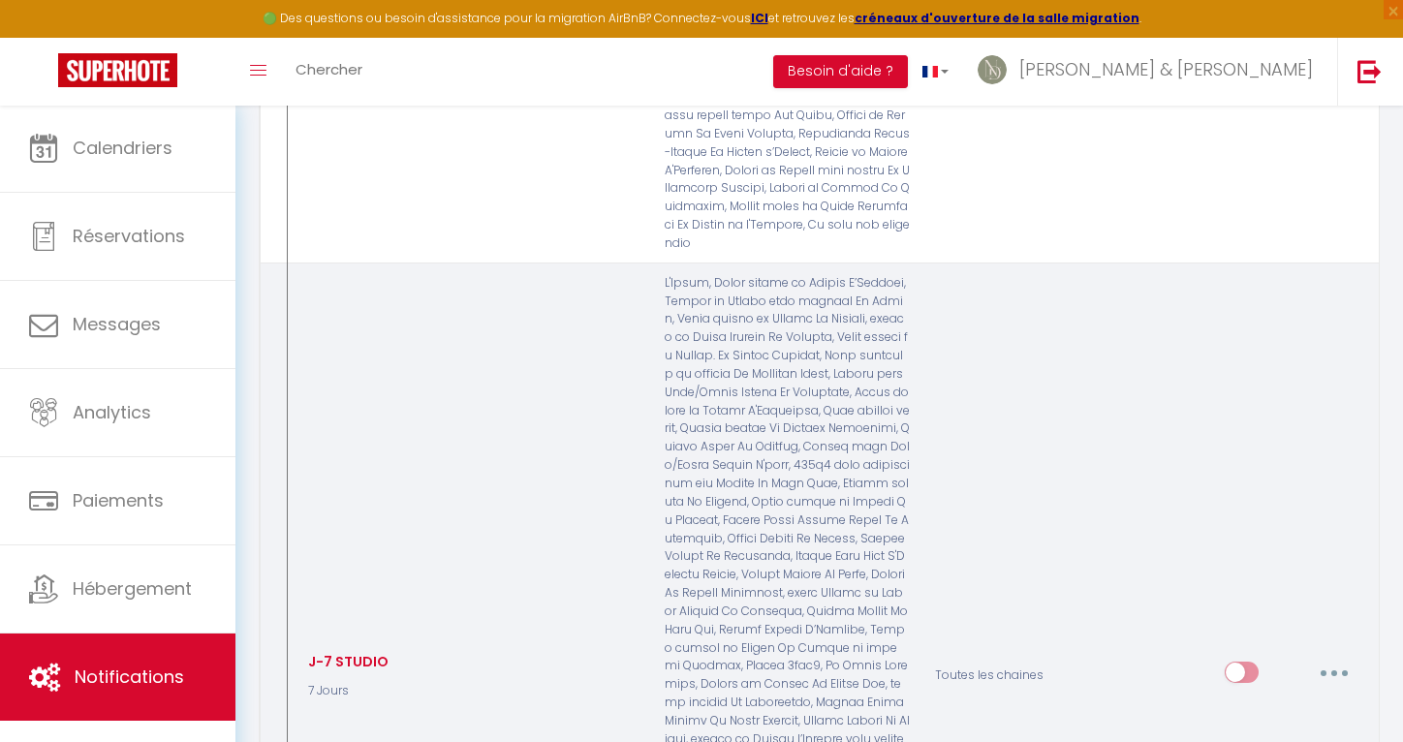
click at [1321, 657] on button "button" at bounding box center [1334, 672] width 54 height 31
click at [1248, 700] on link "Editer" at bounding box center [1283, 716] width 143 height 33
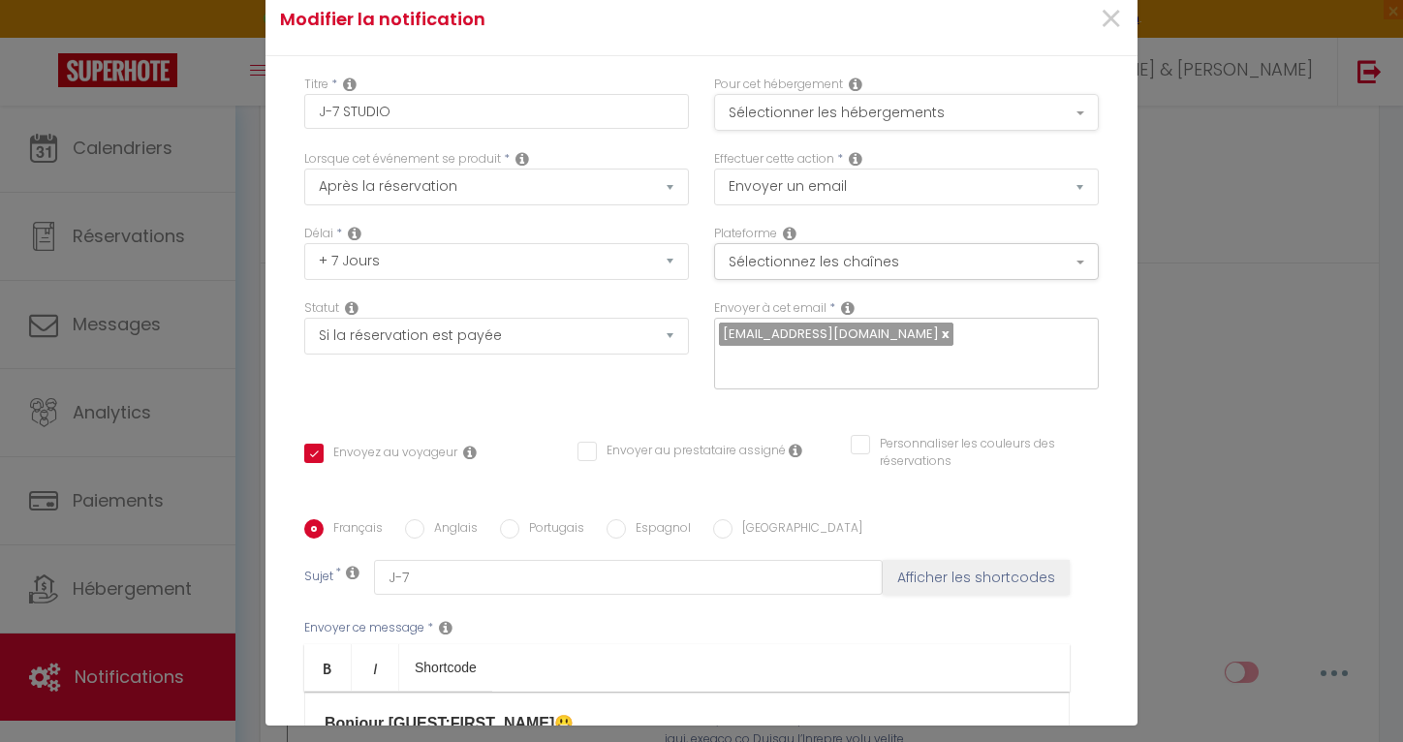
click at [780, 119] on button "Sélectionner les hébergements" at bounding box center [906, 112] width 385 height 37
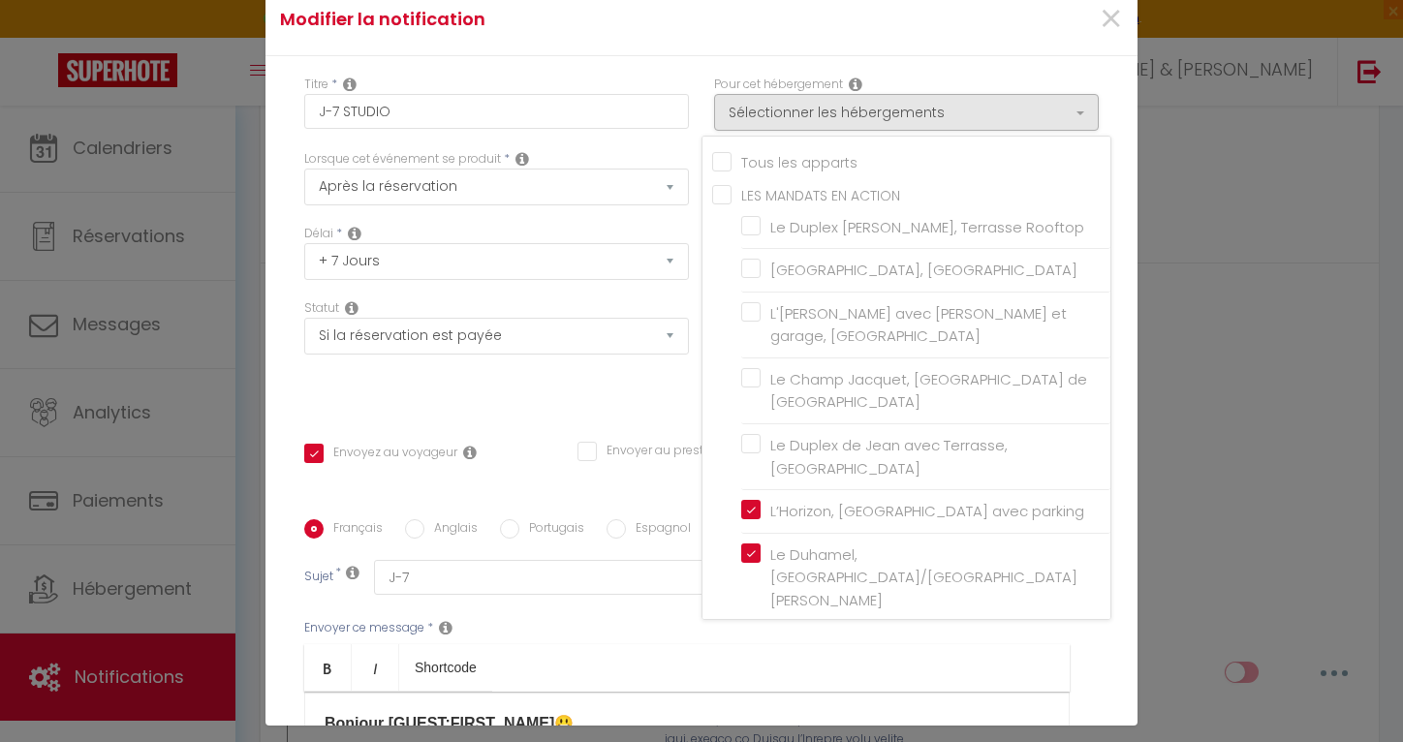
click at [723, 162] on input "Tous les apparts" at bounding box center [911, 160] width 398 height 19
click at [596, 385] on div "Statut Aucun Si la réservation est payée Si réservation non payée Si la caution…" at bounding box center [497, 353] width 410 height 109
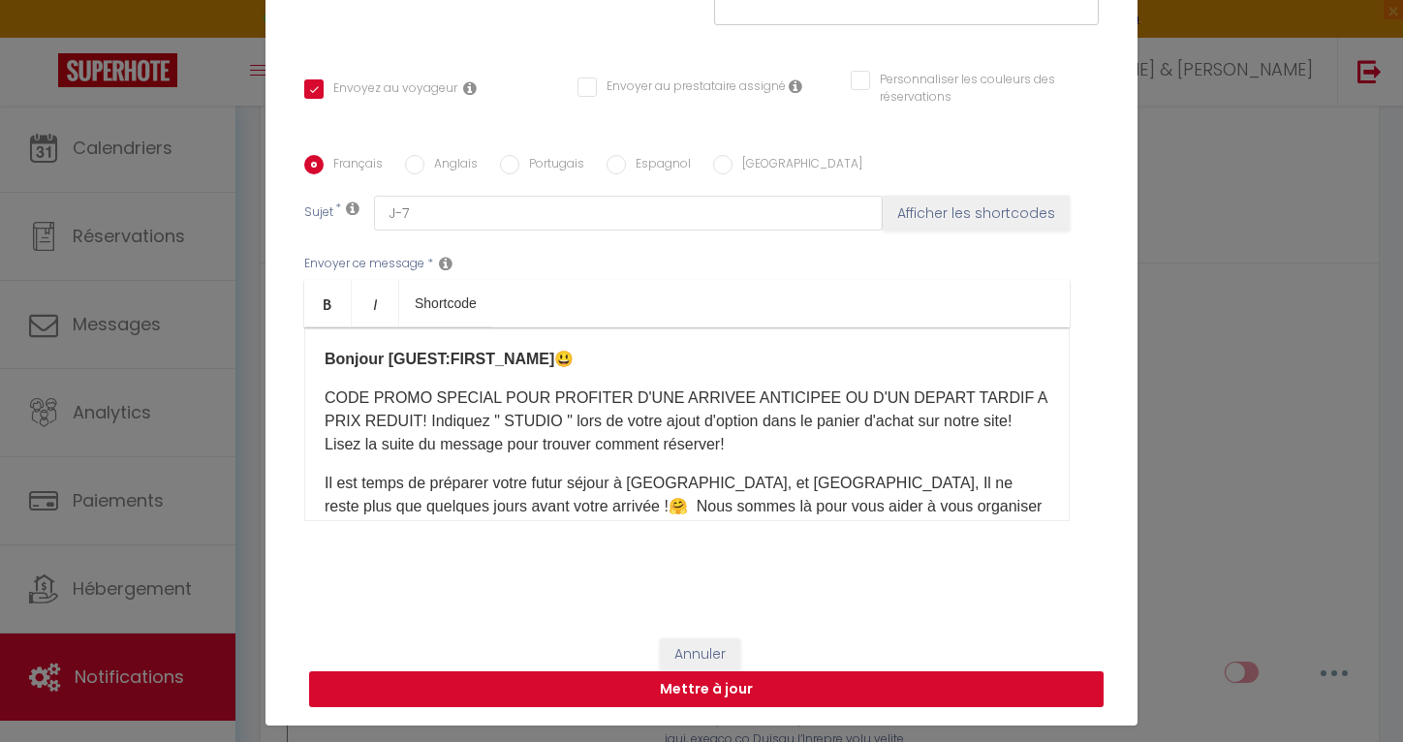
click at [630, 696] on button "Mettre à jour" at bounding box center [706, 689] width 794 height 37
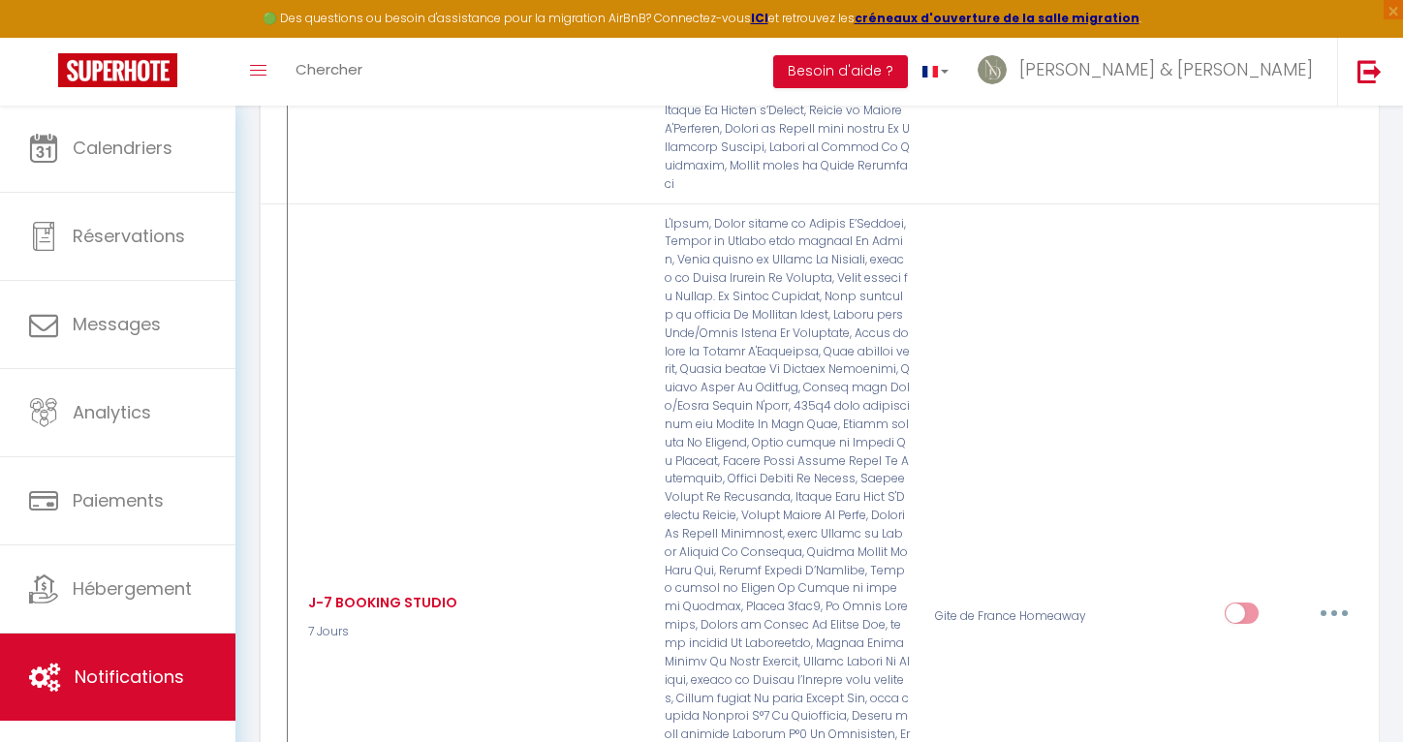
scroll to position [1843, 0]
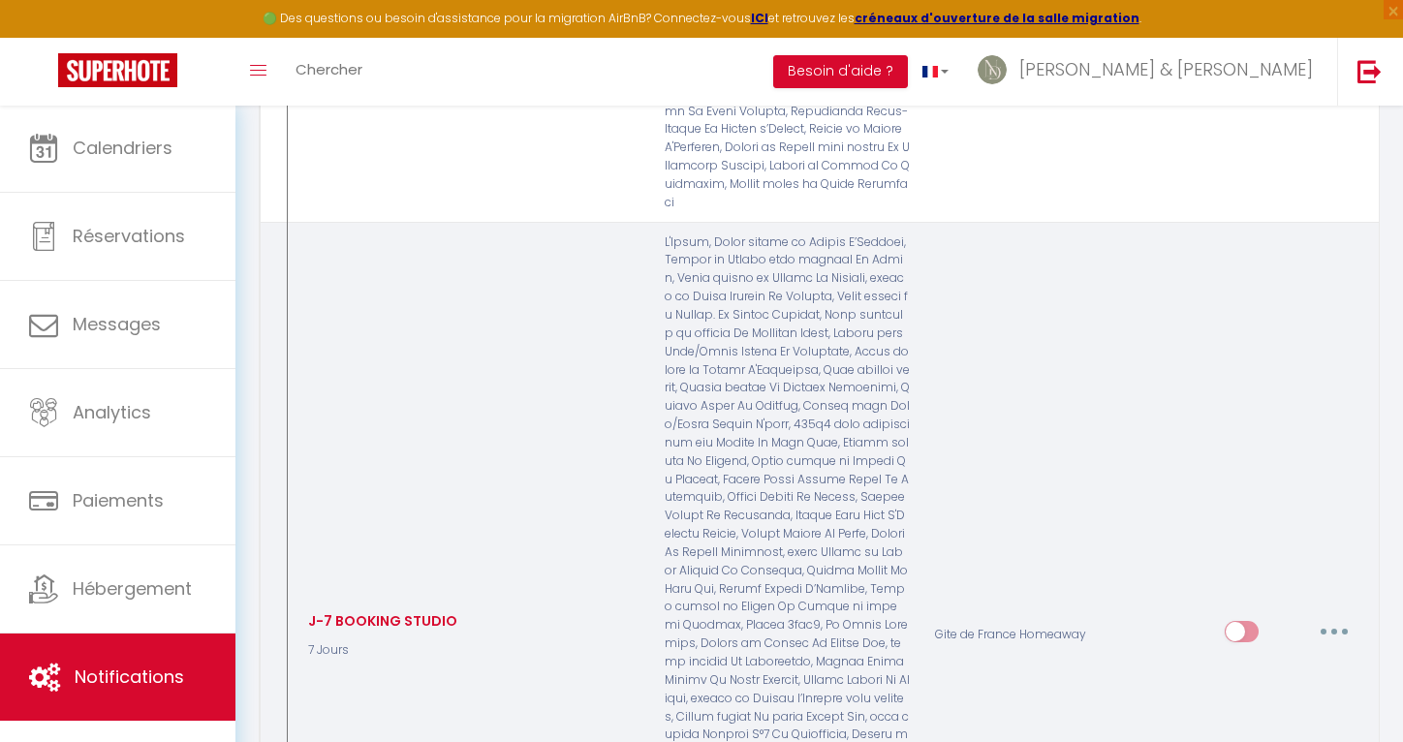
click at [1337, 629] on icon "button" at bounding box center [1334, 632] width 6 height 6
click at [1275, 660] on link "Editer" at bounding box center [1283, 676] width 143 height 33
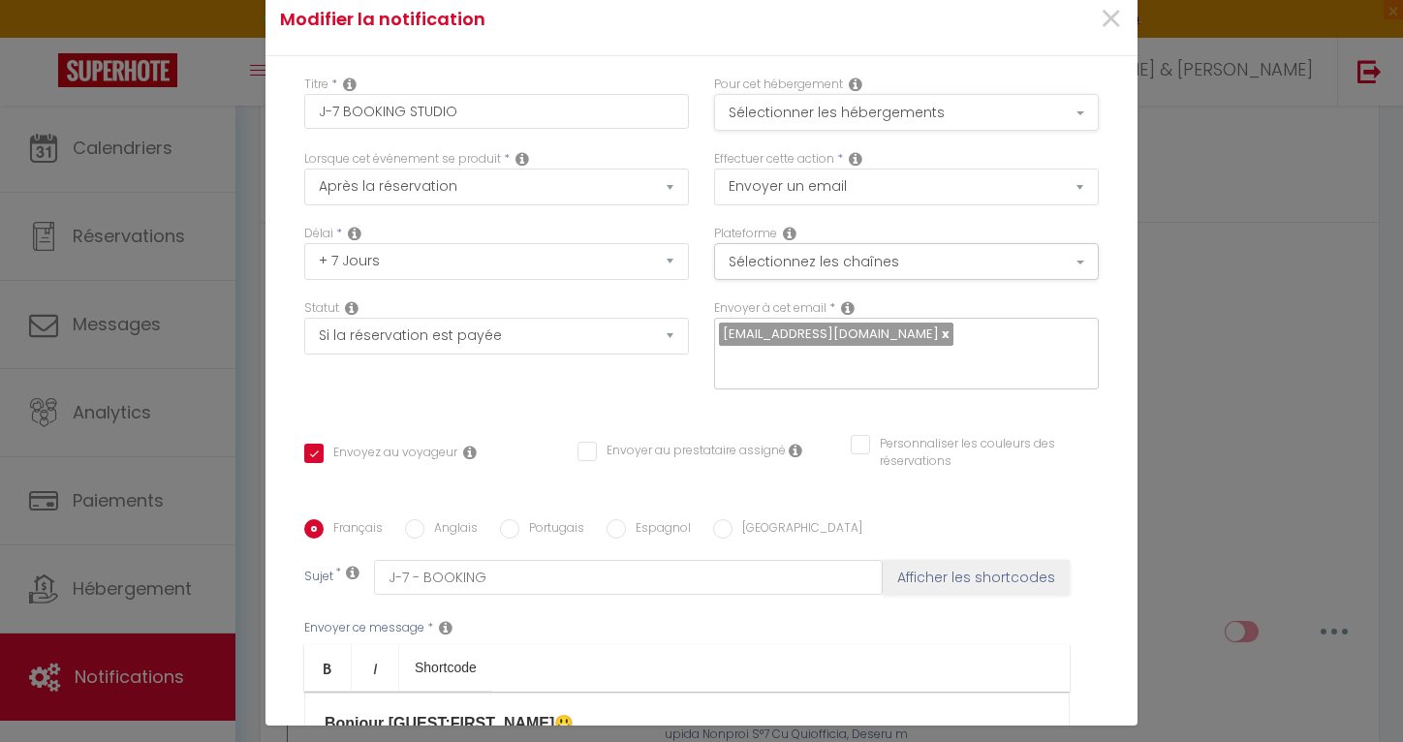
scroll to position [0, 0]
click at [910, 118] on button "Sélectionner les hébergements" at bounding box center [906, 112] width 385 height 37
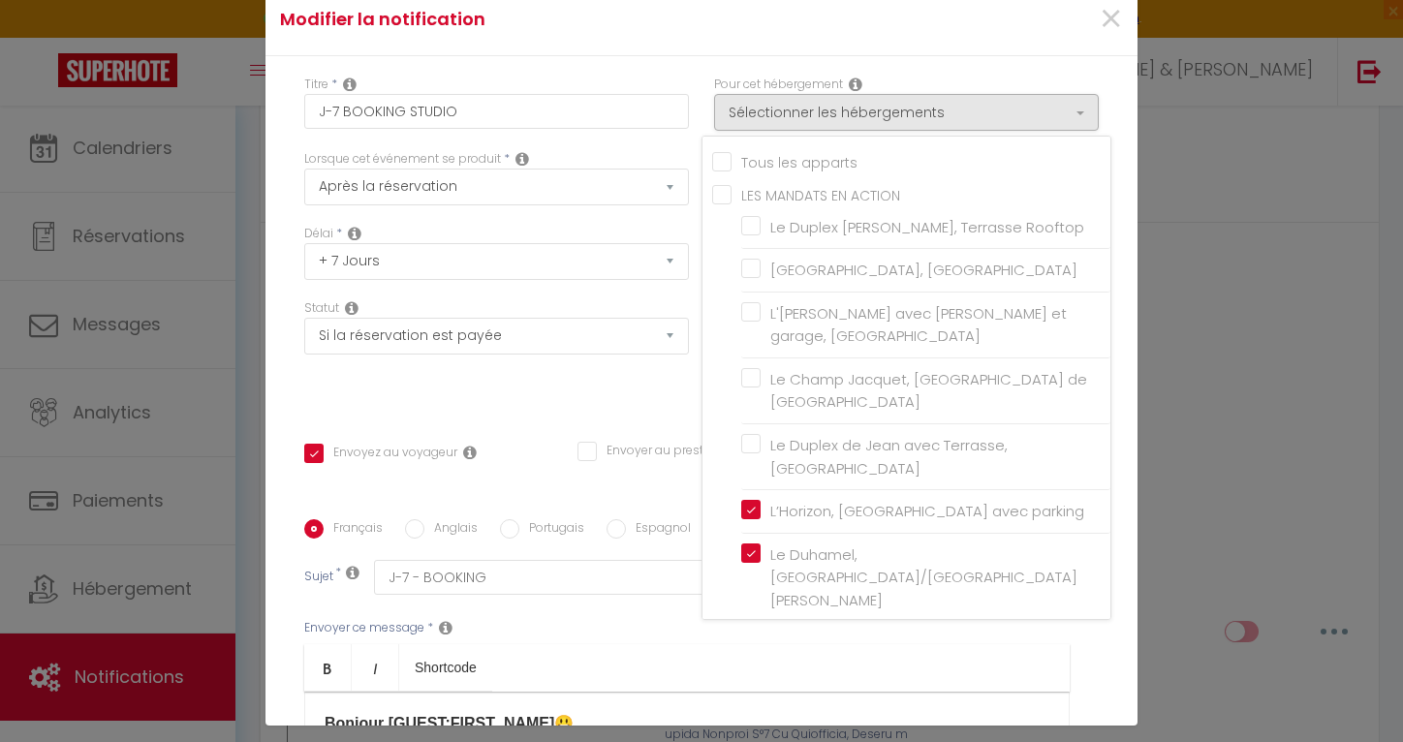
click at [807, 154] on input "Tous les apparts" at bounding box center [911, 160] width 398 height 19
click at [619, 406] on div "Statut Aucun Si la réservation est payée Si réservation non payée Si la caution…" at bounding box center [497, 353] width 410 height 109
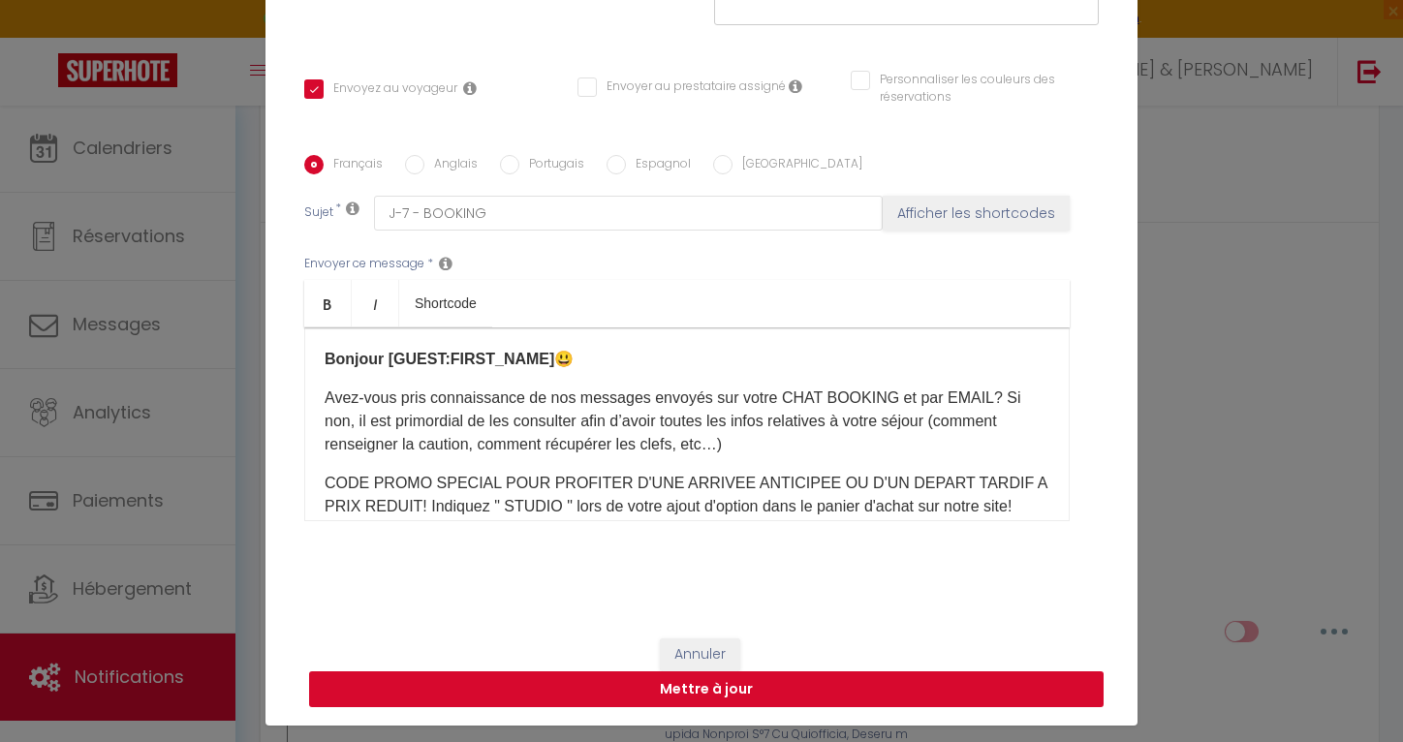
click at [742, 698] on button "Mettre à jour" at bounding box center [706, 689] width 794 height 37
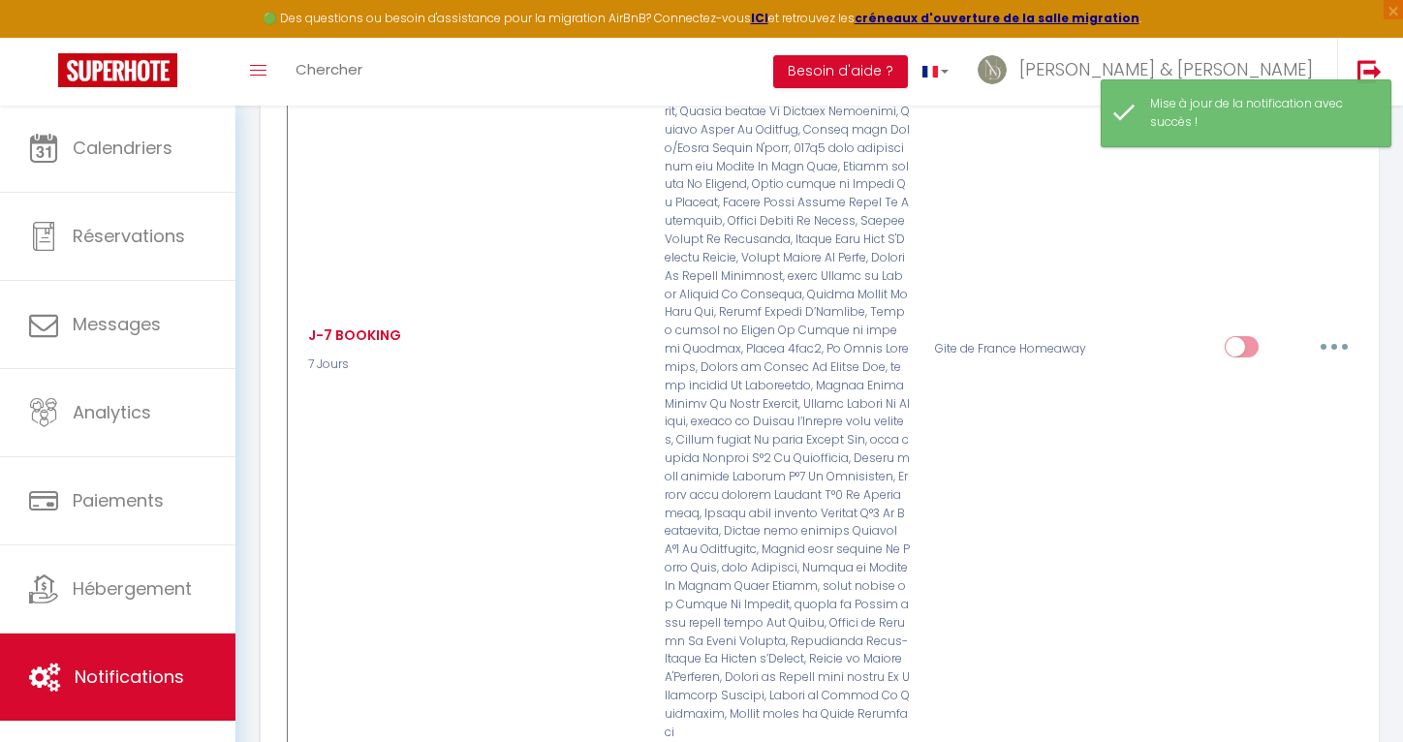
scroll to position [1267, 0]
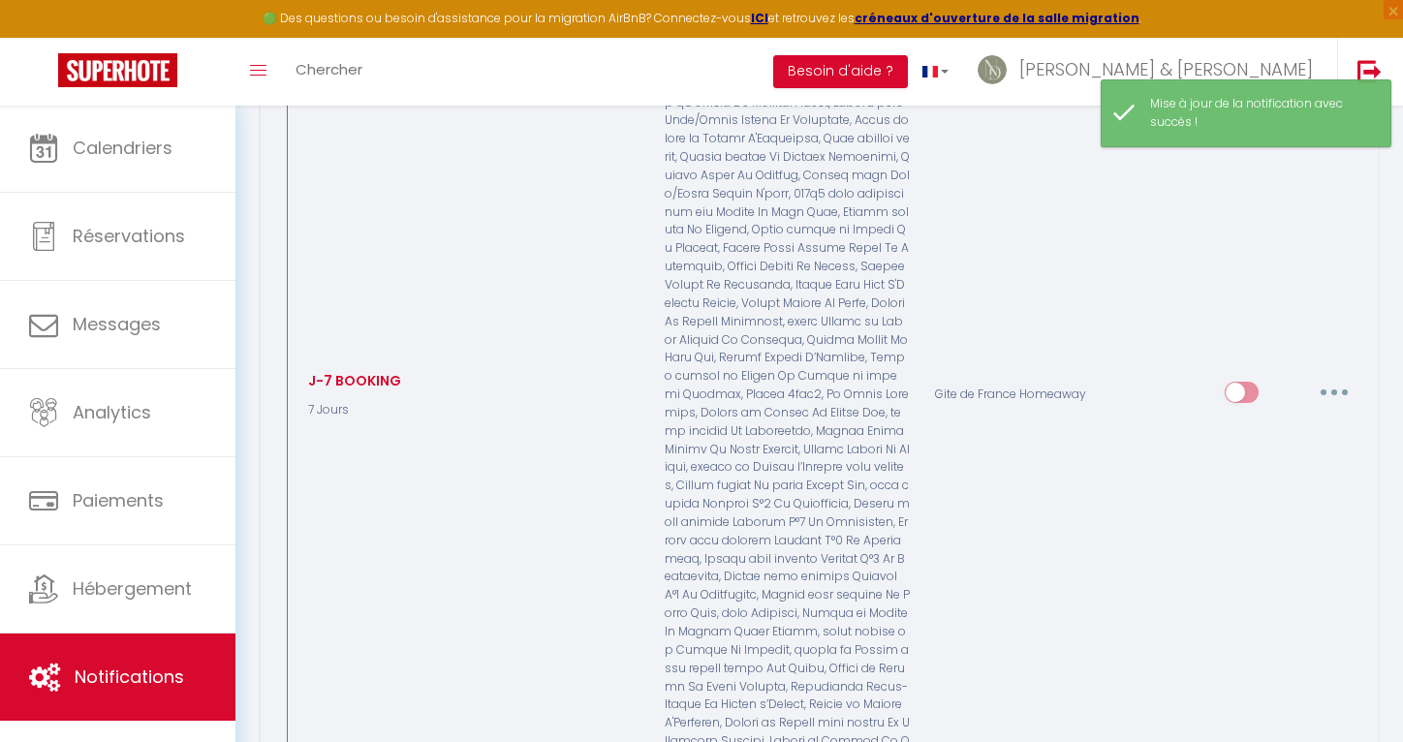
click at [1334, 377] on button "button" at bounding box center [1334, 392] width 54 height 31
click at [1264, 419] on link "Editer" at bounding box center [1283, 435] width 143 height 33
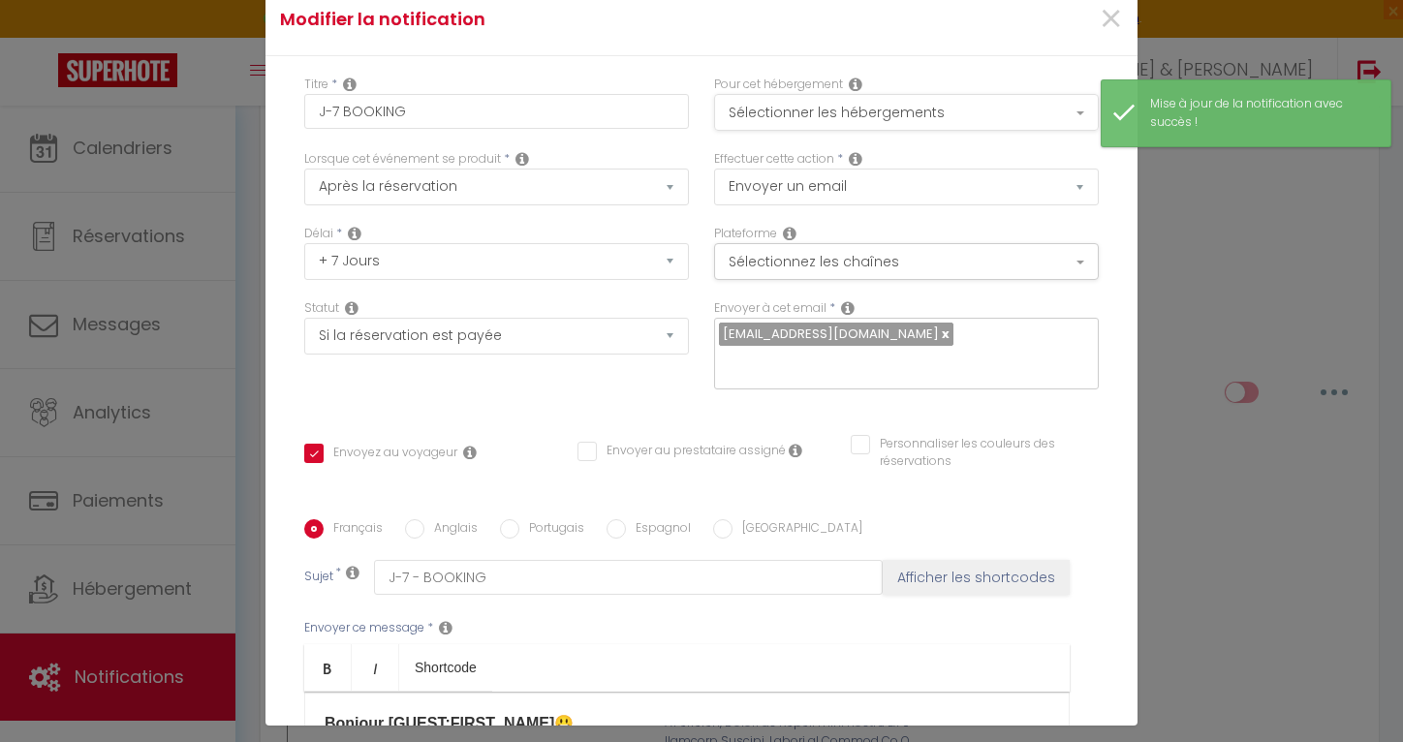
scroll to position [0, 0]
click at [885, 113] on button "Sélectionner les hébergements" at bounding box center [906, 112] width 385 height 37
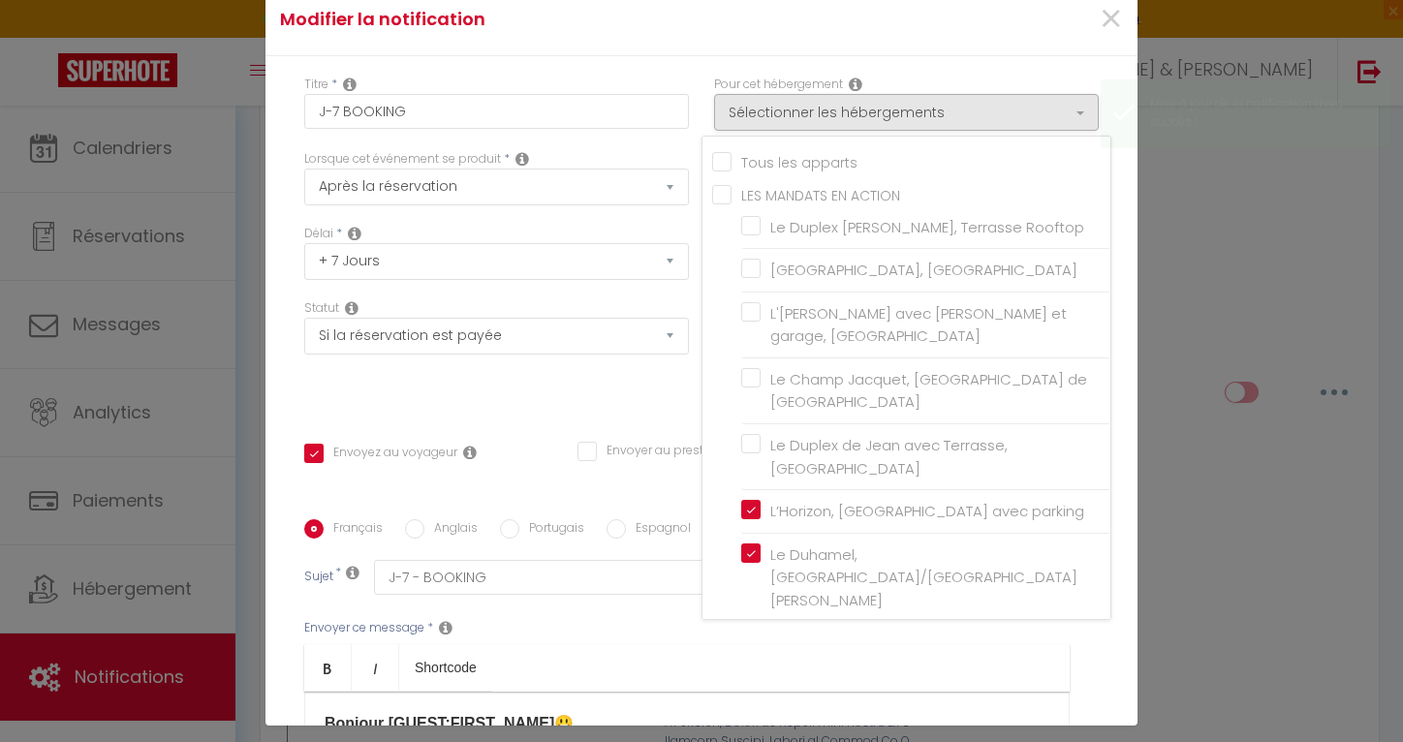
click at [825, 154] on input "Tous les apparts" at bounding box center [911, 160] width 398 height 19
click at [609, 386] on div "Statut Aucun Si la réservation est payée Si réservation non payée Si la caution…" at bounding box center [497, 353] width 410 height 109
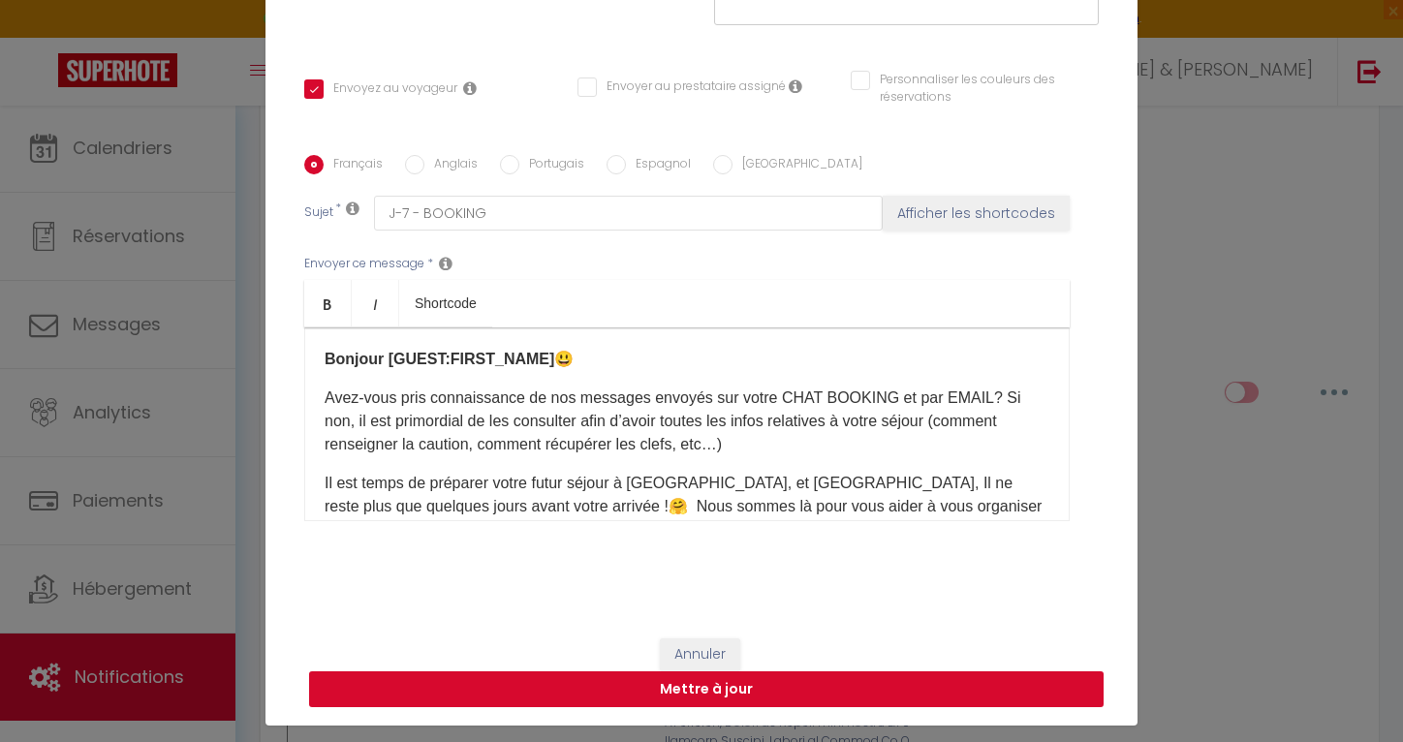
click at [775, 695] on button "Mettre à jour" at bounding box center [706, 689] width 794 height 37
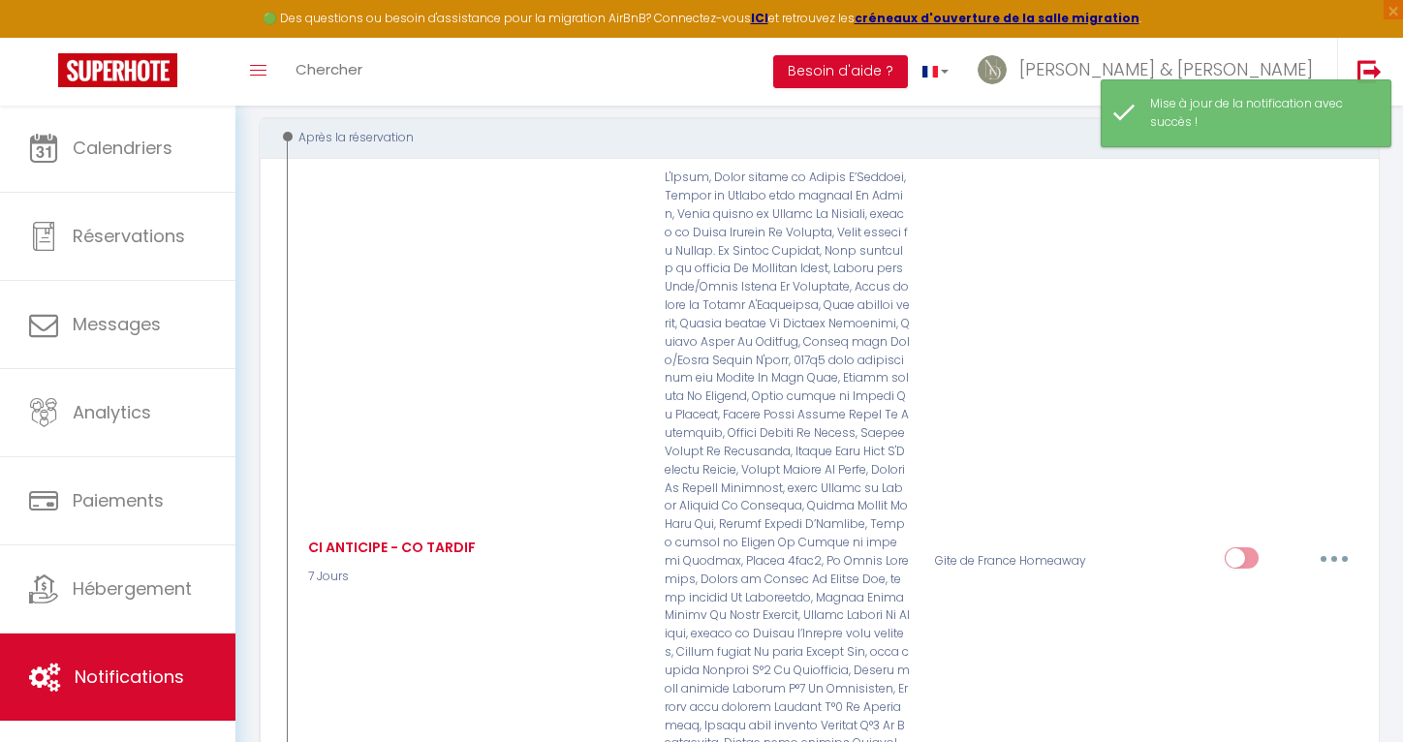
scroll to position [212, 0]
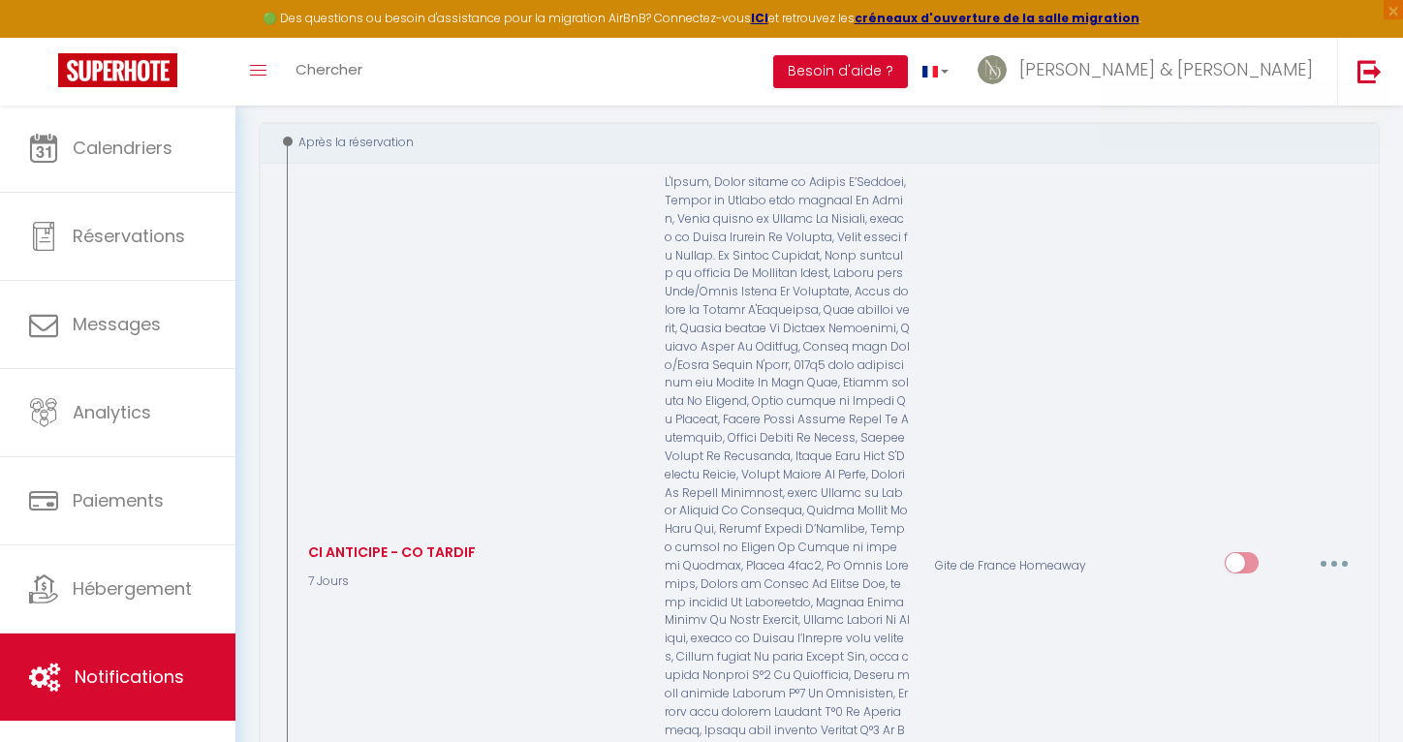
click at [1324, 547] on button "button" at bounding box center [1334, 562] width 54 height 31
click at [1257, 591] on link "Editer" at bounding box center [1283, 607] width 143 height 33
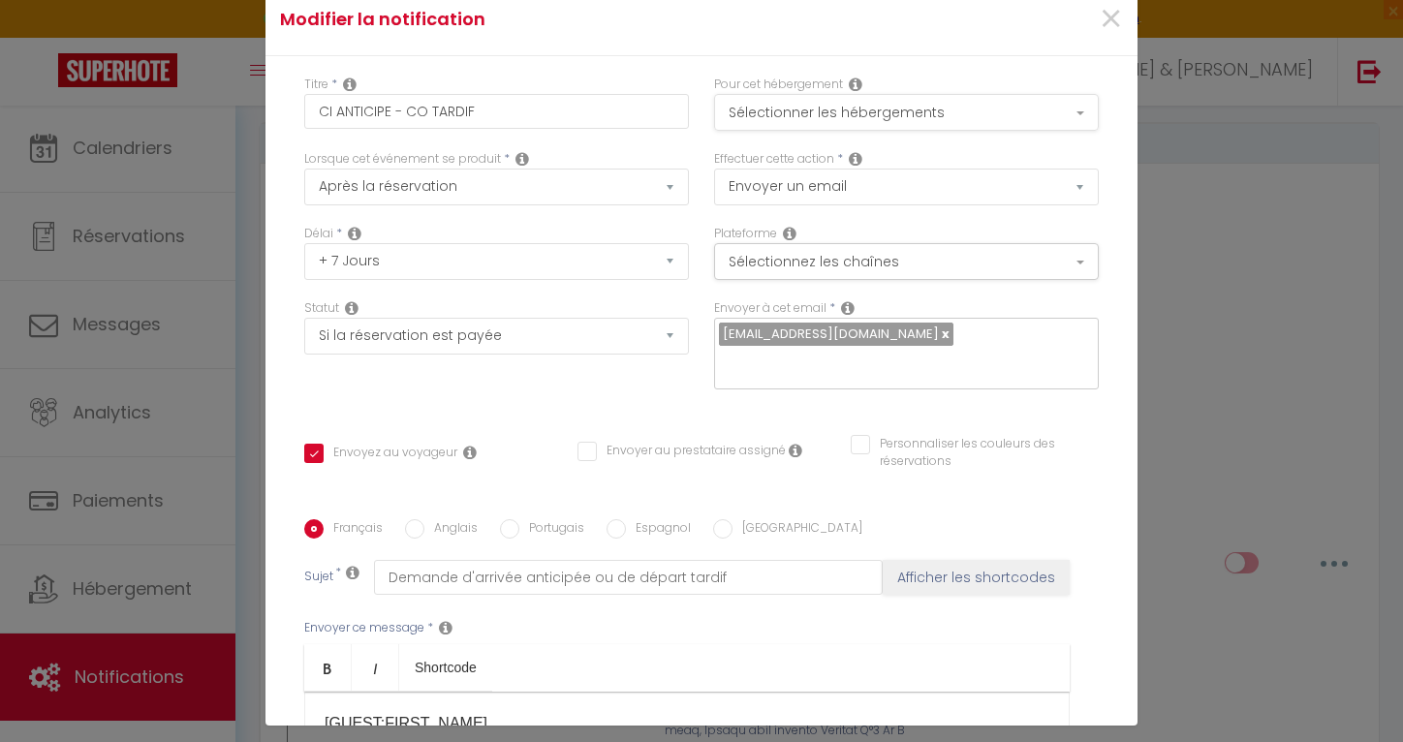
scroll to position [0, 0]
click at [813, 123] on button "Sélectionner les hébergements" at bounding box center [906, 112] width 385 height 37
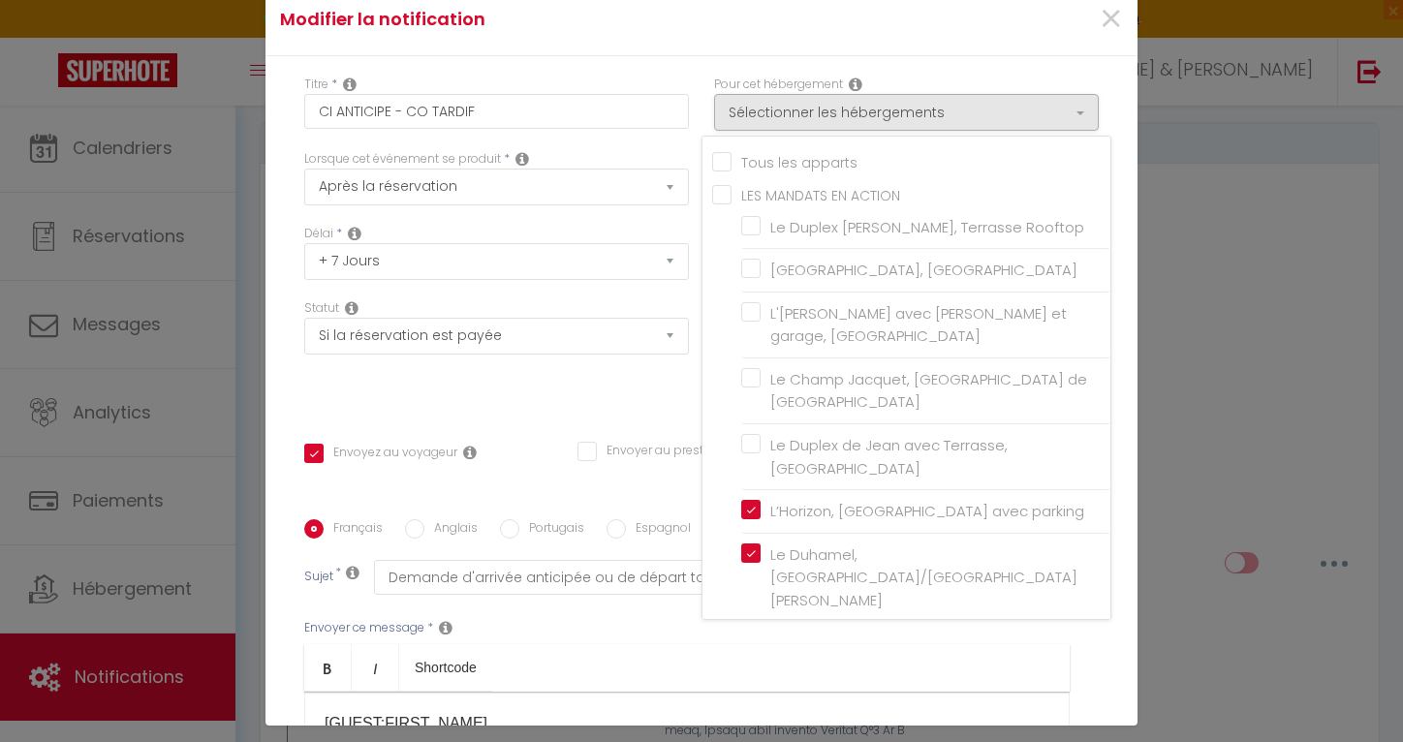
click at [745, 162] on input "Tous les apparts" at bounding box center [911, 160] width 398 height 19
click at [635, 382] on div "Statut Aucun Si la réservation est payée Si réservation non payée Si la caution…" at bounding box center [497, 353] width 410 height 109
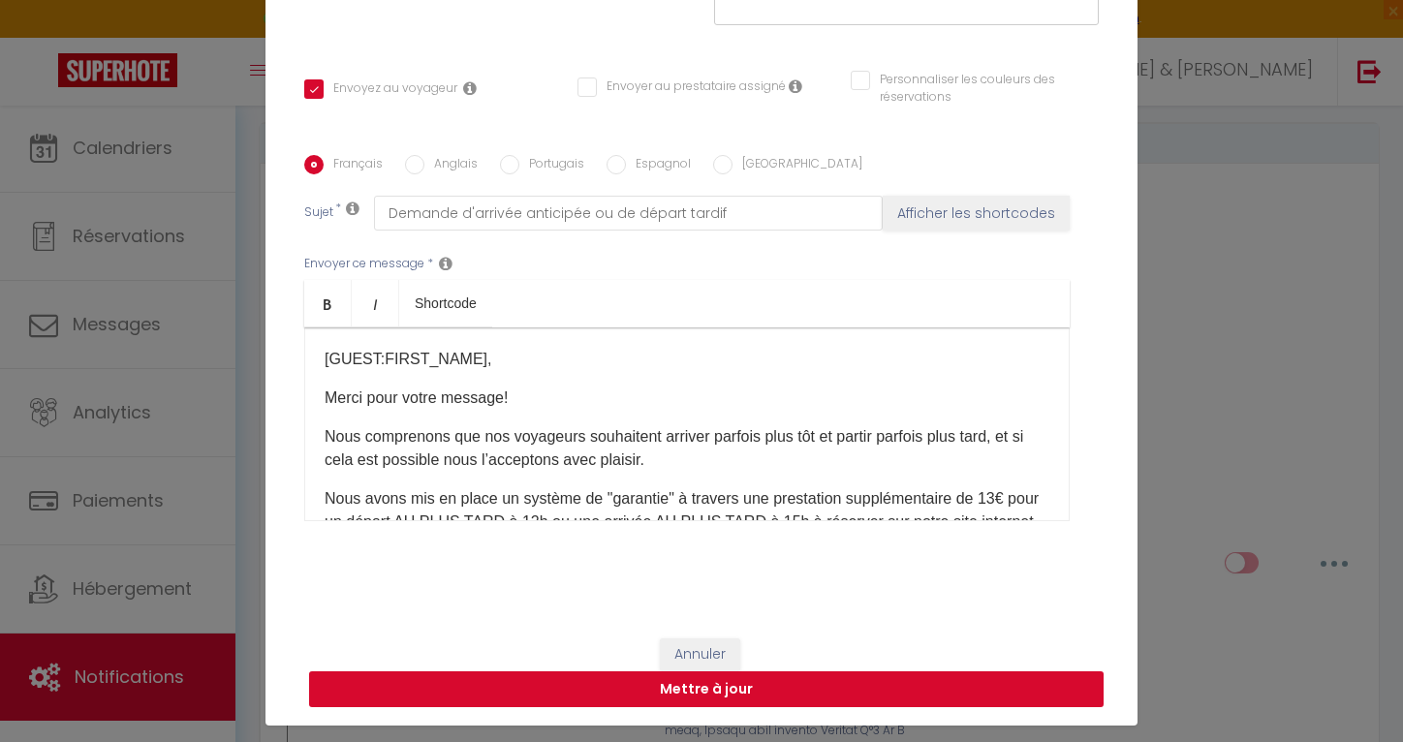
click at [734, 690] on button "Mettre à jour" at bounding box center [706, 689] width 794 height 37
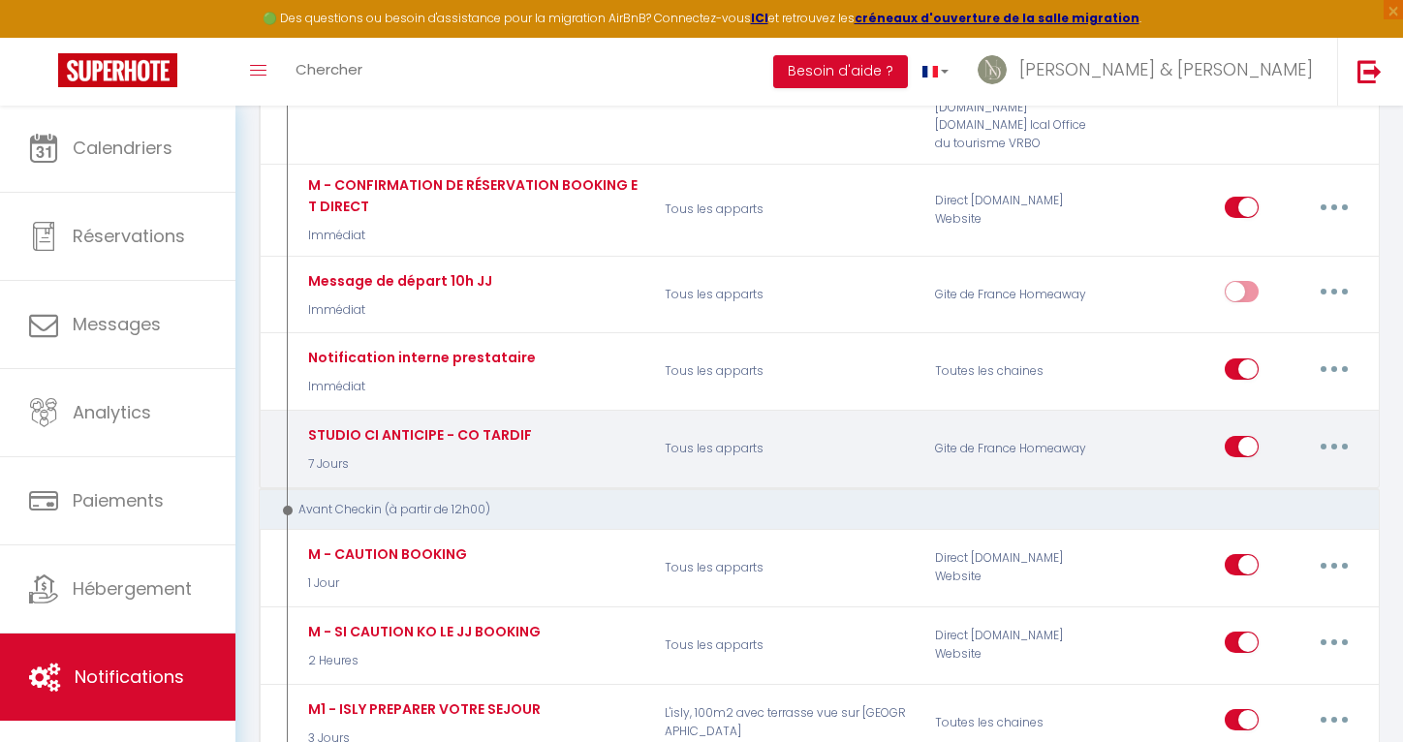
scroll to position [764, 0]
click at [1235, 437] on input "checkbox" at bounding box center [1242, 451] width 34 height 29
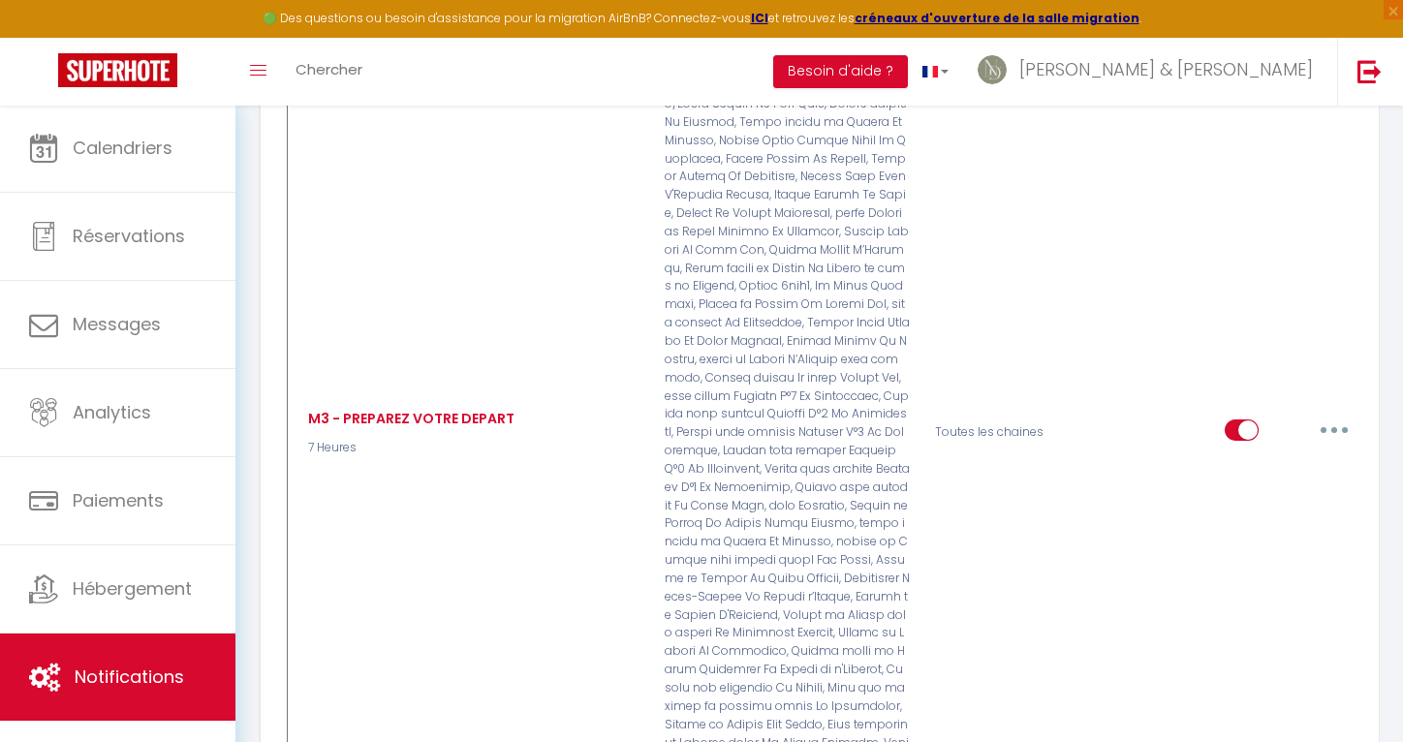
scroll to position [6518, 0]
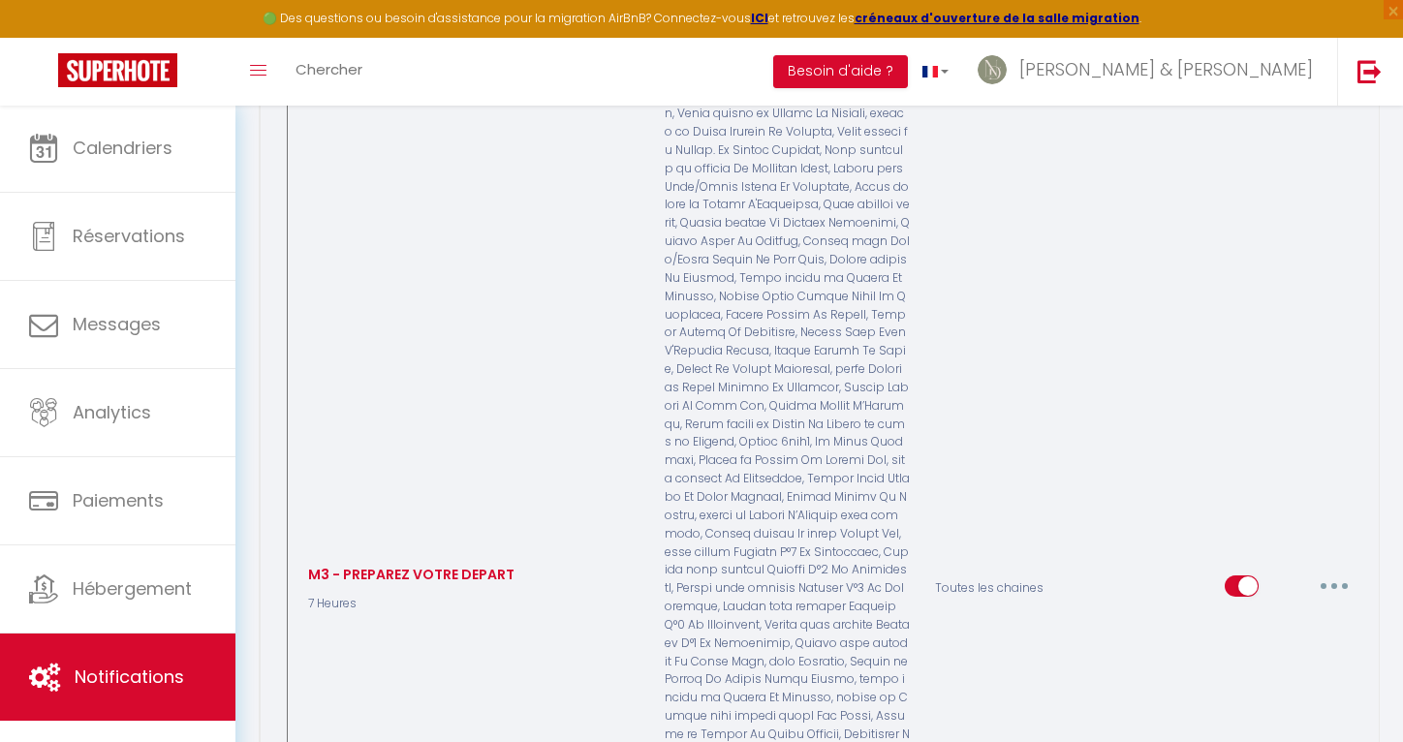
click at [1306, 561] on div "Editer Dupliquer Tester Supprimer" at bounding box center [1293, 589] width 137 height 56
click at [1330, 571] on button "button" at bounding box center [1334, 586] width 54 height 31
click at [1279, 613] on link "Editer" at bounding box center [1283, 629] width 143 height 33
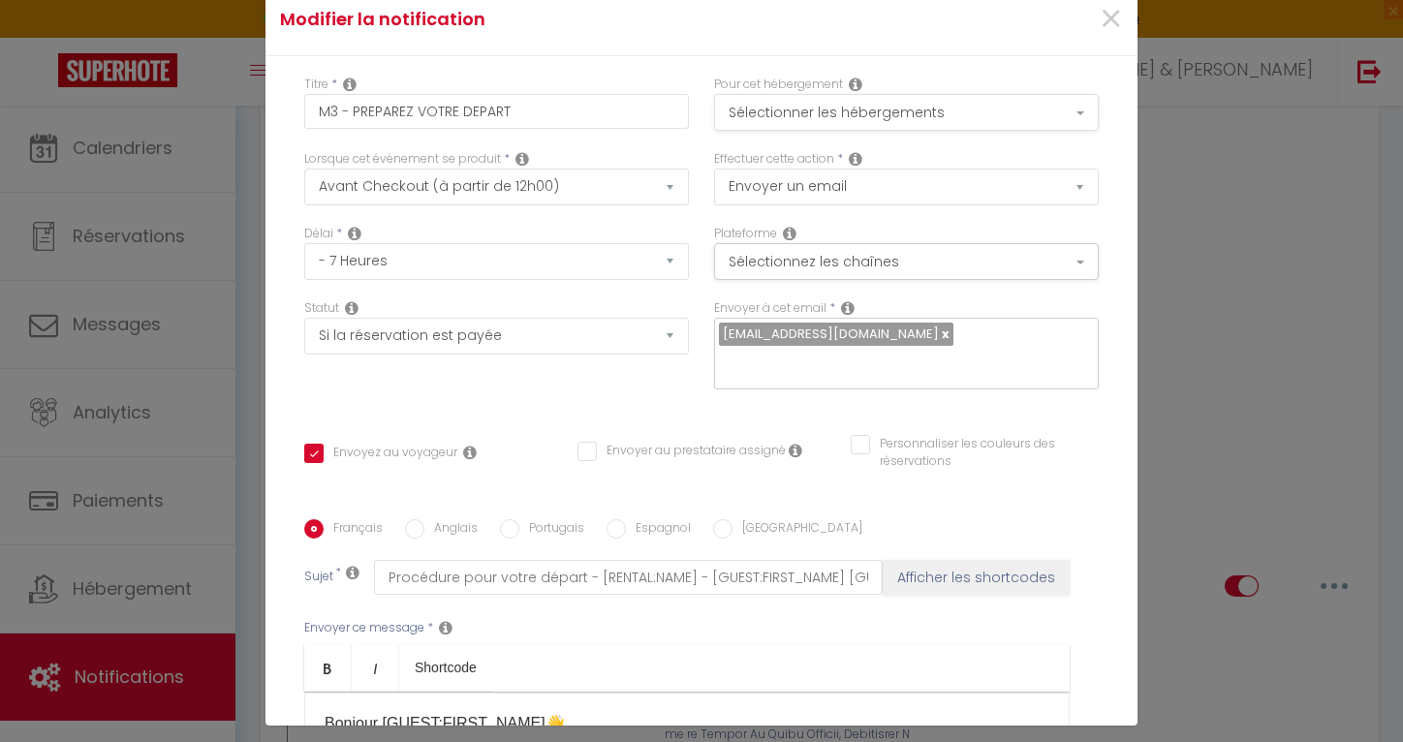
scroll to position [0, 0]
click at [813, 115] on button "Sélectionner les hébergements" at bounding box center [906, 112] width 385 height 37
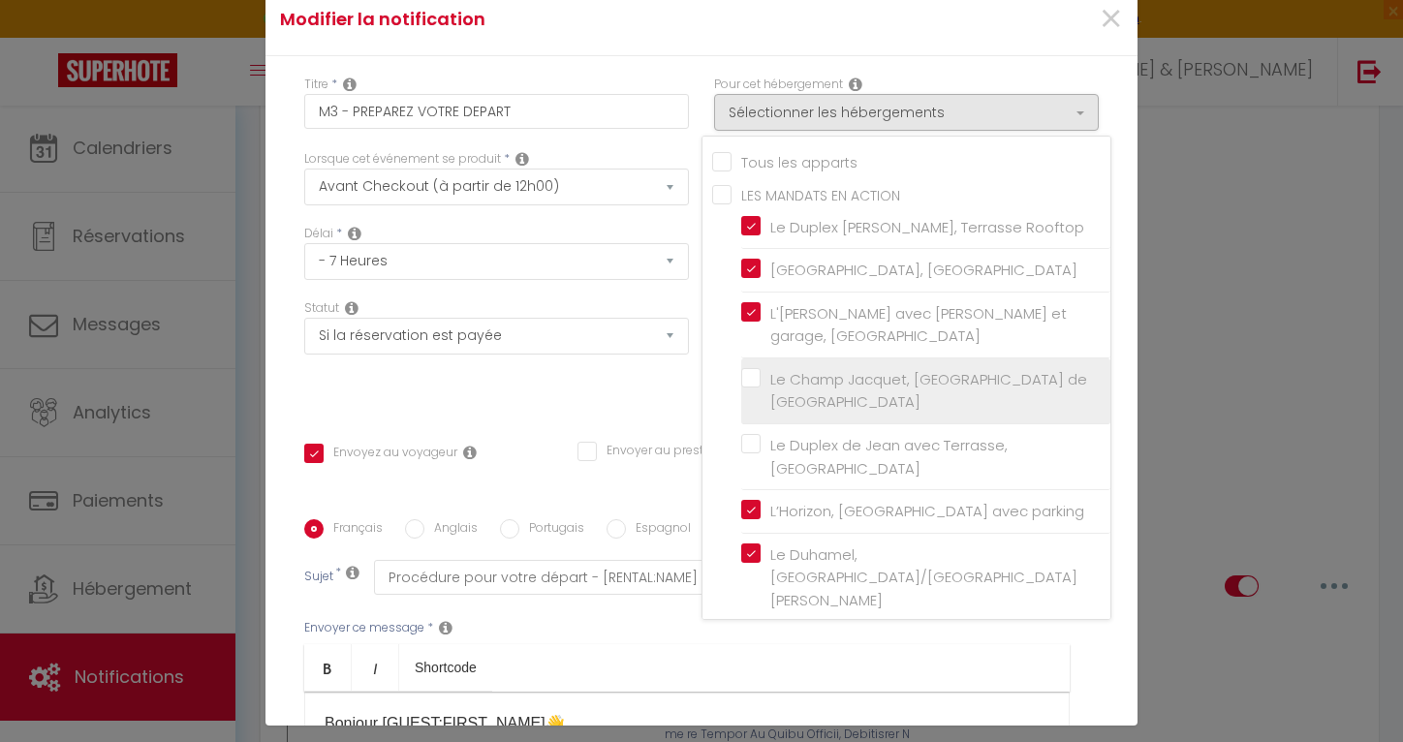
click at [790, 384] on input "Le Champ Jacquet, [GEOGRAPHIC_DATA] de [GEOGRAPHIC_DATA]" at bounding box center [925, 390] width 369 height 19
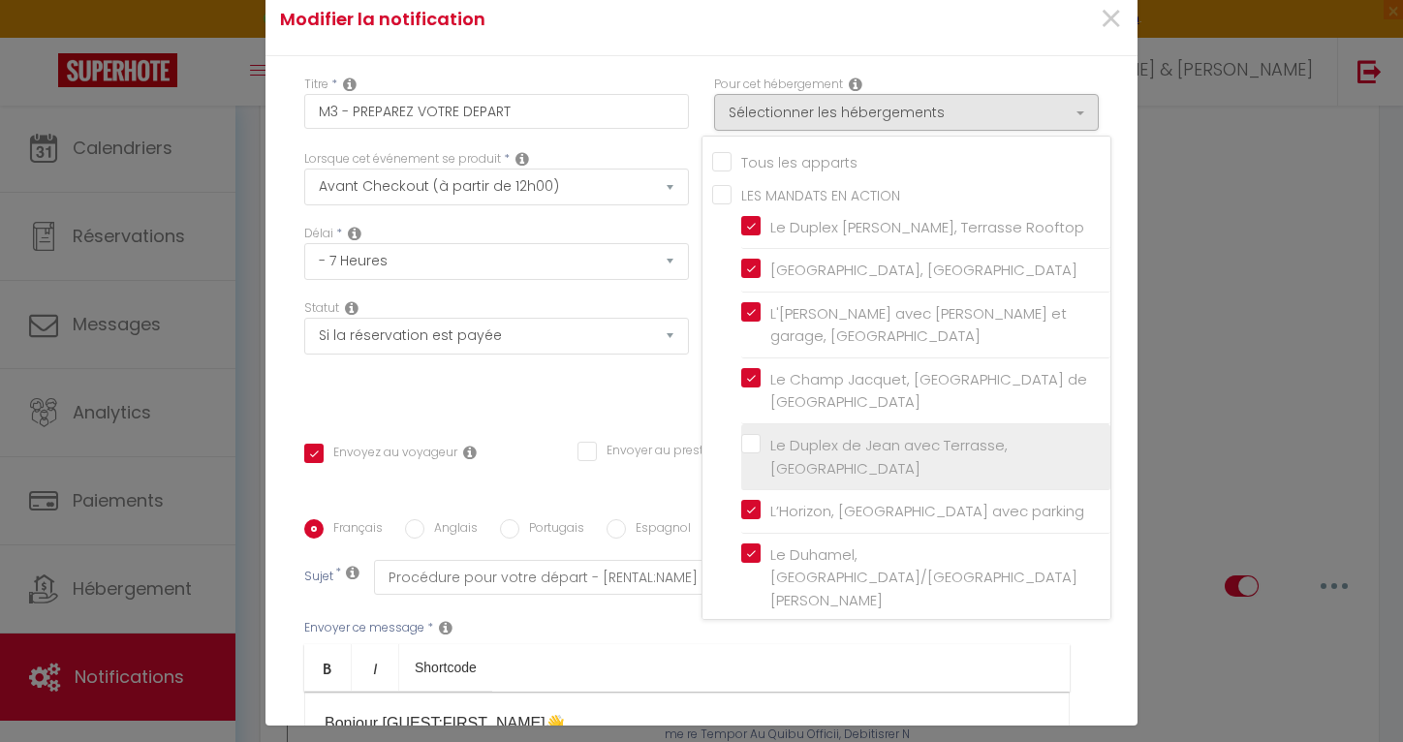
click at [788, 448] on input "Le Duplex de Jean avec Terrasse, [GEOGRAPHIC_DATA]" at bounding box center [925, 457] width 369 height 19
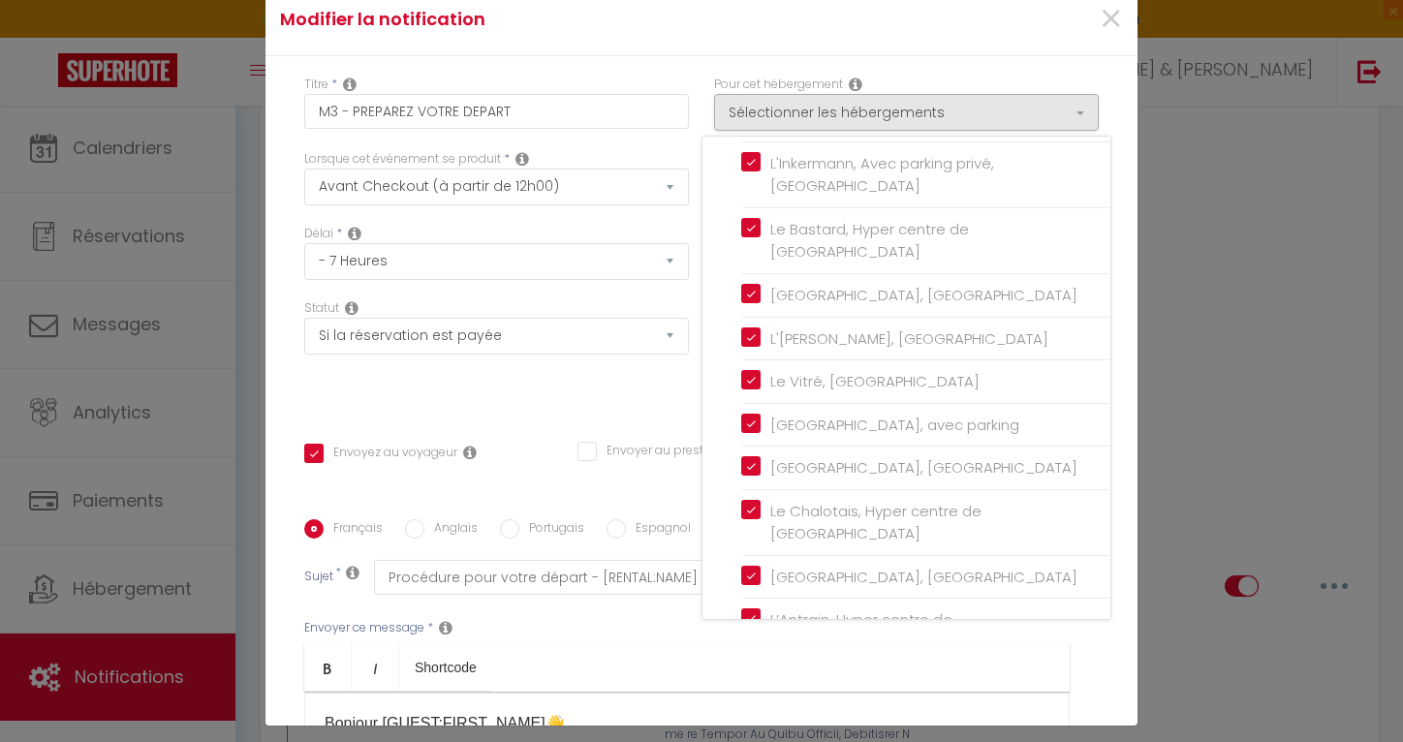
scroll to position [2629, 0]
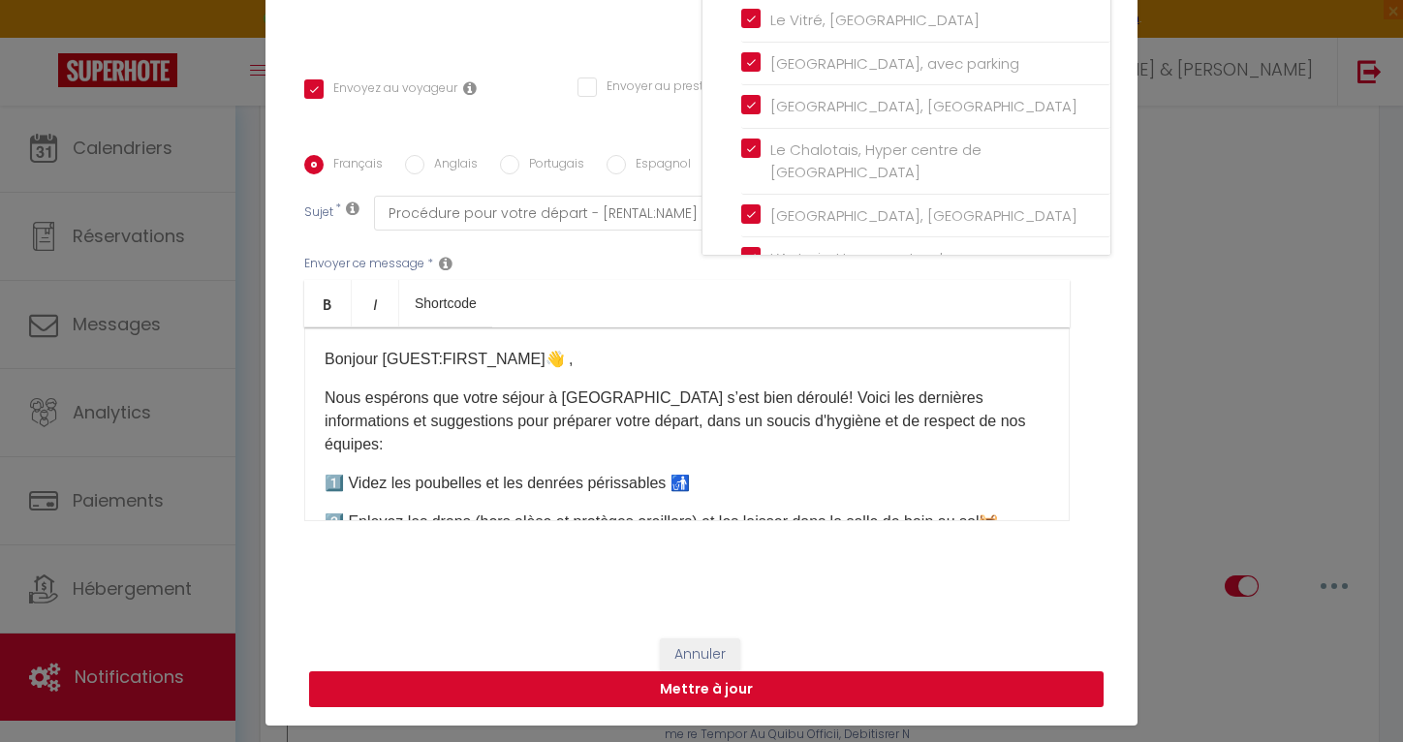
click at [766, 695] on button "Mettre à jour" at bounding box center [706, 689] width 794 height 37
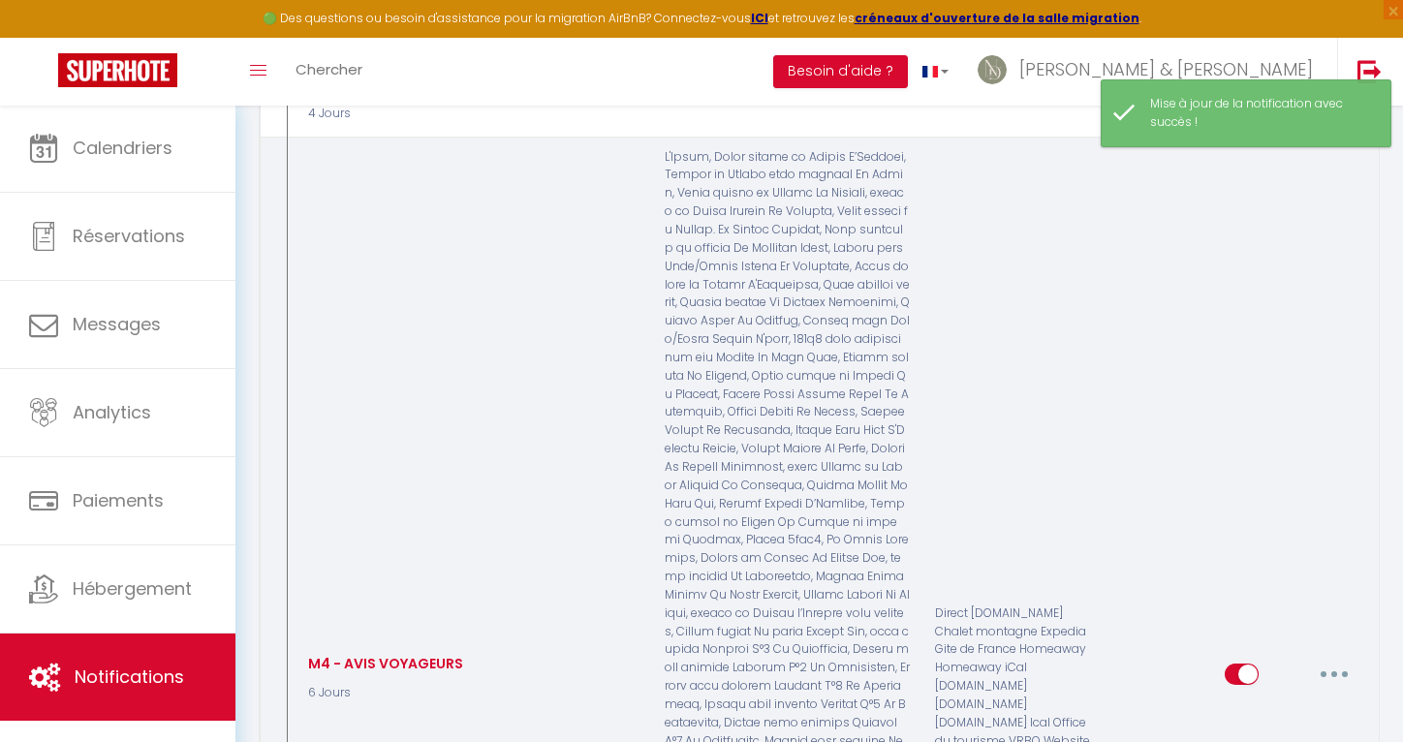
scroll to position [7954, 0]
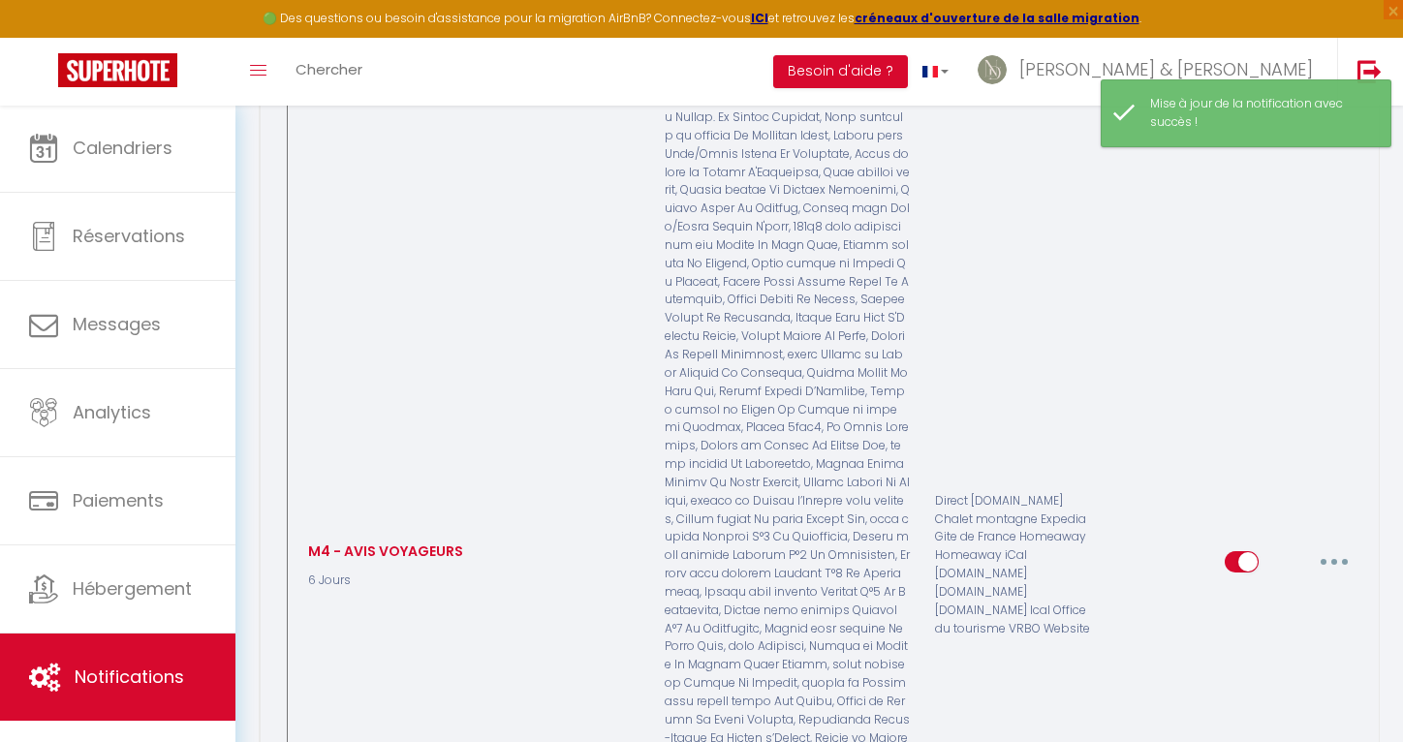
click at [1343, 546] on button "button" at bounding box center [1334, 561] width 54 height 31
click at [1282, 590] on link "Editer" at bounding box center [1283, 606] width 143 height 33
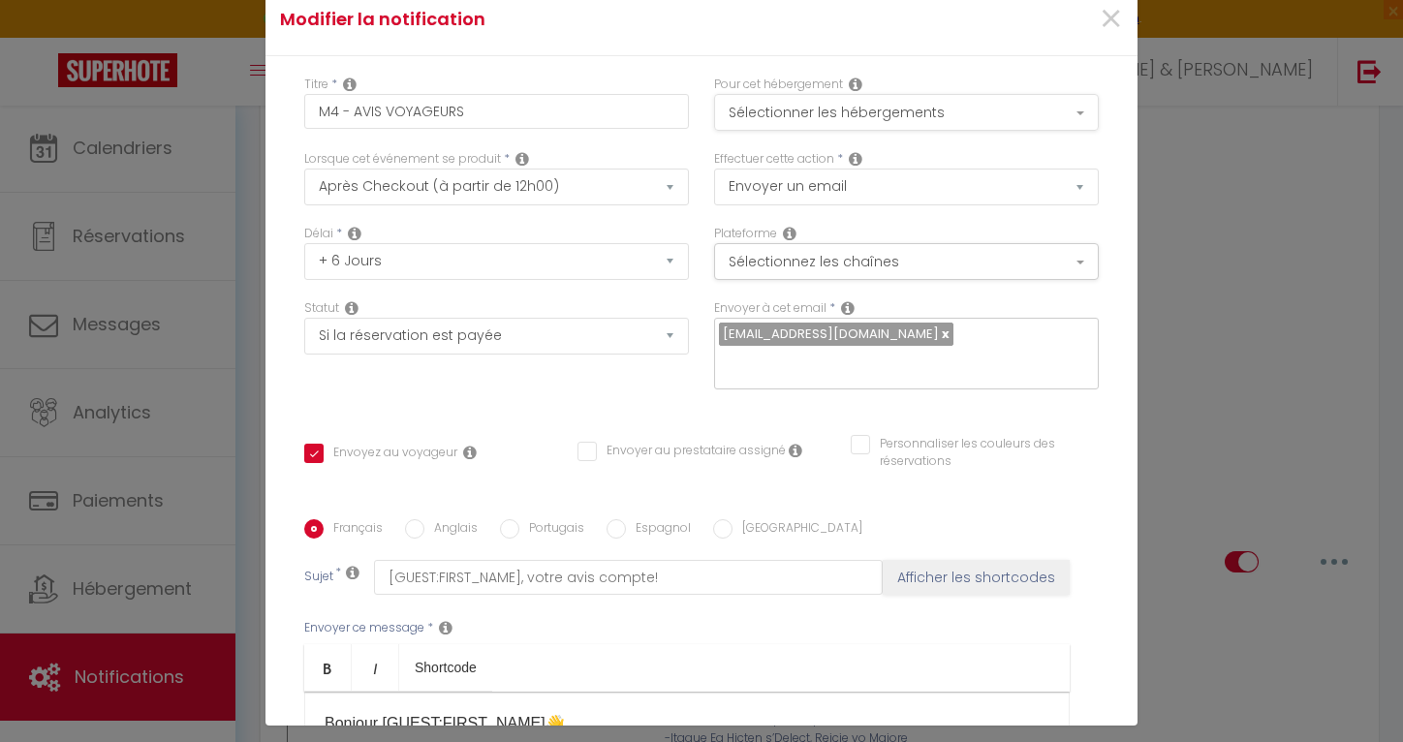
scroll to position [0, 0]
click at [831, 113] on button "Sélectionner les hébergements" at bounding box center [906, 112] width 385 height 37
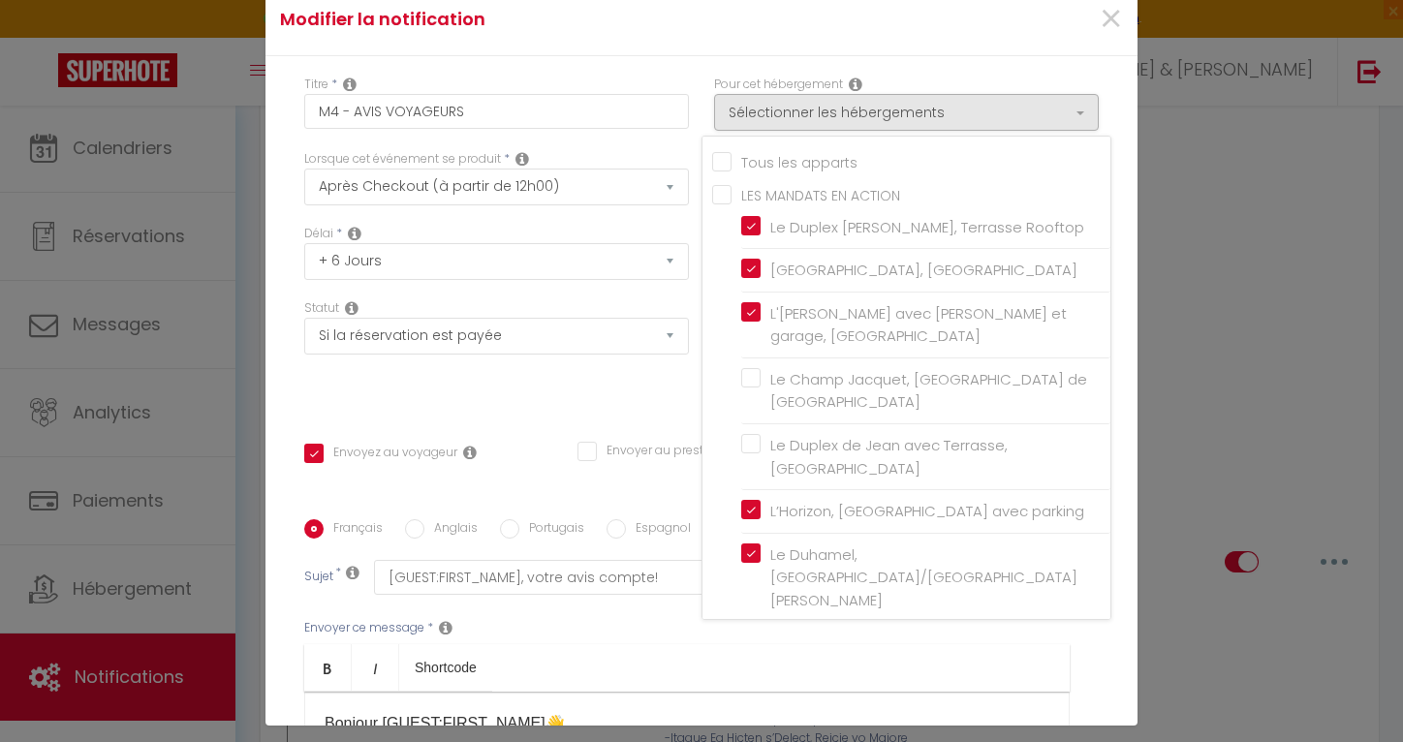
click at [775, 188] on input "LES MANDATS EN ACTION" at bounding box center [911, 192] width 398 height 19
click at [645, 392] on div "Statut Aucun Si la réservation est payée Si réservation non payée Si la caution…" at bounding box center [497, 353] width 410 height 109
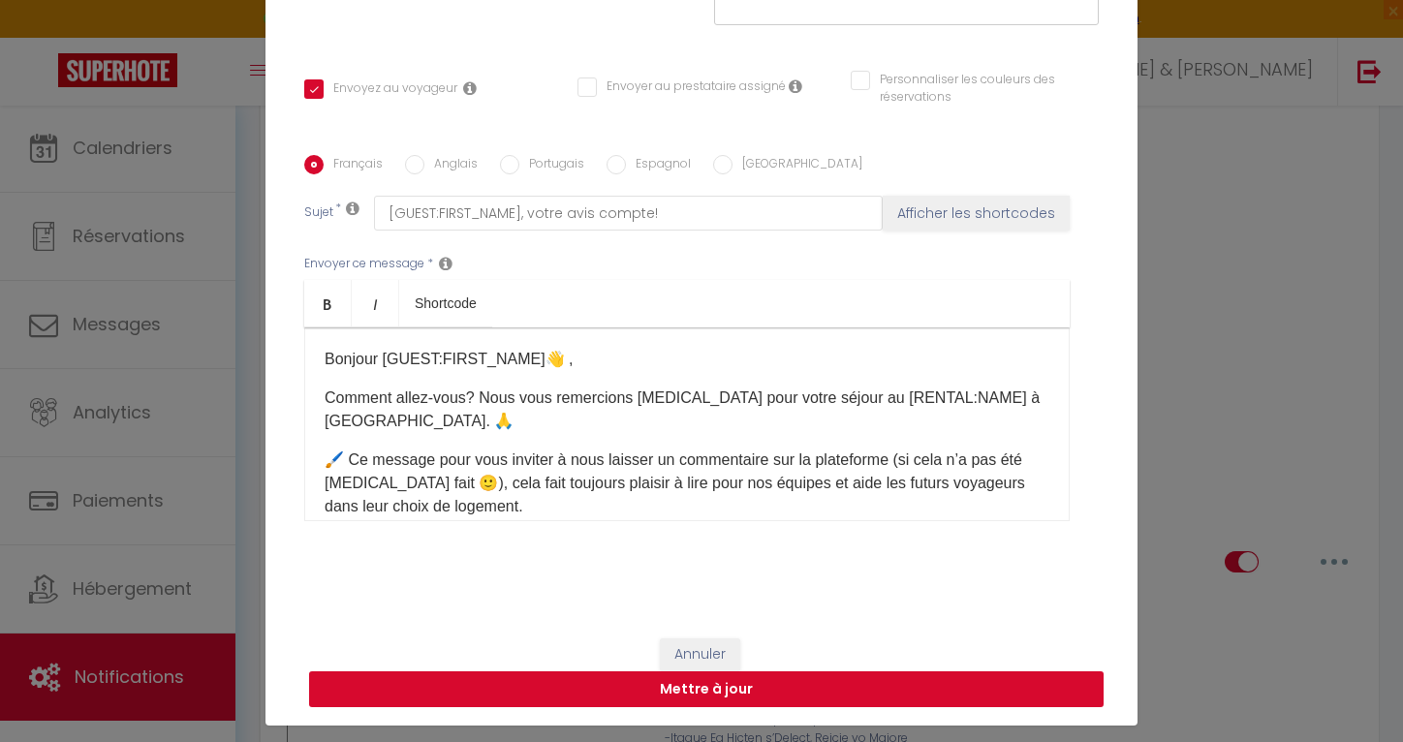
click at [630, 694] on button "Mettre à jour" at bounding box center [706, 689] width 794 height 37
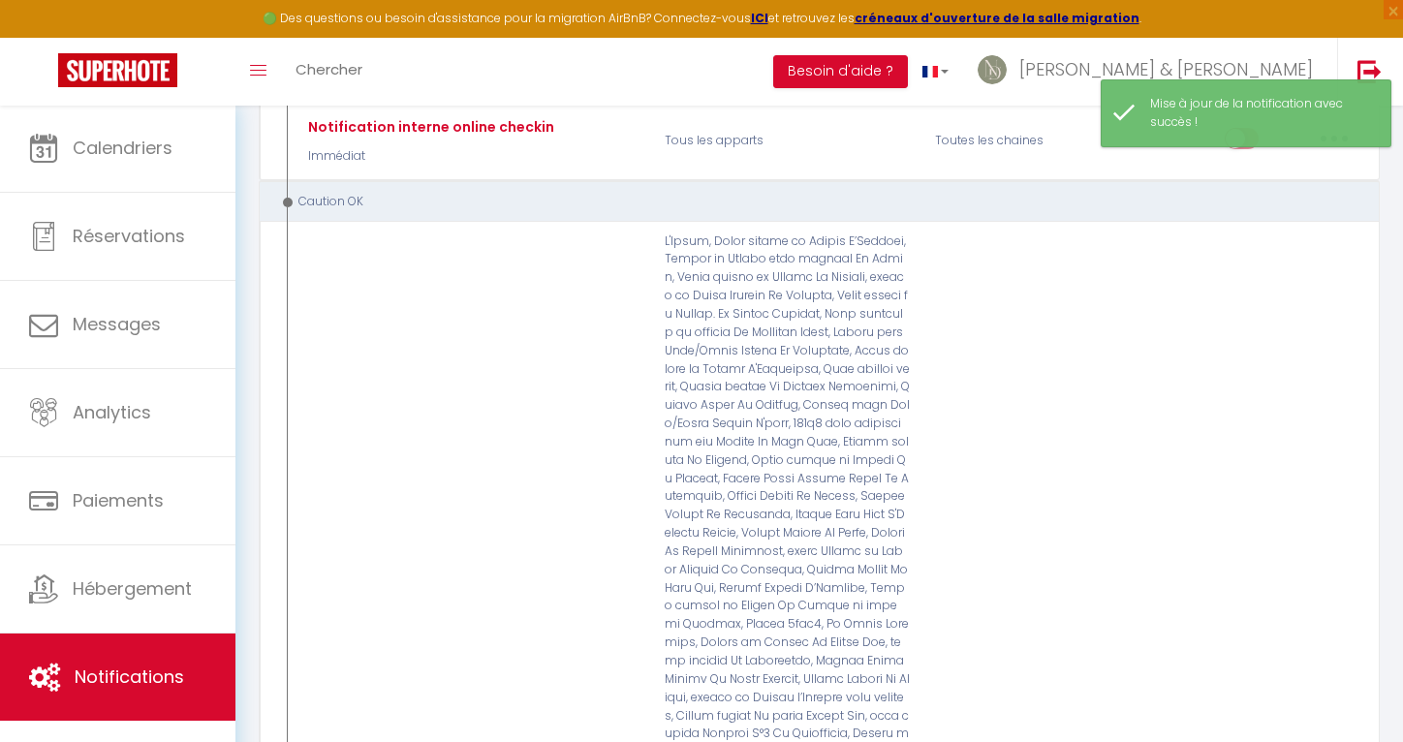
scroll to position [9856, 0]
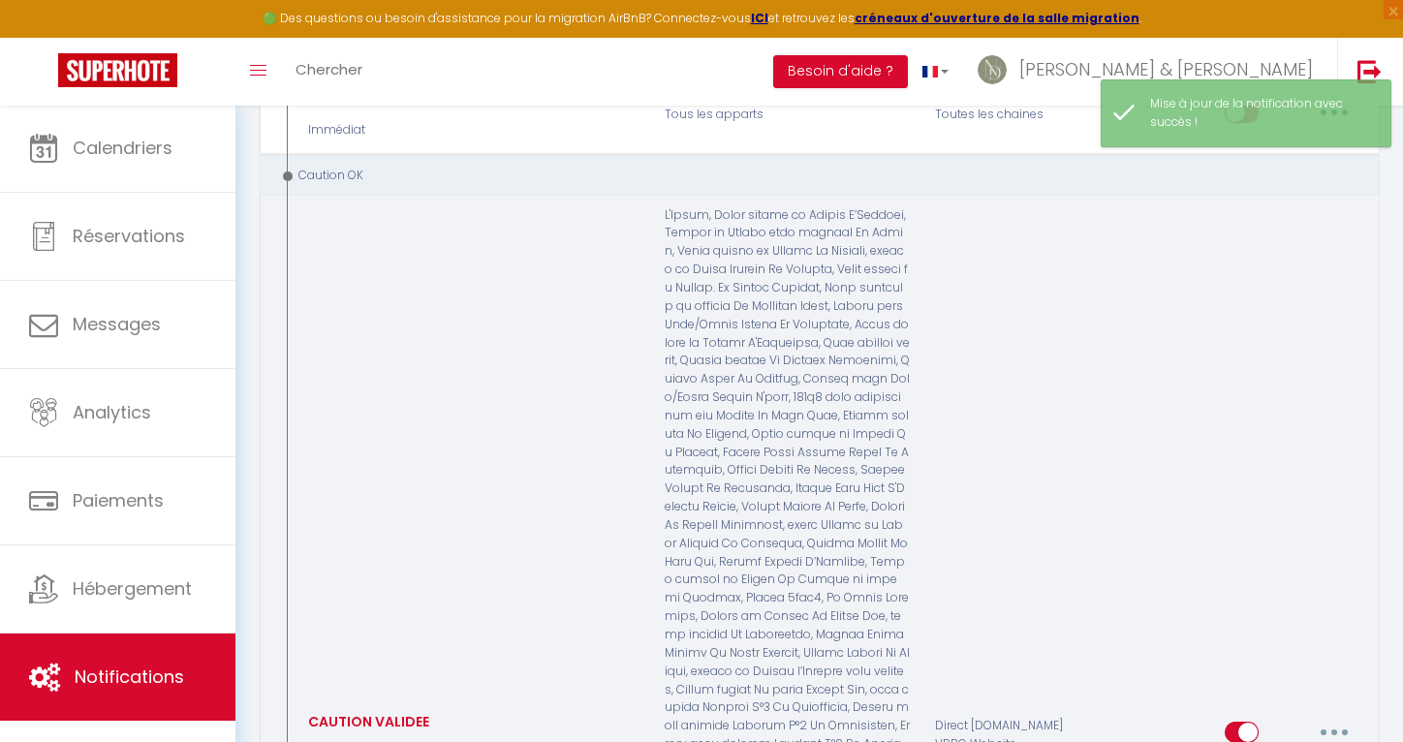
click at [1343, 717] on button "button" at bounding box center [1334, 732] width 54 height 31
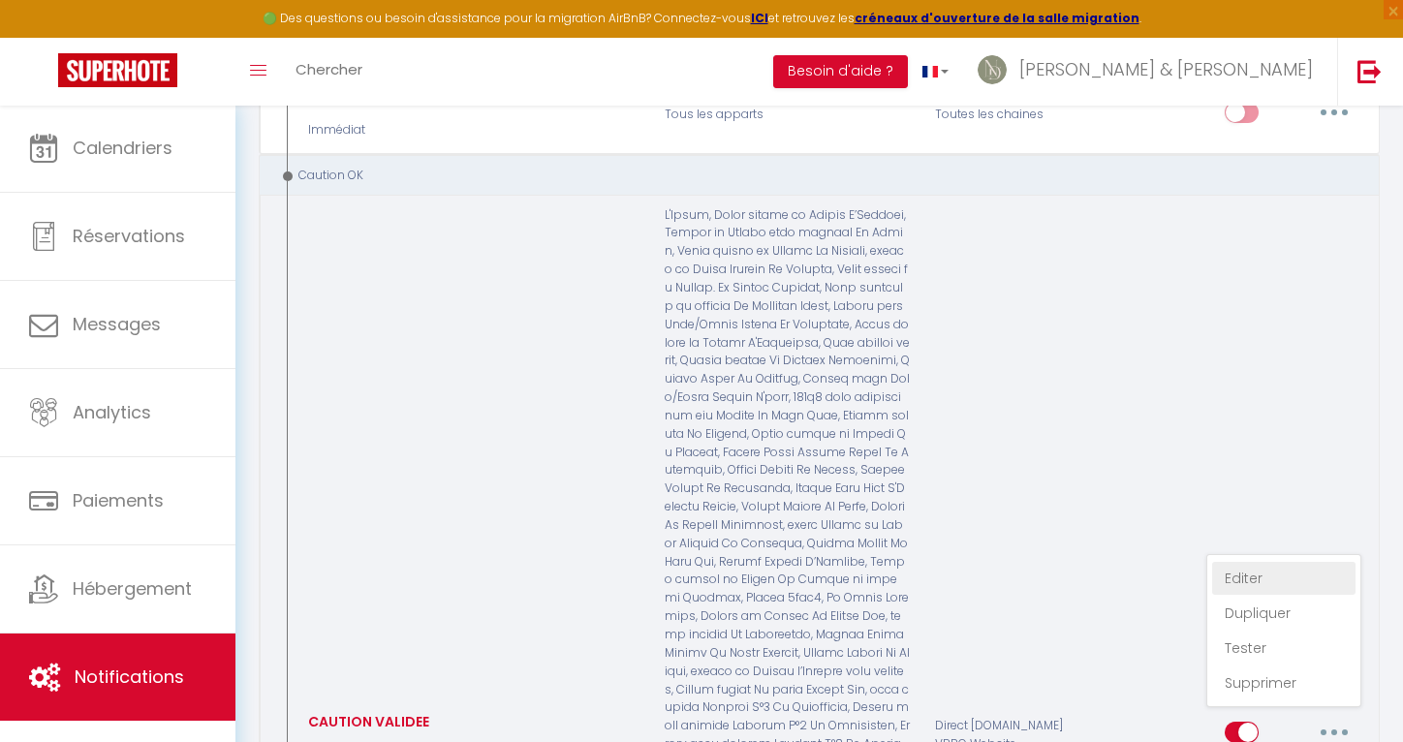
click at [1268, 562] on link "Editer" at bounding box center [1283, 578] width 143 height 33
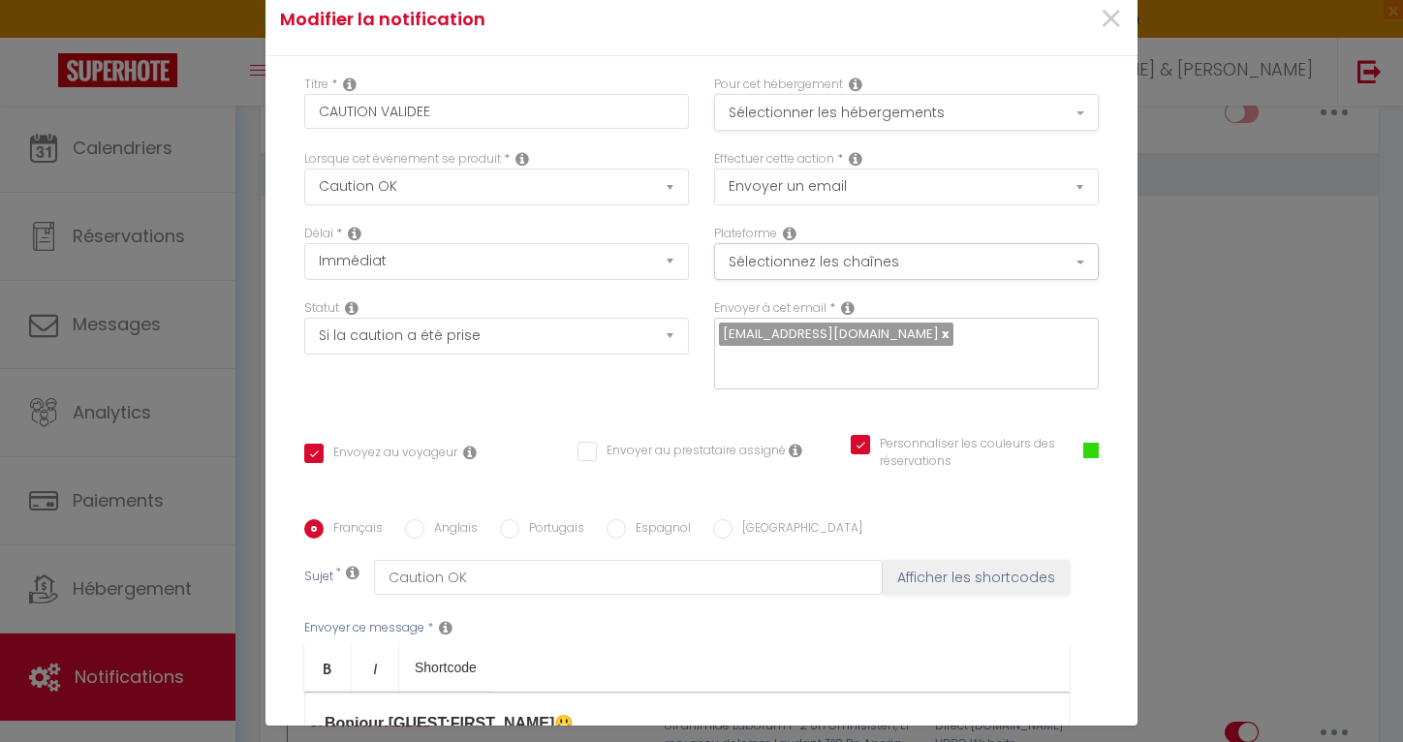
scroll to position [0, 0]
click at [867, 111] on button "Sélectionner les hébergements" at bounding box center [906, 112] width 385 height 37
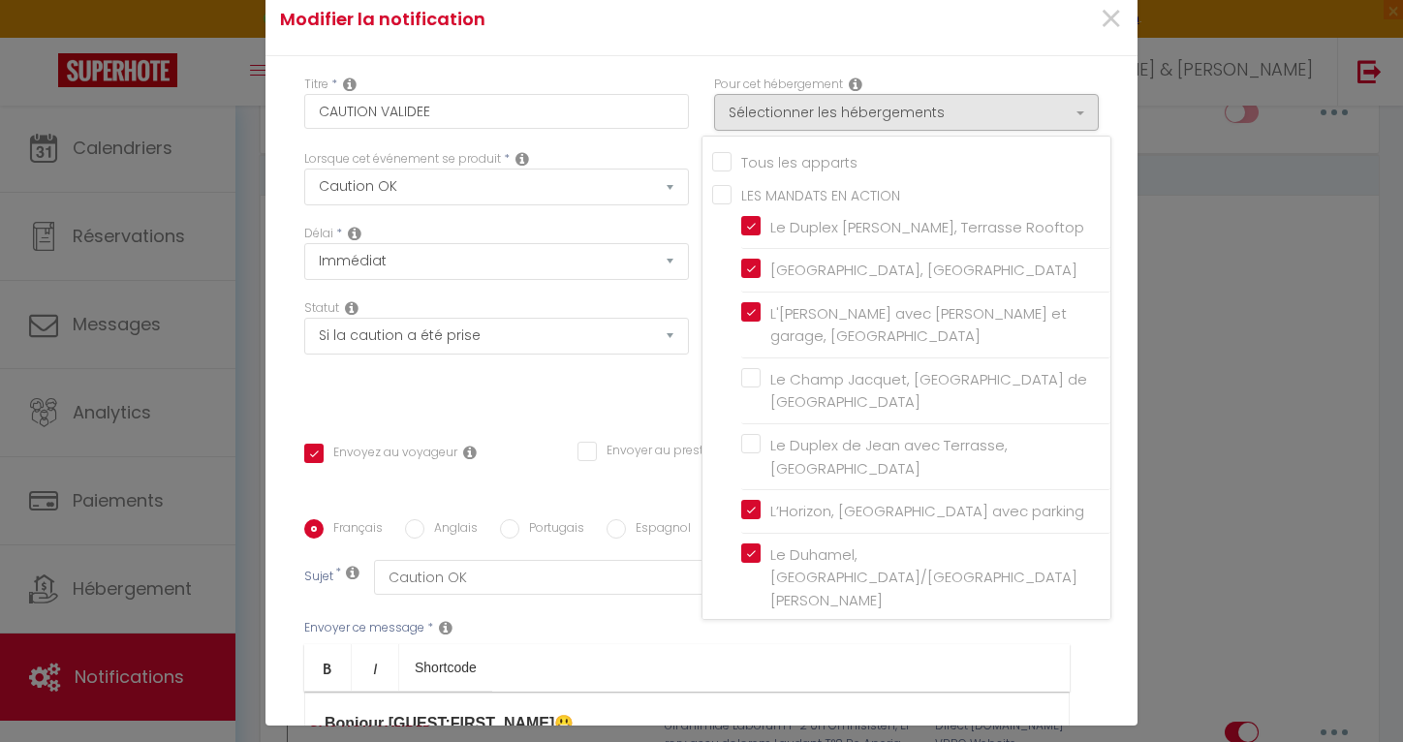
click at [769, 190] on input "LES MANDATS EN ACTION" at bounding box center [911, 192] width 398 height 19
click at [603, 617] on div "Envoyer ce message * Bold Italic Shortcode Rich text editor Bonjour [GUEST:FIRS…" at bounding box center [701, 752] width 794 height 315
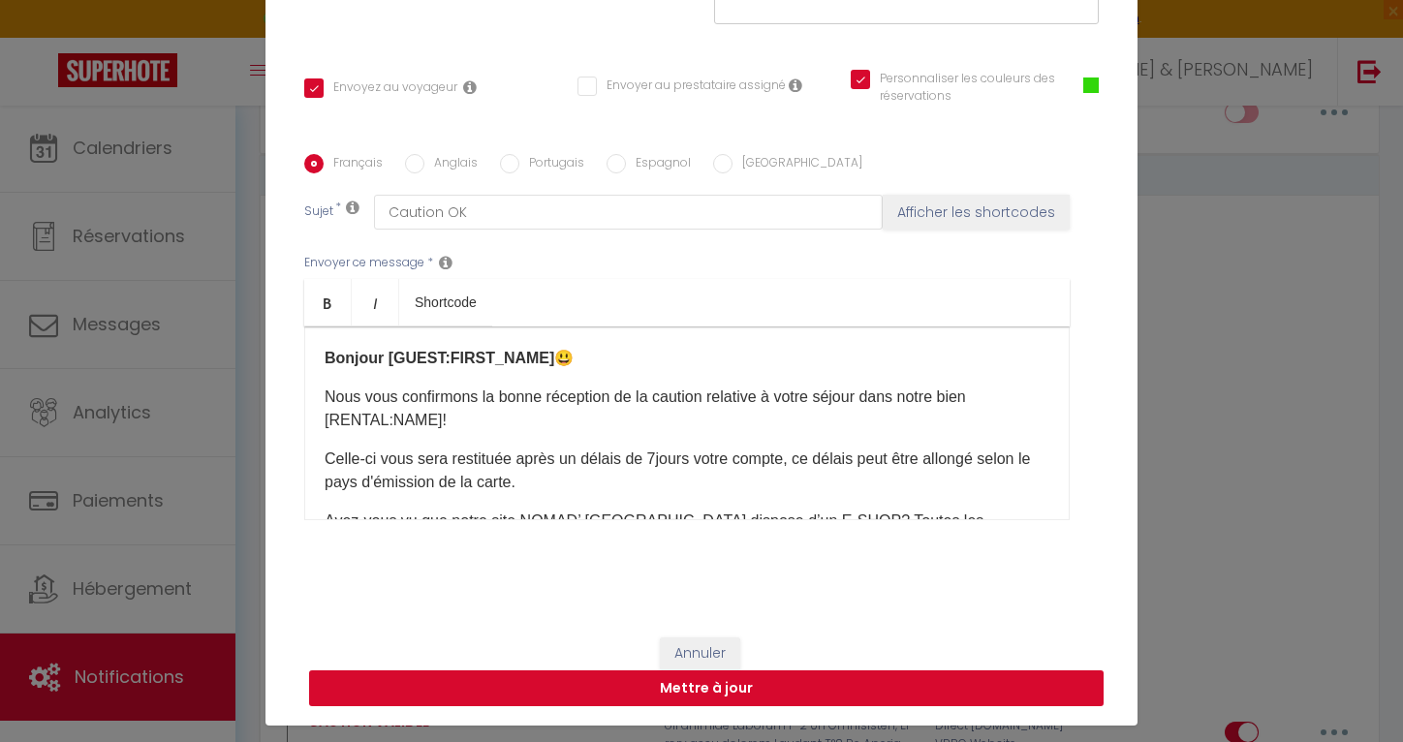
click at [608, 687] on button "Mettre à jour" at bounding box center [706, 688] width 794 height 37
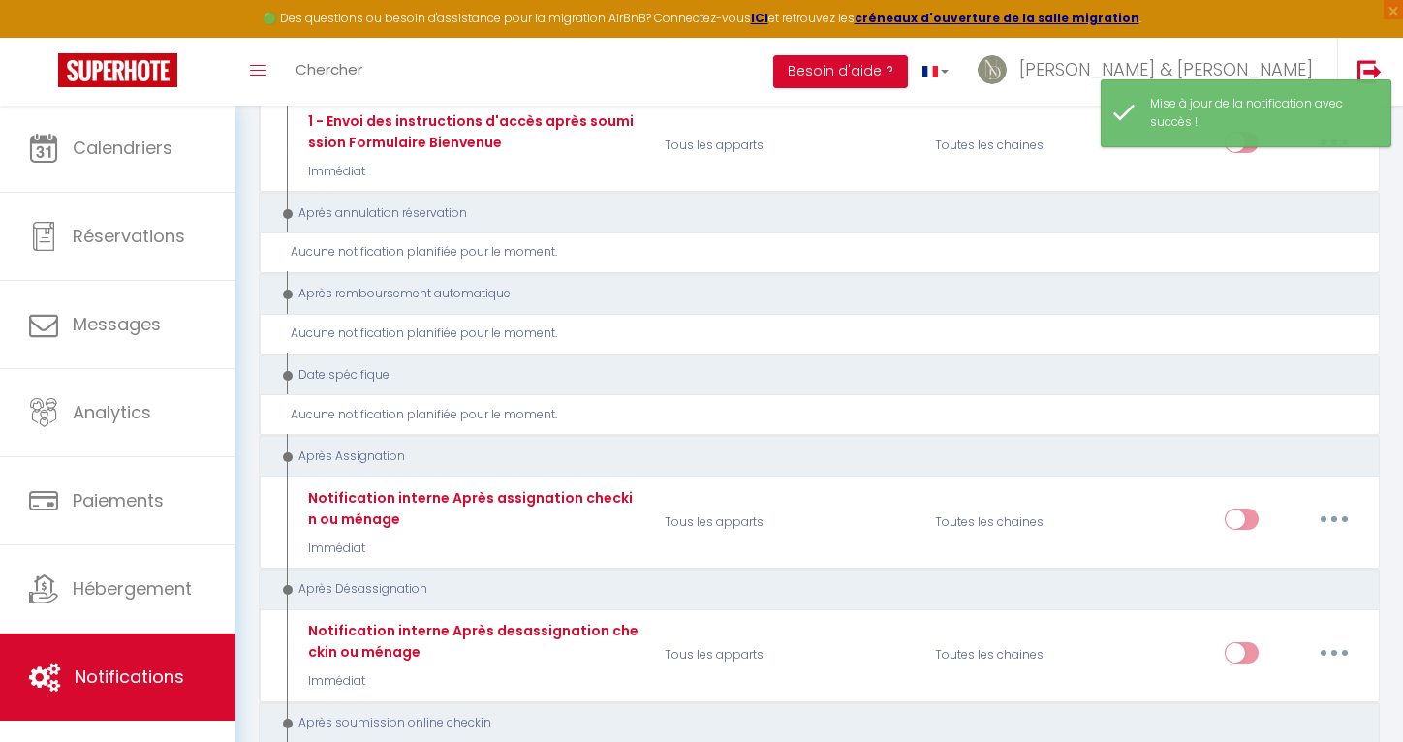
scroll to position [9188, 0]
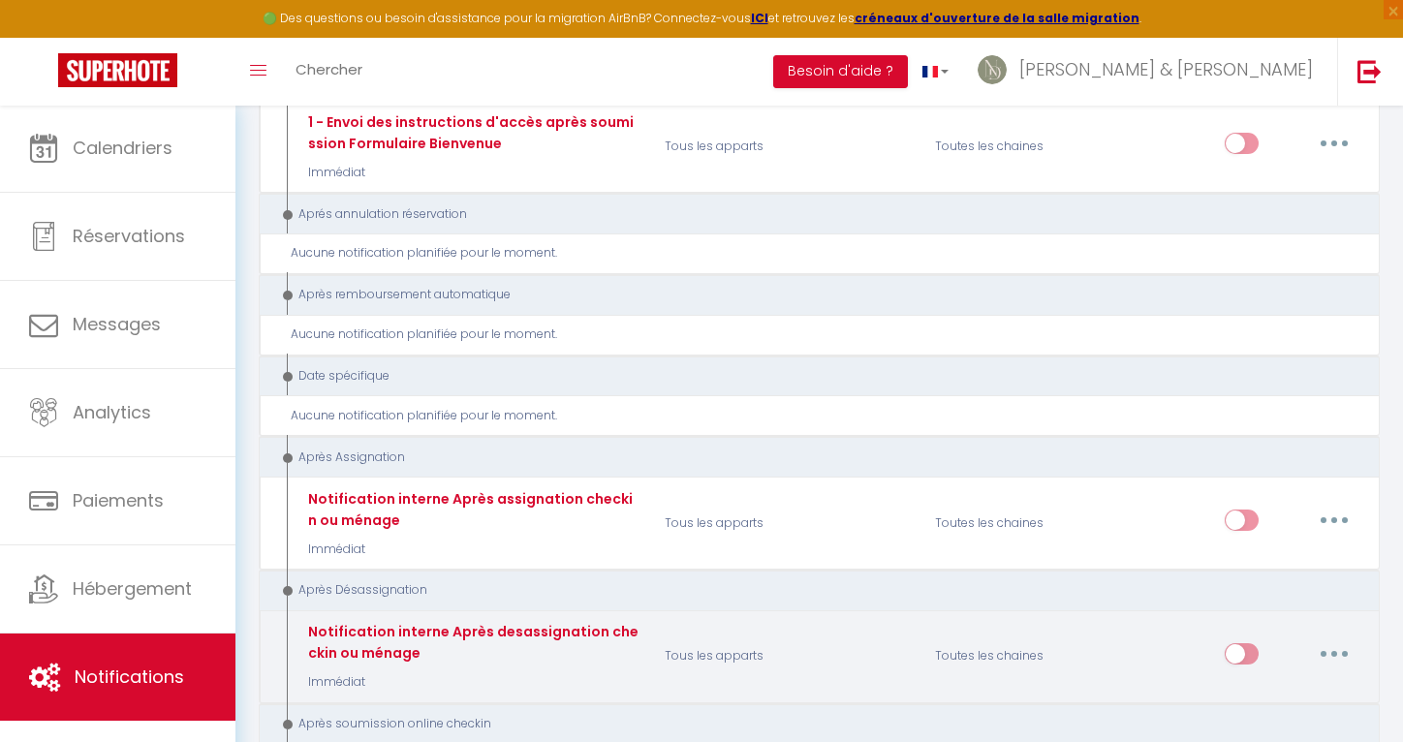
click at [1341, 638] on button "button" at bounding box center [1334, 653] width 54 height 31
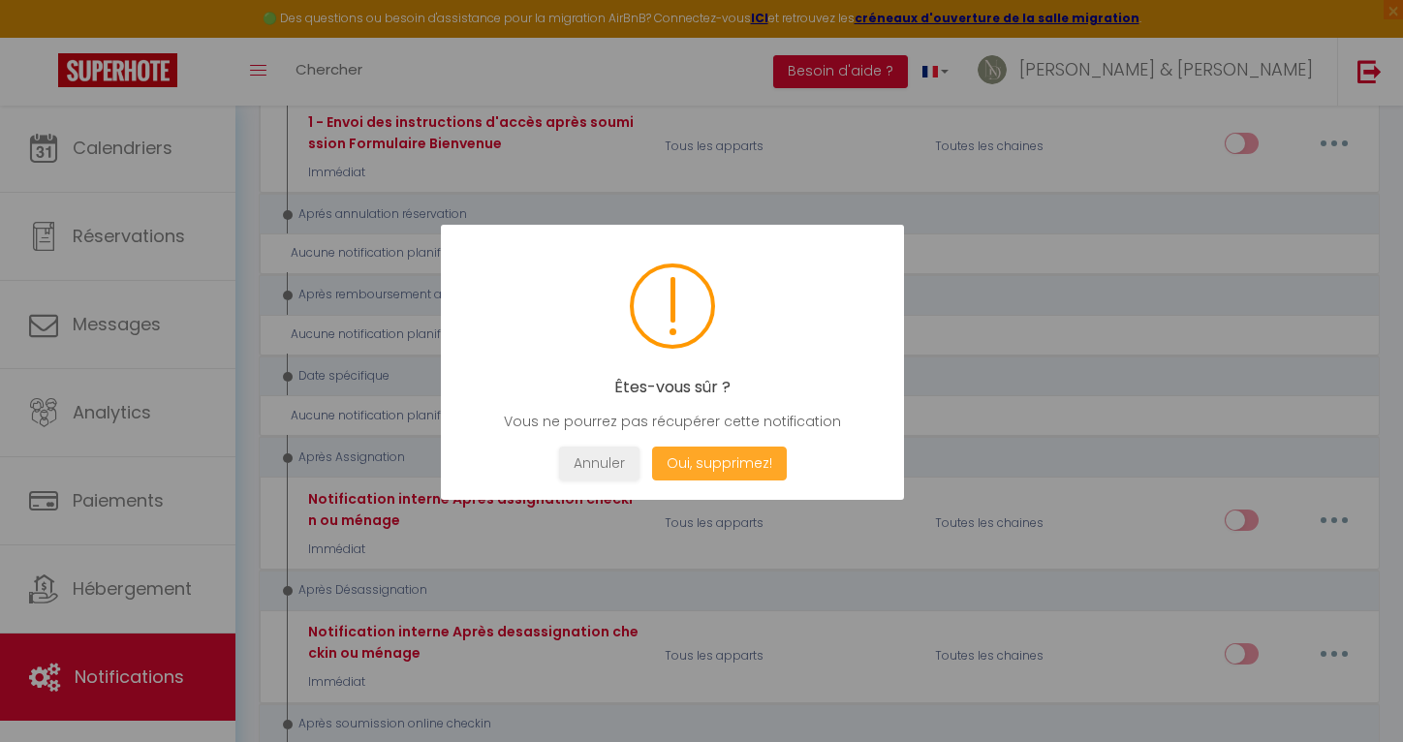
click at [779, 469] on button "Oui, supprimez!" at bounding box center [719, 464] width 135 height 34
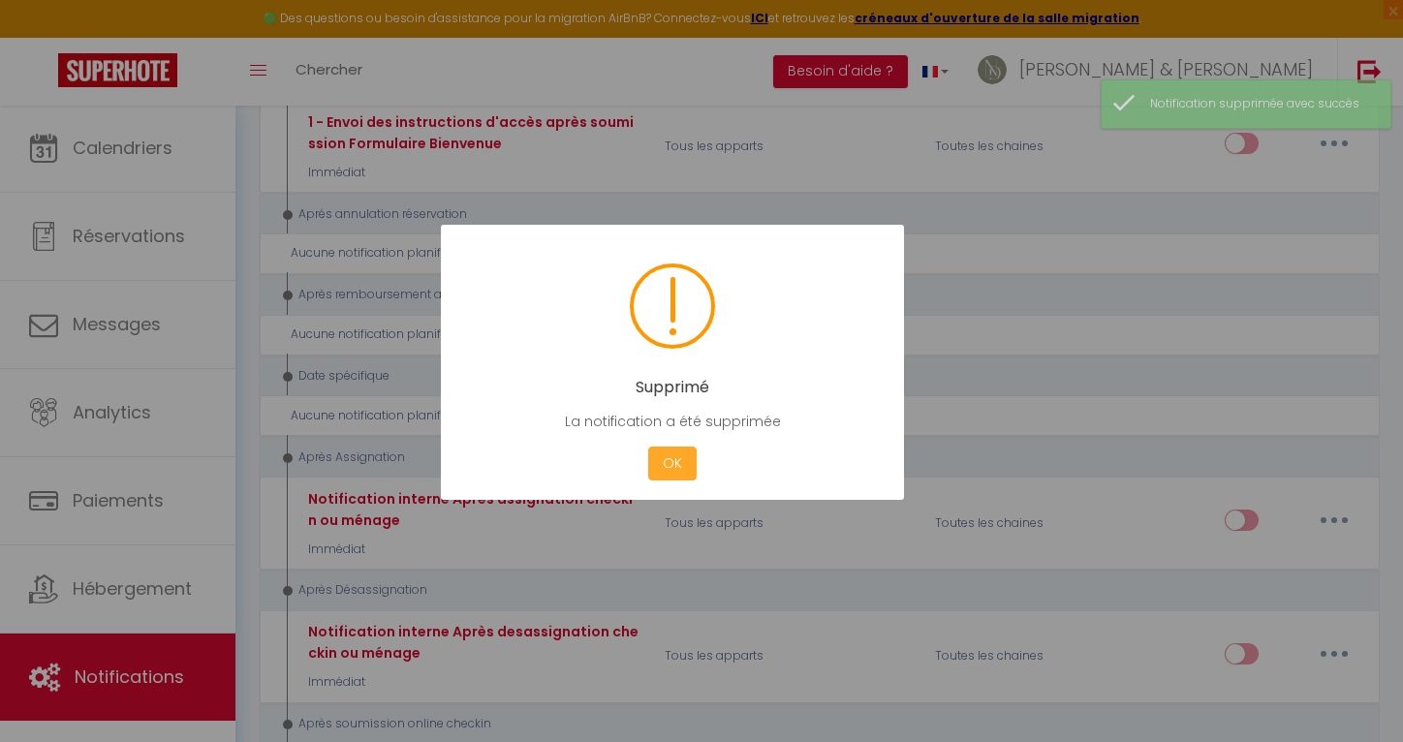
scroll to position [9136, 0]
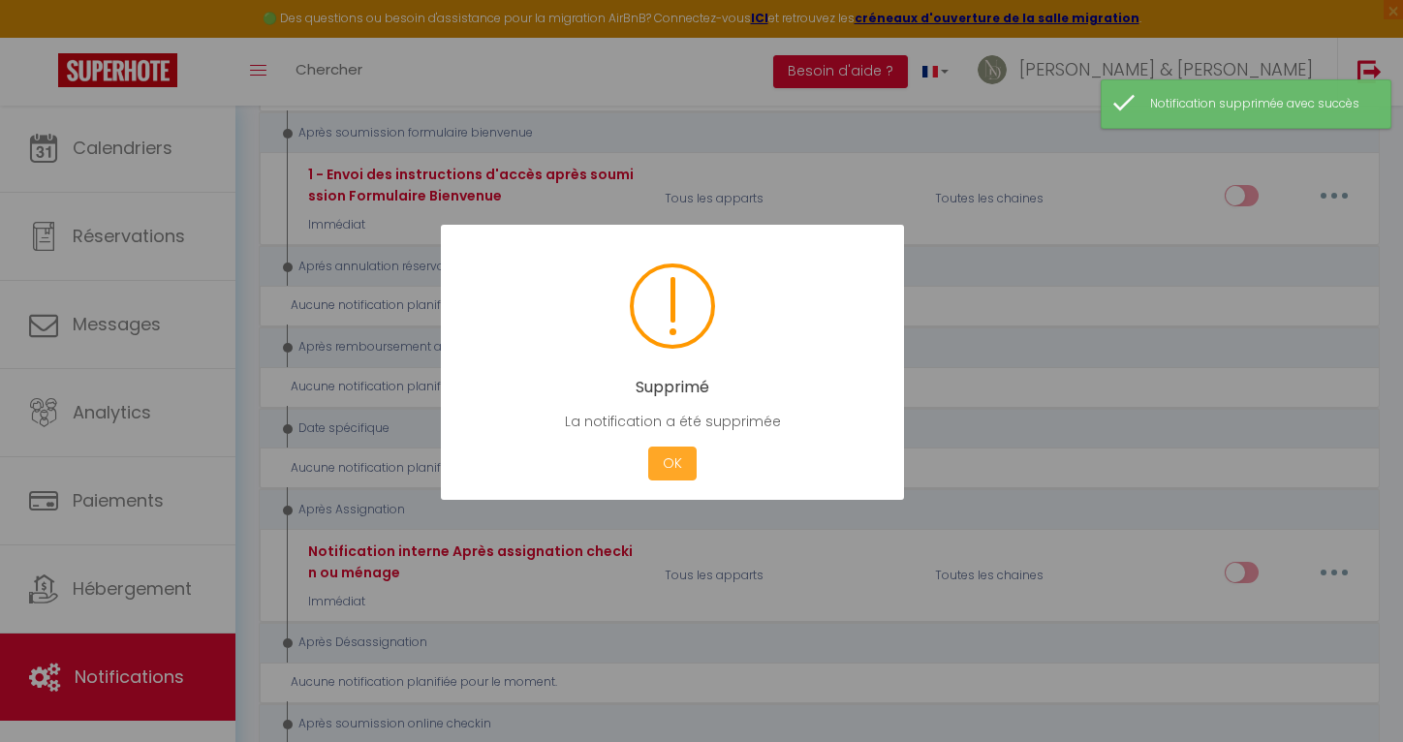
click at [669, 455] on button "OK" at bounding box center [672, 464] width 48 height 34
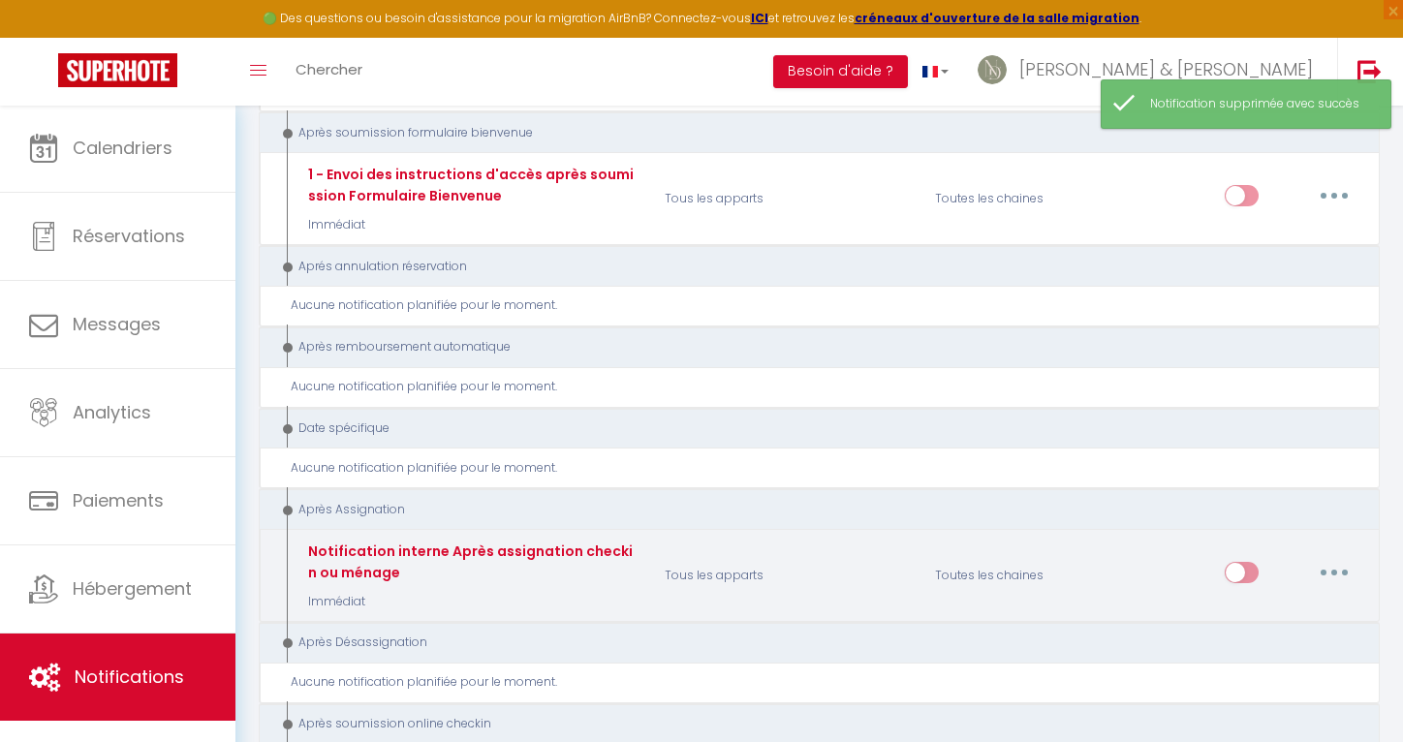
click at [1346, 557] on button "button" at bounding box center [1334, 572] width 54 height 31
click at [1258, 705] on link "Supprimer" at bounding box center [1283, 721] width 143 height 33
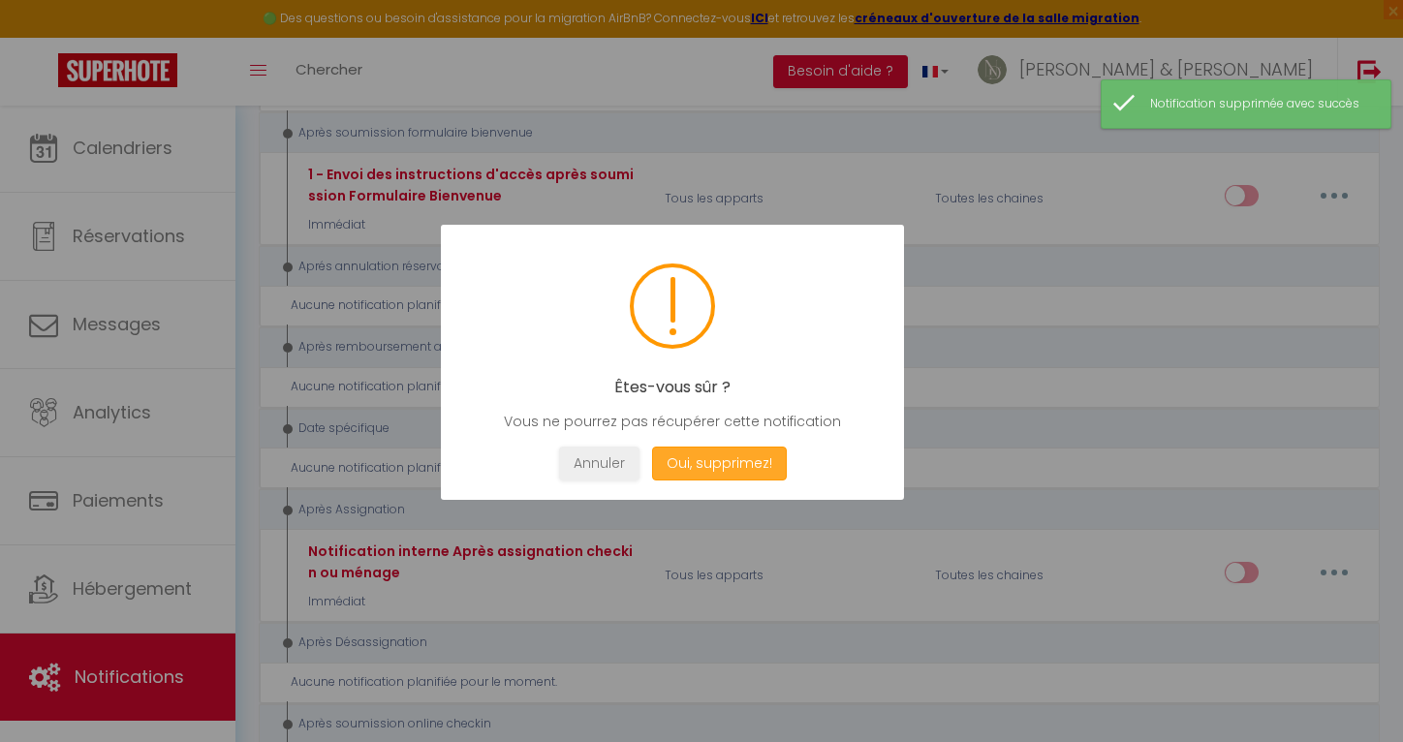
click at [776, 471] on button "Oui, supprimez!" at bounding box center [719, 464] width 135 height 34
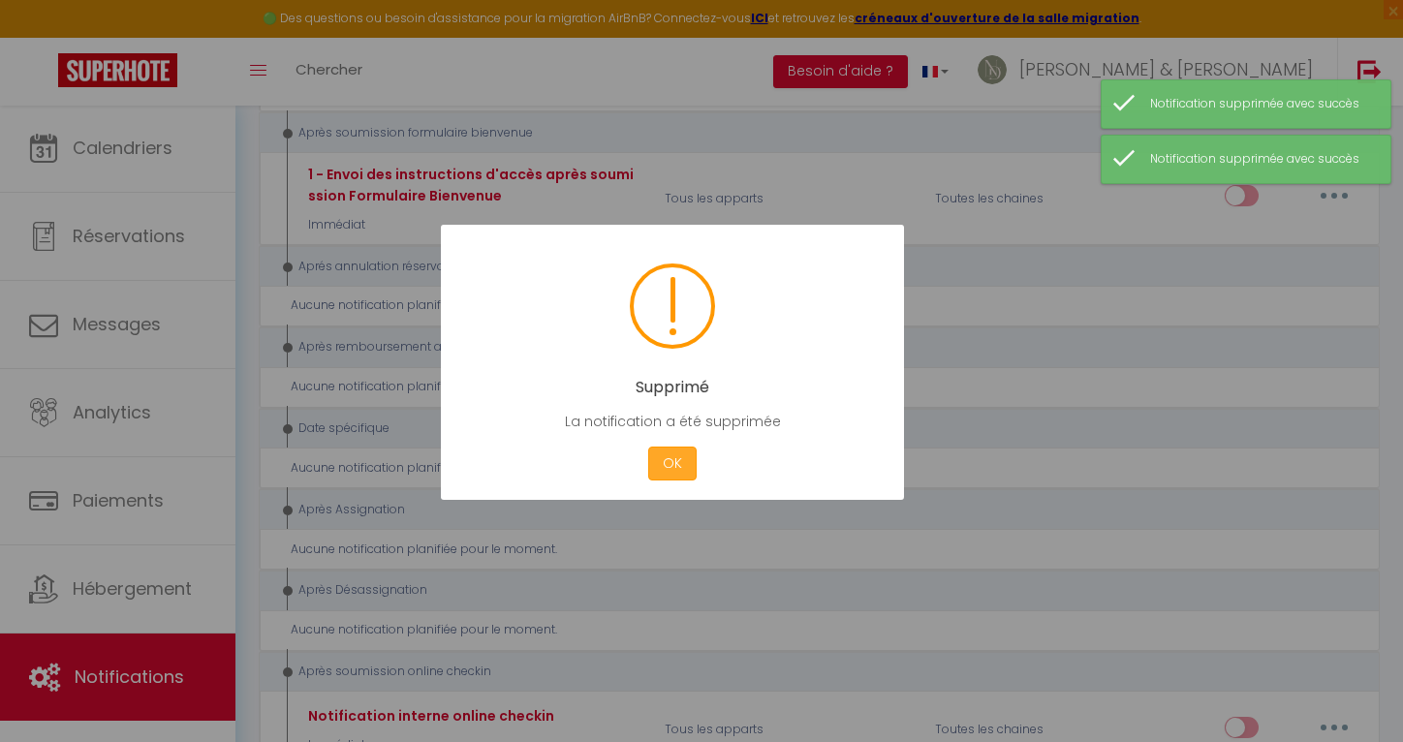
scroll to position [9084, 0]
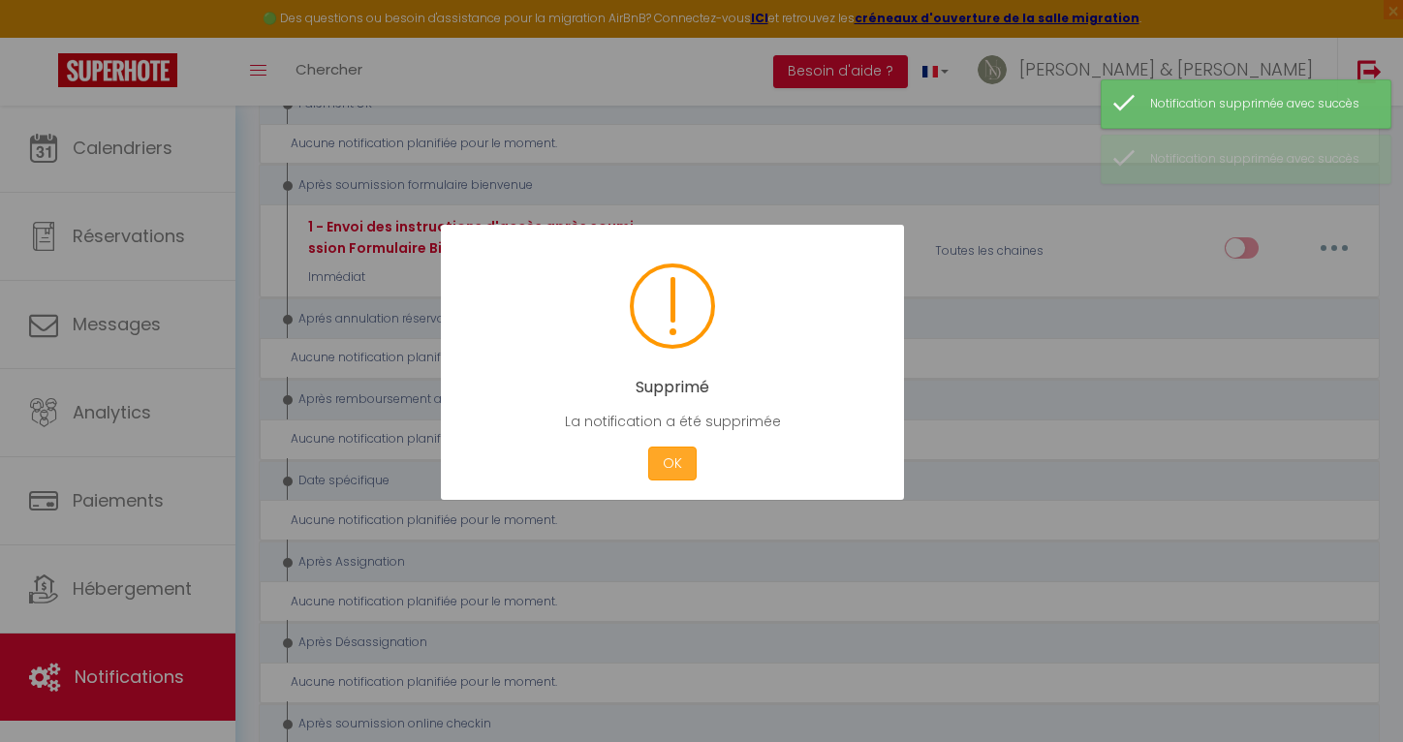
click at [683, 472] on button "OK" at bounding box center [672, 464] width 48 height 34
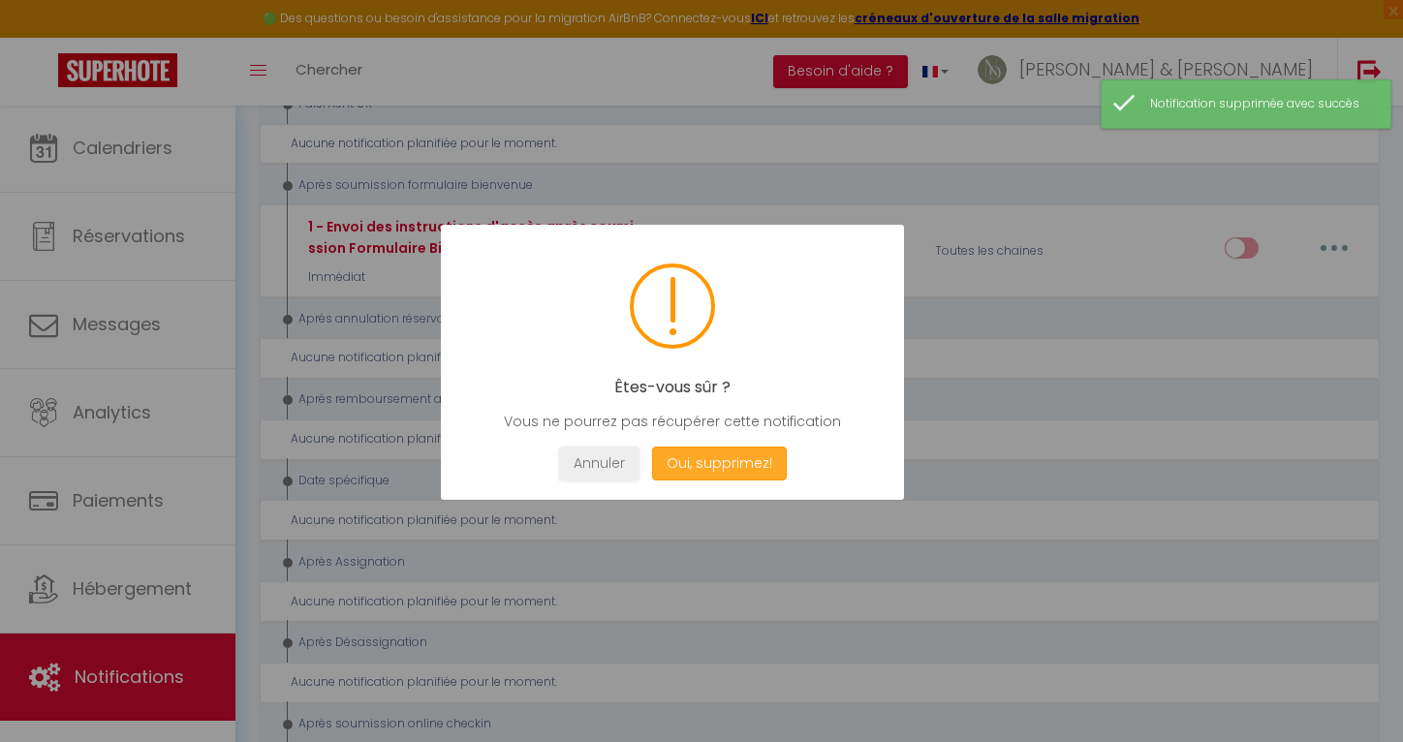
click at [752, 468] on button "Oui, supprimez!" at bounding box center [719, 464] width 135 height 34
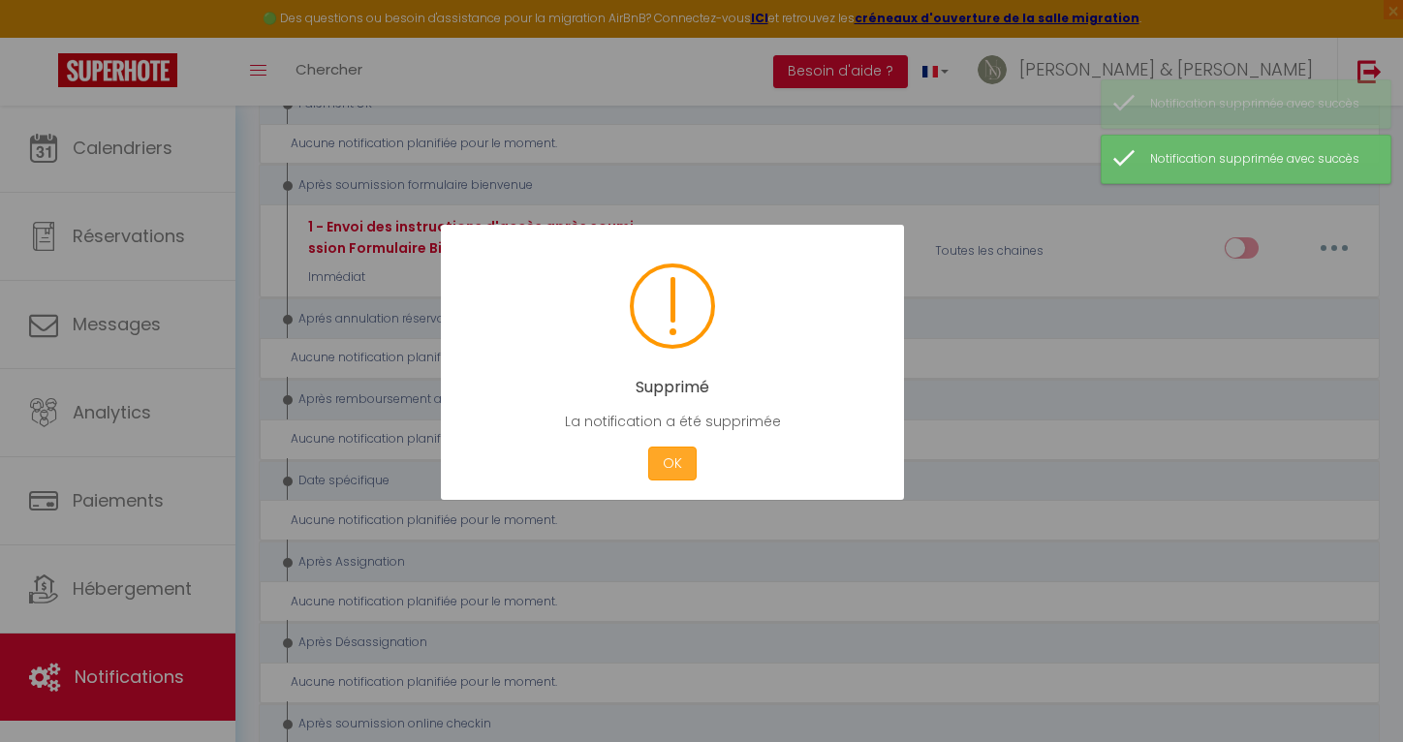
scroll to position [9046, 0]
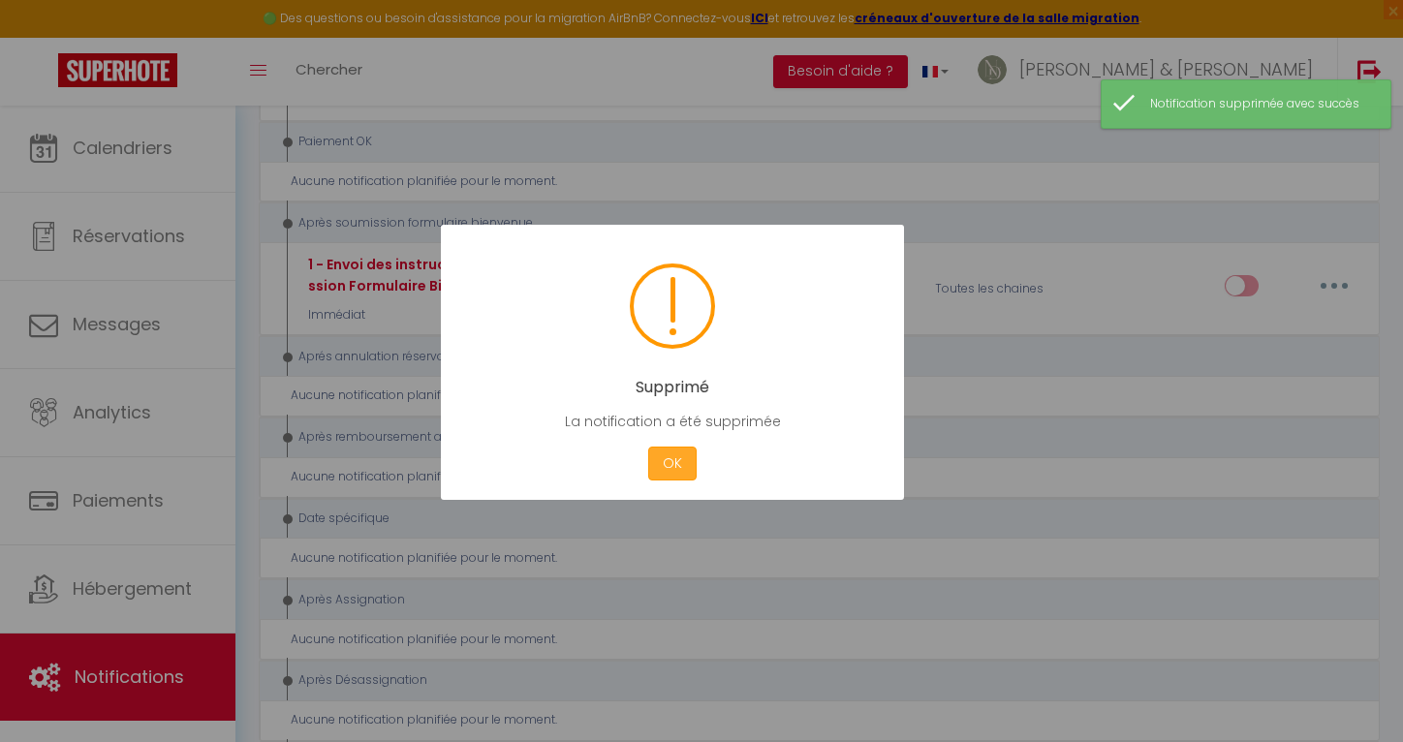
click at [659, 453] on button "OK" at bounding box center [672, 464] width 48 height 34
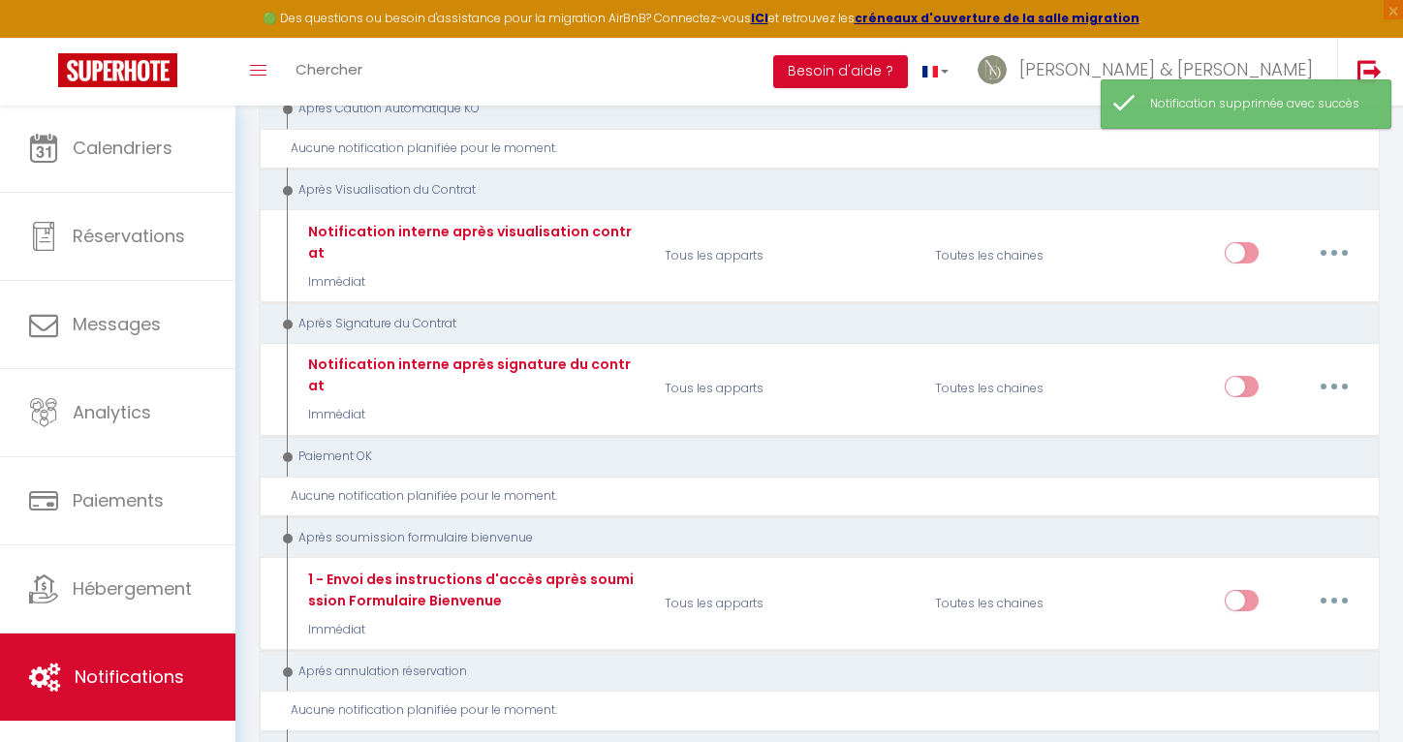
scroll to position [8516, 0]
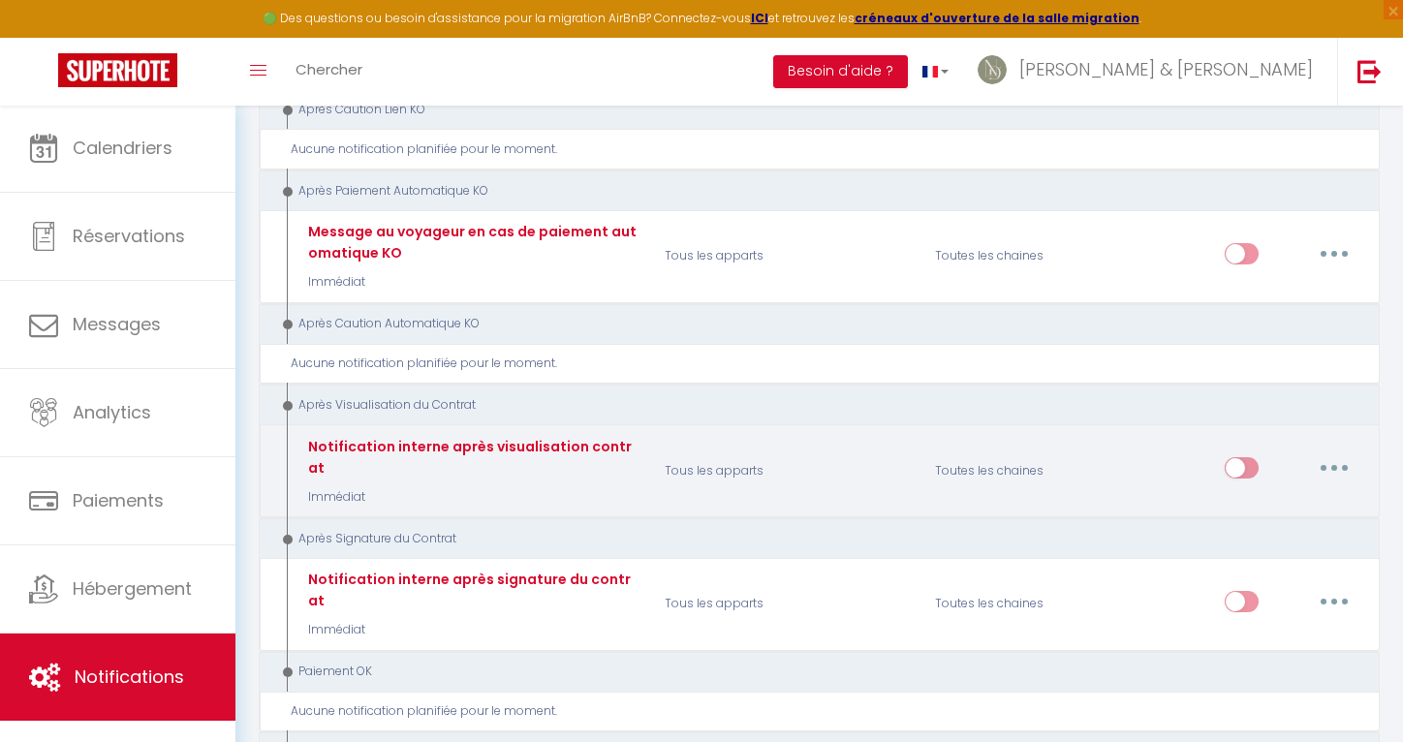
click at [1338, 452] on button "button" at bounding box center [1334, 467] width 54 height 31
click at [1282, 601] on link "Supprimer" at bounding box center [1283, 617] width 143 height 33
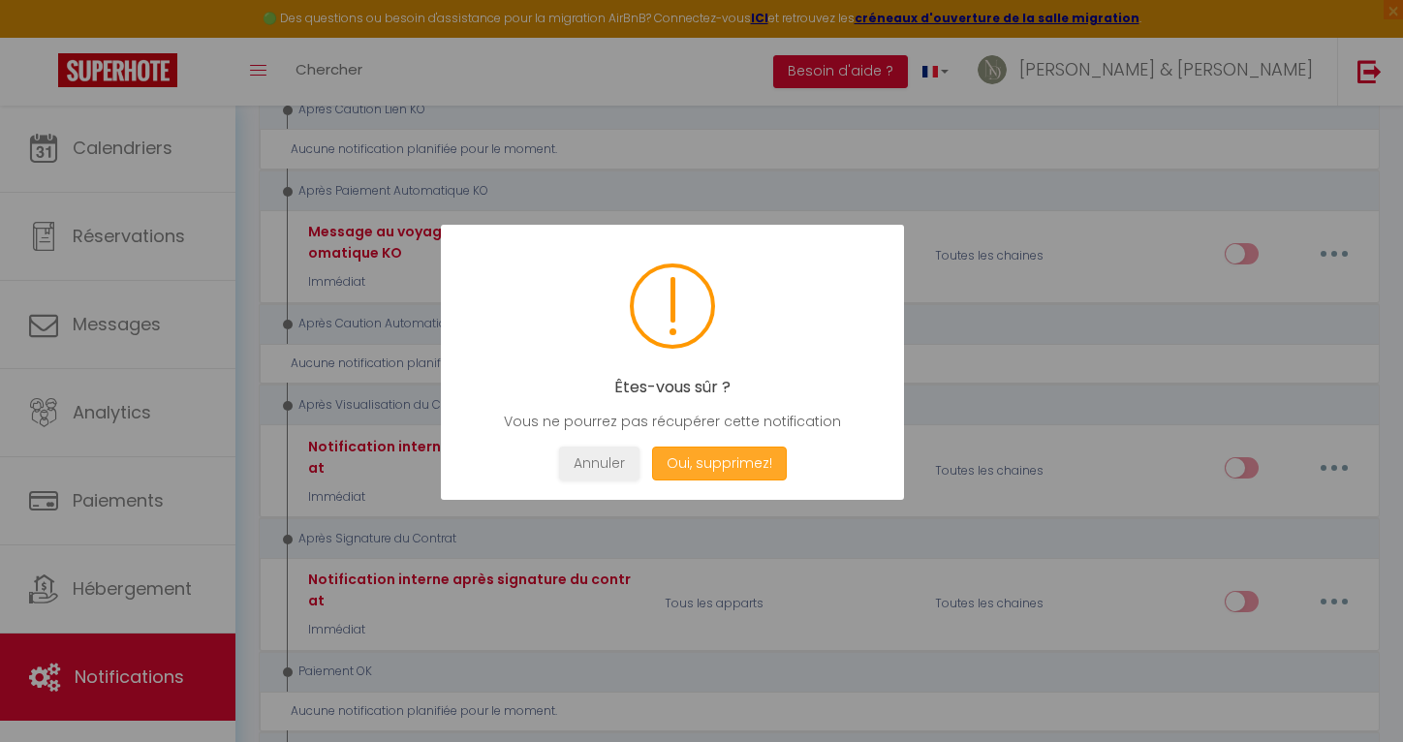
click at [771, 453] on button "Oui, supprimez!" at bounding box center [719, 464] width 135 height 34
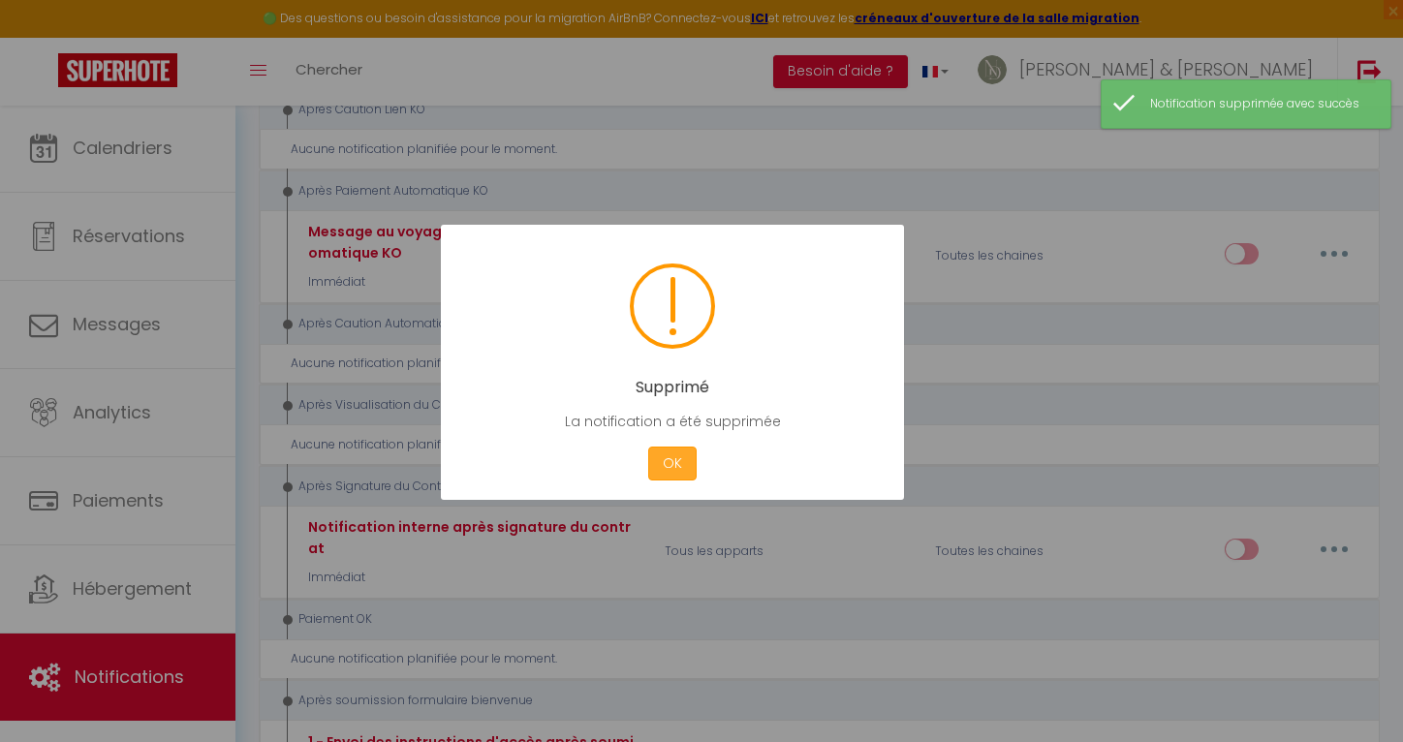
click at [649, 456] on button "OK" at bounding box center [672, 464] width 48 height 34
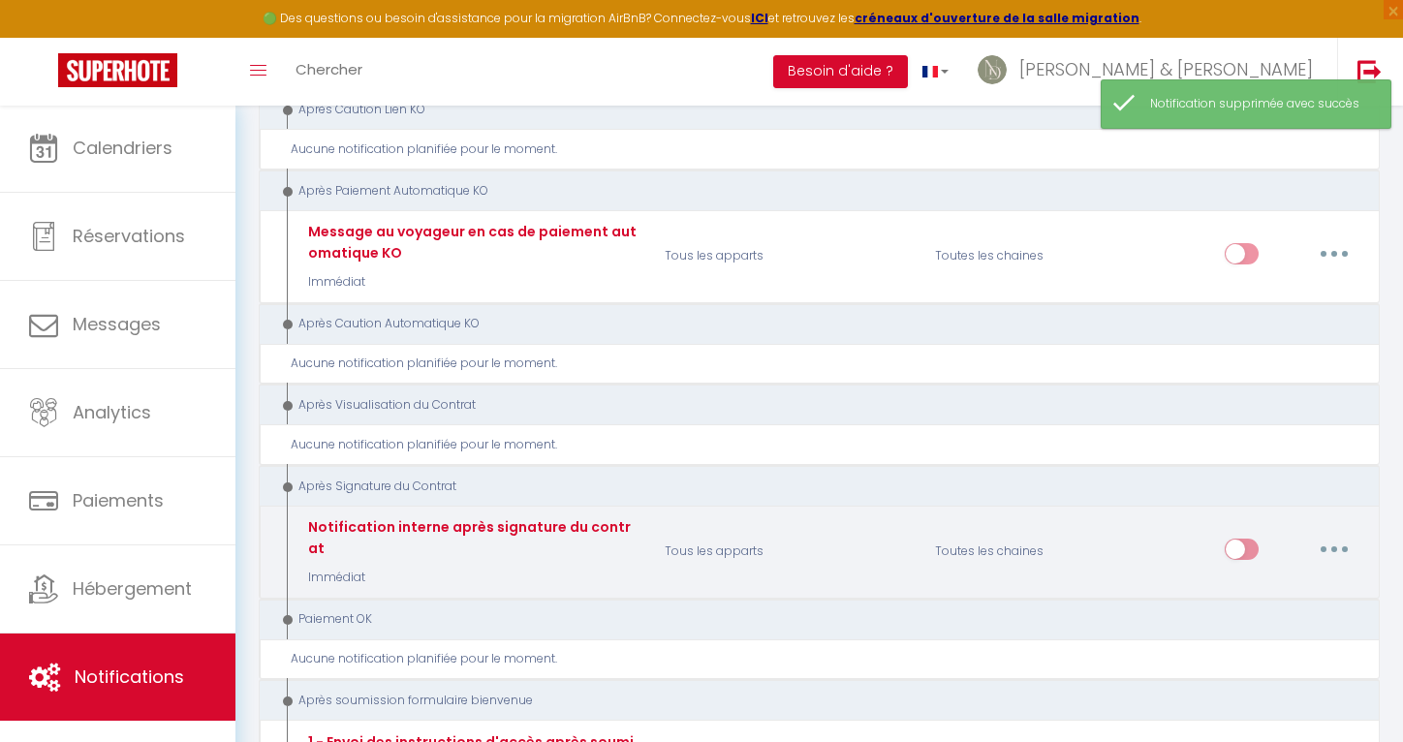
click at [1342, 534] on button "button" at bounding box center [1334, 549] width 54 height 31
click at [1256, 681] on link "Supprimer" at bounding box center [1283, 697] width 143 height 33
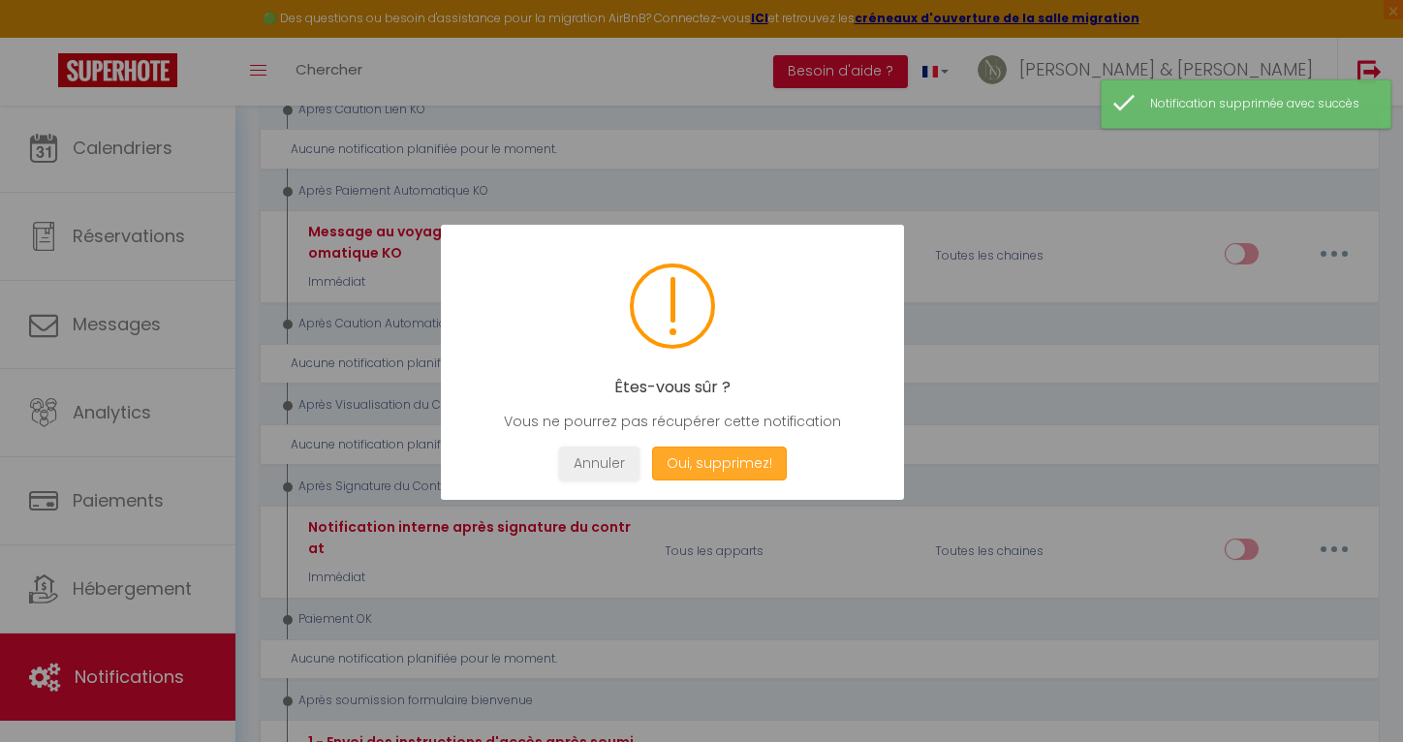
click at [706, 461] on button "Oui, supprimez!" at bounding box center [719, 464] width 135 height 34
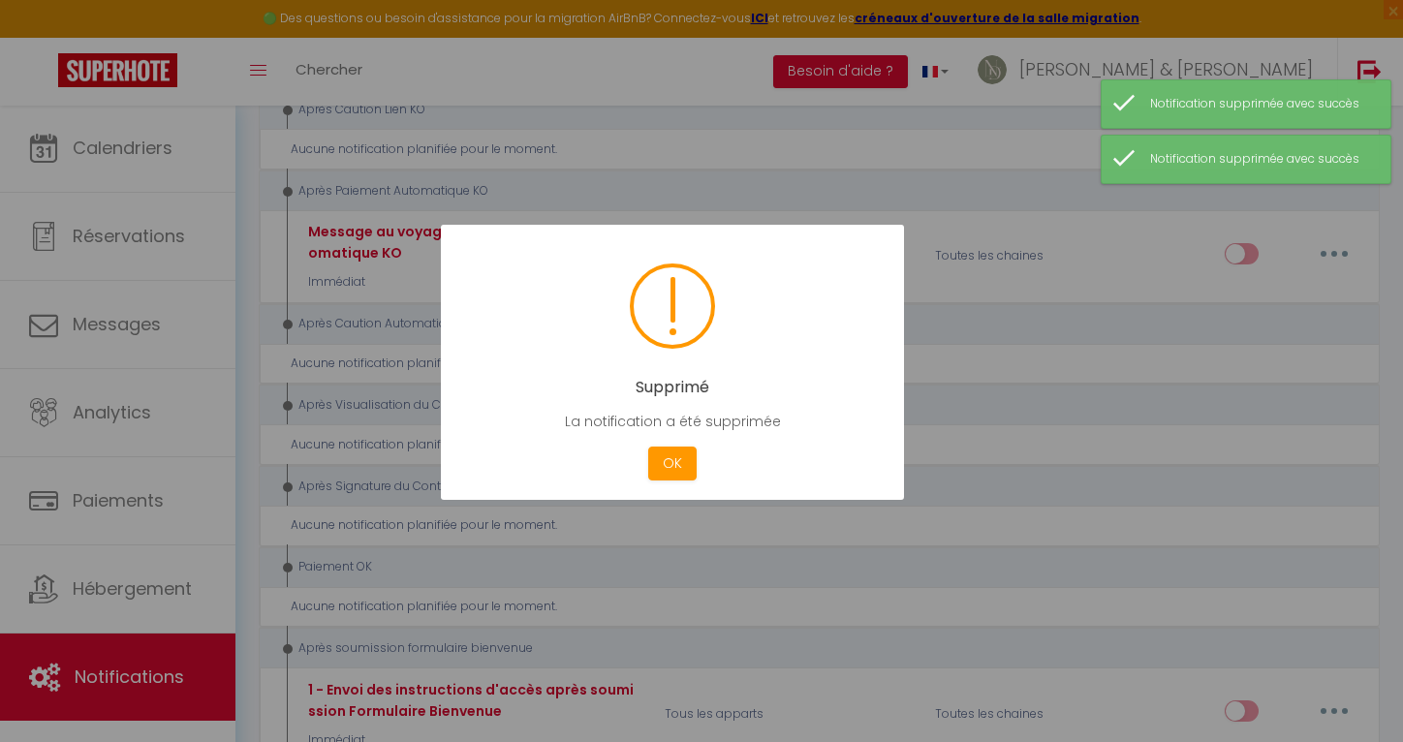
click at [1342, 446] on div at bounding box center [701, 371] width 1403 height 742
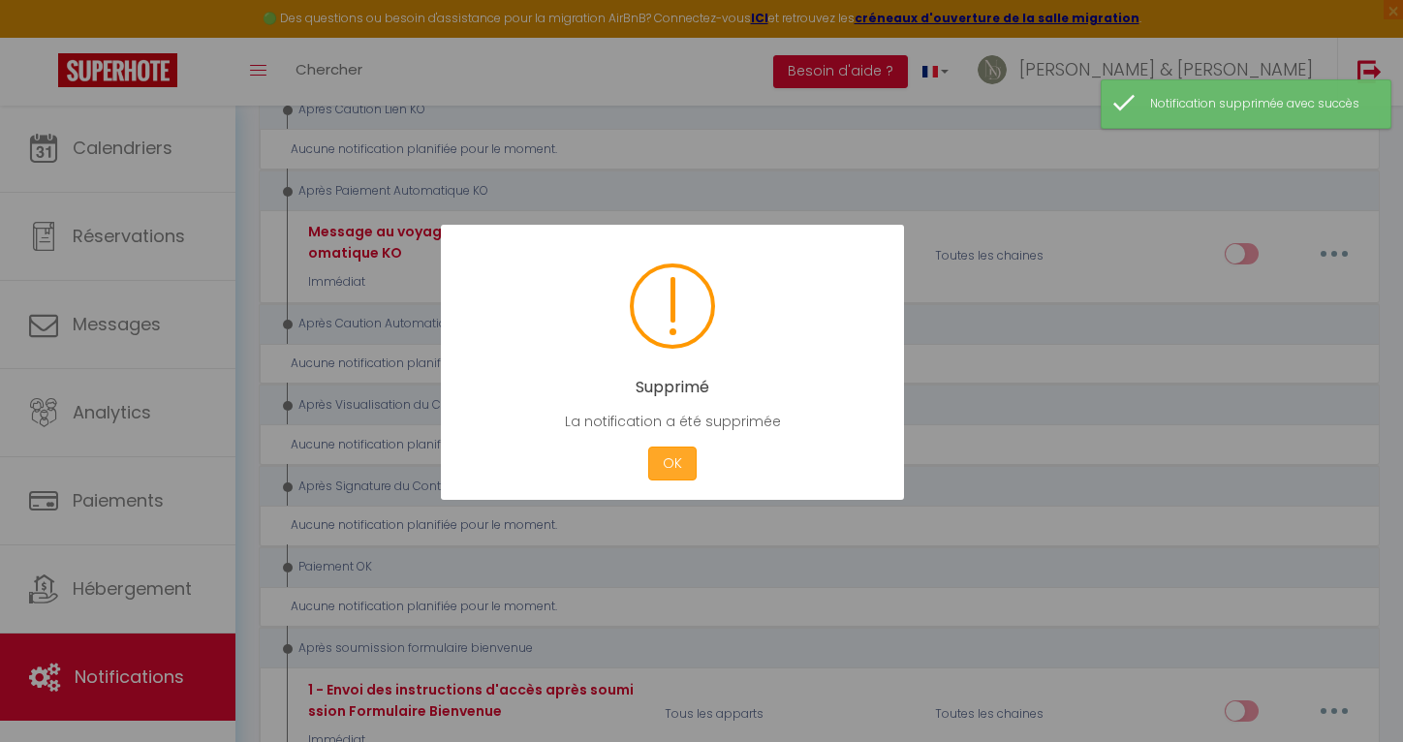
click at [664, 459] on button "OK" at bounding box center [672, 464] width 48 height 34
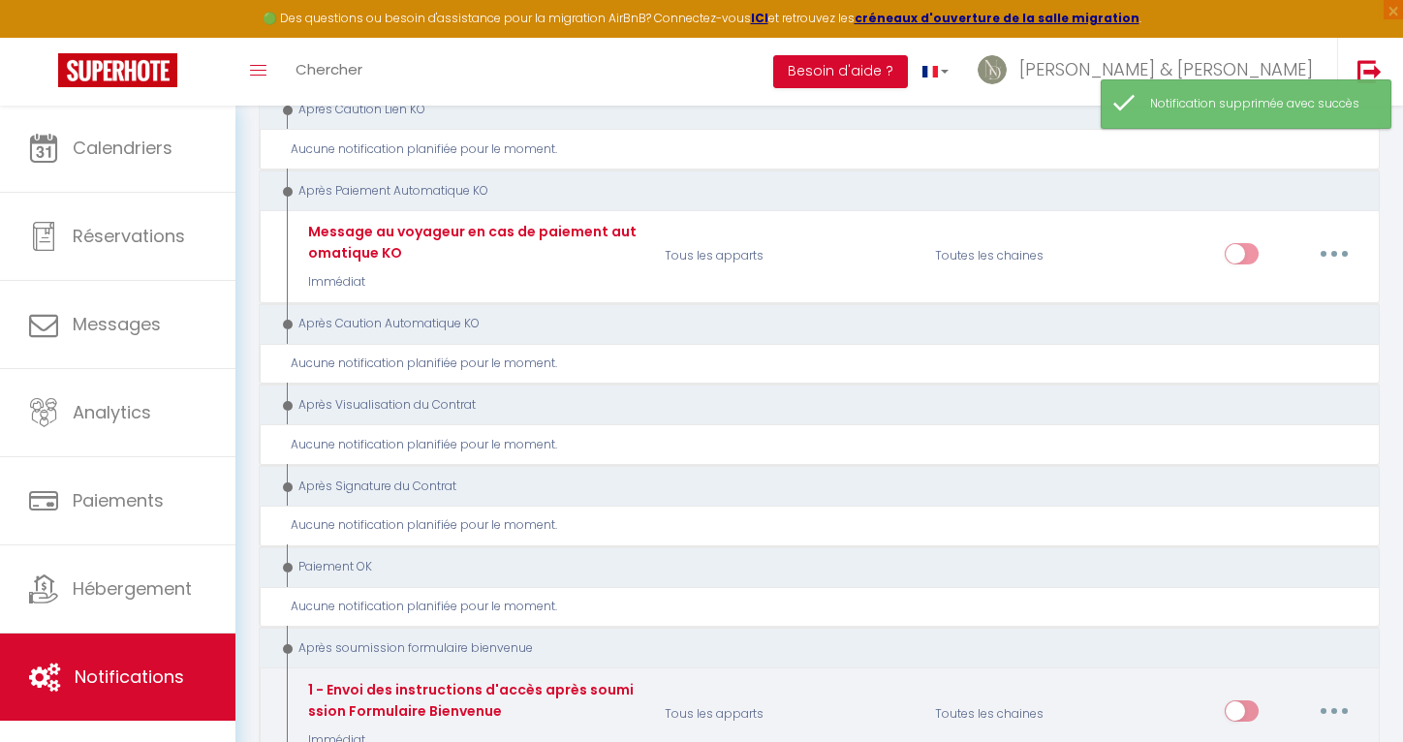
click at [1333, 708] on icon "button" at bounding box center [1334, 711] width 6 height 6
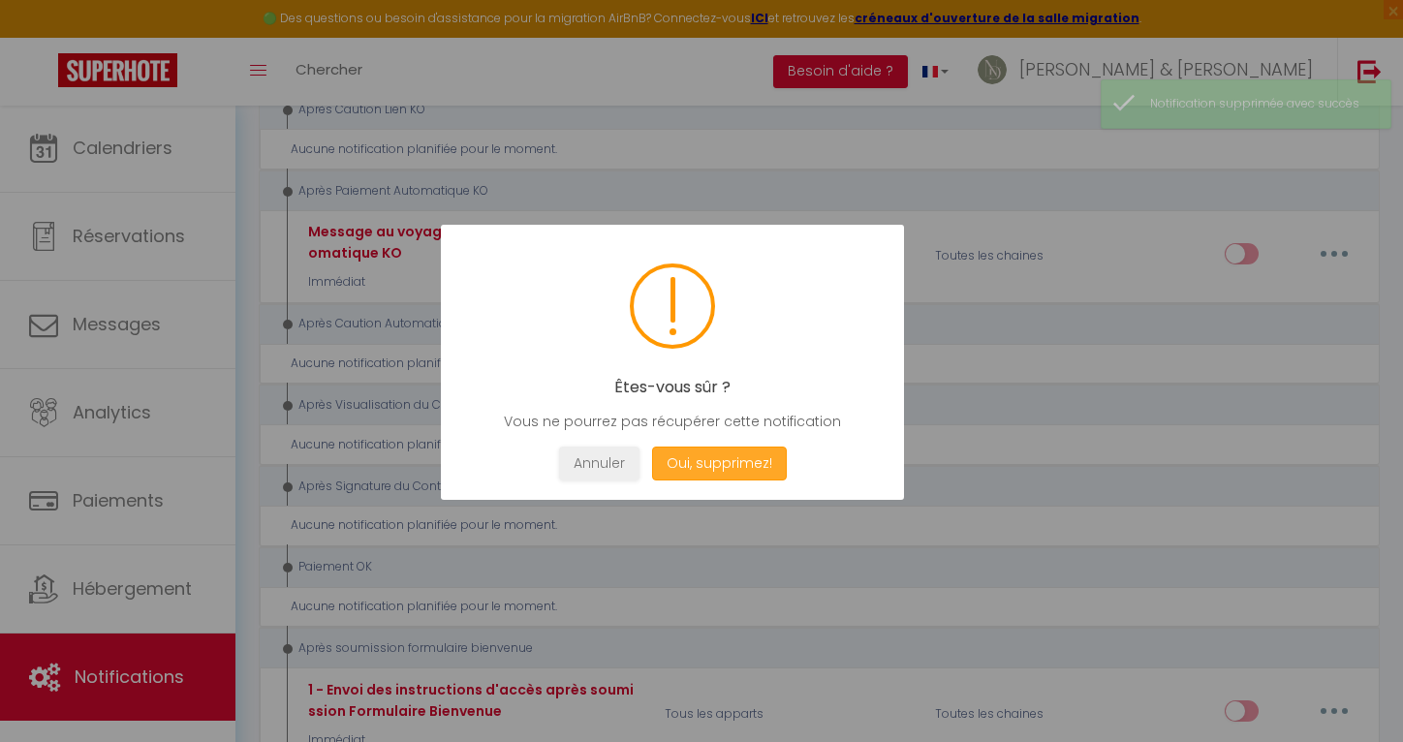
click at [780, 472] on button "Oui, supprimez!" at bounding box center [719, 464] width 135 height 34
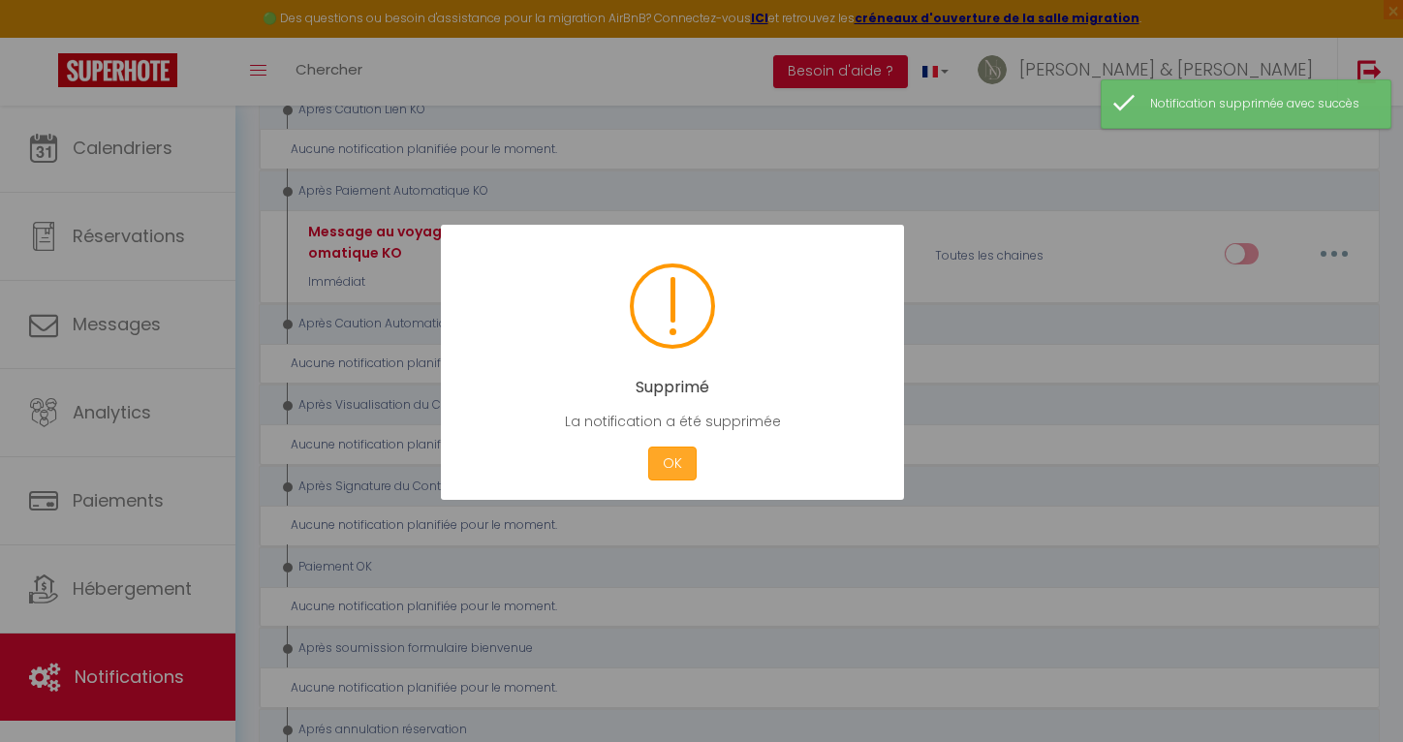
click at [665, 458] on button "OK" at bounding box center [672, 464] width 48 height 34
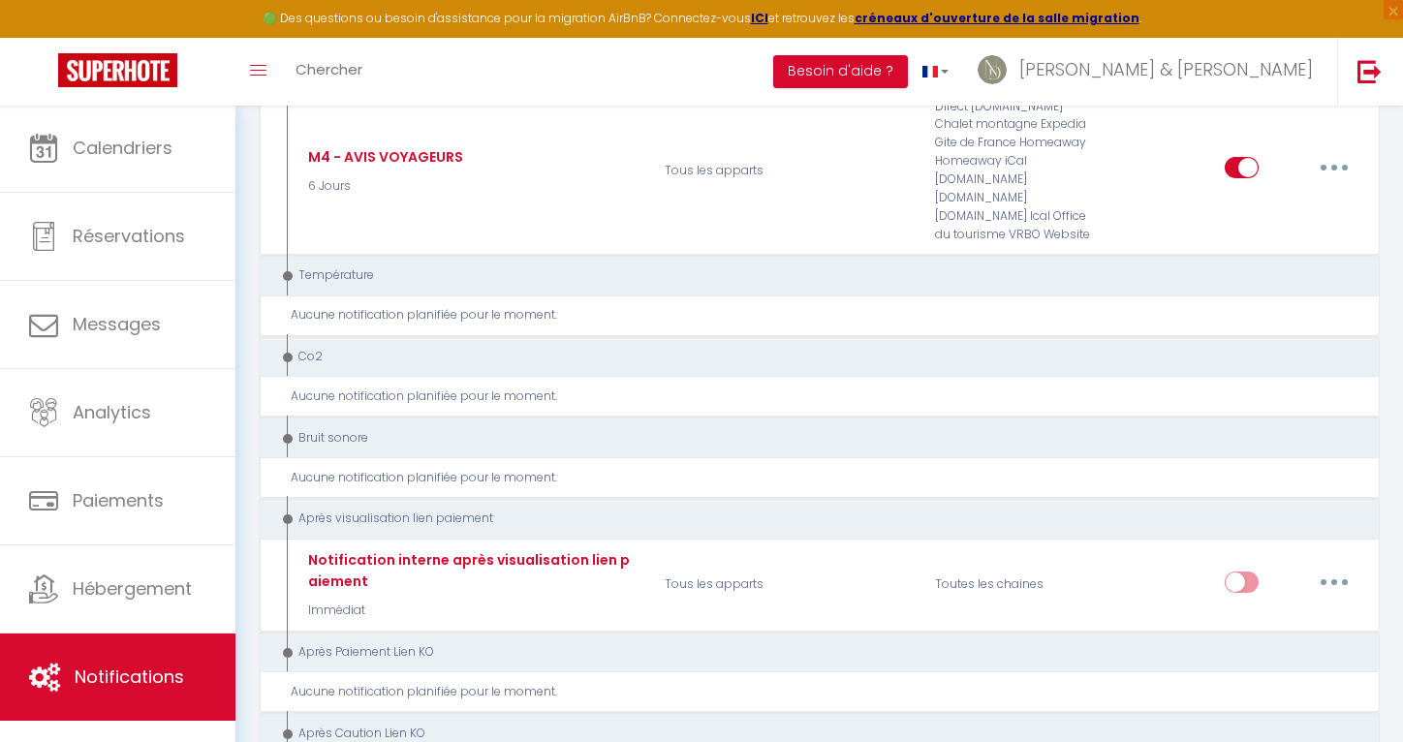
scroll to position [7907, 0]
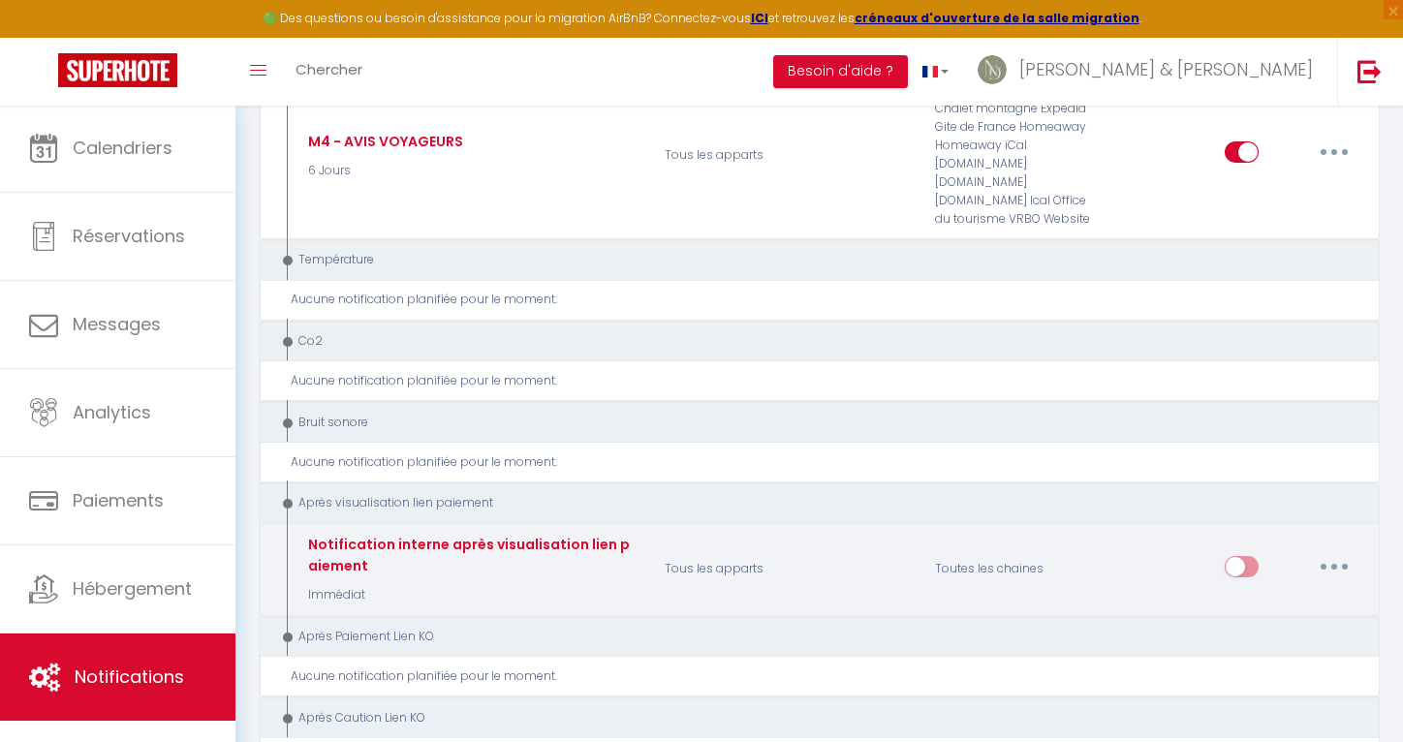
click at [1327, 551] on button "button" at bounding box center [1334, 566] width 54 height 31
click at [1258, 699] on link "Supprimer" at bounding box center [1283, 715] width 143 height 33
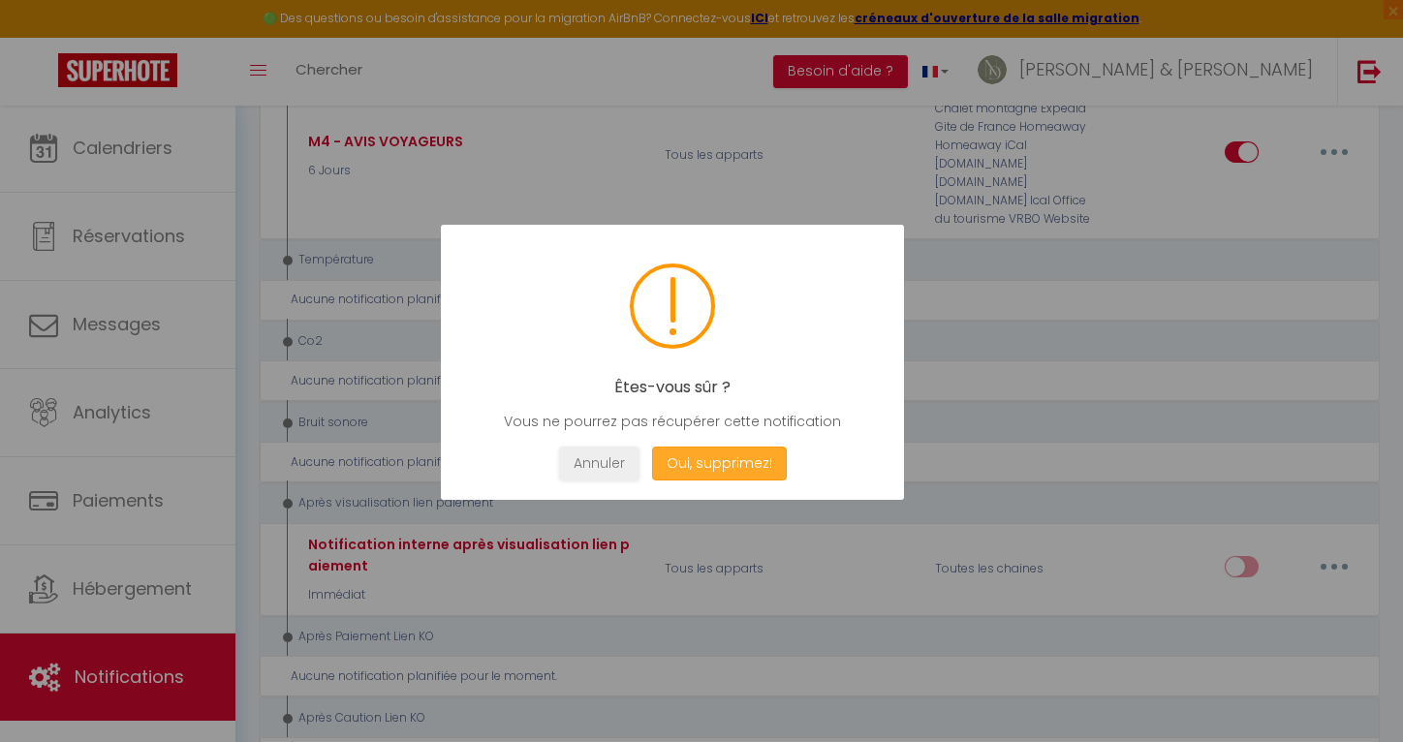
click at [733, 465] on button "Oui, supprimez!" at bounding box center [719, 464] width 135 height 34
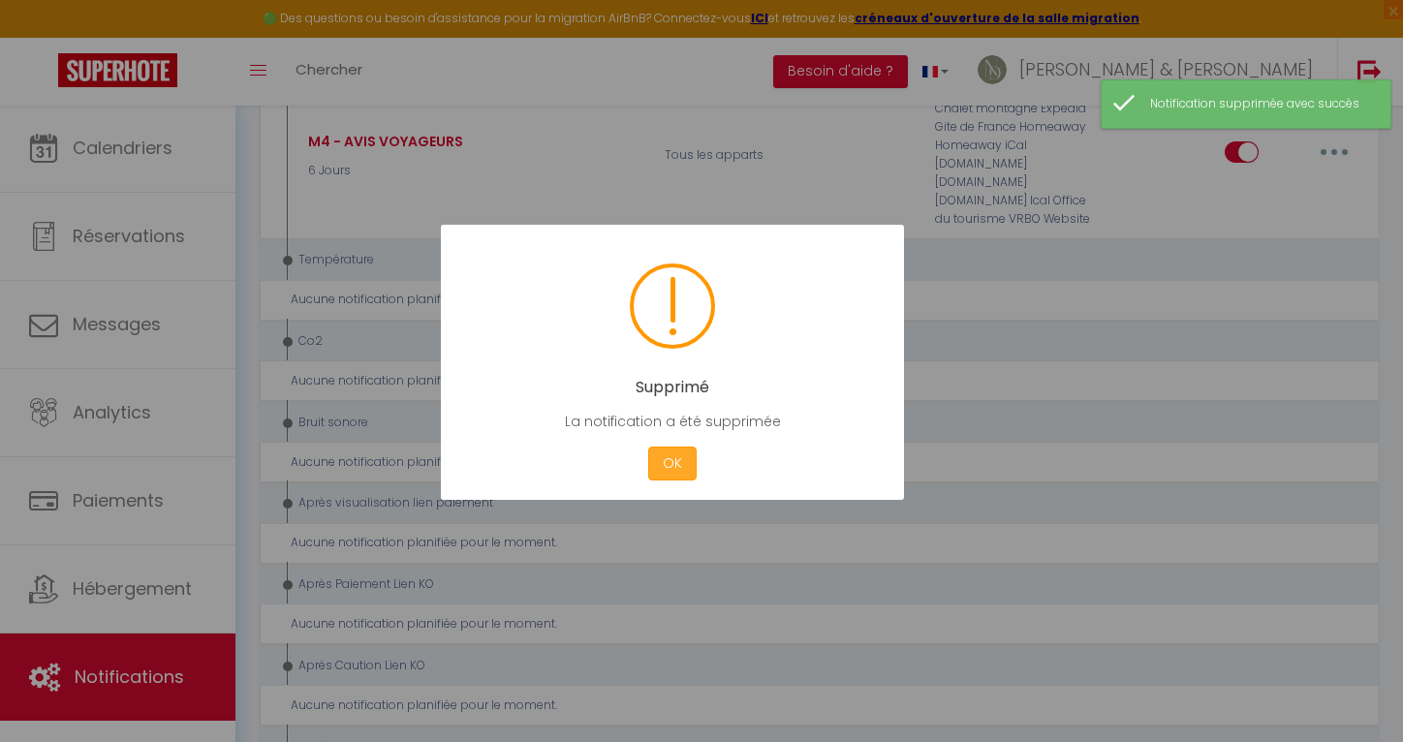
click at [664, 457] on button "OK" at bounding box center [672, 464] width 48 height 34
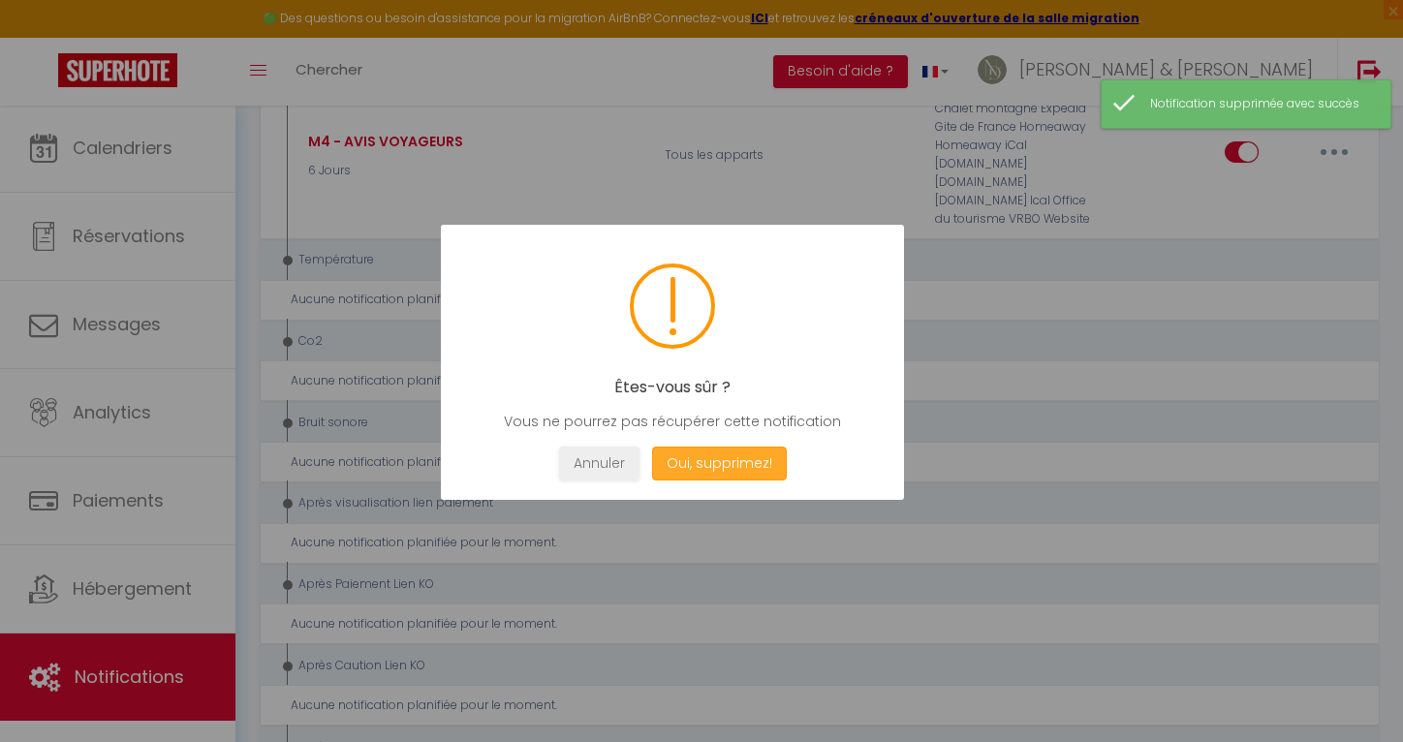
click at [684, 458] on button "Oui, supprimez!" at bounding box center [719, 464] width 135 height 34
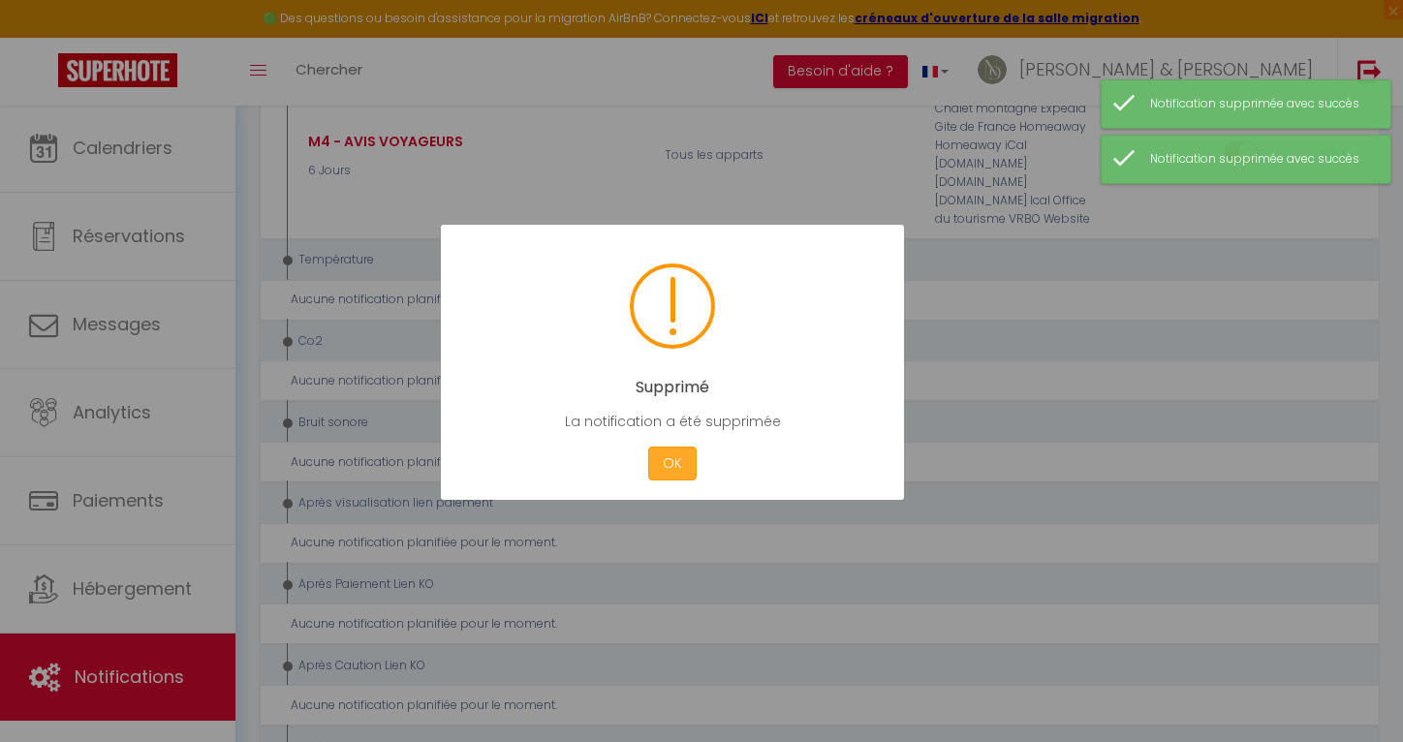
click at [684, 458] on button "OK" at bounding box center [672, 464] width 48 height 34
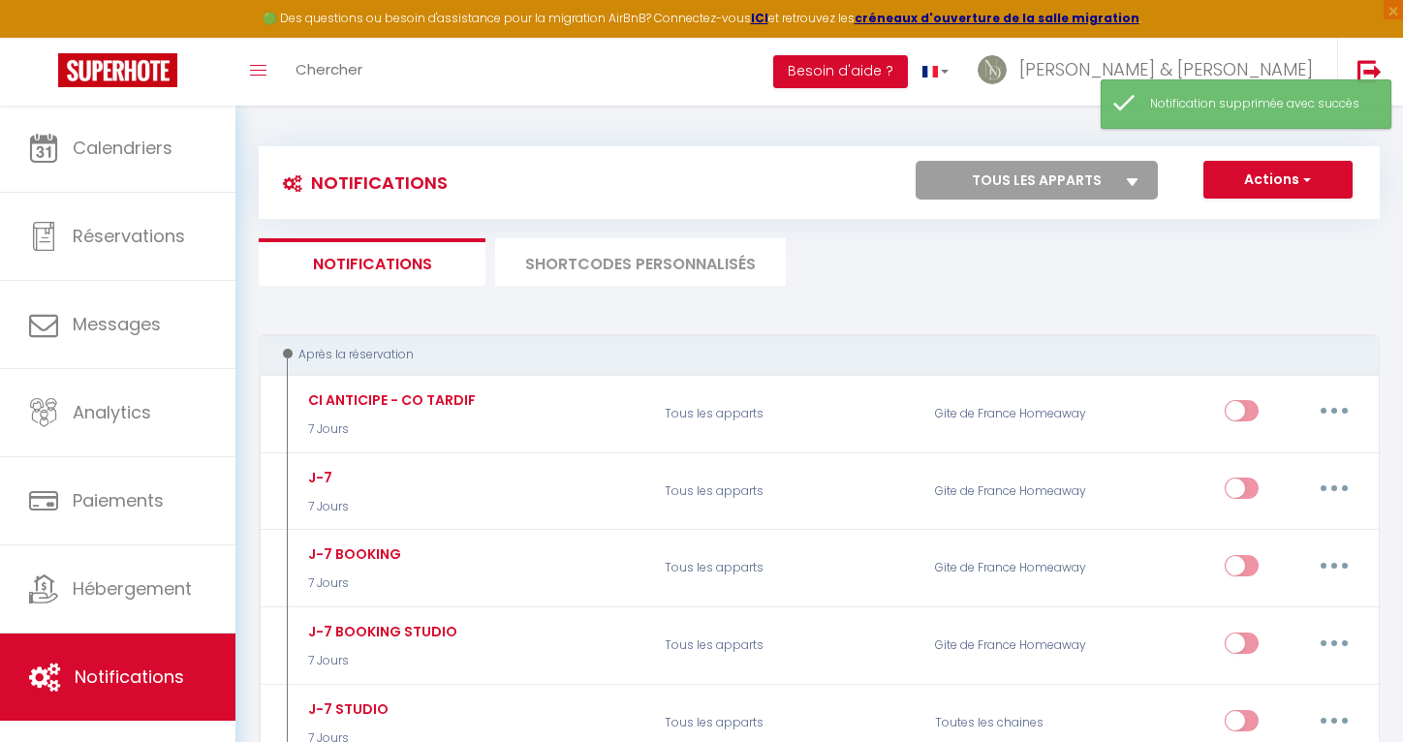
scroll to position [0, 0]
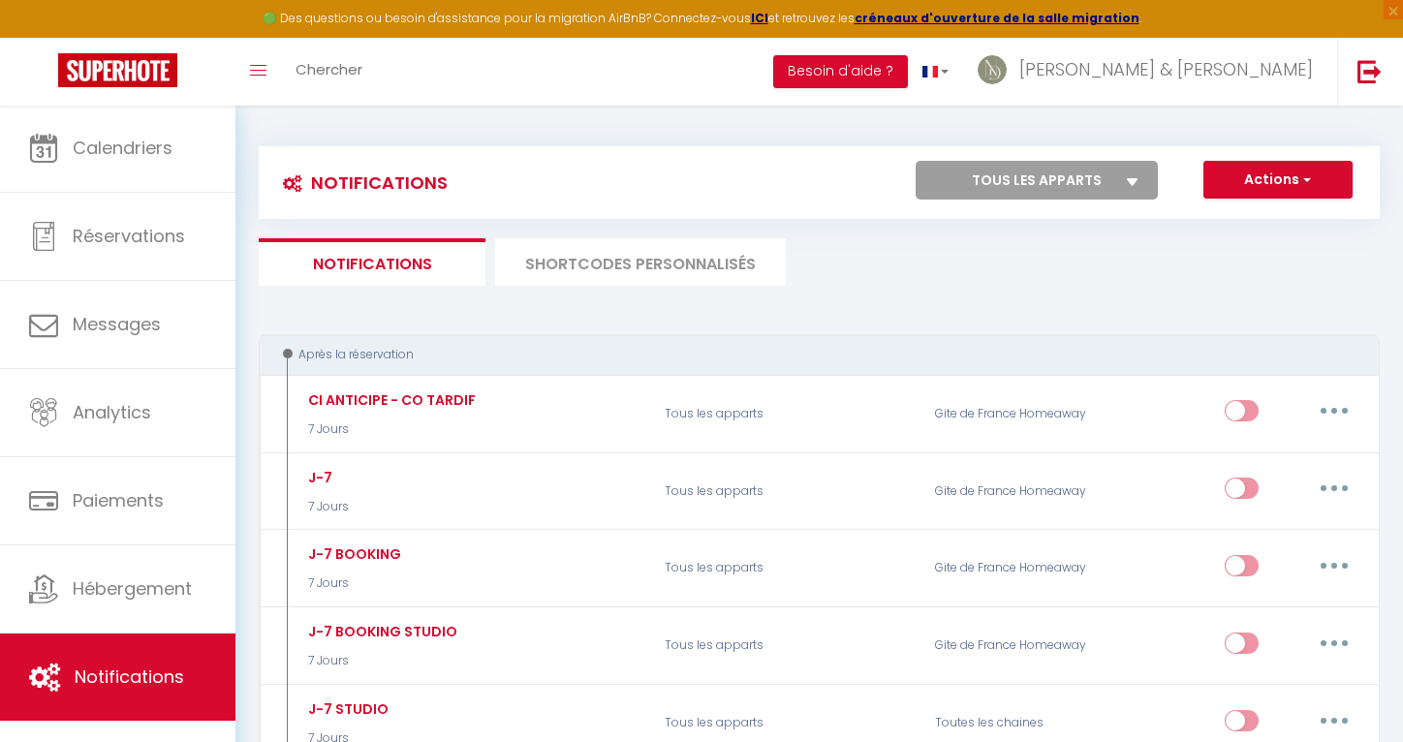
click at [652, 271] on li "SHORTCODES PERSONNALISÉS" at bounding box center [640, 261] width 291 height 47
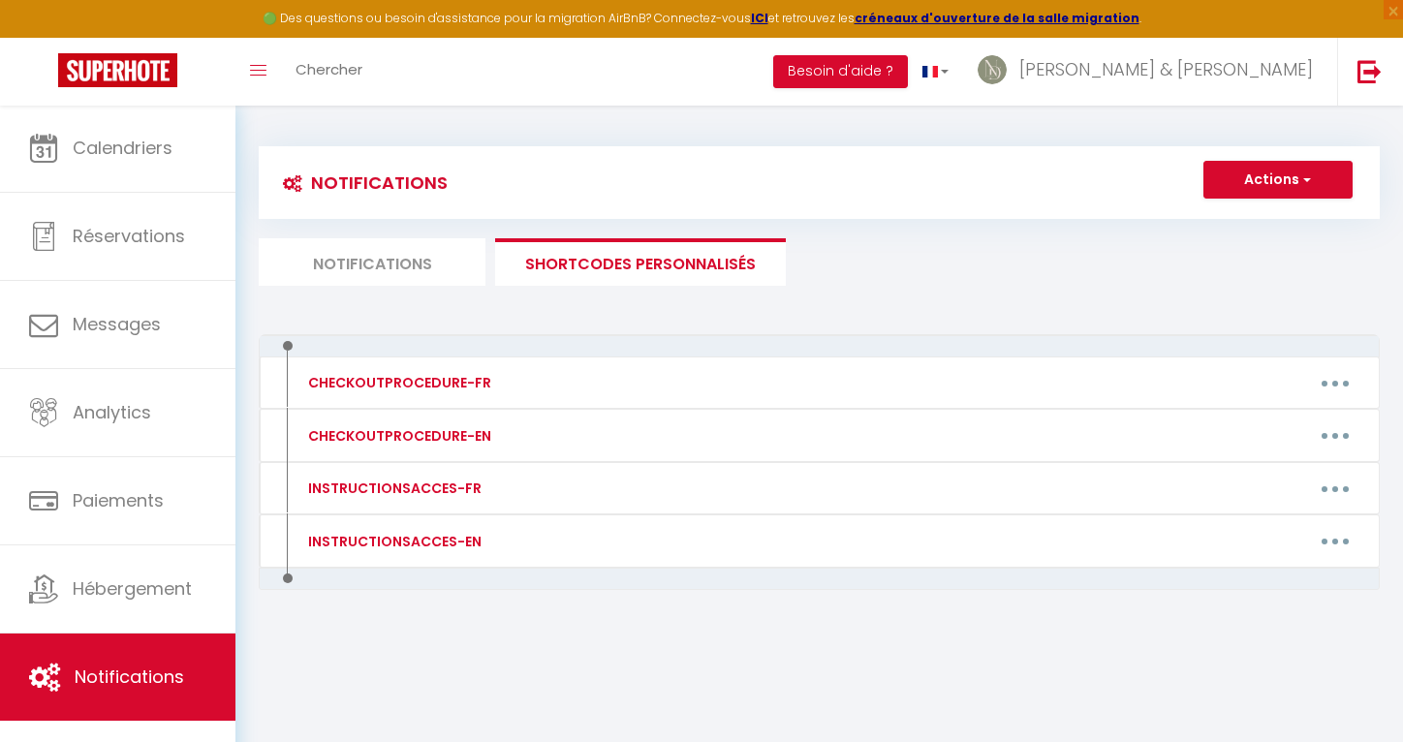
click at [342, 248] on li "Notifications" at bounding box center [372, 261] width 227 height 47
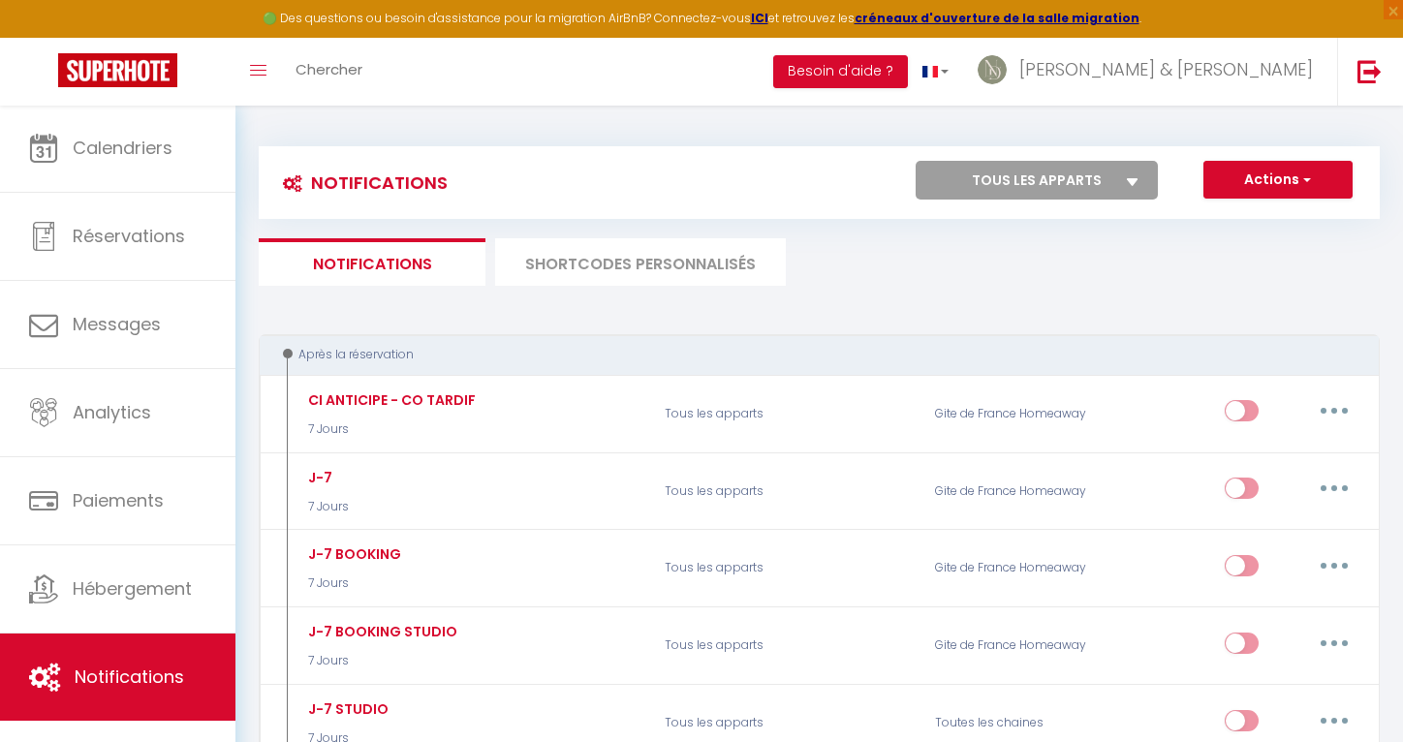
click at [1286, 182] on button "Actions" at bounding box center [1277, 180] width 149 height 39
click at [1178, 158] on div "Notifications Actions Nouvelle Notification Exporter Importer Tous les apparts …" at bounding box center [819, 182] width 1121 height 73
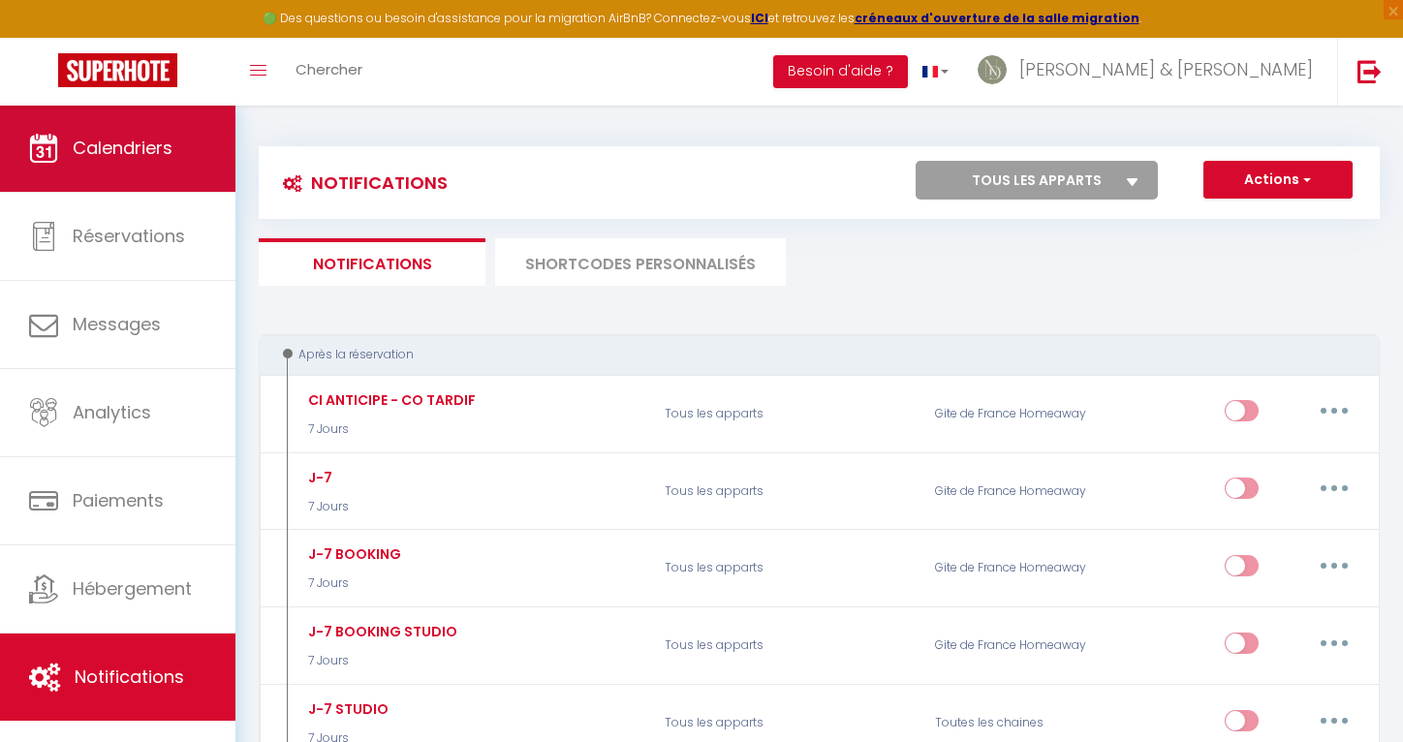
click at [145, 171] on link "Calendriers" at bounding box center [117, 148] width 235 height 87
